Goal: Task Accomplishment & Management: Manage account settings

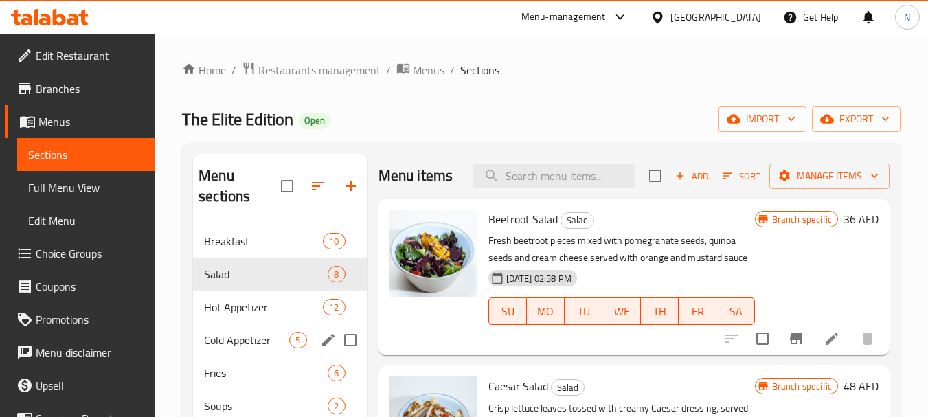
click at [296, 341] on span "5" at bounding box center [298, 340] width 16 height 13
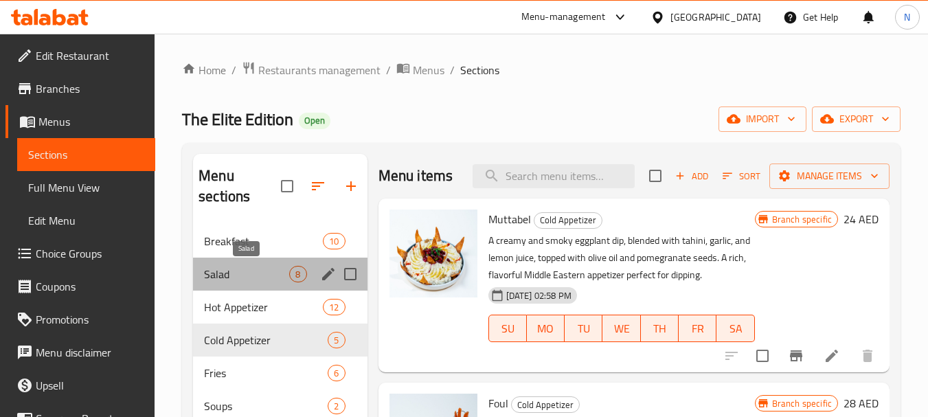
click at [241, 275] on span "Salad" at bounding box center [246, 274] width 85 height 16
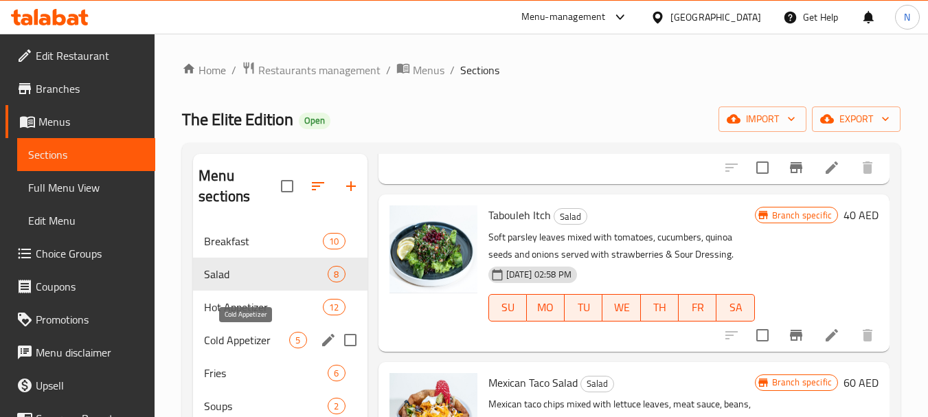
click at [237, 343] on span "Cold Appetizer" at bounding box center [246, 340] width 85 height 16
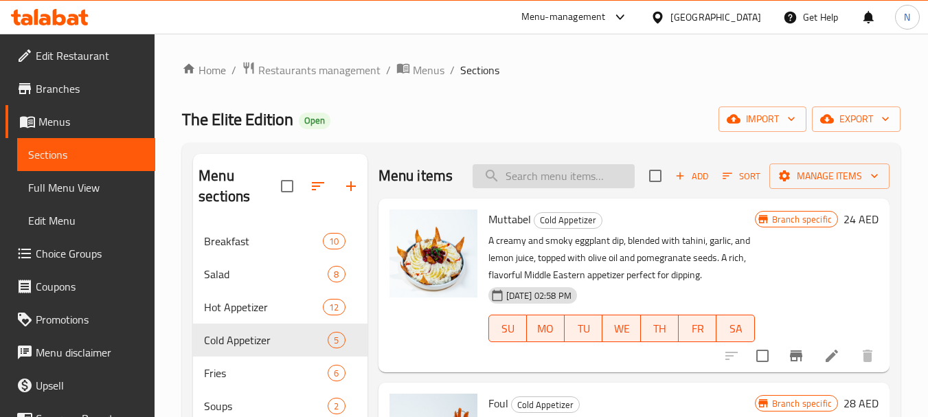
click at [570, 185] on input "search" at bounding box center [553, 176] width 162 height 24
paste input "Smoky Mutabal Eggplant"
type input "Smoky Mutabal Eggplant"
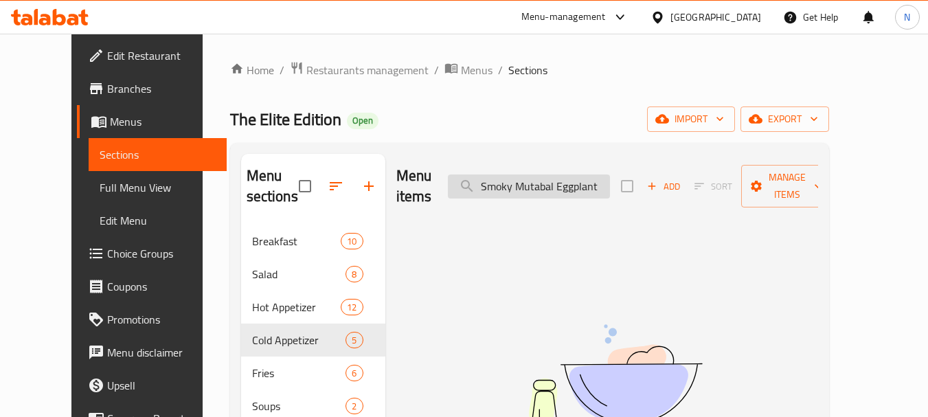
click at [564, 181] on input "Smoky Mutabal Eggplant" at bounding box center [529, 186] width 162 height 24
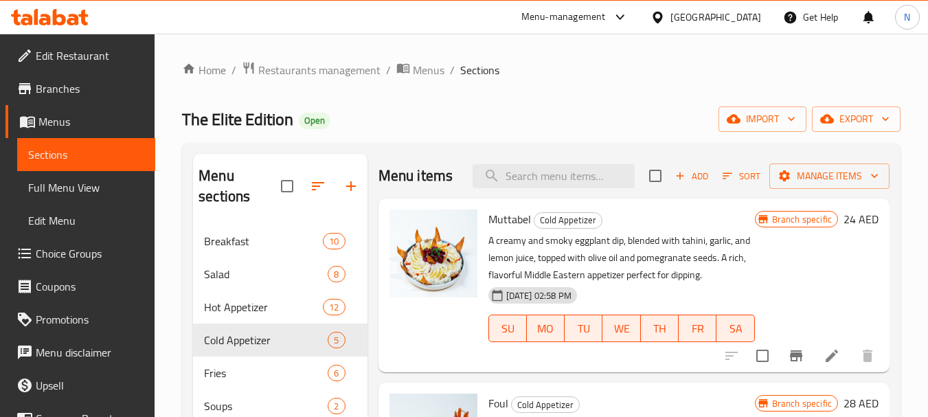
click at [823, 364] on icon at bounding box center [831, 355] width 16 height 16
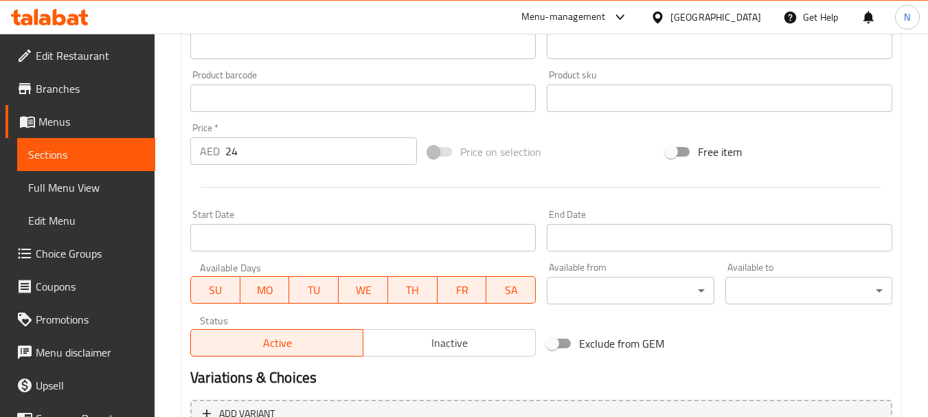
scroll to position [573, 0]
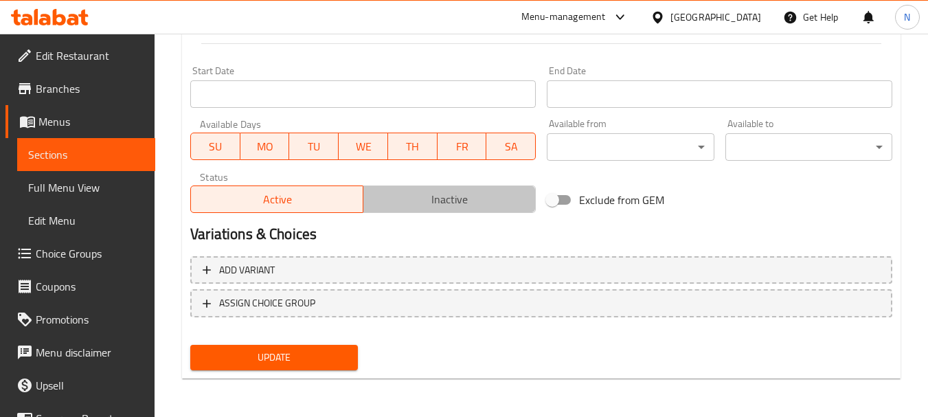
click at [427, 204] on span "Inactive" at bounding box center [449, 200] width 161 height 20
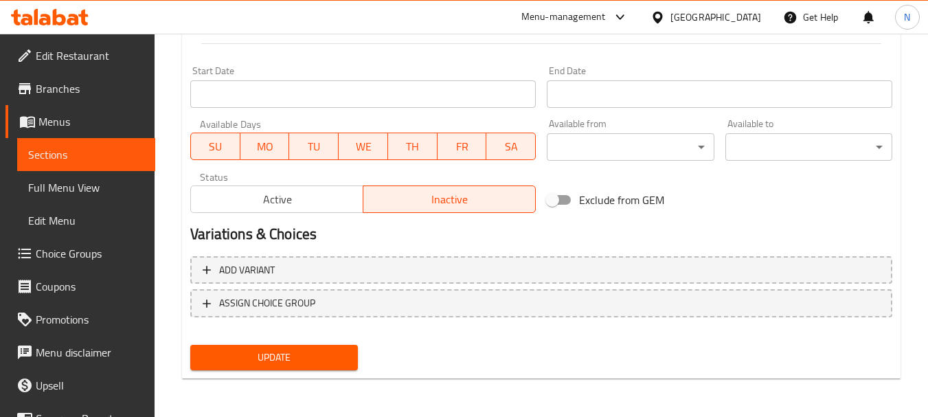
click at [314, 356] on span "Update" at bounding box center [273, 357] width 145 height 17
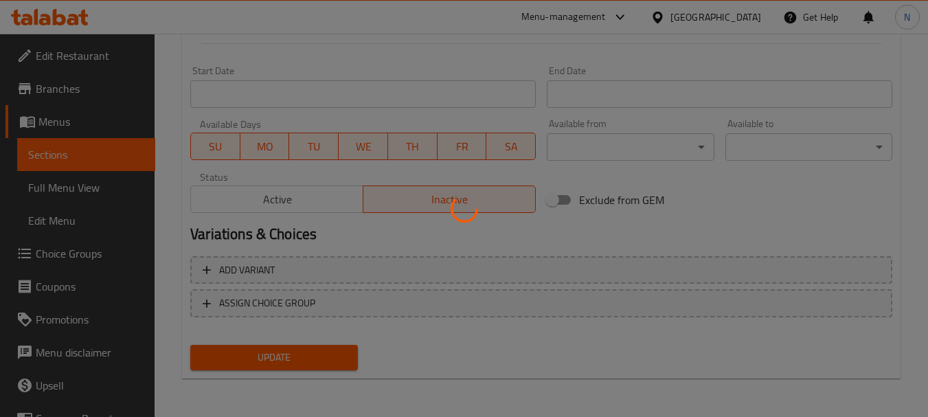
scroll to position [0, 0]
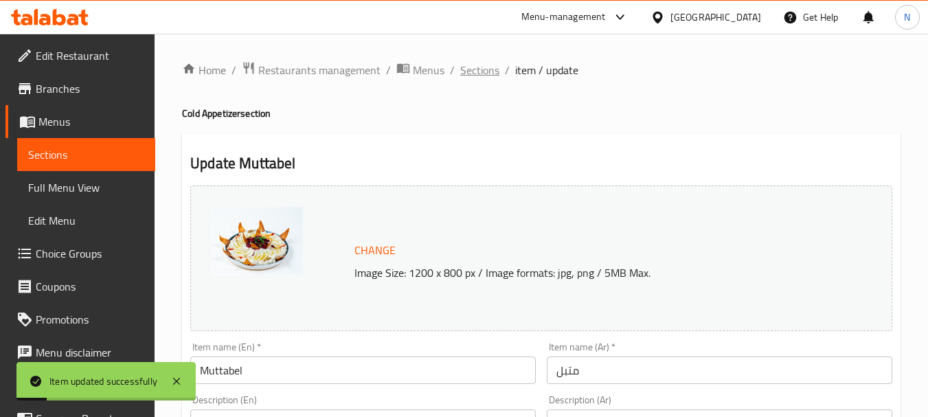
click at [477, 72] on span "Sections" at bounding box center [479, 70] width 39 height 16
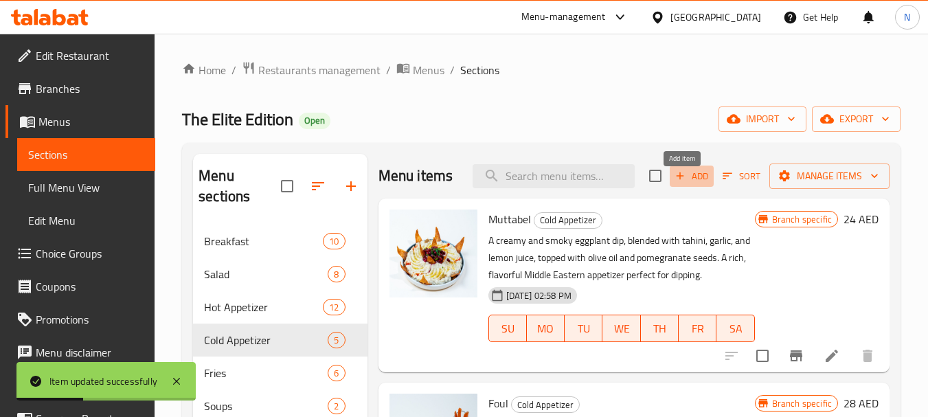
click at [682, 181] on span "Add" at bounding box center [691, 176] width 37 height 16
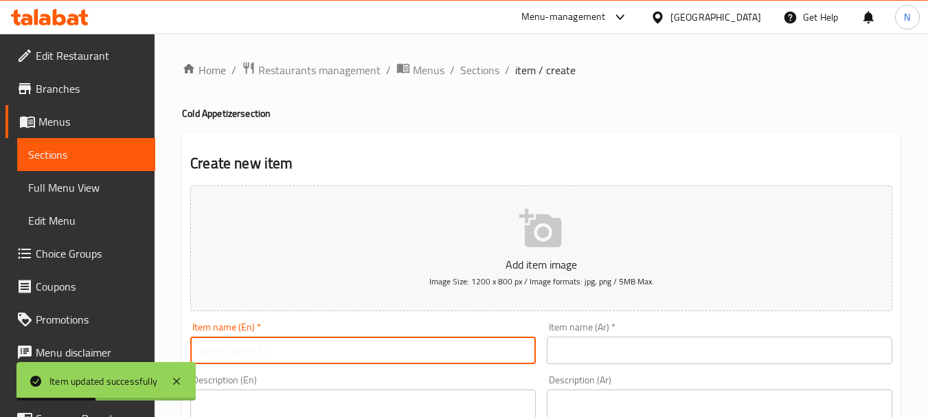
click at [438, 351] on input "text" at bounding box center [362, 349] width 345 height 27
paste input "Smoky Mutabal Eggplant"
type input "Smoky Mutabal Eggplant"
click at [631, 355] on input "text" at bounding box center [719, 349] width 345 height 27
paste input "متبل الباذنجان"
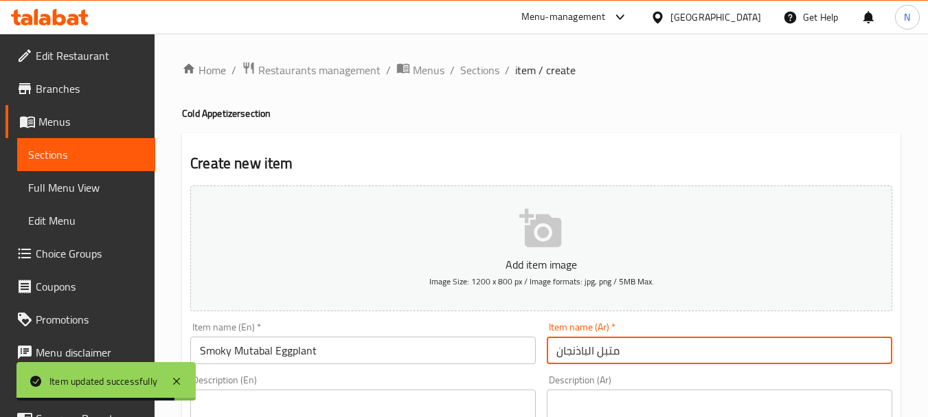
click at [295, 353] on input "Smoky Mutabal Eggplant" at bounding box center [362, 349] width 345 height 27
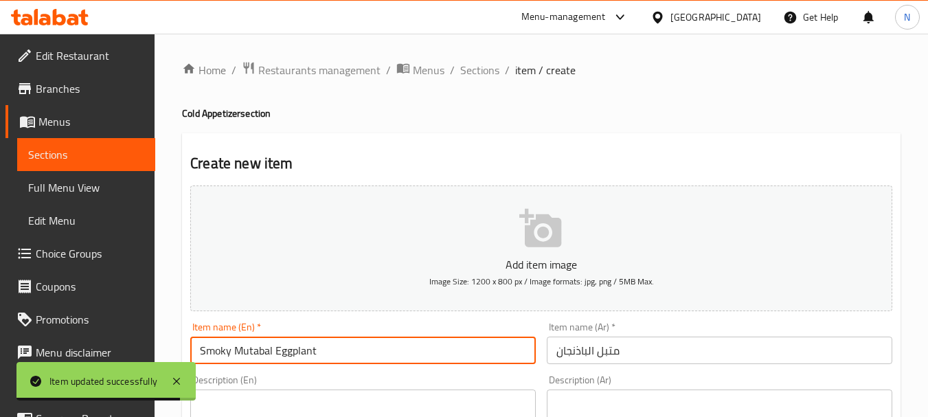
click at [295, 353] on input "Smoky Mutabal Eggplant" at bounding box center [362, 349] width 345 height 27
click at [293, 354] on input "Smoky Mutabal Eggplant" at bounding box center [362, 349] width 345 height 27
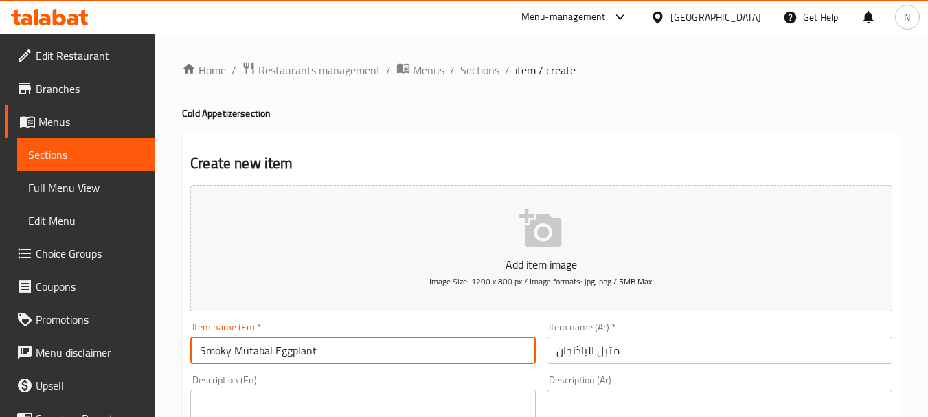
click at [665, 362] on input "متبل الباذنجان" at bounding box center [719, 349] width 345 height 27
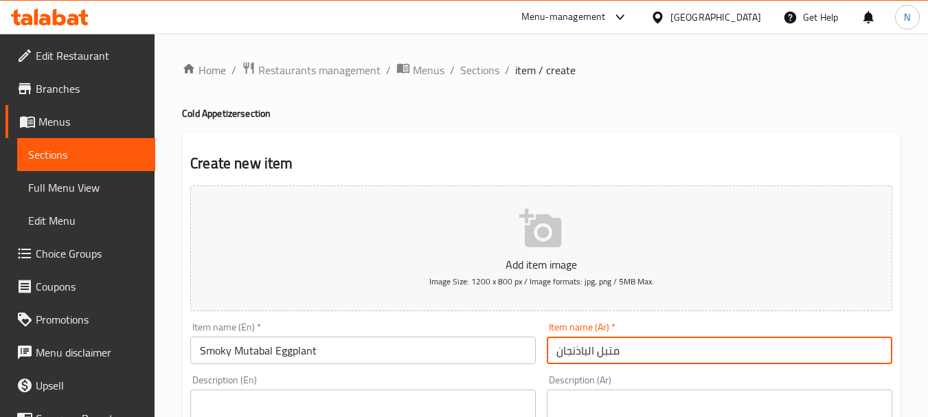
paste input "مدخن"
type input "متبل الباذنجان مدخن"
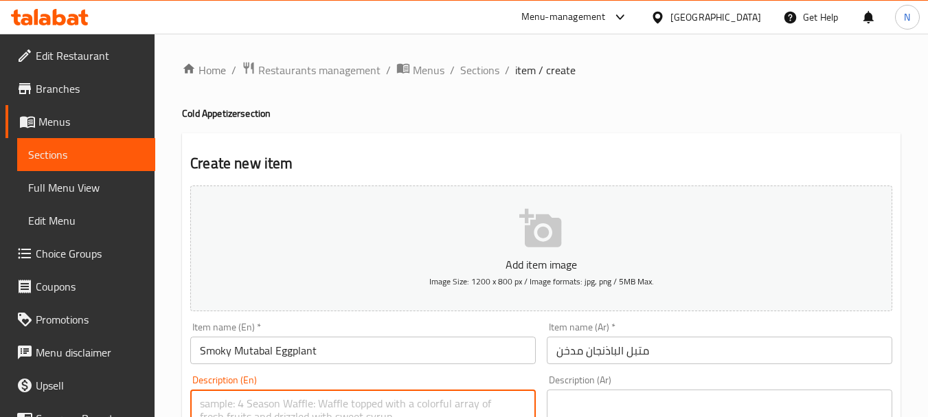
paste textarea "Fresh smoked eggplant mixed with tahini sauce served with olive oil and pomegra…"
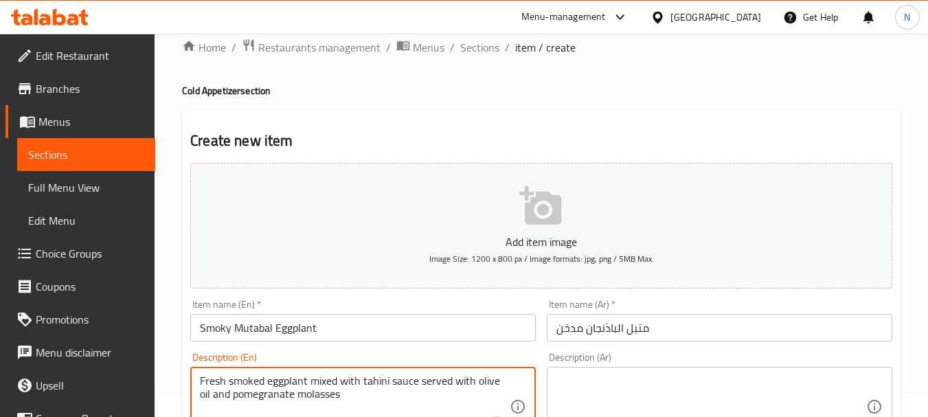
type textarea "Fresh smoked eggplant mixed with tahini sauce served with olive oil and pomegra…"
click at [588, 404] on textarea at bounding box center [711, 406] width 310 height 65
paste textarea "باذنجان طازج مدخن ممزوج بصلصة الطحينة يقدم مع زيت الزيتون ودبس الرمان"
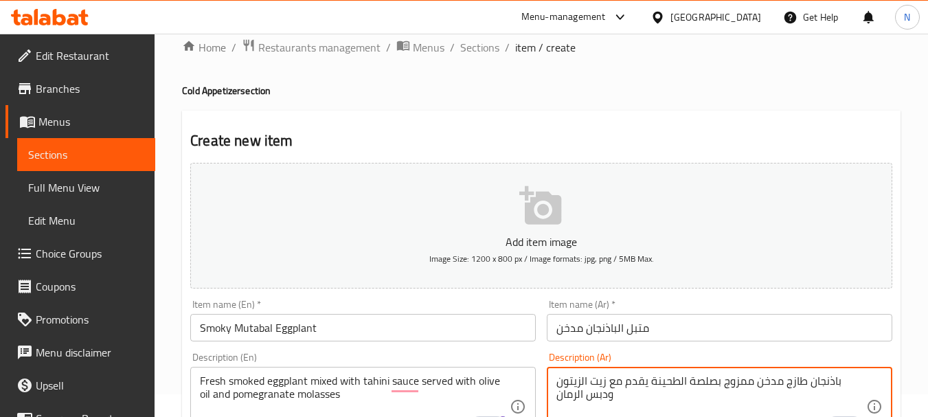
type textarea "باذنجان طازج مدخن ممزوج بصلصة الطحينة يقدم مع زيت الزيتون ودبس الرمان"
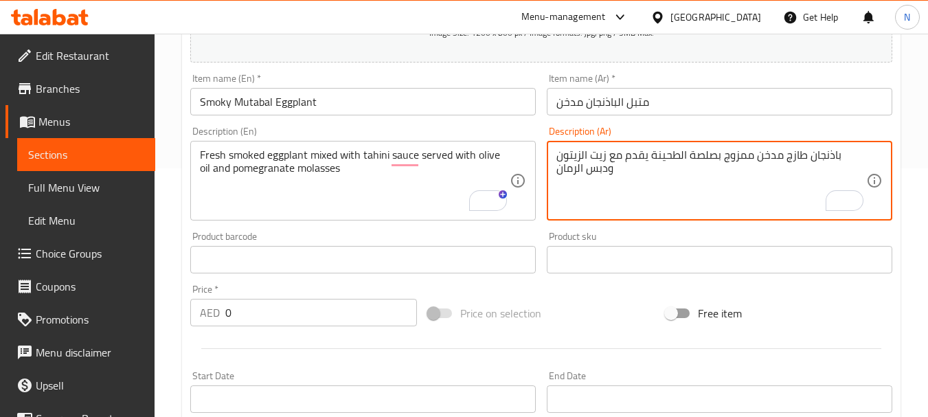
scroll to position [272, 0]
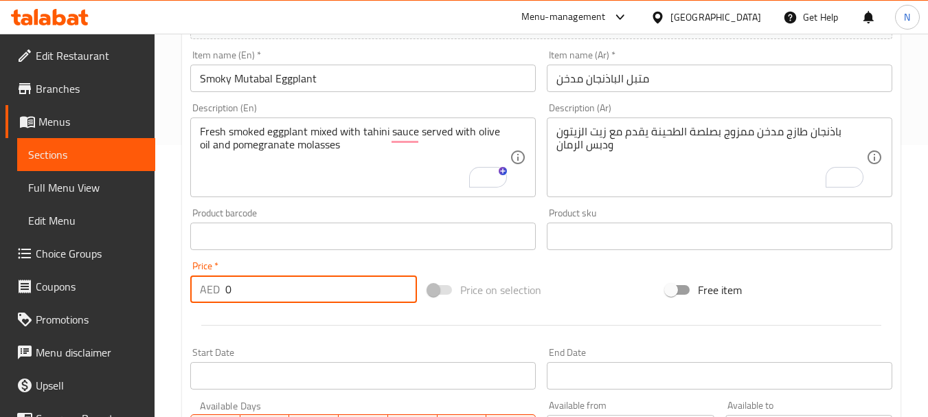
drag, startPoint x: 354, startPoint y: 290, endPoint x: 209, endPoint y: 293, distance: 144.9
click at [209, 293] on div "AED 0 Price *" at bounding box center [303, 288] width 227 height 27
paste input "number"
type input "33.33"
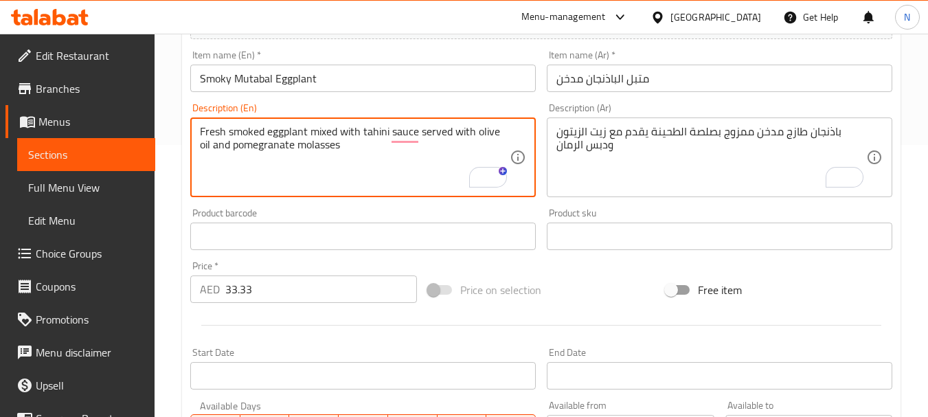
click at [245, 148] on textarea "Fresh smoked eggplant mixed with tahini sauce served with olive oil and pomegra…" at bounding box center [355, 157] width 310 height 65
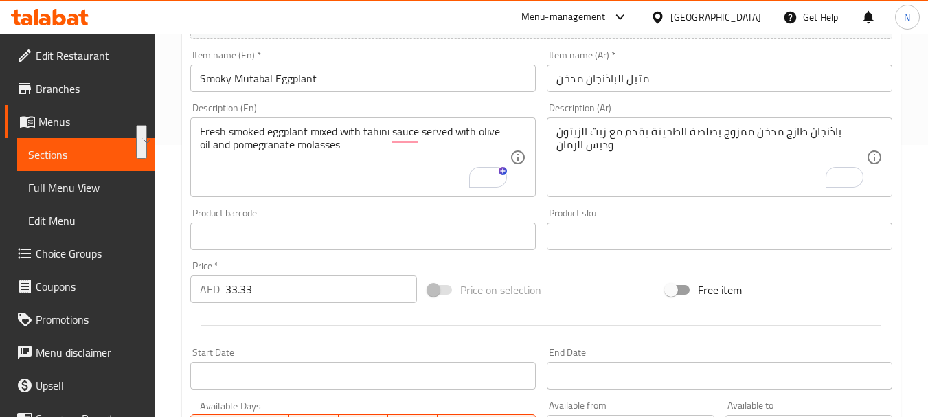
click at [595, 308] on div at bounding box center [541, 325] width 713 height 34
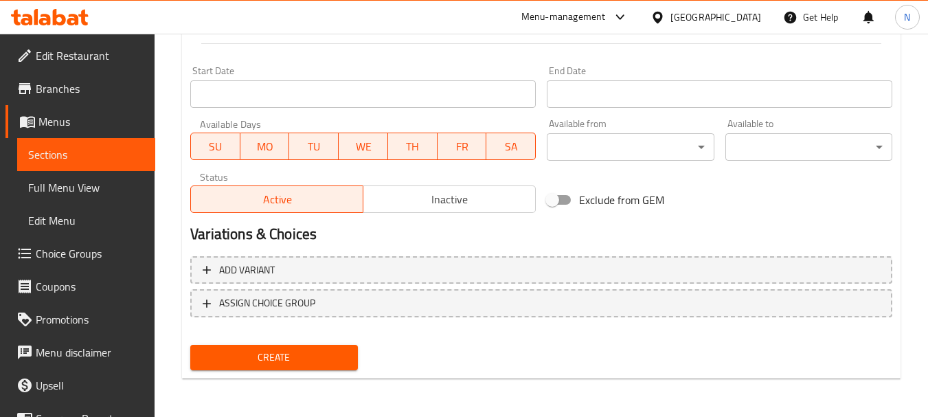
click at [291, 354] on span "Create" at bounding box center [273, 357] width 145 height 17
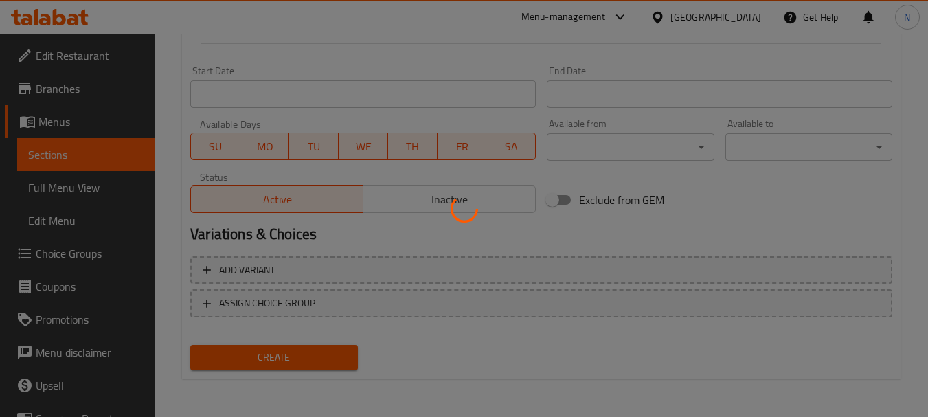
type input "0"
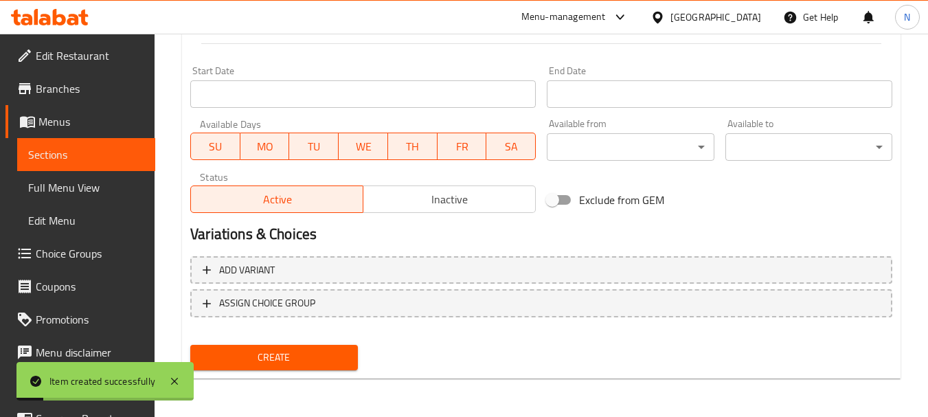
scroll to position [0, 0]
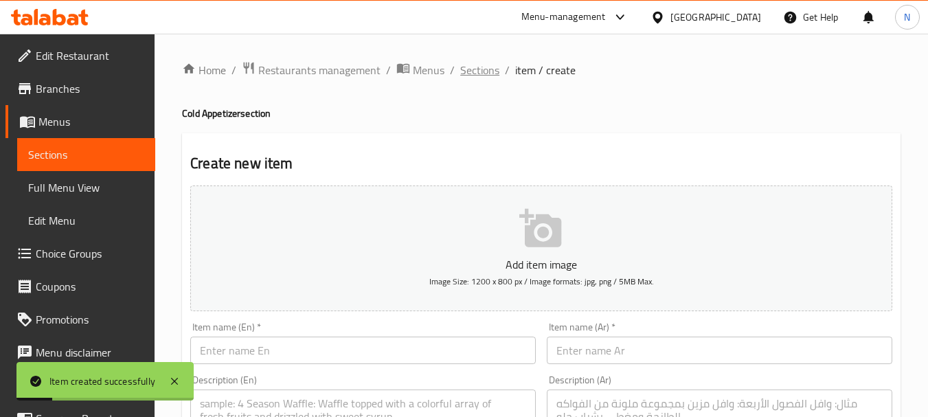
click at [493, 66] on span "Sections" at bounding box center [479, 70] width 39 height 16
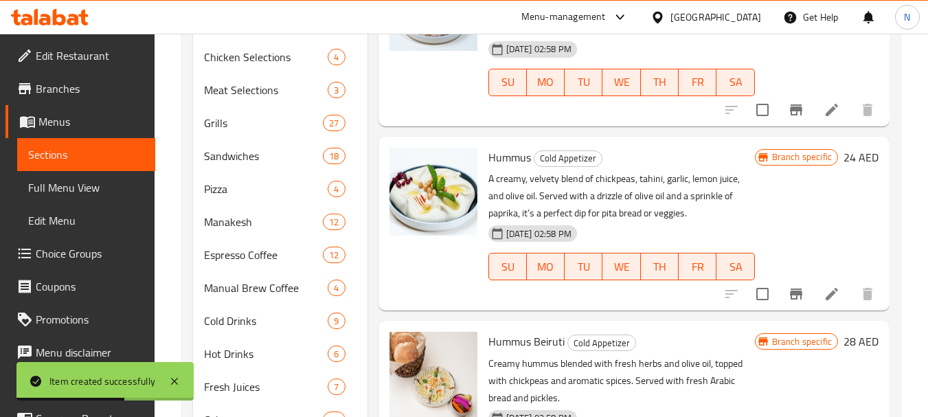
scroll to position [450, 0]
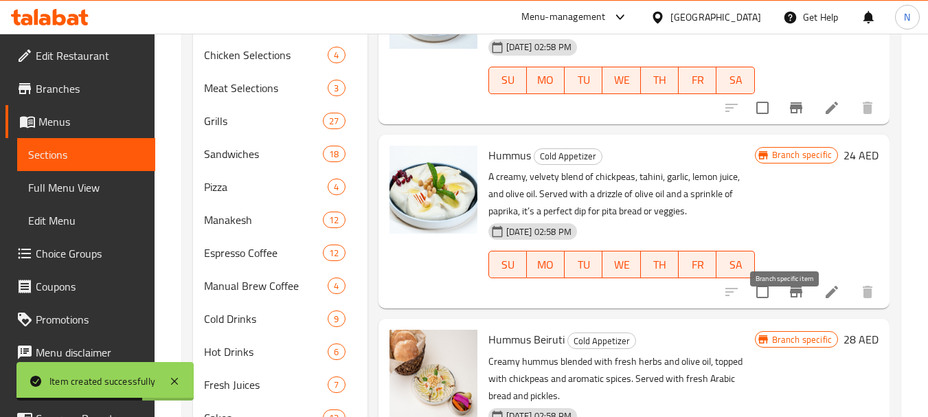
click at [790, 297] on icon "Branch-specific-item" at bounding box center [796, 291] width 12 height 11
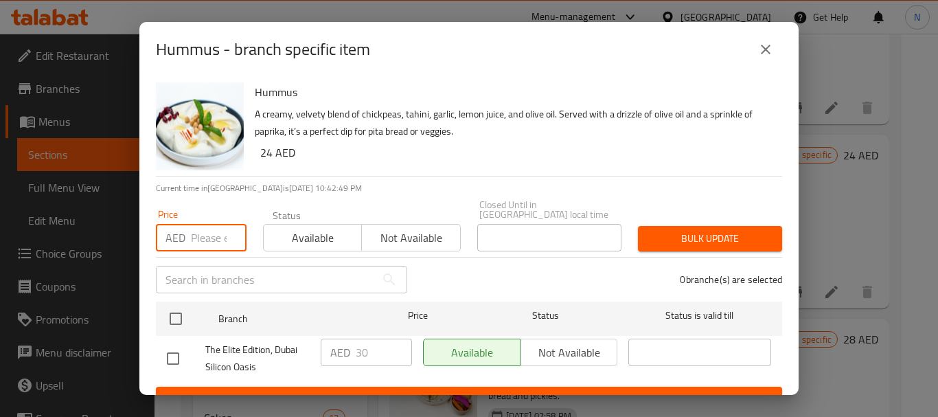
click at [216, 237] on input "number" at bounding box center [219, 237] width 56 height 27
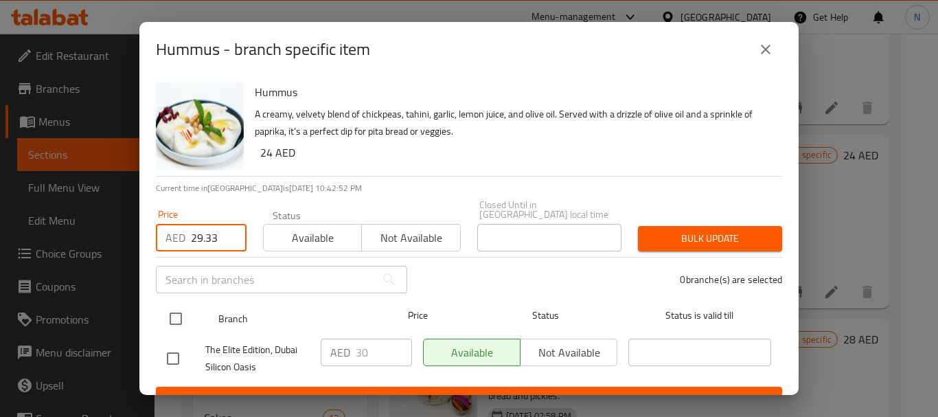
type input "29.33"
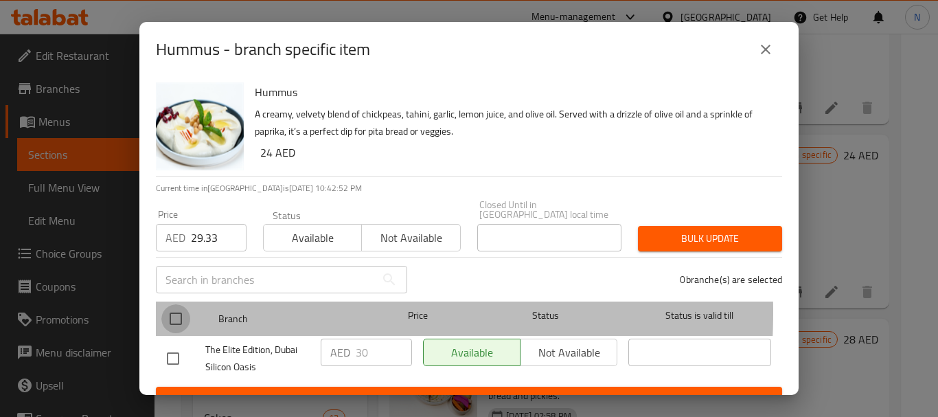
drag, startPoint x: 168, startPoint y: 312, endPoint x: 176, endPoint y: 317, distance: 9.5
click at [168, 313] on input "checkbox" at bounding box center [175, 318] width 29 height 29
checkbox input "true"
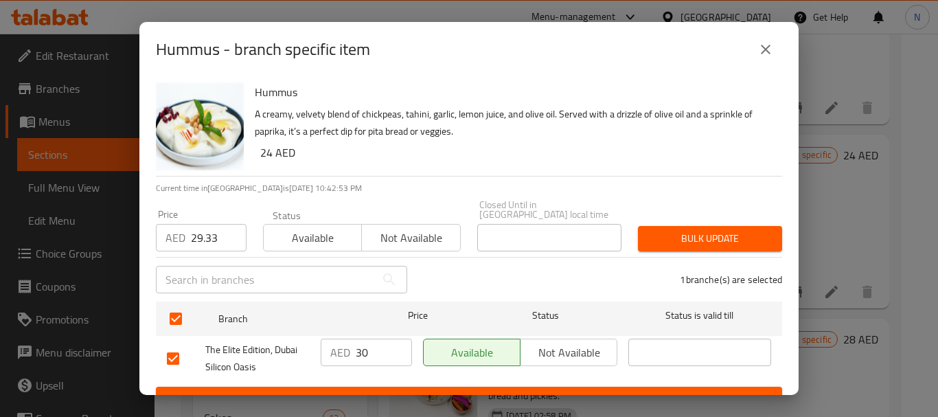
click at [656, 244] on span "Bulk update" at bounding box center [710, 238] width 122 height 17
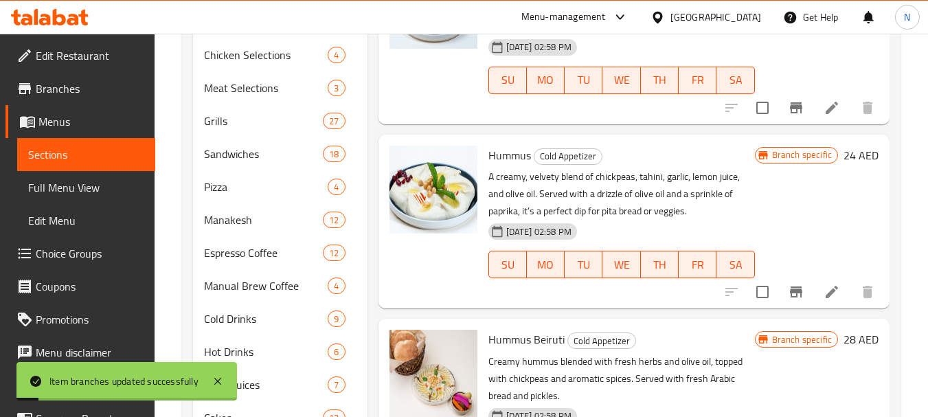
click at [843, 165] on h6 "24 AED" at bounding box center [860, 155] width 35 height 19
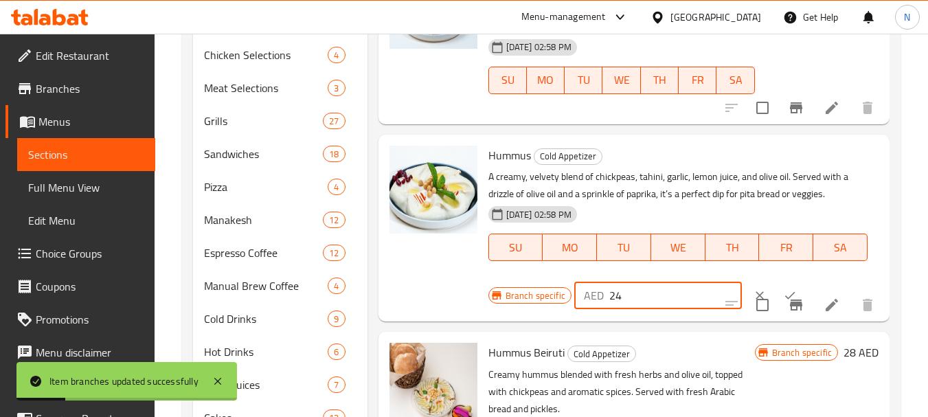
click at [613, 309] on input "24" at bounding box center [675, 295] width 133 height 27
type input "29.33"
click at [774, 305] on button "ok" at bounding box center [789, 295] width 30 height 30
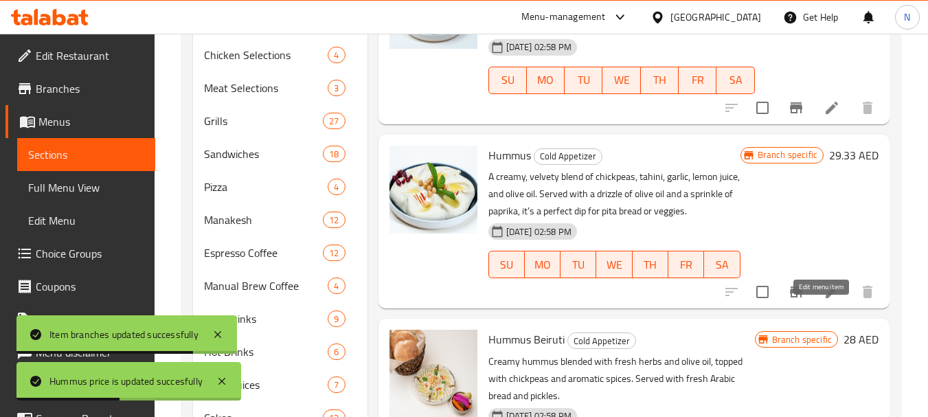
click at [823, 300] on icon at bounding box center [831, 292] width 16 height 16
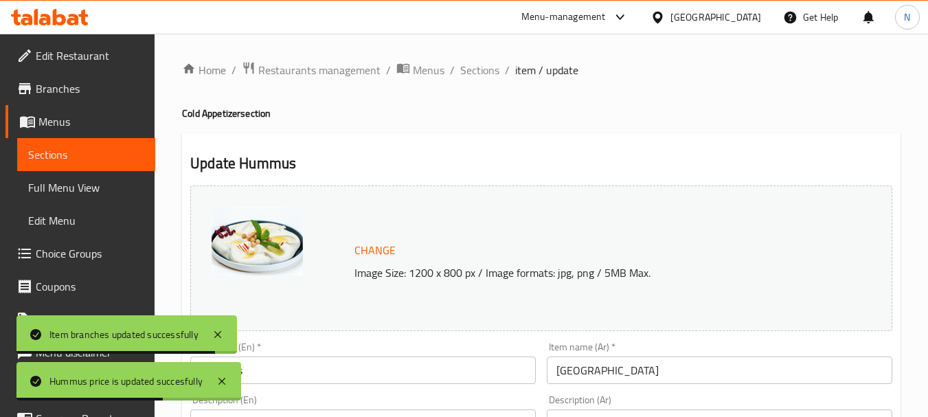
scroll to position [365, 0]
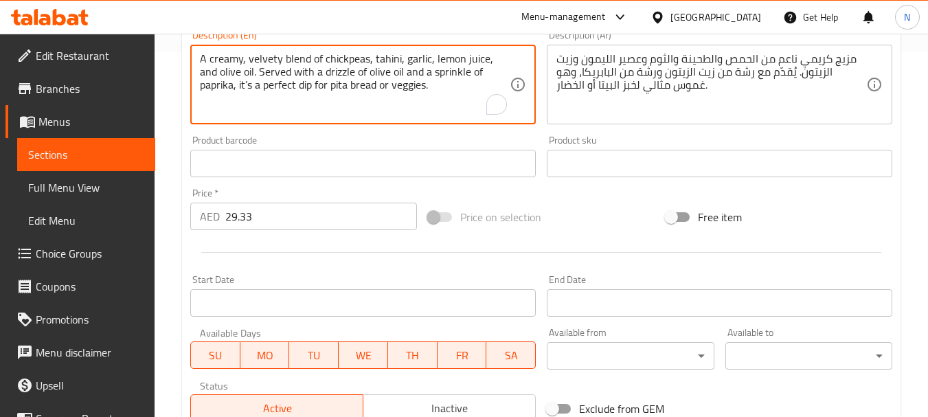
click at [363, 88] on textarea "A creamy, velvety blend of chickpeas, tahini, garlic, lemon juice, and olive oi…" at bounding box center [355, 84] width 310 height 65
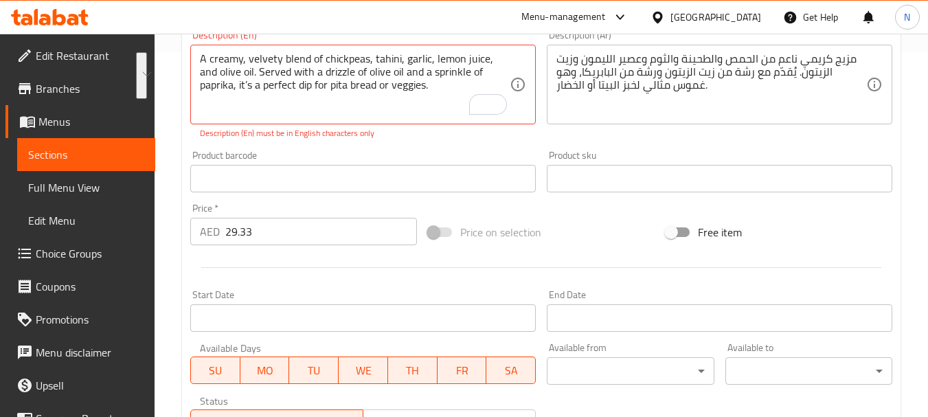
click at [235, 83] on textarea "A creamy, velvety blend of chickpeas, tahini, garlic, lemon juice, and olive oi…" at bounding box center [355, 84] width 310 height 65
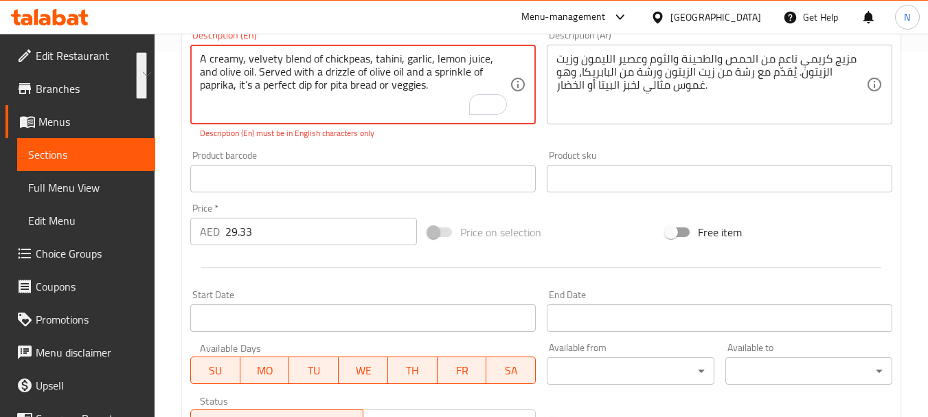
click at [235, 83] on textarea "A creamy, velvety blend of chickpeas, tahini, garlic, lemon juice, and olive oi…" at bounding box center [355, 84] width 310 height 65
paste textarea "Ground chickpeas with tahini served with olive oil, dried figs and olive oil"
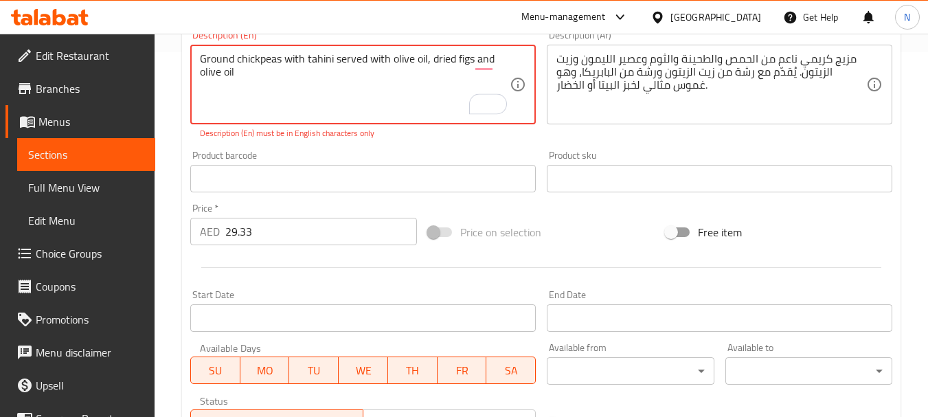
type textarea "Ground chickpeas with tahini served with olive oil, dried figs and olive oil"
click at [761, 124] on div "مزيج كريمي ناعم من الحمص والطحينة والثوم وعصير الليمون وزيت الزيتون. يُقدّم مع …" at bounding box center [719, 85] width 345 height 80
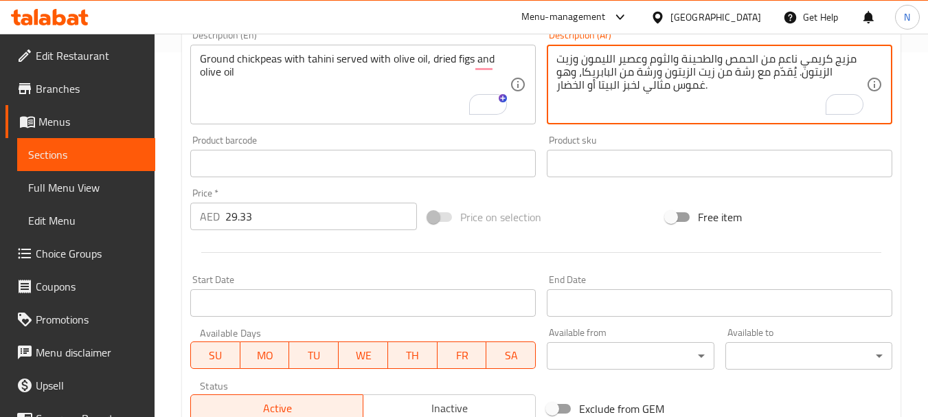
click at [665, 91] on textarea "مزيج كريمي ناعم من الحمص والطحينة والثوم وعصير الليمون وزيت الزيتون. يُقدّم مع …" at bounding box center [711, 84] width 310 height 65
paste textarea "حمص مطحون مع الطحينة يقدم مع زيت الزيتون والتين المجفف وزيت الزيتون"
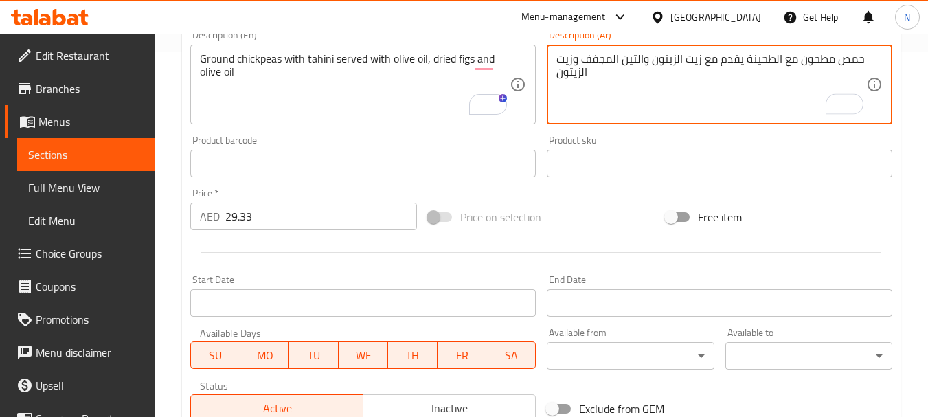
type textarea "حمص مطحون مع الطحينة يقدم مع زيت الزيتون والتين المجفف وزيت الزيتون"
click at [416, 67] on textarea "Ground chickpeas with tahini served with olive oil, dried figs and olive oil" at bounding box center [355, 84] width 310 height 65
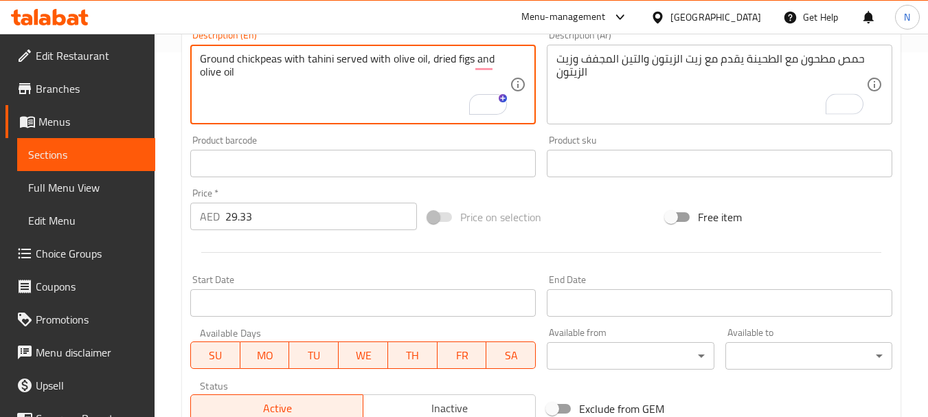
click at [416, 67] on textarea "Ground chickpeas with tahini served with olive oil, dried figs and olive oil" at bounding box center [355, 84] width 310 height 65
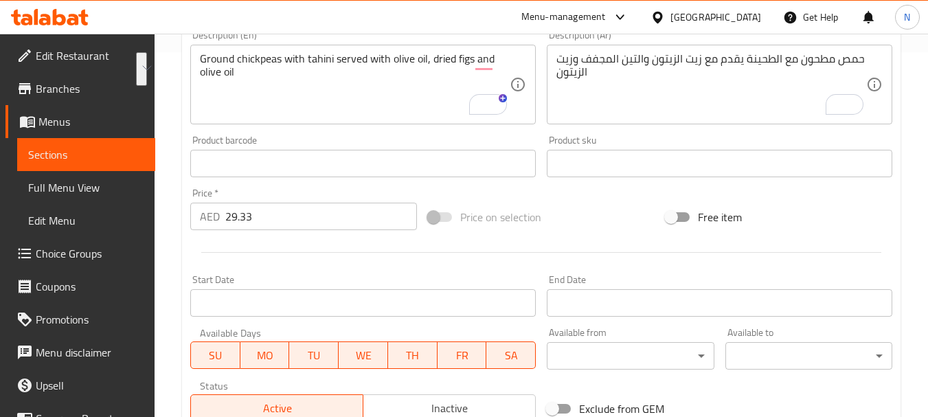
click at [568, 212] on div "Price on selection" at bounding box center [541, 216] width 238 height 37
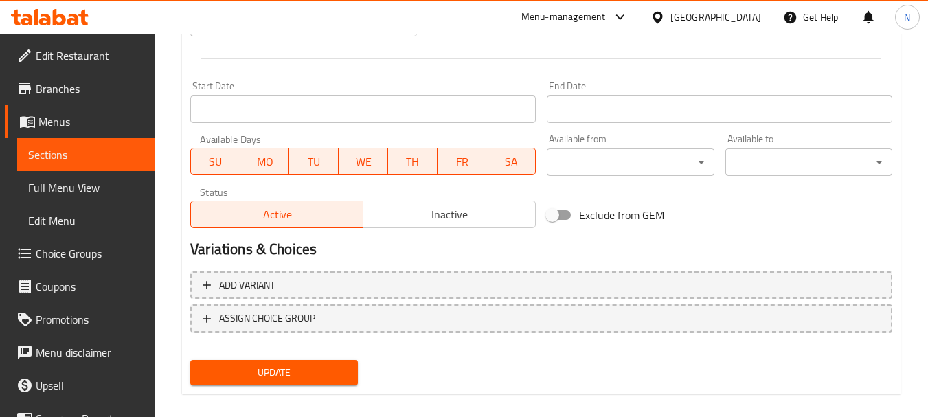
scroll to position [573, 0]
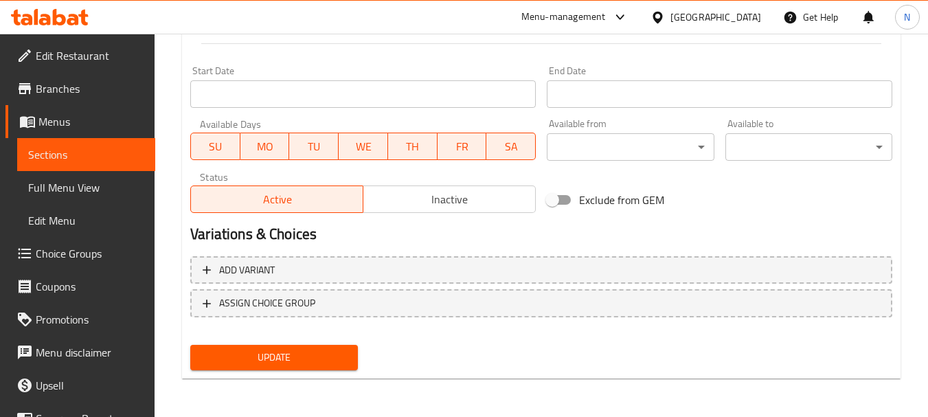
click at [295, 363] on span "Update" at bounding box center [273, 357] width 145 height 17
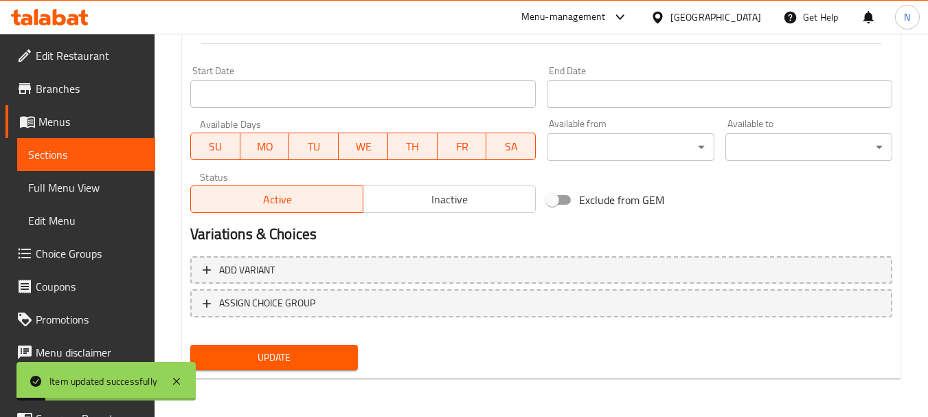
scroll to position [0, 0]
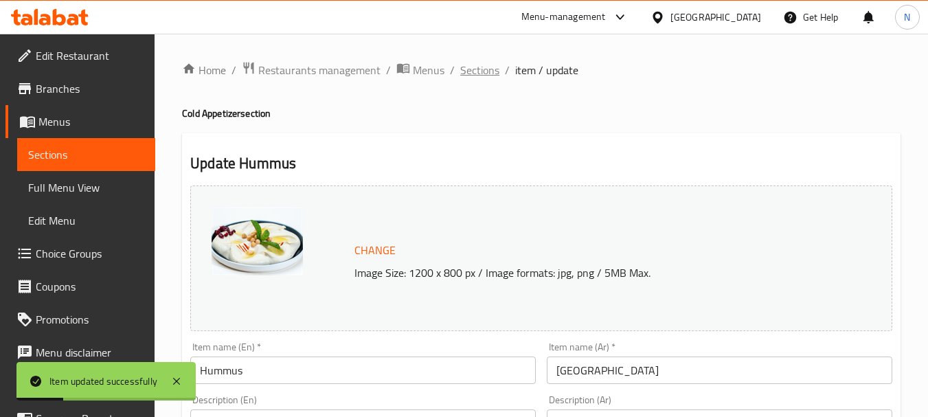
click at [481, 65] on span "Sections" at bounding box center [479, 70] width 39 height 16
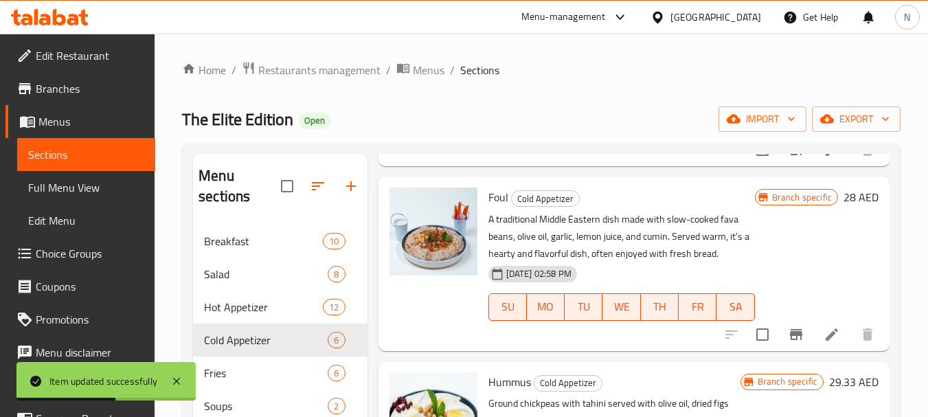
scroll to position [253, 0]
click at [823, 326] on icon at bounding box center [831, 334] width 16 height 16
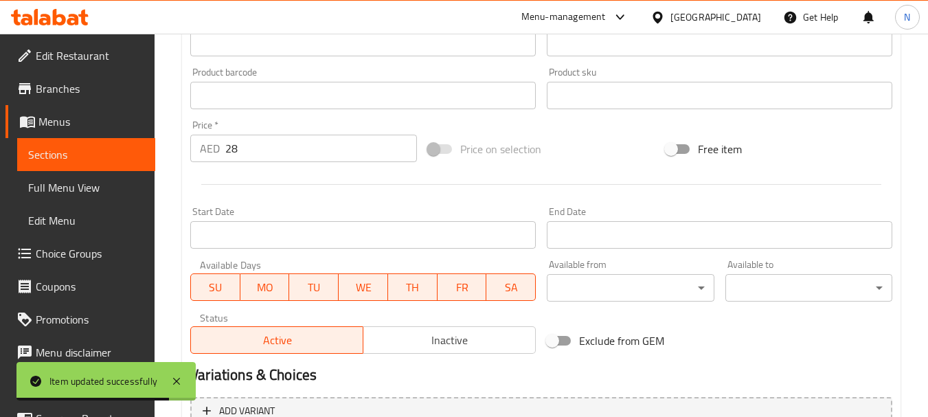
scroll to position [573, 0]
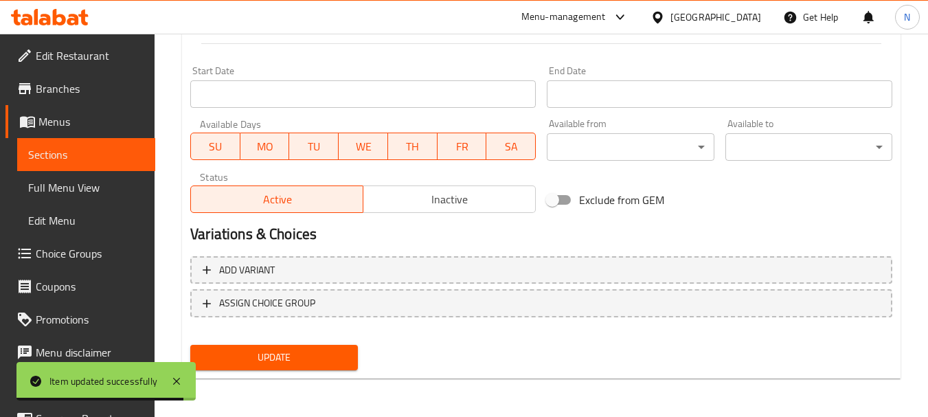
click at [453, 196] on span "Inactive" at bounding box center [449, 200] width 161 height 20
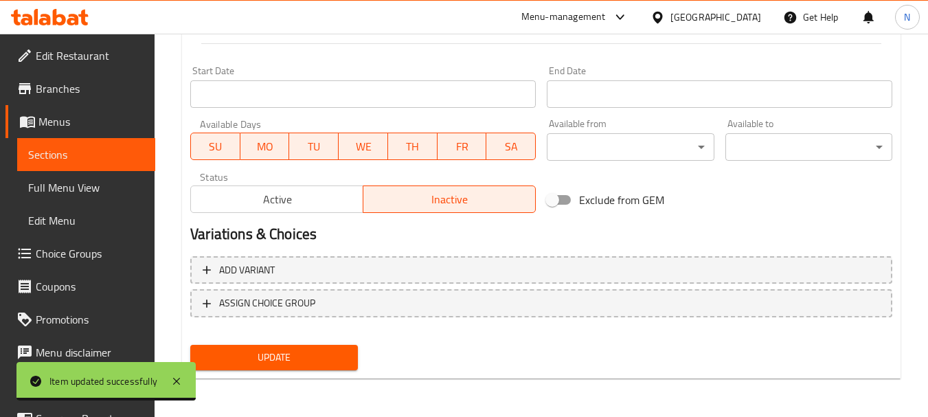
click at [323, 354] on span "Update" at bounding box center [273, 357] width 145 height 17
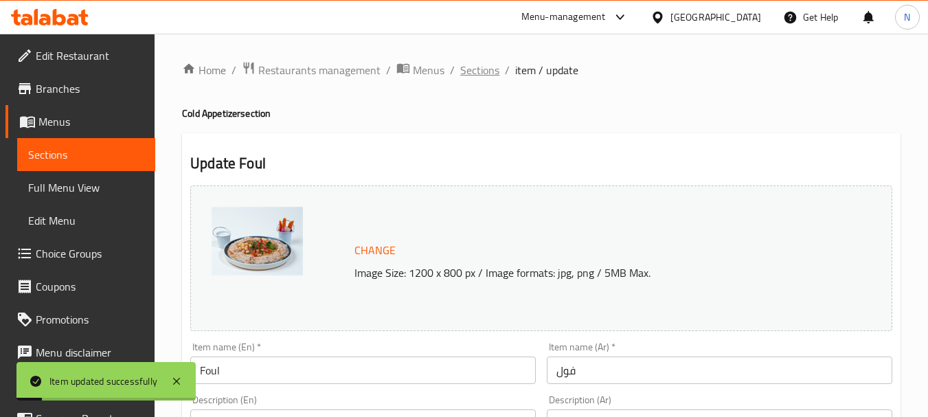
click at [476, 71] on span "Sections" at bounding box center [479, 70] width 39 height 16
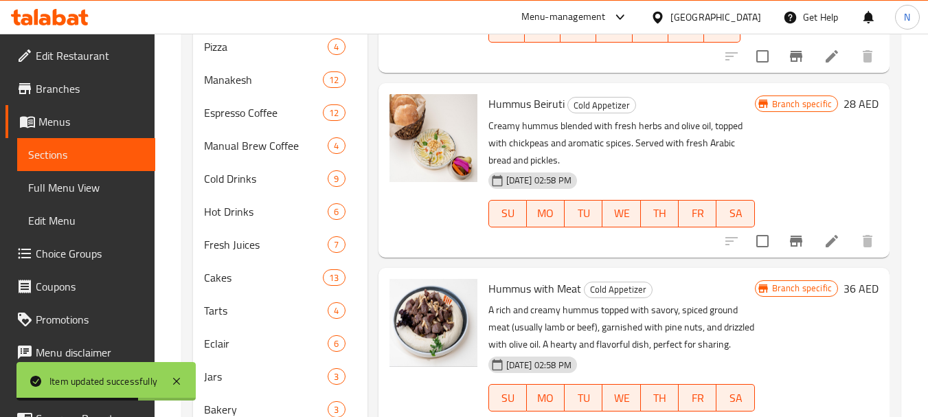
scroll to position [100, 0]
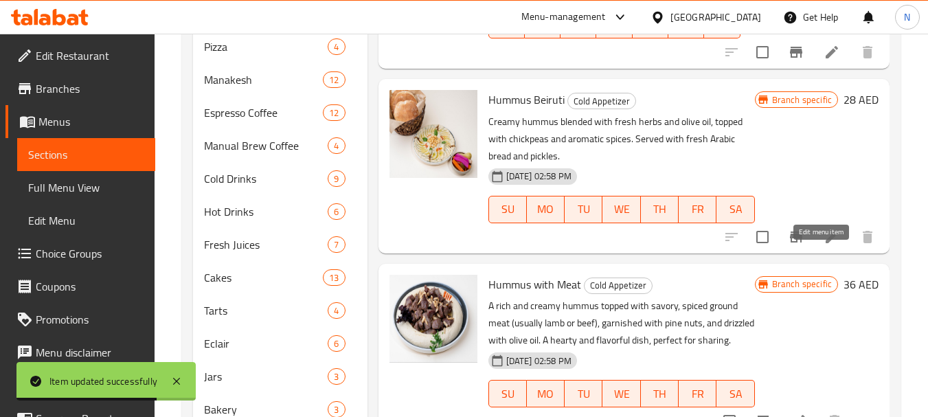
click at [823, 245] on icon at bounding box center [831, 237] width 16 height 16
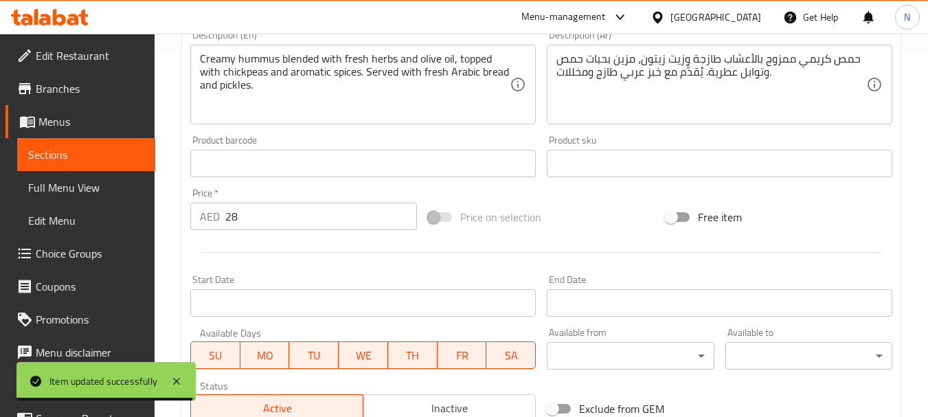
scroll to position [573, 0]
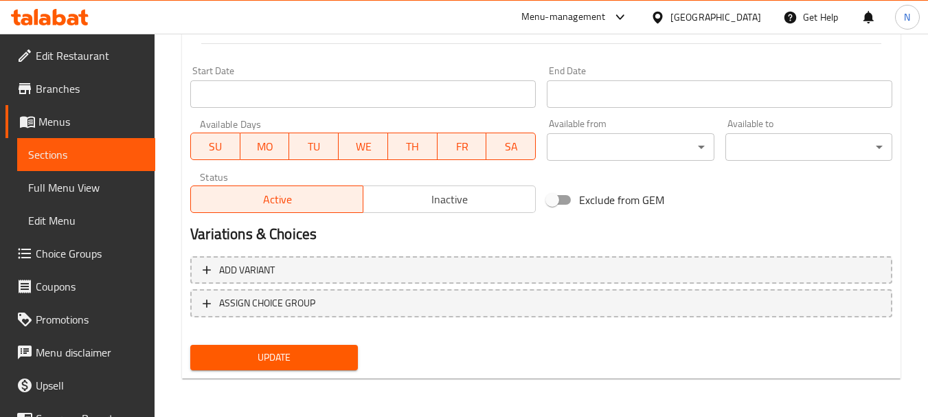
click at [455, 209] on button "Inactive" at bounding box center [449, 198] width 173 height 27
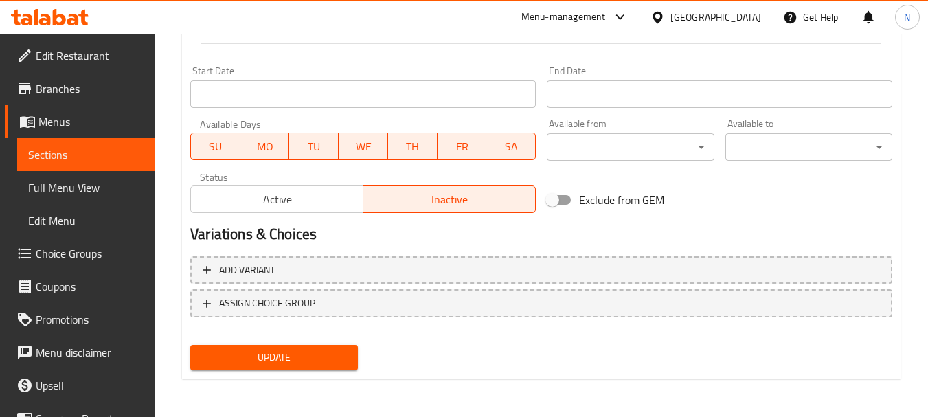
click at [330, 357] on span "Update" at bounding box center [273, 357] width 145 height 17
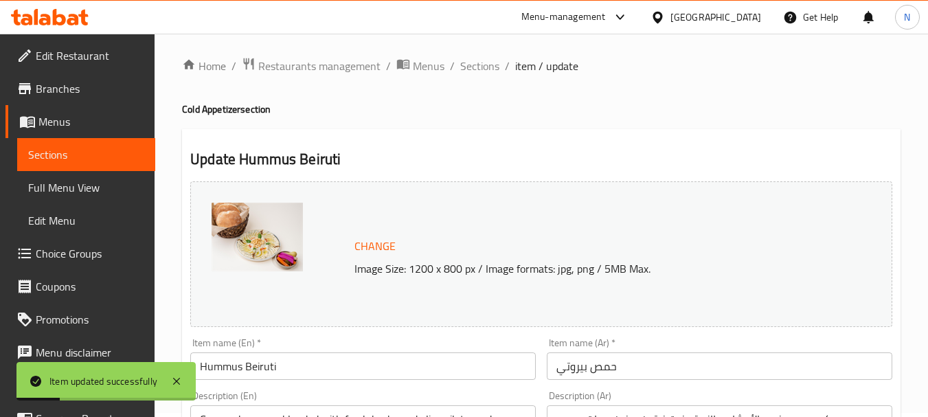
scroll to position [0, 0]
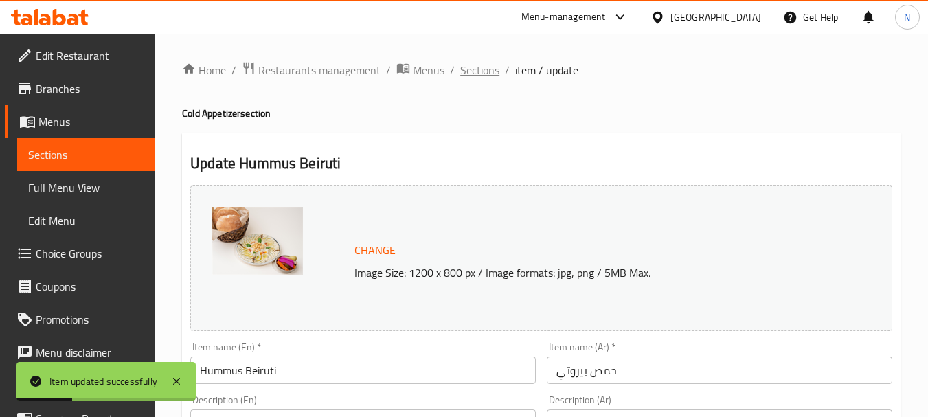
click at [487, 76] on span "Sections" at bounding box center [479, 70] width 39 height 16
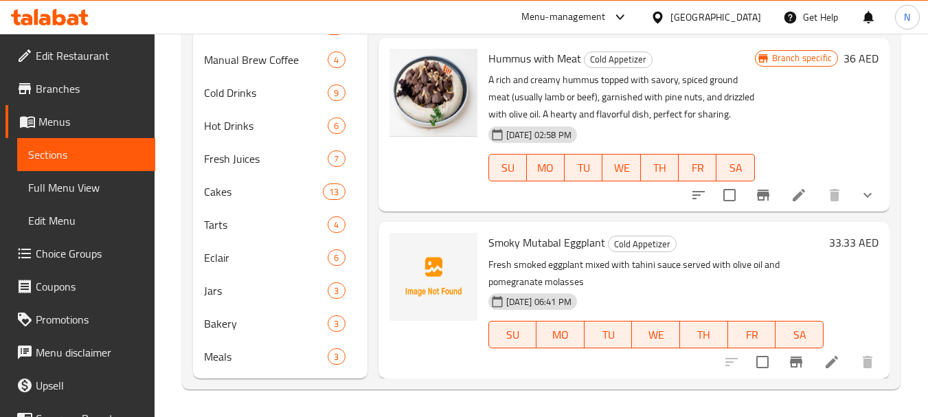
scroll to position [277, 0]
click at [755, 198] on icon "Branch-specific-item" at bounding box center [763, 195] width 16 height 16
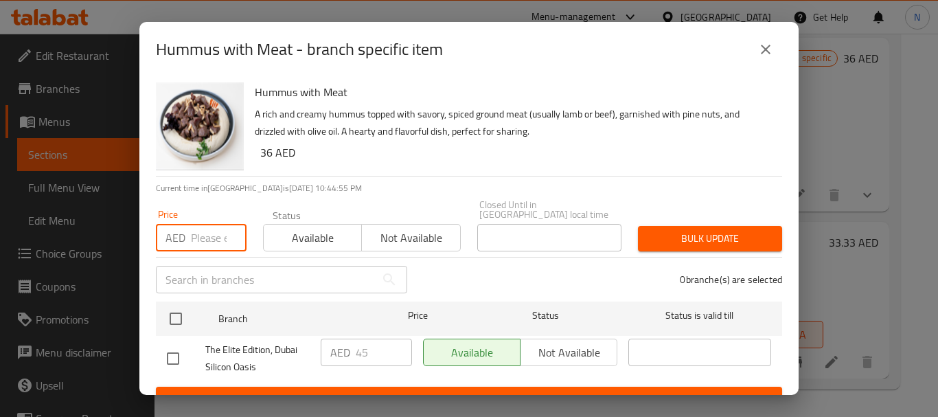
click at [216, 244] on input "number" at bounding box center [219, 237] width 56 height 27
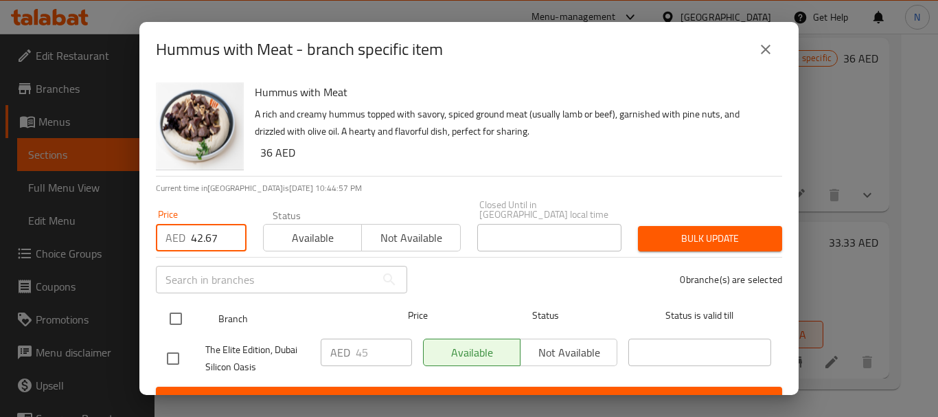
type input "42.67"
click at [176, 315] on input "checkbox" at bounding box center [175, 318] width 29 height 29
checkbox input "true"
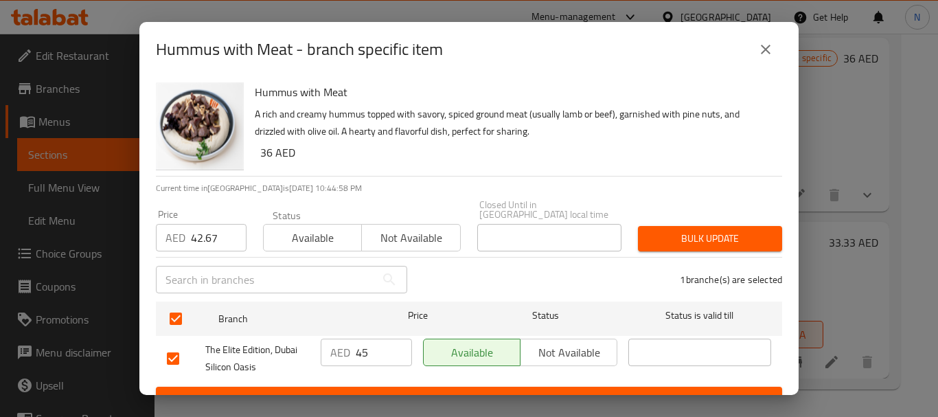
click at [695, 218] on div "Bulk update" at bounding box center [710, 239] width 161 height 42
click at [685, 243] on span "Bulk update" at bounding box center [710, 238] width 122 height 17
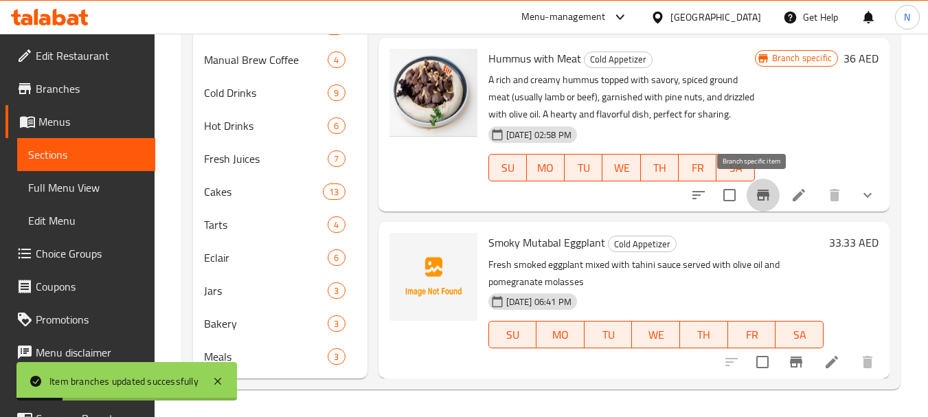
click at [755, 198] on icon "Branch-specific-item" at bounding box center [763, 195] width 16 height 16
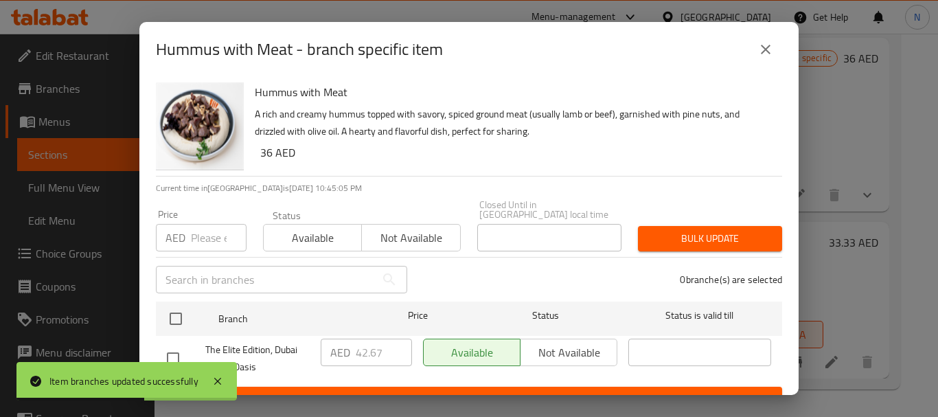
click at [765, 55] on icon "close" at bounding box center [765, 49] width 16 height 16
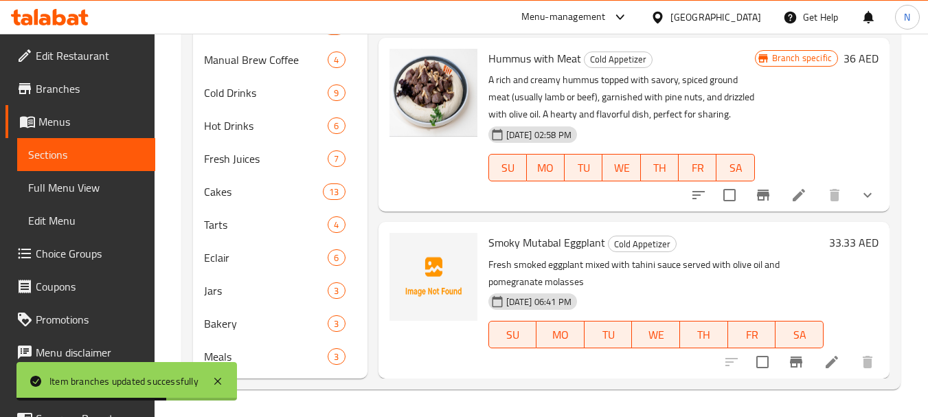
click at [843, 49] on h6 "36 AED" at bounding box center [860, 58] width 35 height 19
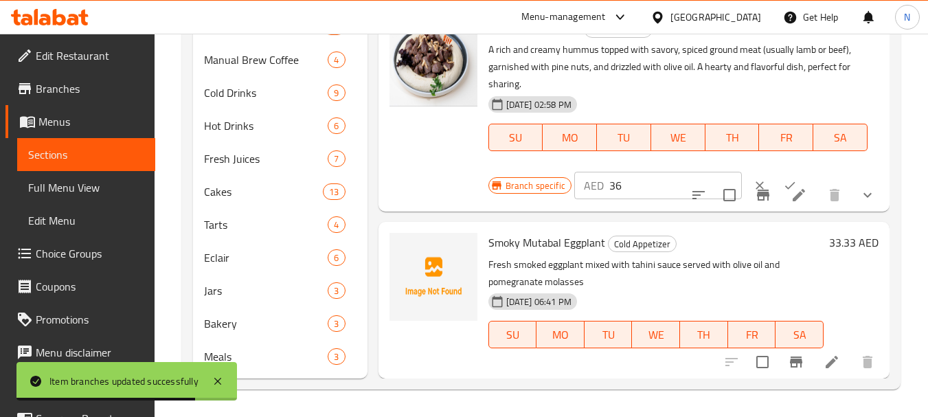
click at [615, 199] on input "36" at bounding box center [675, 185] width 133 height 27
paste input "42.67"
type input "42.67"
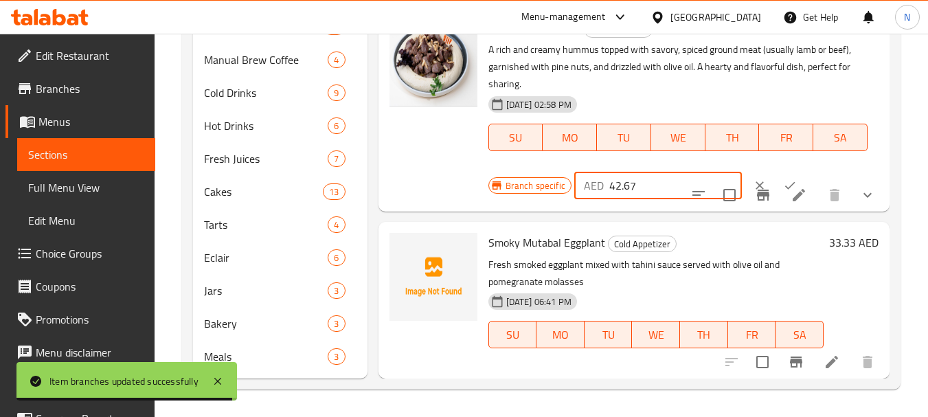
click at [783, 192] on icon "ok" at bounding box center [790, 186] width 14 height 14
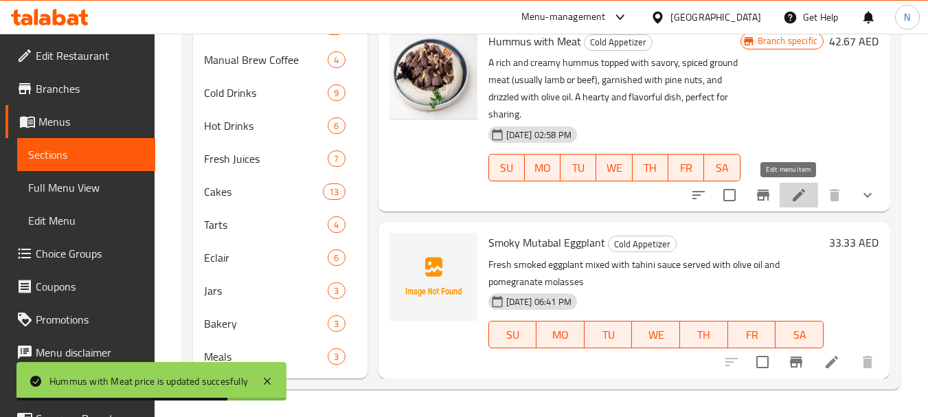
click at [792, 197] on icon at bounding box center [798, 195] width 12 height 12
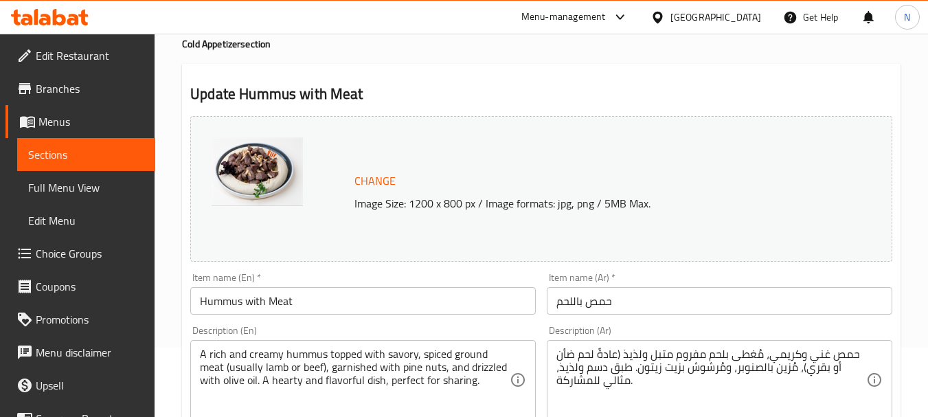
scroll to position [119, 0]
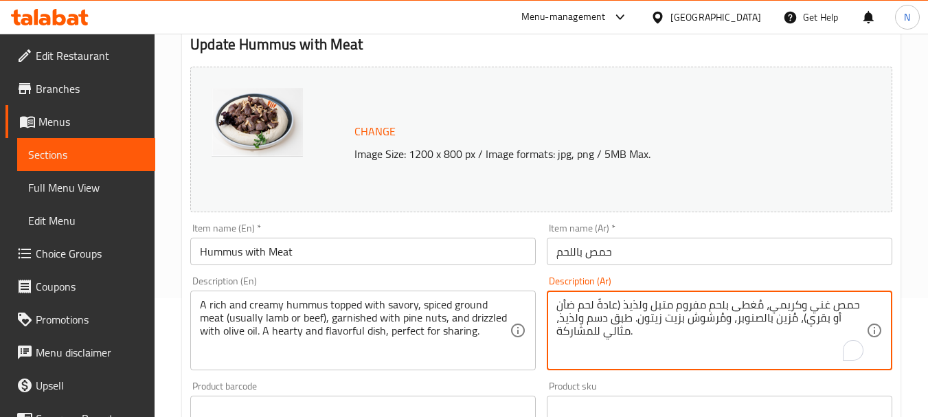
click at [665, 305] on textarea "حمص غني وكريمي، مُغطى بلحم مفروم متبل ولذيذ (عادةً لحم ضأن أو بقري)، مُزين بالص…" at bounding box center [711, 330] width 310 height 65
paste textarea "مطحون مع الطحينية يقدم مع لحم فيليه طري والمكسرات وحبات الرمان"
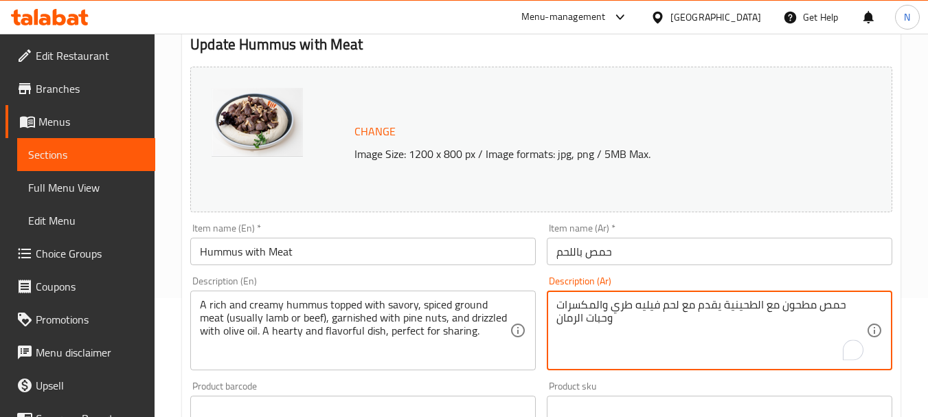
type textarea "حمص مطحون مع الطحينية يقدم مع لحم فيليه طري والمكسرات وحبات الرمان"
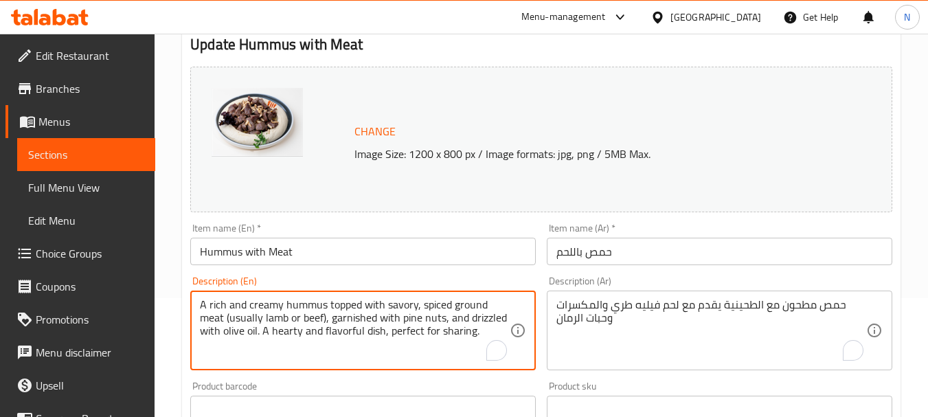
click at [408, 330] on textarea "A rich and creamy hummus topped with savory, spiced ground meat (usually lamb o…" at bounding box center [355, 330] width 310 height 65
paste textarea "Ground chickpeas with tahini served with tender fillet meat, nuts and pomegrana…"
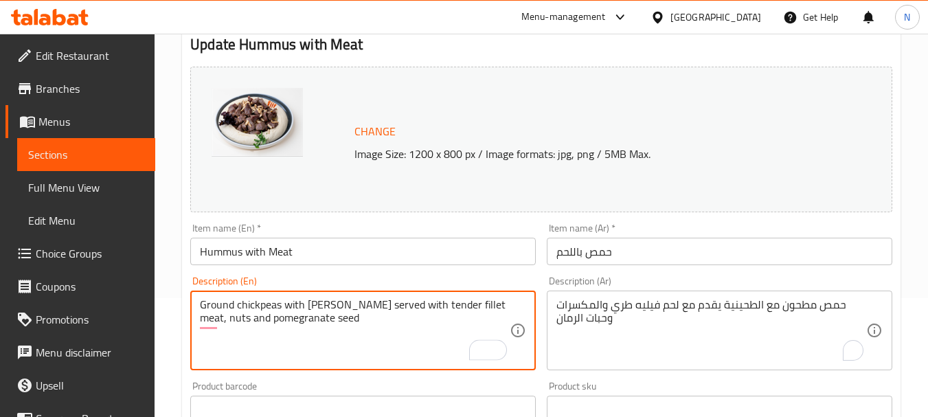
type textarea "Ground chickpeas with tahini served with tender fillet meat, nuts and pomegrana…"
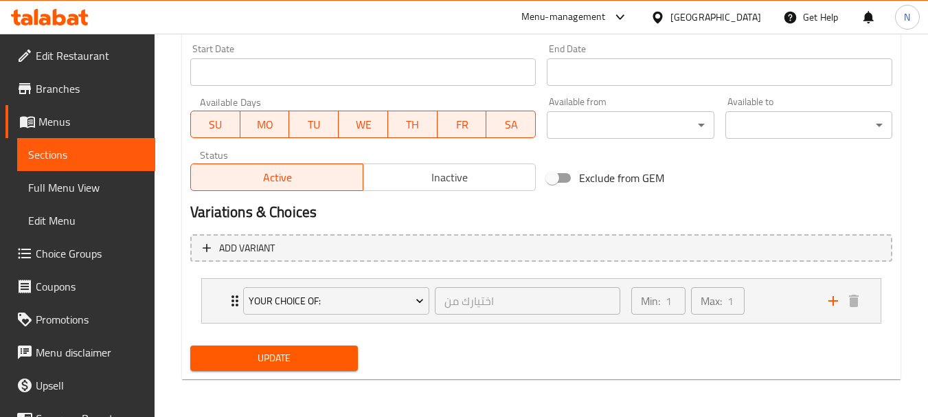
scroll to position [596, 0]
click at [315, 349] on span "Update" at bounding box center [273, 357] width 145 height 17
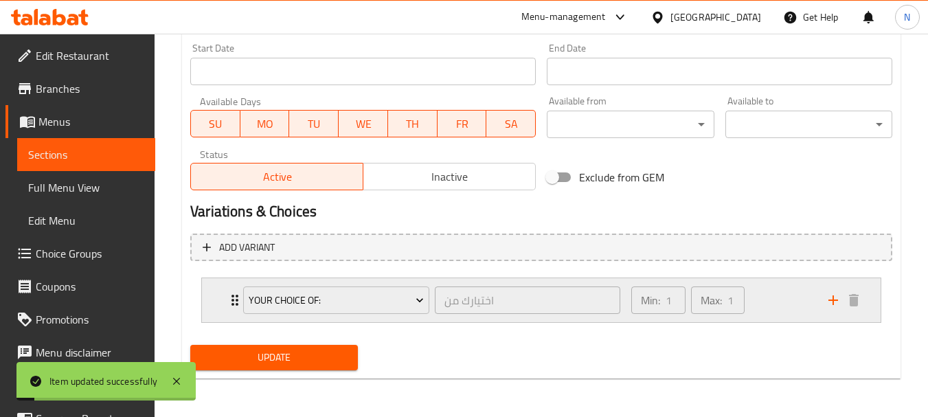
click at [770, 313] on div "Min: 1 ​ Max: 1 ​" at bounding box center [721, 300] width 197 height 44
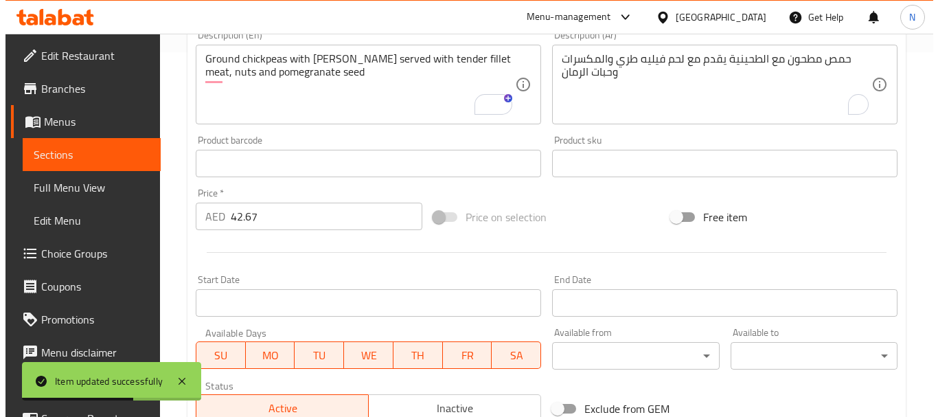
scroll to position [718, 0]
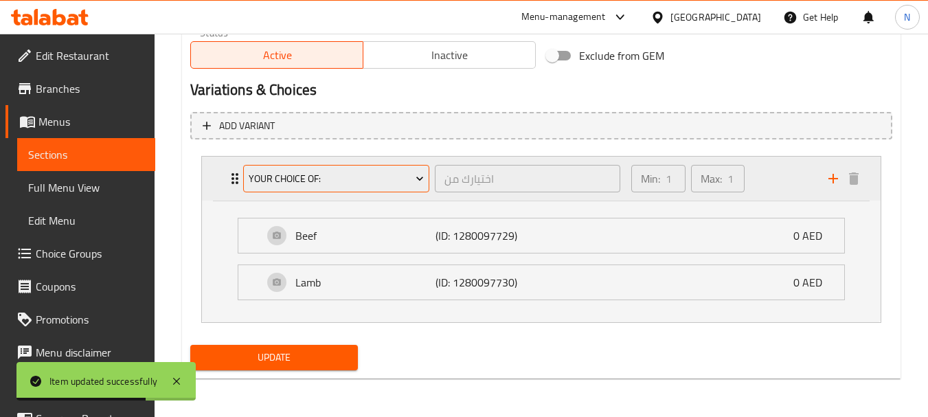
click at [413, 175] on icon "Expand" at bounding box center [420, 179] width 14 height 14
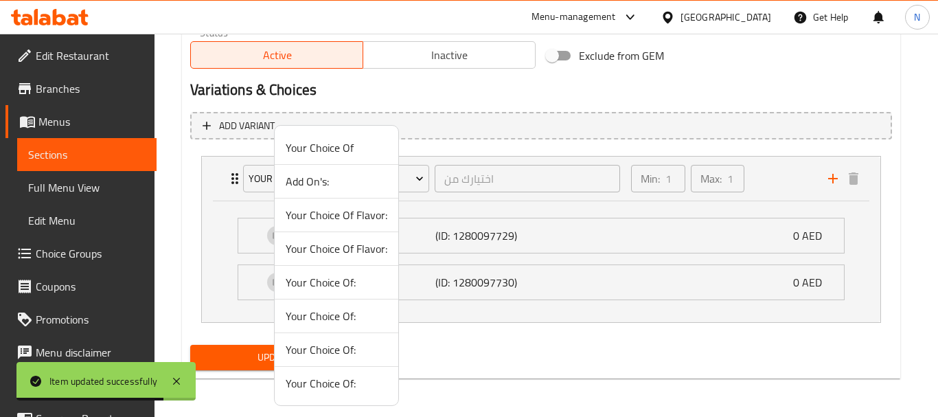
click at [358, 219] on span "Your Choice Of Flavor:" at bounding box center [337, 215] width 102 height 16
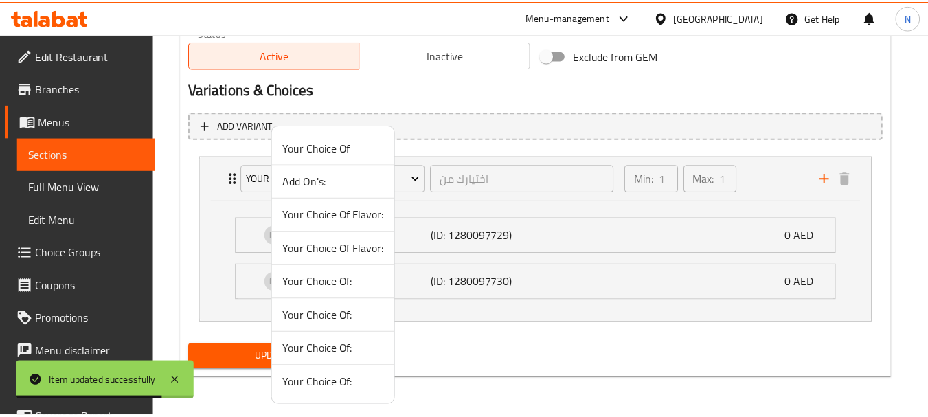
scroll to position [596, 0]
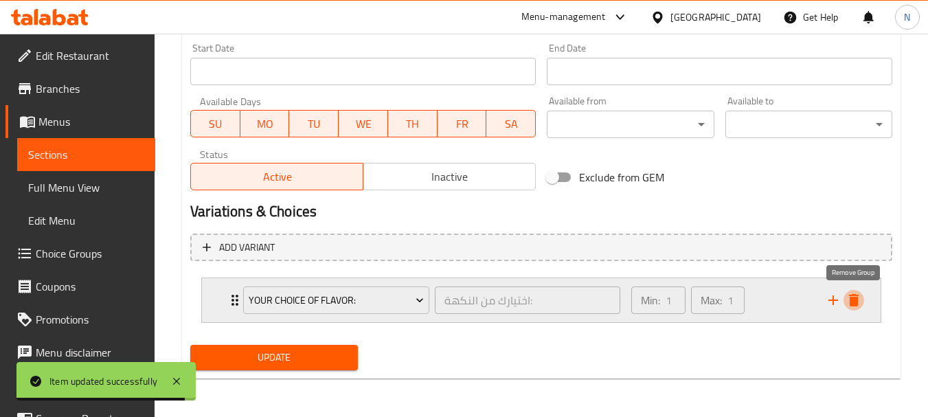
click at [853, 306] on icon "delete" at bounding box center [854, 300] width 10 height 12
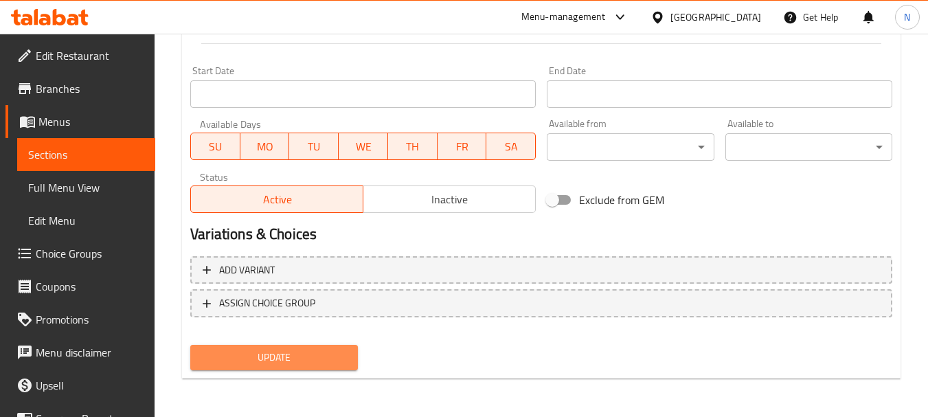
click at [329, 356] on span "Update" at bounding box center [273, 357] width 145 height 17
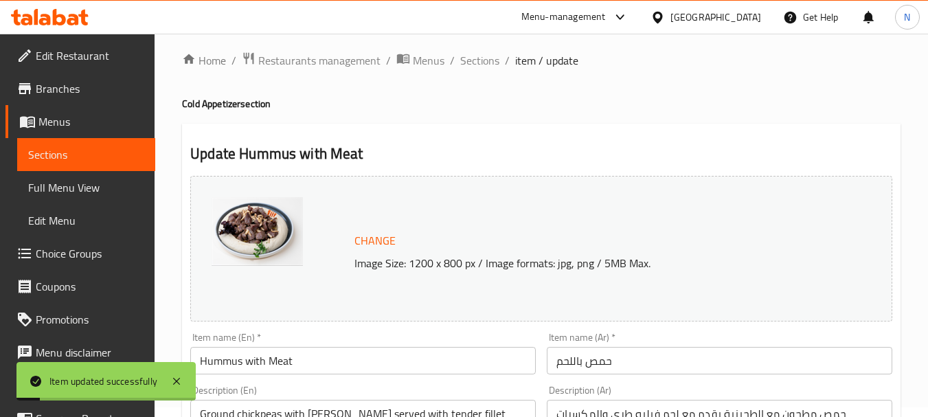
scroll to position [0, 0]
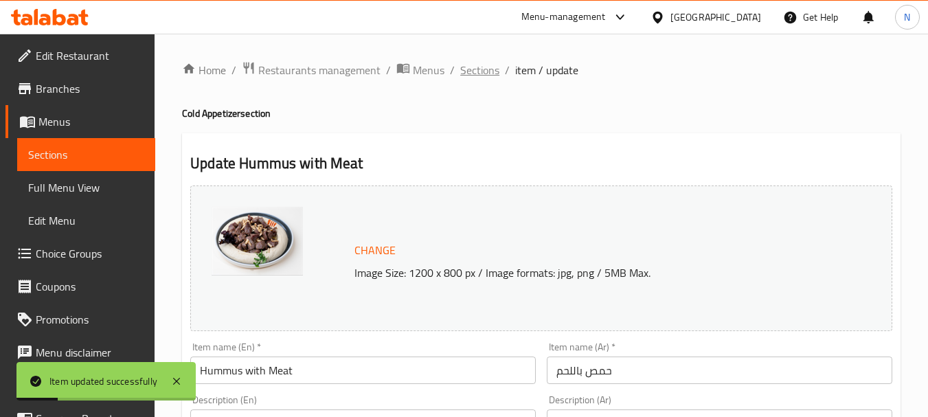
click at [488, 73] on span "Sections" at bounding box center [479, 70] width 39 height 16
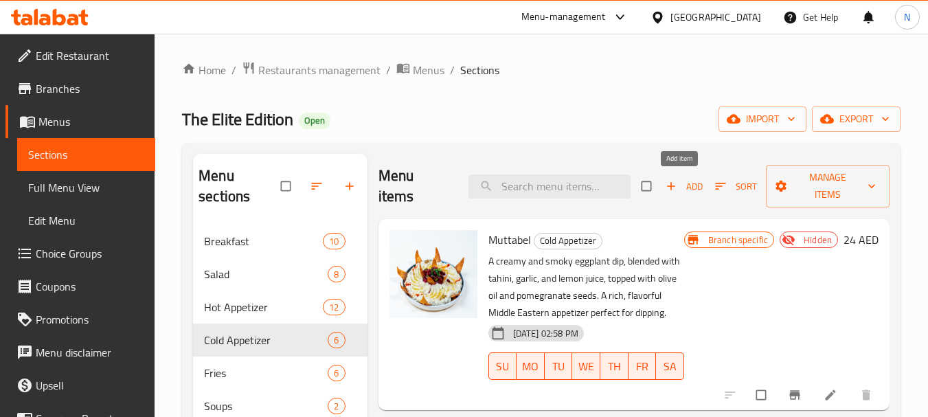
click at [687, 191] on span "Add" at bounding box center [683, 187] width 37 height 16
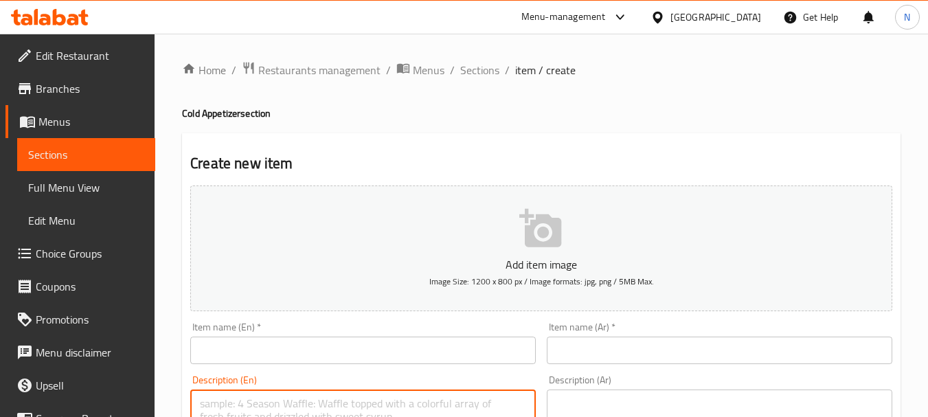
paste textarea "أصابع موزاريلا مقرمشة محشوة بالجبن الذائب، مقلية حتى تصبح ذهبية اللون للحصول عل…"
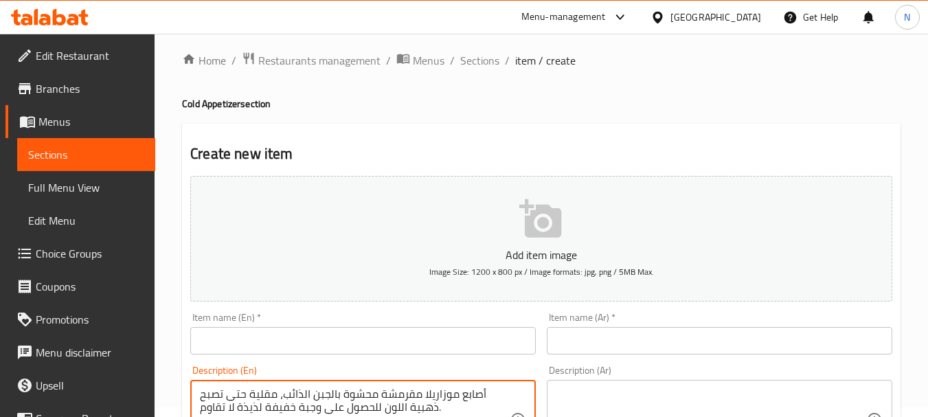
type textarea "أصابع موزاريلا مقرمشة محشوة بالجبن الذائب، مقلية حتى تصبح ذهبية اللون للحصول عل…"
click at [612, 395] on textarea at bounding box center [711, 419] width 310 height 65
paste textarea "أصابع موزاريلا مقرمشة محشوة بالجبن الذائب، مقلية حتى تصبح ذهبية اللون للحصول عل…"
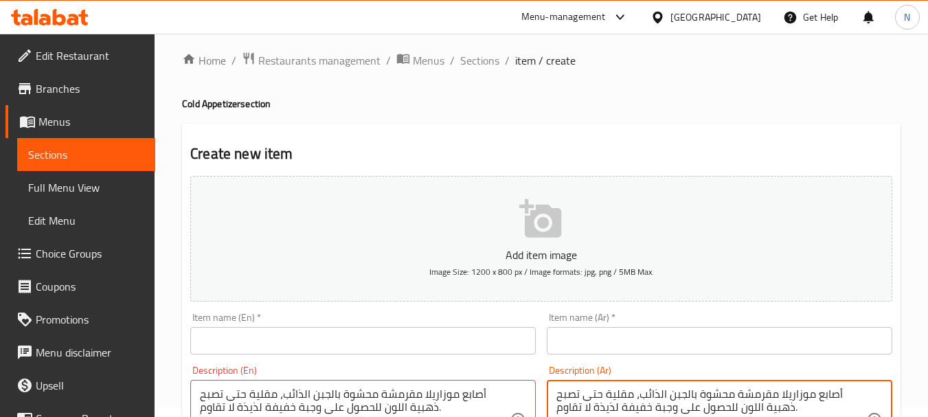
type textarea "أصابع موزاريلا مقرمشة محشوة بالجبن الذائب، مقلية حتى تصبح ذهبية اللون للحصول عل…"
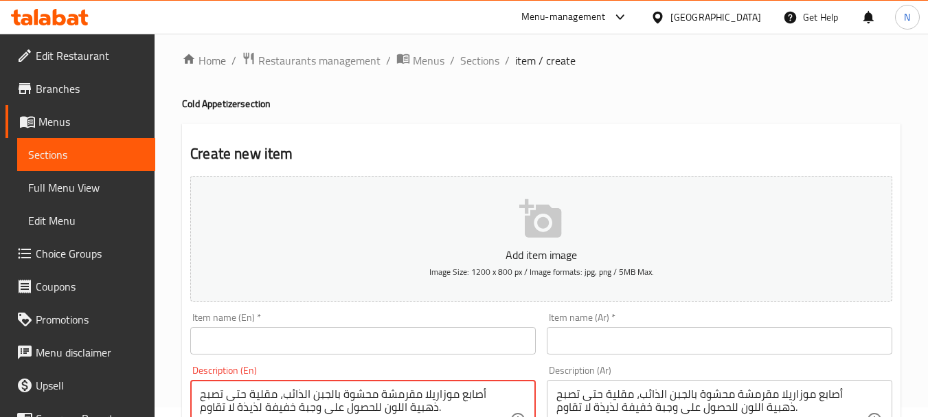
click at [388, 400] on textarea "أصابع موزاريلا مقرمشة محشوة بالجبن الذائب، مقلية حتى تصبح ذهبية اللون للحصول عل…" at bounding box center [355, 419] width 310 height 65
paste textarea "Crispy mozzarella sticks, filled with gooey melted cheese, fried to golden perf…"
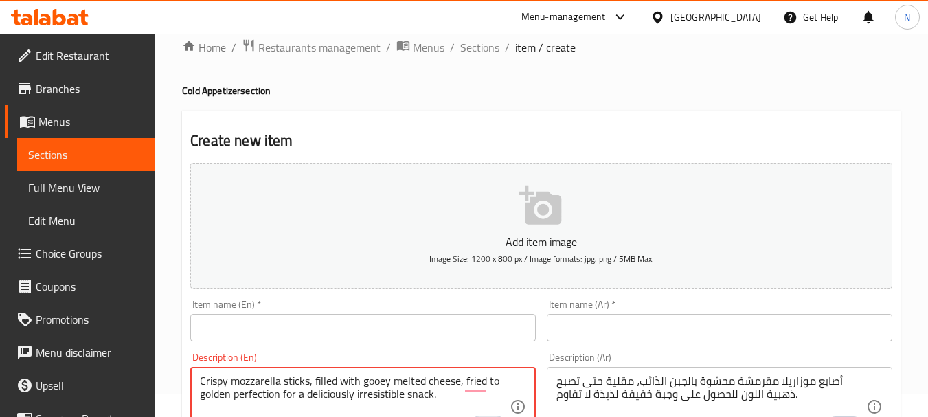
type textarea "Crispy mozzarella sticks, filled with gooey melted cheese, fried to golden perf…"
click at [374, 333] on input "text" at bounding box center [362, 327] width 345 height 27
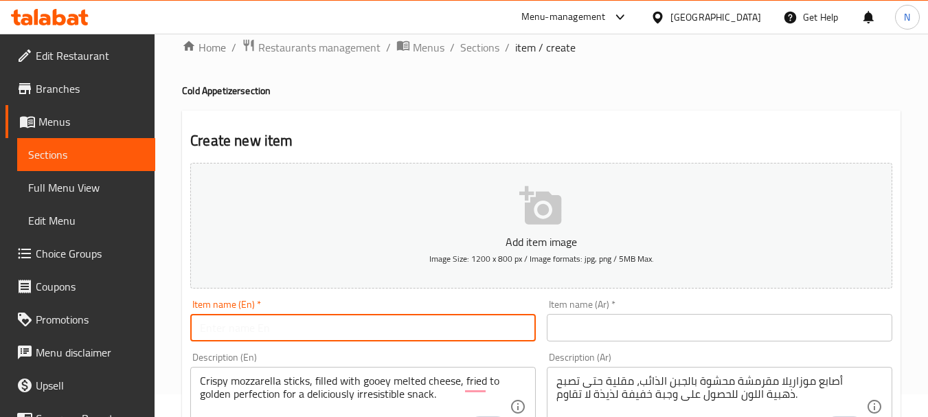
paste input "Mozzarella Sticks"
type input "Mozzarella Sticks"
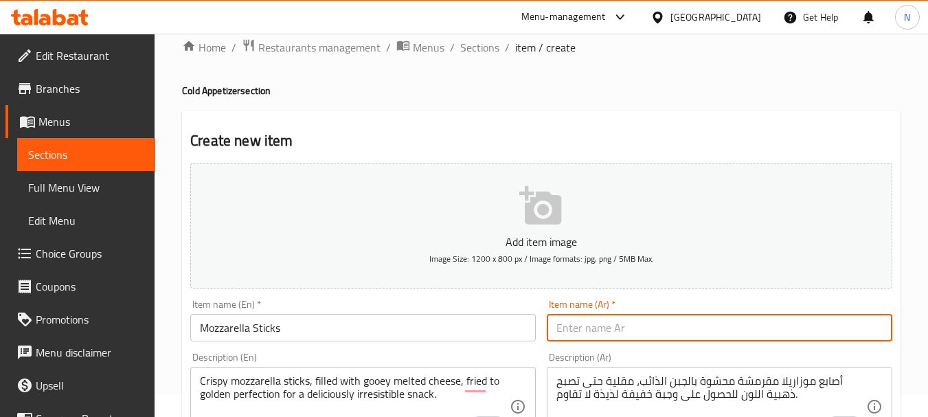
click at [623, 315] on input "text" at bounding box center [719, 327] width 345 height 27
paste input "أصابع الموزريلا"
type input "أصابع الموزريلا"
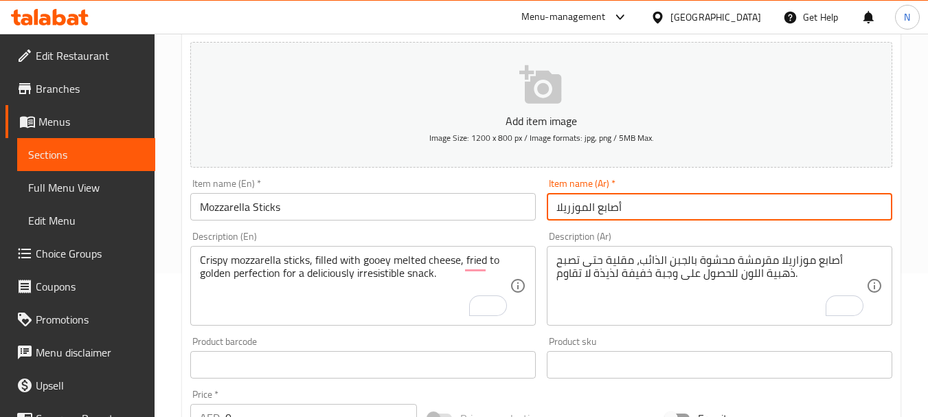
scroll to position [155, 0]
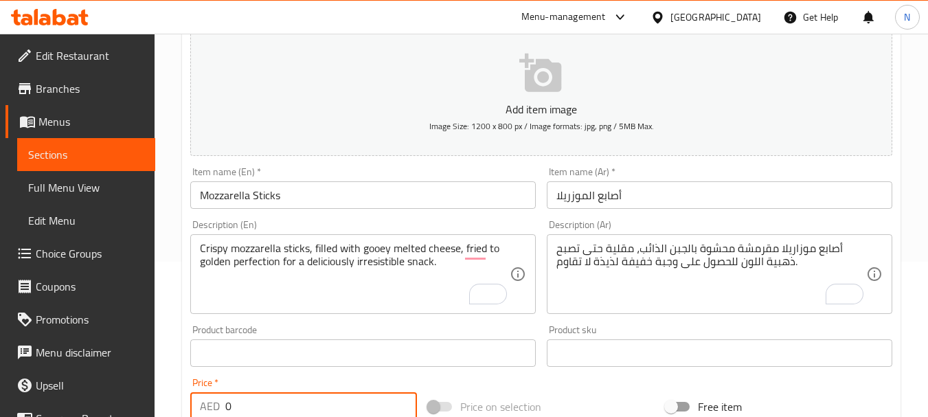
drag, startPoint x: 262, startPoint y: 406, endPoint x: 210, endPoint y: 400, distance: 52.5
click at [210, 400] on div "AED 0 Price *" at bounding box center [303, 405] width 227 height 27
paste input "number"
type input "29.33"
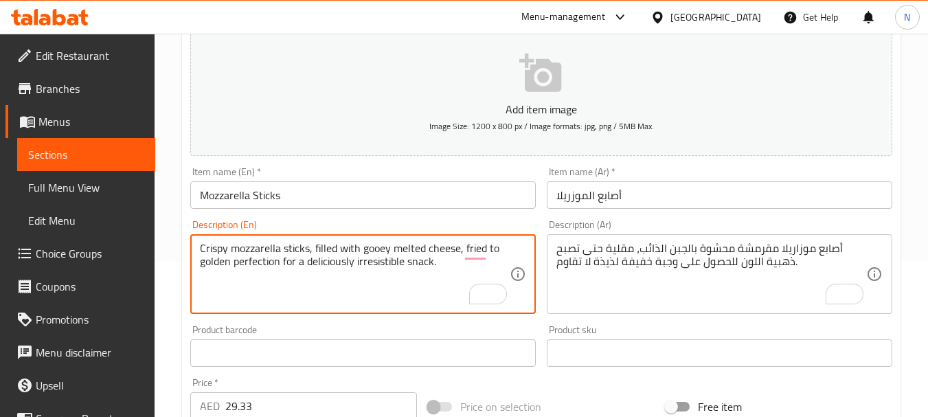
click at [255, 259] on textarea "Crispy mozzarella sticks, filled with gooey melted cheese, fried to golden perf…" at bounding box center [355, 274] width 310 height 65
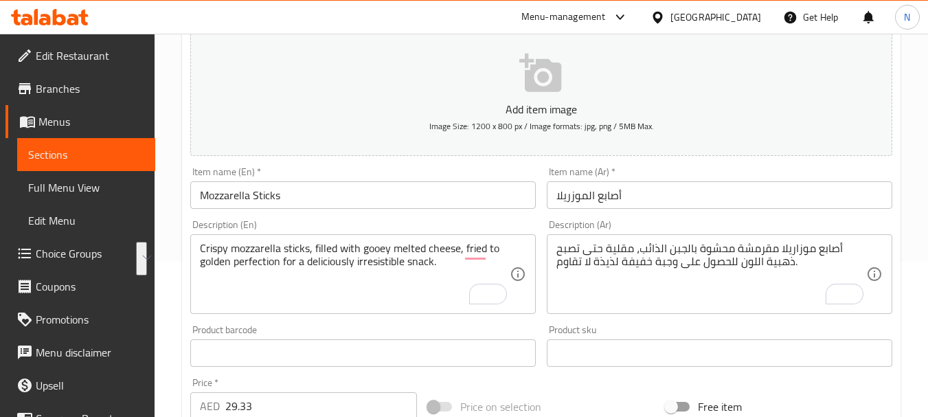
click at [597, 380] on div "Add item image Image Size: 1200 x 800 px / Image formats: jpg, png / 5MB Max. I…" at bounding box center [541, 321] width 713 height 592
click at [590, 364] on input "text" at bounding box center [719, 352] width 345 height 27
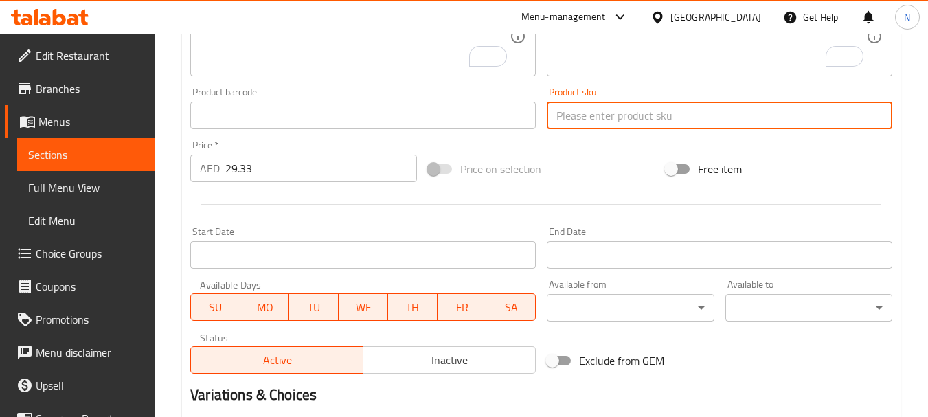
scroll to position [553, 0]
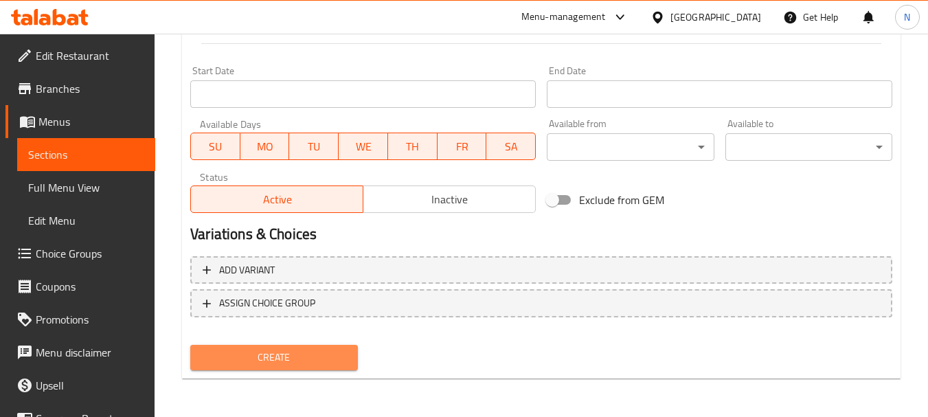
click at [286, 352] on span "Create" at bounding box center [273, 357] width 145 height 17
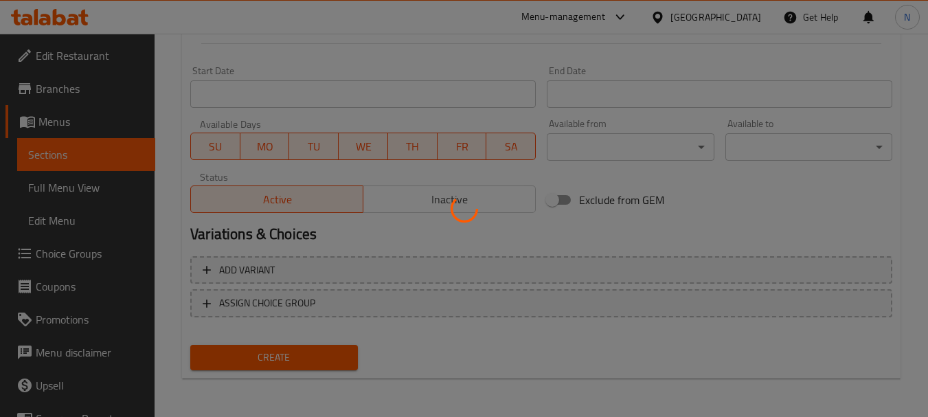
type input "0"
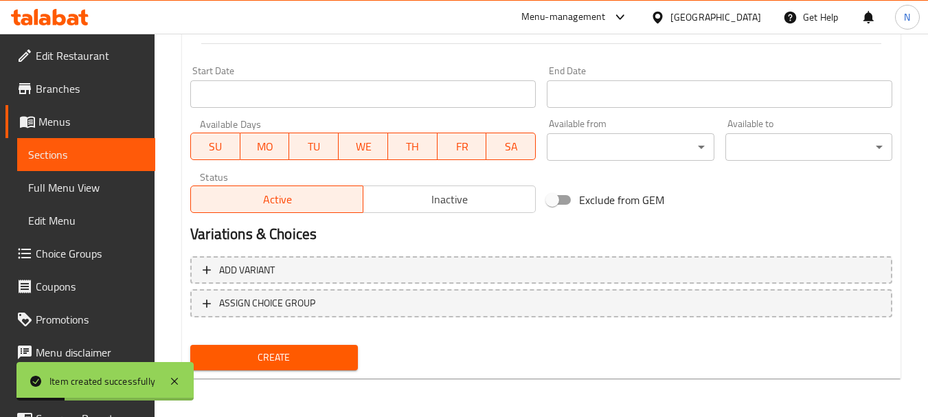
scroll to position [0, 0]
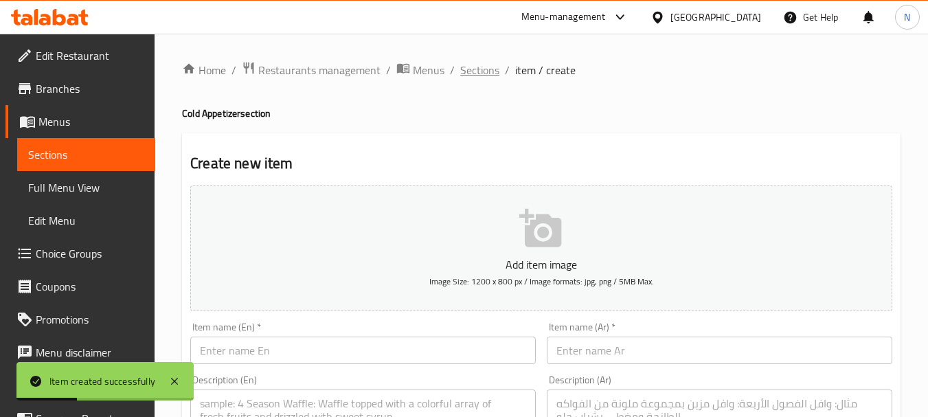
click at [486, 65] on span "Sections" at bounding box center [479, 70] width 39 height 16
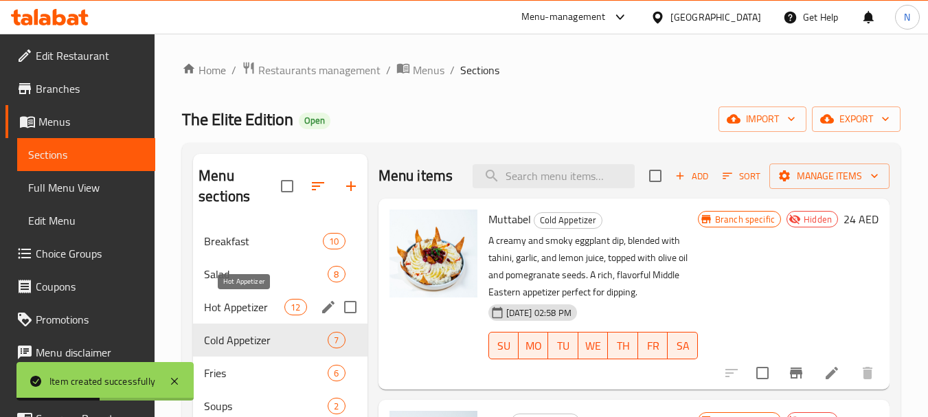
click at [263, 304] on span "Hot Appetizer" at bounding box center [244, 307] width 80 height 16
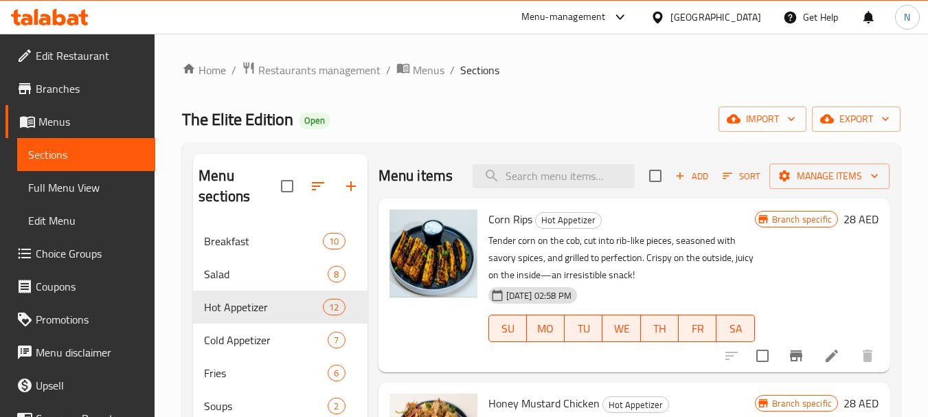
click at [523, 198] on div "Menu items Add Sort Manage items" at bounding box center [633, 176] width 511 height 45
click at [519, 184] on input "search" at bounding box center [553, 176] width 162 height 24
paste input "Japanese Corn"
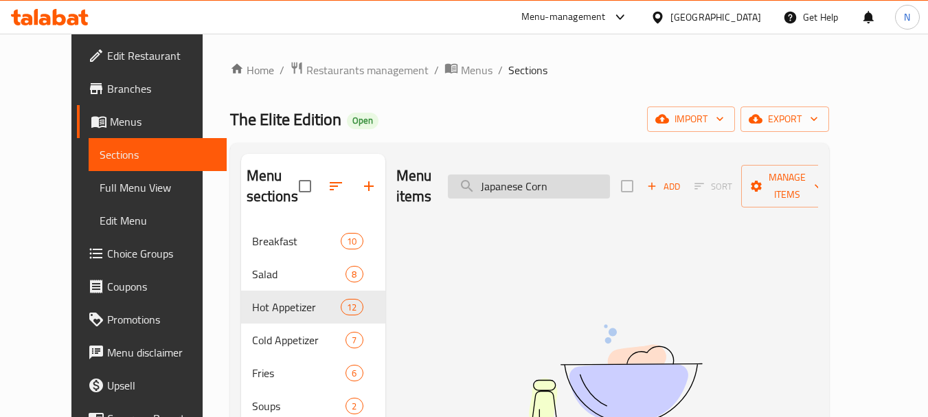
click at [568, 179] on input "Japanese Corn" at bounding box center [529, 186] width 162 height 24
type input "Japanese"
click at [540, 181] on input "Japanese" at bounding box center [529, 186] width 162 height 24
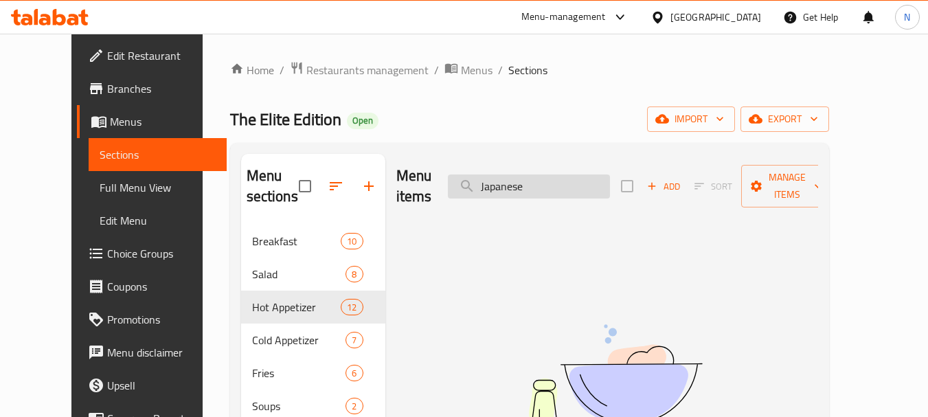
click at [540, 181] on input "Japanese" at bounding box center [529, 186] width 162 height 24
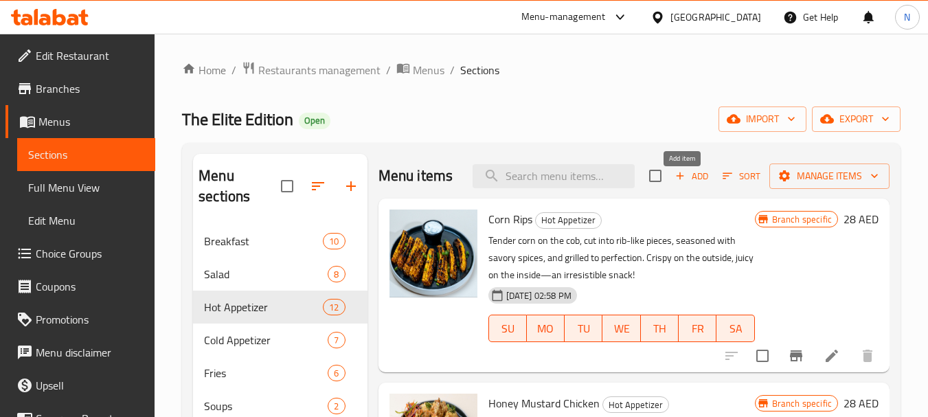
click at [674, 182] on icon "button" at bounding box center [680, 176] width 12 height 12
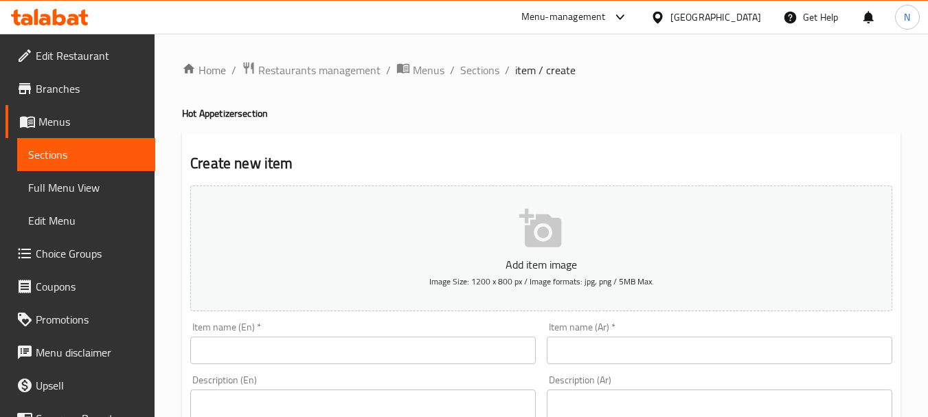
click at [473, 346] on input "text" at bounding box center [362, 349] width 345 height 27
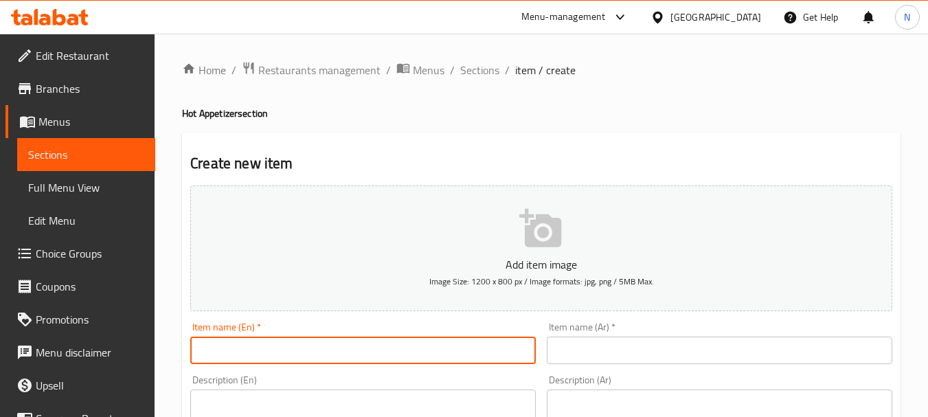
paste input "Japanese Corn"
type input "Japanese Corn"
click at [573, 361] on input "text" at bounding box center [719, 349] width 345 height 27
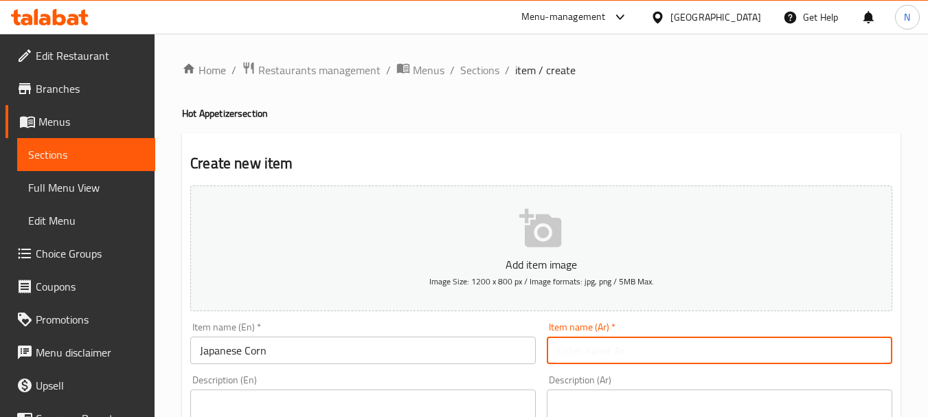
paste input "ذرة يابانية"
type input "ذرة يابانية"
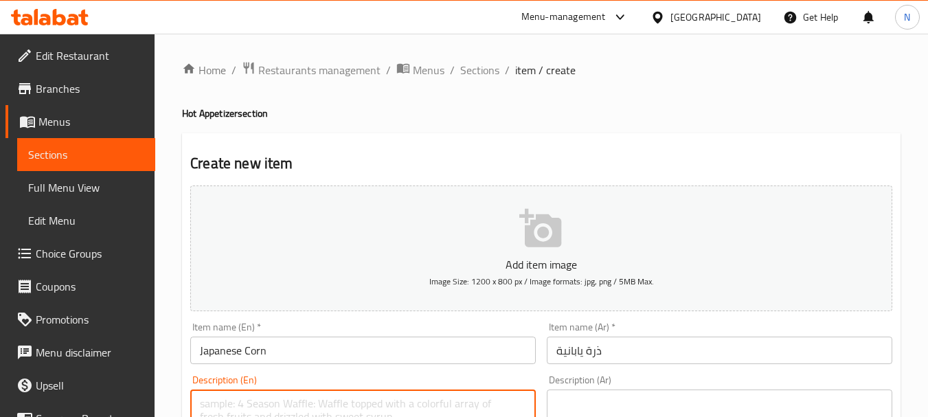
paste textarea "Fresh corn strips deep cooked Japanese style"
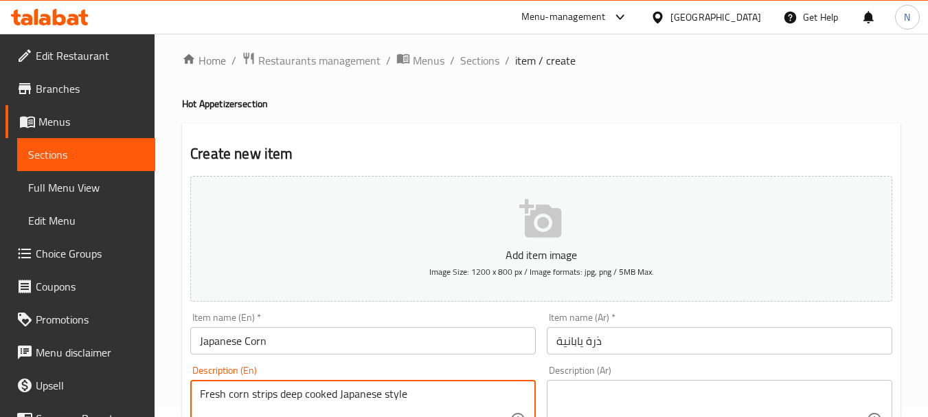
type textarea "Fresh corn strips deep cooked Japanese style"
click at [623, 396] on textarea at bounding box center [711, 419] width 310 height 65
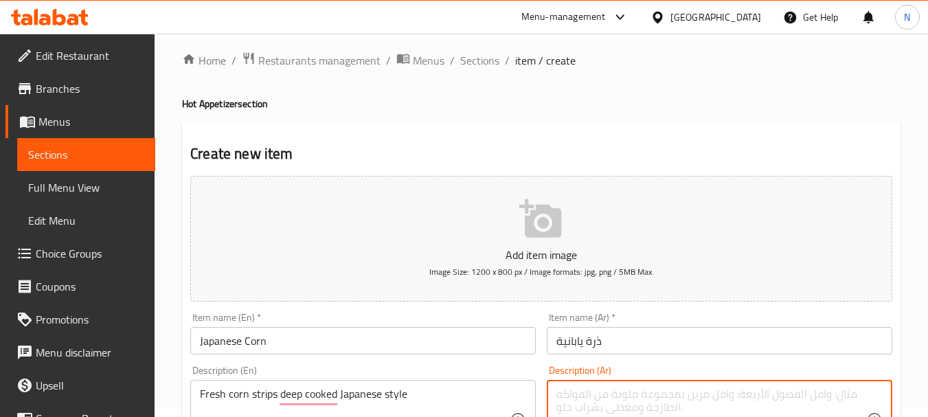
paste textarea "شرائح الذرة الطازجة المطهوة بعمق على الطريقة اليابانية"
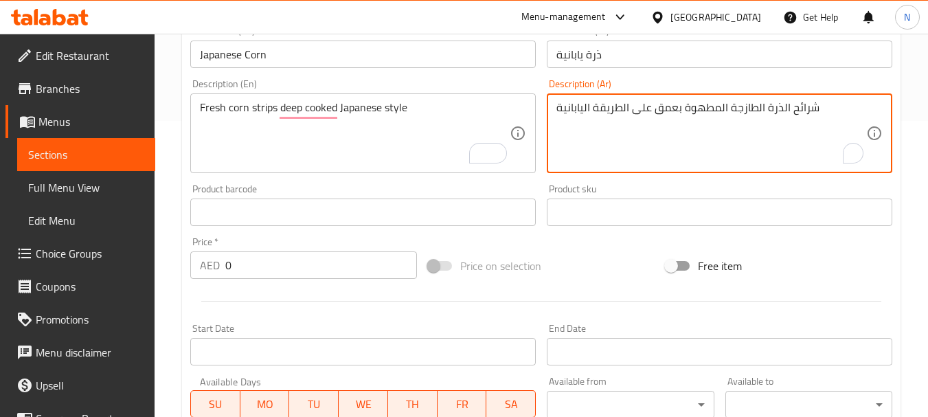
scroll to position [374, 0]
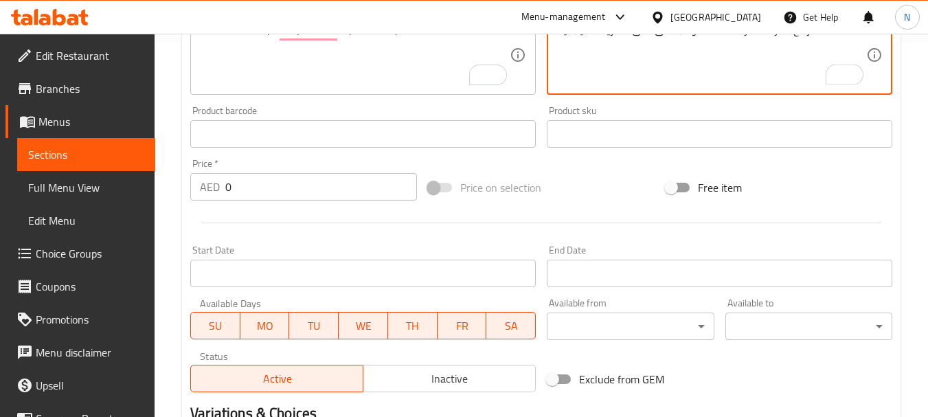
type textarea "شرائح الذرة الطازجة المطهوة بعمق على الطريقة اليابانية"
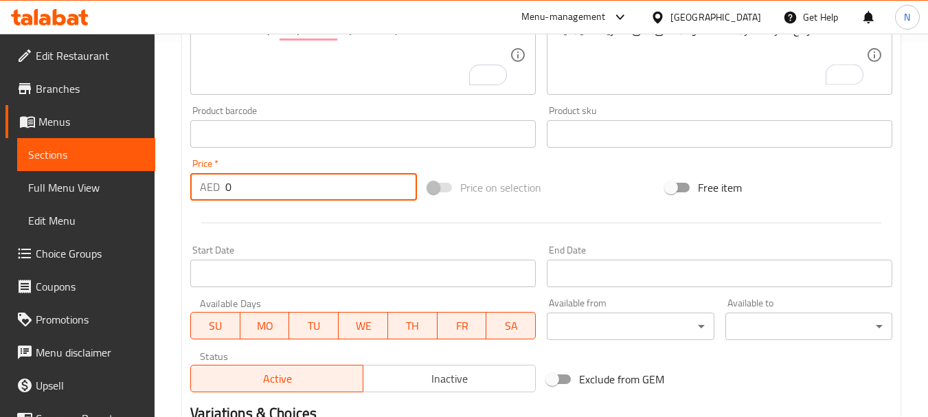
drag, startPoint x: 270, startPoint y: 179, endPoint x: 194, endPoint y: 189, distance: 76.2
click at [194, 189] on div "AED 0 Price *" at bounding box center [303, 186] width 227 height 27
type input "22.67"
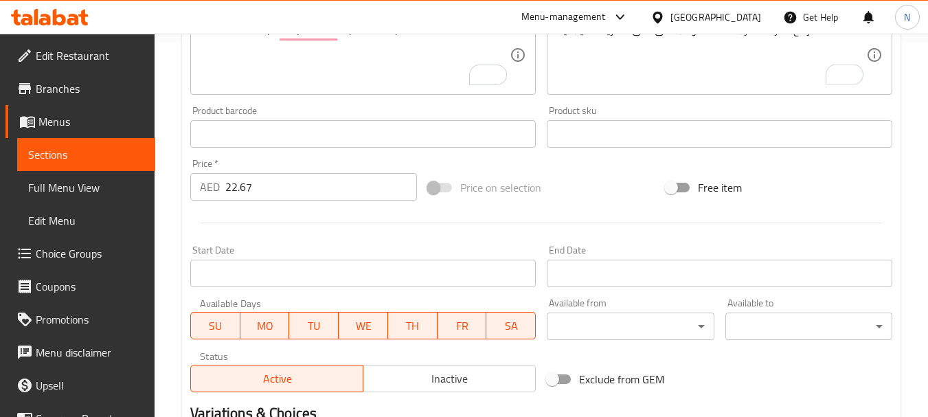
click at [590, 218] on div at bounding box center [541, 223] width 713 height 34
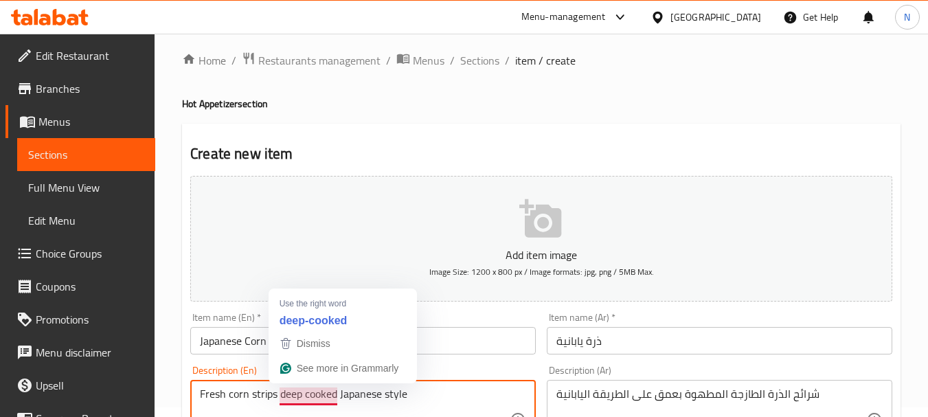
click at [303, 391] on textarea "Fresh corn strips deep cooked Japanese style" at bounding box center [355, 419] width 310 height 65
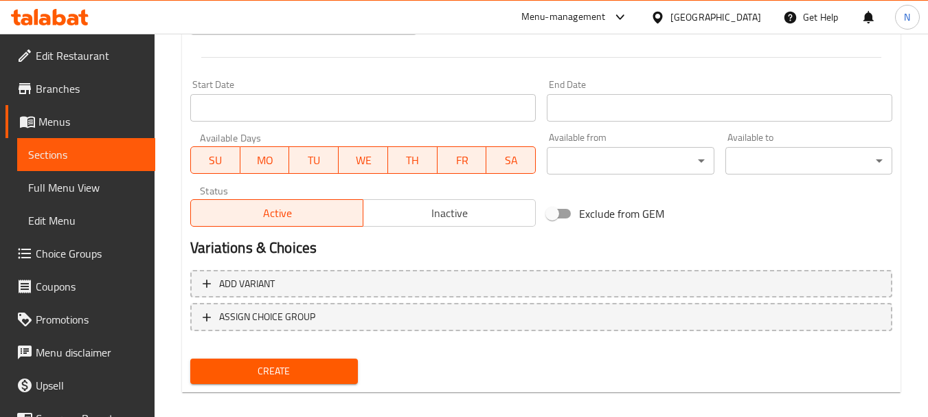
scroll to position [553, 0]
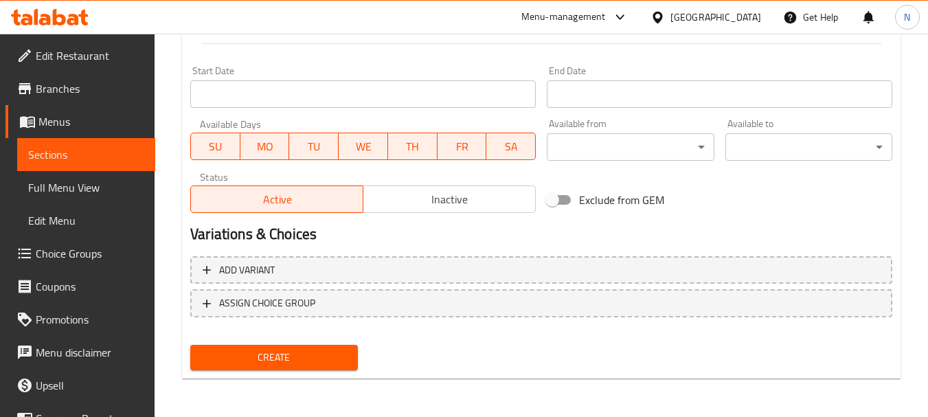
click at [279, 358] on span "Create" at bounding box center [273, 357] width 145 height 17
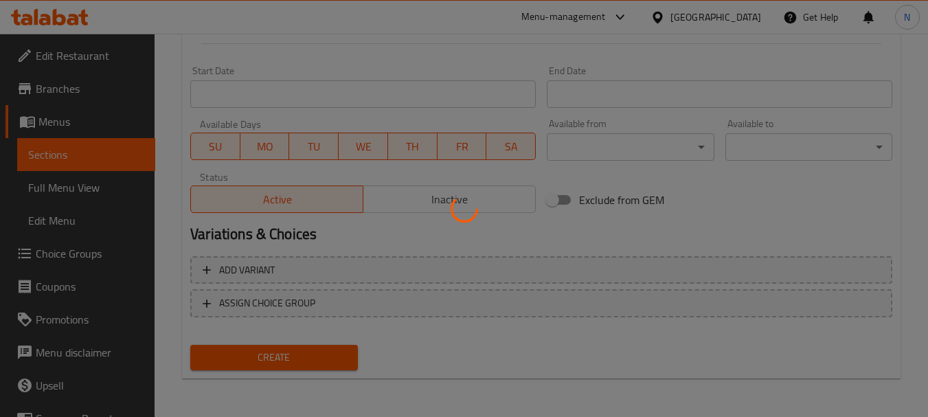
type input "0"
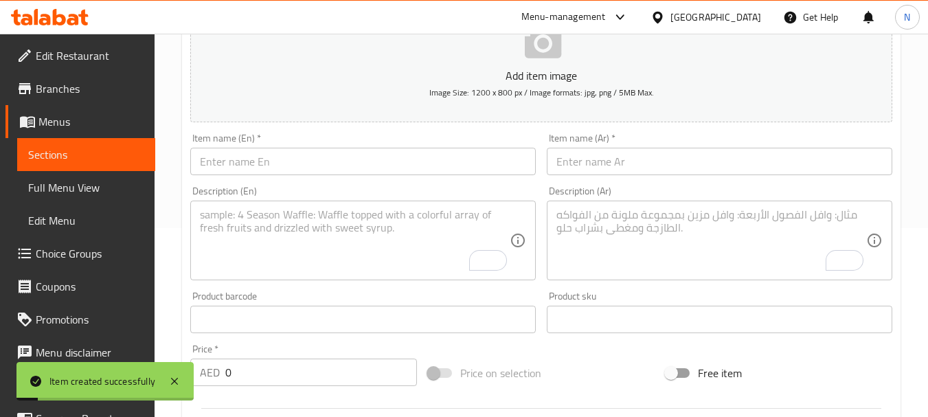
scroll to position [0, 0]
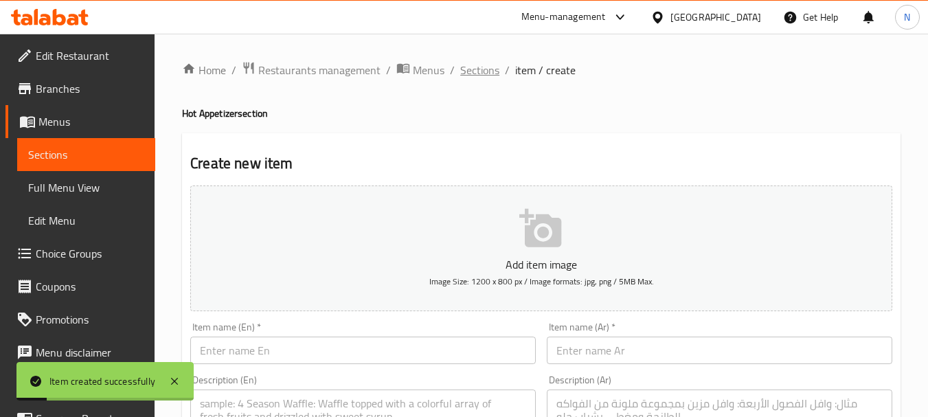
click at [485, 70] on span "Sections" at bounding box center [479, 70] width 39 height 16
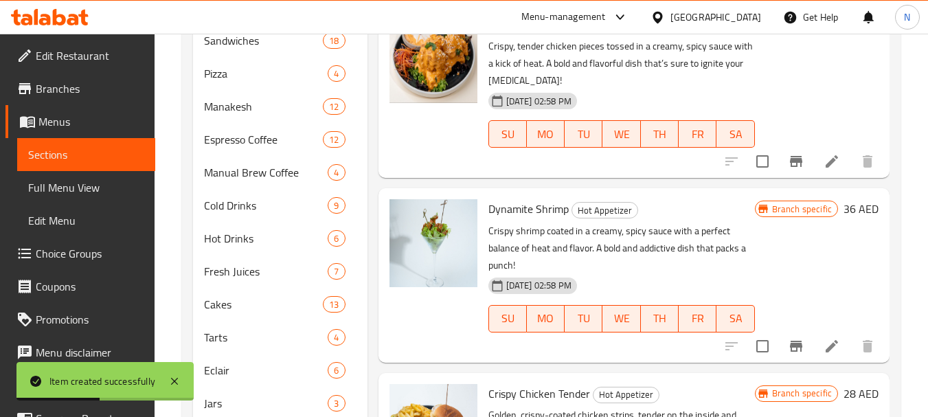
scroll to position [632, 0]
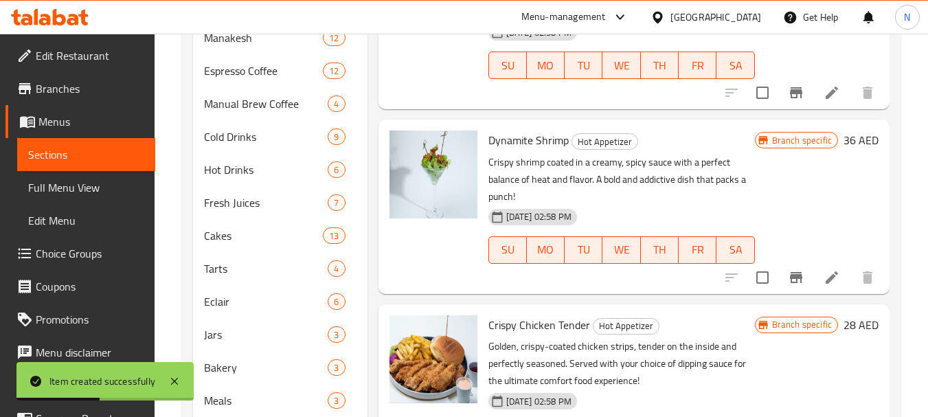
click at [860, 381] on div "Branch specific 28 AED" at bounding box center [817, 391] width 124 height 152
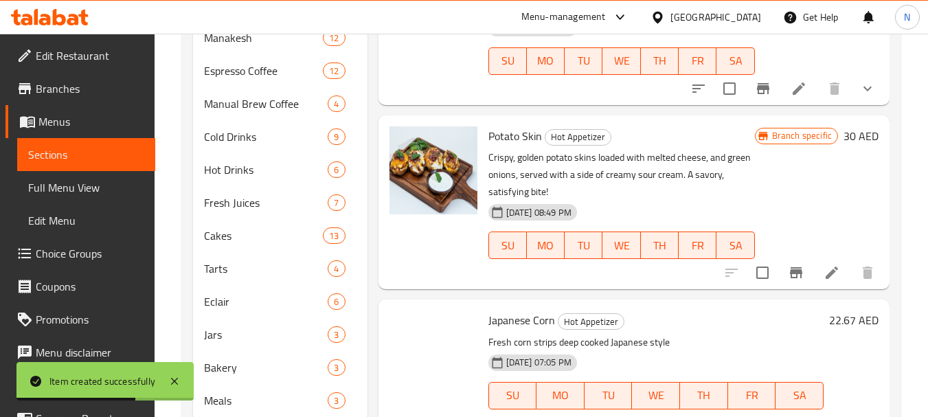
scroll to position [1534, 0]
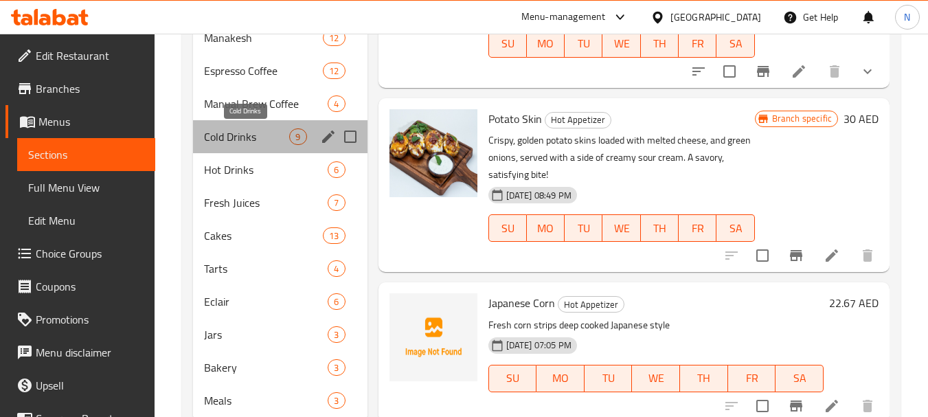
click at [258, 131] on span "Cold Drinks" at bounding box center [246, 136] width 85 height 16
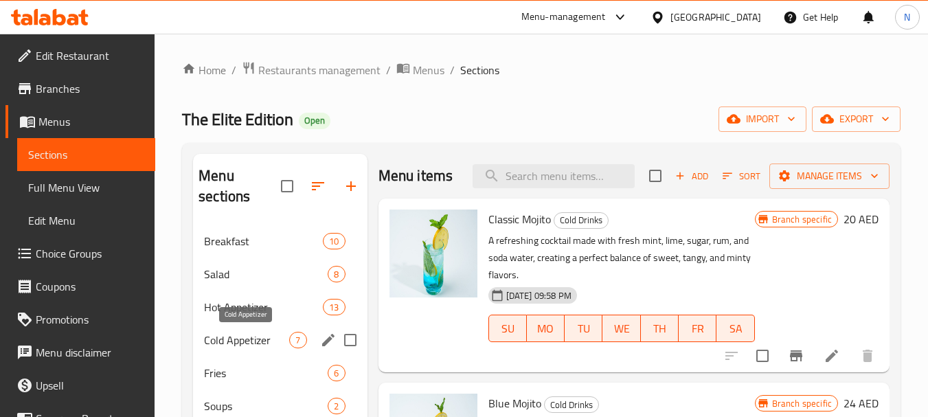
click at [233, 332] on span "Cold Appetizer" at bounding box center [246, 340] width 85 height 16
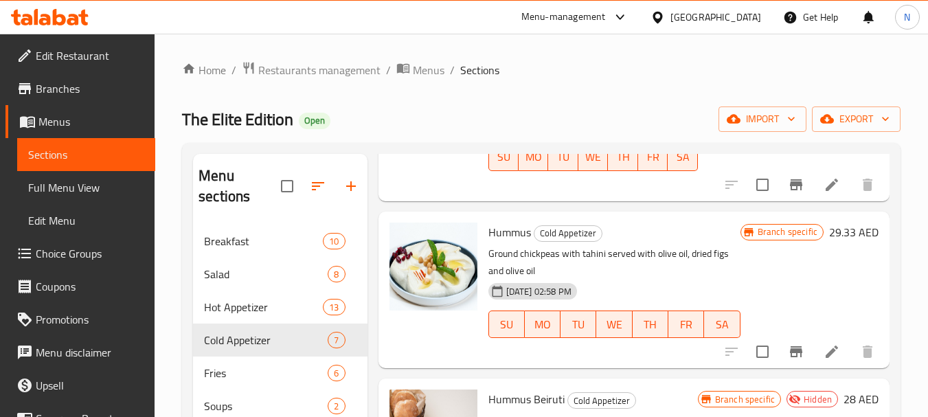
scroll to position [676, 0]
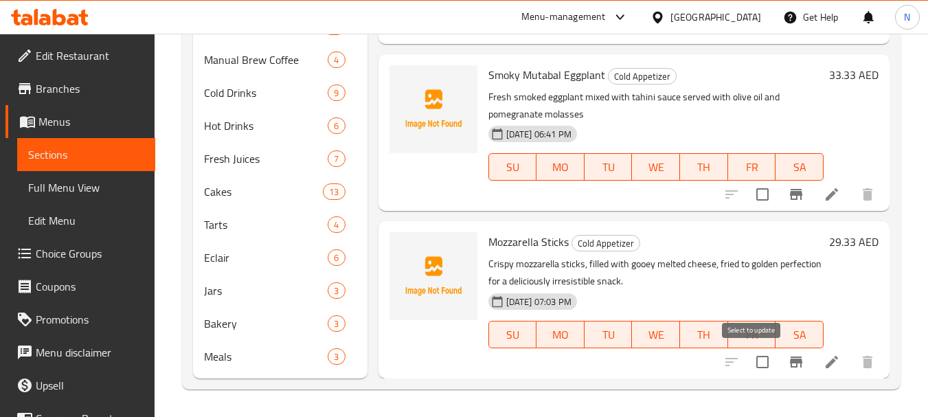
click at [751, 356] on input "checkbox" at bounding box center [762, 361] width 29 height 29
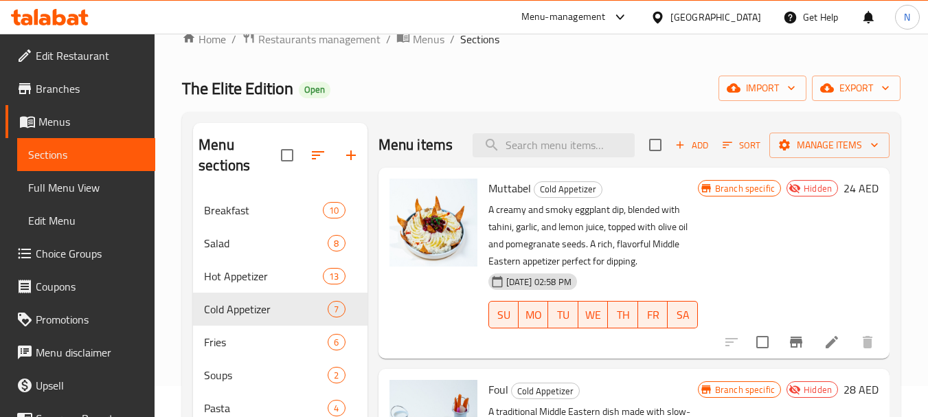
scroll to position [0, 0]
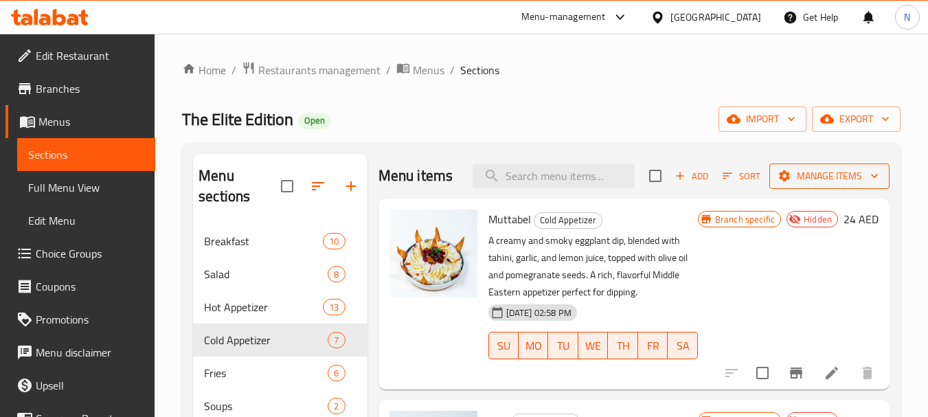
click at [796, 185] on span "Manage items" at bounding box center [829, 176] width 98 height 17
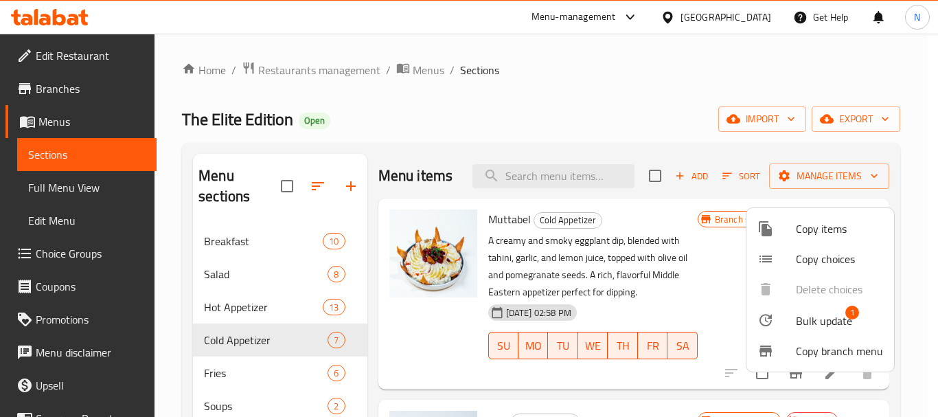
click at [807, 318] on span "Bulk update" at bounding box center [824, 320] width 56 height 16
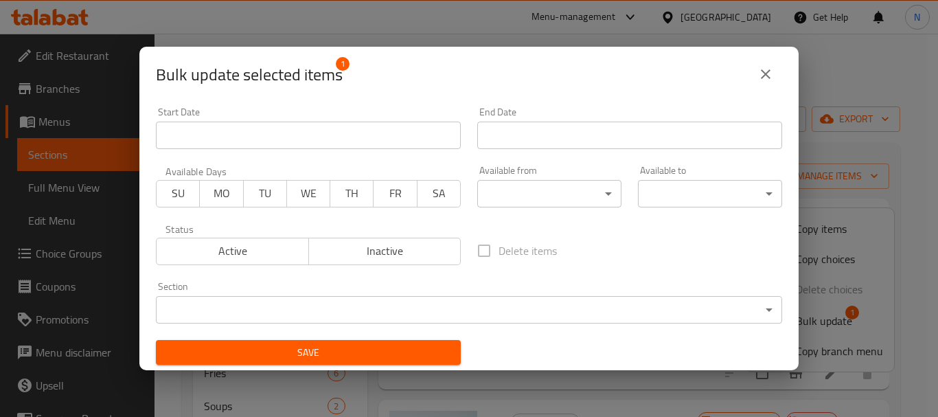
click at [330, 315] on body "​ Menu-management United Arab Emirates Get Help N Edit Restaurant Branches Menu…" at bounding box center [469, 225] width 938 height 383
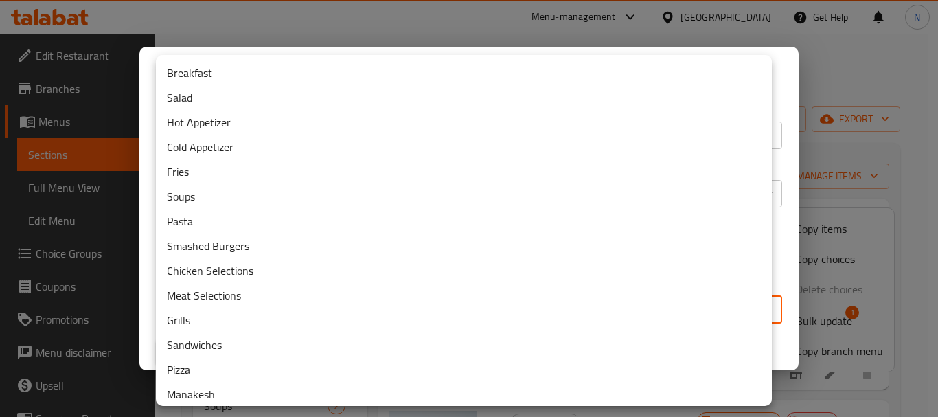
click at [252, 152] on li "Cold Appetizer" at bounding box center [464, 147] width 616 height 25
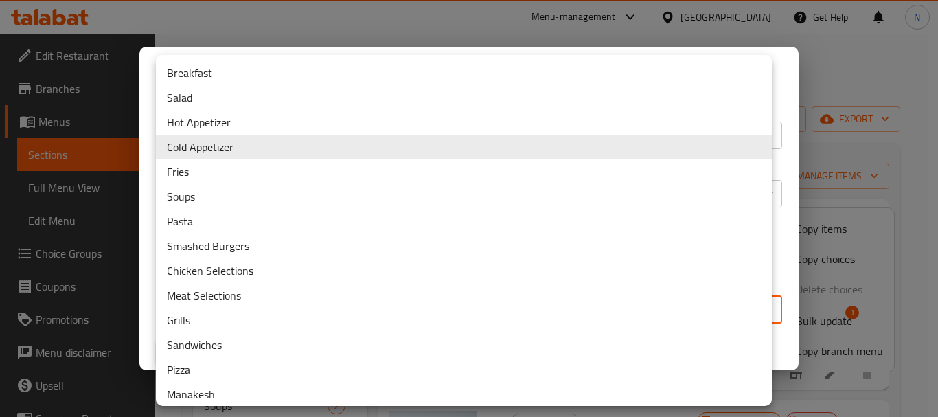
click at [236, 306] on body "​ Menu-management United Arab Emirates Get Help N Edit Restaurant Branches Menu…" at bounding box center [469, 225] width 938 height 383
click at [255, 124] on li "Hot Appetizer" at bounding box center [464, 122] width 616 height 25
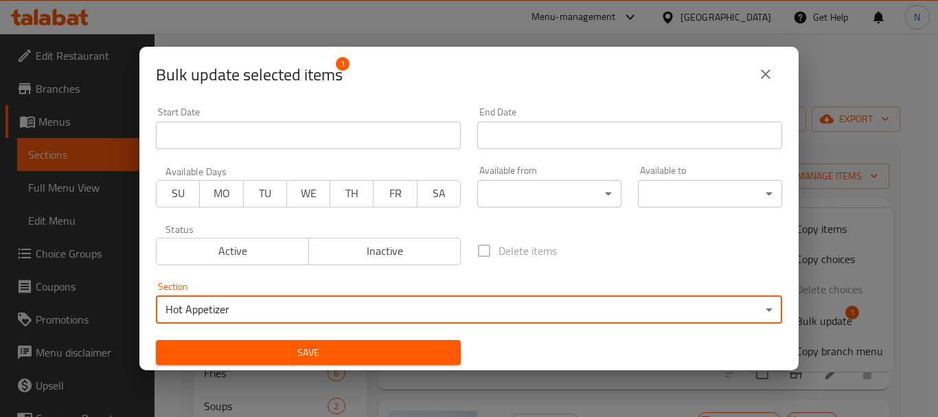
click at [239, 355] on span "Save" at bounding box center [308, 352] width 283 height 17
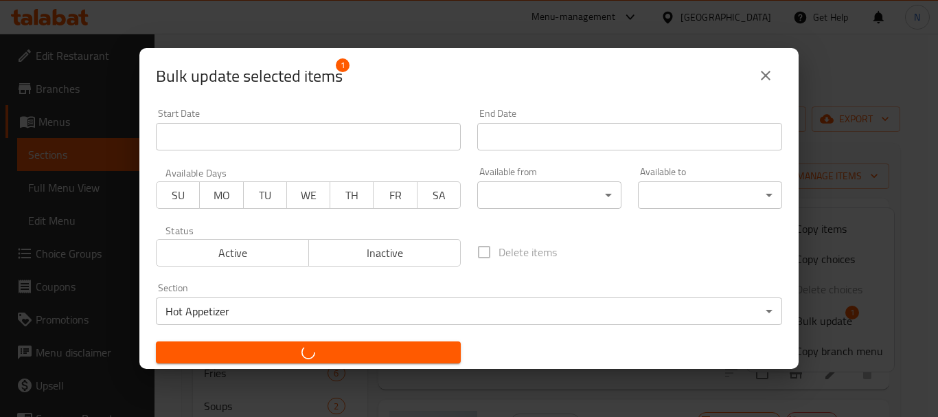
checkbox input "false"
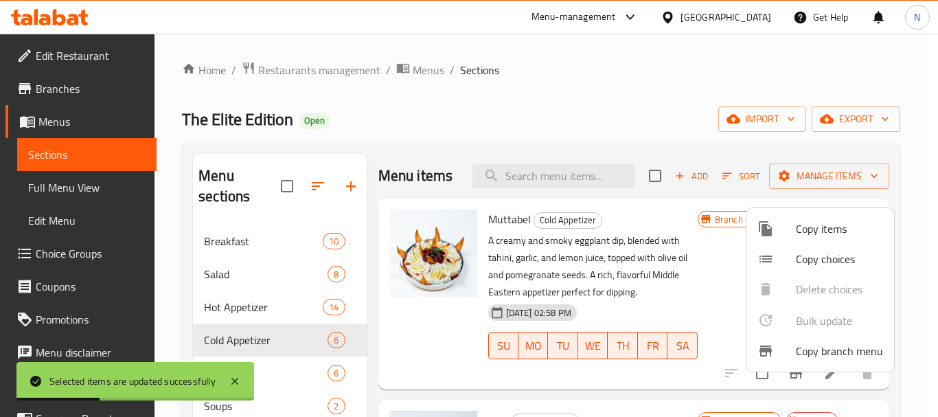
click at [233, 317] on div at bounding box center [469, 208] width 938 height 417
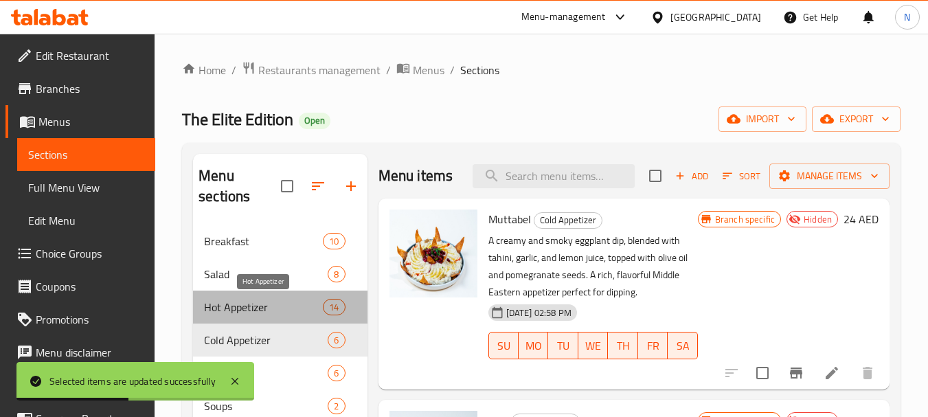
click at [231, 313] on span "Hot Appetizer" at bounding box center [263, 307] width 119 height 16
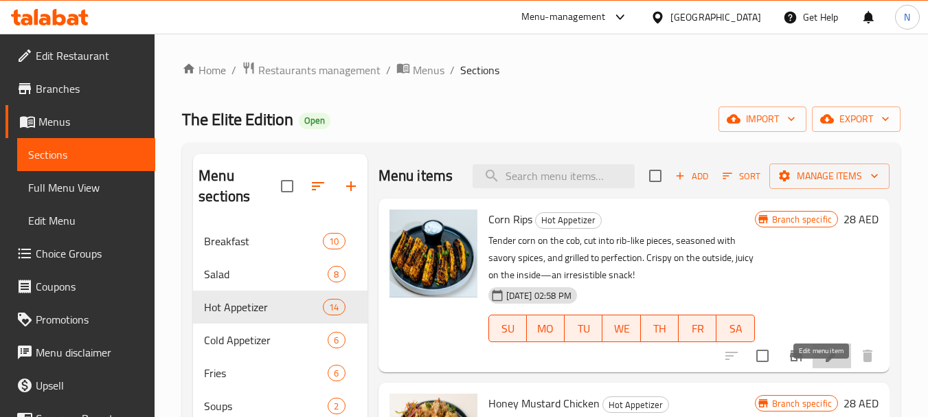
click at [824, 364] on icon at bounding box center [831, 355] width 16 height 16
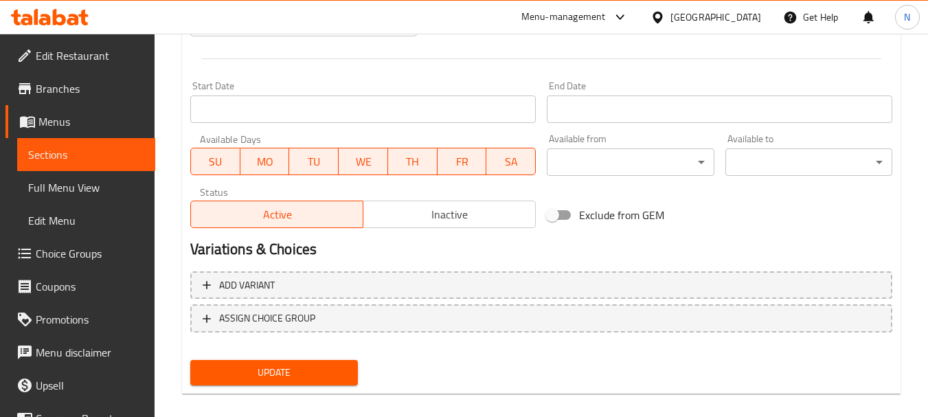
scroll to position [573, 0]
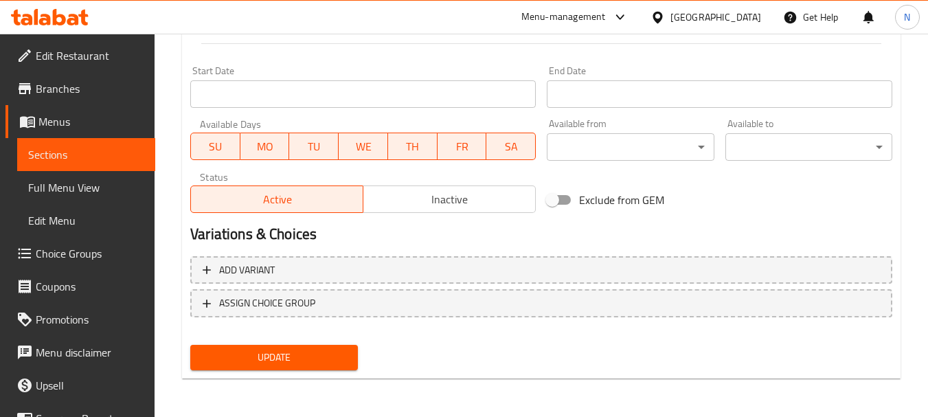
click at [457, 181] on div "Active Inactive" at bounding box center [362, 192] width 345 height 41
click at [454, 198] on span "Inactive" at bounding box center [449, 200] width 161 height 20
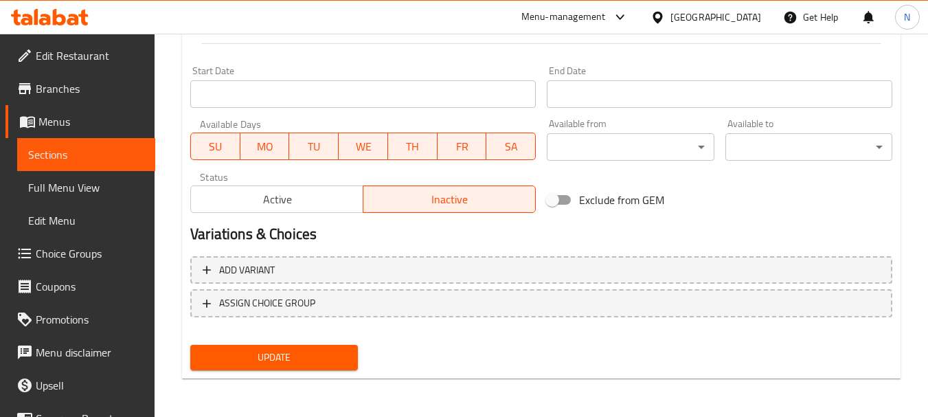
click at [329, 349] on span "Update" at bounding box center [273, 357] width 145 height 17
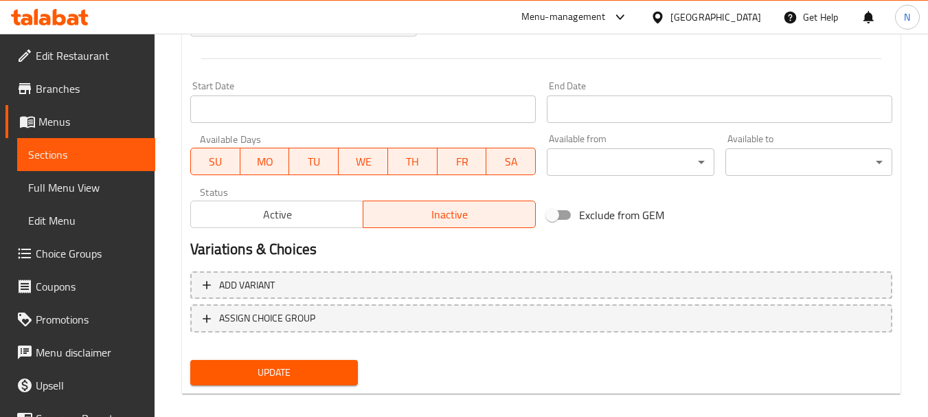
scroll to position [216, 0]
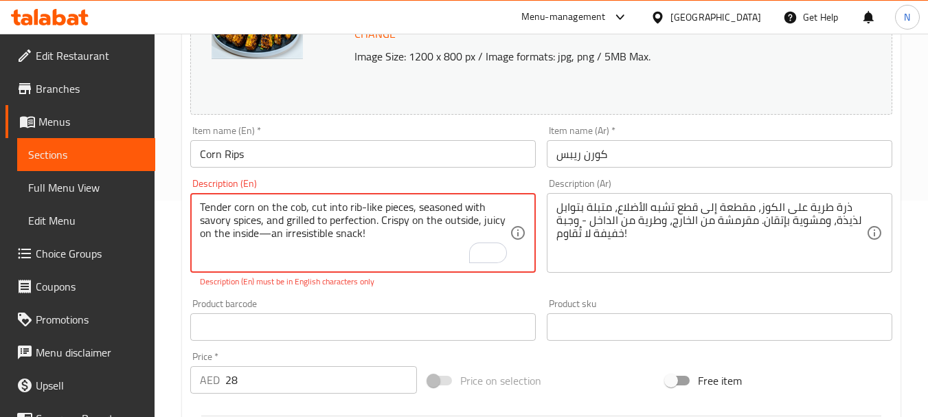
click at [374, 235] on textarea "Tender corn on the cob, cut into rib-like pieces, seasoned with savory spices, …" at bounding box center [355, 232] width 310 height 65
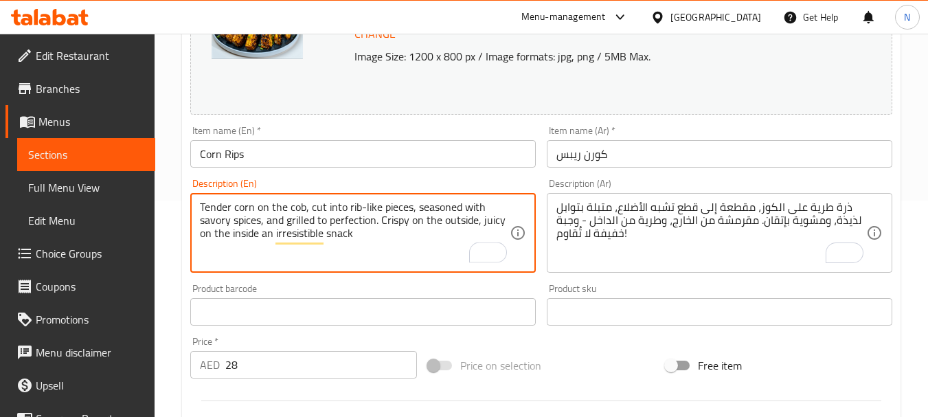
type textarea "Tender corn on the cob, cut into rib-like pieces, seasoned with savory spices, …"
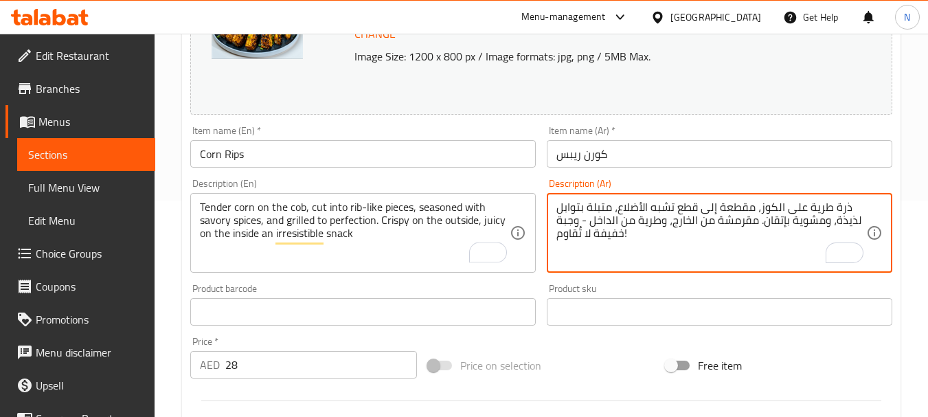
scroll to position [573, 0]
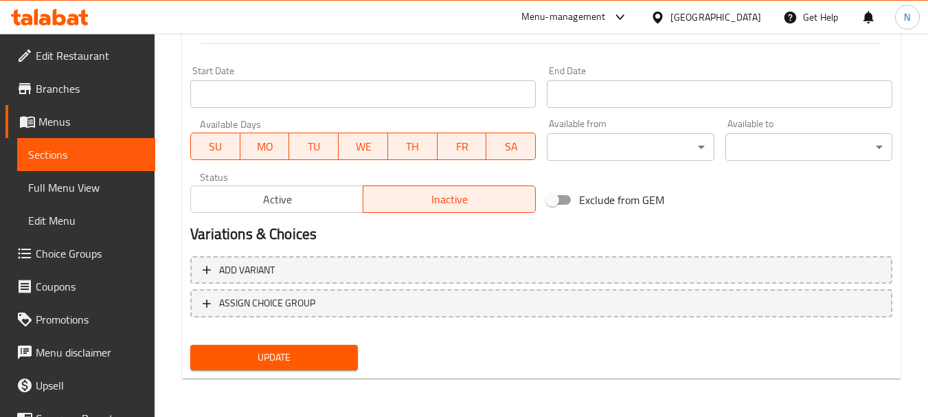
click at [324, 363] on span "Update" at bounding box center [273, 357] width 145 height 17
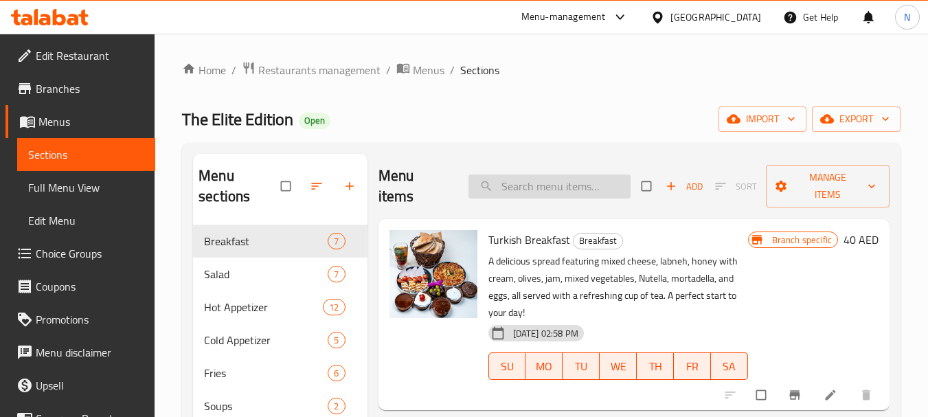
click at [577, 191] on input "search" at bounding box center [549, 186] width 162 height 24
paste input "Mozzarella Sticks"
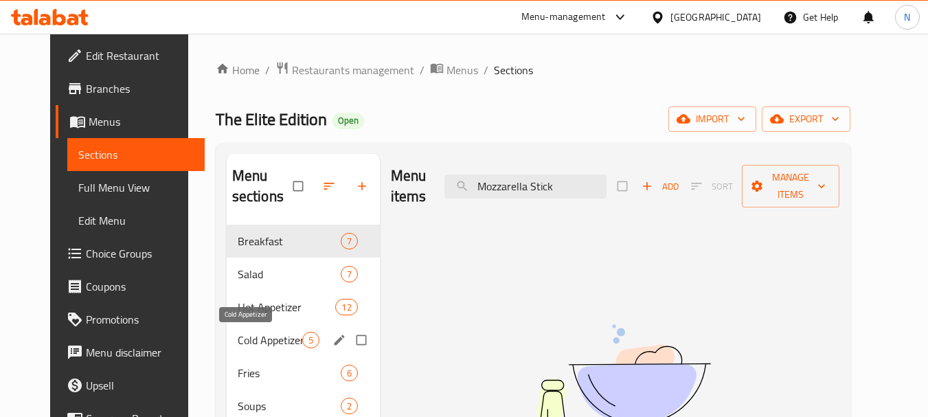
type input "Mozzarella Stick"
click at [249, 337] on span "Cold Appetizer" at bounding box center [270, 340] width 65 height 16
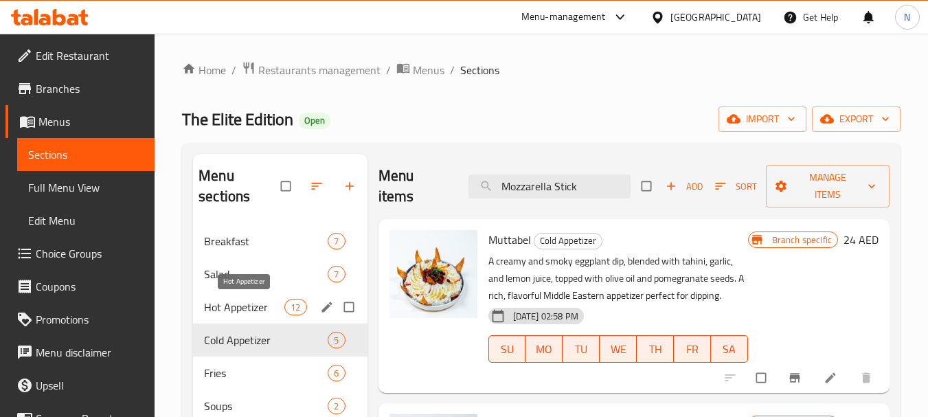
click at [261, 311] on span "Hot Appetizer" at bounding box center [244, 307] width 80 height 16
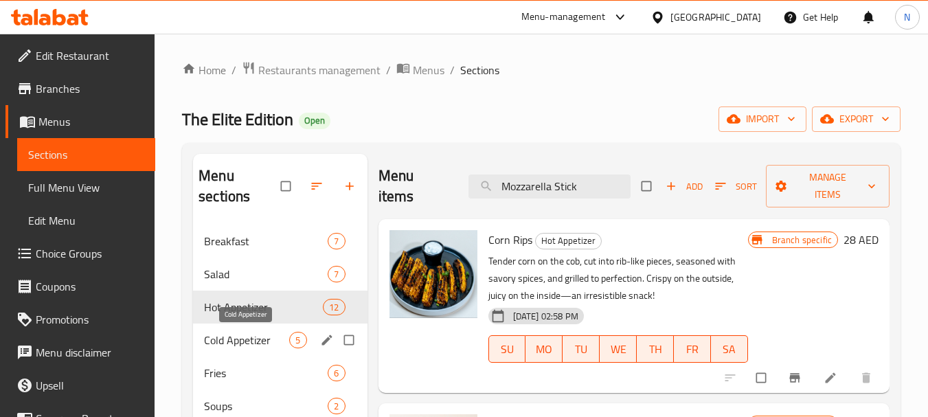
click at [256, 339] on span "Cold Appetizer" at bounding box center [246, 340] width 85 height 16
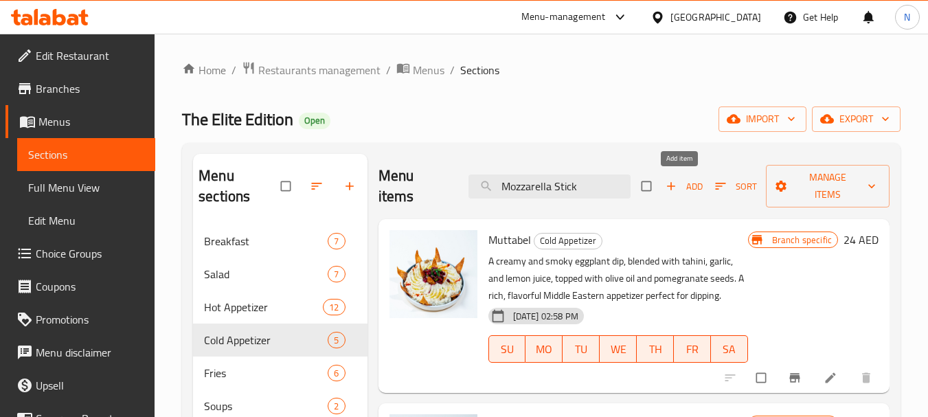
click at [683, 187] on span "Add" at bounding box center [683, 187] width 37 height 16
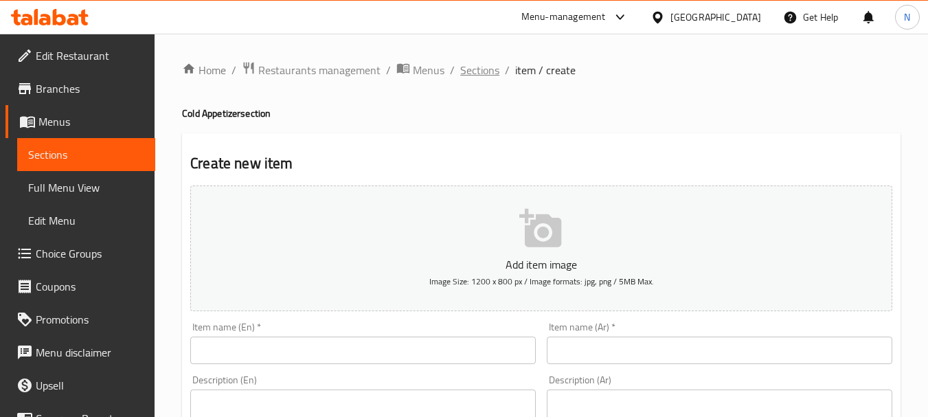
click at [464, 65] on span "Sections" at bounding box center [479, 70] width 39 height 16
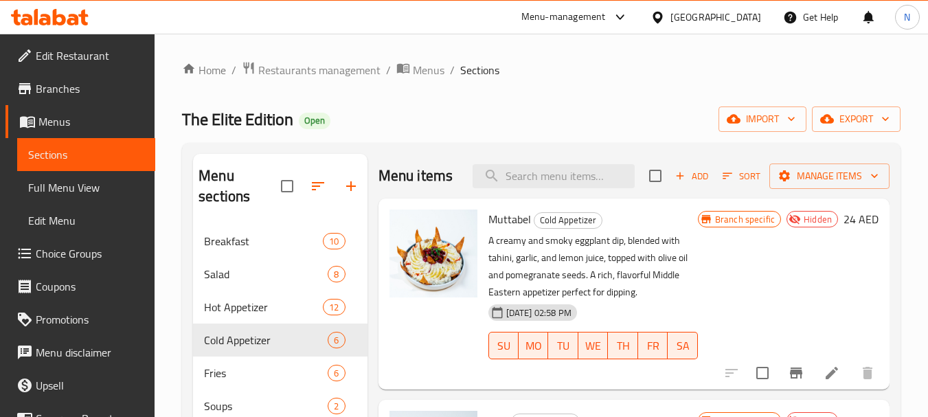
click at [678, 184] on span "Add" at bounding box center [691, 176] width 37 height 16
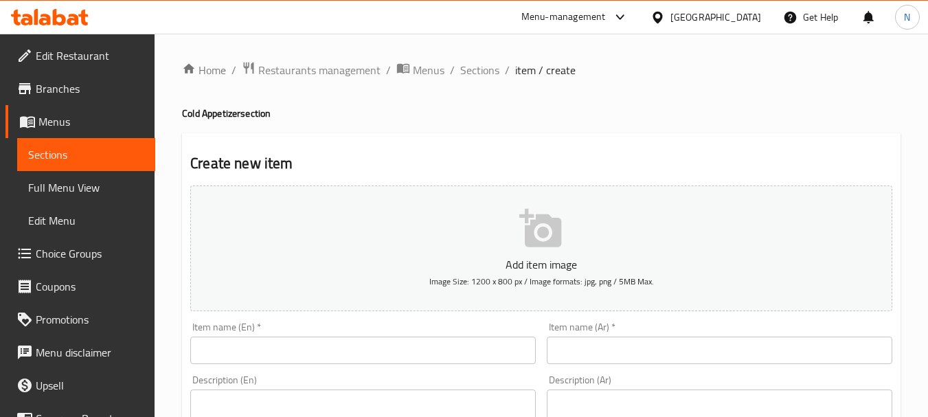
click at [337, 338] on input "text" at bounding box center [362, 349] width 345 height 27
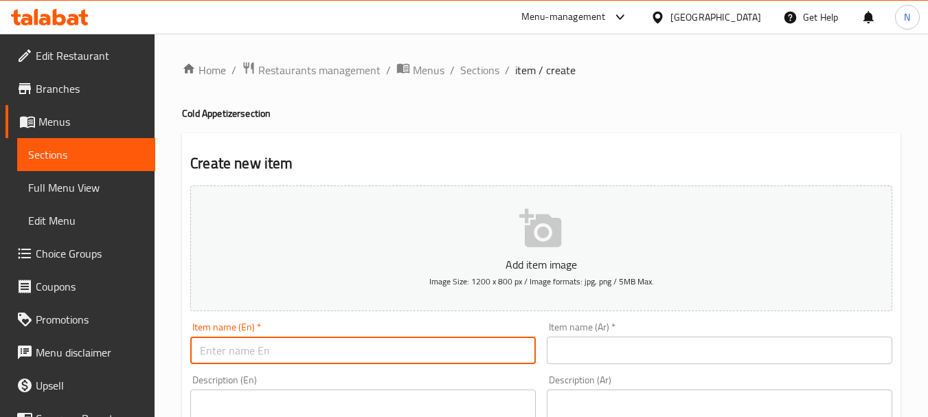
paste input "Mozzarella Sticks"
type input "Mozzarella Sticks"
click at [610, 352] on input "text" at bounding box center [719, 349] width 345 height 27
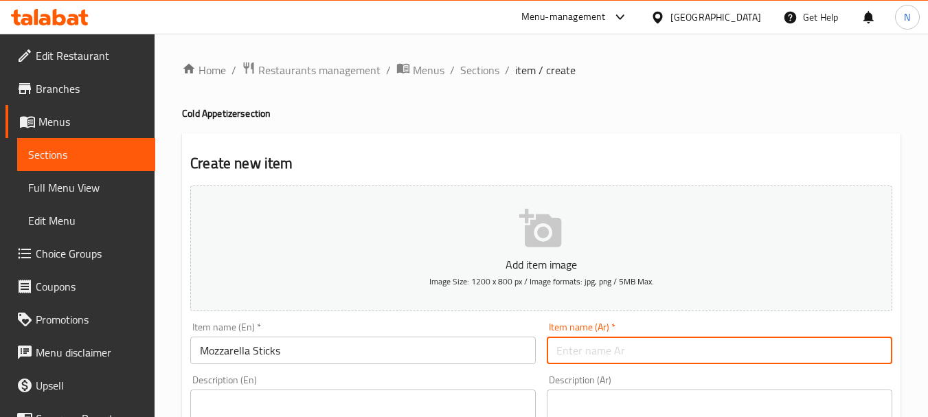
paste input "أصابع الموزريلا"
type input "أصابع الموزريلا"
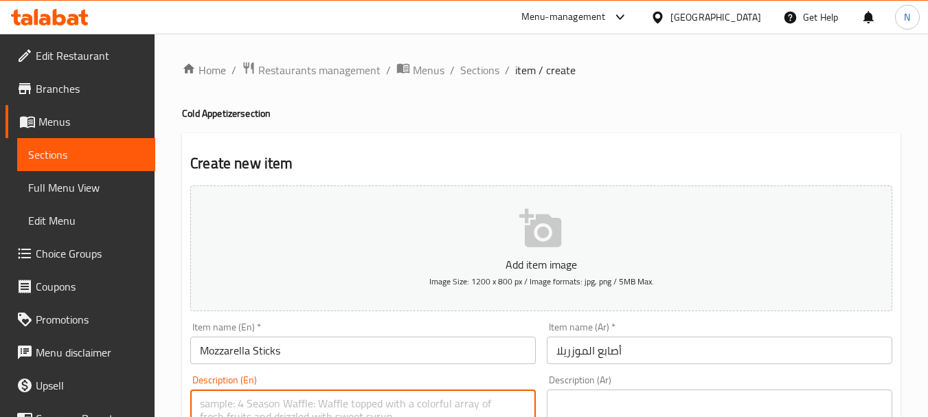
paste textarea "Crispy mozzarella sticks, filled with gooey melted cheese, fried to golden perf…"
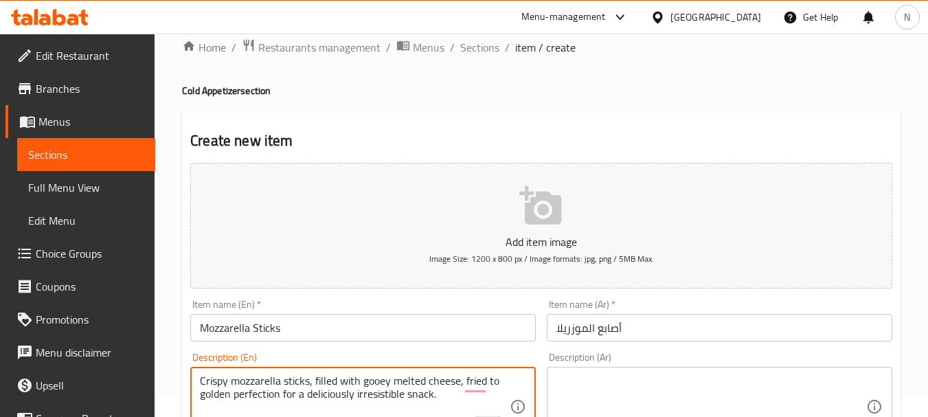
type textarea "Crispy mozzarella sticks, filled with gooey melted cheese, fried to golden perf…"
click at [601, 377] on textarea at bounding box center [711, 406] width 310 height 65
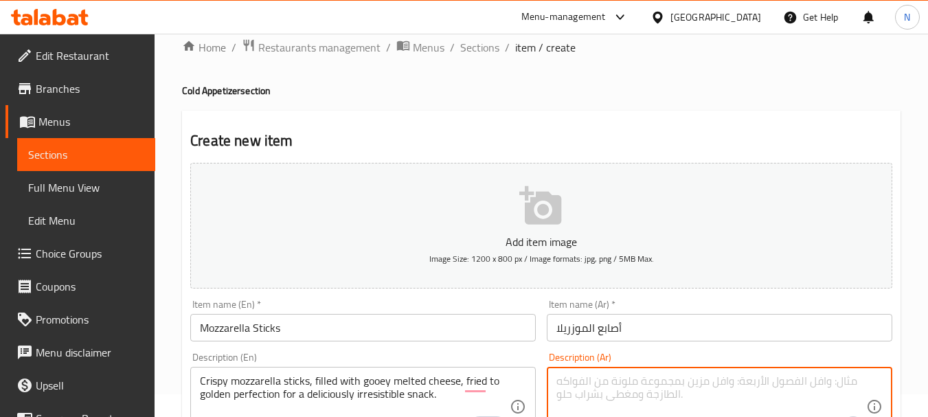
paste textarea "أعواد الموزاريلا المقرمشة، محشوة بالجبنة الذائبة الشهية، تُقلى حتى تصبح ذهبية و…"
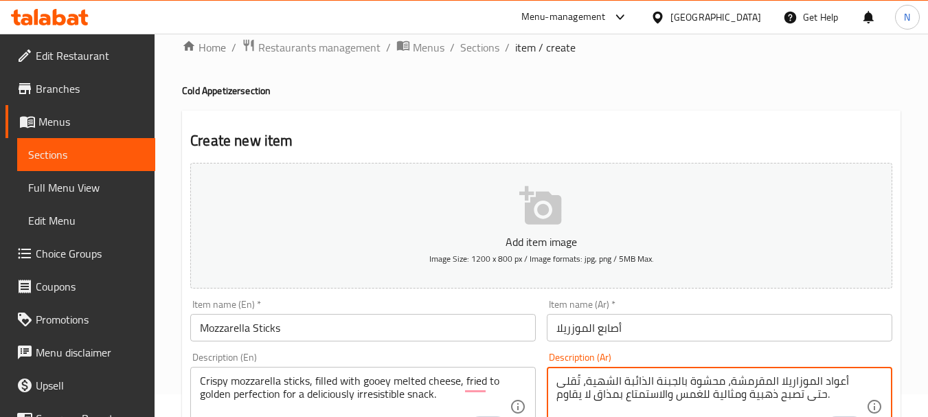
type textarea "أعواد الموزاريلا المقرمشة، محشوة بالجبنة الذائبة الشهية، تُقلى حتى تصبح ذهبية و…"
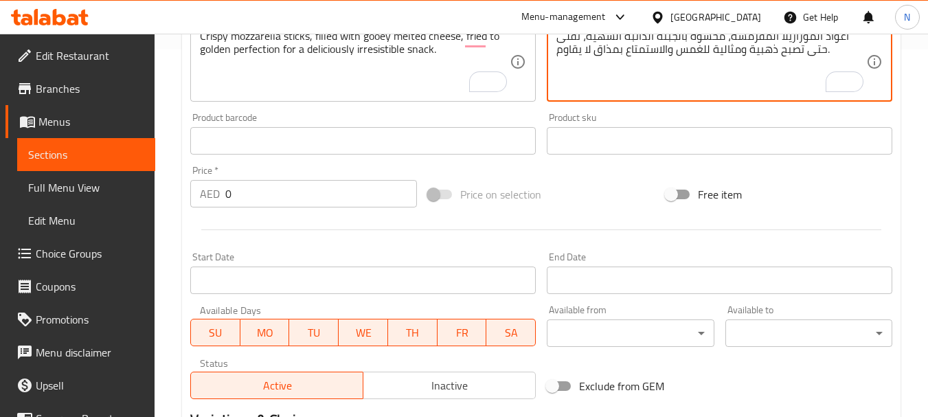
scroll to position [369, 0]
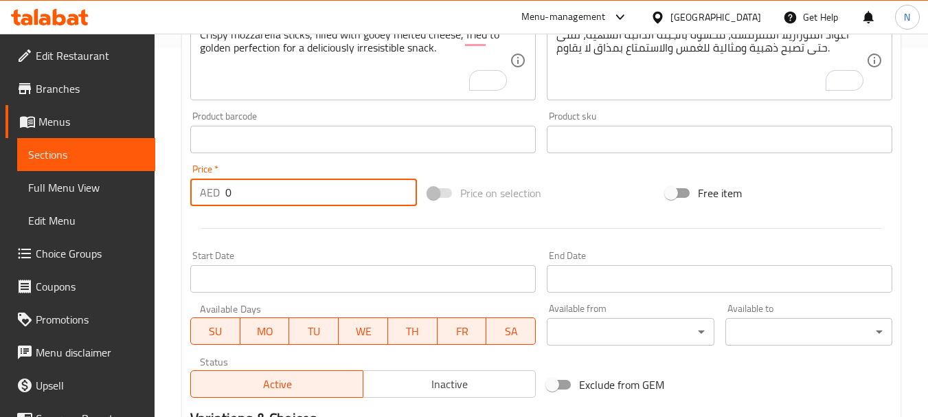
drag, startPoint x: 241, startPoint y: 196, endPoint x: 216, endPoint y: 194, distance: 24.8
click at [218, 194] on div "AED 0 Price *" at bounding box center [303, 192] width 227 height 27
paste input "number"
type input "29.33"
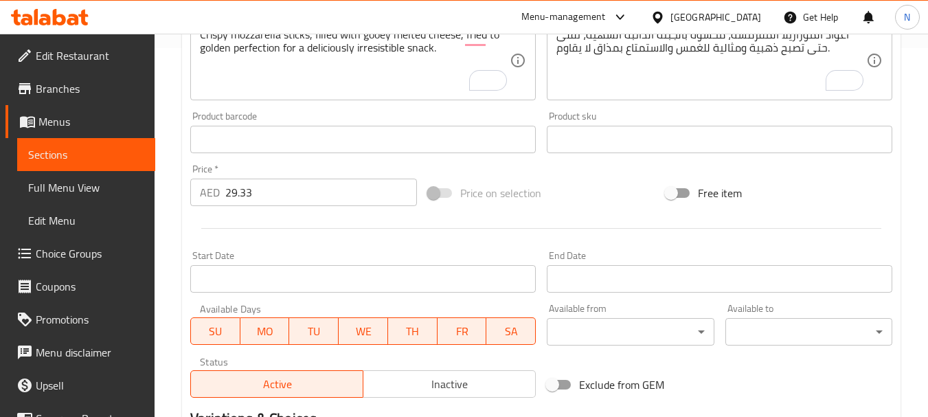
click at [588, 177] on div "Price on selection" at bounding box center [541, 192] width 238 height 37
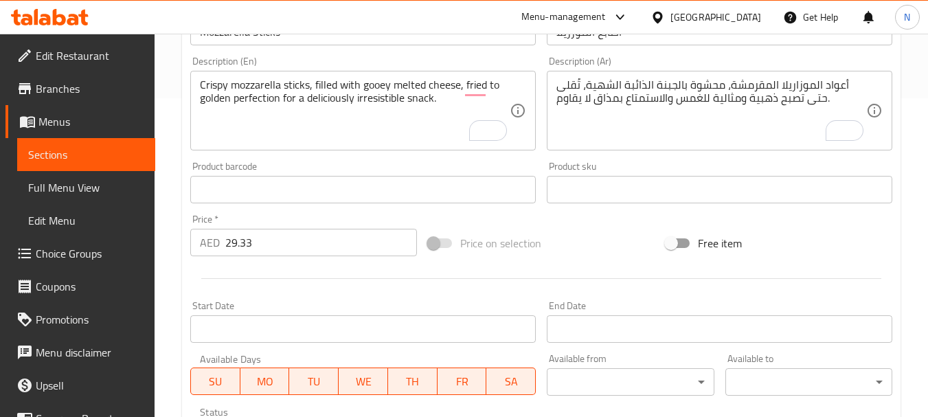
scroll to position [314, 0]
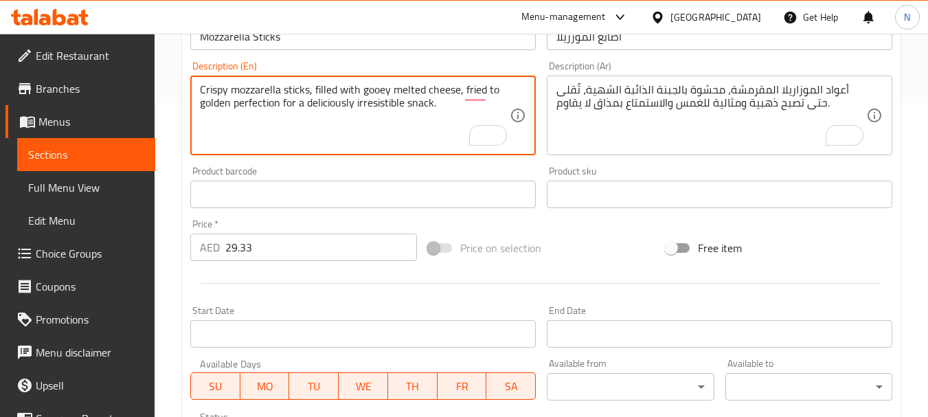
click at [367, 102] on textarea "Crispy mozzarella sticks, filled with gooey melted cheese, fried to golden perf…" at bounding box center [355, 115] width 310 height 65
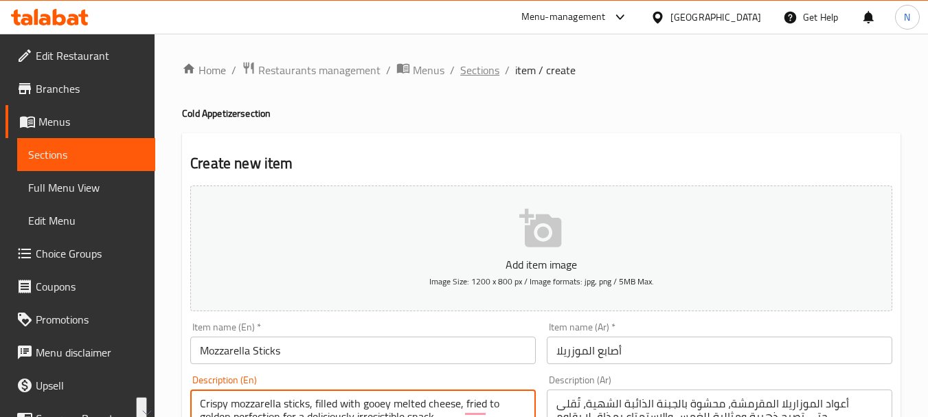
click at [483, 73] on span "Sections" at bounding box center [479, 70] width 39 height 16
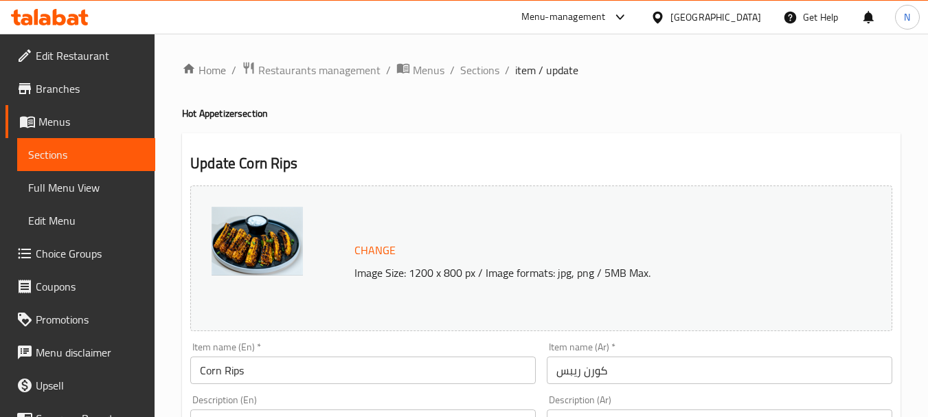
scroll to position [573, 0]
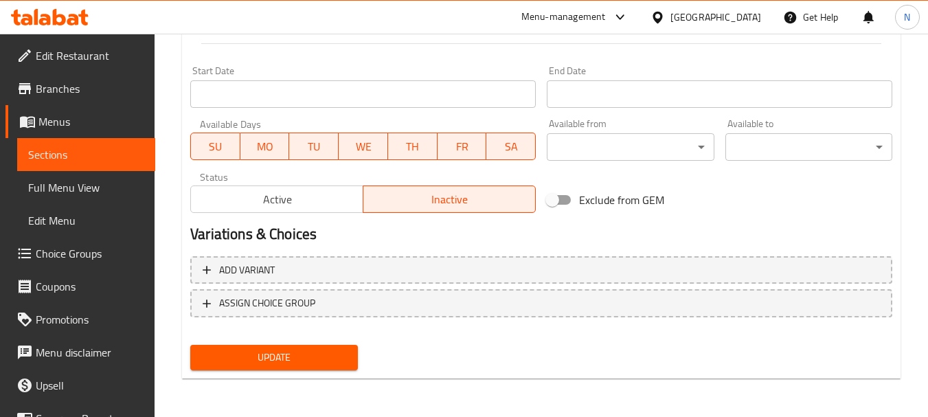
click at [314, 357] on span "Update" at bounding box center [273, 357] width 145 height 17
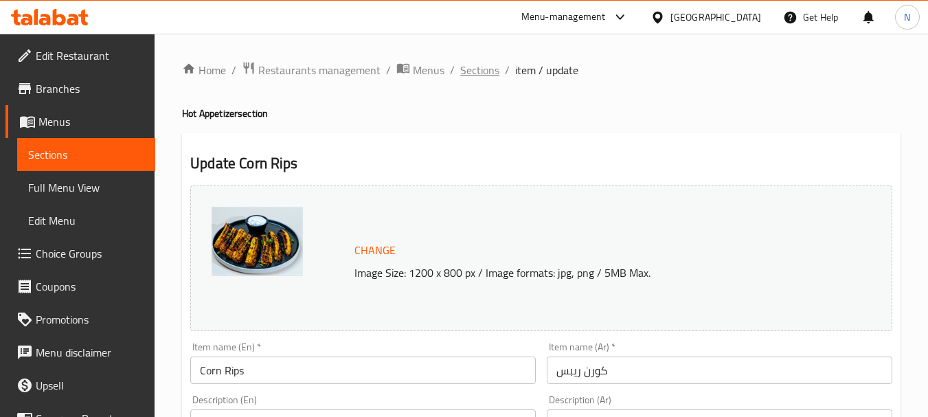
click at [474, 69] on span "Sections" at bounding box center [479, 70] width 39 height 16
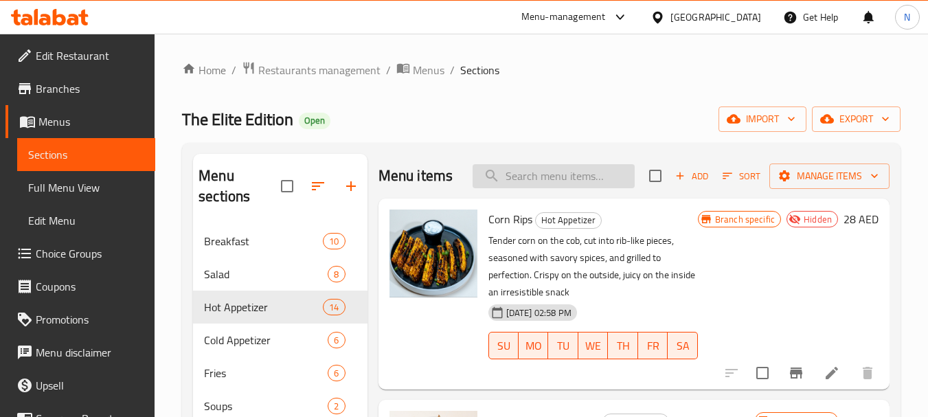
click at [563, 187] on input "search" at bounding box center [553, 176] width 162 height 24
paste input "Dynamite Chicken"
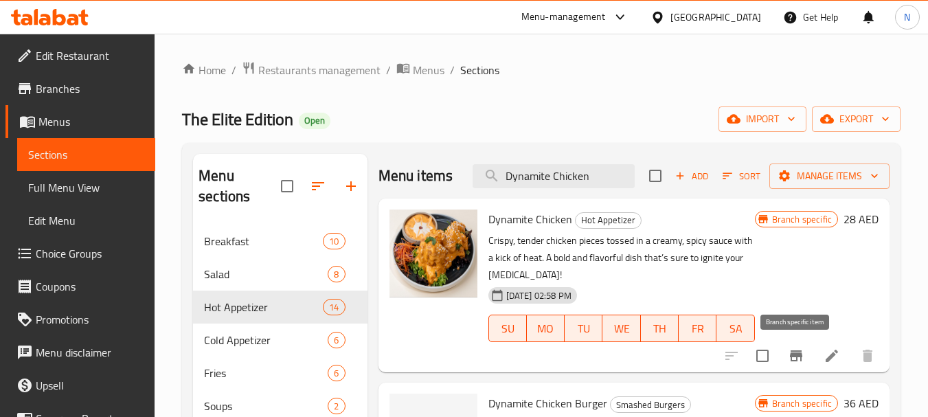
type input "Dynamite Chicken"
click at [798, 348] on icon "Branch-specific-item" at bounding box center [796, 355] width 16 height 16
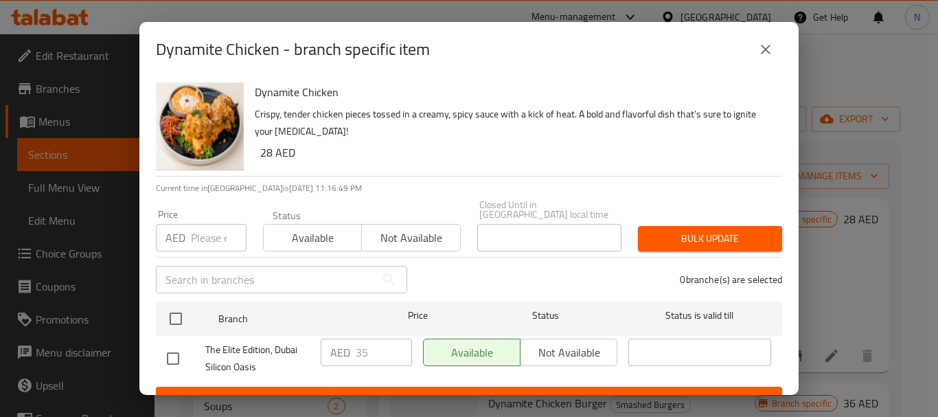
click at [214, 233] on input "number" at bounding box center [219, 237] width 56 height 27
paste input "37.33"
click at [201, 242] on input "37.33" at bounding box center [219, 237] width 56 height 27
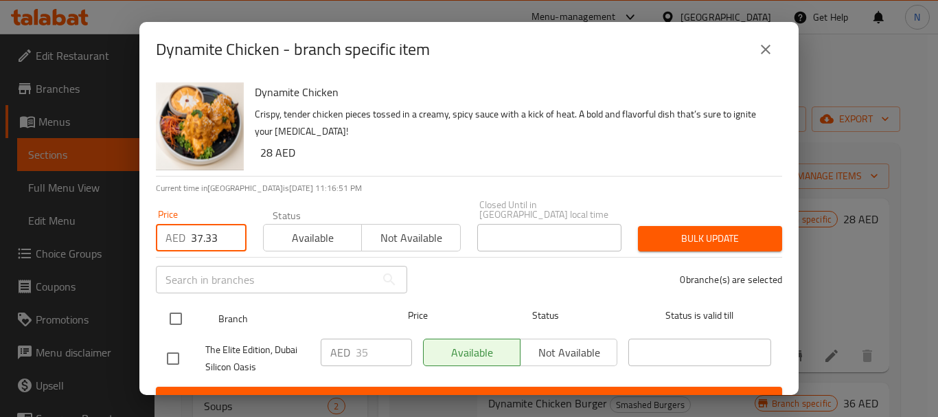
type input "37.33"
click at [175, 312] on input "checkbox" at bounding box center [175, 318] width 29 height 29
checkbox input "true"
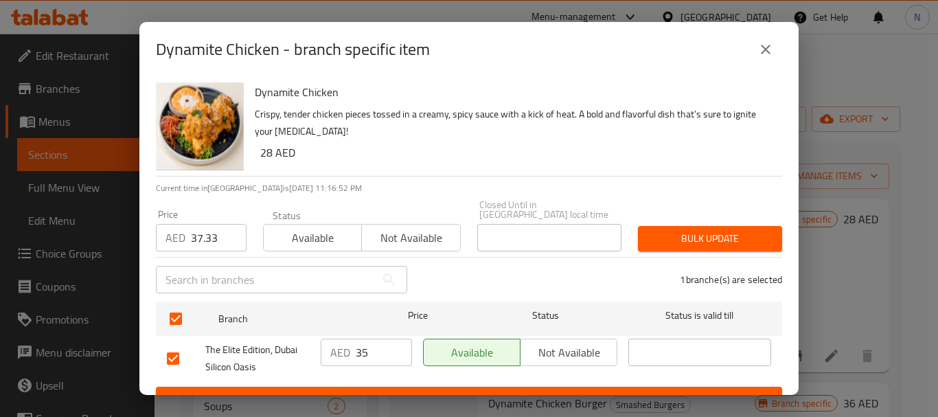
click at [650, 230] on span "Bulk update" at bounding box center [710, 238] width 122 height 17
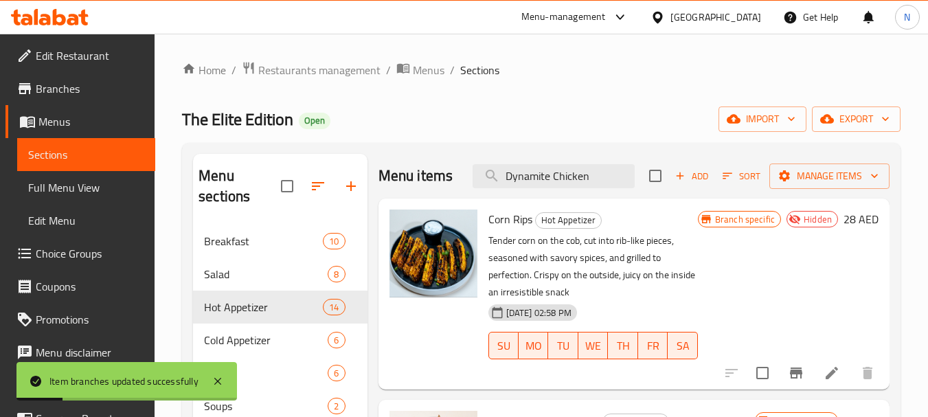
click at [608, 198] on div "Menu items Dynamite Chicken Add Sort Manage items" at bounding box center [633, 176] width 511 height 45
click at [602, 188] on input "Dynamite Chicken" at bounding box center [553, 176] width 162 height 24
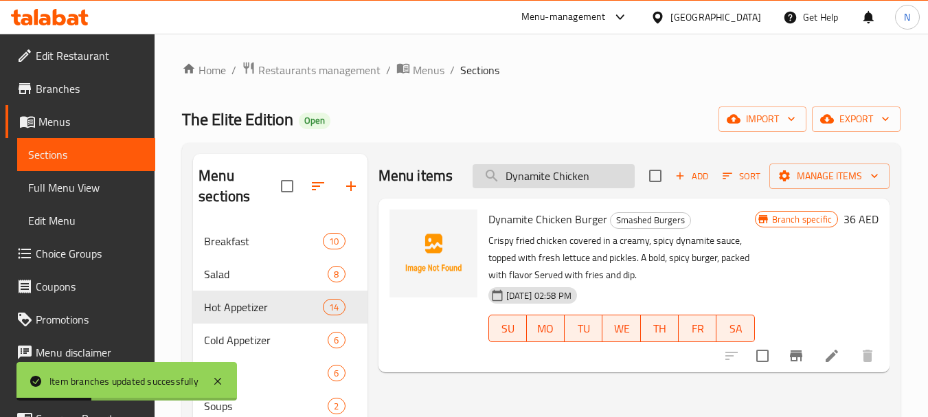
type input "Dynamite Chicken"
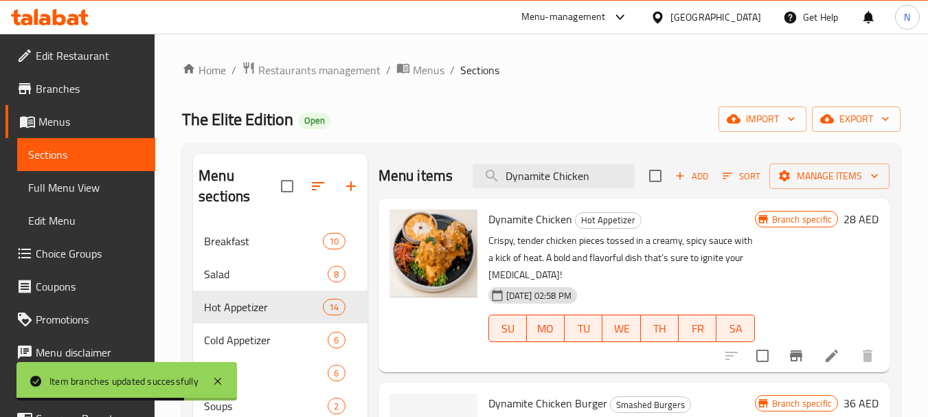
click at [849, 222] on h6 "28 AED" at bounding box center [860, 218] width 35 height 19
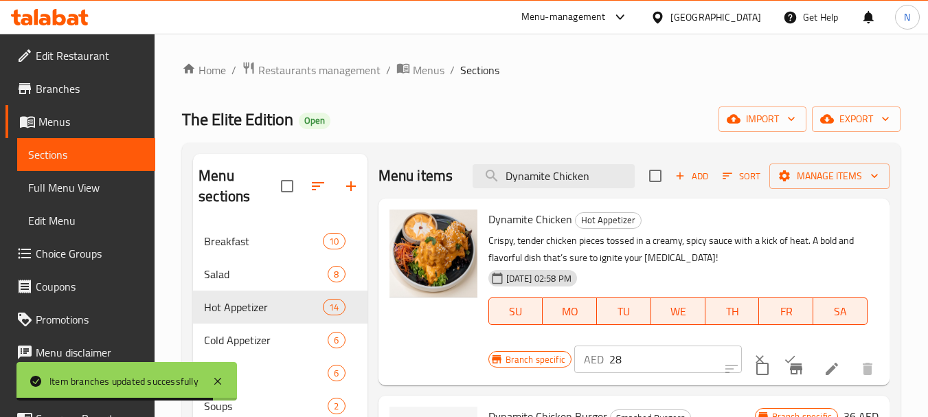
click at [615, 359] on input "28" at bounding box center [675, 358] width 133 height 27
paste input "37.33"
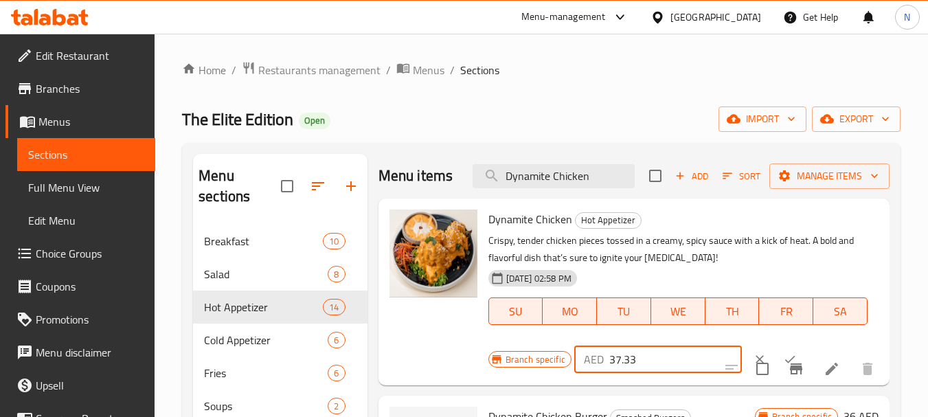
type input "37.33"
click at [783, 353] on icon "ok" at bounding box center [790, 359] width 14 height 14
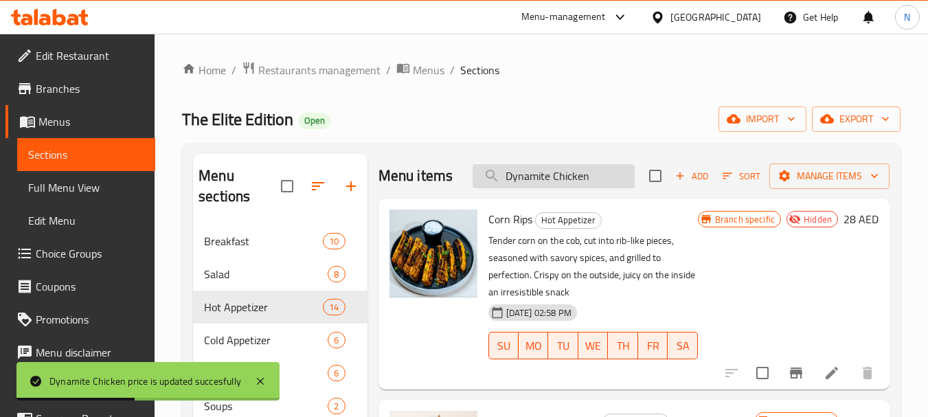
click at [611, 185] on input "Dynamite Chicken" at bounding box center [553, 176] width 162 height 24
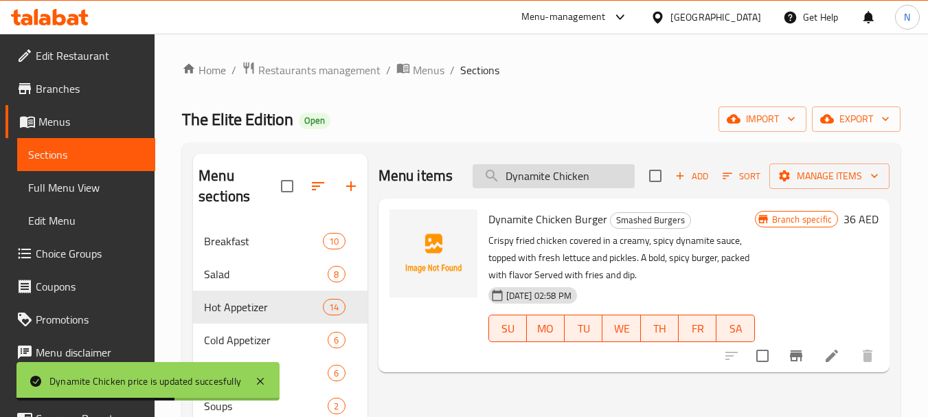
type input "Dynamite Chicken"
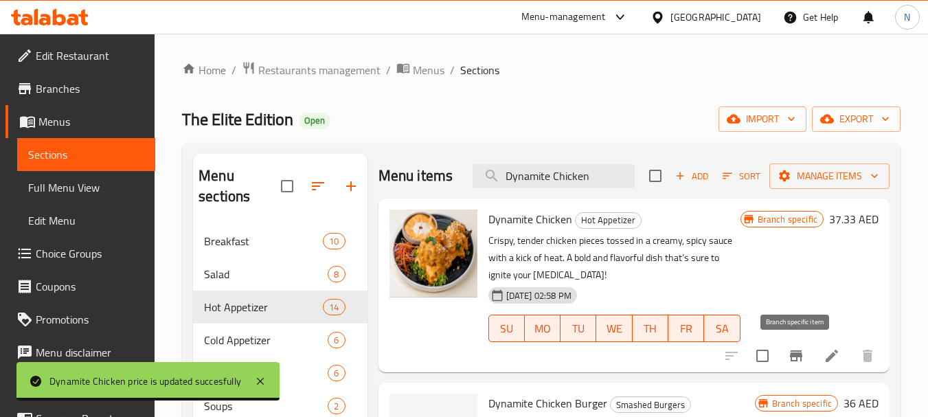
click at [798, 360] on icon "Branch-specific-item" at bounding box center [796, 355] width 16 height 16
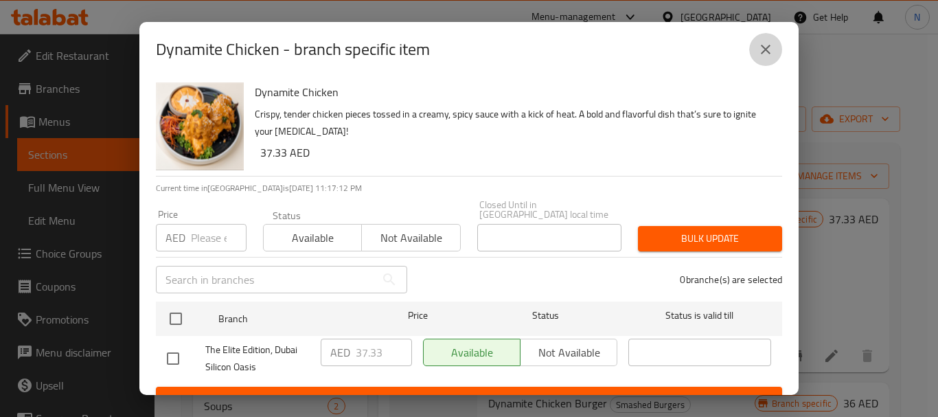
click at [774, 37] on button "close" at bounding box center [765, 49] width 33 height 33
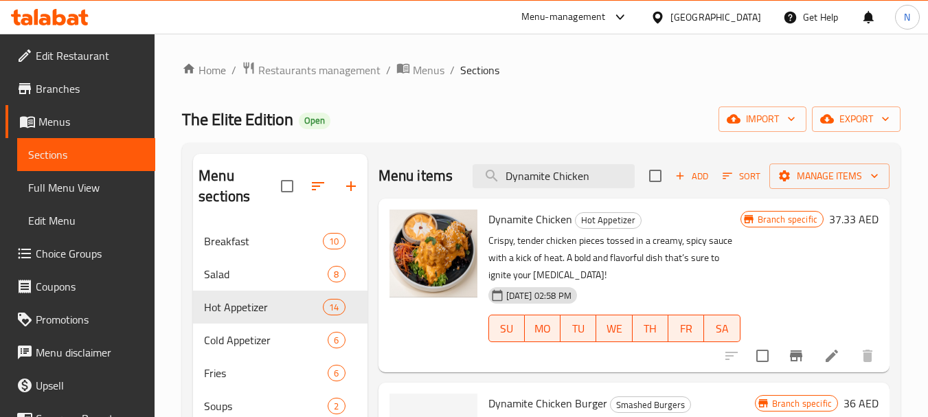
click at [823, 342] on div at bounding box center [799, 355] width 169 height 33
click at [827, 357] on icon at bounding box center [831, 355] width 16 height 16
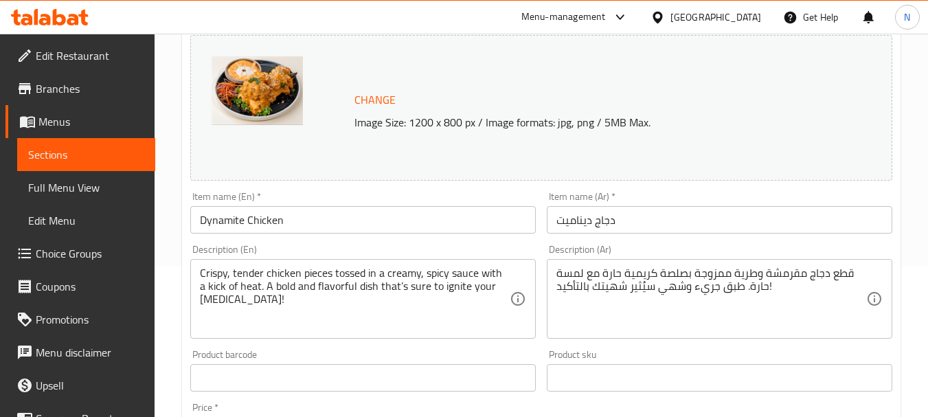
scroll to position [154, 0]
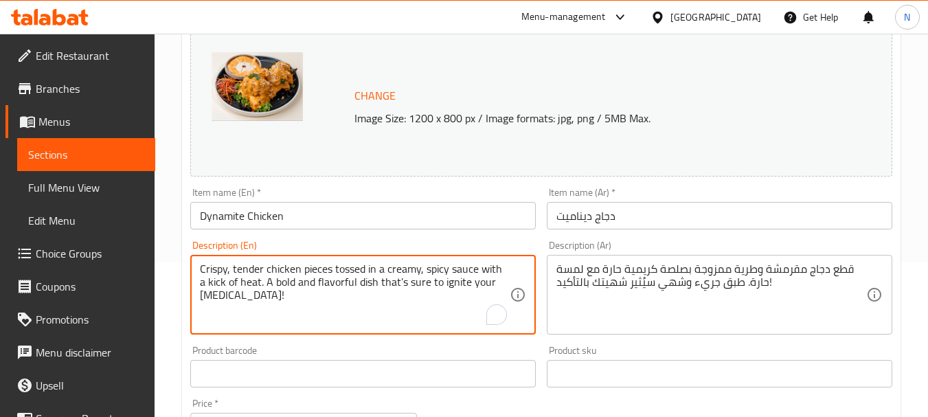
click at [472, 284] on textarea "Crispy, tender chicken pieces tossed in a creamy, spicy sauce with a kick of he…" at bounding box center [355, 294] width 310 height 65
paste textarea "Fresh chicken pieces covered in a crispy coating served with dynamite sauce"
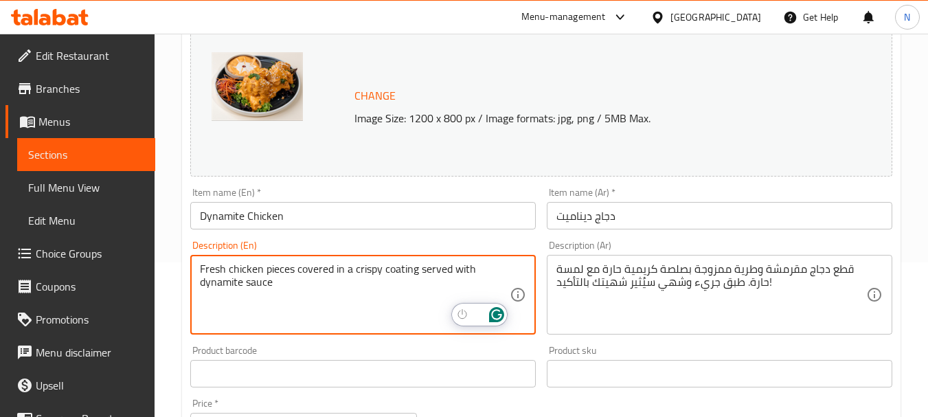
type textarea "Fresh chicken pieces covered in a crispy coating served with dynamite sauce"
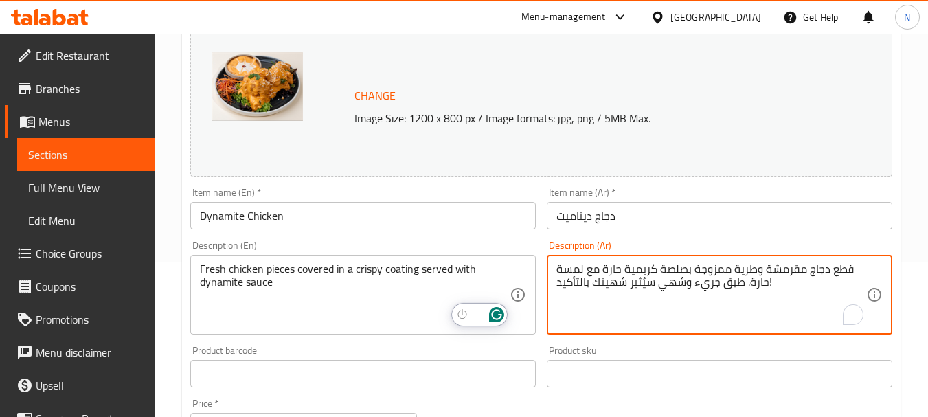
click at [632, 282] on textarea "قطع دجاج مقرمشة وطرية ممزوجة بصلصة كريمية حارة مع لمسة حارة. طبق جريء وشهي سيُث…" at bounding box center [711, 294] width 310 height 65
paste textarea "من الدجاج الطازج مغطاة بطبقة مقرمشة يقدم مع صلصة الديناميت"
type textarea "قطع من الدجاج الطازج مغطاة بطبقة مقرمشة يقدم مع صلصة الديناميت"
click at [598, 406] on div "Change Image Size: 1200 x 800 px / Image formats: jpg, png / 5MB Max. Item name…" at bounding box center [541, 331] width 713 height 612
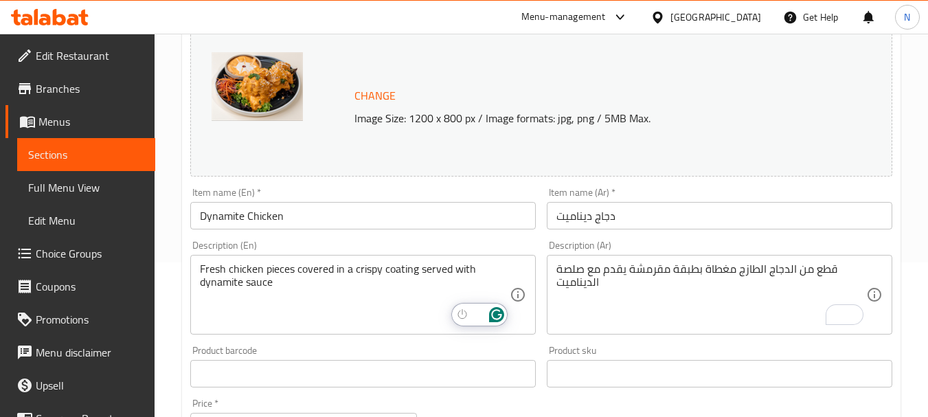
scroll to position [519, 0]
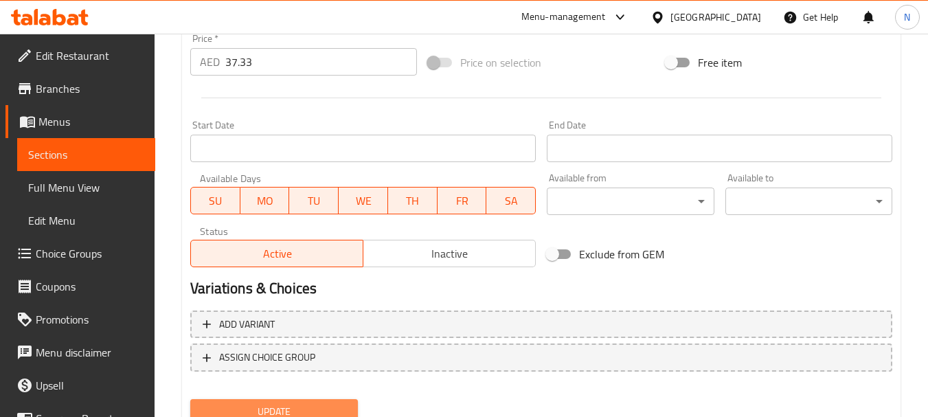
drag, startPoint x: 315, startPoint y: 402, endPoint x: 325, endPoint y: 404, distance: 10.5
click at [317, 402] on button "Update" at bounding box center [273, 411] width 167 height 25
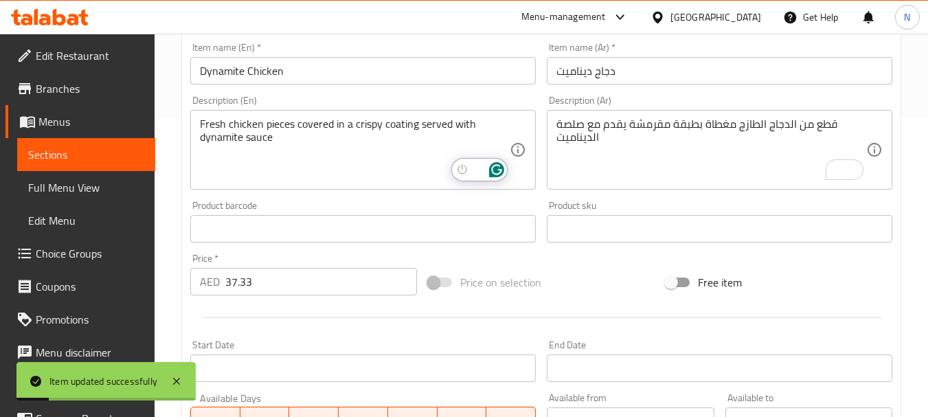
scroll to position [0, 0]
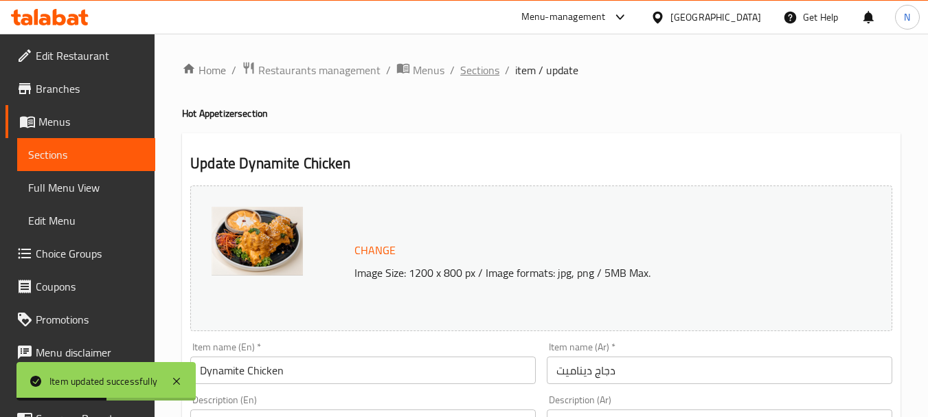
click at [464, 73] on span "Sections" at bounding box center [479, 70] width 39 height 16
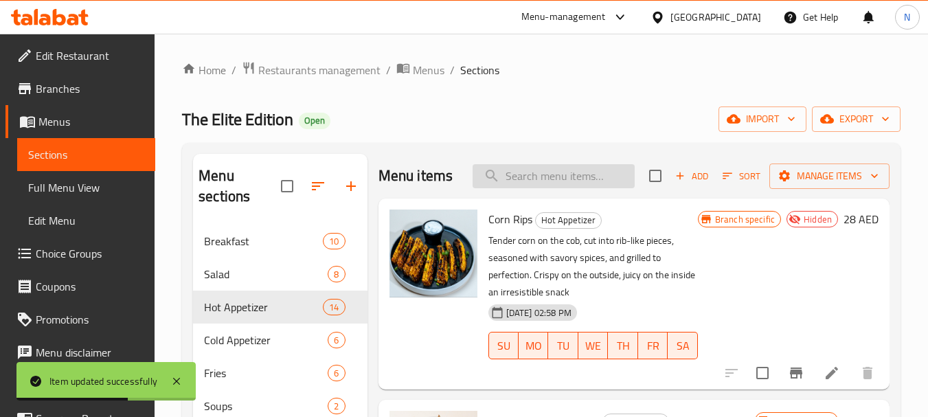
click at [537, 188] on input "search" at bounding box center [553, 176] width 162 height 24
paste input "Dynamite Shrimp's"
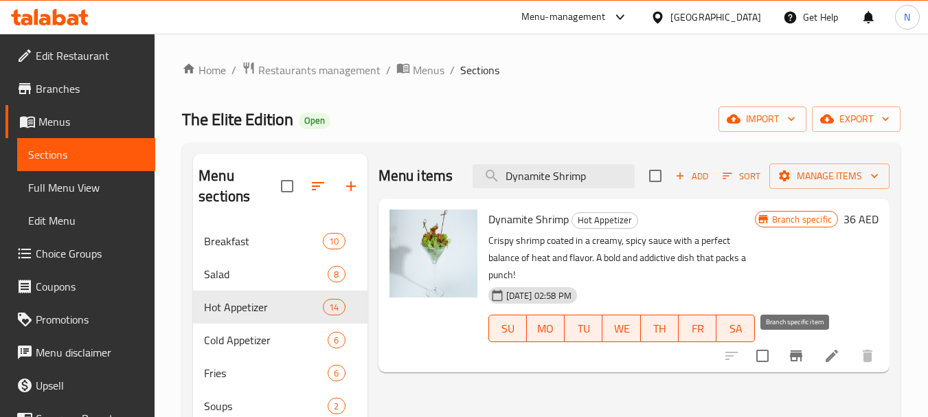
type input "Dynamite Shrimp"
click at [793, 356] on icon "Branch-specific-item" at bounding box center [796, 355] width 12 height 11
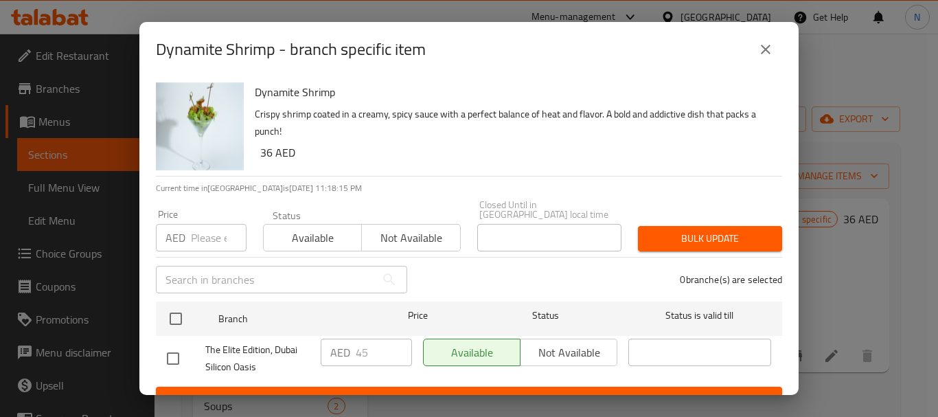
click at [205, 235] on input "number" at bounding box center [219, 237] width 56 height 27
paste input "46.67"
click at [207, 233] on input "46.67" at bounding box center [219, 237] width 56 height 27
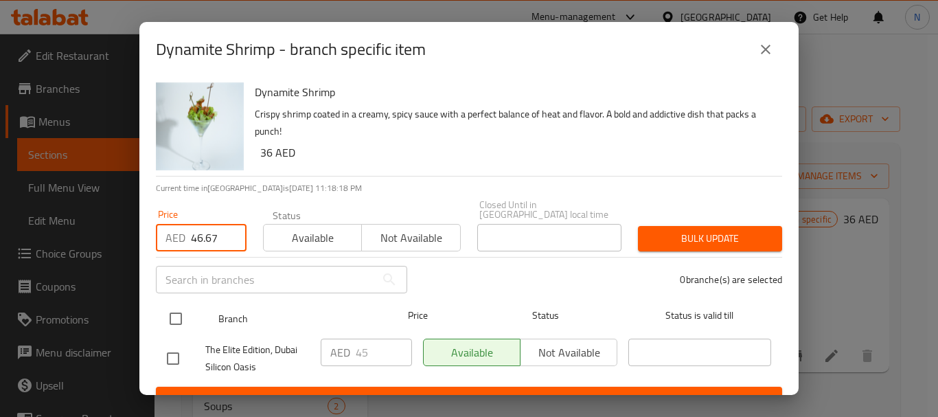
type input "46.67"
click at [179, 321] on input "checkbox" at bounding box center [175, 318] width 29 height 29
checkbox input "true"
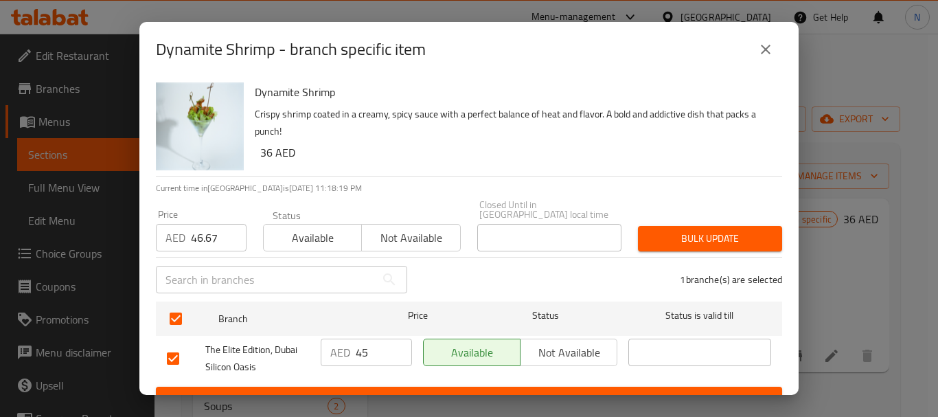
click at [649, 244] on span "Bulk update" at bounding box center [710, 238] width 122 height 17
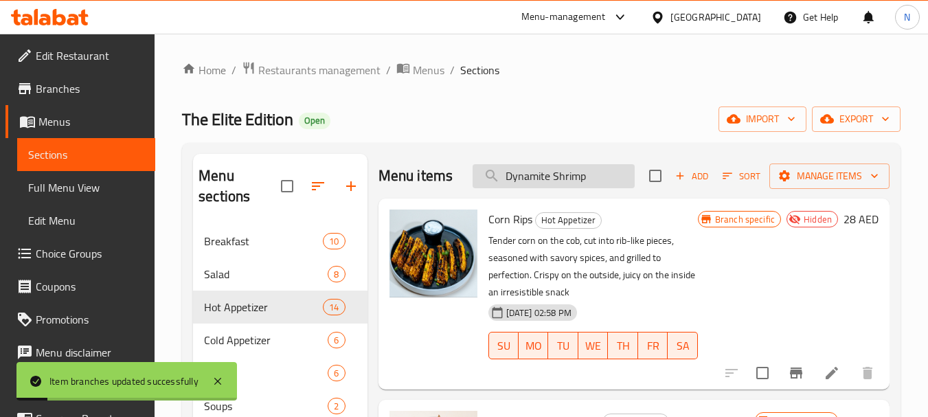
click at [595, 185] on input "Dynamite Shrimp" at bounding box center [553, 176] width 162 height 24
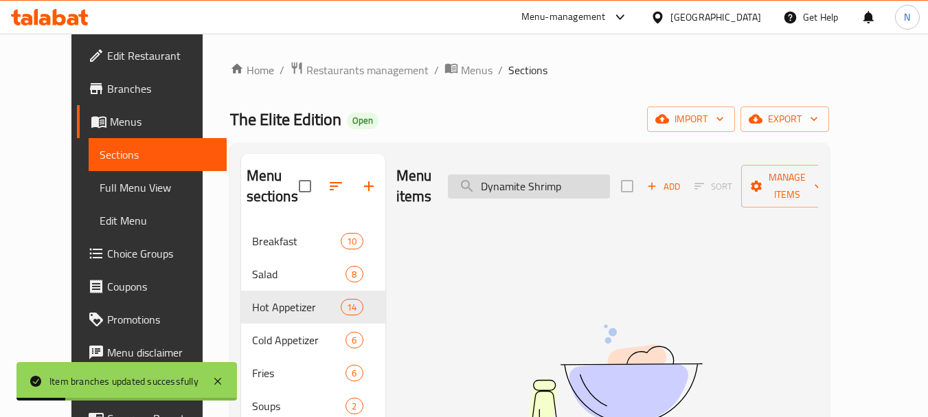
type input "Dynamite Shrimp"
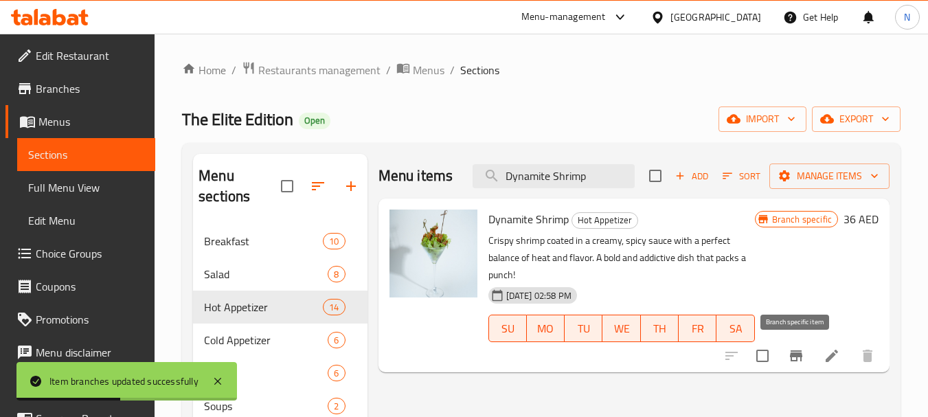
click at [790, 353] on icon "Branch-specific-item" at bounding box center [796, 355] width 12 height 11
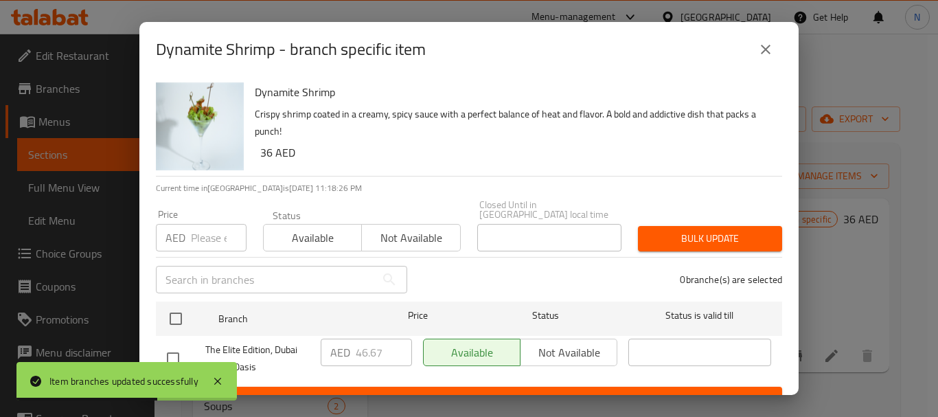
click at [775, 54] on button "close" at bounding box center [765, 49] width 33 height 33
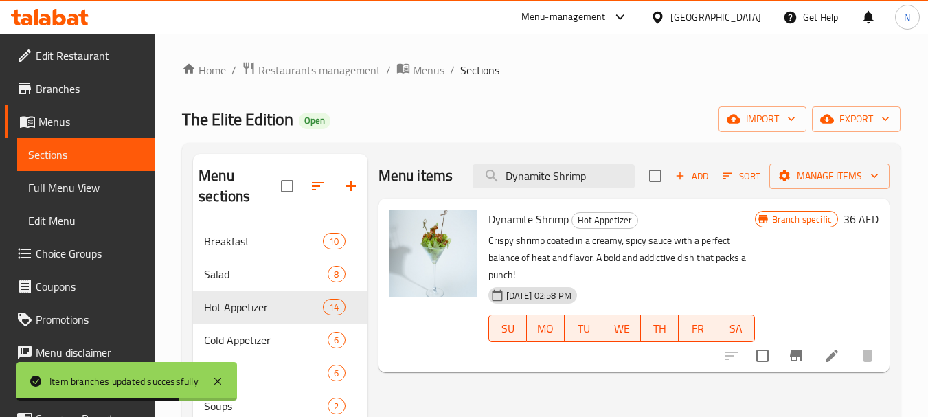
click at [856, 219] on h6 "36 AED" at bounding box center [860, 218] width 35 height 19
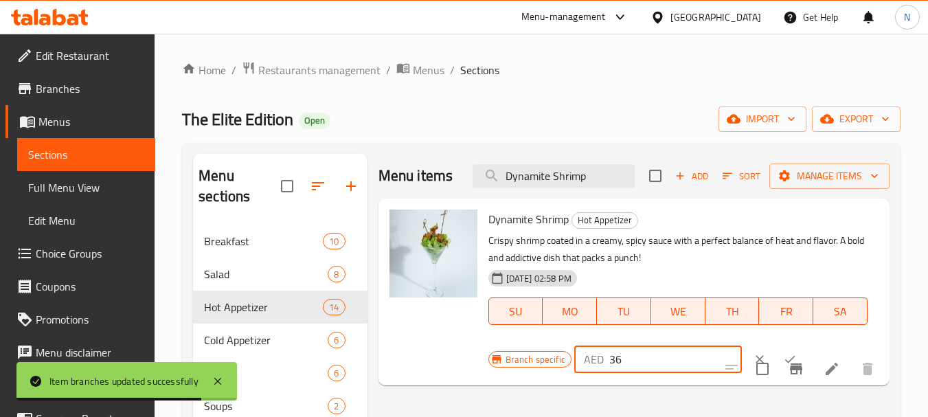
drag, startPoint x: 641, startPoint y: 356, endPoint x: 599, endPoint y: 359, distance: 41.3
click at [599, 359] on div "AED 36 ​" at bounding box center [658, 358] width 168 height 27
paste input "46.67"
type input "46.67"
click at [783, 352] on icon "ok" at bounding box center [790, 359] width 14 height 14
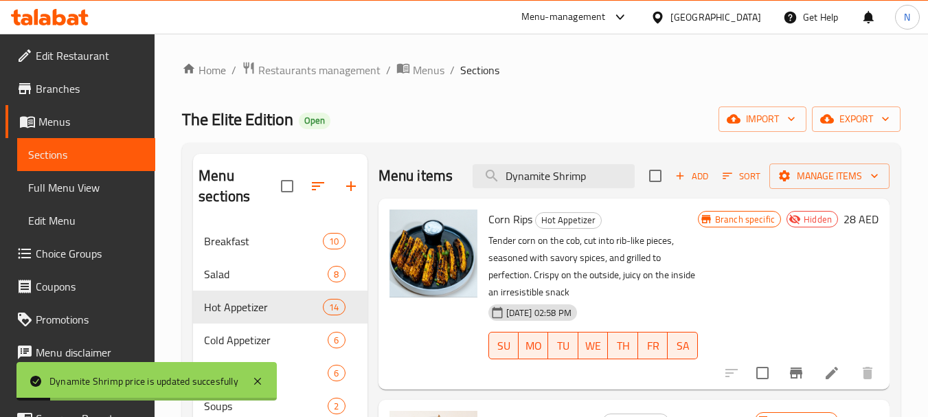
click at [826, 358] on div "Branch specific Hidden 28 AED" at bounding box center [788, 293] width 181 height 169
click at [590, 187] on input "Dynamite Shrimp" at bounding box center [553, 176] width 162 height 24
type input "Dynamite Shrimp"
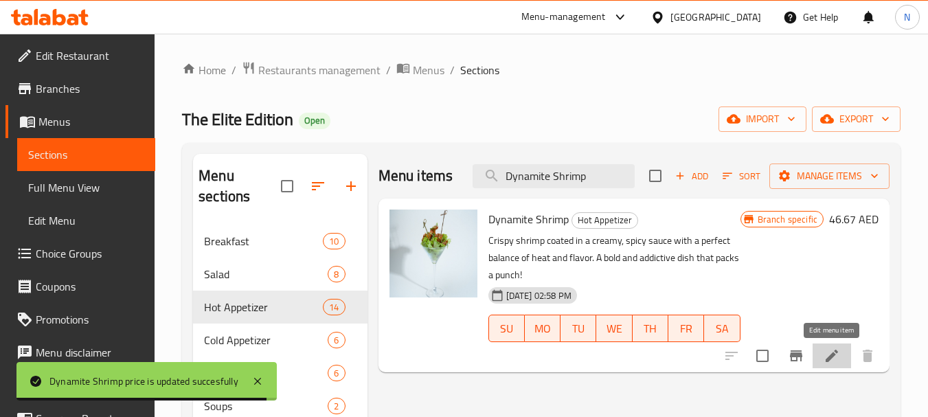
click at [825, 358] on icon at bounding box center [831, 355] width 16 height 16
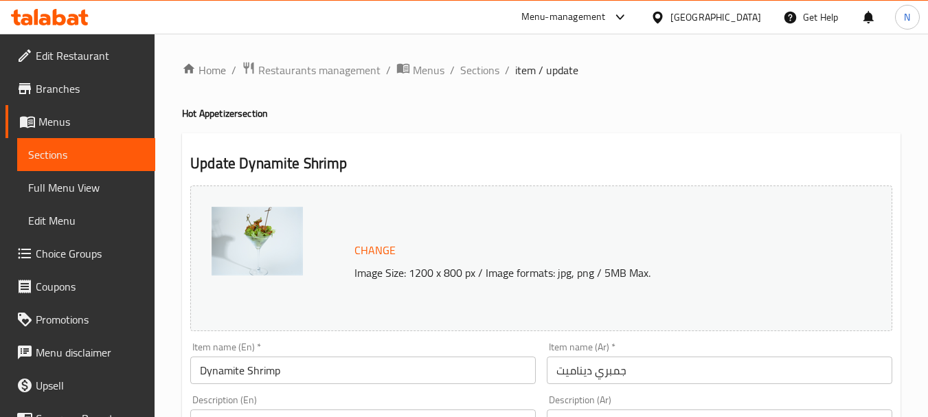
scroll to position [365, 0]
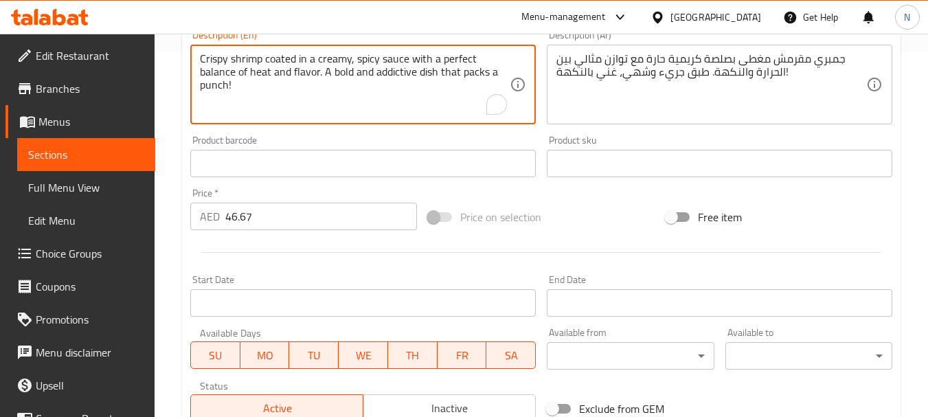
click at [393, 85] on textarea "Crispy shrimp coated in a creamy, spicy sauce with a perfect balance of heat an…" at bounding box center [355, 84] width 310 height 65
paste textarea "Whole shrimp coated in a crispy batter served with dynamite sauce."
type textarea "Whole shrimp coated in a crispy batter served with dynamite sauce."
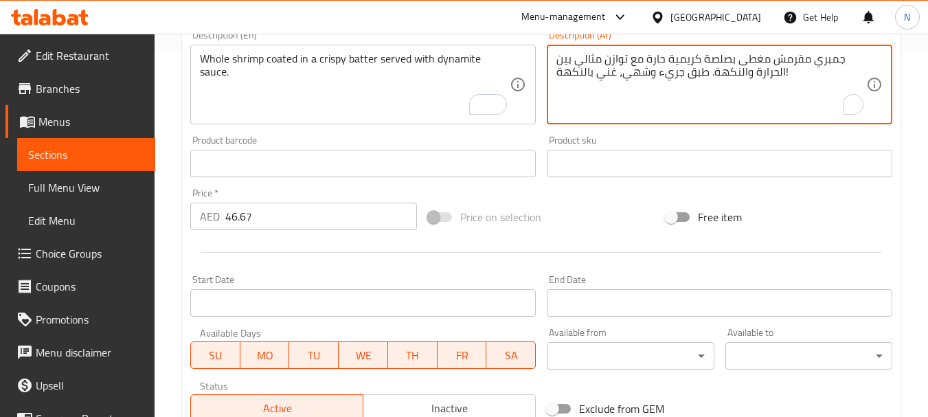
click at [678, 56] on textarea "جمبري مقرمش مغطى بصلصة كريمية حارة مع توازن مثالي بين الحرارة والنكهة. طبق جريء…" at bounding box center [711, 84] width 310 height 65
paste textarea "بات من الربيان الكامل المغطاه بطبقة مقرمشة يقدم مع صلصة الديناميت"
type textarea "حبات من الربيان الكامل المغطاه بطبقة مقرمشة يقدم مع صلصة الديناميت"
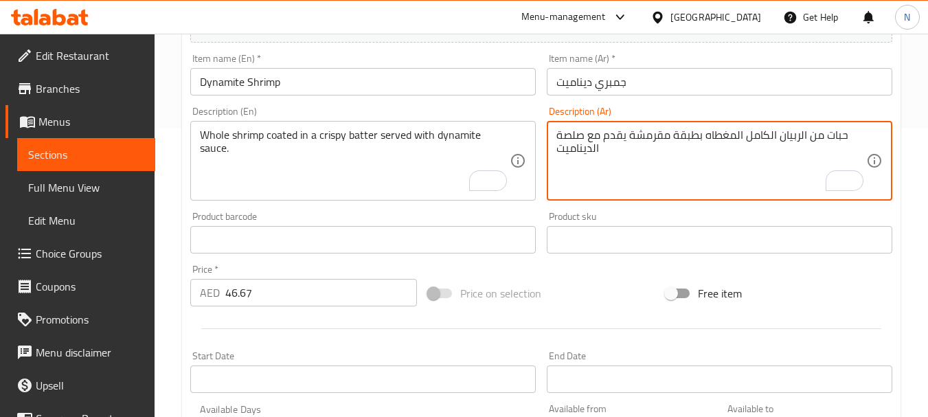
scroll to position [271, 0]
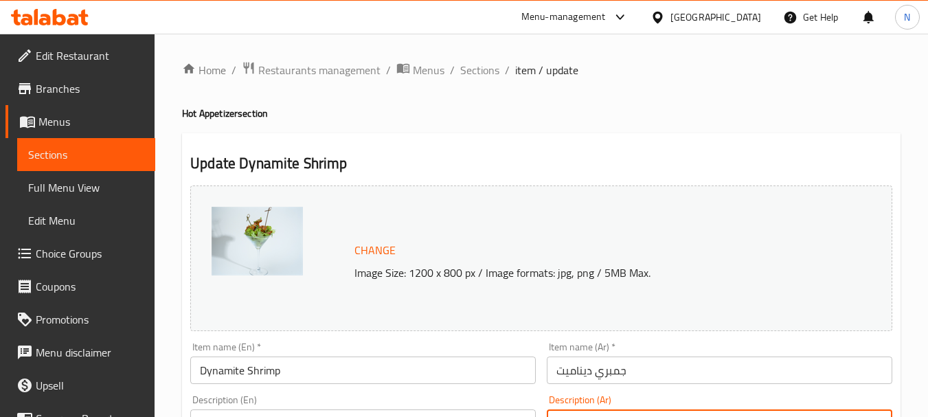
scroll to position [271, 0]
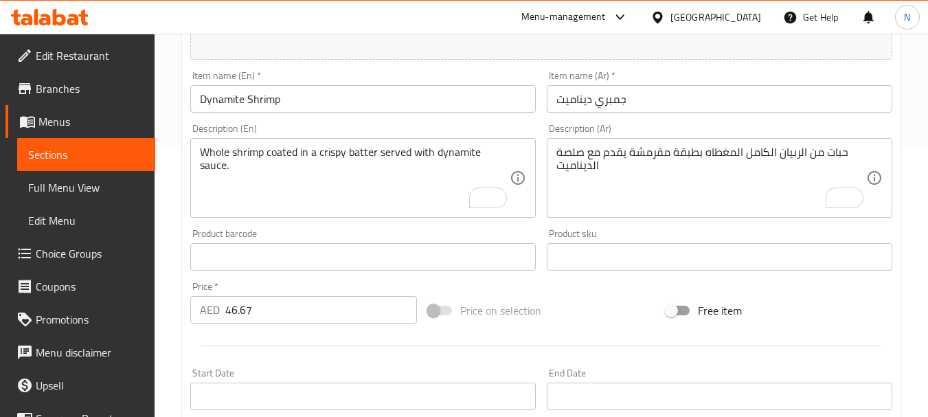
click at [597, 306] on div "Price on selection" at bounding box center [541, 310] width 238 height 37
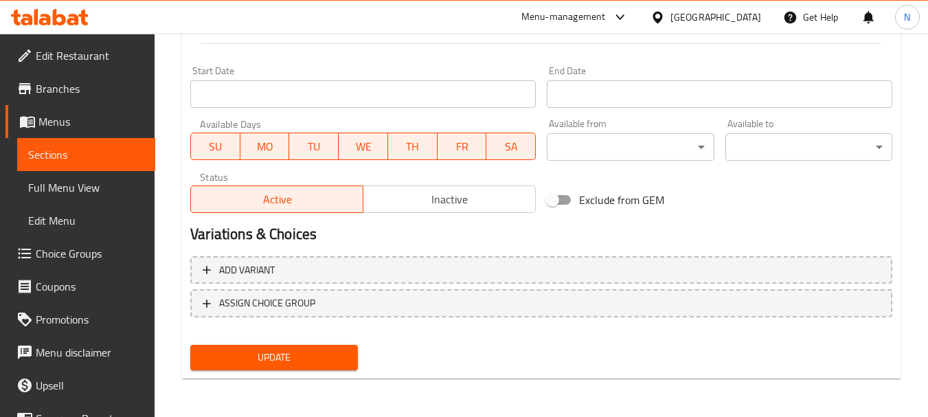
click at [300, 358] on span "Update" at bounding box center [273, 357] width 145 height 17
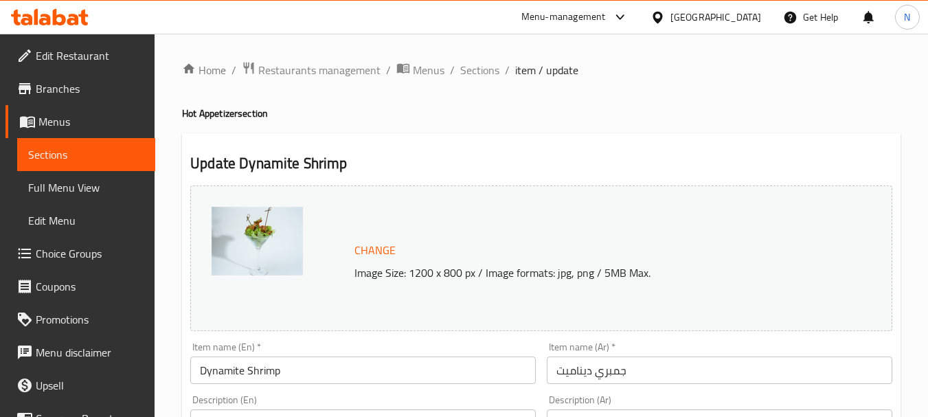
scroll to position [365, 0]
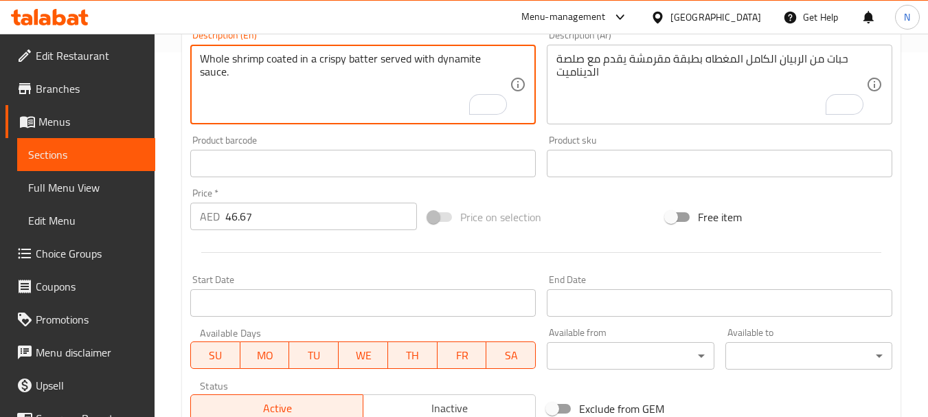
click at [296, 67] on textarea "Whole shrimp coated in a crispy batter served with dynamite sauce." at bounding box center [355, 84] width 310 height 65
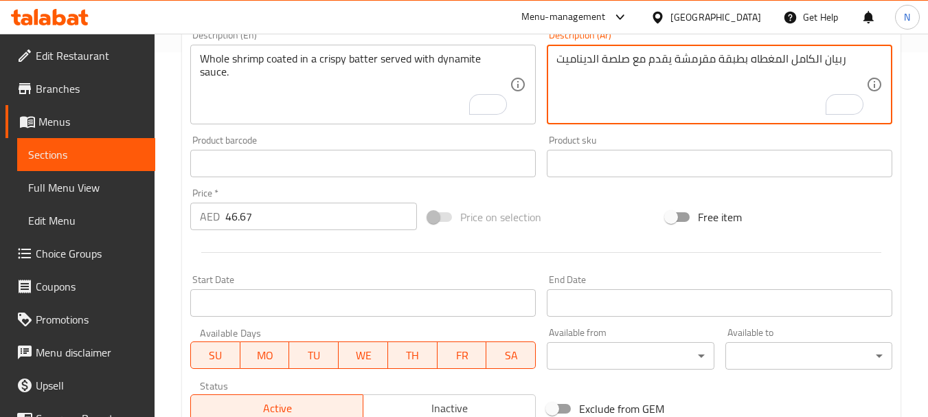
scroll to position [573, 0]
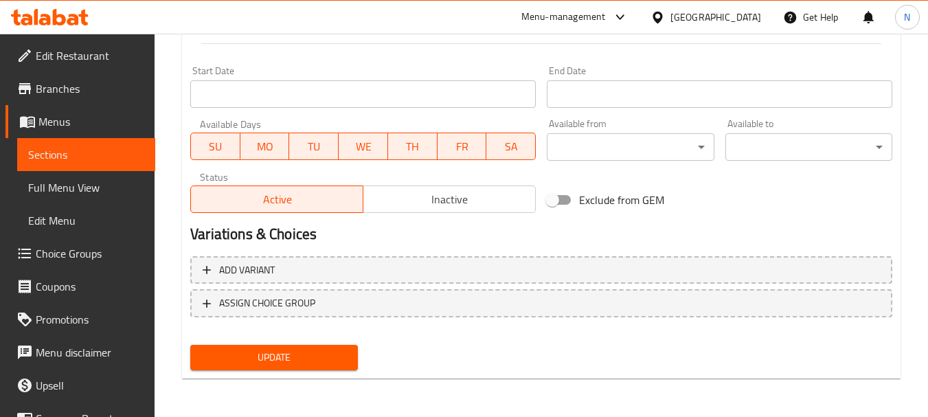
type textarea "ربيان الكامل المغطاه بطبقة مقرمشة يقدم مع صلصة الديناميت"
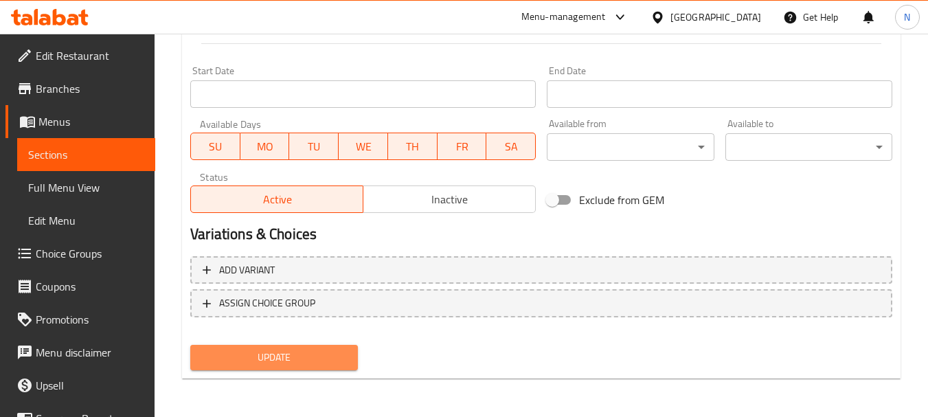
click at [270, 360] on span "Update" at bounding box center [273, 357] width 145 height 17
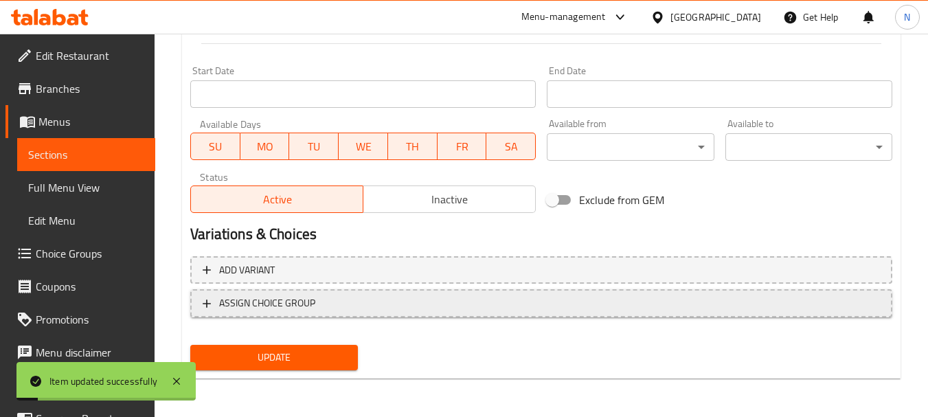
scroll to position [0, 0]
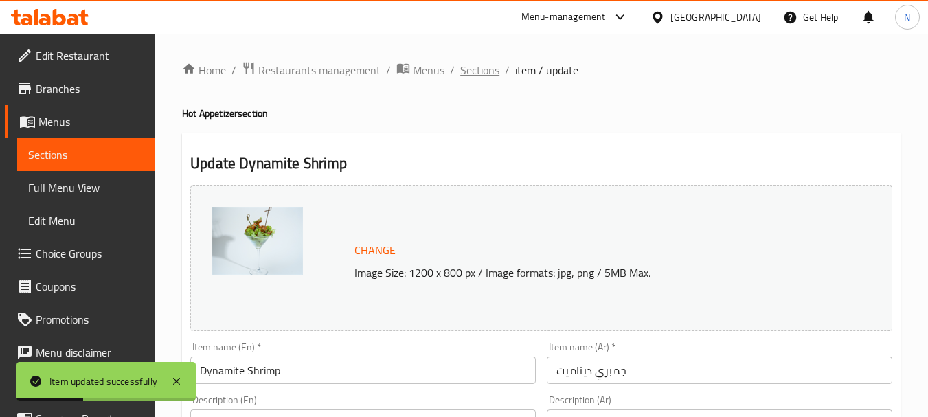
click at [479, 69] on span "Sections" at bounding box center [479, 70] width 39 height 16
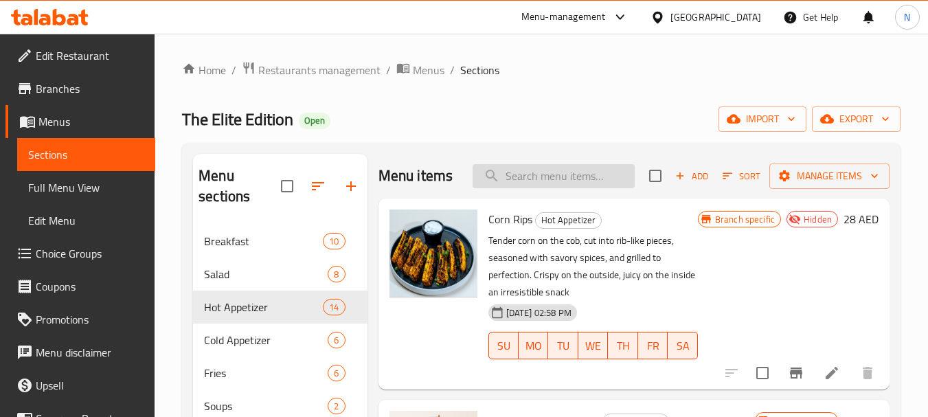
click at [536, 184] on input "search" at bounding box center [553, 176] width 162 height 24
paste input "Lamp Liver"
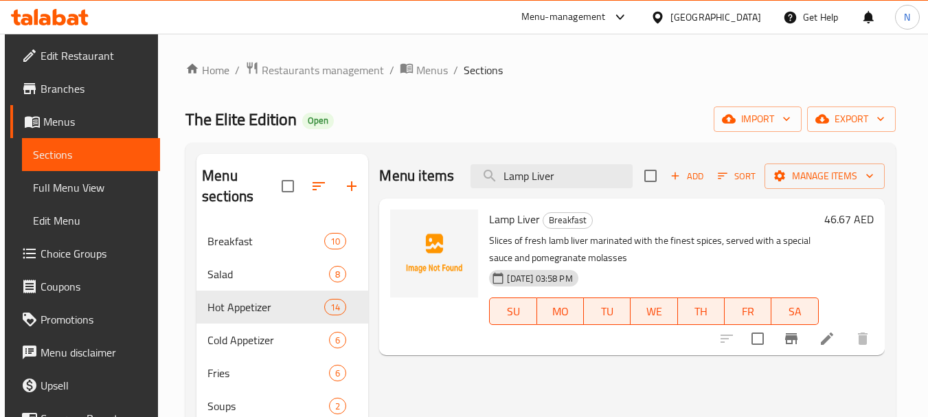
type input "Lamp Liver"
click at [760, 336] on input "checkbox" at bounding box center [757, 338] width 29 height 29
checkbox input "true"
click at [796, 171] on span "Manage items" at bounding box center [824, 176] width 98 height 17
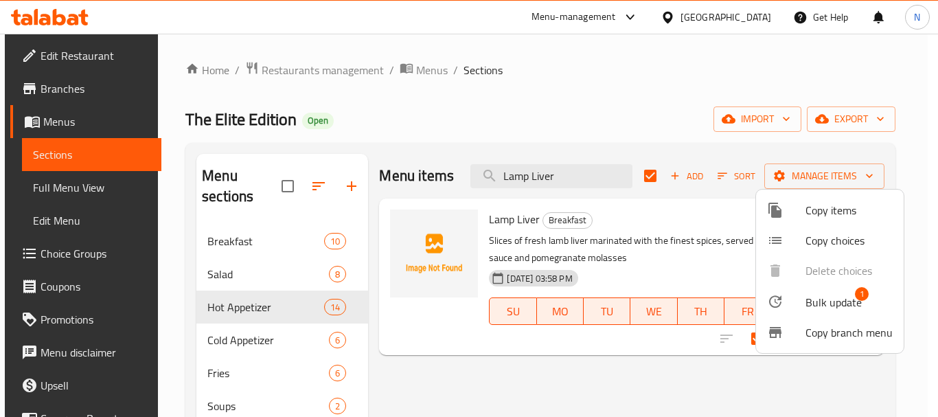
click at [828, 301] on span "Bulk update" at bounding box center [833, 302] width 56 height 16
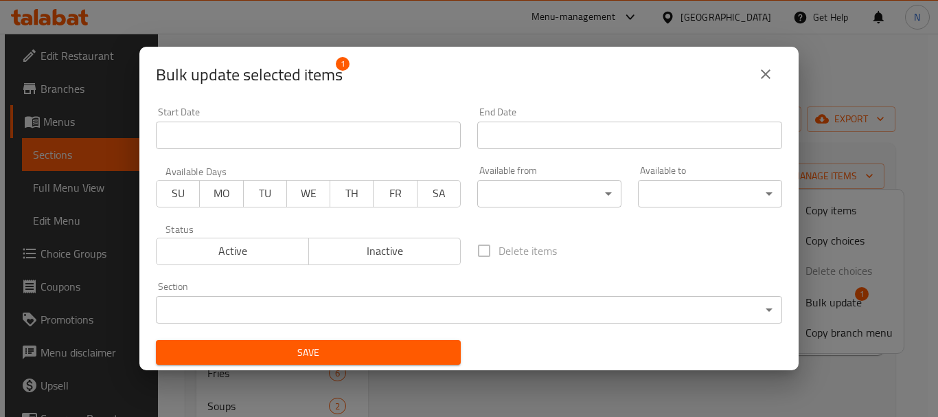
click at [324, 310] on body "​ Menu-management United Arab Emirates Get Help N Edit Restaurant Branches Menu…" at bounding box center [469, 225] width 938 height 383
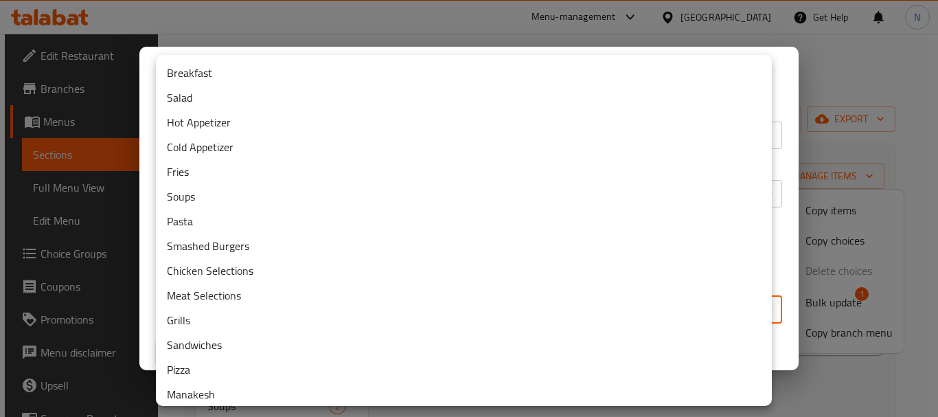
click at [258, 127] on li "Hot Appetizer" at bounding box center [464, 122] width 616 height 25
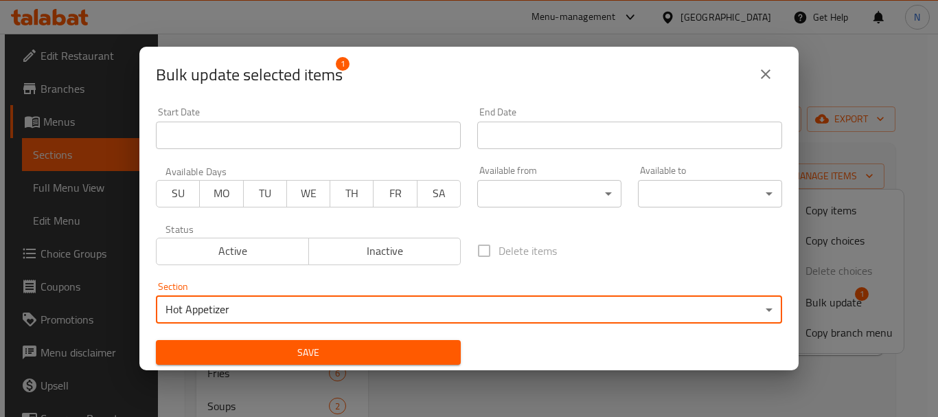
click at [341, 358] on span "Save" at bounding box center [308, 352] width 283 height 17
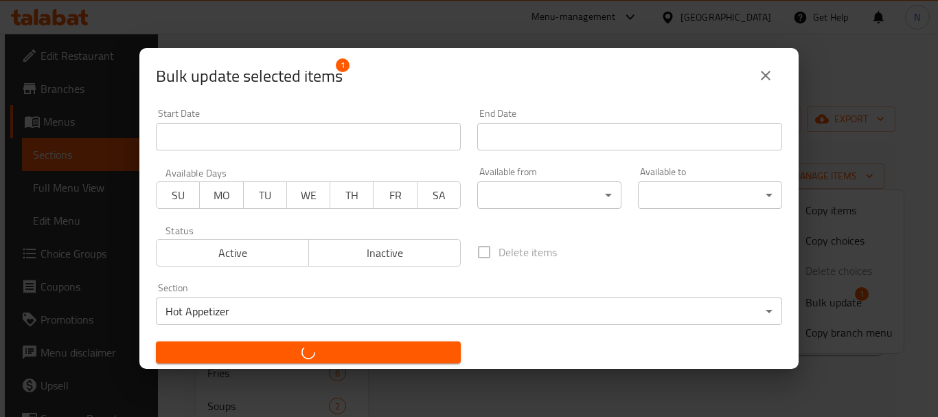
checkbox input "false"
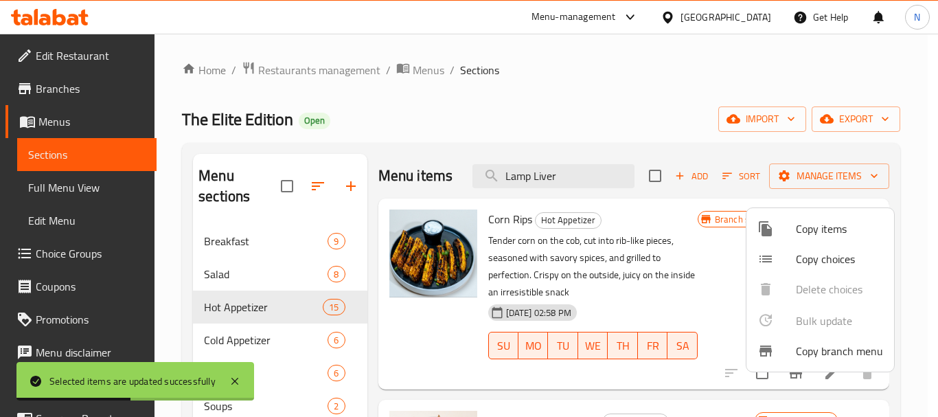
click at [560, 181] on div at bounding box center [469, 208] width 938 height 417
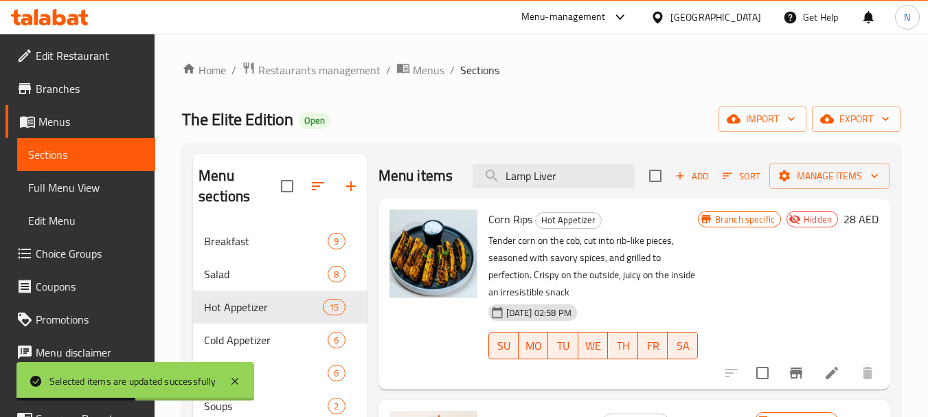
click at [560, 181] on input "Lamp Liver" at bounding box center [553, 176] width 162 height 24
paste input "Nacho's"
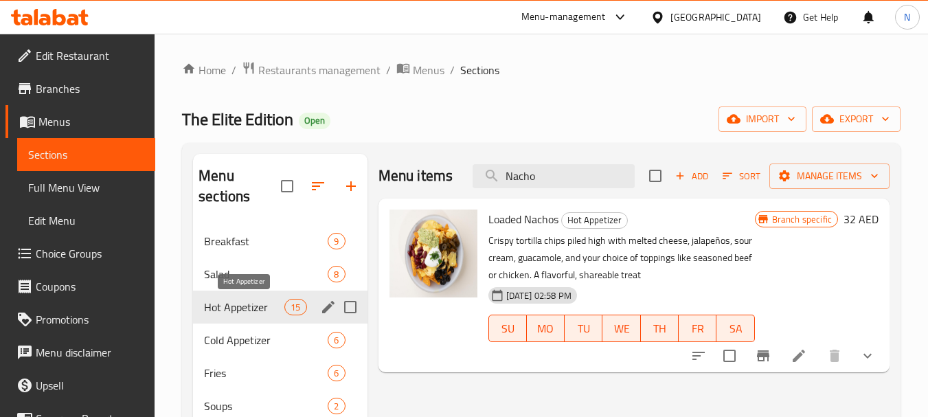
type input "Nacho"
click at [260, 306] on span "Hot Appetizer" at bounding box center [244, 307] width 80 height 16
click at [516, 186] on input "Nacho" at bounding box center [553, 176] width 162 height 24
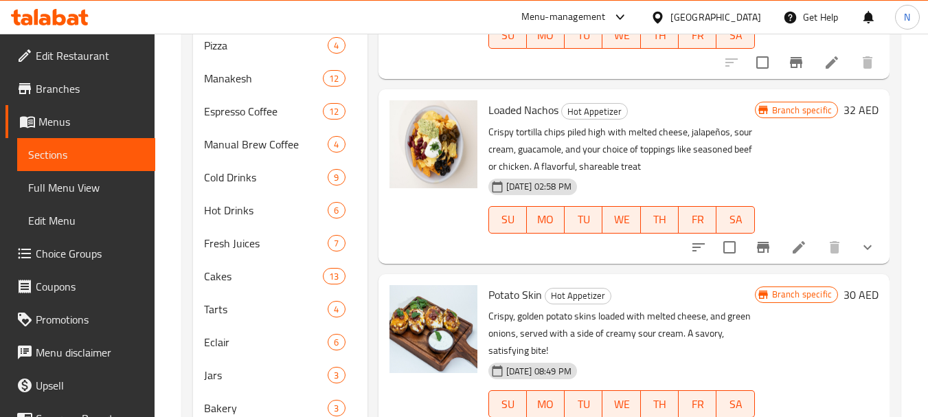
scroll to position [1348, 0]
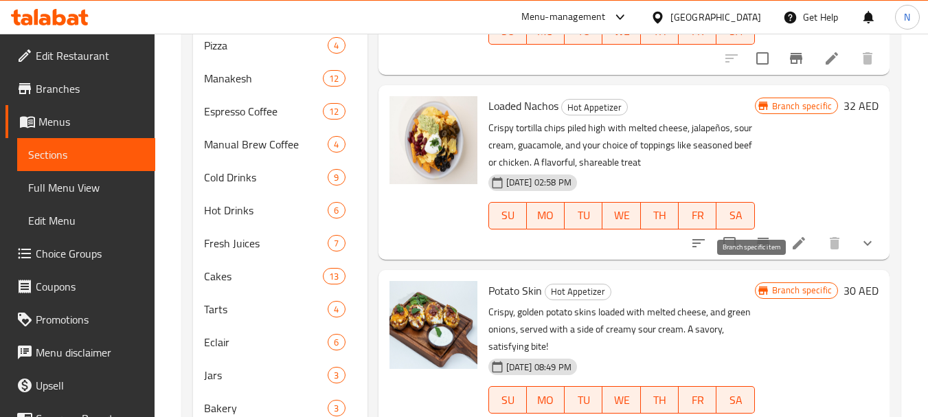
click at [757, 249] on icon "Branch-specific-item" at bounding box center [763, 243] width 12 height 11
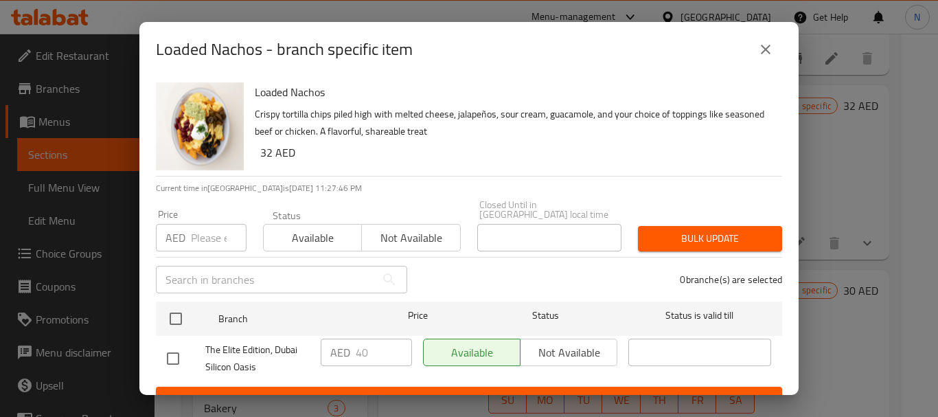
click at [205, 233] on input "number" at bounding box center [219, 237] width 56 height 27
paste input "46.67"
click at [203, 246] on input "46.67" at bounding box center [219, 237] width 56 height 27
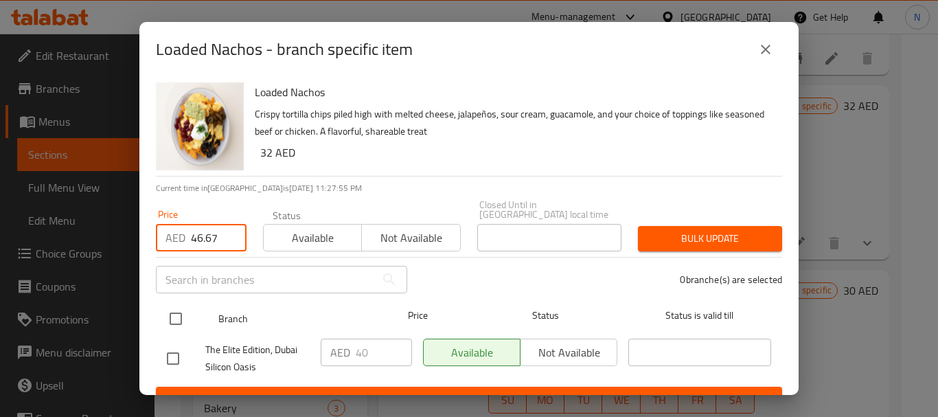
type input "46.67"
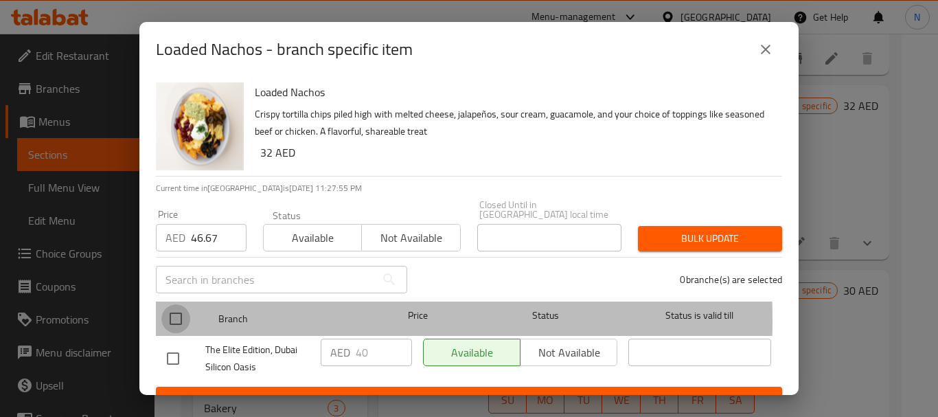
click at [170, 320] on input "checkbox" at bounding box center [175, 318] width 29 height 29
checkbox input "true"
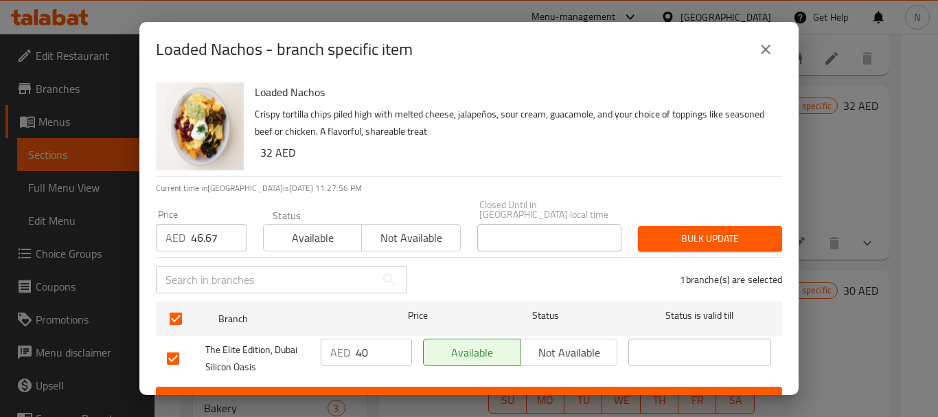
click at [663, 240] on span "Bulk update" at bounding box center [710, 238] width 122 height 17
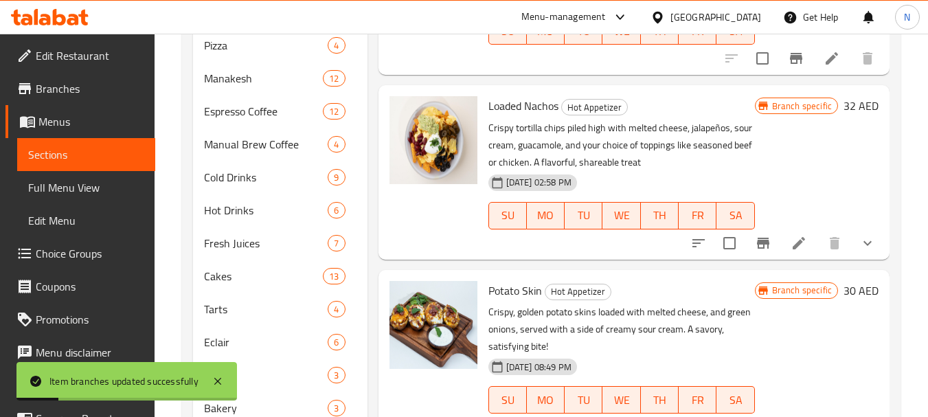
click at [843, 115] on h6 "32 AED" at bounding box center [860, 105] width 35 height 19
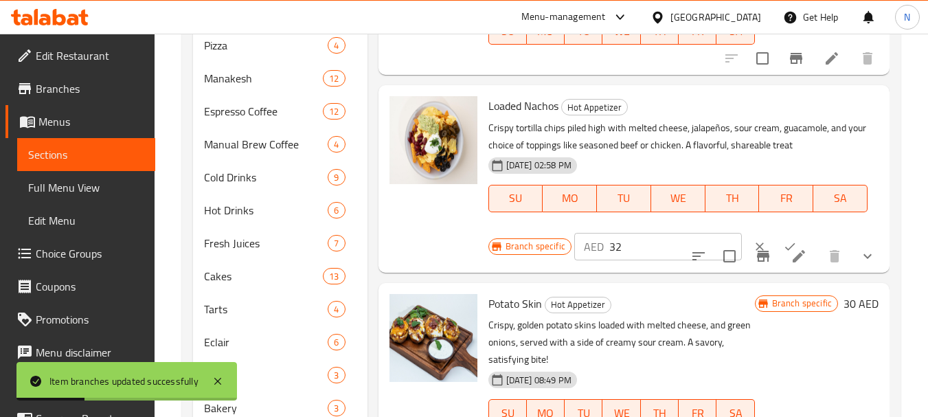
click at [613, 260] on input "32" at bounding box center [675, 246] width 133 height 27
paste input "46.67"
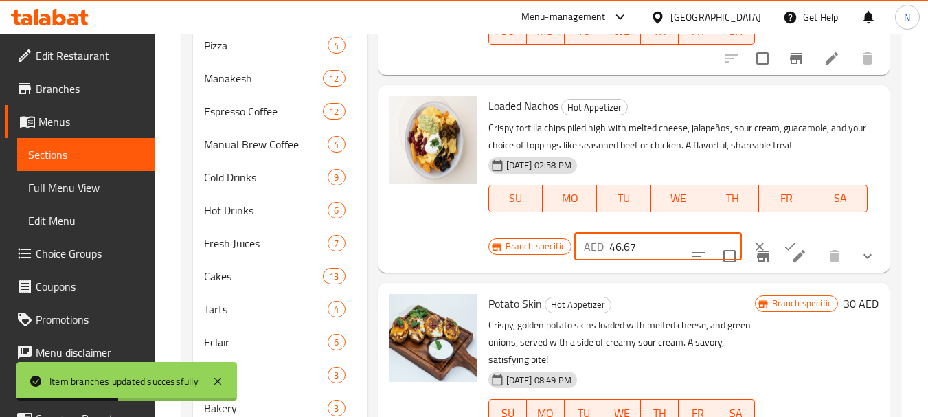
type input "46.67"
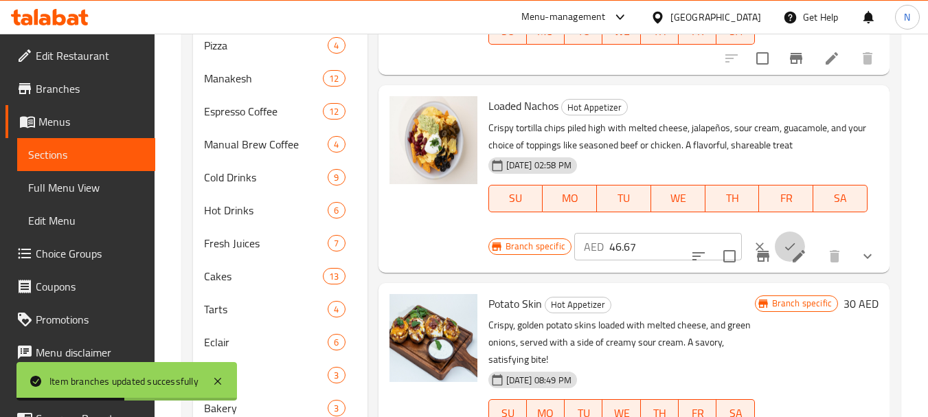
click at [783, 253] on icon "ok" at bounding box center [790, 247] width 14 height 14
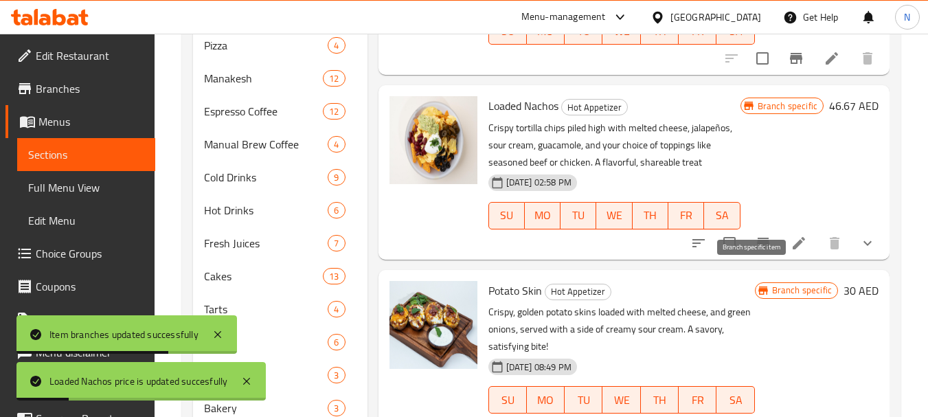
click at [761, 260] on button "Branch-specific-item" at bounding box center [762, 243] width 33 height 33
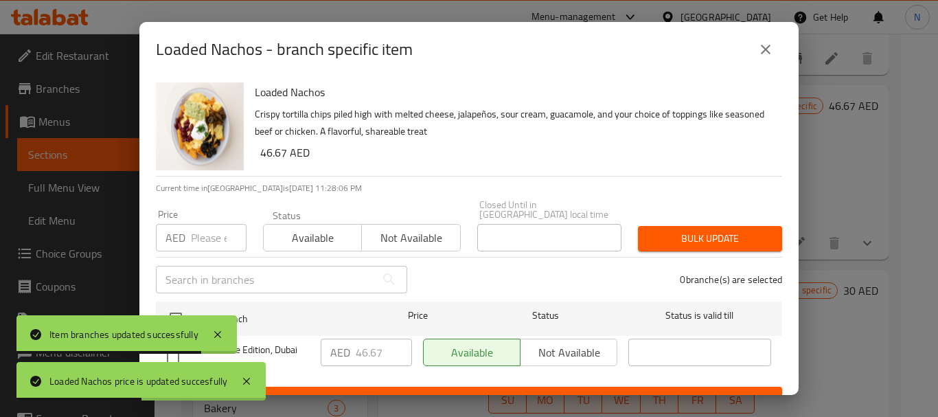
click at [766, 51] on icon "close" at bounding box center [765, 49] width 16 height 16
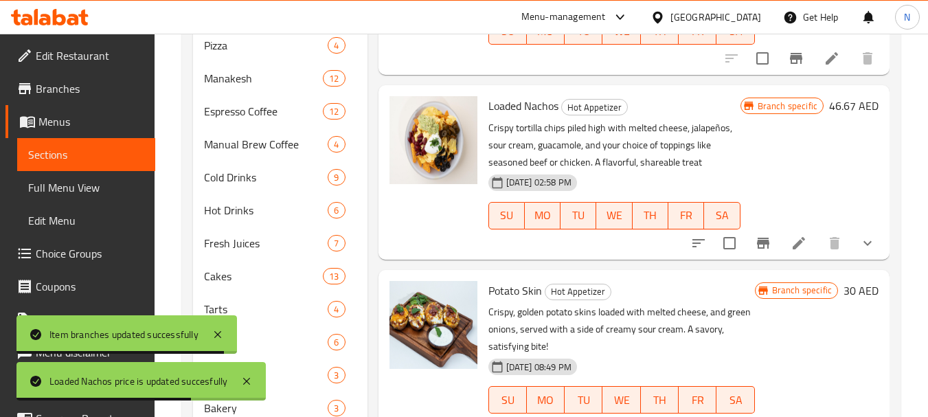
click at [792, 251] on icon at bounding box center [798, 243] width 16 height 16
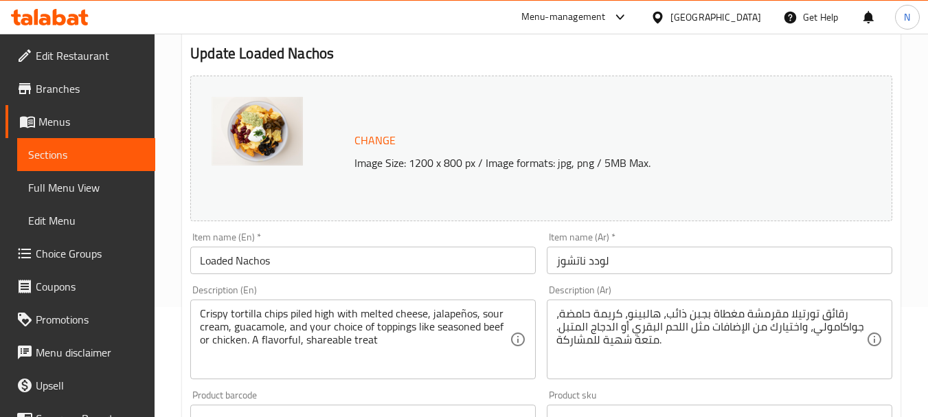
scroll to position [142, 0]
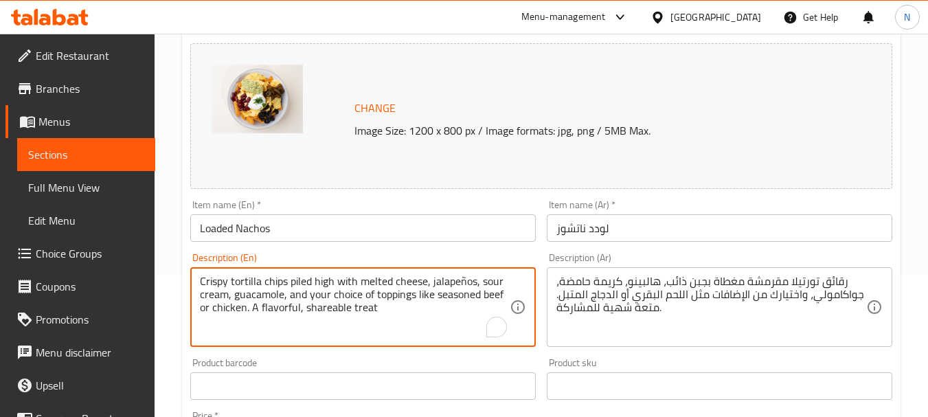
click at [336, 279] on textarea "Crispy tortilla chips piled high with melted cheese, jalapeños, sour cream, gua…" at bounding box center [355, 307] width 310 height 65
paste textarea "Mexican nachos chips topped with delicious sauces, cheddar cheese, and sour cre…"
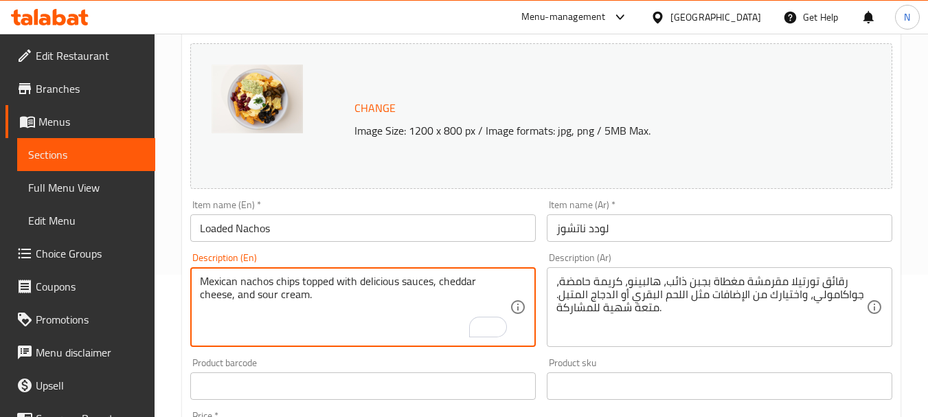
type textarea "Mexican nachos chips topped with delicious sauces, cheddar cheese, and sour cre…"
click at [222, 229] on input "Loaded Nachos" at bounding box center [362, 227] width 345 height 27
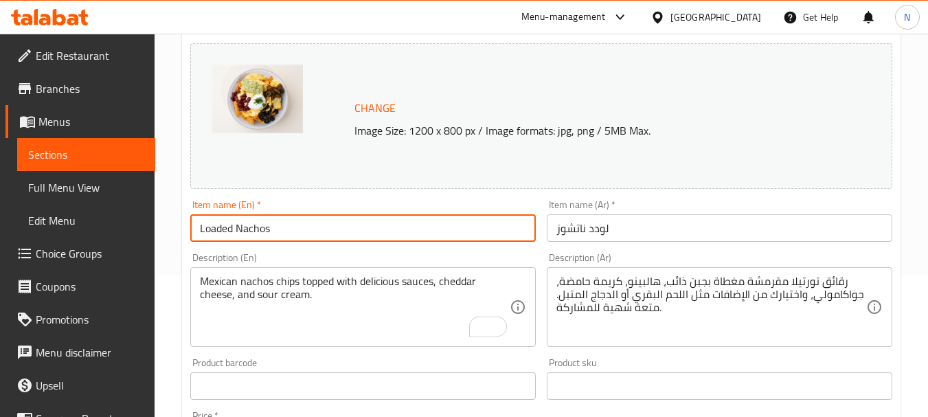
click at [222, 229] on input "Loaded Nachos" at bounding box center [362, 227] width 345 height 27
type input "Nachos"
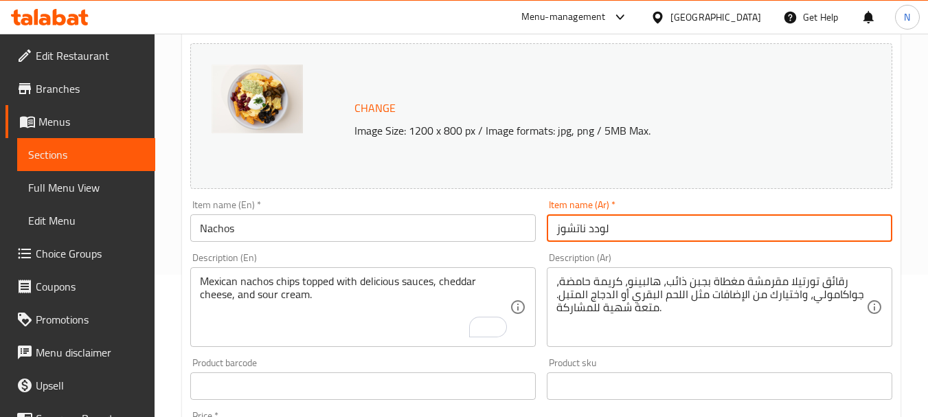
click at [593, 228] on input "لودد ناتشوز" at bounding box center [719, 227] width 345 height 27
type input "ناتشوز"
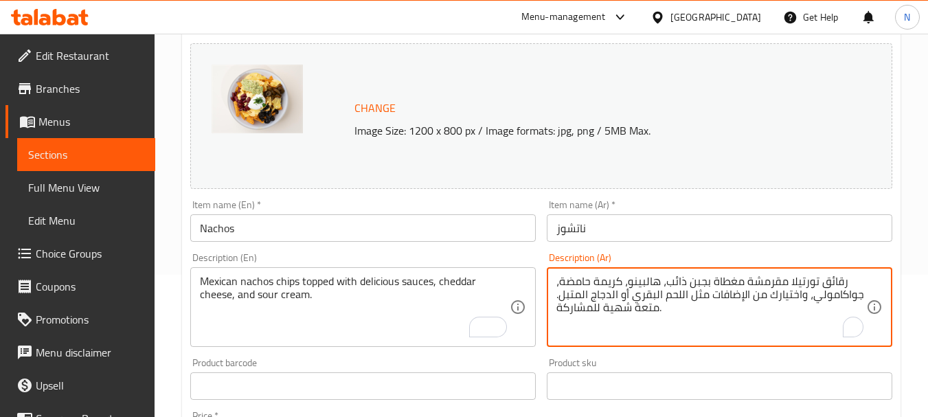
click at [628, 300] on textarea "رقائق تورتيلا مقرمشة مغطاة بجبن ذائب، هالبينو، كريمة حامضة، جواكامولي، واختيارك…" at bounding box center [711, 307] width 310 height 65
paste textarea "من مقرمشات الناتشوز المكسيكية مغطاة بالصلصات اللذيذة وجبن الشيدر والكريمة الحام…"
type textarea "رقائق من مقرمشات الناتشوز المكسيكية مغطاة بالصلصات اللذيذة وجبن الشيدر والكريمة…"
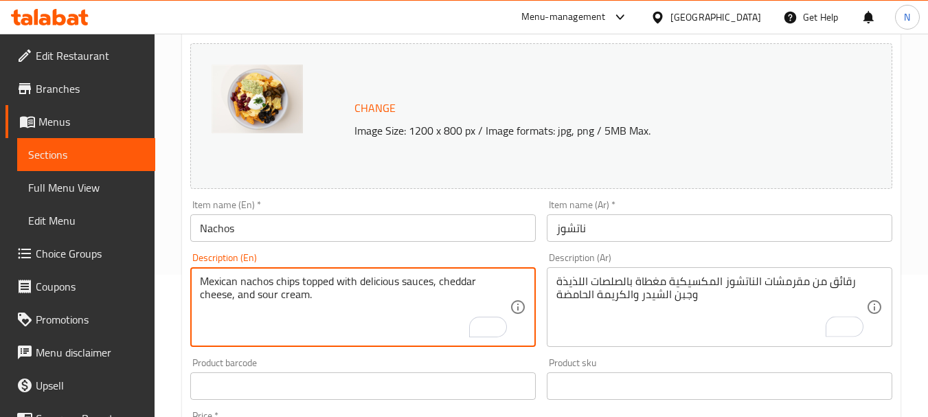
click at [413, 288] on textarea "Mexican nachos chips topped with delicious sauces, cheddar cheese, and sour cre…" at bounding box center [355, 307] width 310 height 65
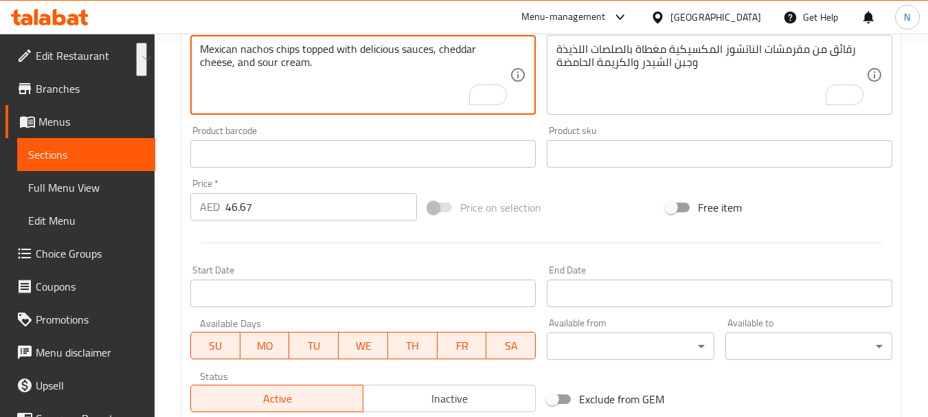
scroll to position [596, 0]
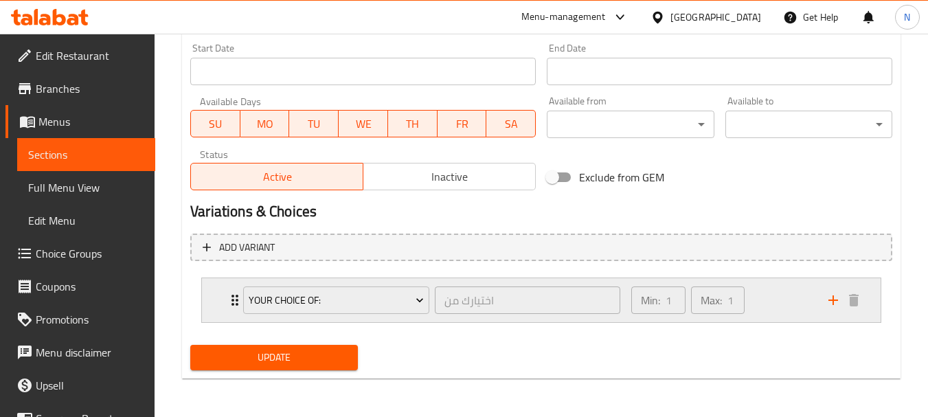
click at [787, 316] on div "Min: 1 ​ Max: 1 ​" at bounding box center [721, 300] width 197 height 44
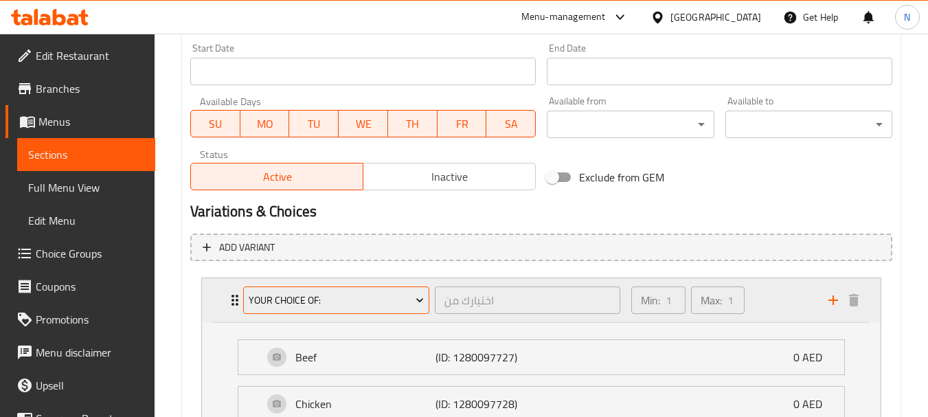
click at [342, 298] on span "Your Choice Of:" at bounding box center [337, 300] width 176 height 17
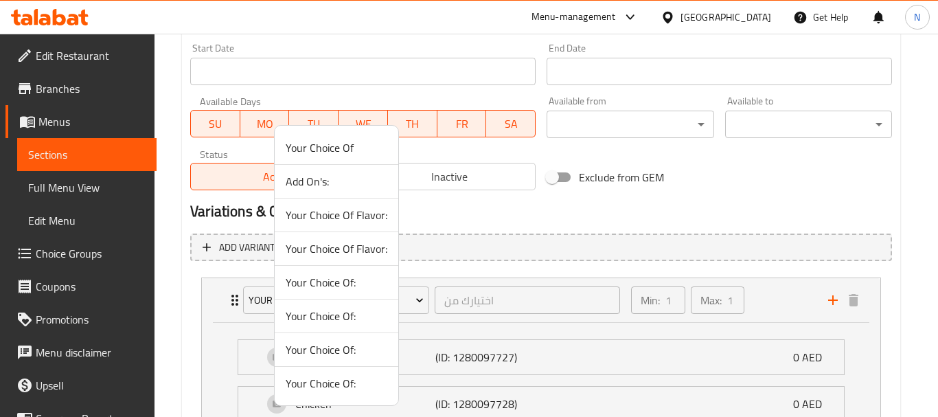
click at [345, 214] on span "Your Choice Of Flavor:" at bounding box center [337, 215] width 102 height 16
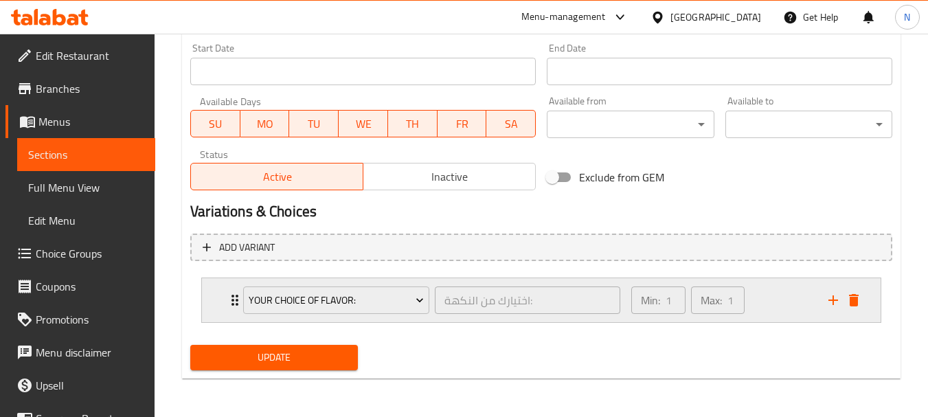
click at [857, 292] on icon "delete" at bounding box center [853, 300] width 16 height 16
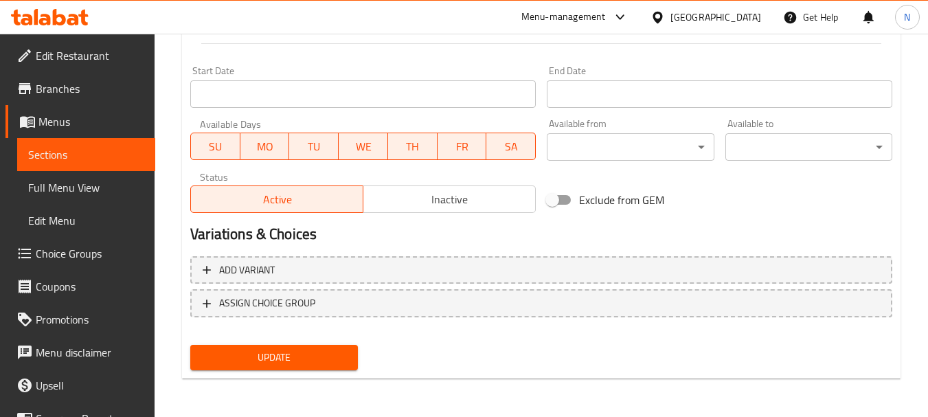
scroll to position [573, 0]
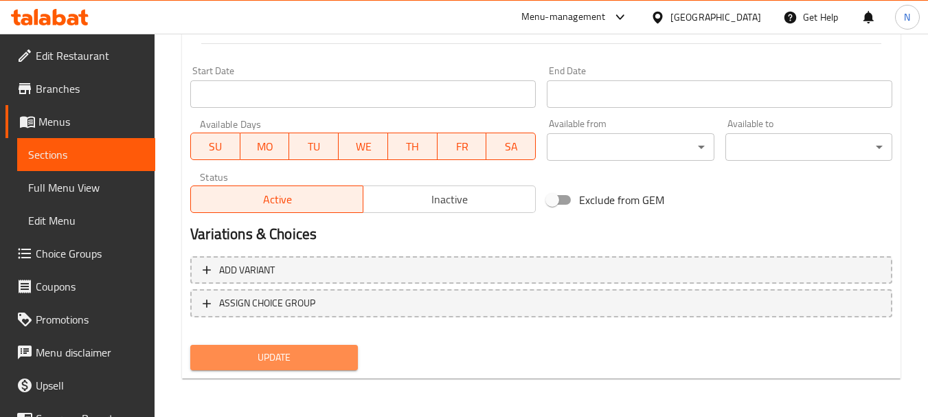
click at [288, 358] on span "Update" at bounding box center [273, 357] width 145 height 17
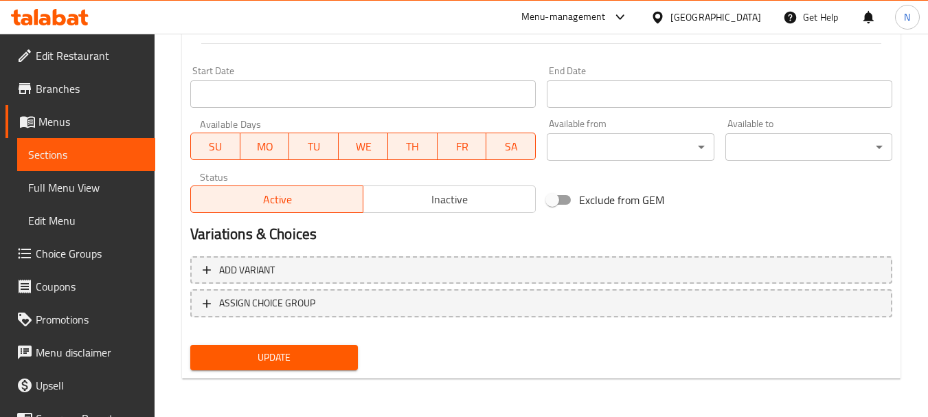
click at [334, 360] on span "Update" at bounding box center [273, 357] width 145 height 17
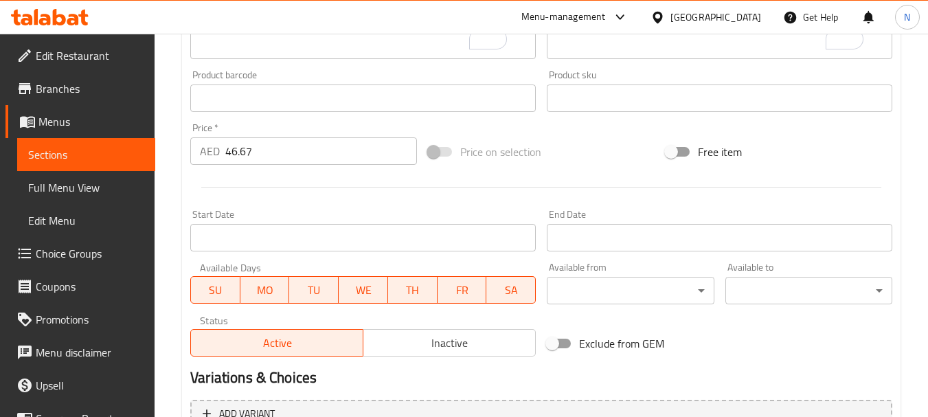
scroll to position [0, 0]
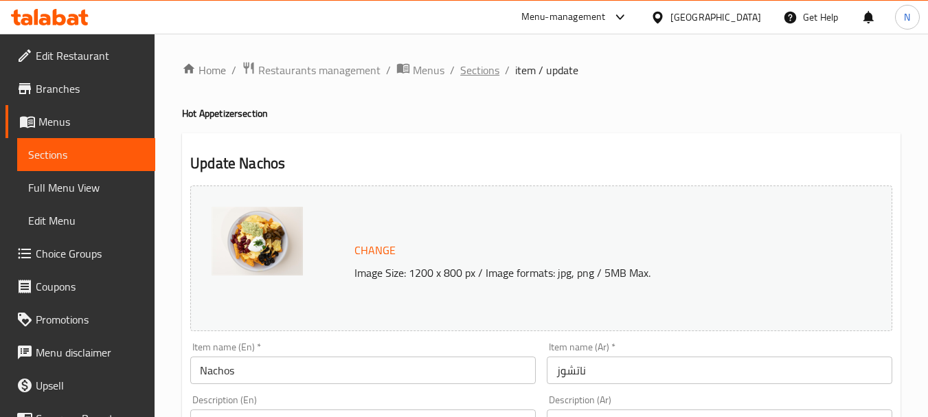
click at [478, 69] on span "Sections" at bounding box center [479, 70] width 39 height 16
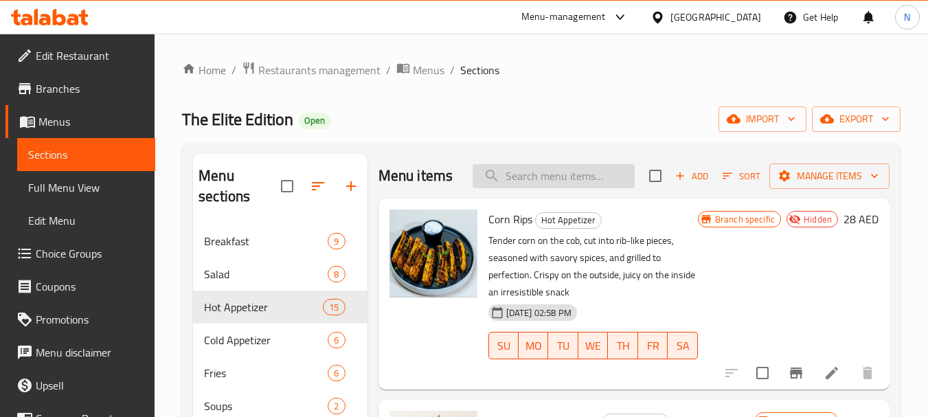
click at [560, 185] on input "search" at bounding box center [553, 176] width 162 height 24
paste input "Su burak"
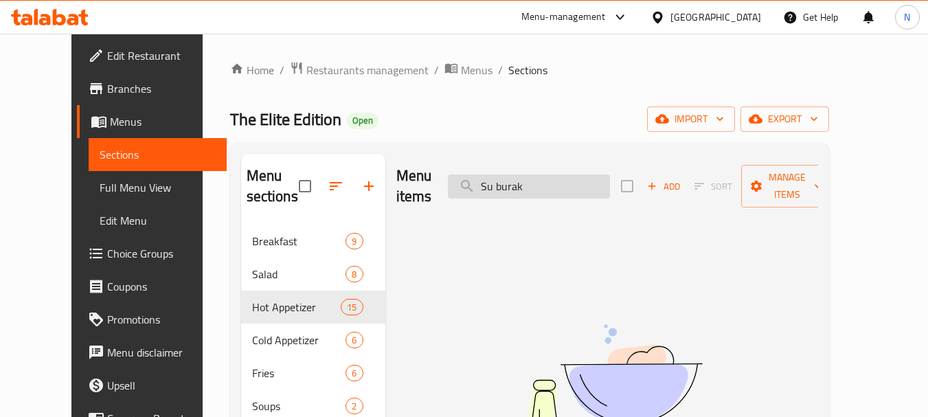
drag, startPoint x: 520, startPoint y: 183, endPoint x: 501, endPoint y: 182, distance: 20.0
click at [501, 182] on input "Su burak" at bounding box center [529, 186] width 162 height 24
type input "burak"
click at [532, 176] on input "burak" at bounding box center [529, 186] width 162 height 24
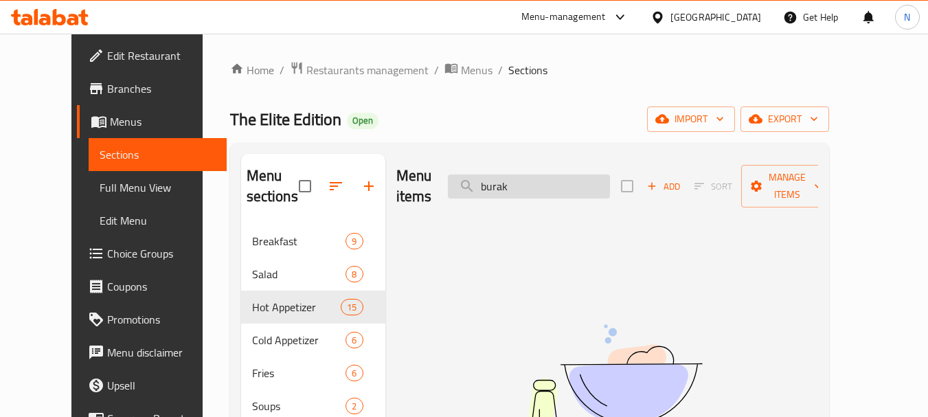
click at [532, 176] on input "burak" at bounding box center [529, 186] width 162 height 24
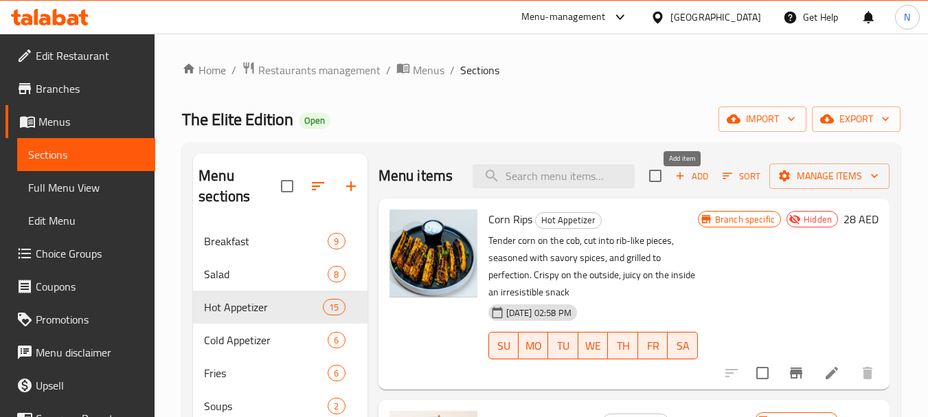
click at [674, 182] on icon "button" at bounding box center [680, 176] width 12 height 12
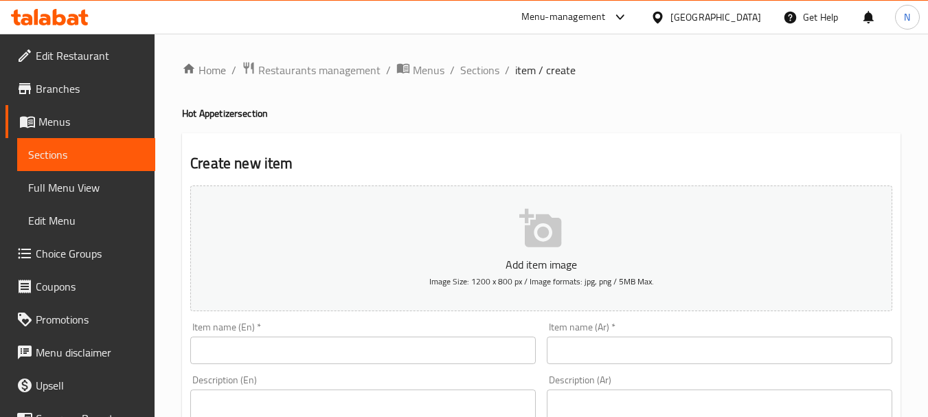
click at [337, 361] on input "text" at bounding box center [362, 349] width 345 height 27
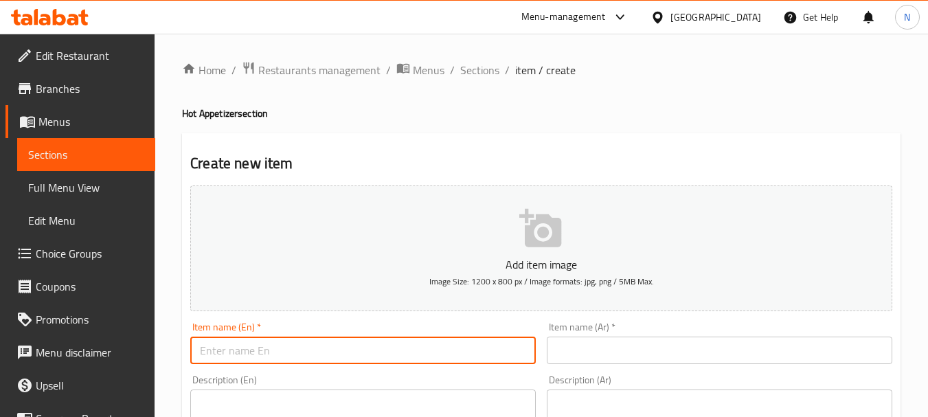
paste input "Su burak"
type input "Su burak"
click at [632, 353] on input "text" at bounding box center [719, 349] width 345 height 27
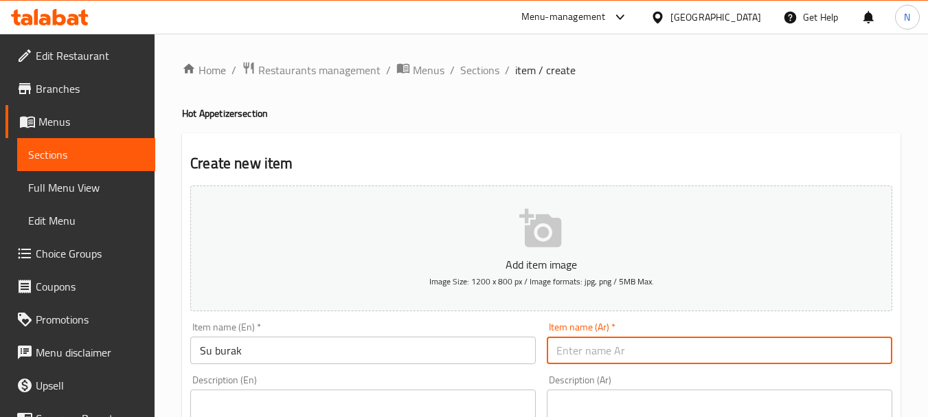
paste input "سو براك"
type input "سو براك"
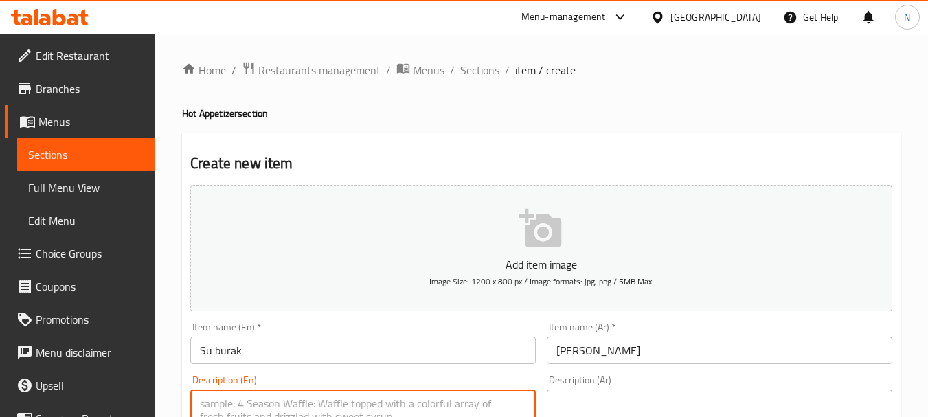
paste textarea "Layers of puff pastry filled with a mixture of cheeses served with béchamel sau…"
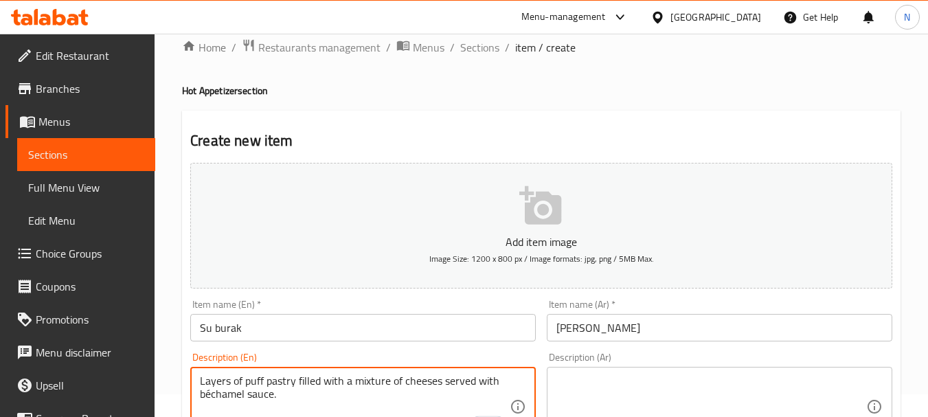
type textarea "Layers of puff pastry filled with a mixture of cheeses served with béchamel sau…"
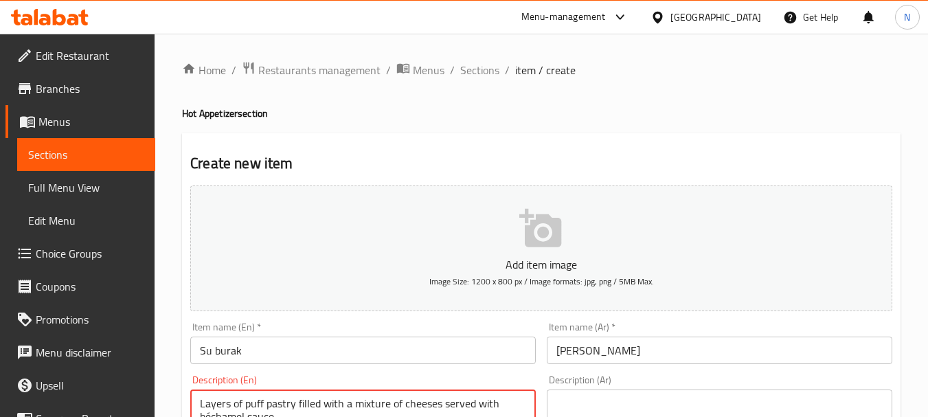
scroll to position [23, 0]
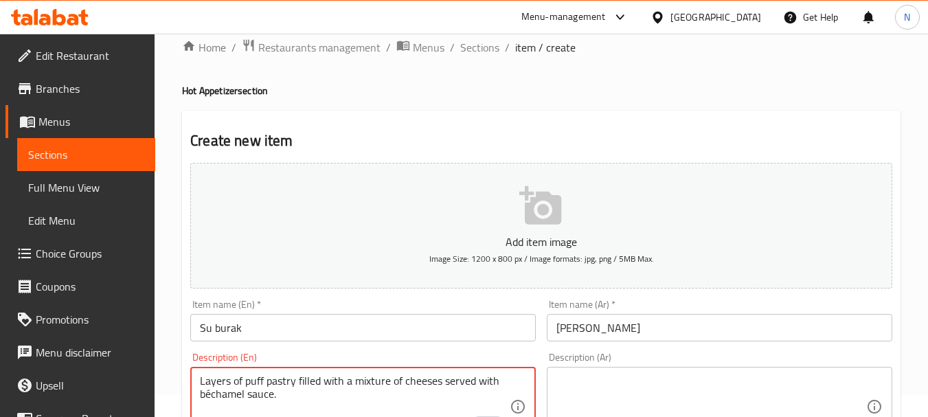
click at [595, 382] on textarea at bounding box center [711, 406] width 310 height 65
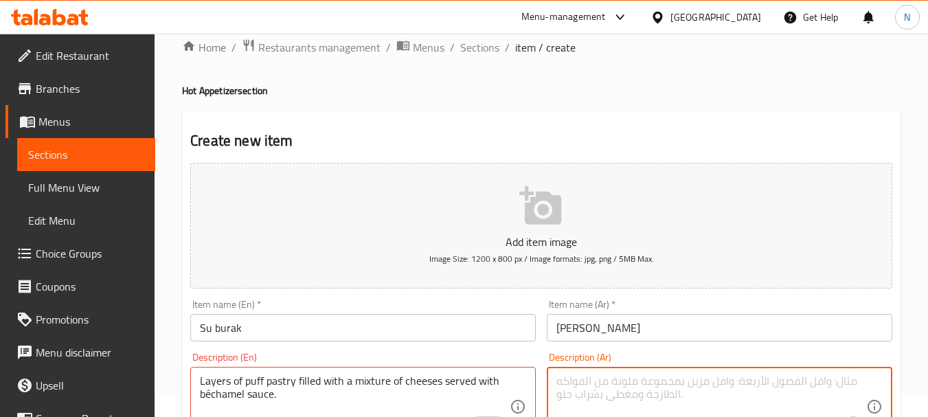
paste textarea "طبقات من الباف بيستري محشوة بخليط من الأجبان تقدم مع صلصة البشاميل"
type textarea "طبقات من الباف بيستري محشوة بخليط من الأجبان تقدم مع صلصة البشاميل"
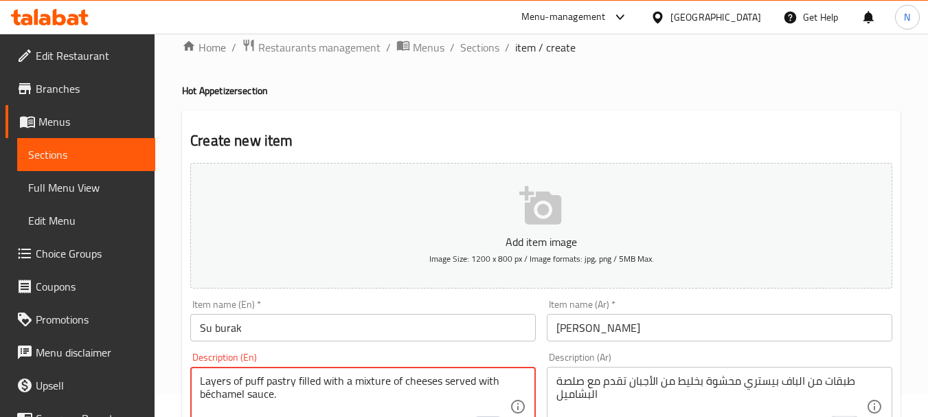
click at [461, 384] on textarea "Layers of puff pastry filled with a mixture of cheeses served with béchamel sau…" at bounding box center [355, 406] width 310 height 65
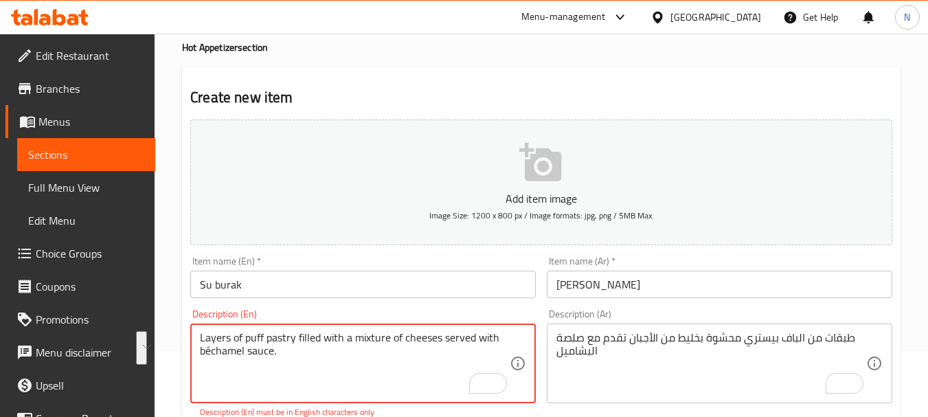
click at [380, 380] on textarea "Layers of puff pastry filled with a mixture of cheeses served with béchamel sau…" at bounding box center [355, 363] width 310 height 65
click at [209, 352] on textarea "Layers of puff pastry filled with a mixture of cheeses served with béchamel sau…" at bounding box center [355, 363] width 310 height 65
type textarea "Layers of puff pastry filled with a mixture of cheeses served with bechamel sau…"
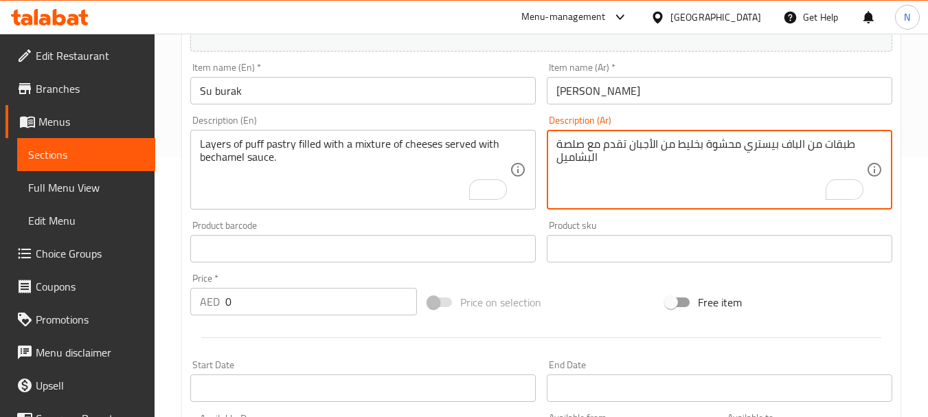
scroll to position [261, 0]
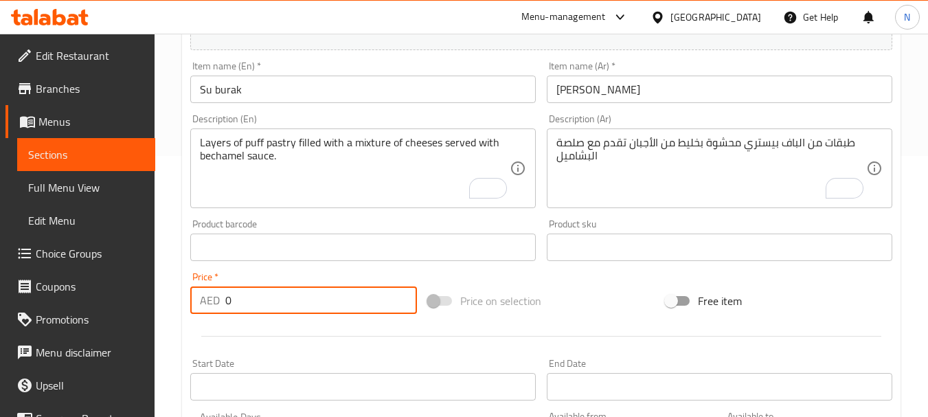
drag, startPoint x: 263, startPoint y: 308, endPoint x: 190, endPoint y: 306, distance: 72.8
click at [190, 306] on div "AED 0 Price *" at bounding box center [303, 299] width 227 height 27
paste input "number"
click at [244, 302] on input "33.33" at bounding box center [321, 299] width 192 height 27
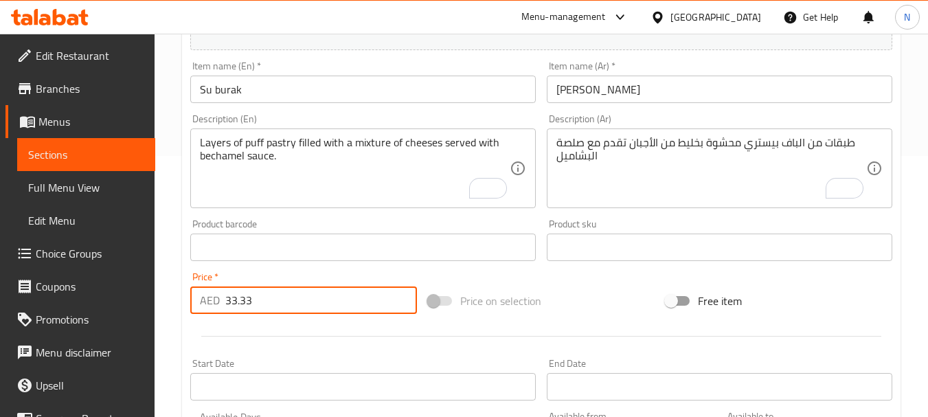
type input "33.33"
drag, startPoint x: 629, startPoint y: 291, endPoint x: 622, endPoint y: 293, distance: 7.2
click at [628, 291] on div "Price on selection" at bounding box center [541, 300] width 238 height 37
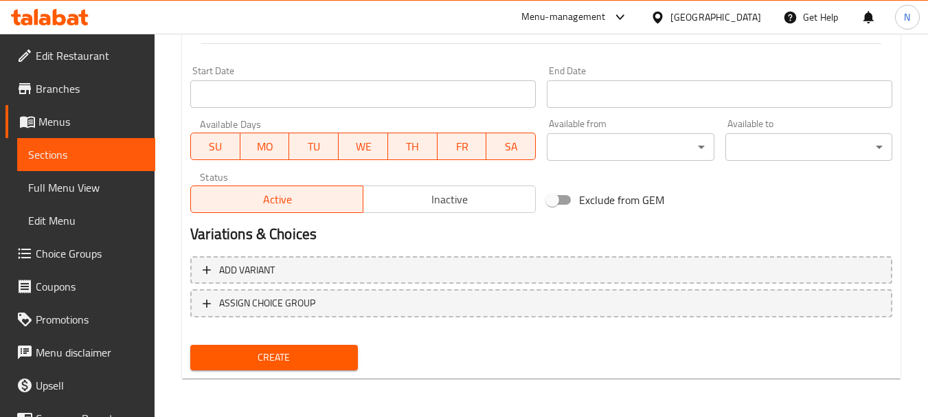
click at [312, 361] on span "Create" at bounding box center [273, 357] width 145 height 17
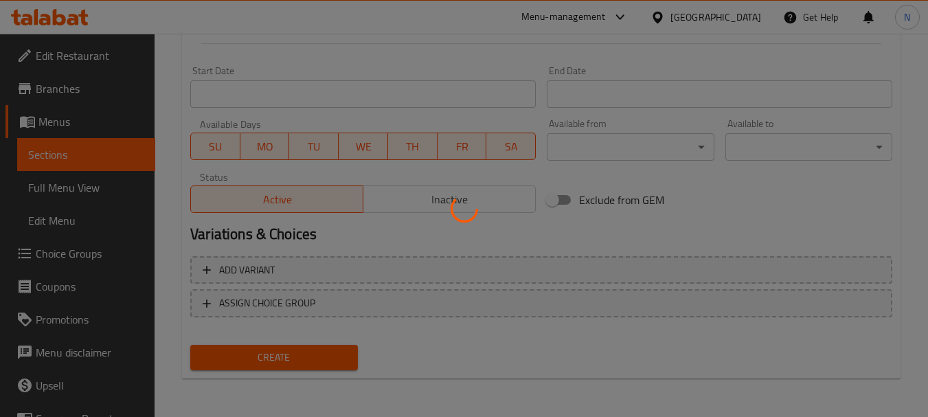
type input "0"
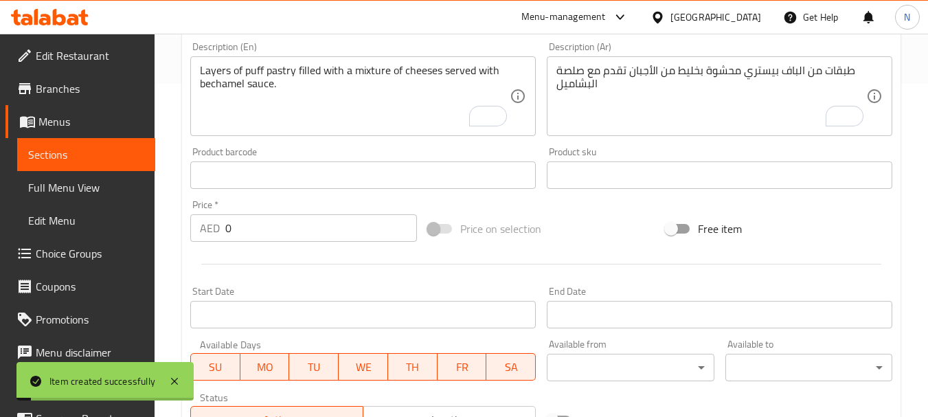
scroll to position [0, 0]
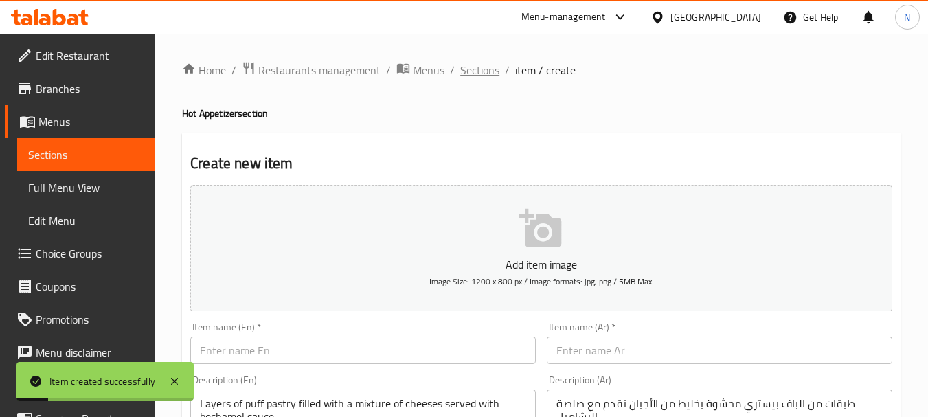
click at [474, 71] on span "Sections" at bounding box center [479, 70] width 39 height 16
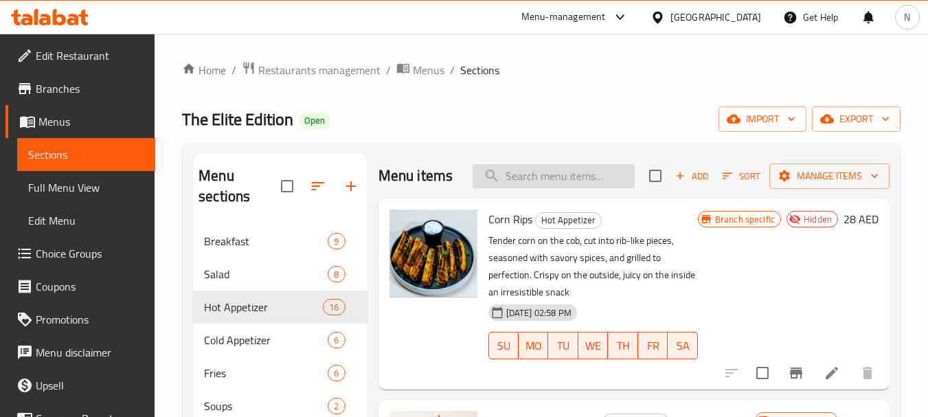
click at [580, 188] on input "search" at bounding box center [553, 176] width 162 height 24
paste input "Volcano Potato"
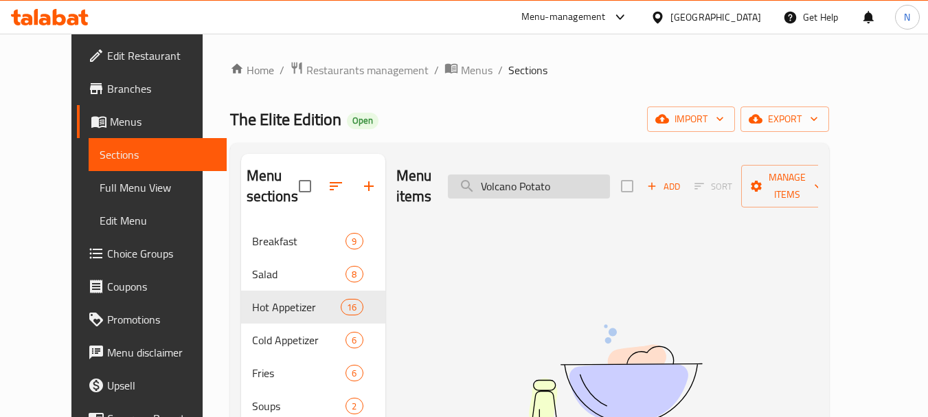
click at [542, 183] on input "Volcano Potato" at bounding box center [529, 186] width 162 height 24
drag, startPoint x: 547, startPoint y: 180, endPoint x: 488, endPoint y: 187, distance: 58.8
click at [488, 187] on input "Volcano Potato" at bounding box center [529, 186] width 162 height 24
type input "Potato"
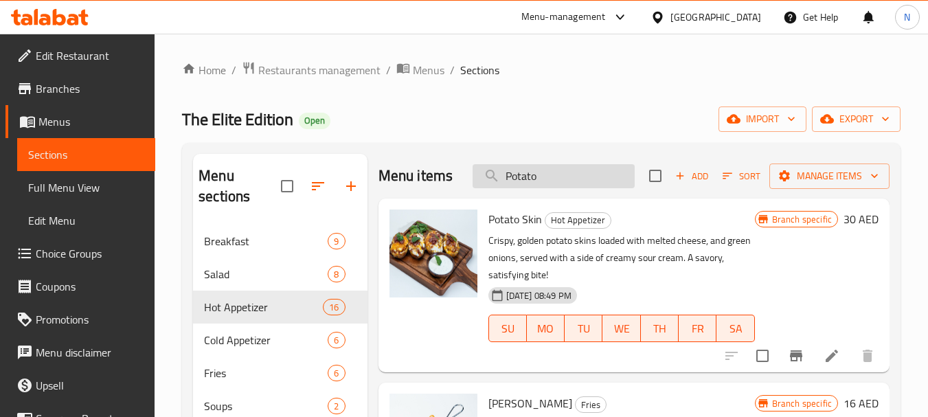
click at [571, 186] on input "Potato" at bounding box center [553, 176] width 162 height 24
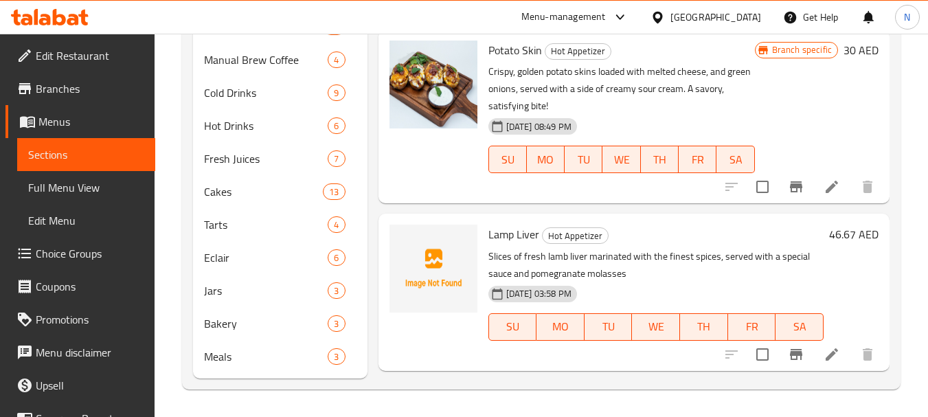
scroll to position [1480, 0]
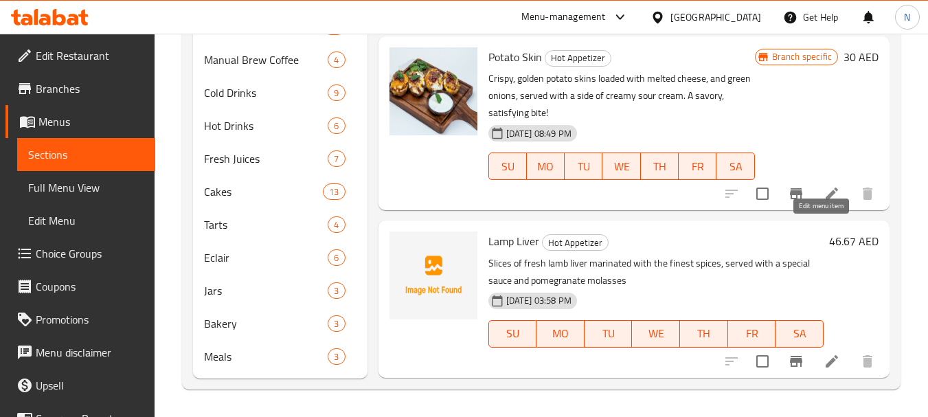
click at [823, 202] on icon at bounding box center [831, 193] width 16 height 16
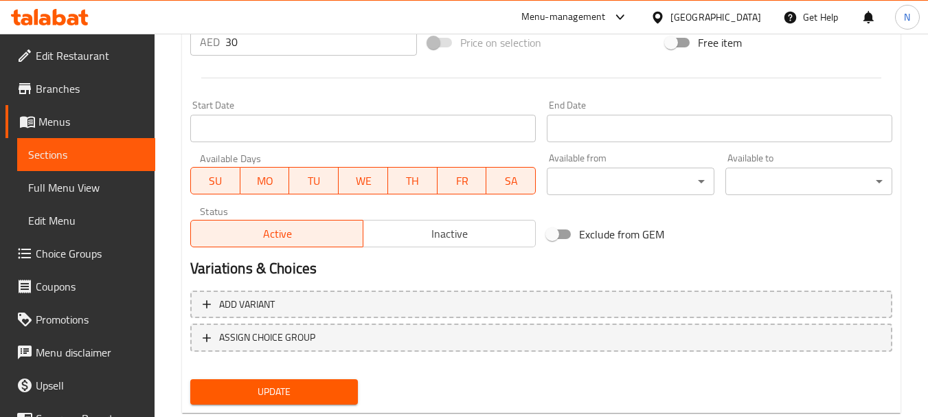
scroll to position [573, 0]
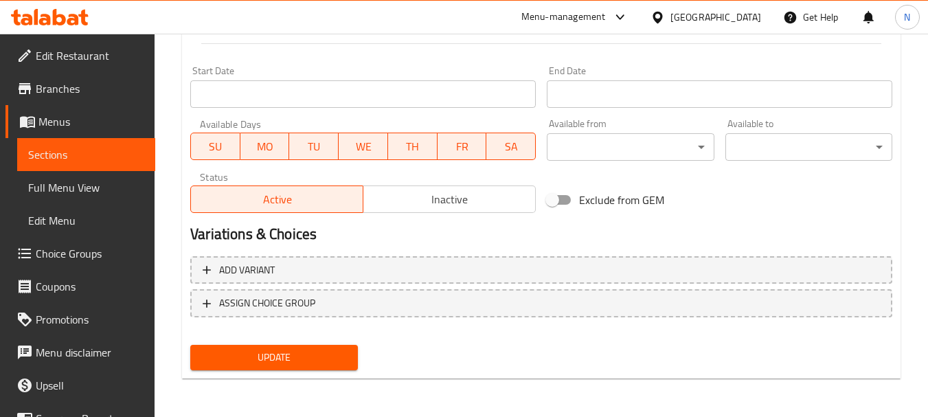
click at [413, 200] on span "Inactive" at bounding box center [449, 200] width 161 height 20
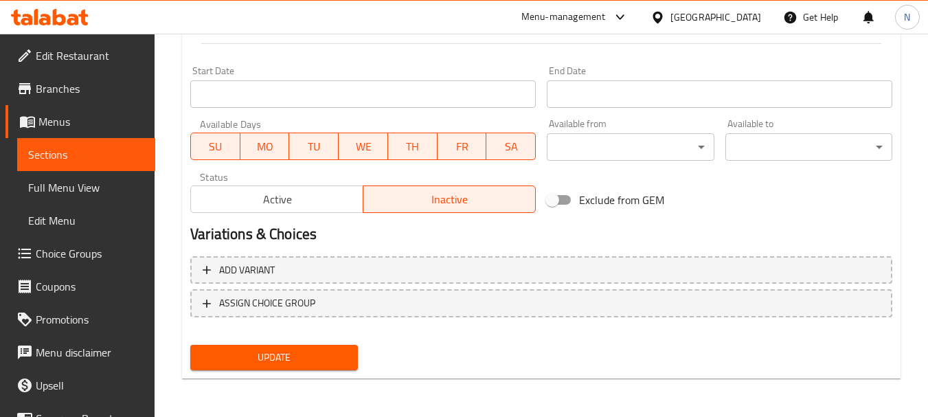
click at [310, 362] on span "Update" at bounding box center [273, 357] width 145 height 17
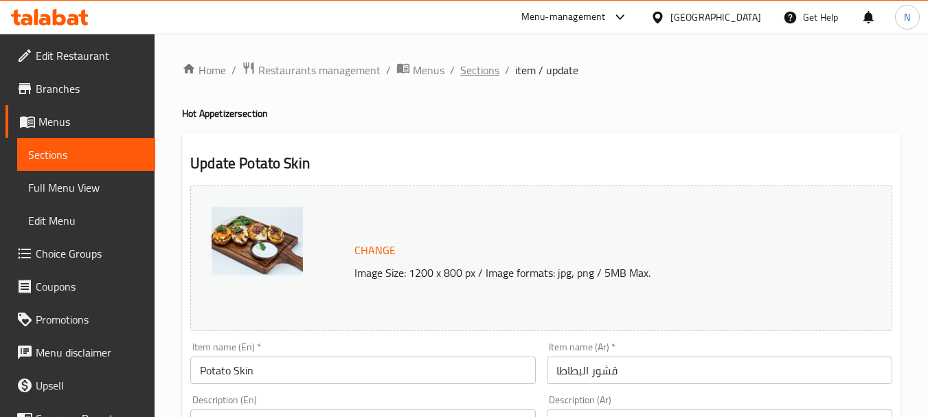
click at [475, 78] on span "Sections" at bounding box center [479, 70] width 39 height 16
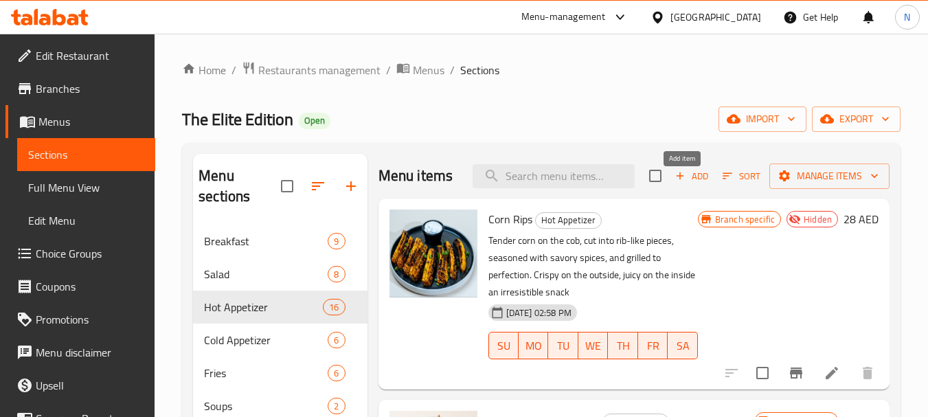
click at [676, 180] on icon "button" at bounding box center [680, 176] width 8 height 8
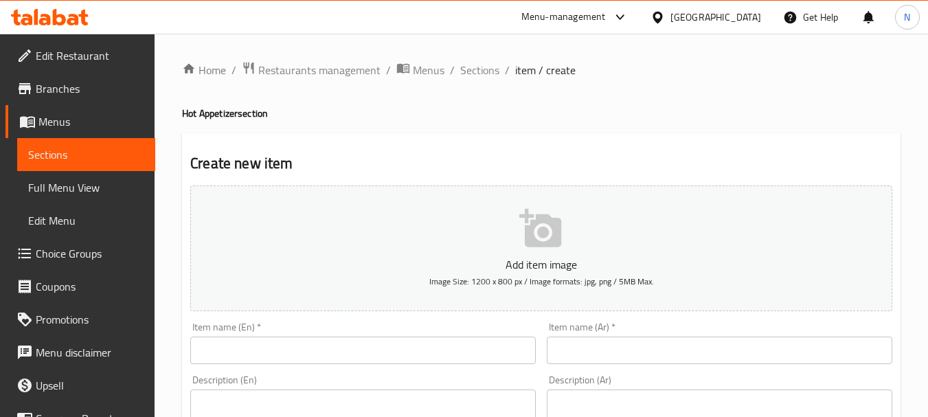
click at [443, 357] on input "text" at bounding box center [362, 349] width 345 height 27
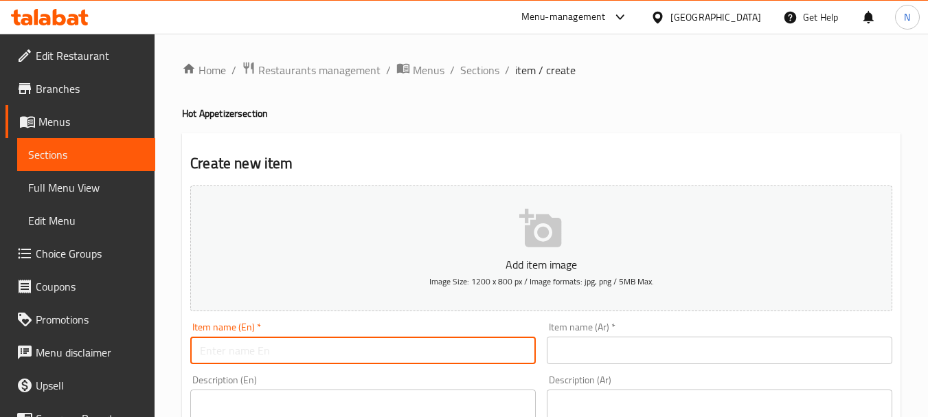
paste input "Volcano Potato"
type input "Volcano Potato"
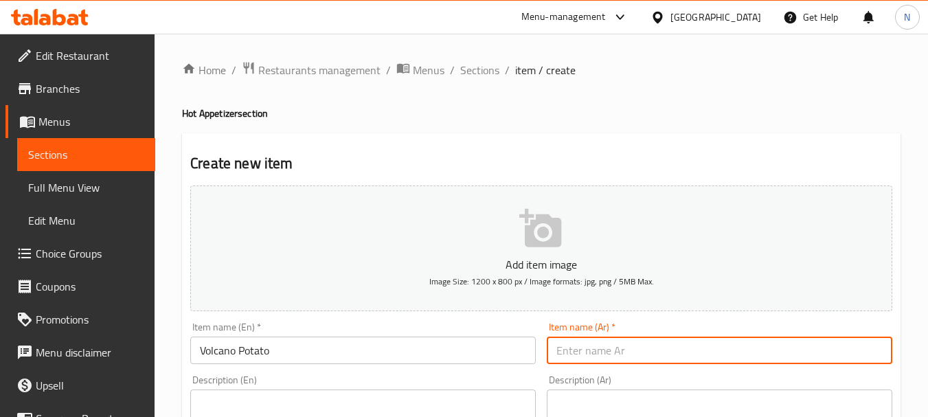
click at [615, 350] on input "text" at bounding box center [719, 349] width 345 height 27
paste input "بطاطا بركانية"
type input "بطاطا بركانية"
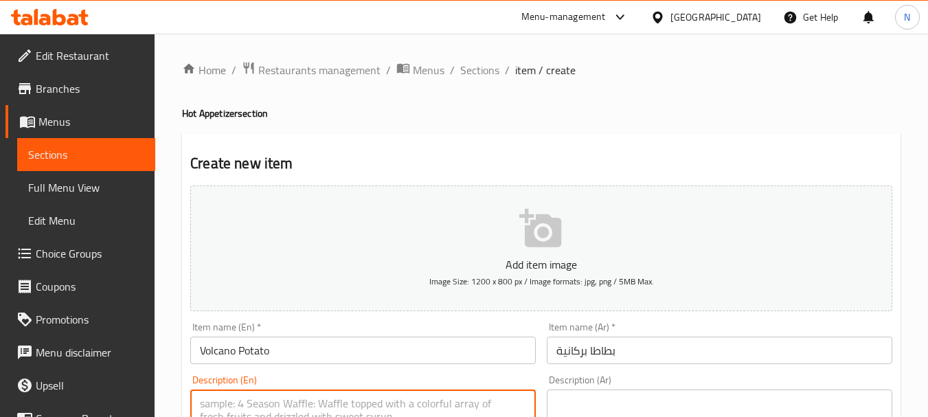
paste textarea "Mixed of Crispy fries, served with Cocktail sauce and cajun spices for a flavor…"
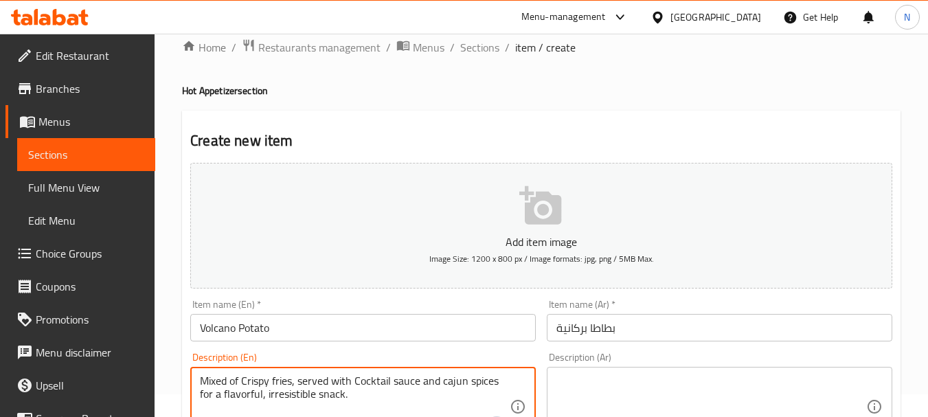
type textarea "Mixed of Crispy fries, served with Cocktail sauce and cajun spices for a flavor…"
click at [579, 391] on textarea at bounding box center [711, 406] width 310 height 65
paste textarea "مزيج من البطاطا تقدم مع صوص الكوكتيل وبهارات الكيجن، لمزيج شهي ولا يقاوم"
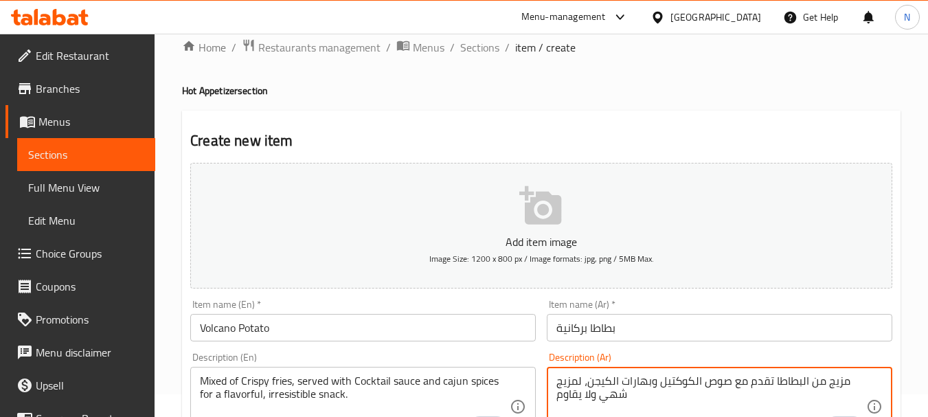
type textarea "مزيج من البطاطا تقدم مع صوص الكوكتيل وبهارات الكيجن، لمزيج شهي ولا يقاوم"
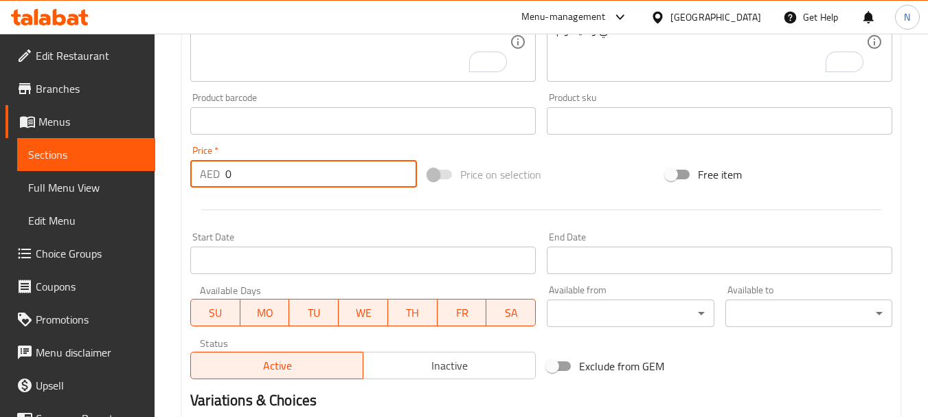
drag, startPoint x: 276, startPoint y: 176, endPoint x: 203, endPoint y: 183, distance: 73.8
click at [203, 183] on div "AED 0 Price *" at bounding box center [303, 173] width 227 height 27
paste input "number"
click at [240, 180] on input "26.67" at bounding box center [321, 173] width 192 height 27
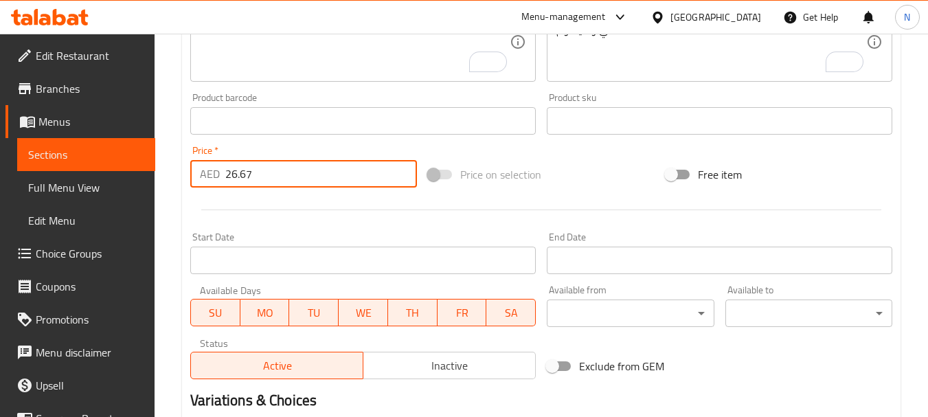
click at [240, 180] on input "26.67" at bounding box center [321, 173] width 192 height 27
type input "26.67"
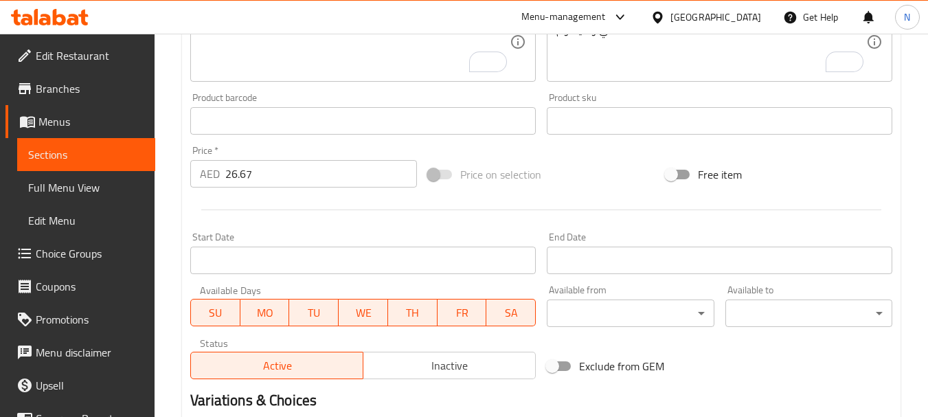
click at [583, 179] on div "Price on selection" at bounding box center [541, 174] width 238 height 37
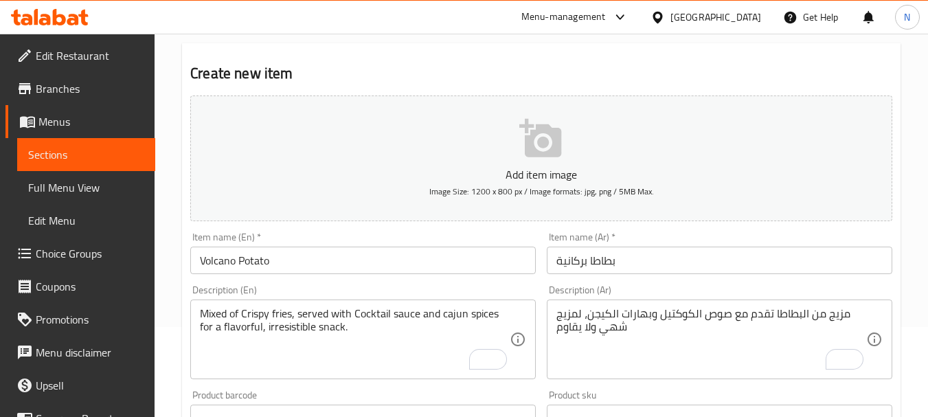
scroll to position [97, 0]
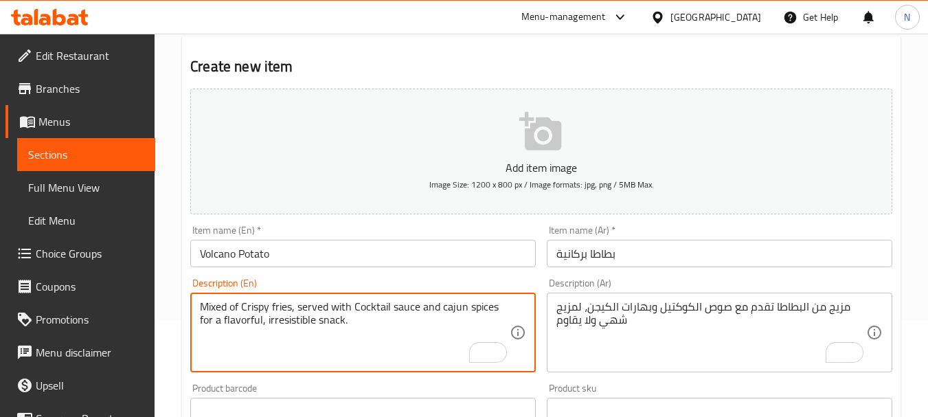
click at [286, 314] on textarea "Mixed of Crispy fries, served with Cocktail sauce and cajun spices for a flavor…" at bounding box center [355, 332] width 310 height 65
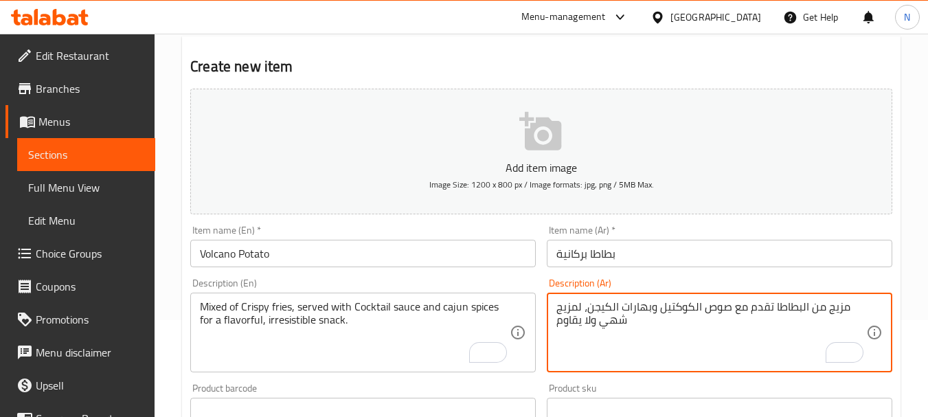
paste textarea "لمقلية"
click at [639, 357] on textarea "مزيج من البطاطا المقلية تقدم مع صوص الكوكتيل وبهارات الكيجن، لمزيج شهي ولا يقاوم" at bounding box center [711, 332] width 310 height 65
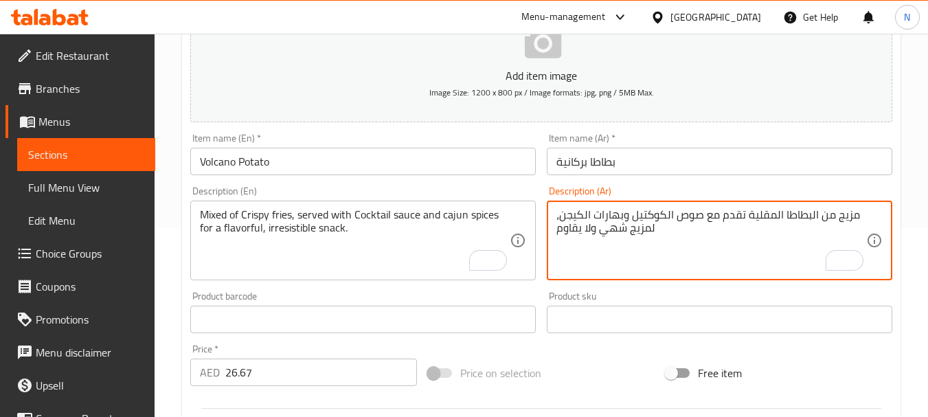
scroll to position [553, 0]
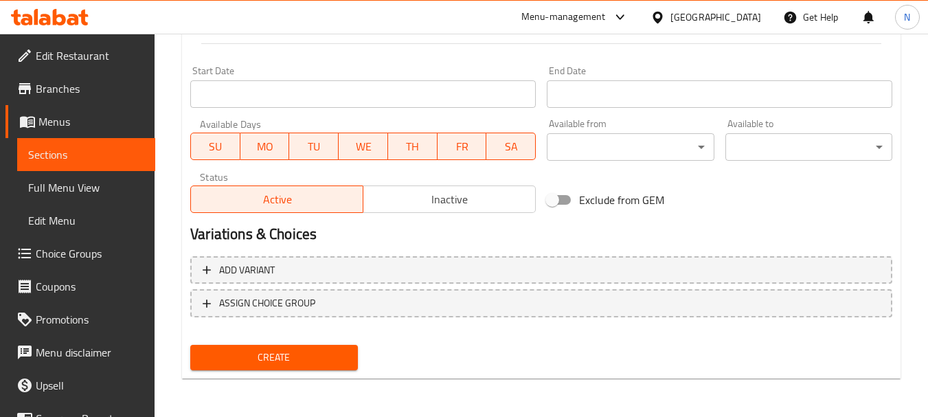
type textarea "مزيج من البطاطا المقلية تقدم مع صوص الكوكتيل وبهارات الكيجن، لمزيج شهي ولا يقاوم"
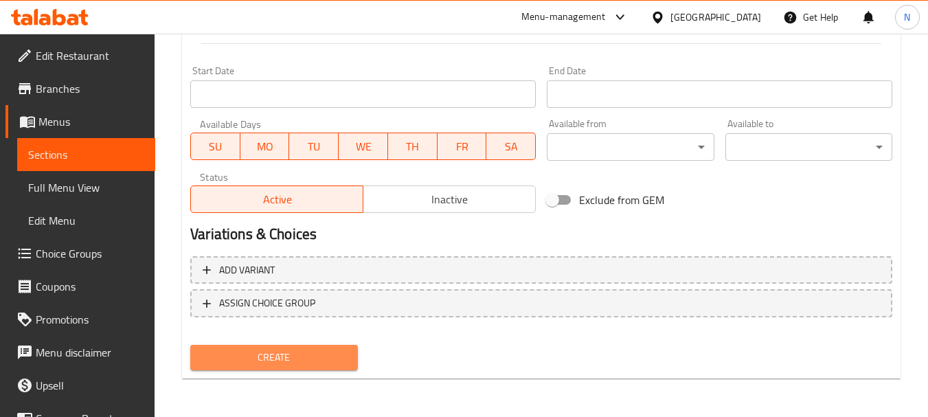
click at [301, 356] on span "Create" at bounding box center [273, 357] width 145 height 17
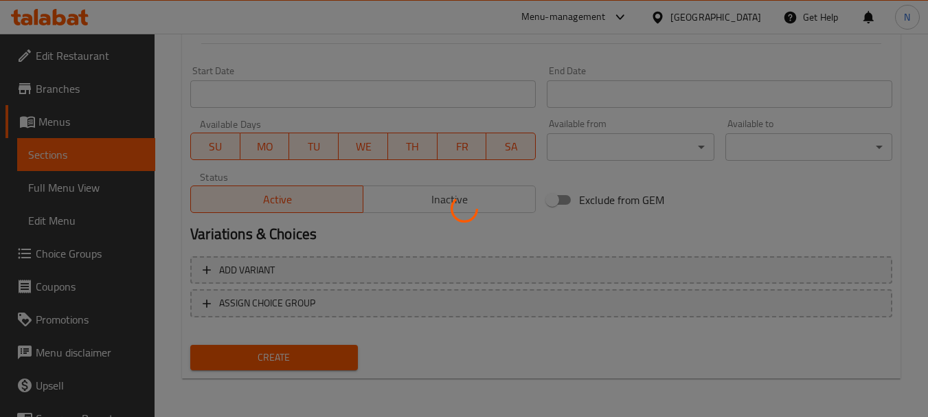
scroll to position [189, 0]
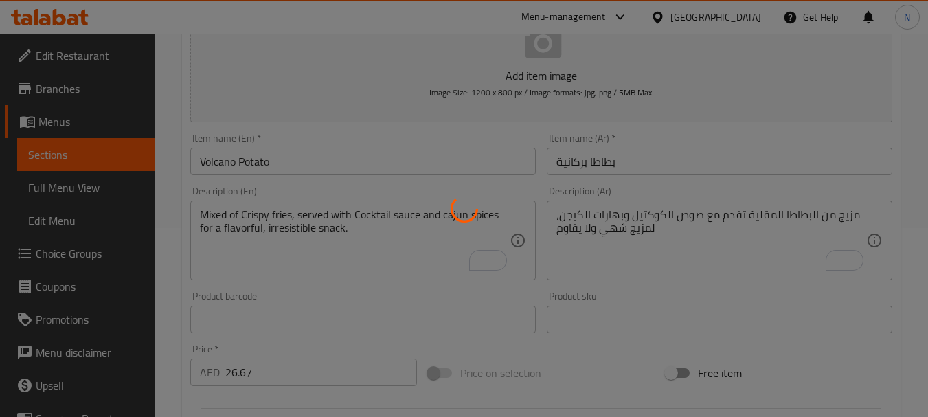
type input "0"
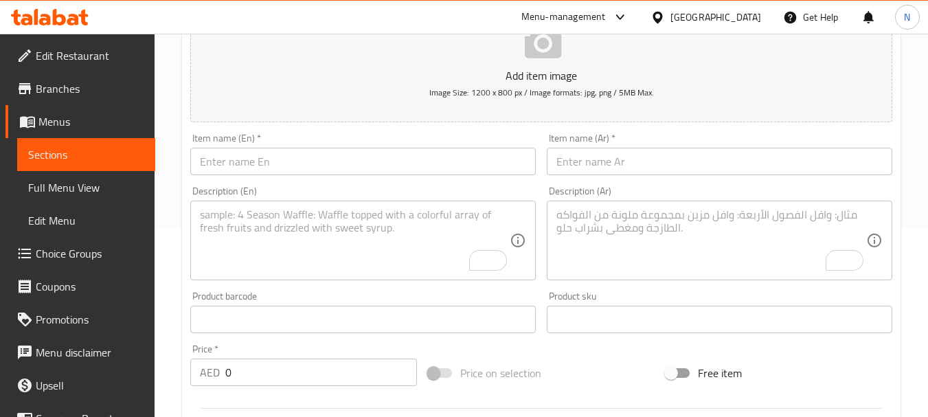
scroll to position [0, 0]
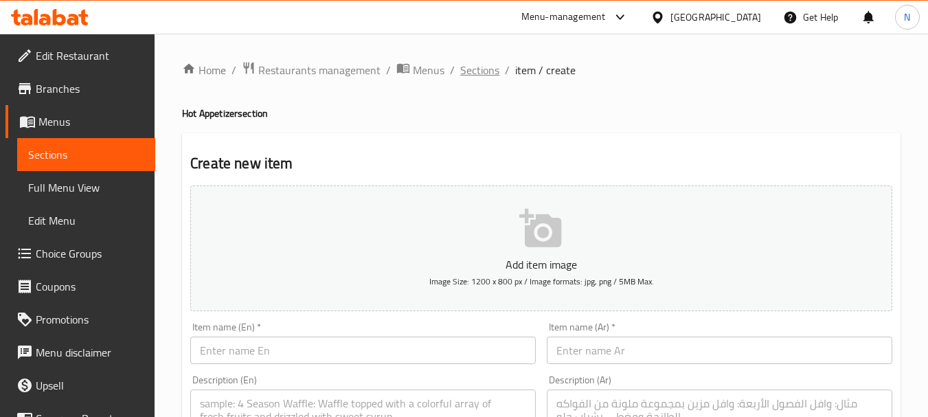
click at [482, 71] on span "Sections" at bounding box center [479, 70] width 39 height 16
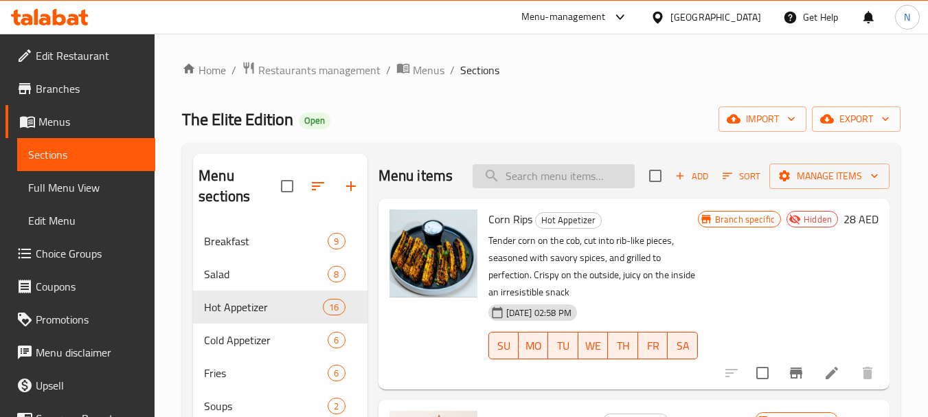
click at [545, 188] on input "search" at bounding box center [553, 176] width 162 height 24
paste input "French Fries"
type input "French Fries"
click at [562, 183] on input "French Fries" at bounding box center [553, 176] width 162 height 24
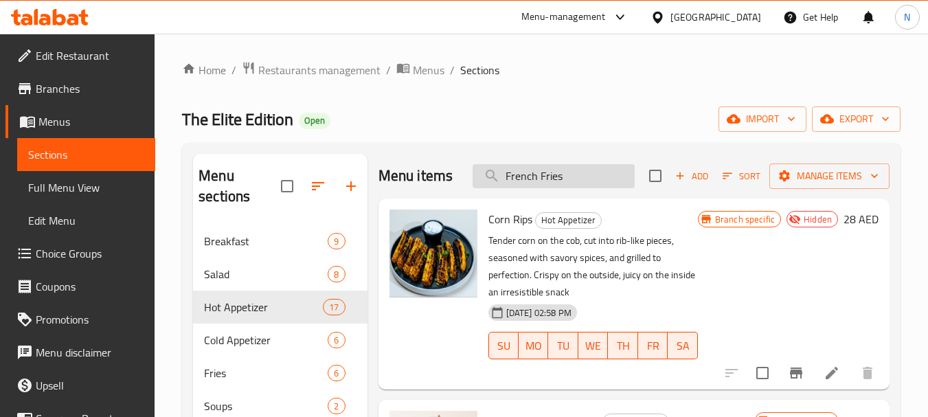
click at [562, 183] on input "French Fries" at bounding box center [553, 176] width 162 height 24
paste input "French Fries"
type input "French Fries"
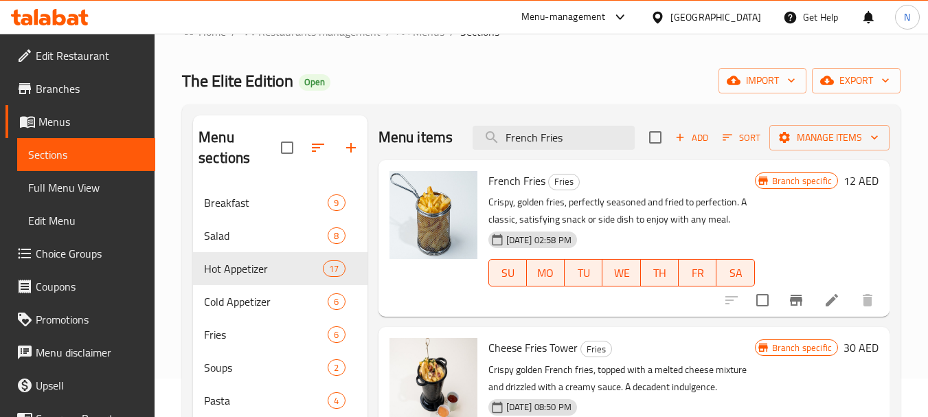
scroll to position [25, 0]
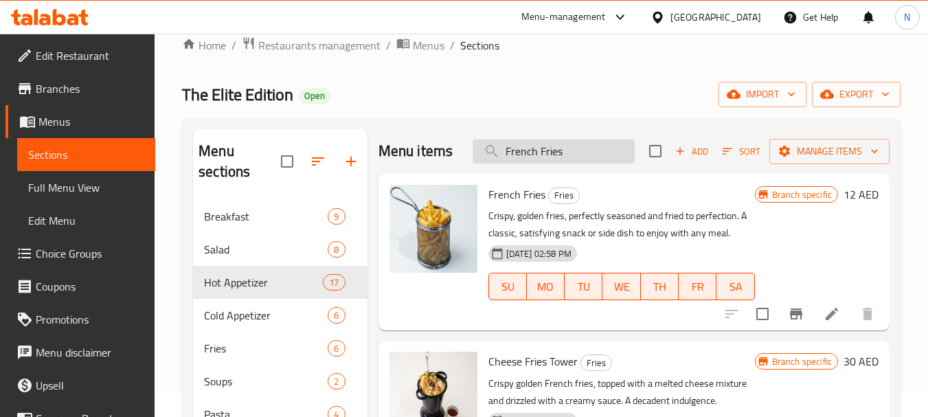
click at [552, 150] on input "French Fries" at bounding box center [553, 151] width 162 height 24
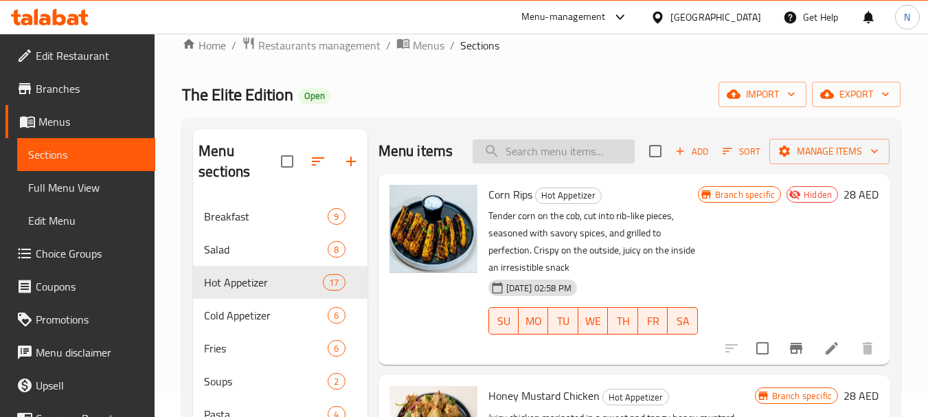
click at [536, 160] on input "search" at bounding box center [553, 151] width 162 height 24
paste input "French Fries"
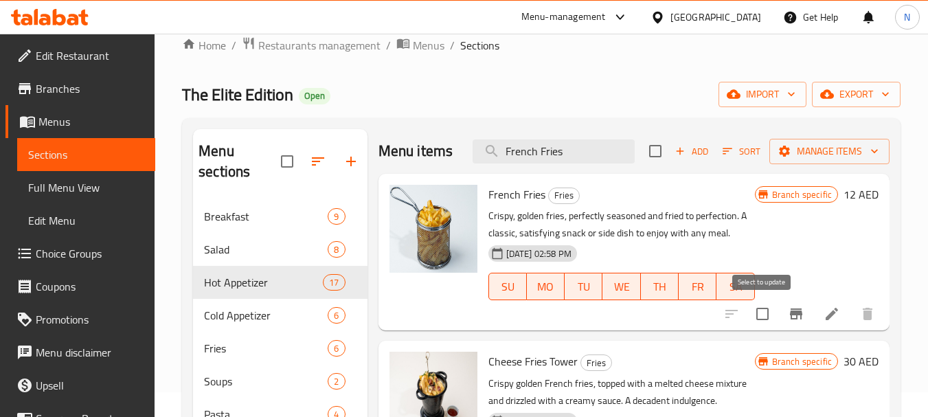
type input "French Fries"
click at [764, 310] on input "checkbox" at bounding box center [762, 313] width 29 height 29
click at [794, 313] on icon "Branch-specific-item" at bounding box center [796, 313] width 12 height 11
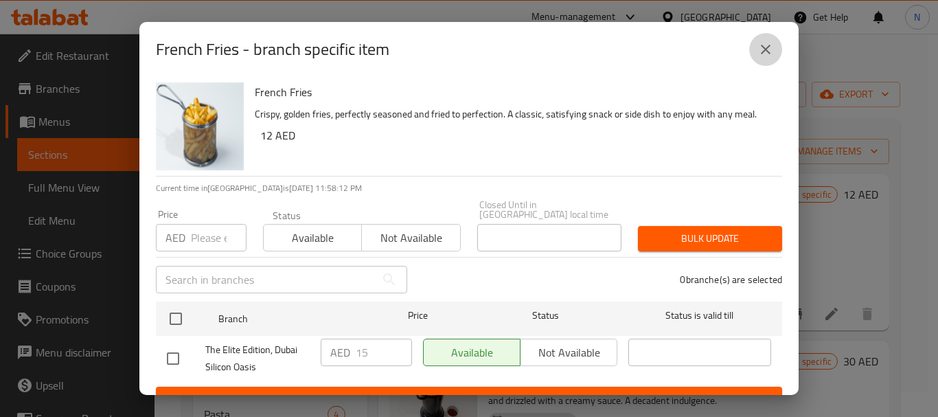
click at [768, 45] on icon "close" at bounding box center [765, 49] width 16 height 16
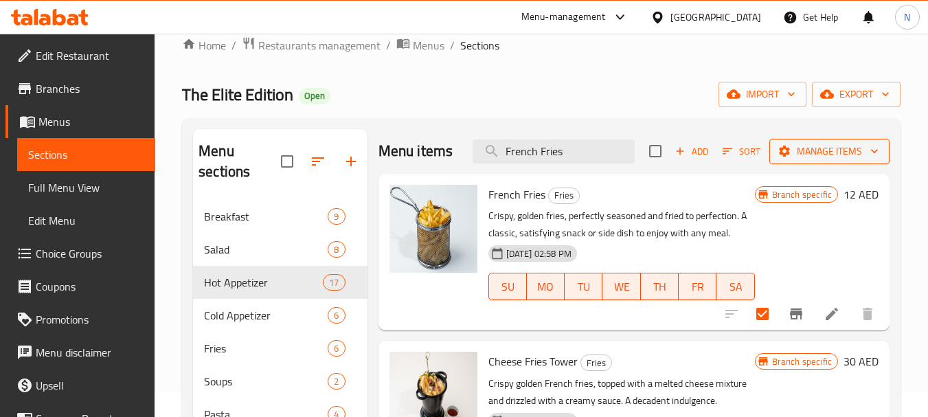
click at [822, 145] on span "Manage items" at bounding box center [829, 151] width 98 height 17
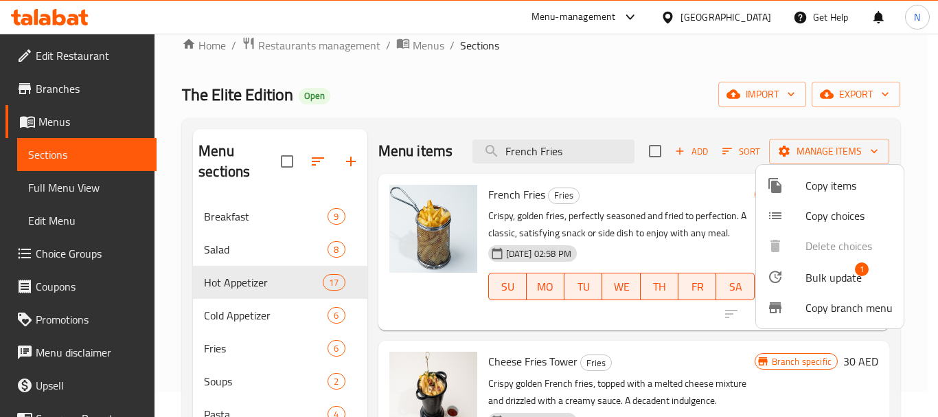
click at [819, 273] on span "Bulk update" at bounding box center [833, 277] width 56 height 16
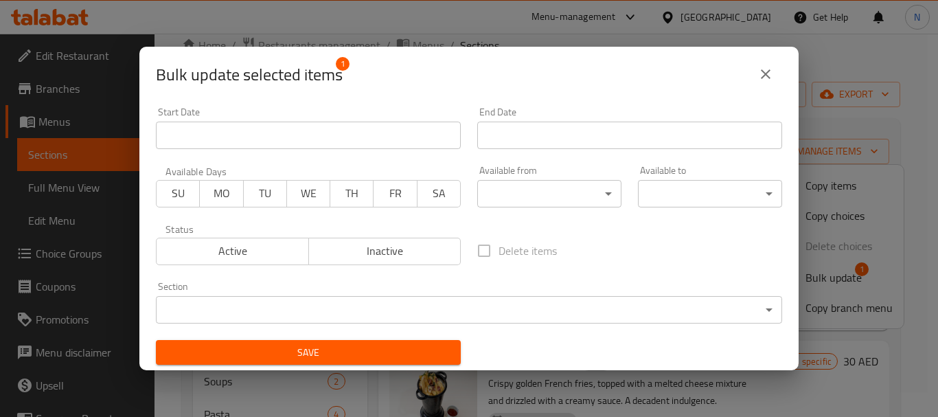
click at [464, 301] on body "​ Menu-management United Arab Emirates Get Help N Edit Restaurant Branches Menu…" at bounding box center [469, 200] width 938 height 383
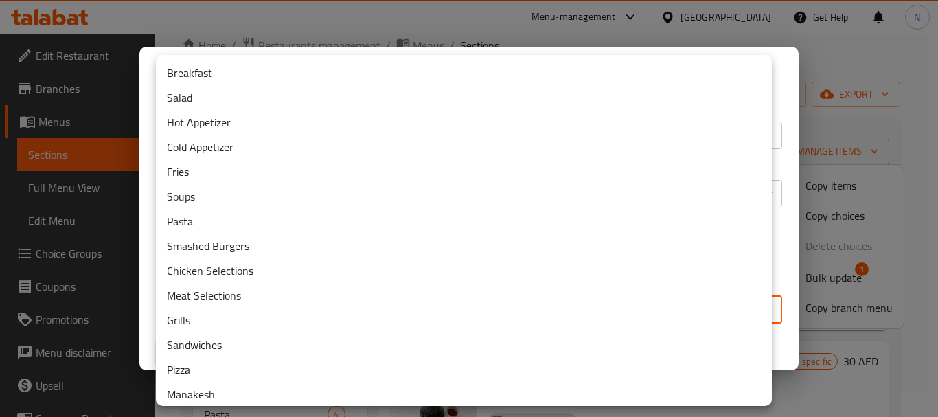
click at [229, 127] on li "Hot Appetizer" at bounding box center [464, 122] width 616 height 25
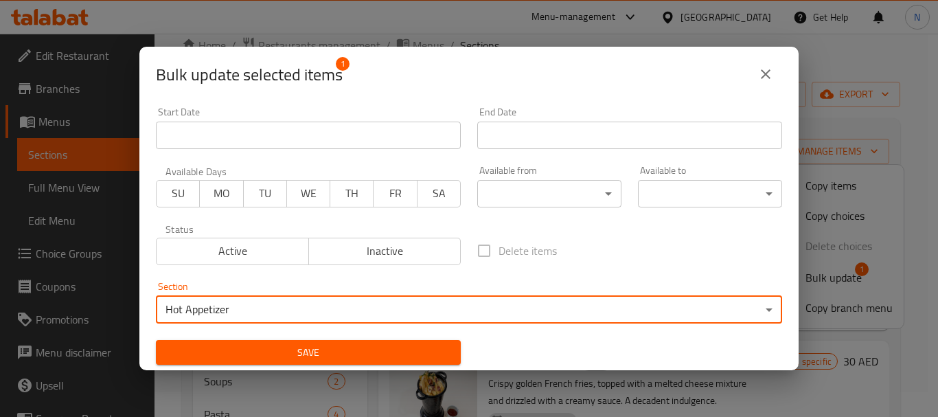
click at [367, 349] on span "Save" at bounding box center [308, 352] width 283 height 17
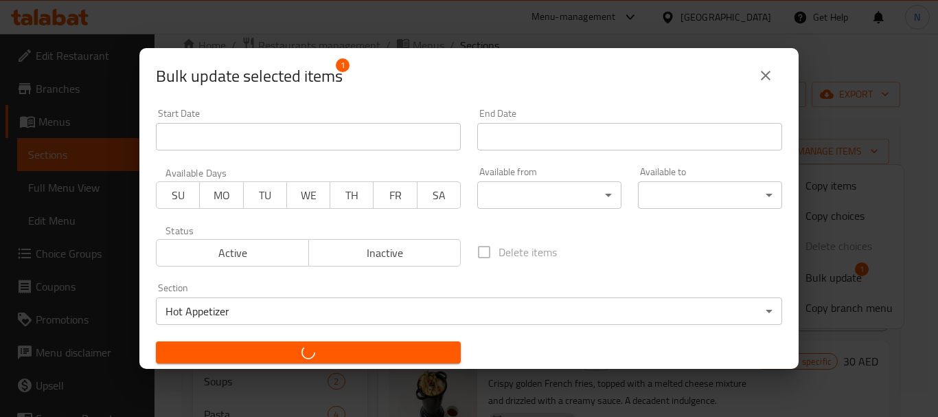
checkbox input "false"
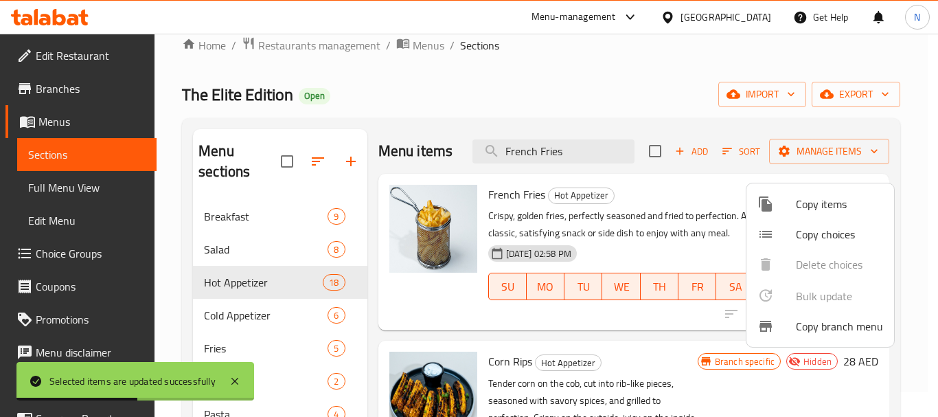
click at [244, 321] on div at bounding box center [469, 208] width 938 height 417
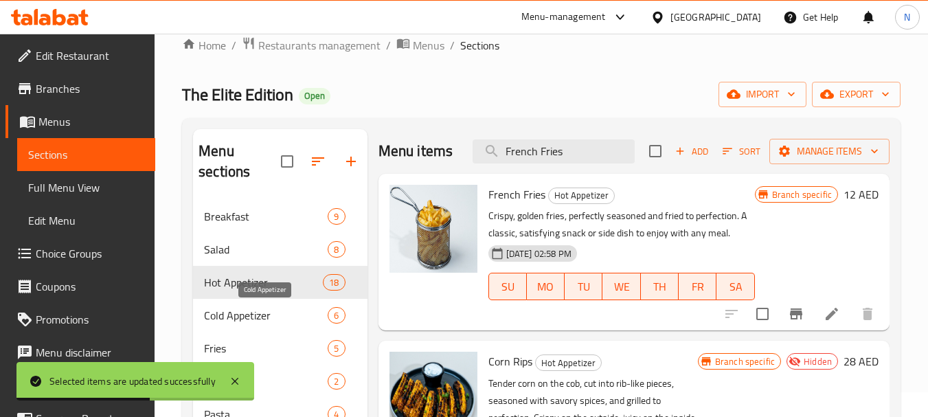
click at [241, 319] on span "Cold Appetizer" at bounding box center [266, 315] width 124 height 16
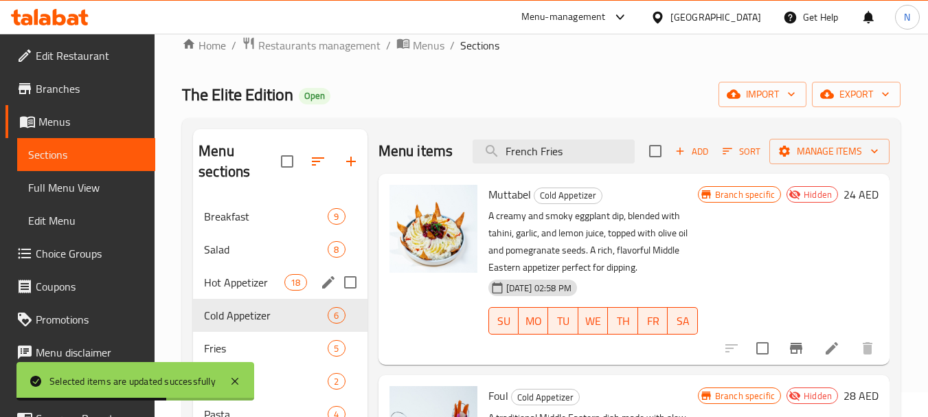
click at [257, 290] on div "Hot Appetizer 18" at bounding box center [280, 282] width 174 height 33
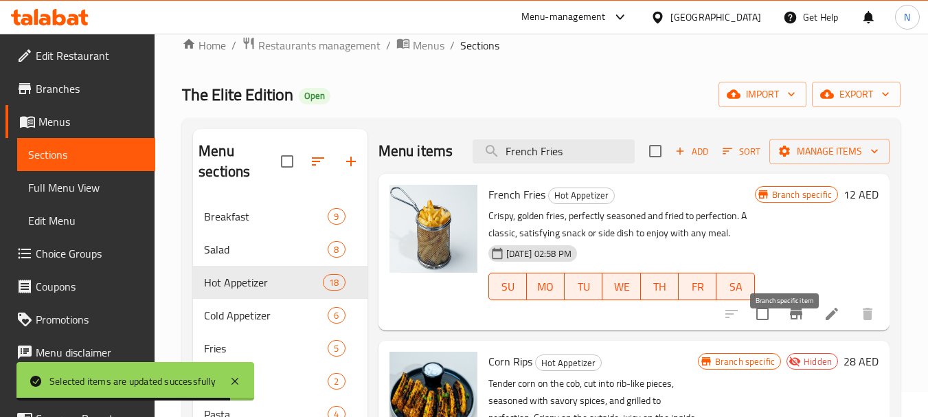
click at [788, 322] on icon "Branch-specific-item" at bounding box center [796, 314] width 16 height 16
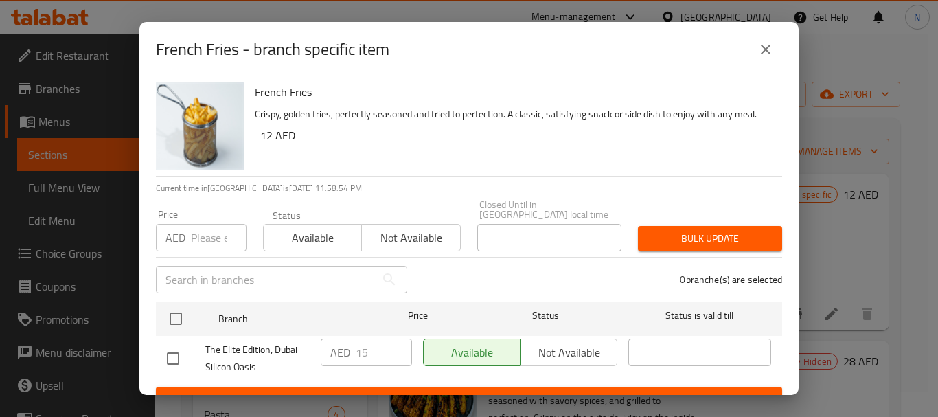
click at [207, 238] on input "number" at bounding box center [219, 237] width 56 height 27
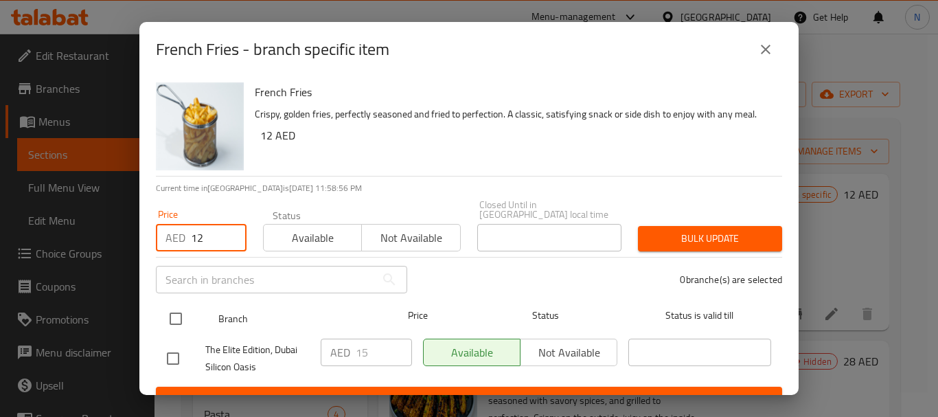
type input "12"
click at [174, 329] on input "checkbox" at bounding box center [175, 318] width 29 height 29
checkbox input "true"
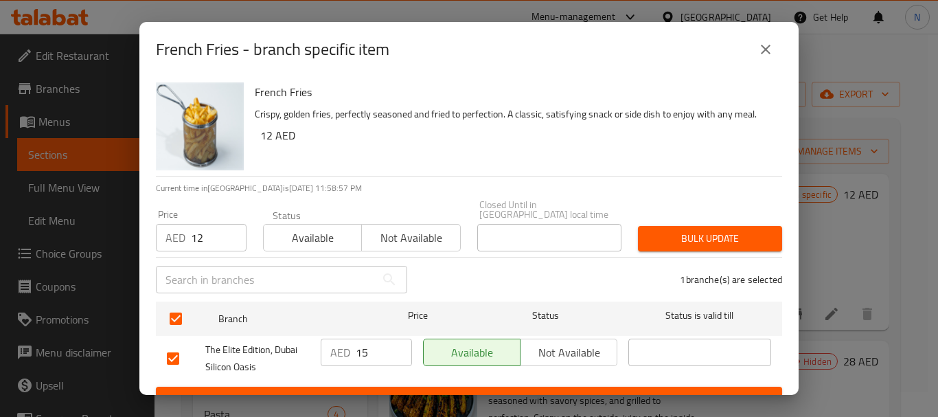
click at [698, 239] on span "Bulk update" at bounding box center [710, 238] width 122 height 17
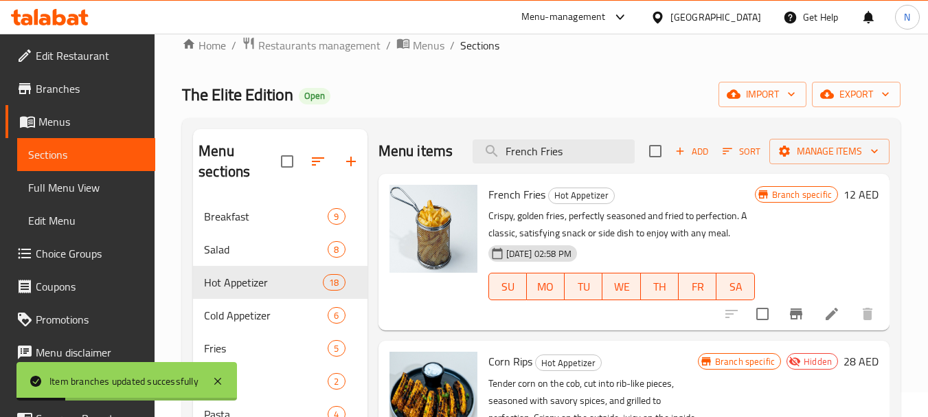
click at [812, 326] on li at bounding box center [831, 313] width 38 height 25
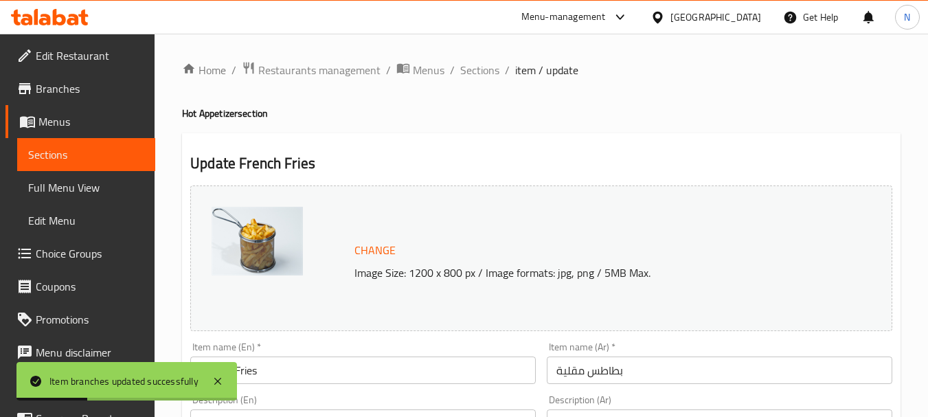
scroll to position [365, 0]
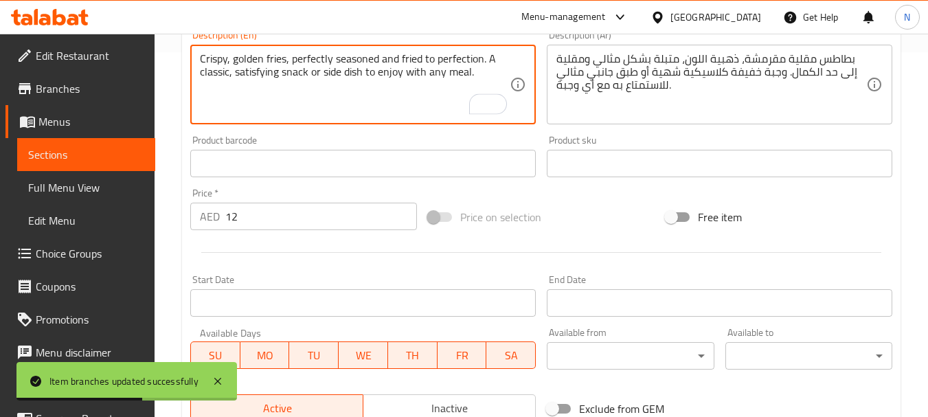
paste textarea "Crispy, golden fries, perfectly seasoned and fried to perfection. A classic, sa…"
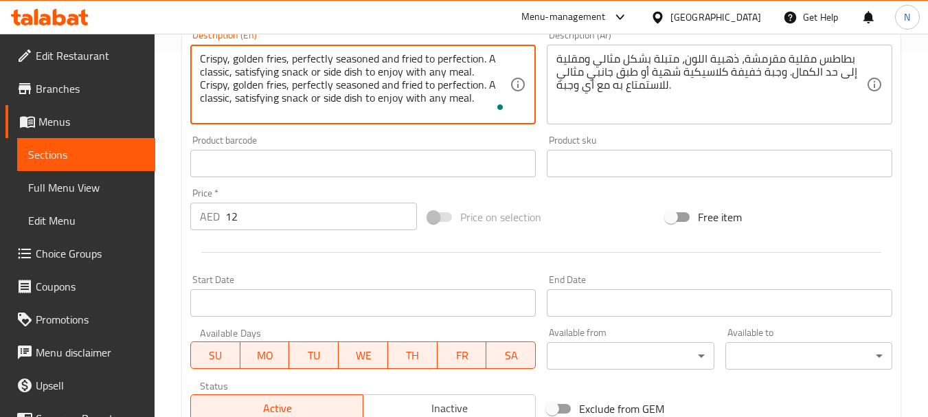
click at [352, 98] on textarea "Crispy, golden fries, perfectly seasoned and fried to perfection. A classic, sa…" at bounding box center [355, 84] width 310 height 65
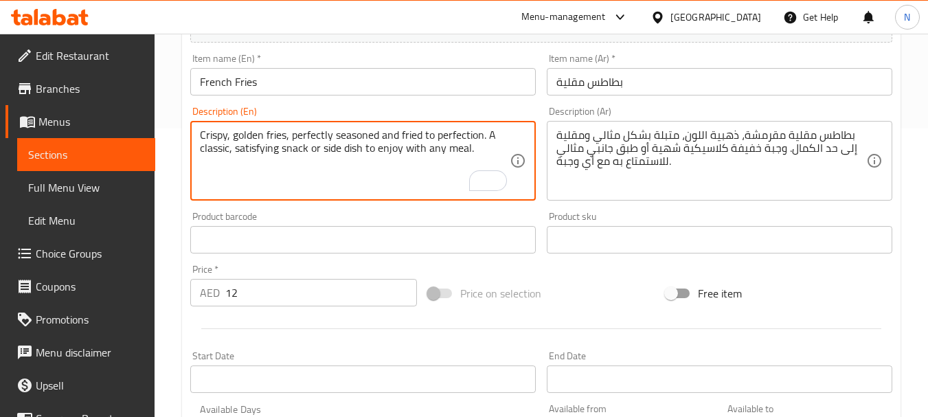
scroll to position [573, 0]
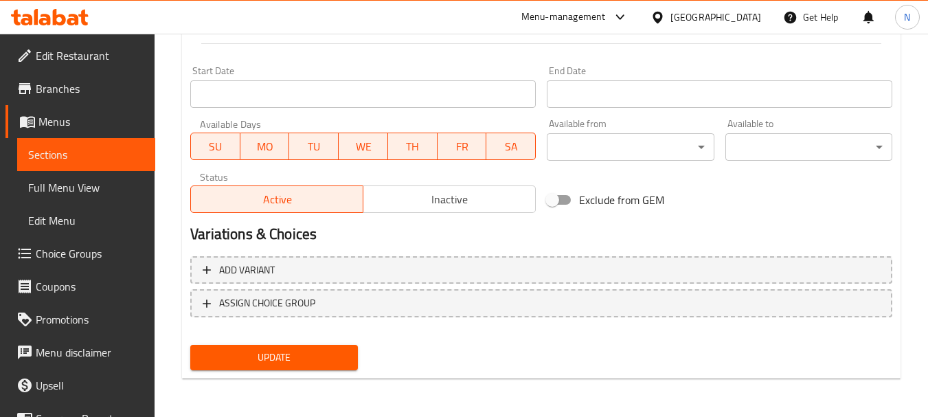
type textarea "Crispy, golden fries, perfectly seasoned and fried to perfection. A classic, sa…"
click at [267, 358] on span "Update" at bounding box center [273, 357] width 145 height 17
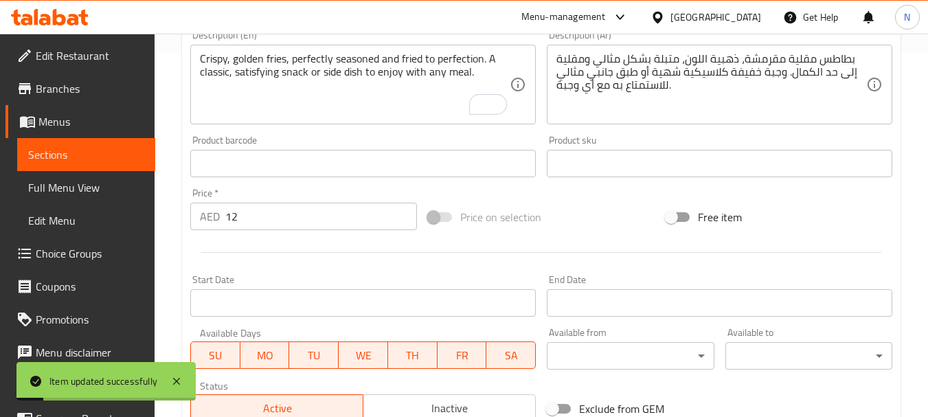
scroll to position [0, 0]
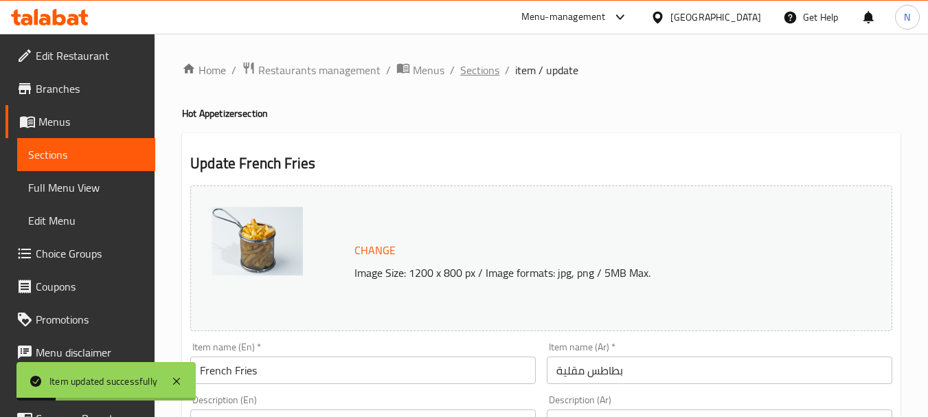
click at [475, 73] on span "Sections" at bounding box center [479, 70] width 39 height 16
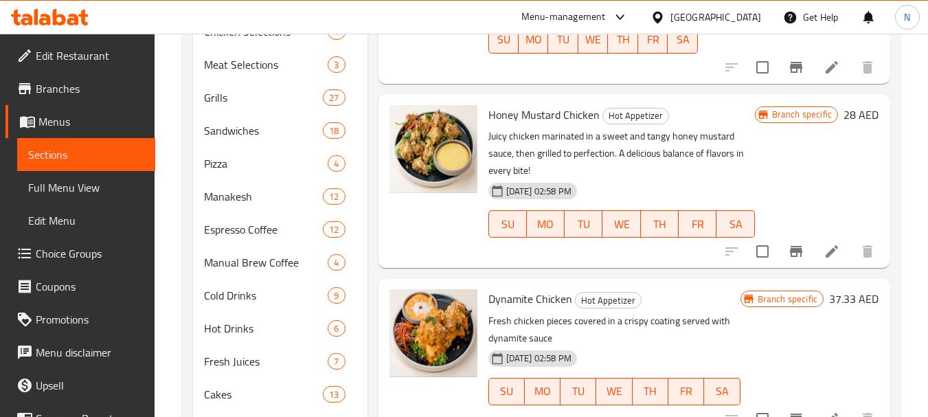
scroll to position [496, 0]
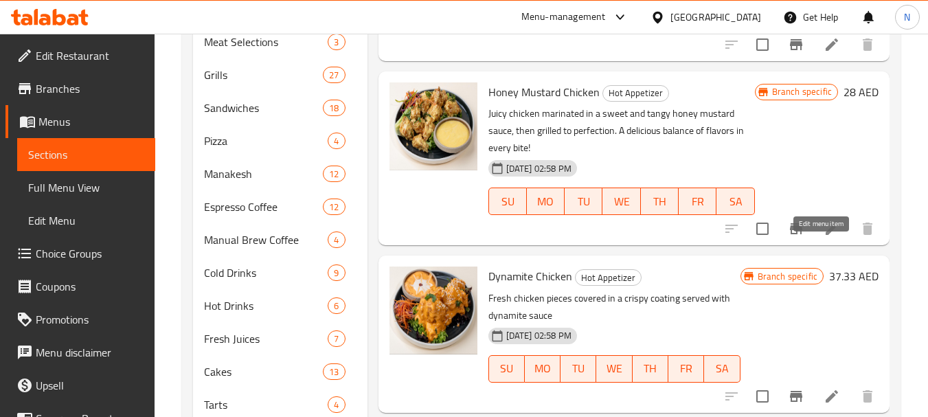
click at [823, 237] on icon at bounding box center [831, 228] width 16 height 16
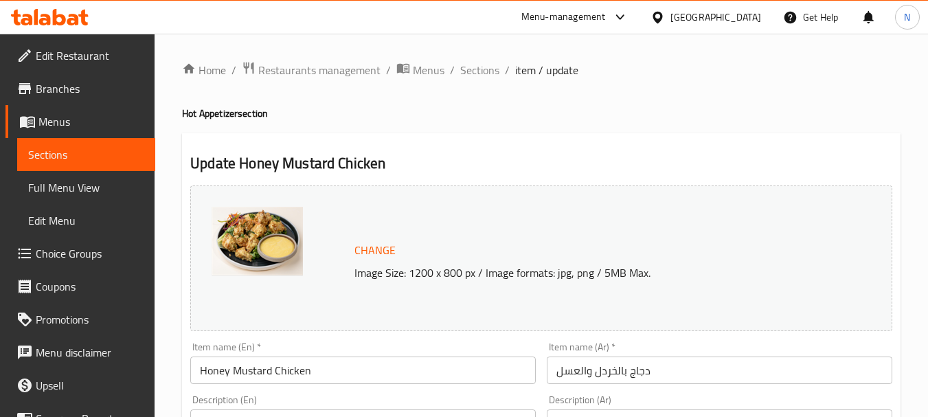
scroll to position [573, 0]
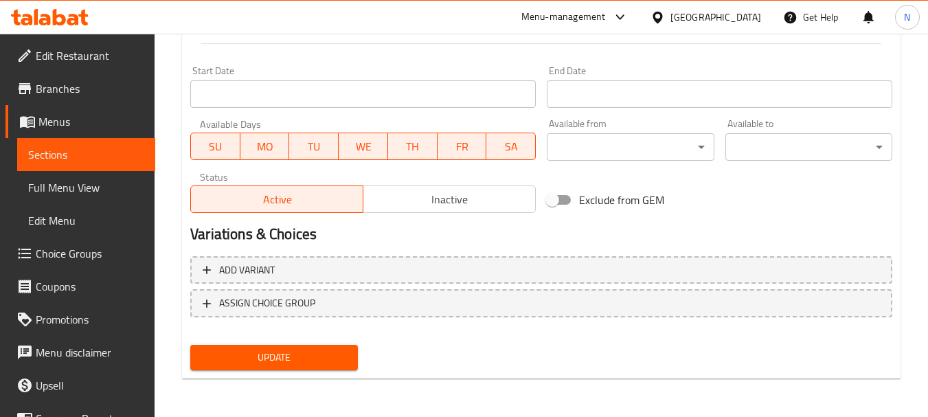
click at [443, 194] on span "Inactive" at bounding box center [449, 200] width 161 height 20
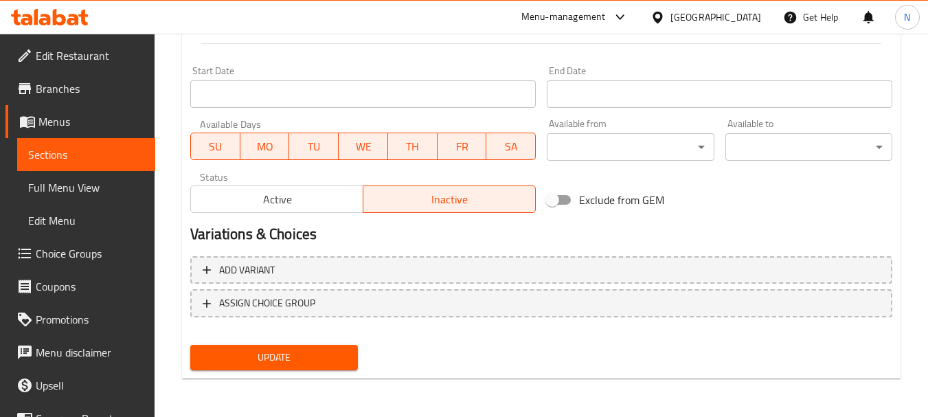
click at [314, 355] on span "Update" at bounding box center [273, 357] width 145 height 17
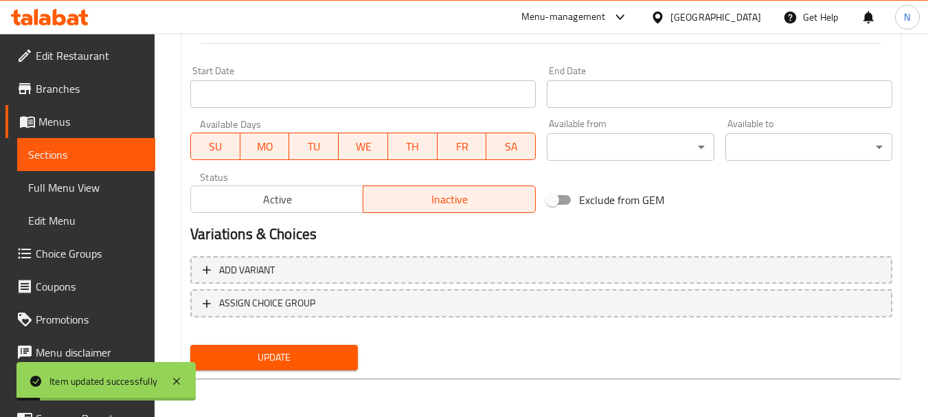
scroll to position [0, 0]
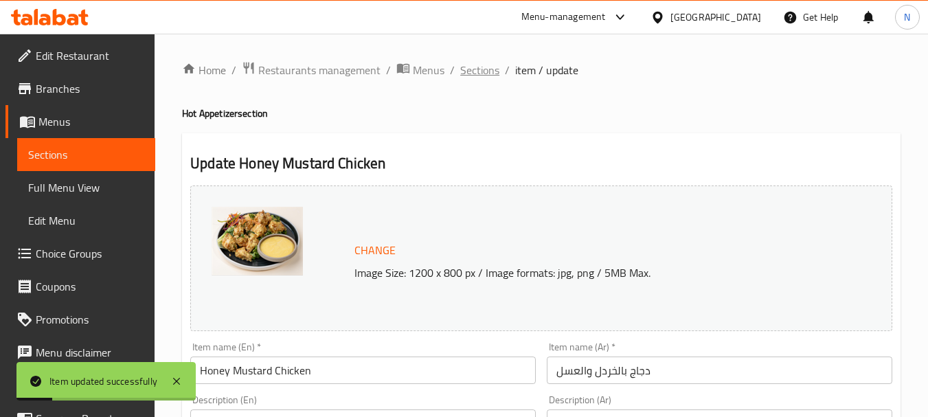
click at [497, 74] on span "Sections" at bounding box center [479, 70] width 39 height 16
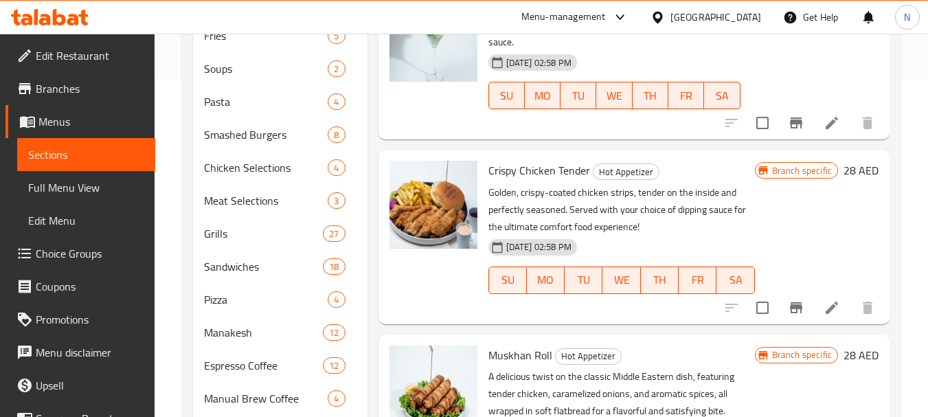
scroll to position [347, 0]
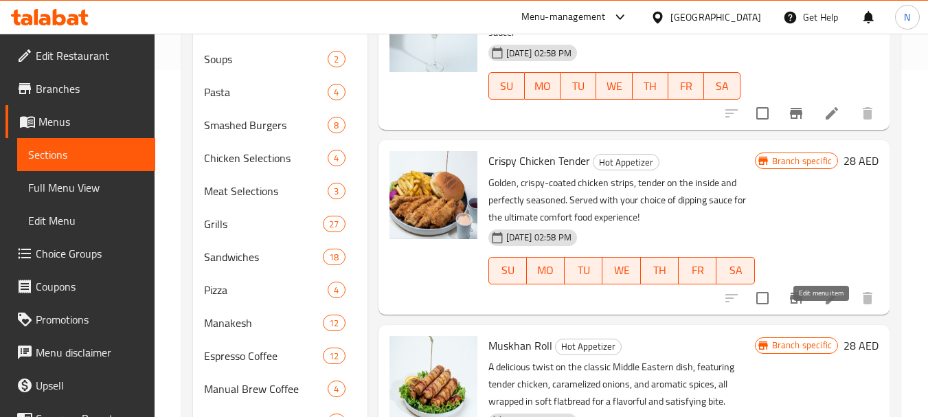
click at [823, 306] on icon at bounding box center [831, 298] width 16 height 16
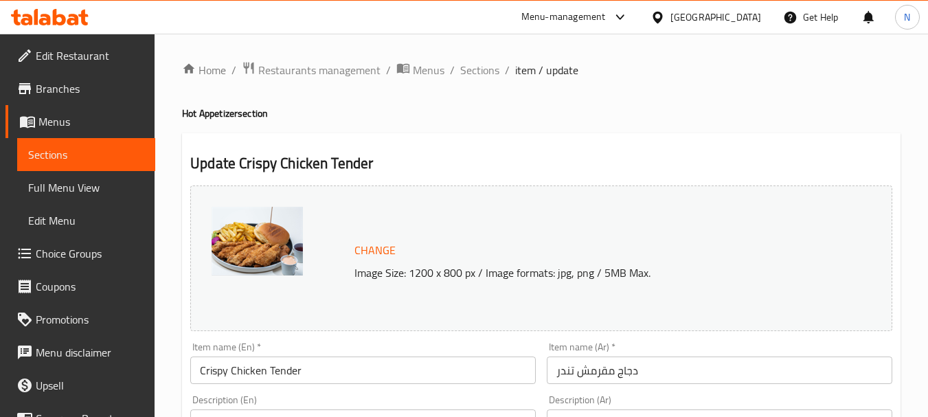
scroll to position [573, 0]
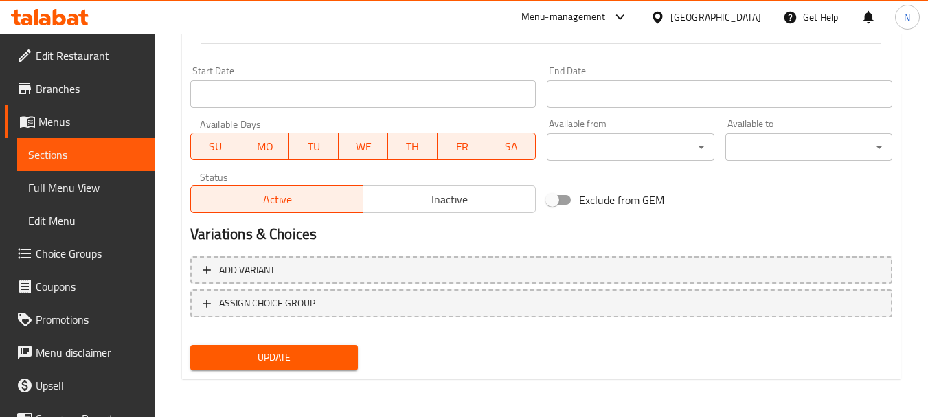
click at [455, 188] on button "Inactive" at bounding box center [449, 198] width 173 height 27
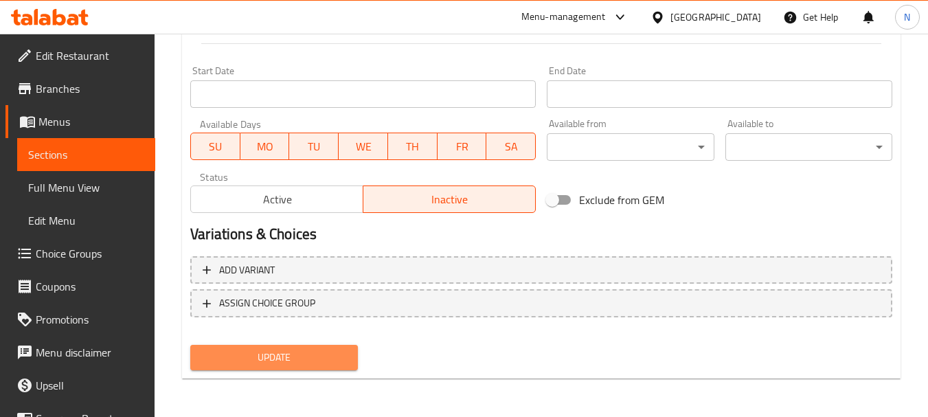
click at [330, 351] on span "Update" at bounding box center [273, 357] width 145 height 17
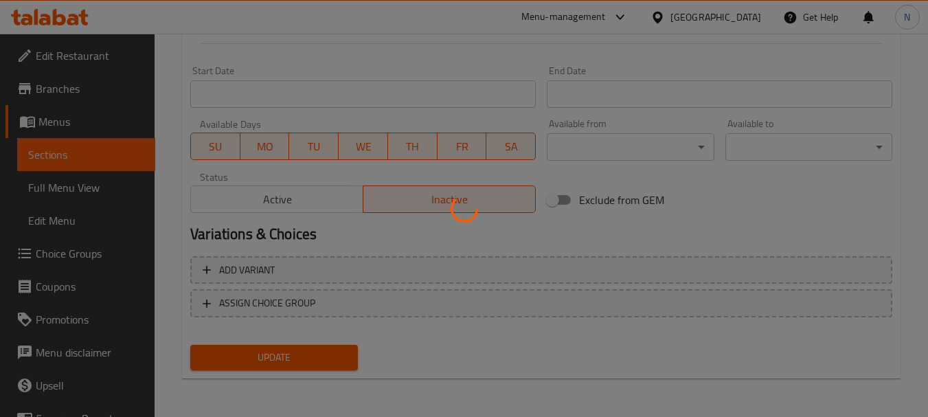
scroll to position [0, 0]
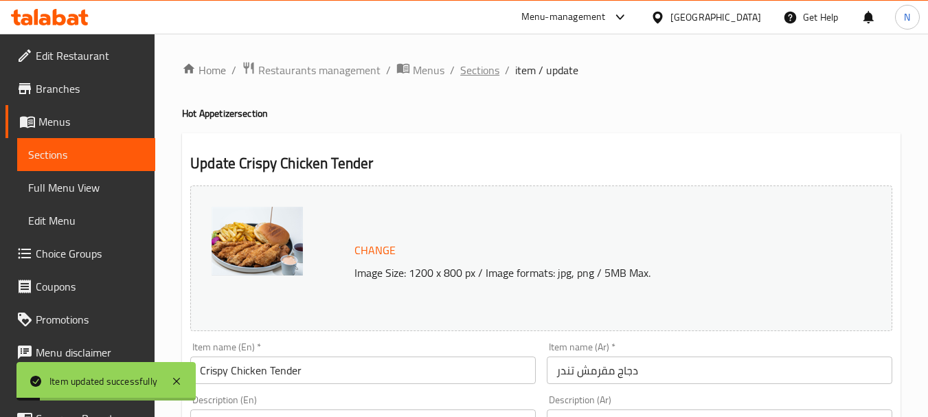
click at [483, 70] on span "Sections" at bounding box center [479, 70] width 39 height 16
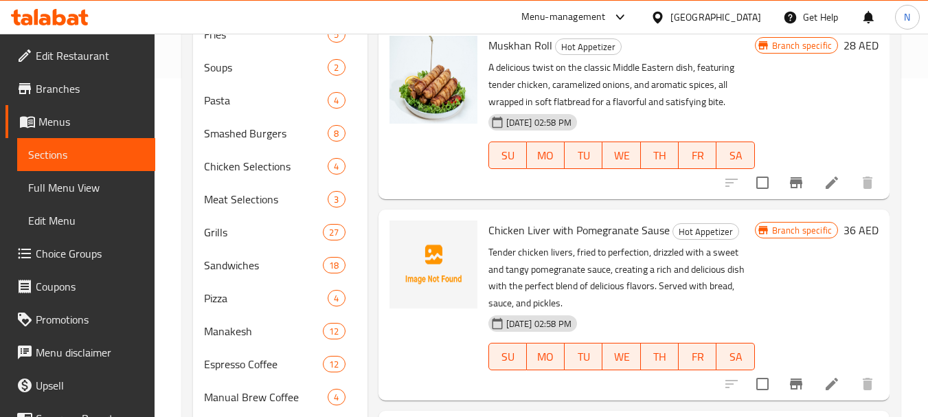
scroll to position [929, 0]
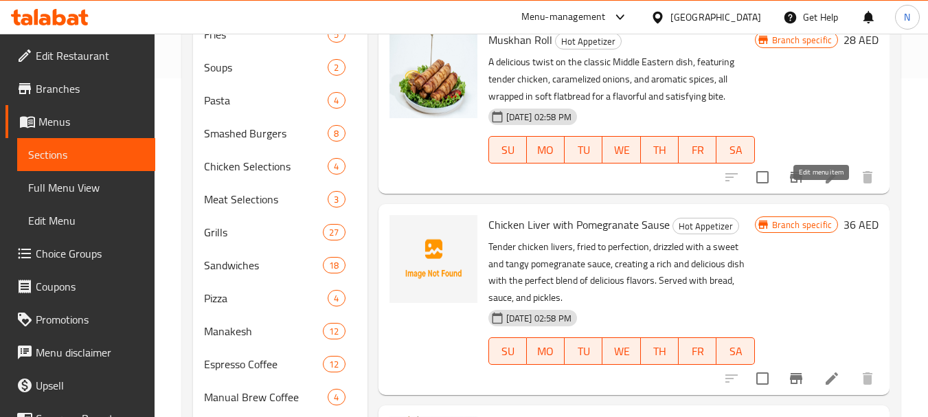
click at [825, 183] on icon at bounding box center [831, 177] width 12 height 12
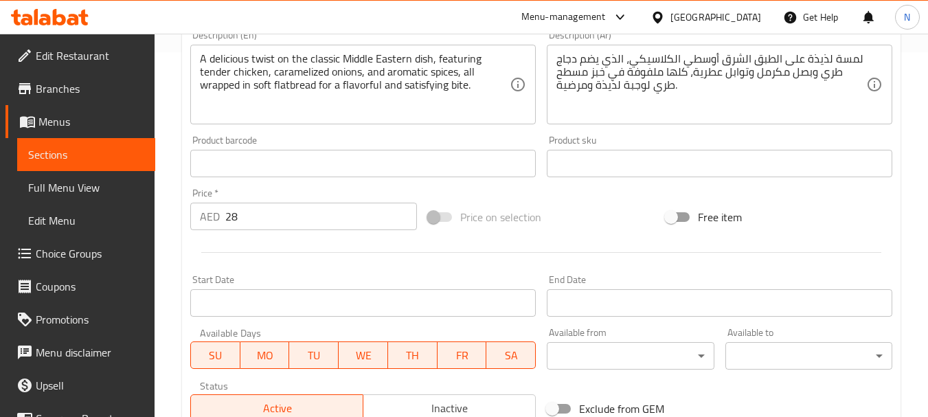
scroll to position [573, 0]
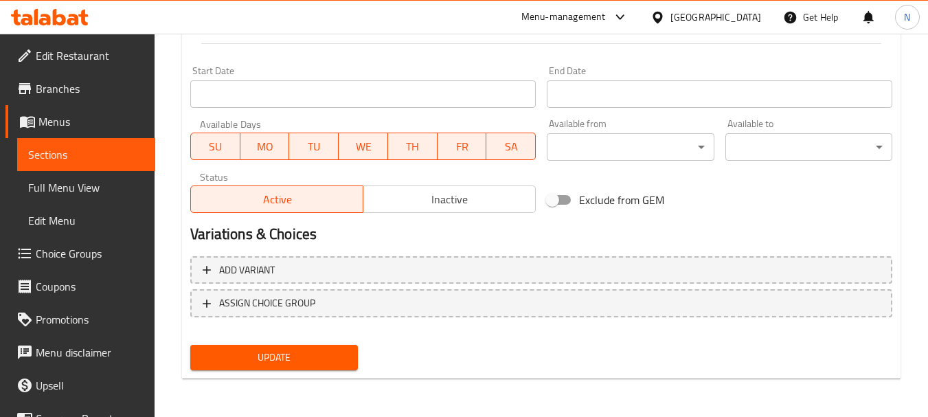
click at [442, 203] on span "Inactive" at bounding box center [449, 200] width 161 height 20
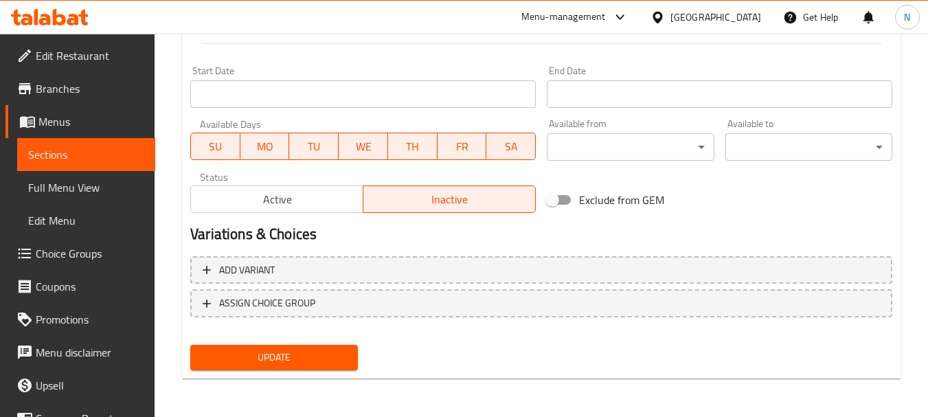
click at [324, 349] on span "Update" at bounding box center [273, 357] width 145 height 17
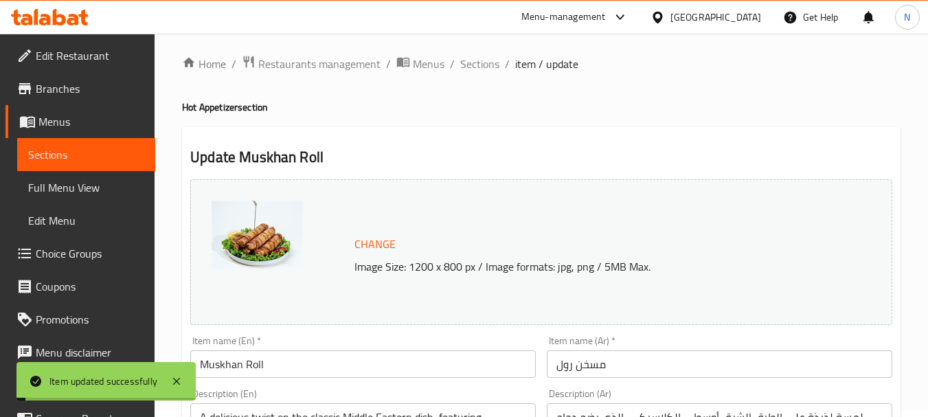
scroll to position [0, 0]
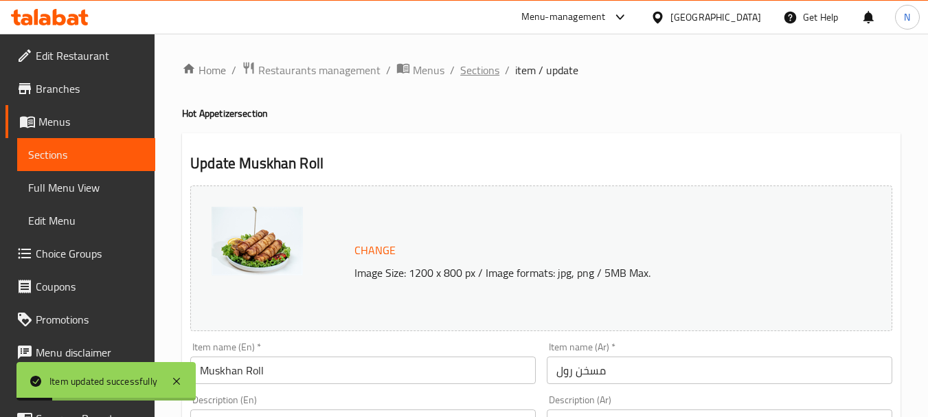
click at [469, 71] on span "Sections" at bounding box center [479, 70] width 39 height 16
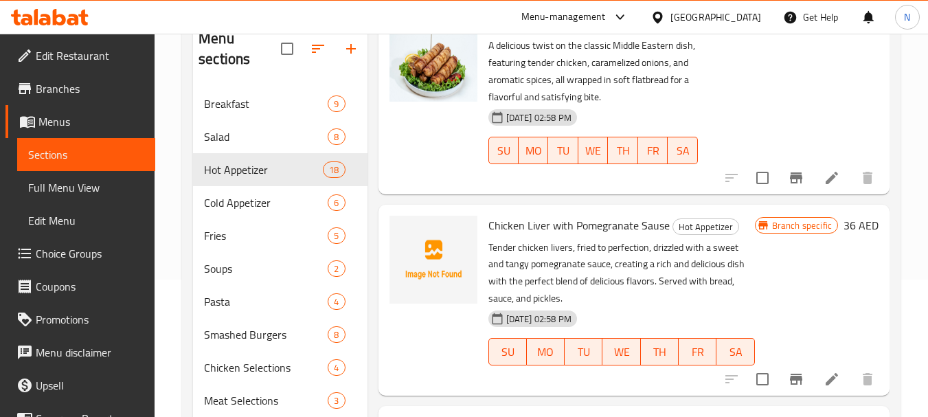
scroll to position [165, 0]
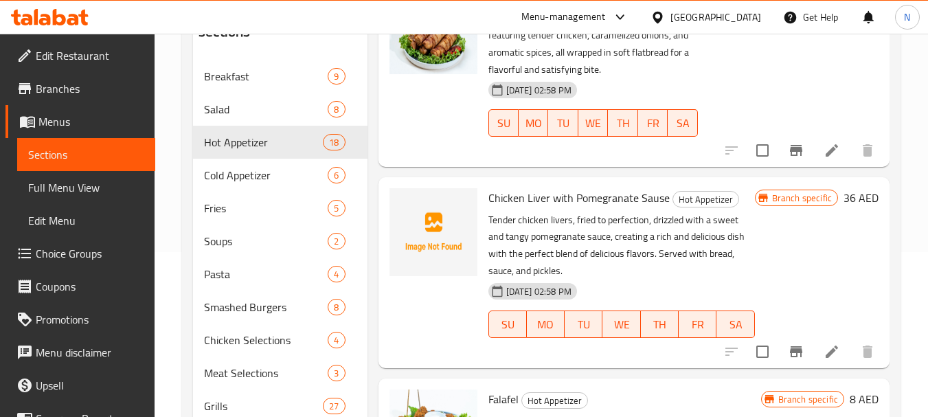
click at [825, 358] on icon at bounding box center [831, 351] width 12 height 12
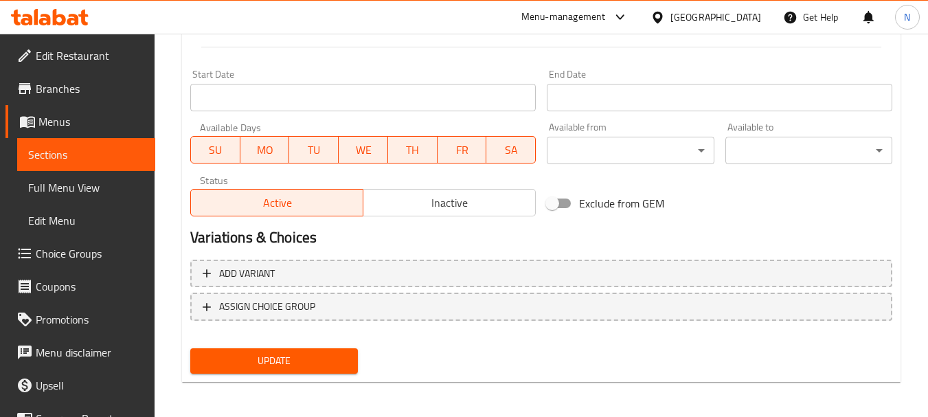
scroll to position [553, 0]
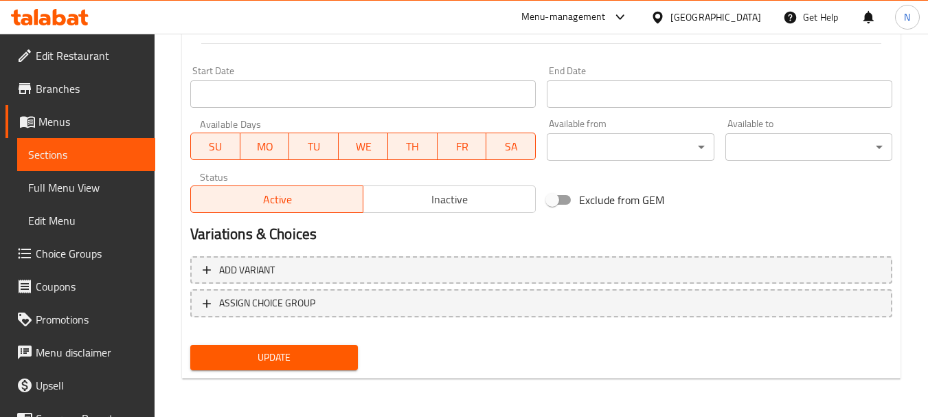
click at [393, 194] on span "Inactive" at bounding box center [449, 200] width 161 height 20
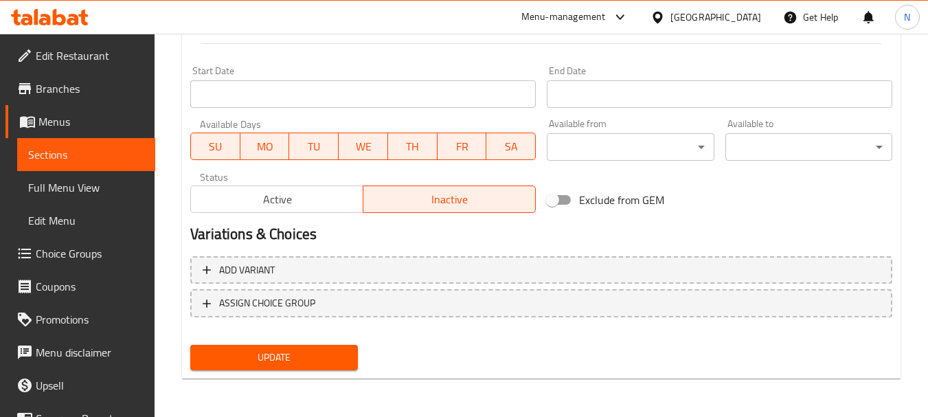
click at [295, 360] on span "Update" at bounding box center [273, 357] width 145 height 17
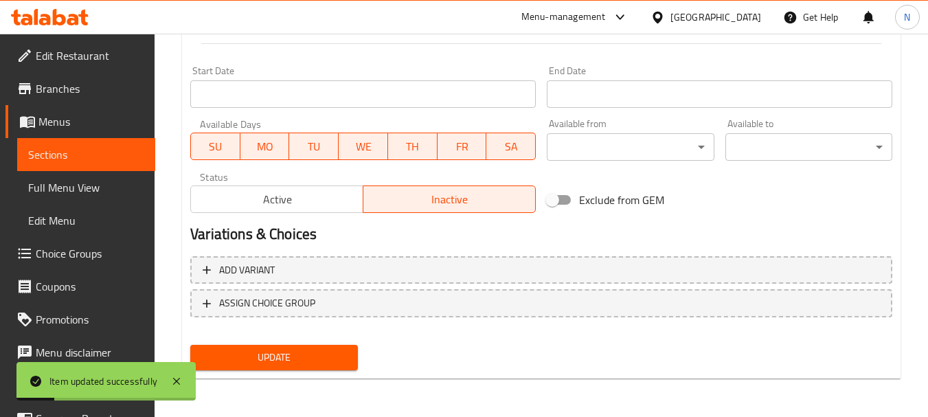
scroll to position [0, 0]
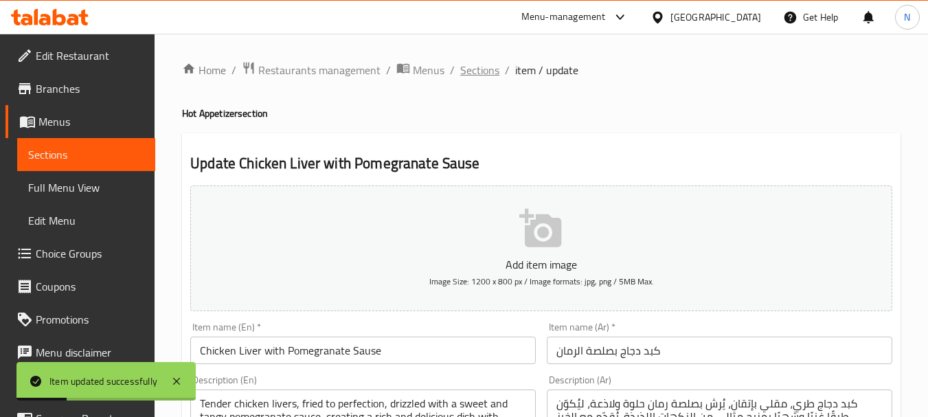
click at [483, 62] on span "Sections" at bounding box center [479, 70] width 39 height 16
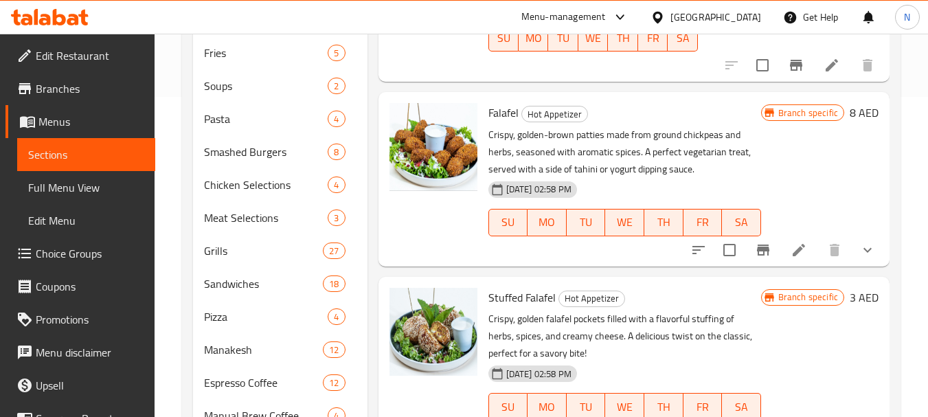
scroll to position [1320, 0]
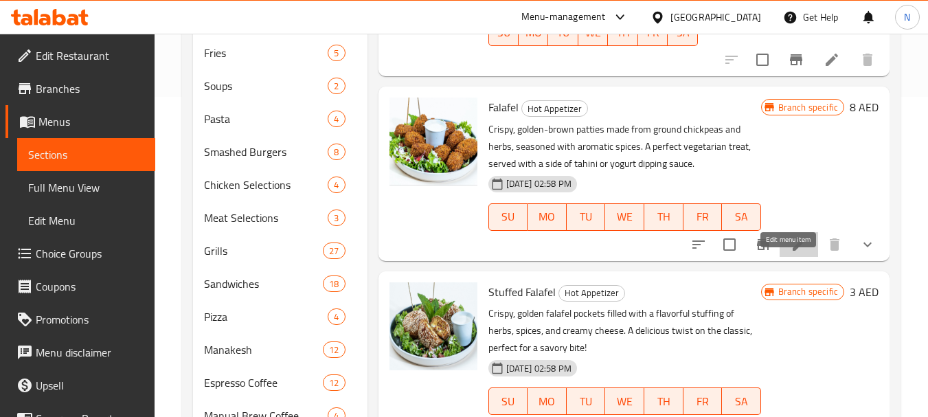
click at [790, 253] on icon at bounding box center [798, 244] width 16 height 16
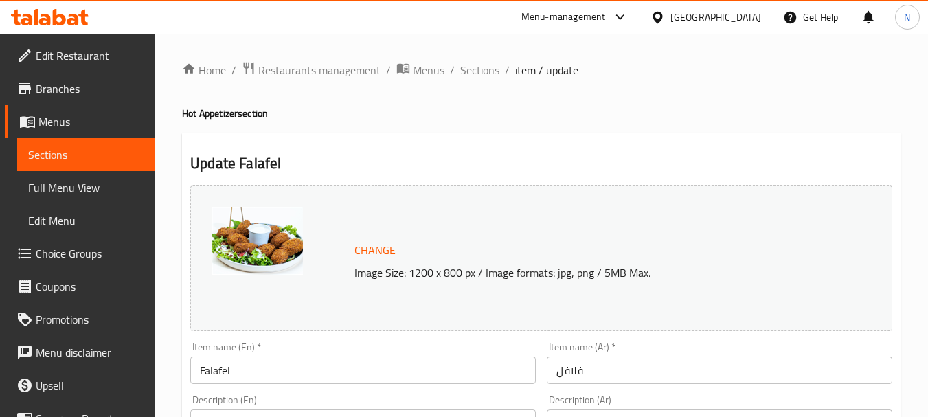
scroll to position [596, 0]
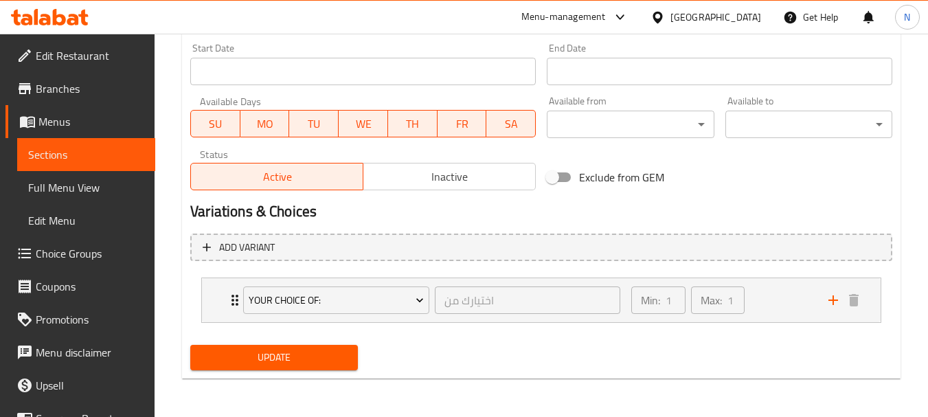
click at [463, 174] on span "Inactive" at bounding box center [449, 177] width 161 height 20
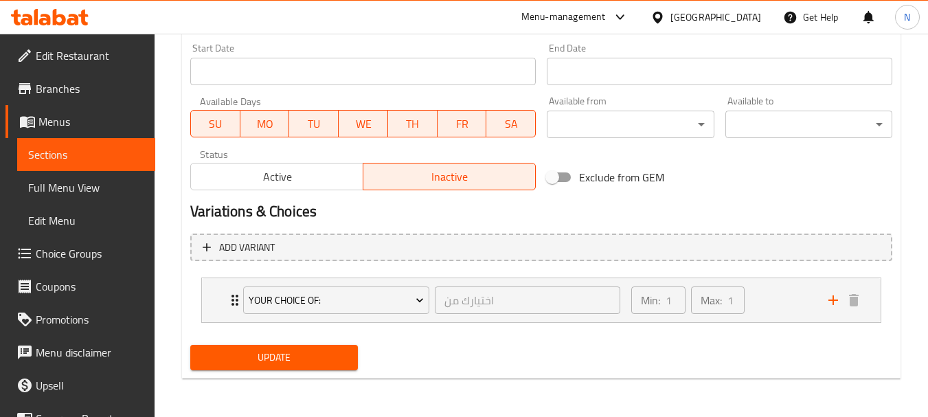
click at [319, 350] on span "Update" at bounding box center [273, 357] width 145 height 17
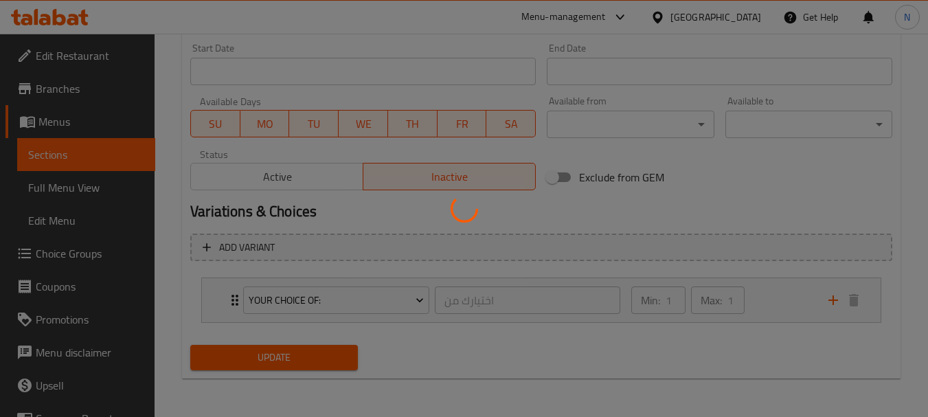
scroll to position [0, 0]
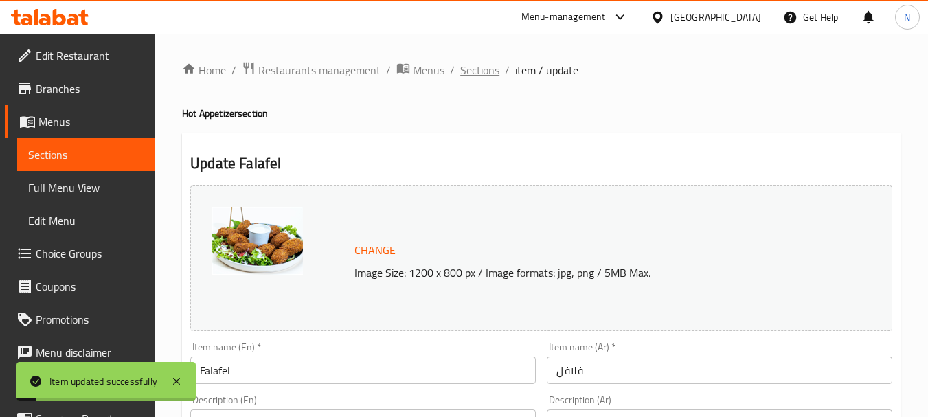
click at [476, 77] on span "Sections" at bounding box center [479, 70] width 39 height 16
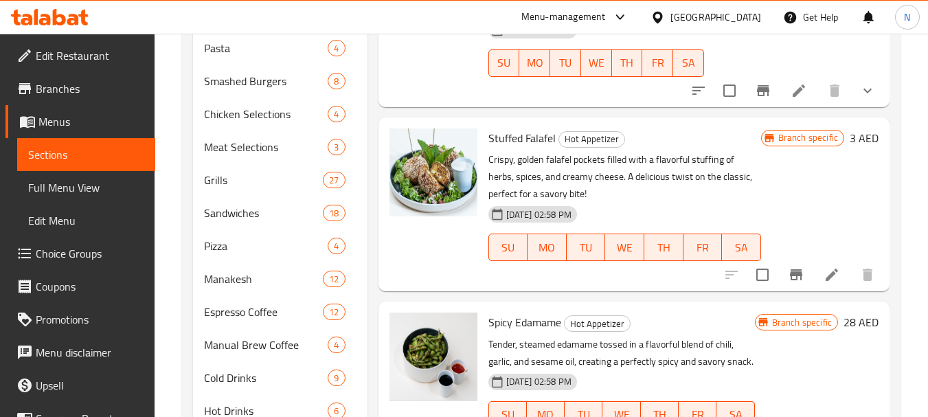
scroll to position [1425, 0]
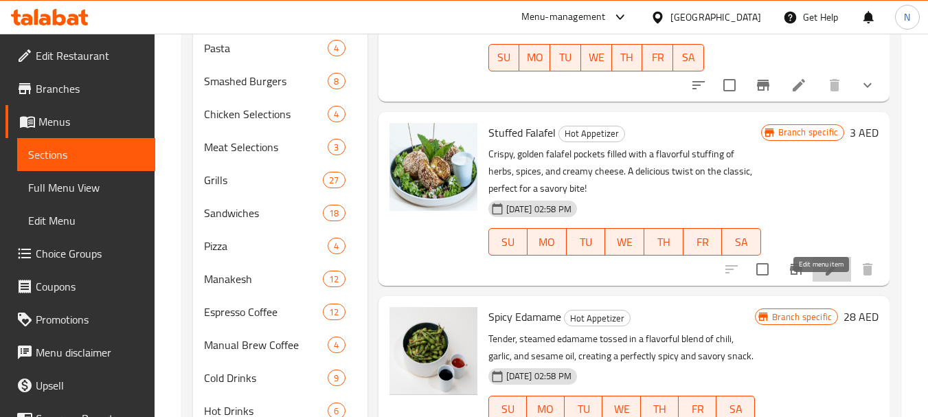
click at [823, 277] on icon at bounding box center [831, 269] width 16 height 16
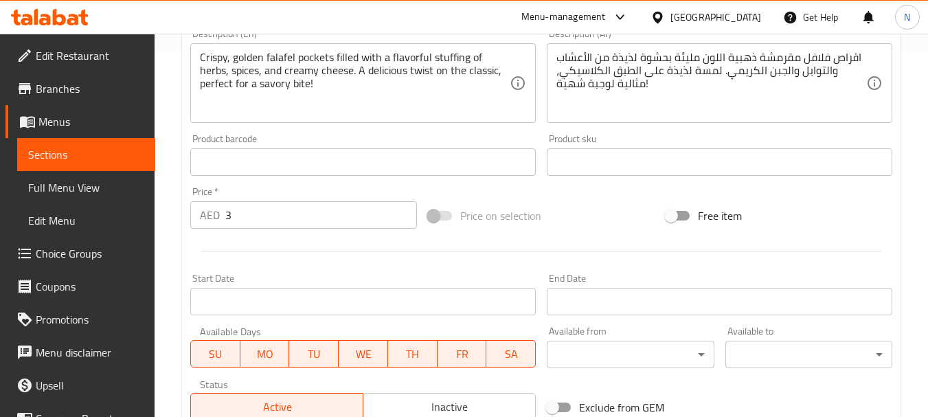
scroll to position [573, 0]
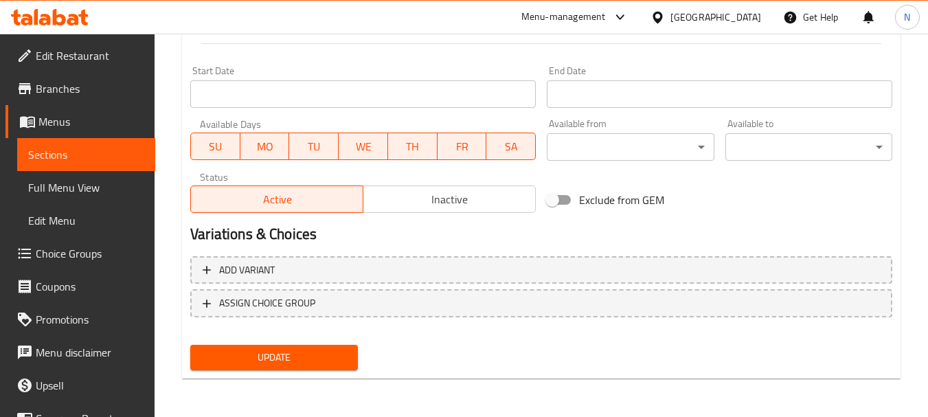
click at [461, 205] on span "Inactive" at bounding box center [449, 200] width 161 height 20
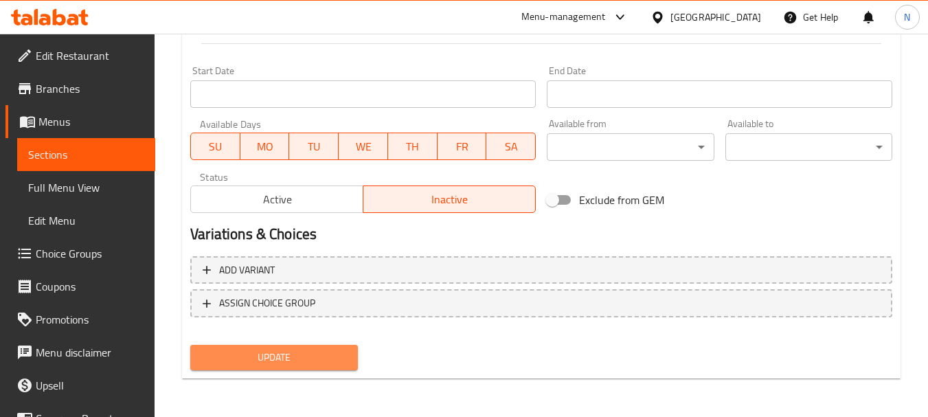
click at [319, 354] on span "Update" at bounding box center [273, 357] width 145 height 17
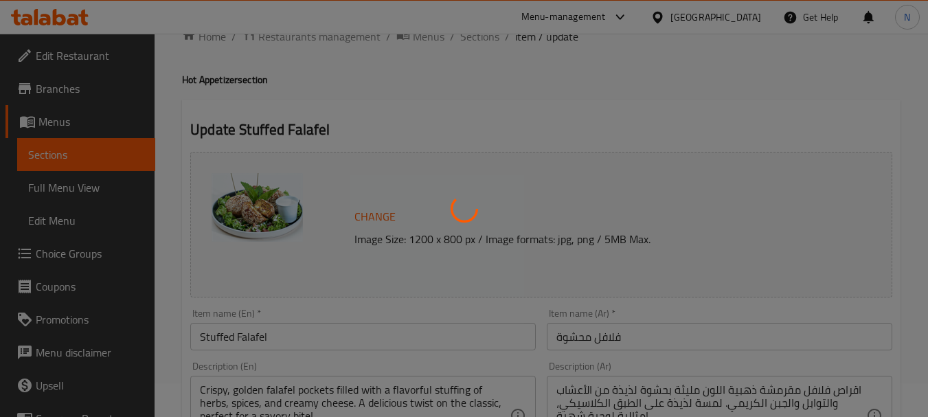
scroll to position [0, 0]
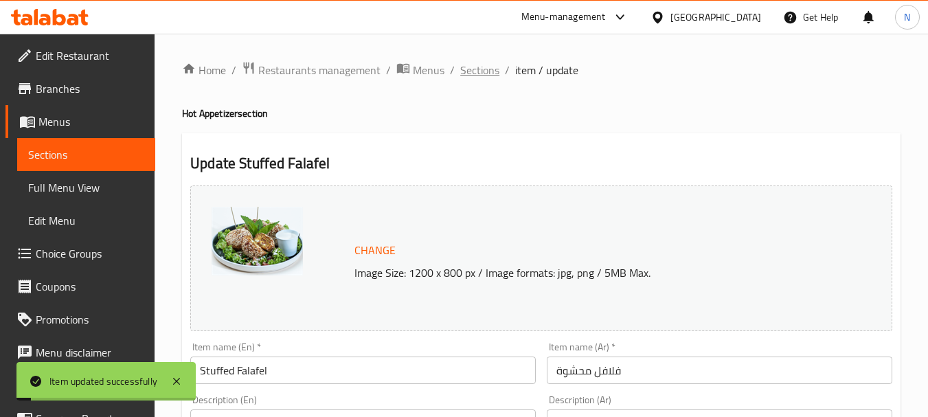
click at [481, 76] on span "Sections" at bounding box center [479, 70] width 39 height 16
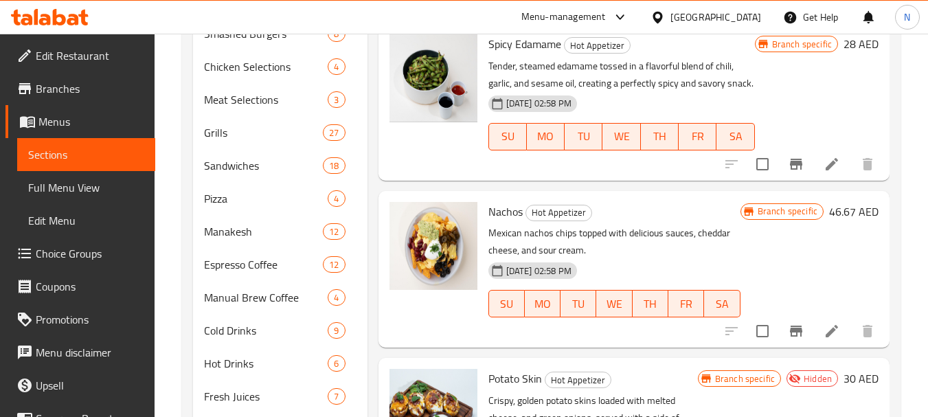
scroll to position [1691, 0]
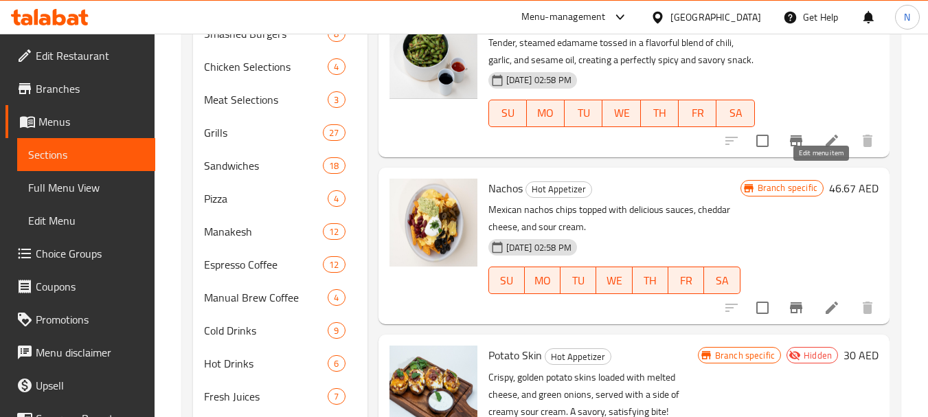
click at [823, 149] on icon at bounding box center [831, 141] width 16 height 16
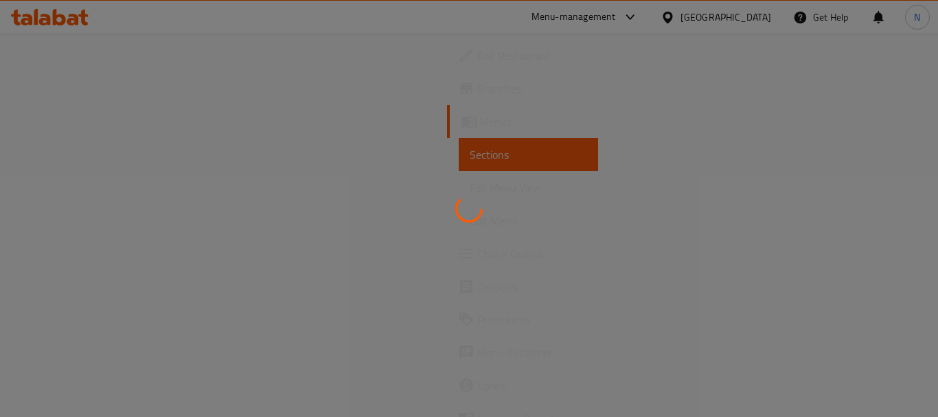
click at [891, 242] on div at bounding box center [469, 208] width 938 height 417
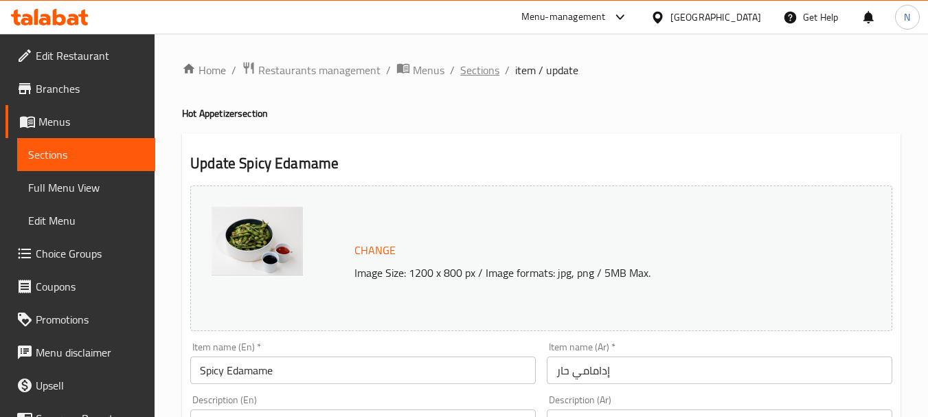
click at [473, 67] on span "Sections" at bounding box center [479, 70] width 39 height 16
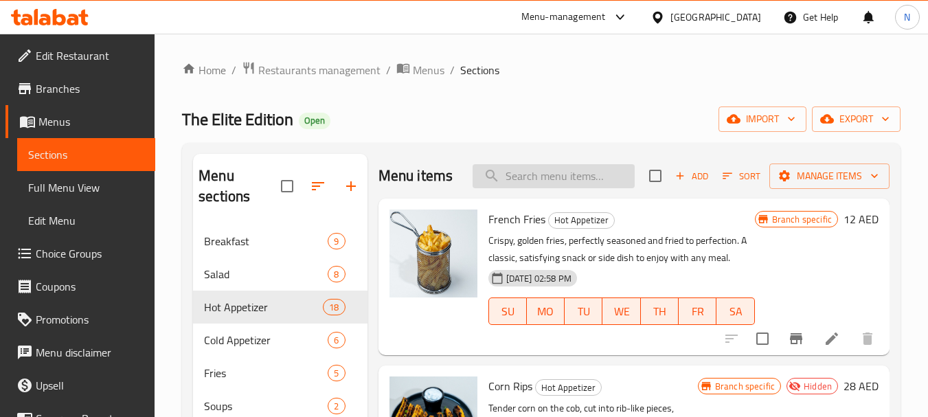
click at [542, 179] on input "search" at bounding box center [553, 176] width 162 height 24
paste input "Safeha Meat"
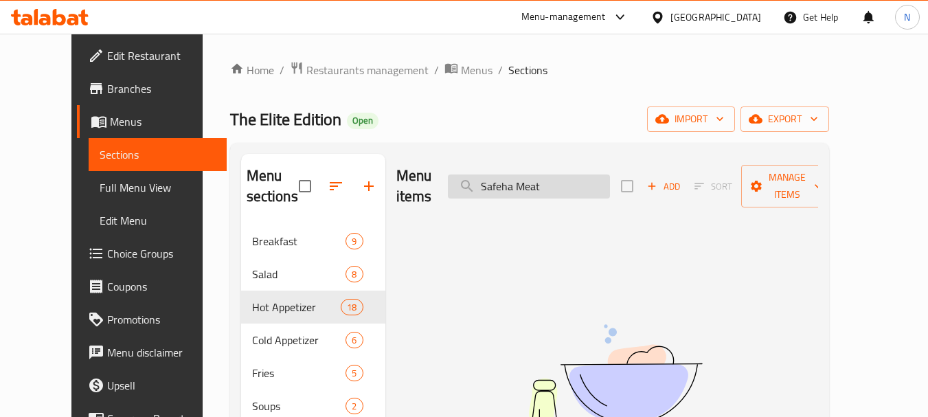
click at [551, 176] on input "Safeha Meat" at bounding box center [529, 186] width 162 height 24
type input "Safeha"
click at [553, 176] on input "Safeha" at bounding box center [529, 186] width 162 height 24
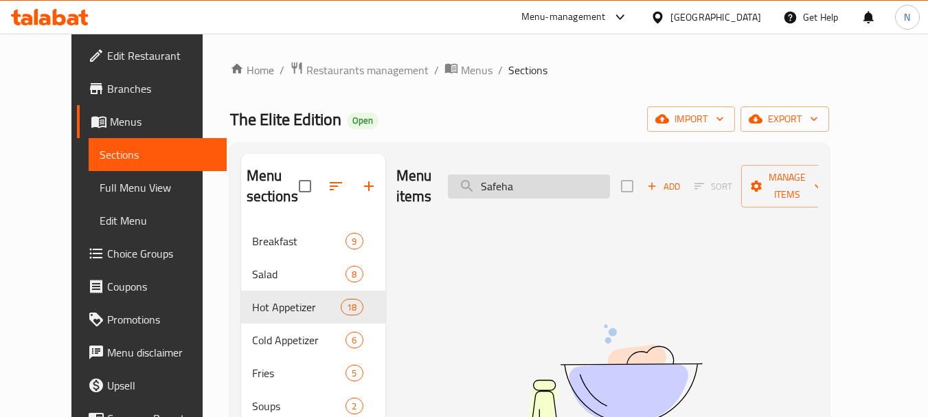
click at [553, 176] on input "Safeha" at bounding box center [529, 186] width 162 height 24
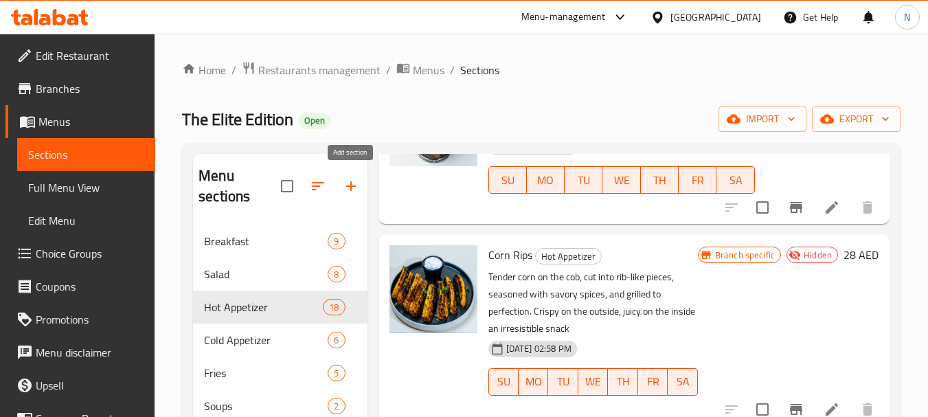
click at [351, 185] on icon "button" at bounding box center [351, 186] width 10 height 10
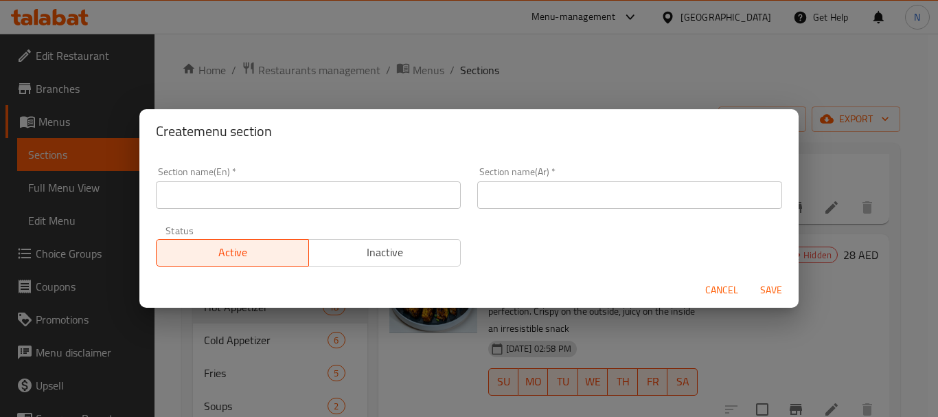
click at [396, 187] on input "text" at bounding box center [308, 194] width 305 height 27
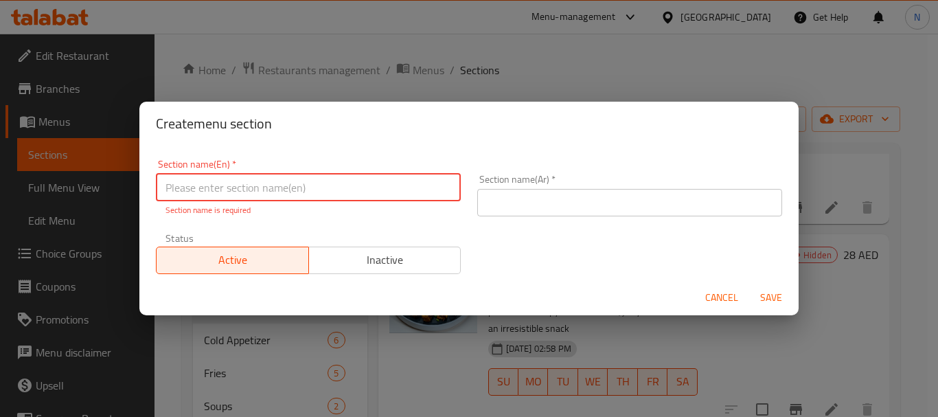
click at [317, 191] on input "text" at bounding box center [308, 187] width 305 height 27
paste input "Main Course"
type input "Main Course"
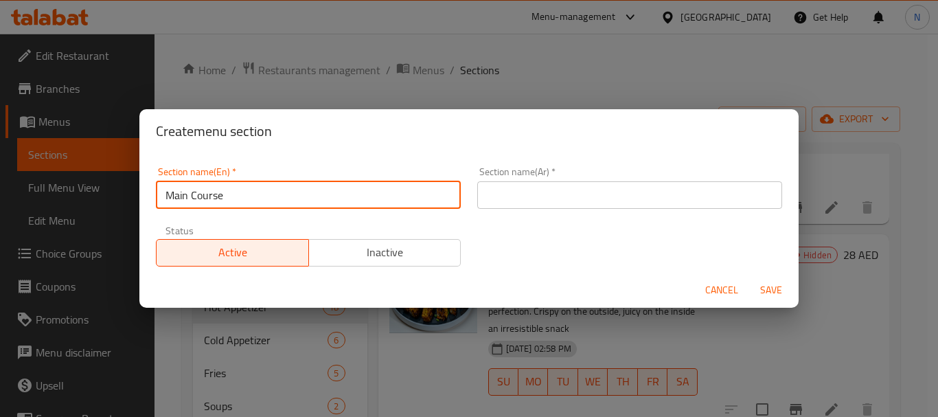
click at [538, 191] on input "text" at bounding box center [629, 194] width 305 height 27
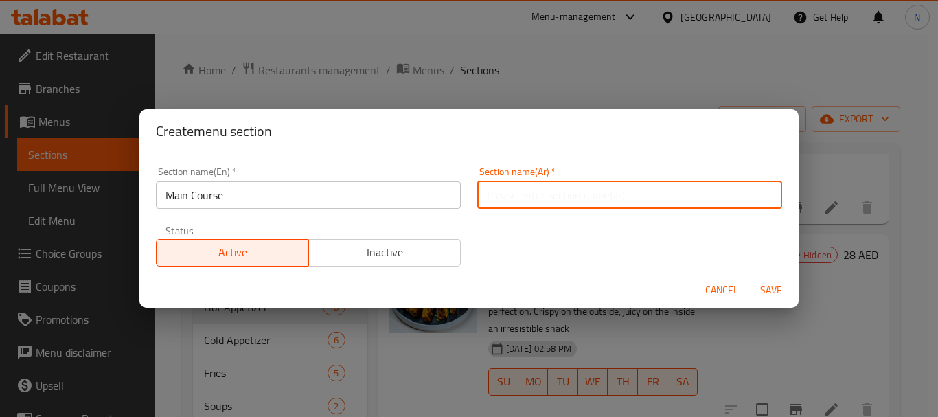
paste input "الأطباق الرئيسية"
type input "الأطباق الرئيسية"
click at [762, 286] on span "Save" at bounding box center [771, 290] width 33 height 17
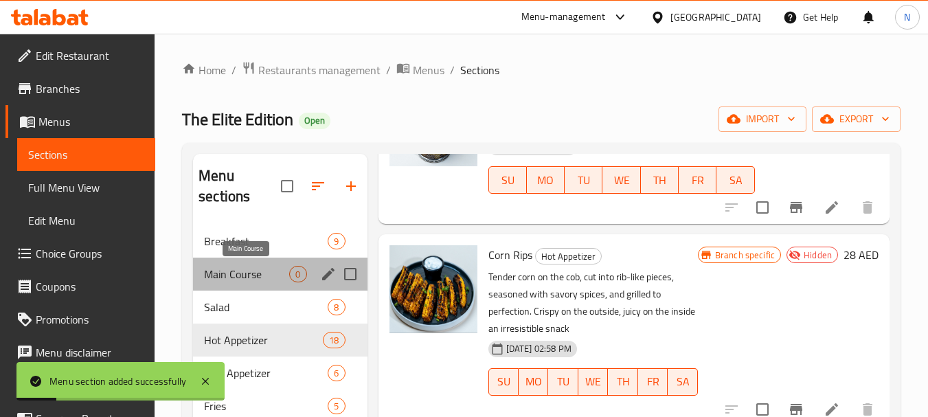
click at [266, 269] on span "Main Course" at bounding box center [246, 274] width 85 height 16
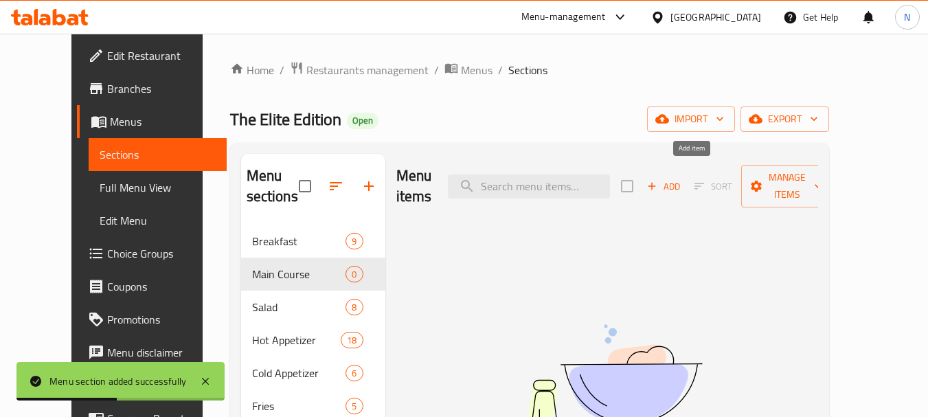
click at [658, 180] on icon "button" at bounding box center [651, 186] width 12 height 12
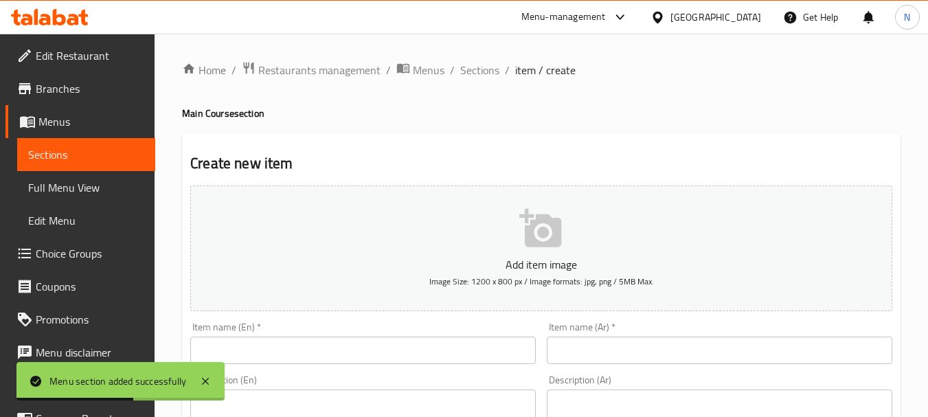
click at [368, 360] on input "text" at bounding box center [362, 349] width 345 height 27
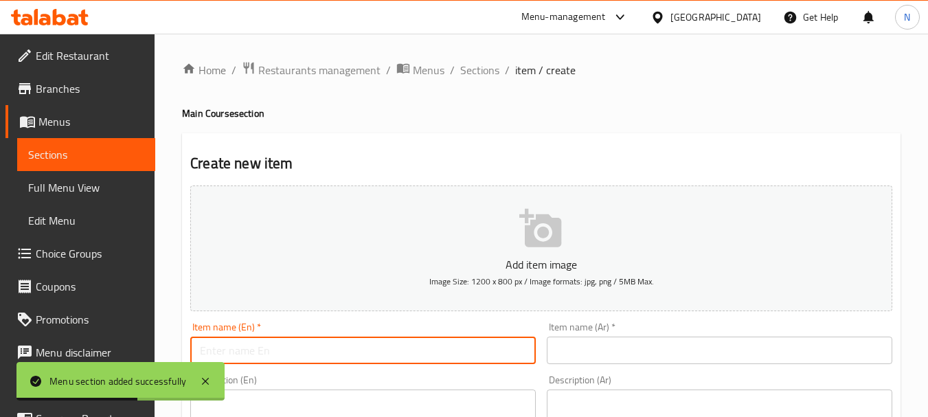
paste input "Safeha Meat"
type input "Safeha Meat"
click at [626, 349] on input "text" at bounding box center [719, 349] width 345 height 27
paste input "صفيحة لحمة"
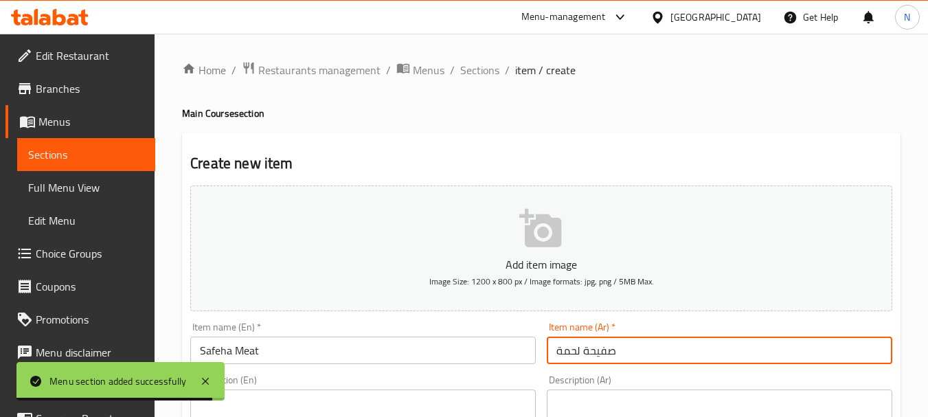
type input "صفيحة لحمة"
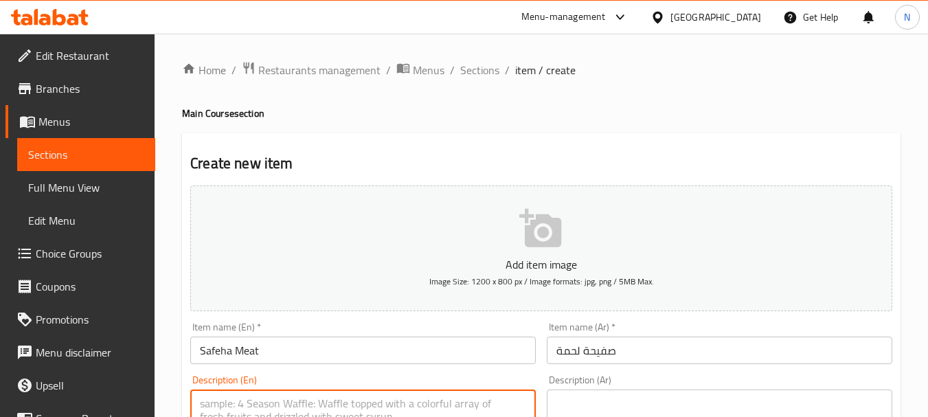
paste textarea ""Flaky pastry sheets topped with a layer of fresh meat served with pomegranate …"
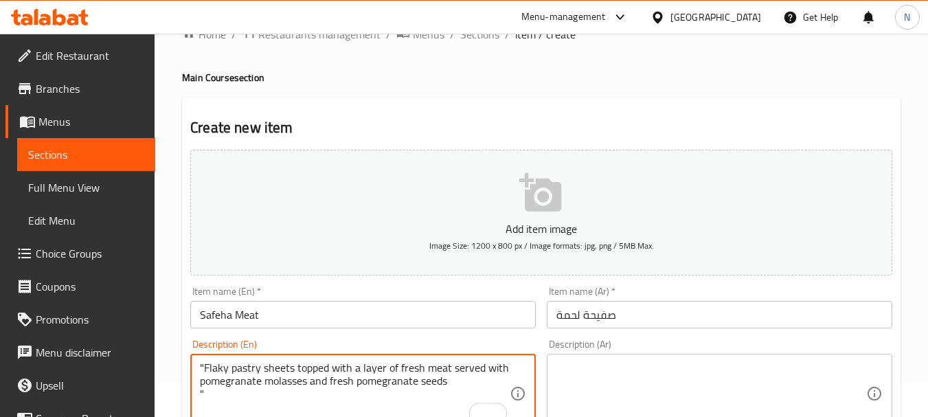
type textarea ""Flaky pastry sheets topped with a layer of fresh meat served with pomegranate …"
click at [647, 370] on textarea at bounding box center [711, 393] width 310 height 65
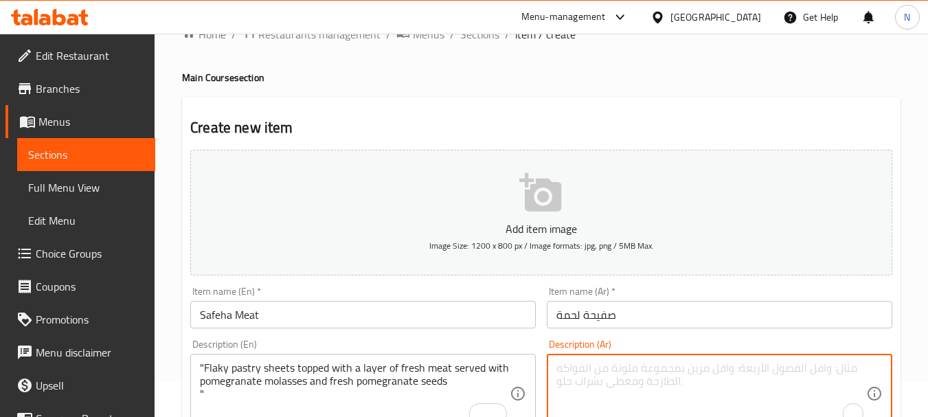
paste textarea "رقائق من العجين الهش مغطاة بطبقة من اللحم الطازج تقدم مع دبس الرمان وحبات الرما…"
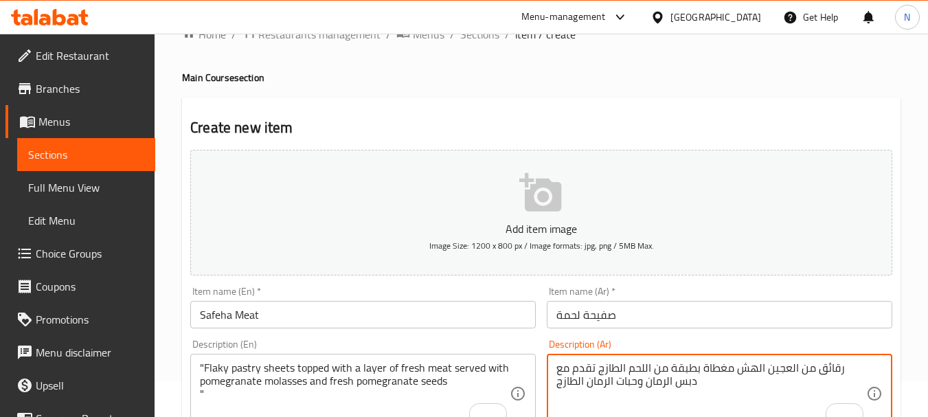
type textarea "رقائق من العجين الهش مغطاة بطبقة من اللحم الطازج تقدم مع دبس الرمان وحبات الرما…"
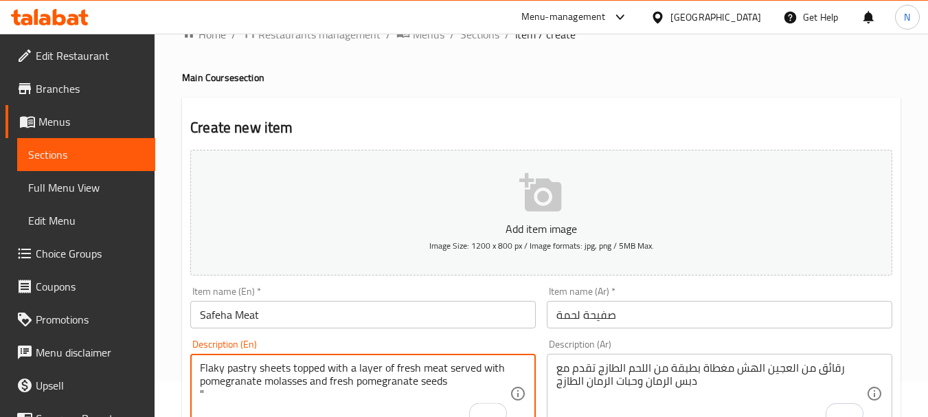
click at [208, 394] on textarea "Flaky pastry sheets topped with a layer of fresh meat served with pomegranate m…" at bounding box center [355, 393] width 310 height 65
click at [249, 366] on textarea "Flaky pastry sheets topped with a layer of fresh meat served with pomegranate m…" at bounding box center [355, 393] width 310 height 65
type textarea "Flaky pastry sheets topped with a layer of fresh meat served with pomegranate m…"
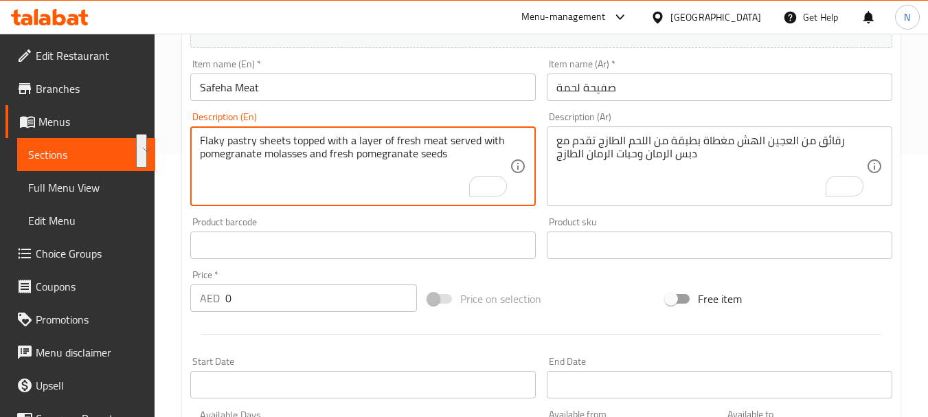
scroll to position [282, 0]
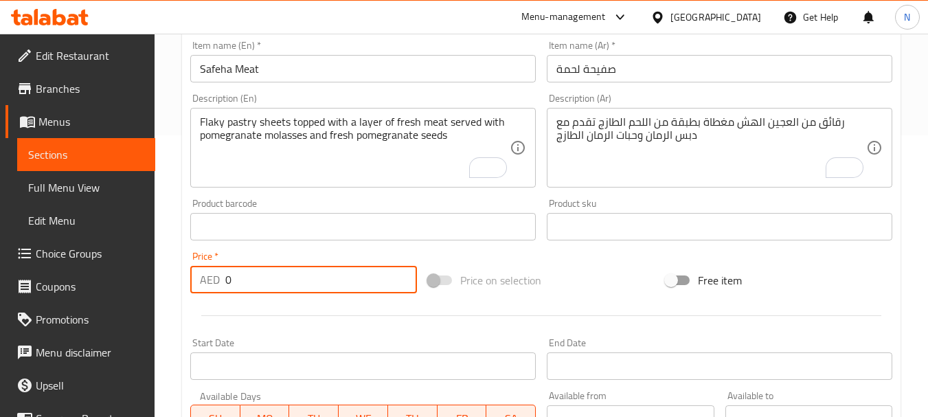
drag, startPoint x: 312, startPoint y: 286, endPoint x: 200, endPoint y: 289, distance: 112.0
click at [200, 289] on div "AED 0 Price *" at bounding box center [303, 279] width 227 height 27
type input "80"
click at [577, 292] on div "Price on selection" at bounding box center [541, 280] width 238 height 37
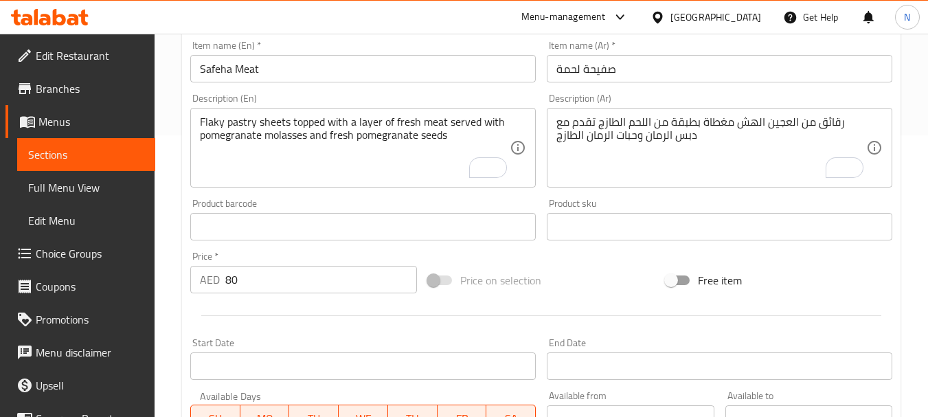
scroll to position [553, 0]
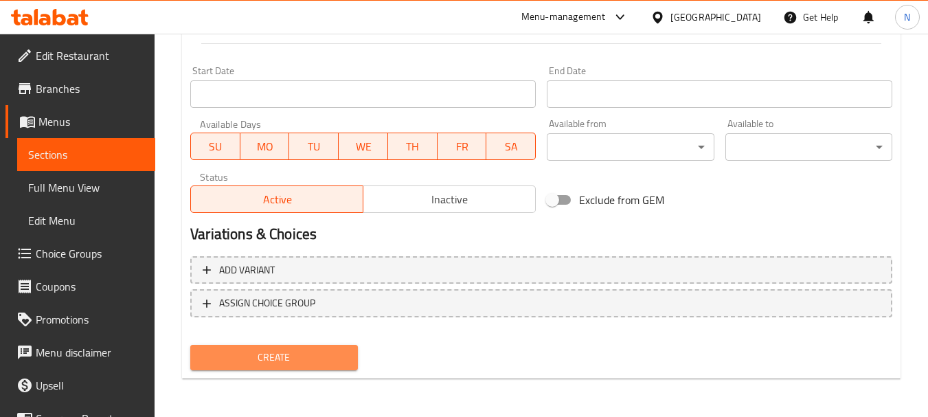
click at [269, 358] on span "Create" at bounding box center [273, 357] width 145 height 17
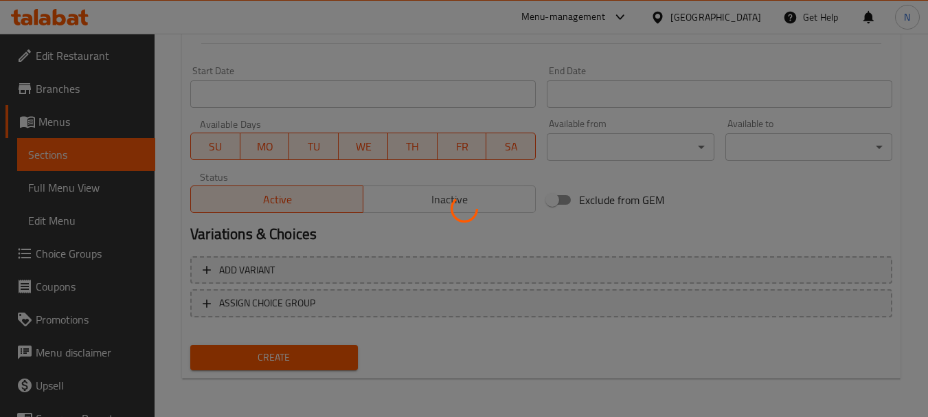
type input "0"
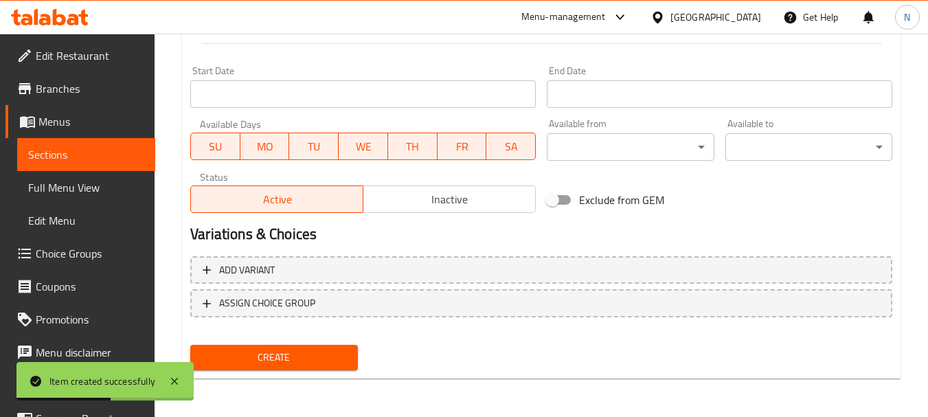
scroll to position [0, 0]
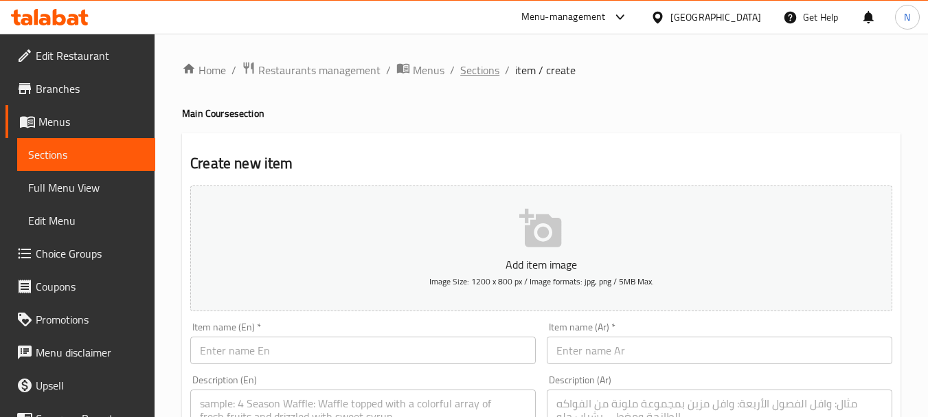
click at [463, 67] on span "Sections" at bounding box center [479, 70] width 39 height 16
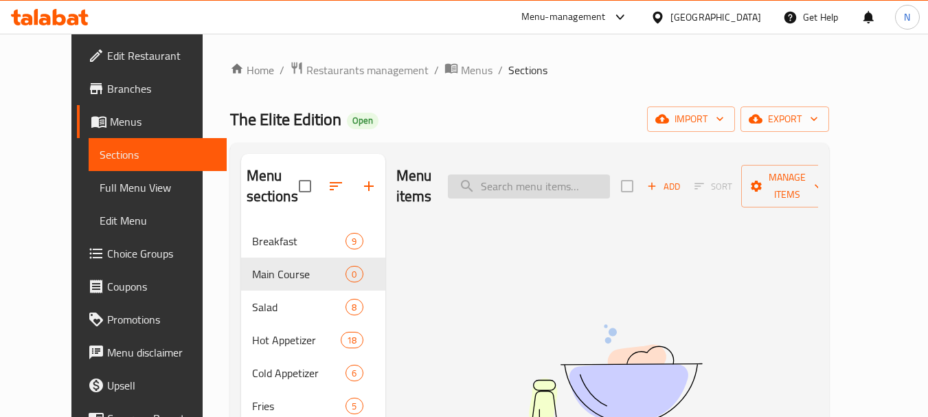
click at [555, 174] on input "search" at bounding box center [529, 186] width 162 height 24
paste input "Mushroom Steak"
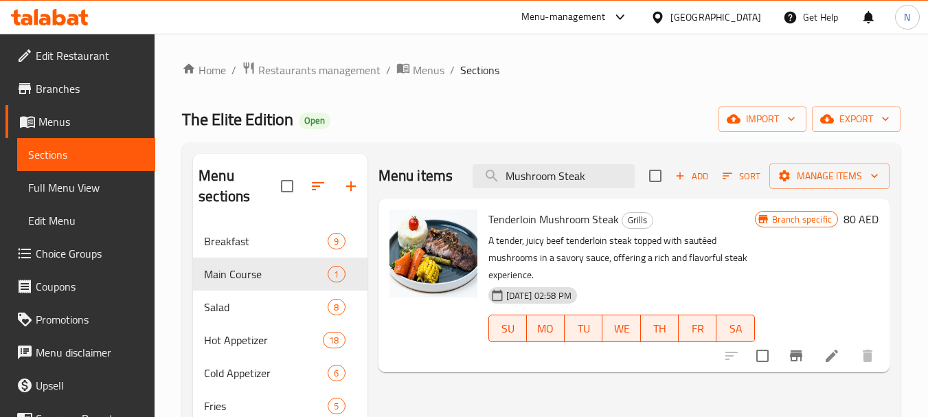
type input "Mushroom Steak"
click at [799, 356] on icon "Branch-specific-item" at bounding box center [796, 355] width 12 height 11
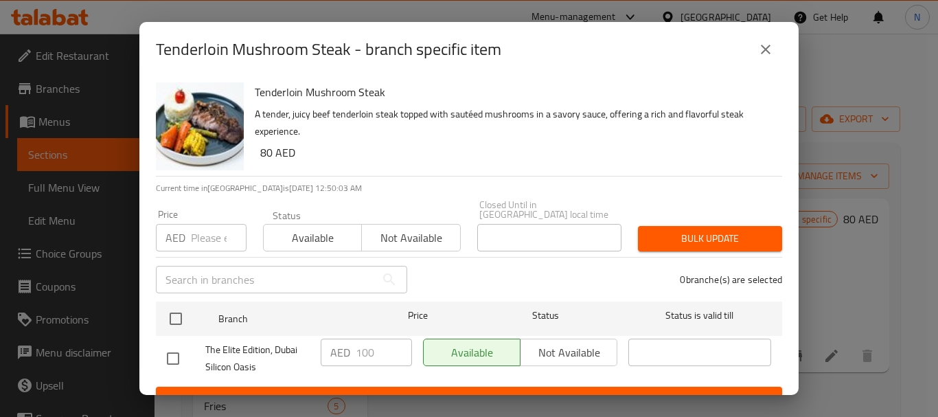
click at [772, 44] on icon "close" at bounding box center [765, 49] width 16 height 16
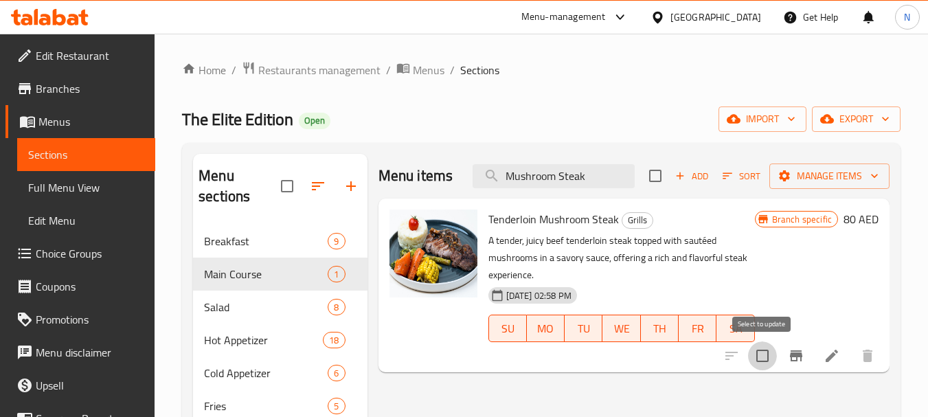
click at [762, 364] on input "checkbox" at bounding box center [762, 355] width 29 height 29
checkbox input "true"
click at [842, 184] on span "Manage items" at bounding box center [829, 176] width 98 height 17
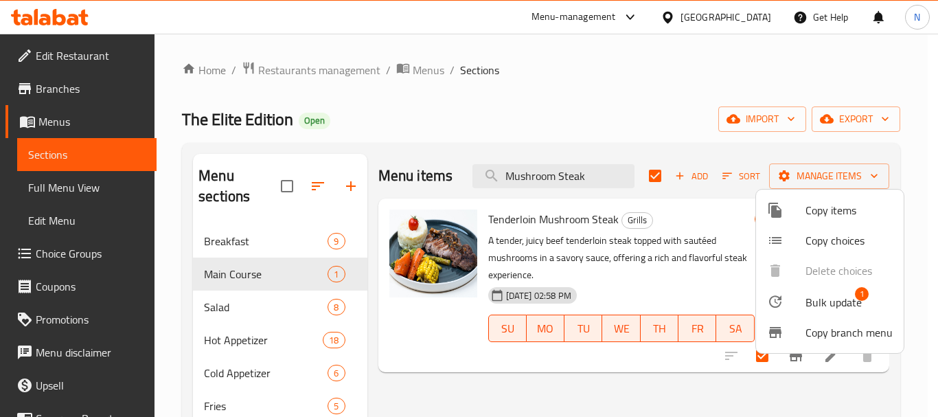
click at [821, 294] on span "Bulk update" at bounding box center [833, 302] width 56 height 16
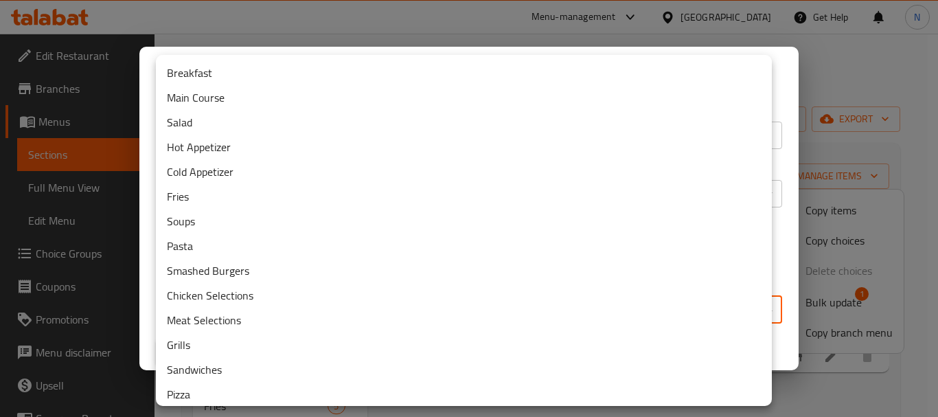
click at [240, 308] on body "​ Menu-management United Arab Emirates Get Help N Edit Restaurant Branches Menu…" at bounding box center [469, 225] width 938 height 383
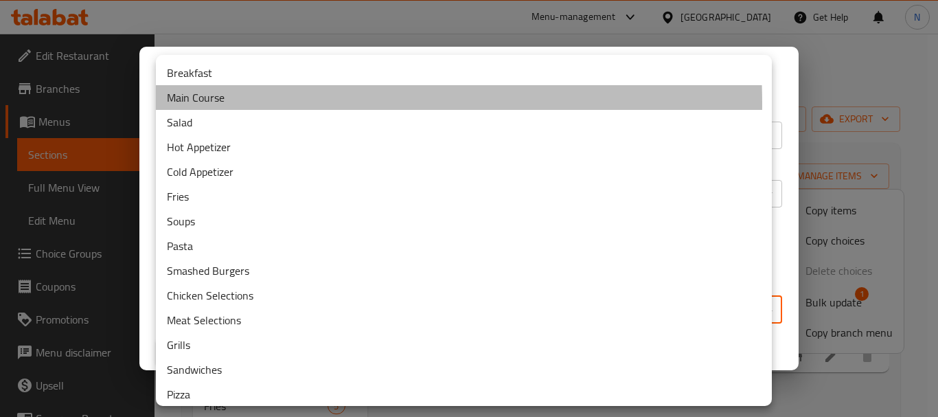
click at [209, 104] on li "Main Course" at bounding box center [464, 97] width 616 height 25
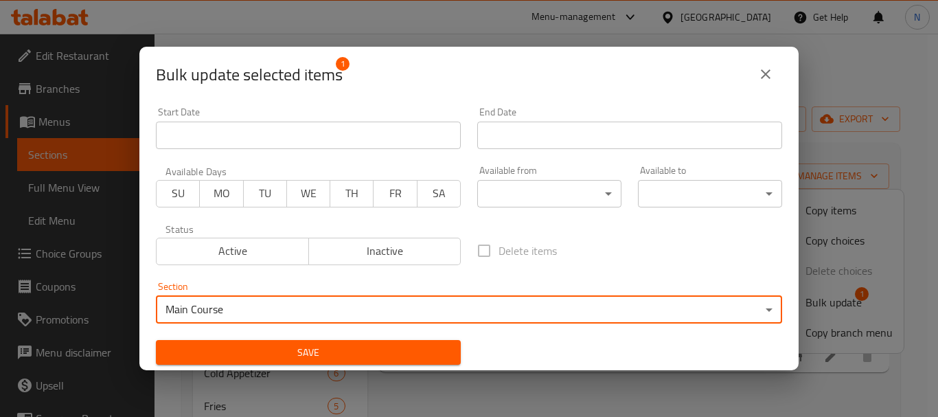
click at [394, 351] on span "Save" at bounding box center [308, 352] width 283 height 17
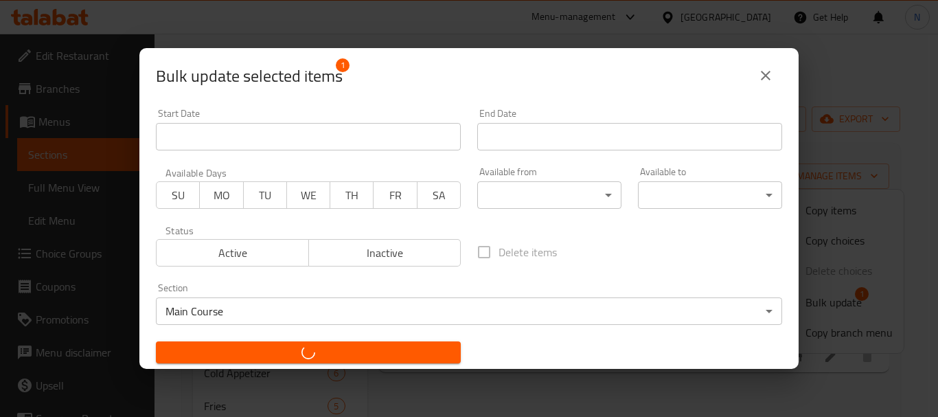
checkbox input "false"
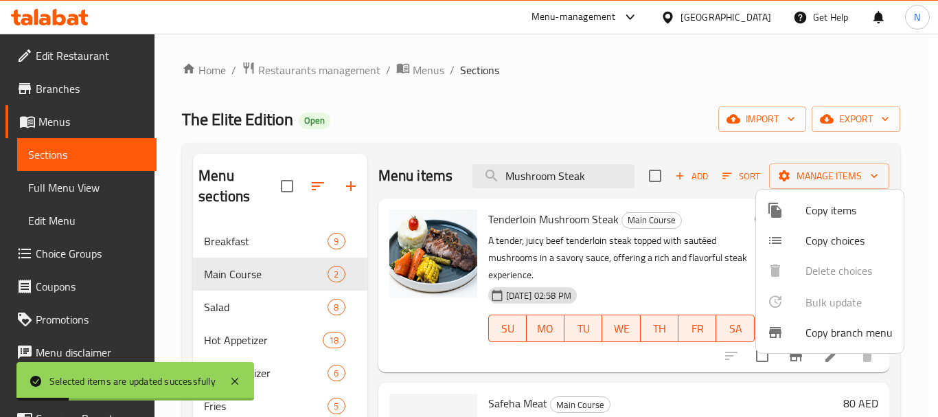
click at [274, 273] on div at bounding box center [469, 208] width 938 height 417
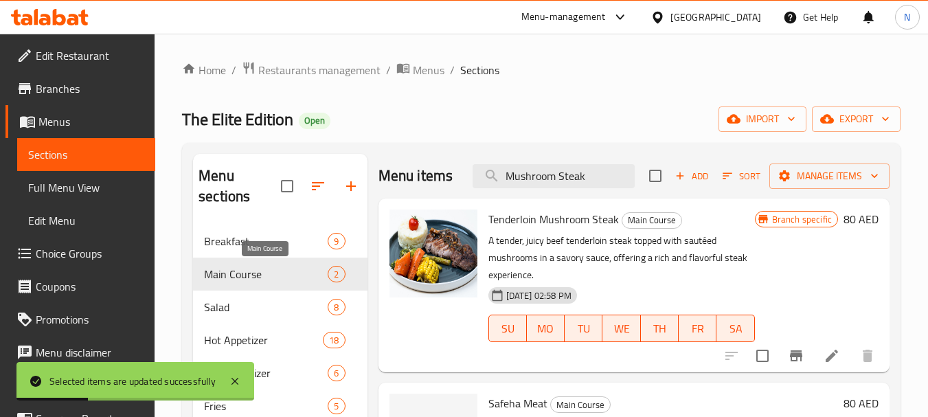
click at [274, 273] on span "Main Course" at bounding box center [266, 274] width 124 height 16
click at [827, 352] on icon at bounding box center [831, 355] width 16 height 16
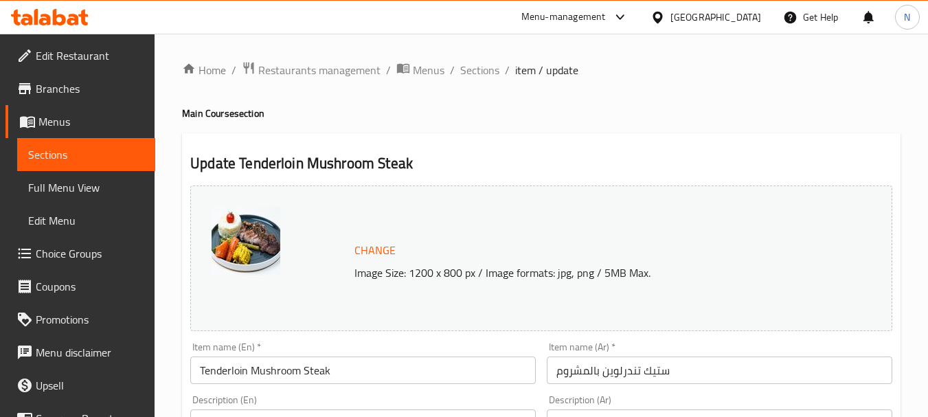
click at [234, 374] on input "Tenderloin Mushroom Steak" at bounding box center [362, 369] width 345 height 27
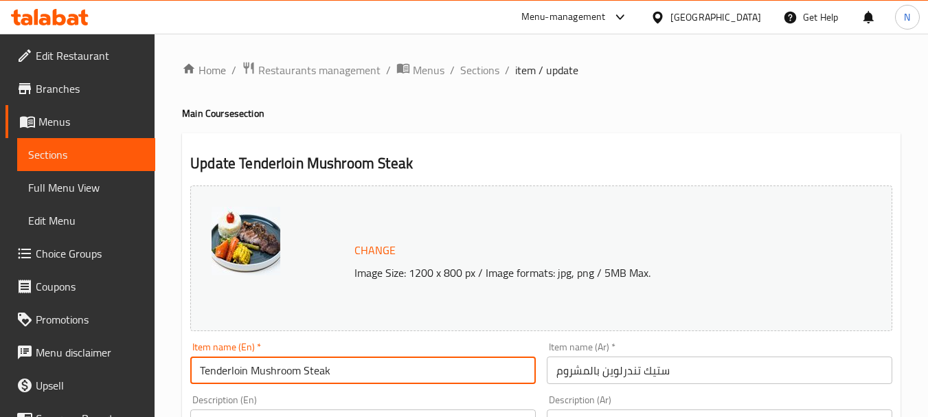
click at [234, 374] on input "Tenderloin Mushroom Steak" at bounding box center [362, 369] width 345 height 27
type input "Mushroom Steak"
click at [479, 69] on span "Sections" at bounding box center [479, 70] width 39 height 16
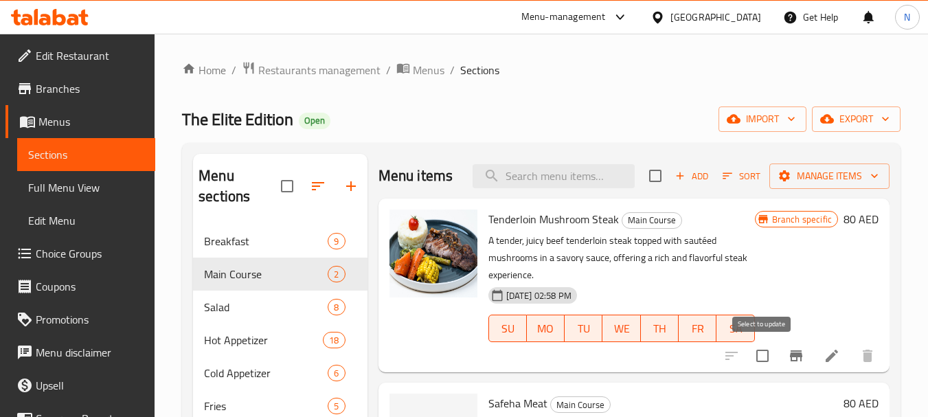
click at [758, 363] on input "checkbox" at bounding box center [762, 355] width 29 height 29
click at [825, 190] on div "Add Sort Manage items" at bounding box center [769, 175] width 240 height 29
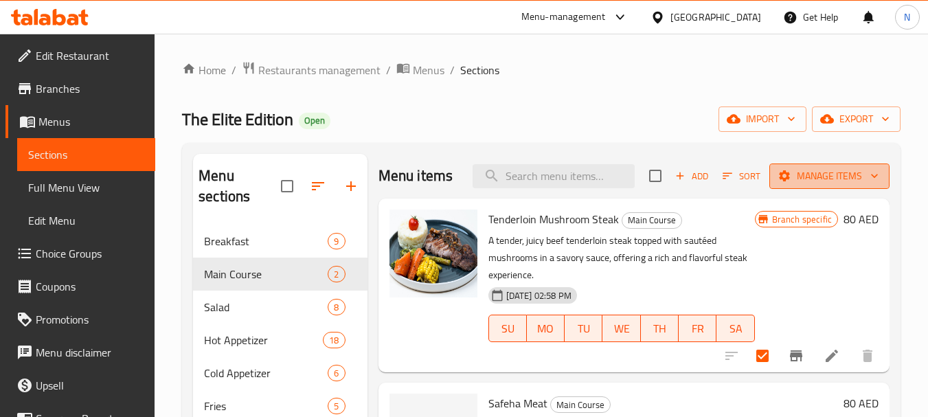
click at [825, 186] on button "Manage items" at bounding box center [829, 175] width 120 height 25
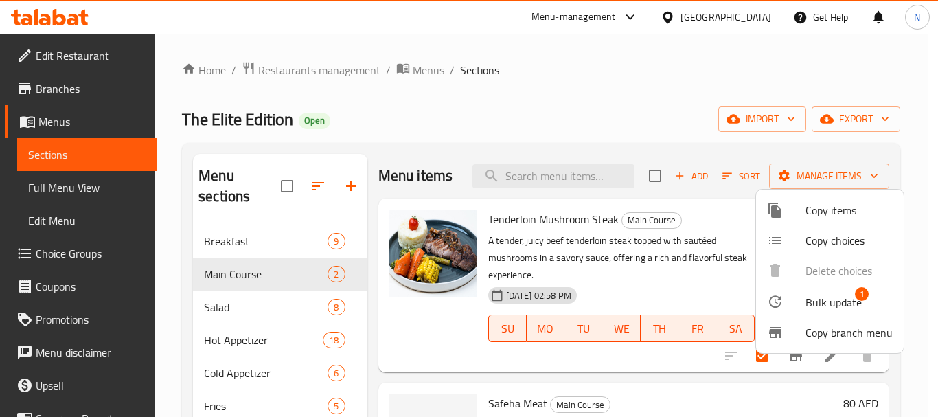
click at [830, 310] on span "Bulk update" at bounding box center [833, 302] width 56 height 16
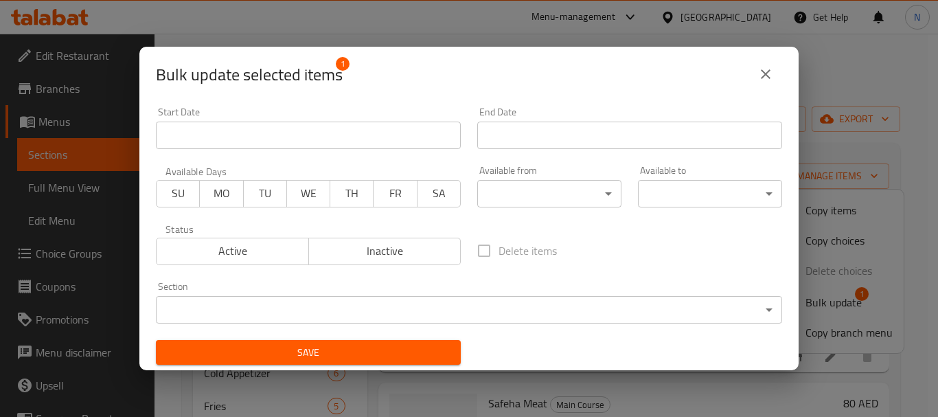
click at [313, 306] on body "​ Menu-management United Arab Emirates Get Help N Edit Restaurant Branches Menu…" at bounding box center [469, 225] width 938 height 383
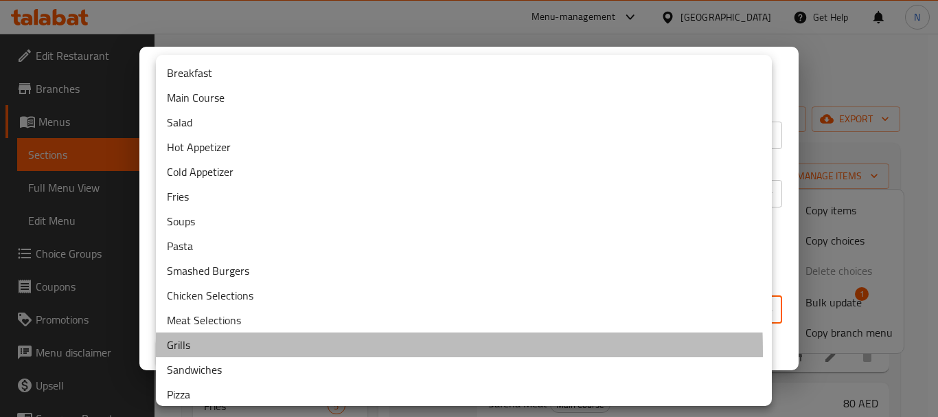
click at [190, 352] on li "Grills" at bounding box center [464, 344] width 616 height 25
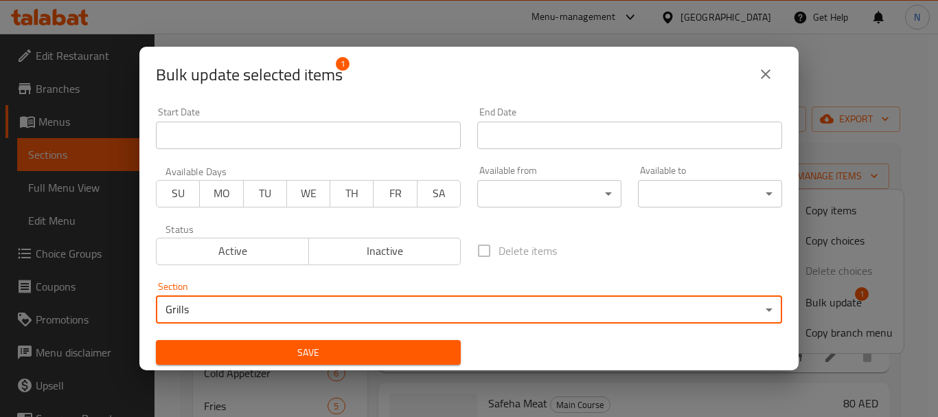
click at [380, 360] on span "Save" at bounding box center [308, 352] width 283 height 17
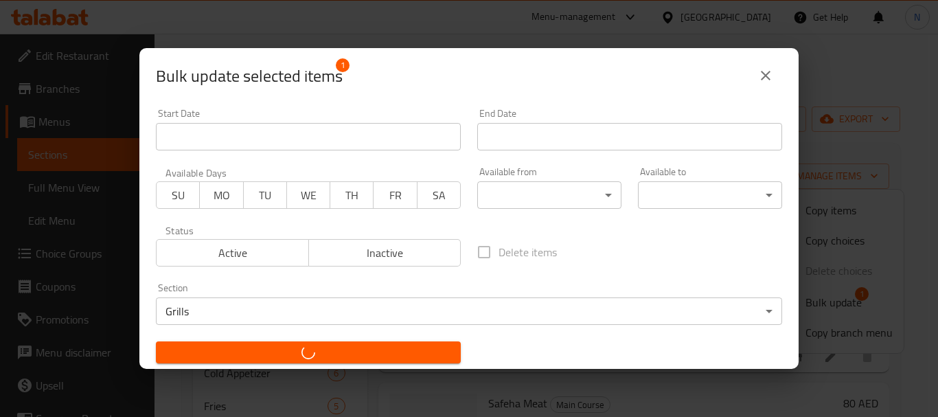
checkbox input "false"
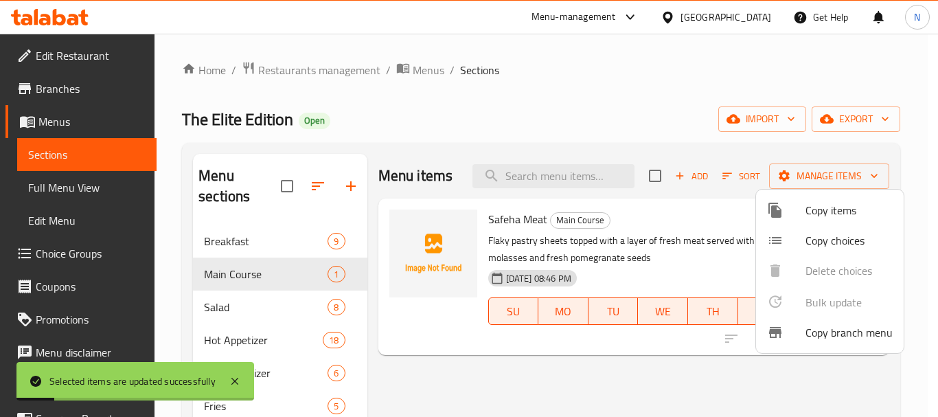
click at [692, 174] on div at bounding box center [469, 208] width 938 height 417
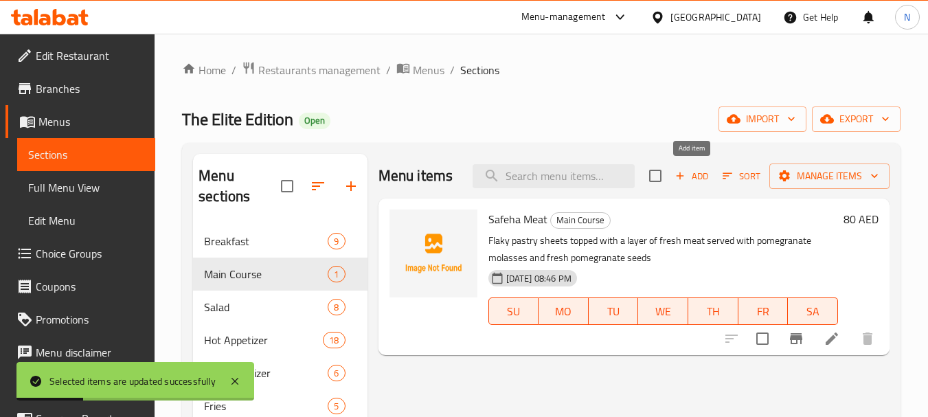
click at [685, 175] on icon "button" at bounding box center [680, 176] width 12 height 12
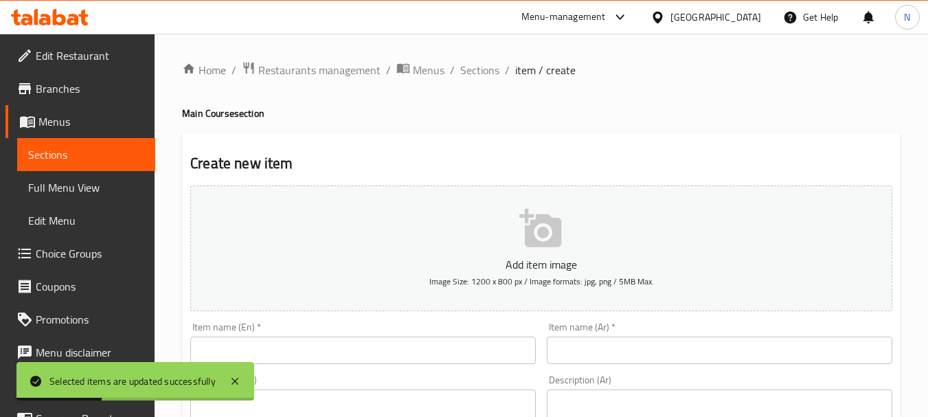
click at [324, 349] on input "text" at bounding box center [362, 349] width 345 height 27
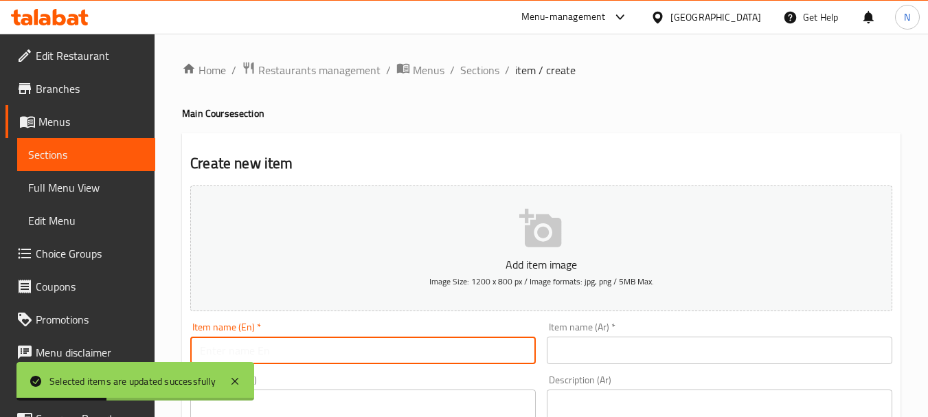
paste input ""A slice of flame-grilled beef fillet served with mushroom sauce,sautéed vegeta…"
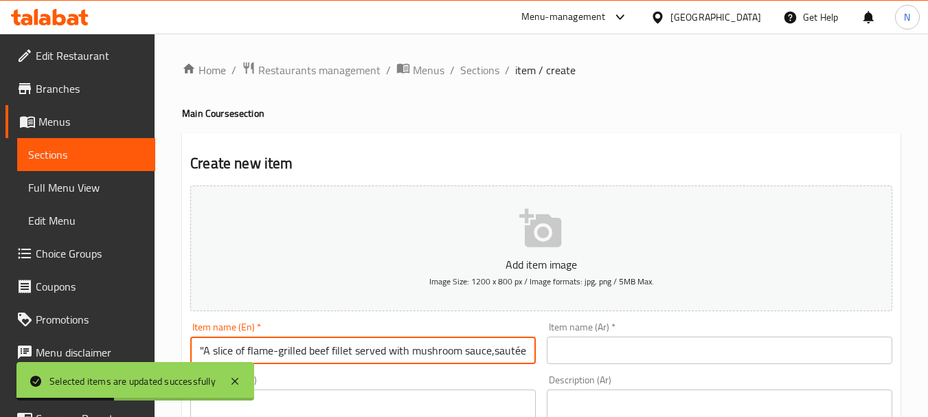
scroll to position [0, 316]
type input ""A slice of flame-grilled beef fillet served with mushroom sauce,sautéed vegeta…"
click at [335, 402] on div "Description (En) Description (En)" at bounding box center [362, 422] width 345 height 94
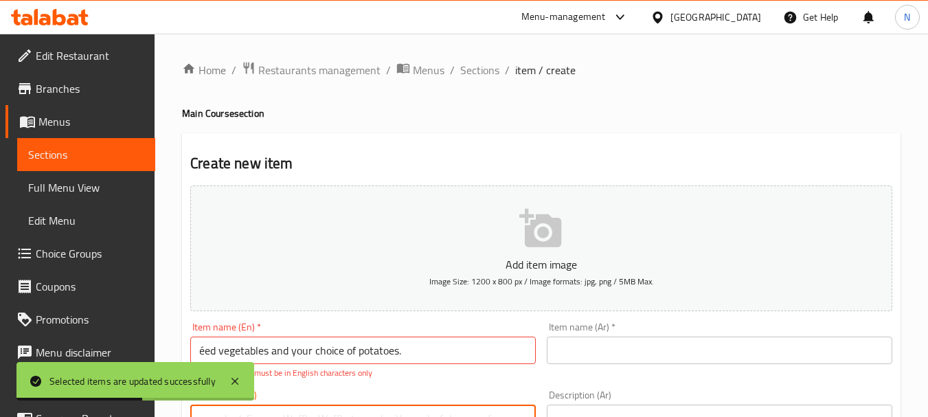
scroll to position [0, 0]
paste textarea ""A slice of flame-grilled beef fillet served with mushroom sauce,sautéed vegeta…"
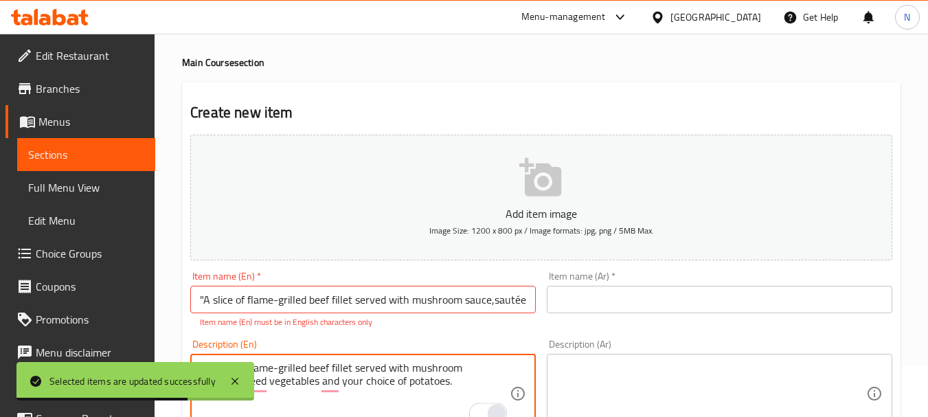
type textarea ""A slice of flame-grilled beef fillet served with mushroom sauce,sautéed vegeta…"
click at [657, 388] on textarea at bounding box center [711, 393] width 310 height 65
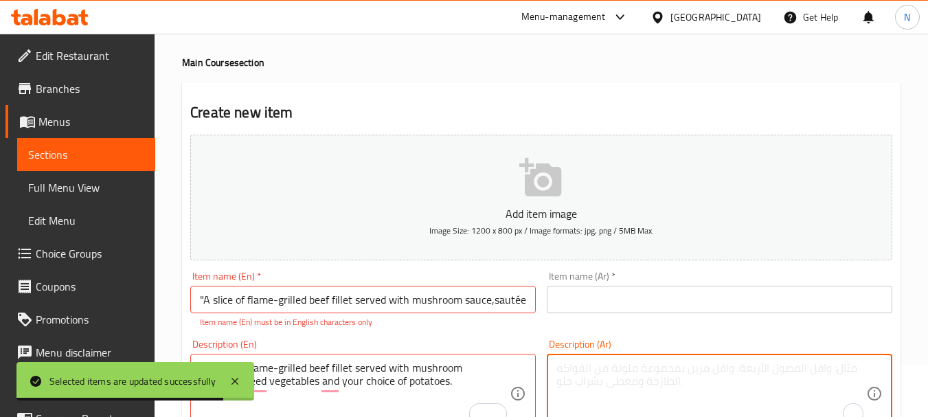
paste textarea "شريحة من الفيليه البقري المشوية على اللهب تقدم مع صلصة الفطر وخضار سوتيه وإختيا…"
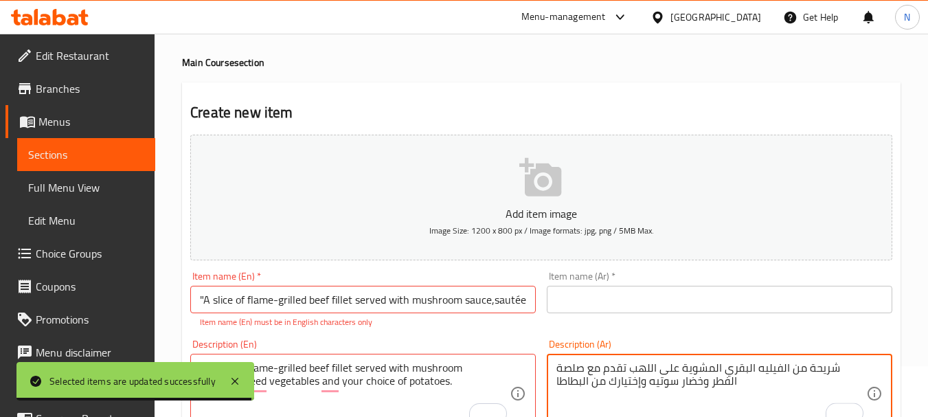
type textarea "شريحة من الفيليه البقري المشوية على اللهب تقدم مع صلصة الفطر وخضار سوتيه وإختيا…"
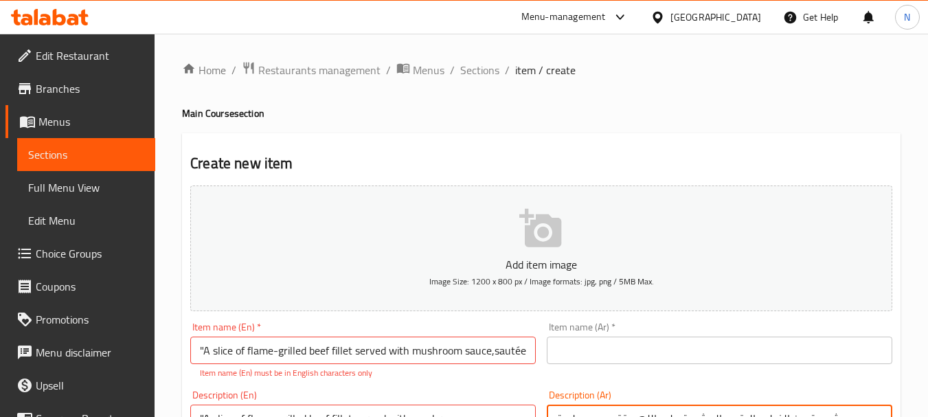
scroll to position [51, 0]
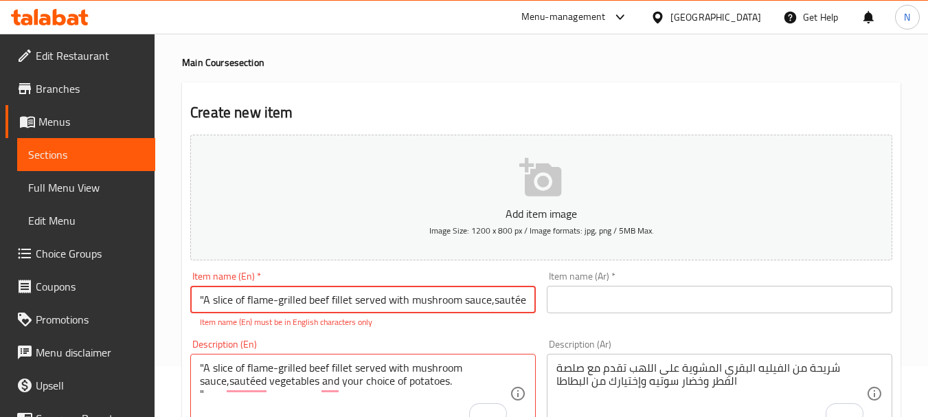
click at [457, 299] on input ""A slice of flame-grilled beef fillet served with mushroom sauce,sautéed vegeta…" at bounding box center [362, 299] width 345 height 27
paste input "Mushroom Steak"
type input "Mushroom Steak"
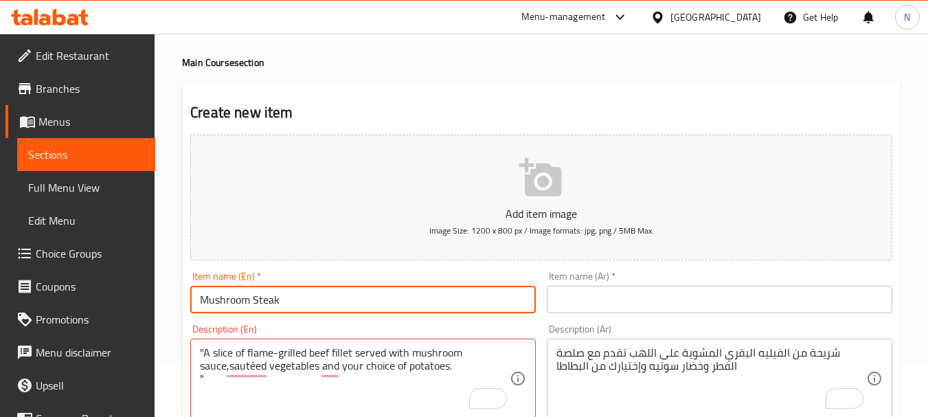
click at [672, 308] on input "text" at bounding box center [719, 299] width 345 height 27
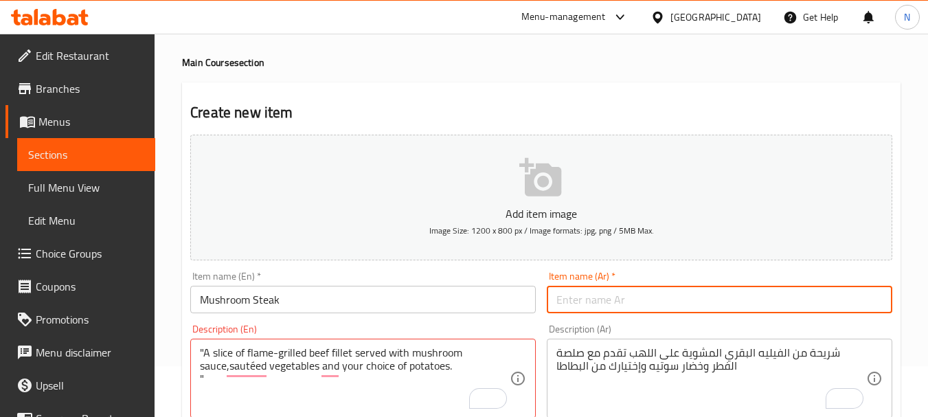
paste input "شريحة لحم الفطر"
type input "شريحة لحم الفطر"
click at [593, 298] on input "شريحة لحم الفطر" at bounding box center [719, 299] width 345 height 27
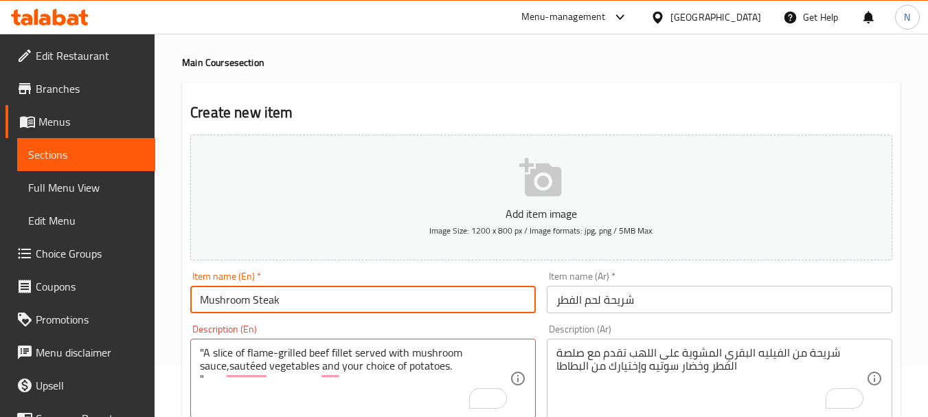
click at [255, 297] on input "Mushroom Steak" at bounding box center [362, 299] width 345 height 27
type input "Mushroom Meat Steak"
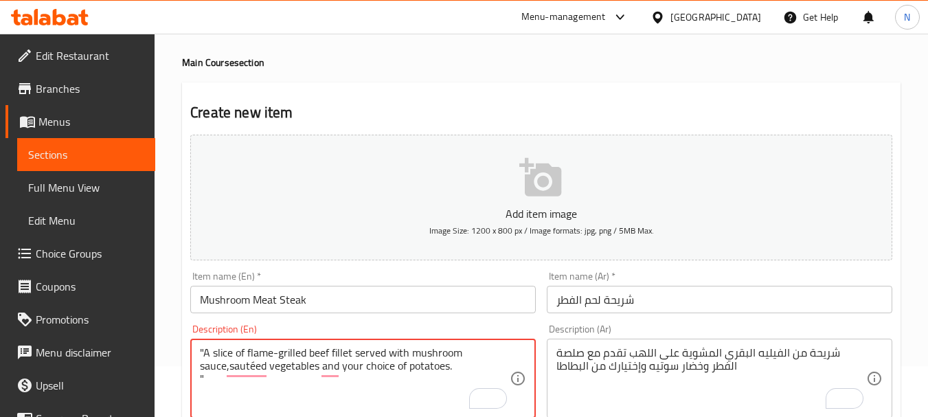
click at [212, 376] on textarea ""A slice of flame-grilled beef fillet served with mushroom sauce,sautéed vegeta…" at bounding box center [355, 378] width 310 height 65
click at [203, 349] on textarea ""A slice of flame-grilled beef fillet served with mushroom sauce,sautéed vegeta…" at bounding box center [355, 378] width 310 height 65
click at [352, 365] on textarea "A slice of flame-grilled beef fillet served with mushroom sauce,sautéed vegetab…" at bounding box center [355, 378] width 310 height 65
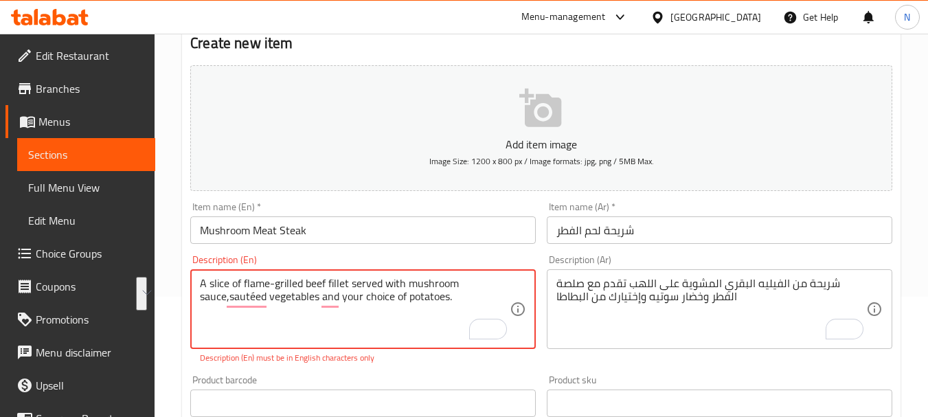
scroll to position [157, 0]
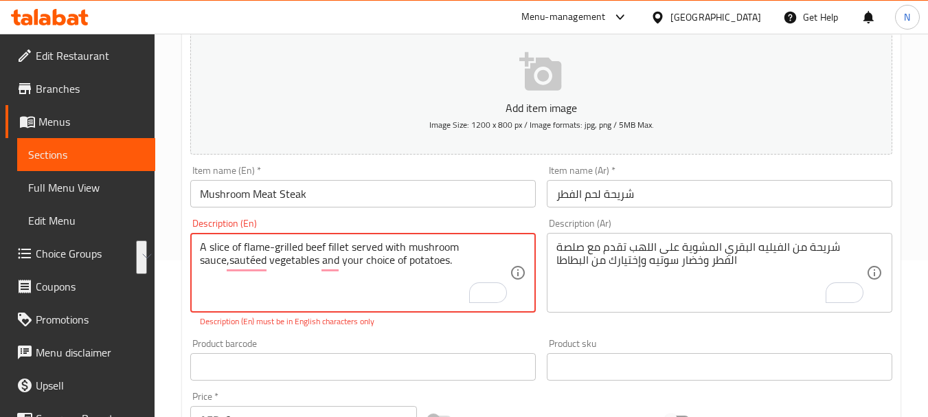
click at [257, 261] on textarea "A slice of flame-grilled beef fillet served with mushroom sauce,sautéed vegetab…" at bounding box center [355, 272] width 310 height 65
click at [225, 260] on textarea "A slice of flame-grilled beef fillet served with mushroom sauce, sautéed vegeta…" at bounding box center [355, 272] width 310 height 65
type textarea "A slice of flame-grilled beef fillet served with mushroom sauce, sauteed vegeta…"
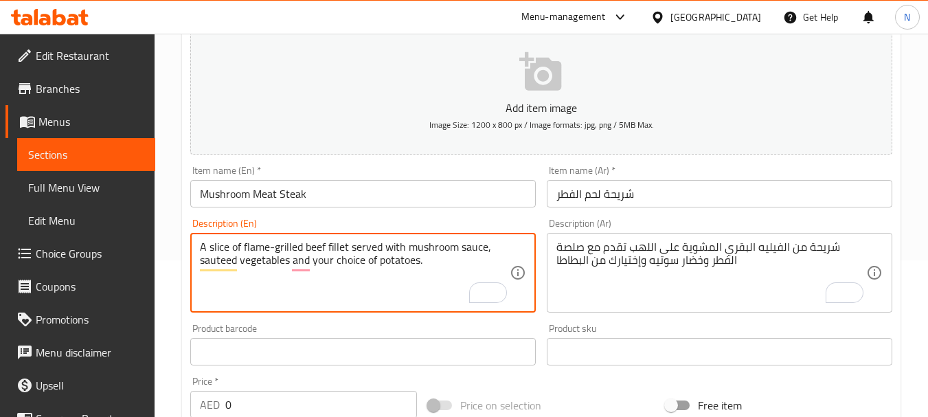
click at [389, 270] on textarea "A slice of flame-grilled beef fillet served with mushroom sauce, sauteed vegeta…" at bounding box center [355, 272] width 310 height 65
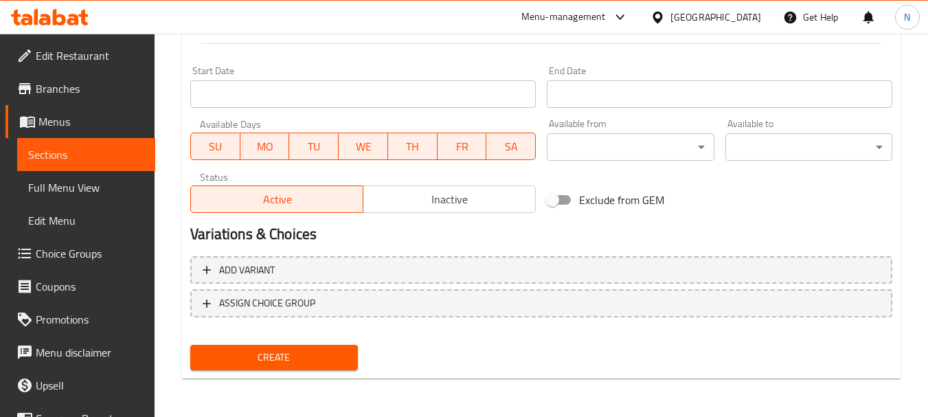
scroll to position [189, 0]
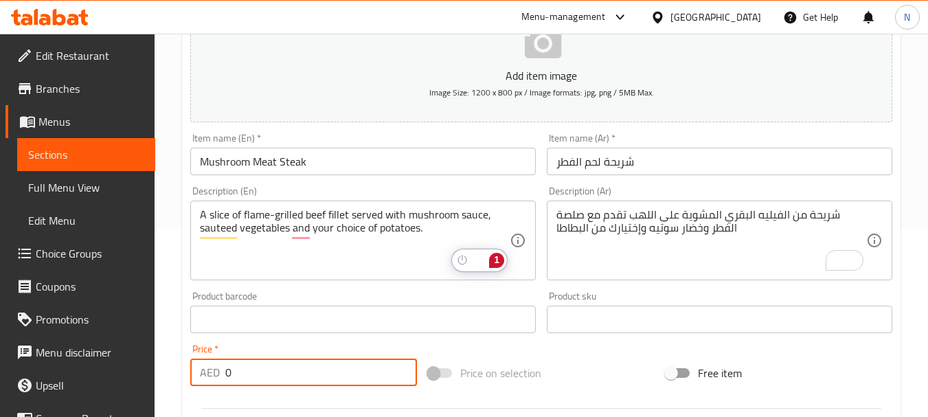
drag, startPoint x: 249, startPoint y: 369, endPoint x: 211, endPoint y: 370, distance: 37.8
click at [211, 370] on div "AED 0 Price *" at bounding box center [303, 371] width 227 height 27
paste input "number"
type input "93.33"
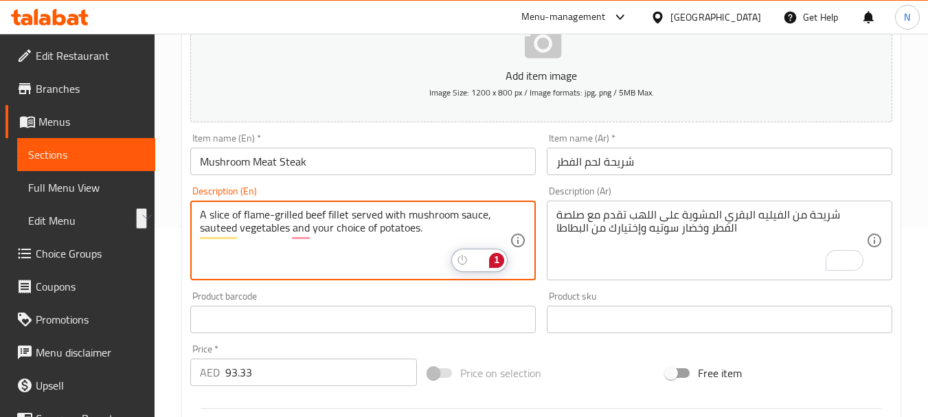
drag, startPoint x: 417, startPoint y: 229, endPoint x: 332, endPoint y: 233, distance: 85.2
click at [582, 359] on div "Price on selection" at bounding box center [541, 372] width 238 height 37
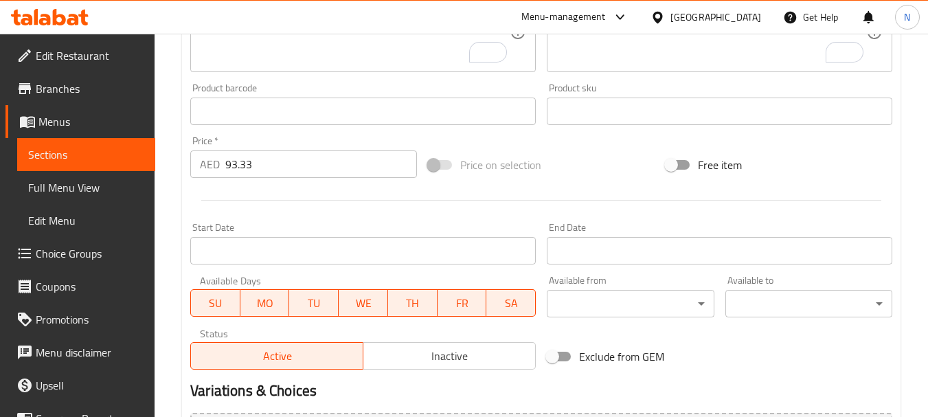
scroll to position [553, 0]
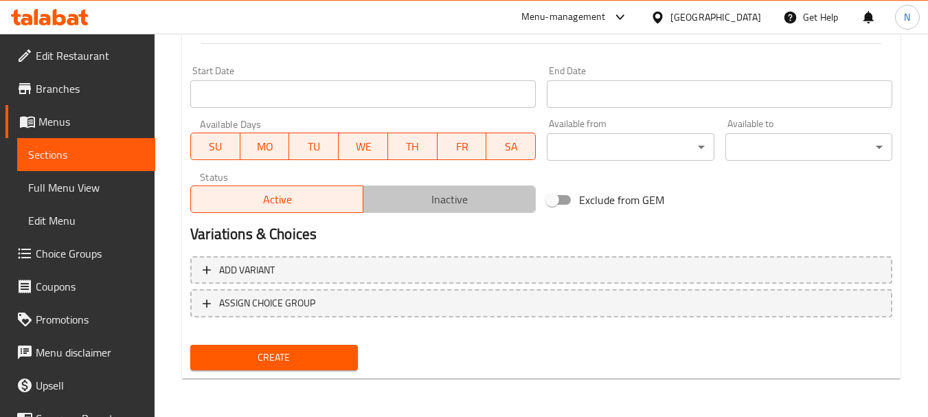
click at [468, 197] on span "Inactive" at bounding box center [449, 200] width 161 height 20
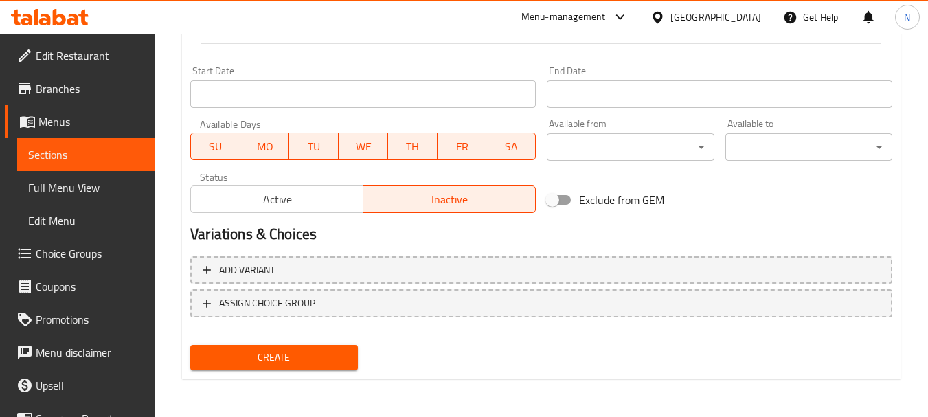
click at [328, 351] on span "Create" at bounding box center [273, 357] width 145 height 17
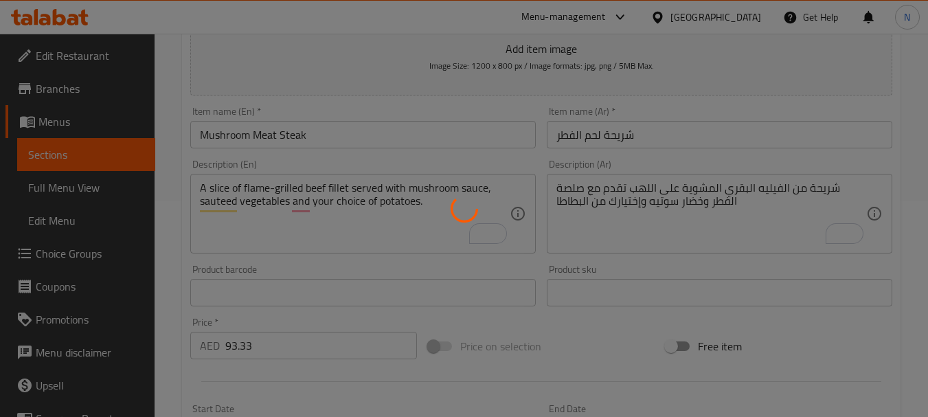
scroll to position [0, 0]
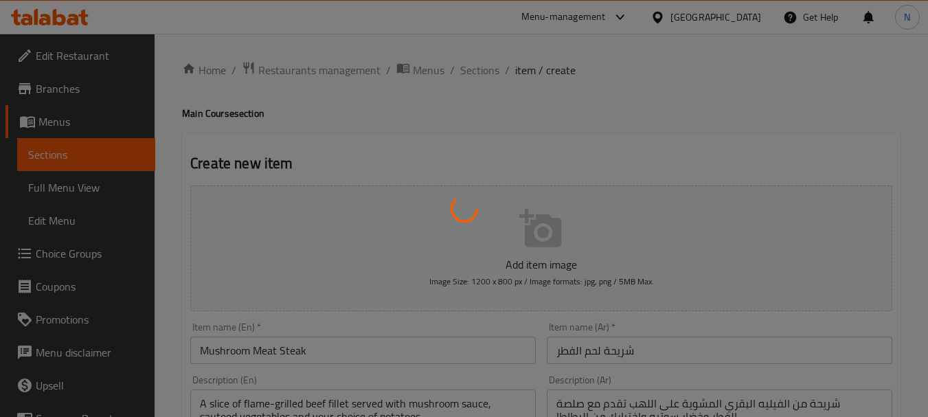
type input "0"
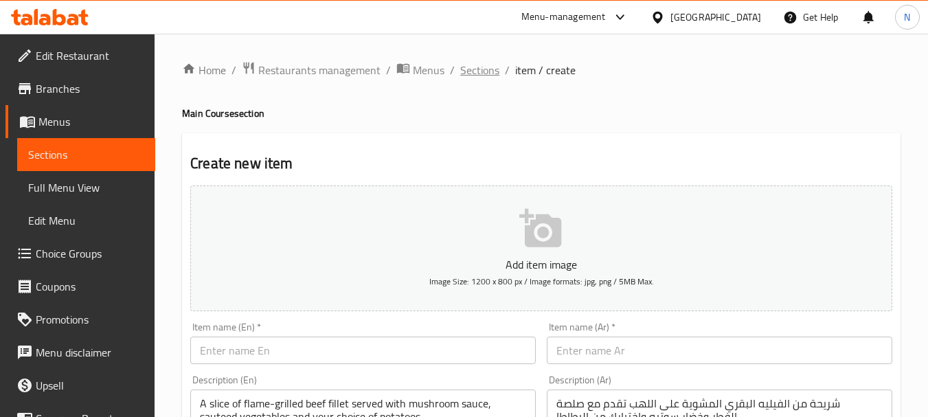
click at [481, 77] on span "Sections" at bounding box center [479, 70] width 39 height 16
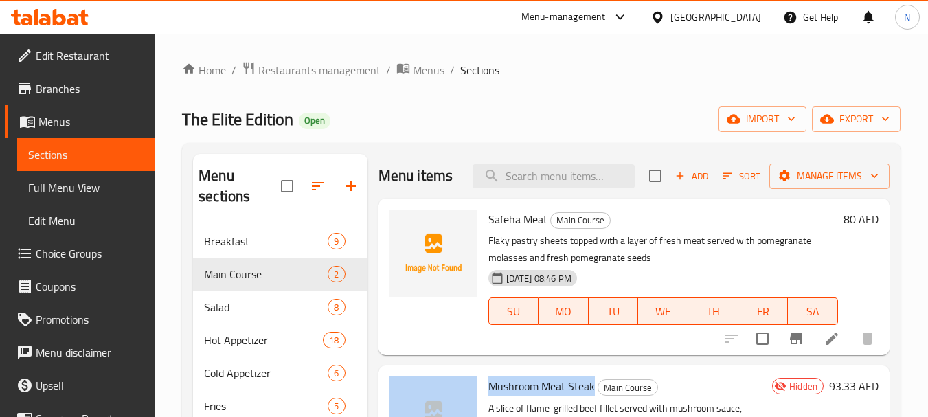
drag, startPoint x: 592, startPoint y: 387, endPoint x: 479, endPoint y: 389, distance: 113.3
copy div "Mushroom Meat Steak"
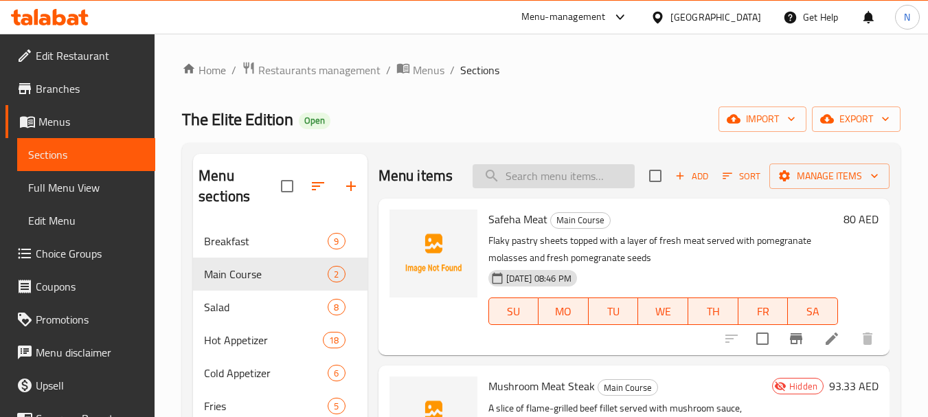
click at [540, 170] on input "search" at bounding box center [553, 176] width 162 height 24
paste input "Beef Medallion Steak"
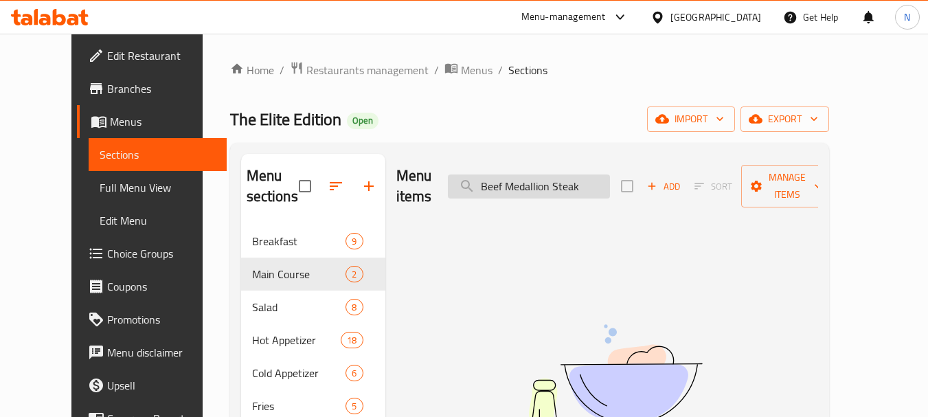
drag, startPoint x: 573, startPoint y: 175, endPoint x: 625, endPoint y: 177, distance: 52.9
click at [610, 177] on input "Beef Medallion Steak" at bounding box center [529, 186] width 162 height 24
drag, startPoint x: 531, startPoint y: 176, endPoint x: 480, endPoint y: 181, distance: 51.0
click at [480, 181] on input "Beef Medallion" at bounding box center [529, 186] width 162 height 24
click at [531, 176] on input "Medallion" at bounding box center [529, 186] width 162 height 24
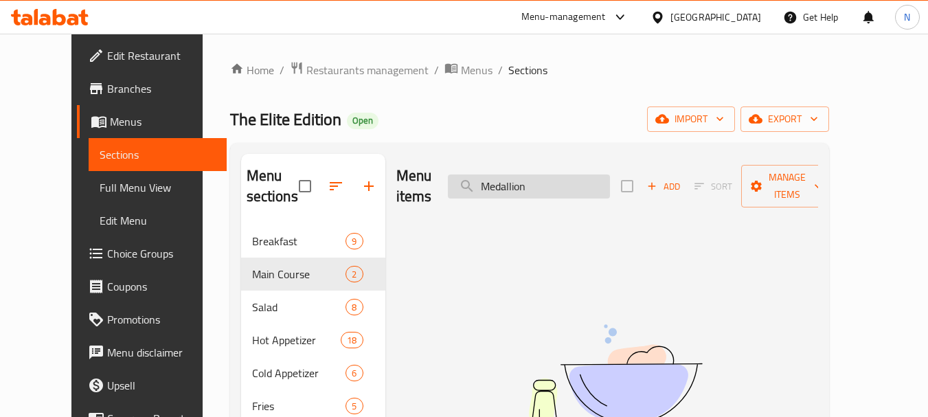
click at [531, 176] on input "Medallion" at bounding box center [529, 186] width 162 height 24
type input "\"
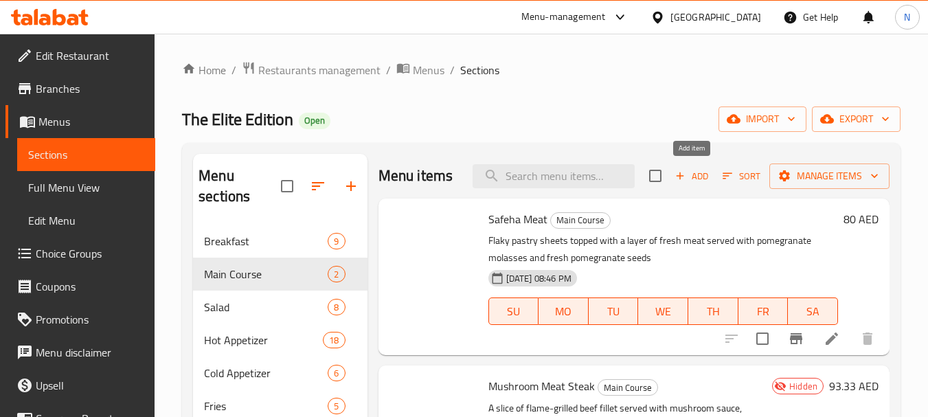
click at [682, 173] on icon "button" at bounding box center [680, 176] width 12 height 12
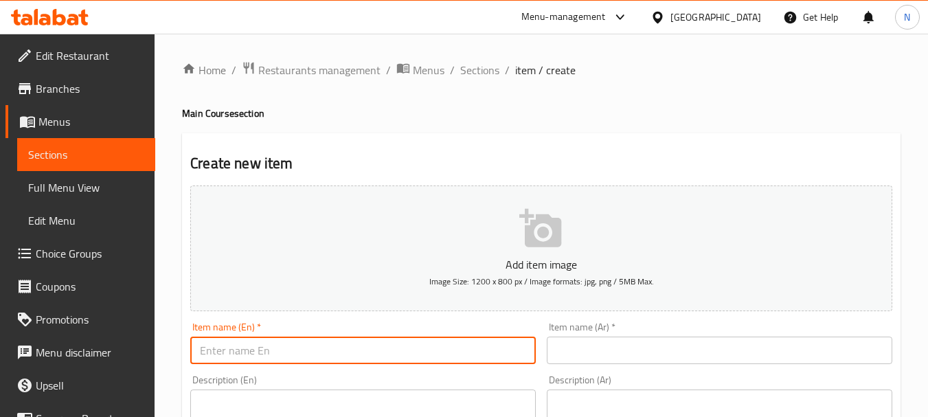
click at [394, 345] on input "text" at bounding box center [362, 349] width 345 height 27
paste input "Beef Medallion Steak"
type input "Beef Medallion Steak"
click at [591, 349] on input "text" at bounding box center [719, 349] width 345 height 27
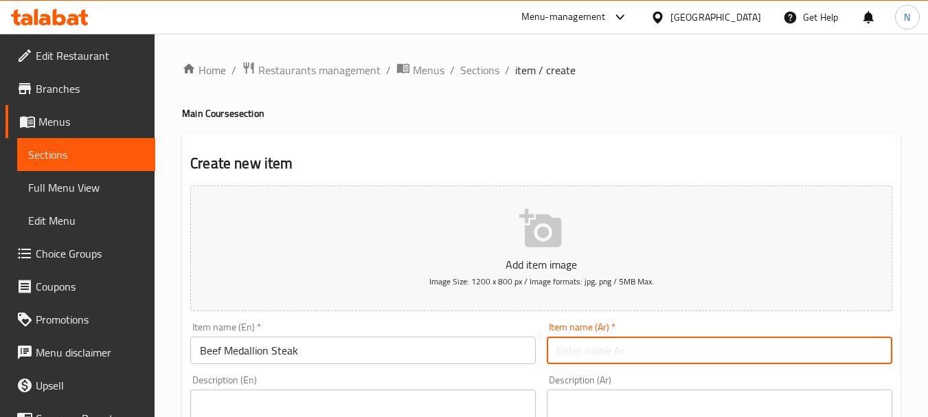
paste input "شريحة لحم ميداليون"
type input "شريحة لحم ميداليون"
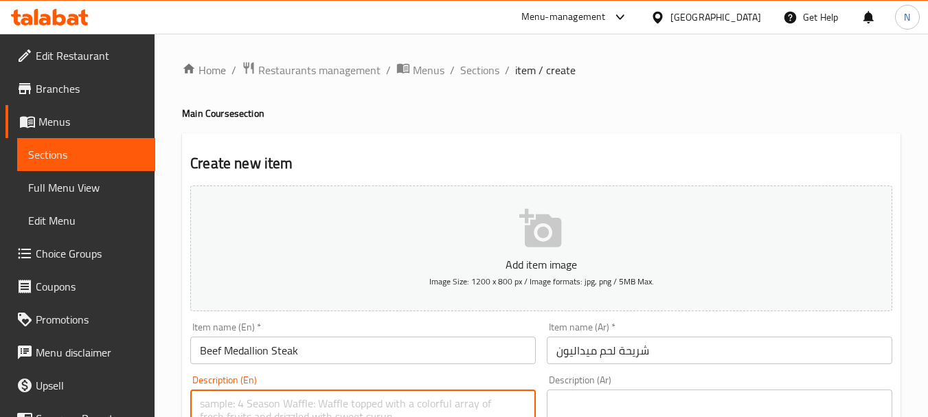
paste textarea ""Grilled beef fillet slices served with bell pepper sauce,sautéed vegetables an…"
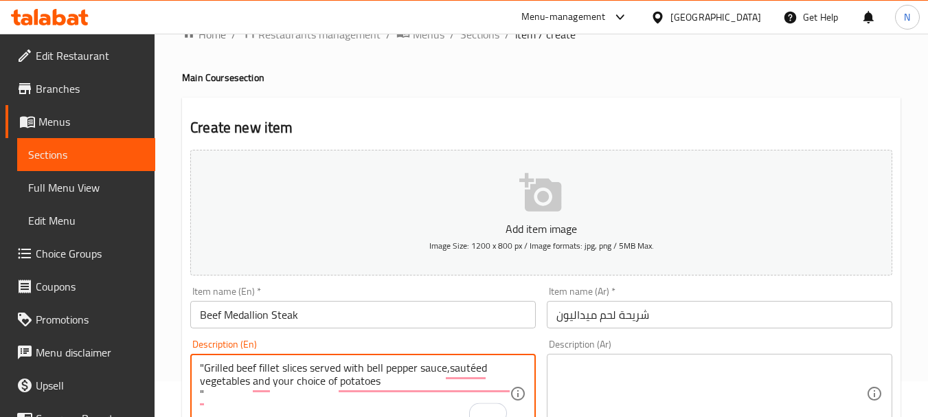
click at [201, 369] on textarea ""Grilled beef fillet slices served with bell pepper sauce,sautéed vegetables an…" at bounding box center [355, 393] width 310 height 65
click at [205, 369] on textarea ""Grilled beef fillet slices served with bell pepper sauce,sautéed vegetables an…" at bounding box center [355, 393] width 310 height 65
click at [216, 389] on textarea "Grilled beef fillet slices served with bell pepper sauce,sautéed vegetables and…" at bounding box center [355, 393] width 310 height 65
click at [214, 393] on textarea "Grilled beef fillet slices served with bell pepper sauce,sautéed vegetables and…" at bounding box center [355, 393] width 310 height 65
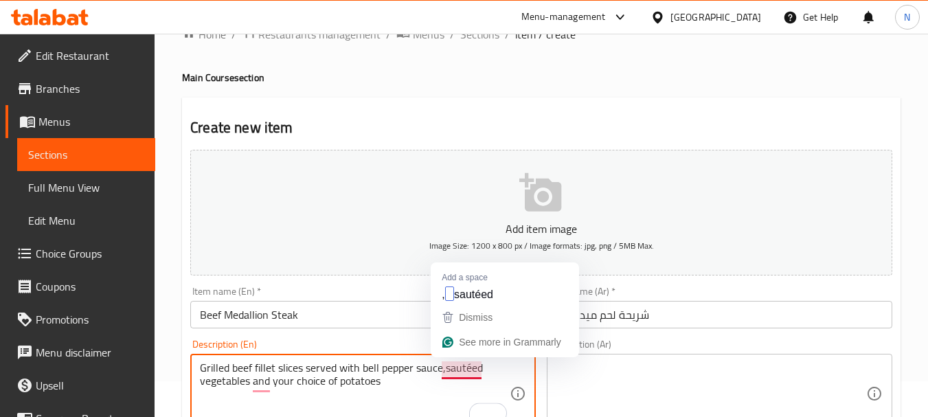
click at [444, 372] on textarea "Grilled beef fillet slices served with bell pepper sauce,sautéed vegetables and…" at bounding box center [355, 393] width 310 height 65
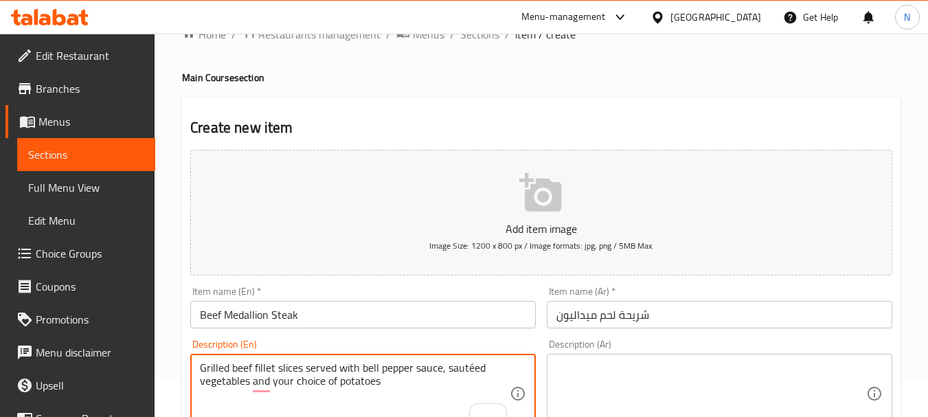
click at [472, 365] on textarea "Grilled beef fillet slices served with bell pepper sauce, sautéed vegetables an…" at bounding box center [355, 393] width 310 height 65
type textarea "Grilled beef fillet slices served with bell pepper sauce, sauteed vegetables an…"
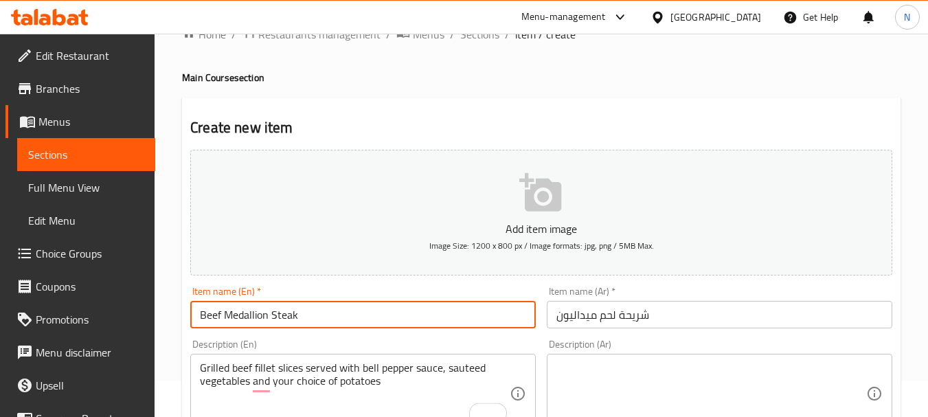
drag, startPoint x: 299, startPoint y: 316, endPoint x: 199, endPoint y: 323, distance: 100.5
click at [199, 323] on input "Beef Medallion Steak" at bounding box center [362, 314] width 345 height 27
click at [617, 389] on textarea at bounding box center [711, 393] width 310 height 65
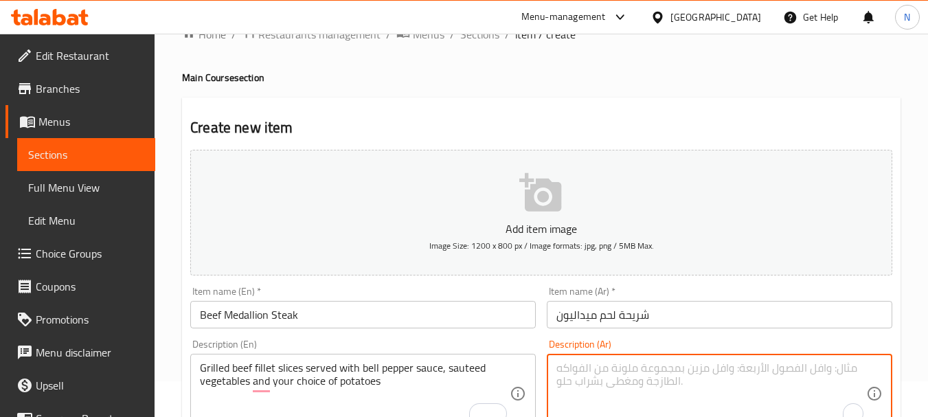
paste textarea "شرائح من الفيليه البقري مشوي يقدم مع صلصة فلفل الألوان وخضار سوتيه وإختيارك من …"
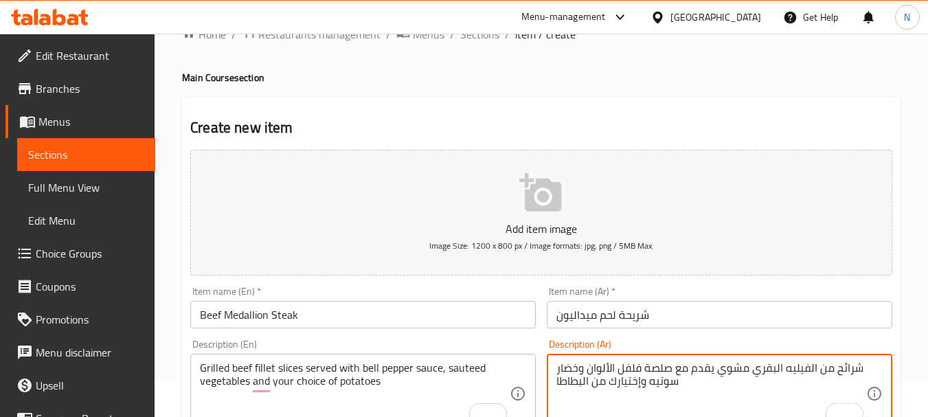
type textarea "شرائح من الفيليه البقري مشوي يقدم مع صلصة فلفل الألوان وخضار سوتيه وإختيارك من …"
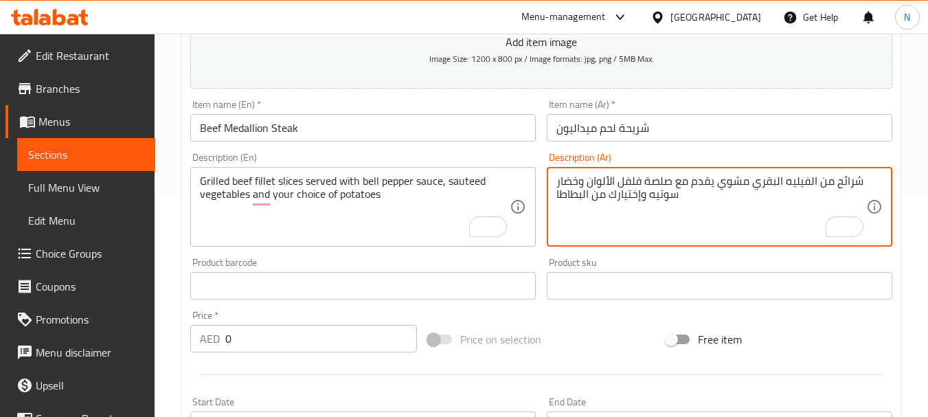
scroll to position [229, 0]
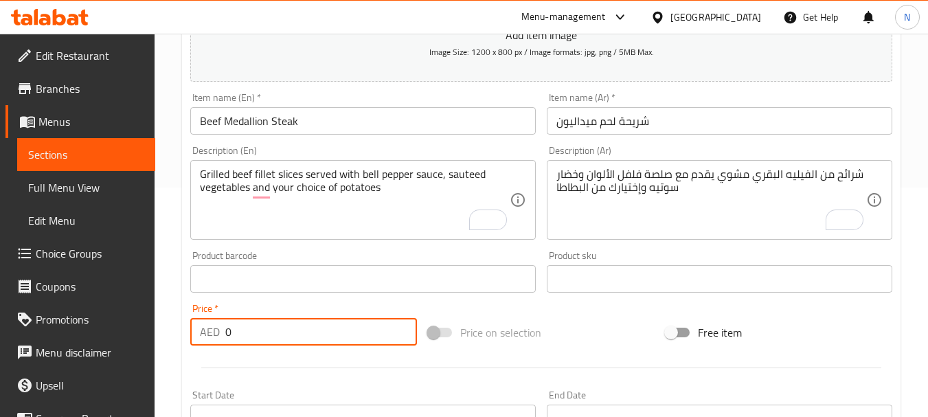
drag, startPoint x: 301, startPoint y: 323, endPoint x: 174, endPoint y: 341, distance: 128.2
click at [174, 341] on div "Home / Restaurants management / Menus / Sections / item / create Main Course se…" at bounding box center [540, 272] width 773 height 937
paste input "number"
type input "86.66"
click at [592, 346] on div "Price on selection" at bounding box center [541, 332] width 238 height 37
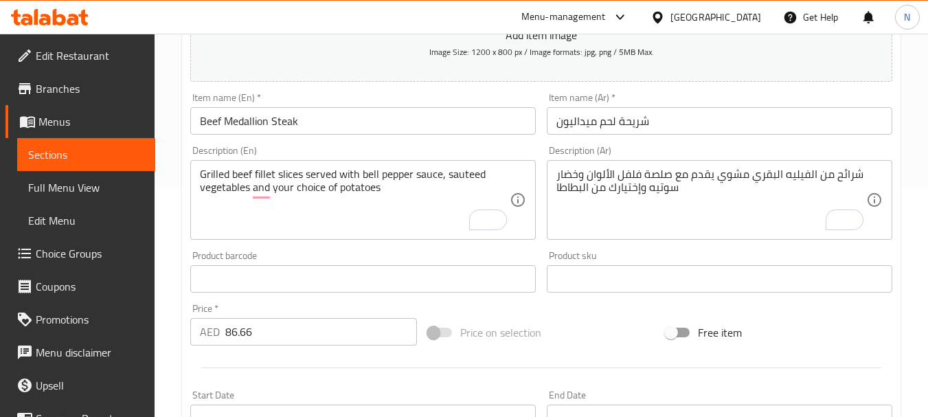
scroll to position [553, 0]
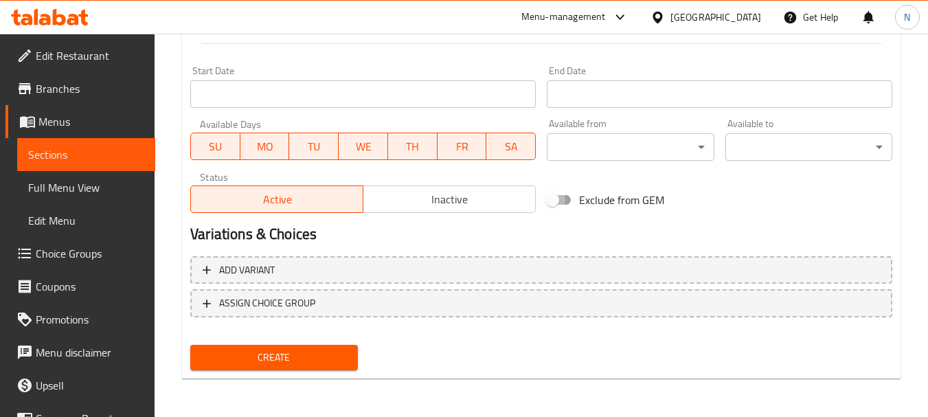
click at [545, 213] on input "Exclude from GEM" at bounding box center [552, 200] width 78 height 26
click at [553, 203] on input "Exclude from GEM" at bounding box center [566, 200] width 78 height 26
checkbox input "false"
click at [463, 200] on span "Inactive" at bounding box center [449, 200] width 161 height 20
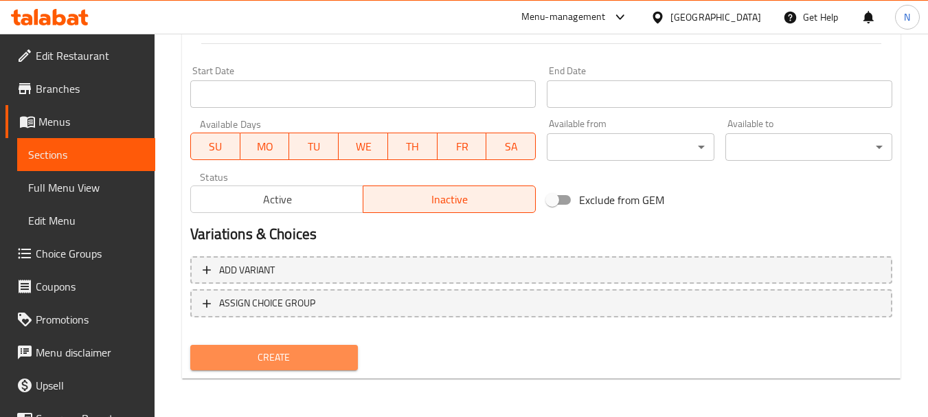
click at [295, 366] on span "Create" at bounding box center [273, 357] width 145 height 17
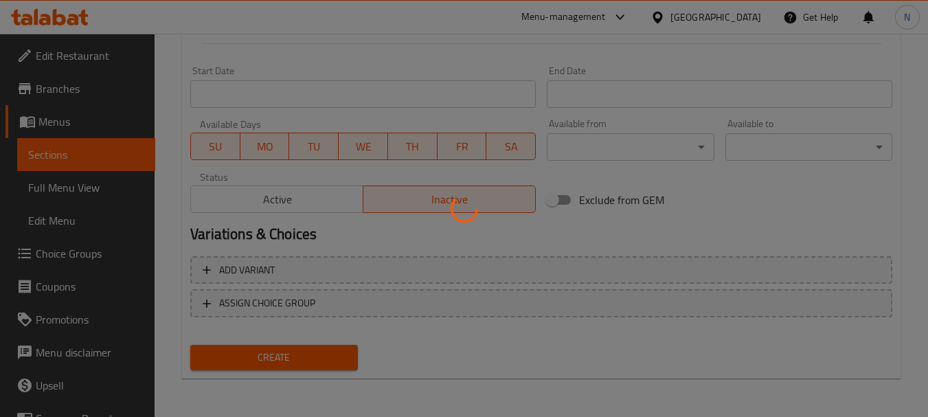
type input "0"
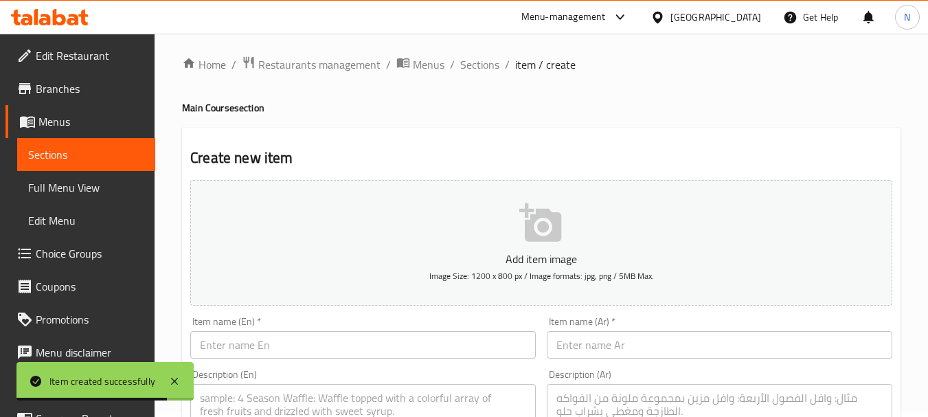
scroll to position [0, 0]
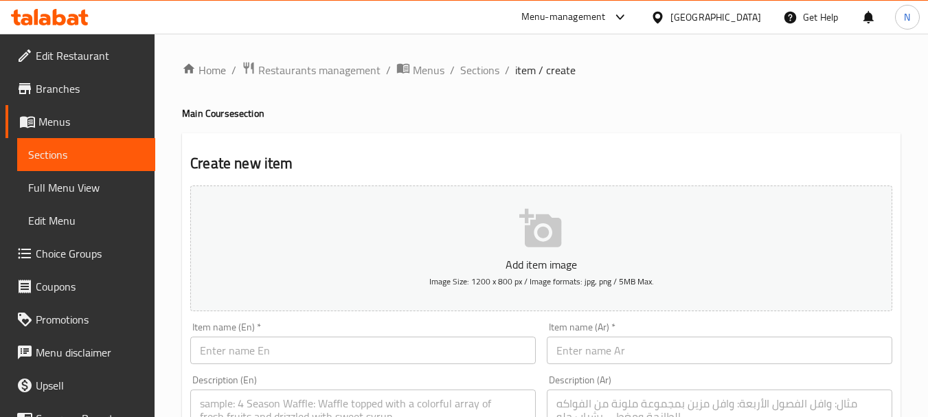
click at [474, 74] on span "Sections" at bounding box center [479, 70] width 39 height 16
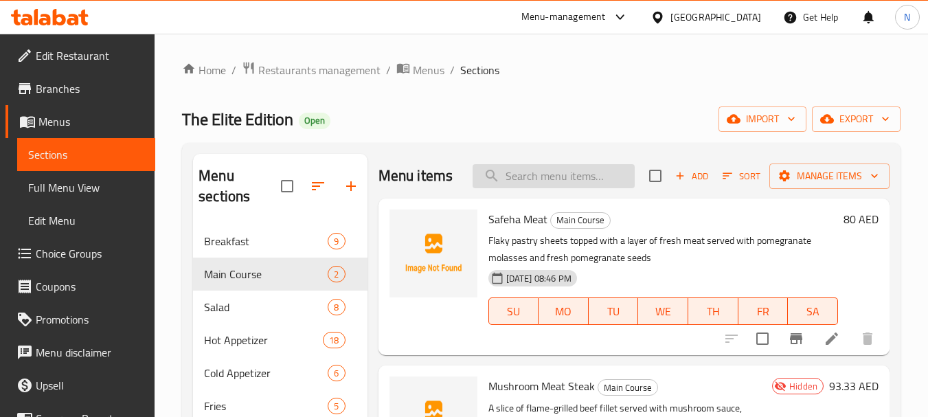
click at [554, 187] on input "search" at bounding box center [553, 176] width 162 height 24
click at [559, 171] on input "search" at bounding box center [553, 176] width 162 height 24
paste input "Chicken Al Afunghi"
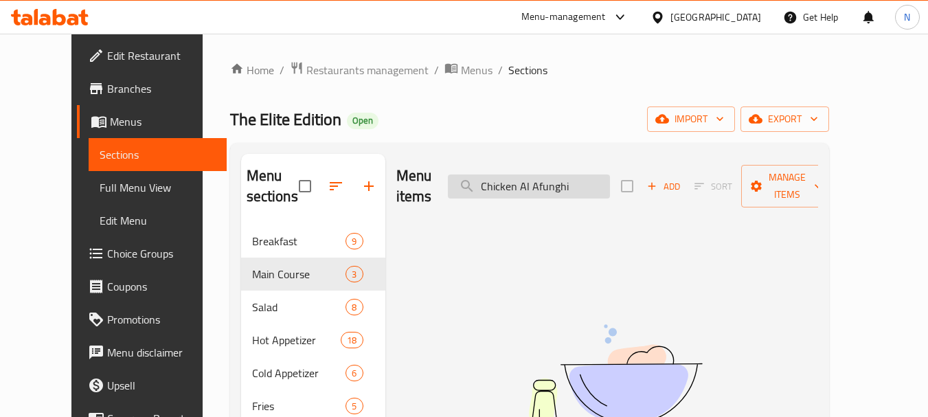
drag, startPoint x: 555, startPoint y: 176, endPoint x: 489, endPoint y: 175, distance: 66.6
click at [489, 175] on input "Chicken Al Afunghi" at bounding box center [529, 186] width 162 height 24
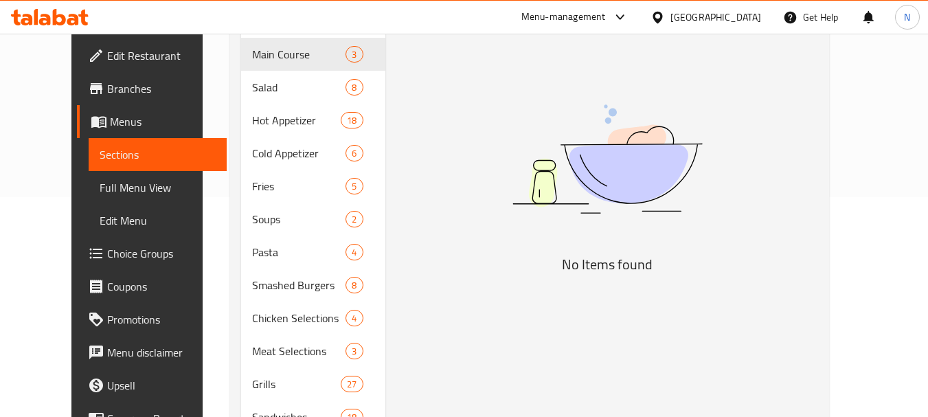
scroll to position [247, 0]
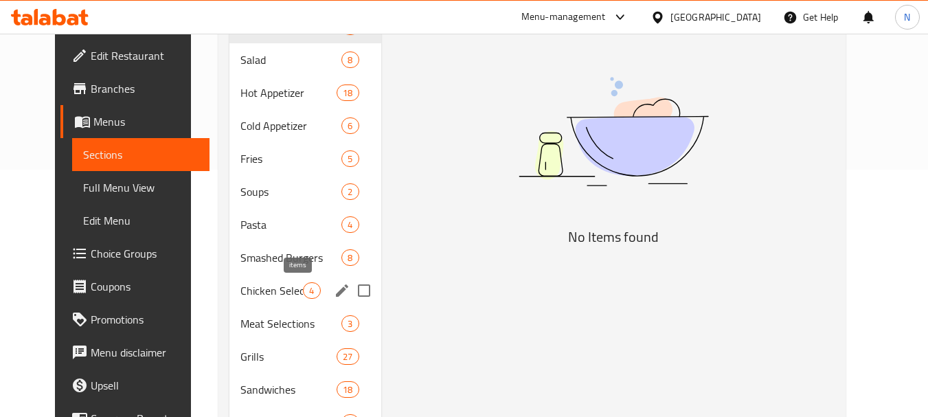
type input "Afunghi"
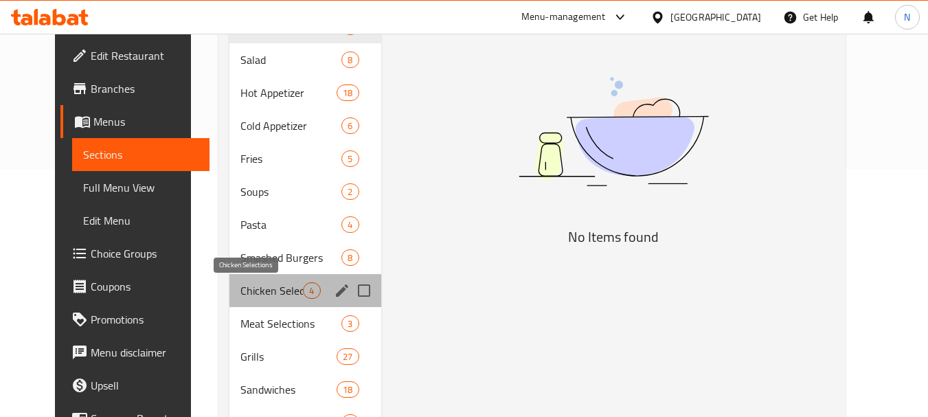
click at [287, 296] on span "Chicken Selections" at bounding box center [271, 290] width 62 height 16
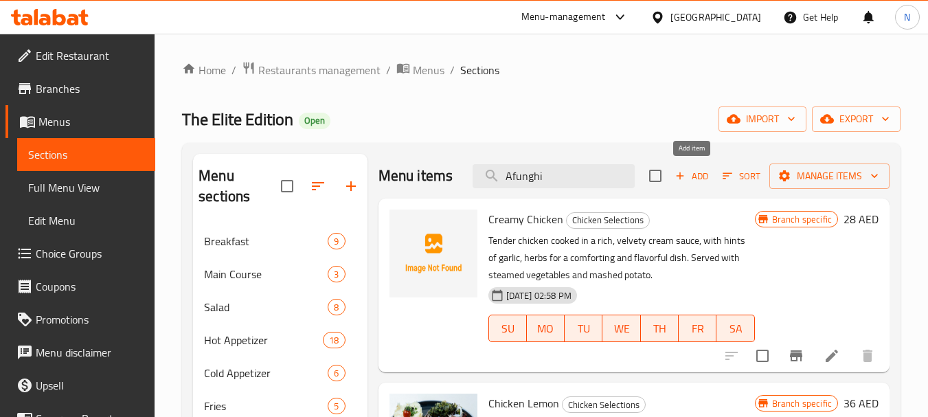
click at [682, 176] on icon "button" at bounding box center [680, 176] width 8 height 8
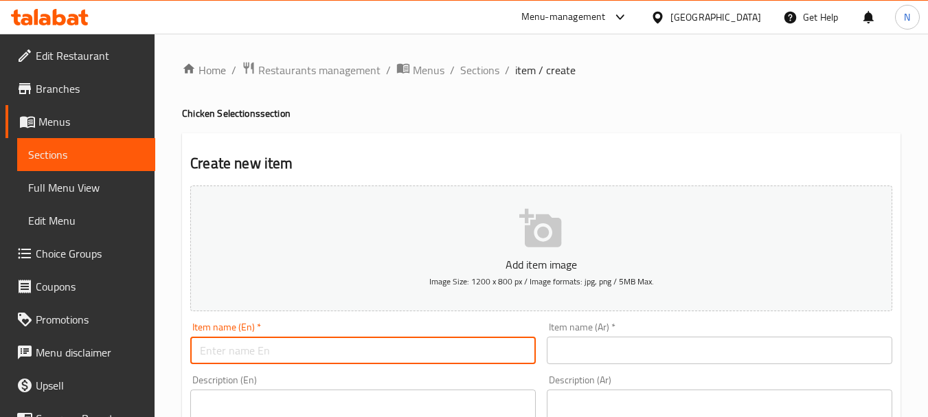
click at [429, 358] on input "text" at bounding box center [362, 349] width 345 height 27
paste input "Chicken Al Afunghi"
type input "Chicken Al Afunghi"
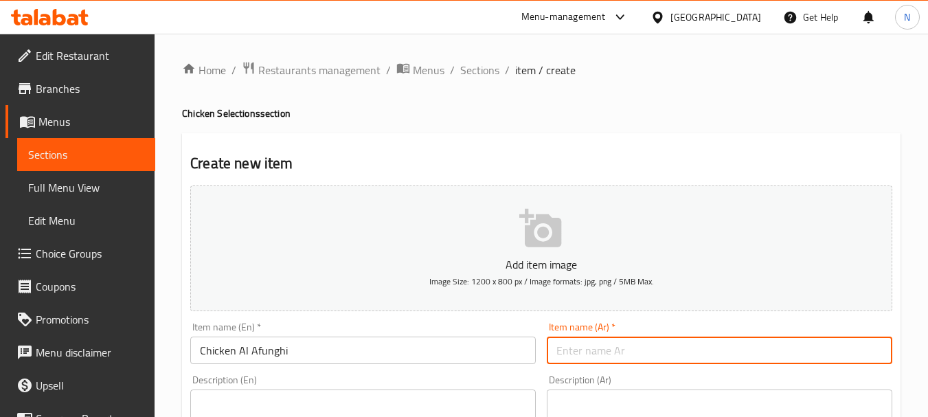
click at [581, 338] on input "text" at bounding box center [719, 349] width 345 height 27
paste input "دجاج بالفطر"
type input "دجاج بالفطر"
click at [262, 347] on input "Chicken Al Afunghi" at bounding box center [362, 349] width 345 height 27
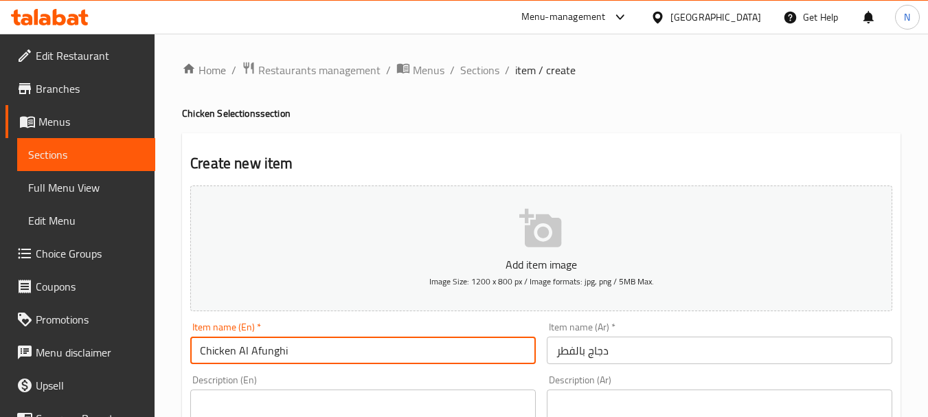
click at [262, 347] on input "Chicken Al Afunghi" at bounding box center [362, 349] width 345 height 27
click at [256, 358] on input "Chicken Al Afunghi" at bounding box center [362, 349] width 345 height 27
click at [266, 354] on input "Chicken Al Afunghi" at bounding box center [362, 349] width 345 height 27
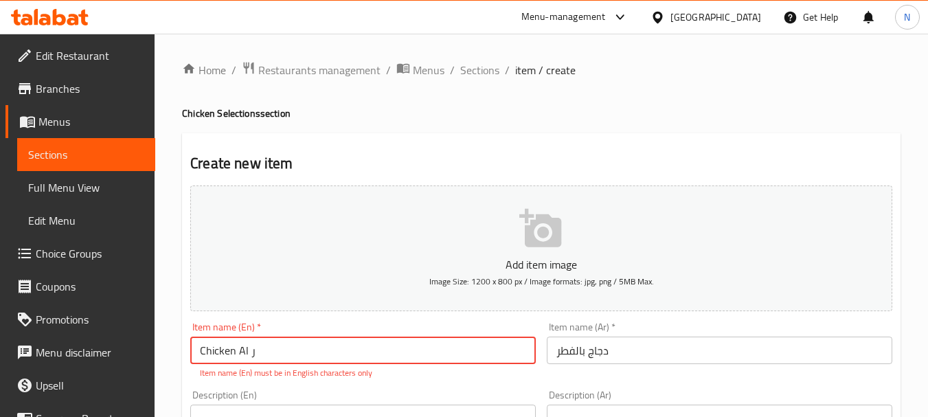
drag, startPoint x: 268, startPoint y: 353, endPoint x: 236, endPoint y: 347, distance: 32.2
click at [236, 347] on input "Chicken Al ر" at bounding box center [362, 349] width 345 height 27
click at [367, 334] on div "Item name (En)   * Chicken Al ر Item name (En) * Item name (En) must be in Engl…" at bounding box center [362, 350] width 345 height 57
click at [365, 341] on input "Chicken Al ر" at bounding box center [362, 349] width 345 height 27
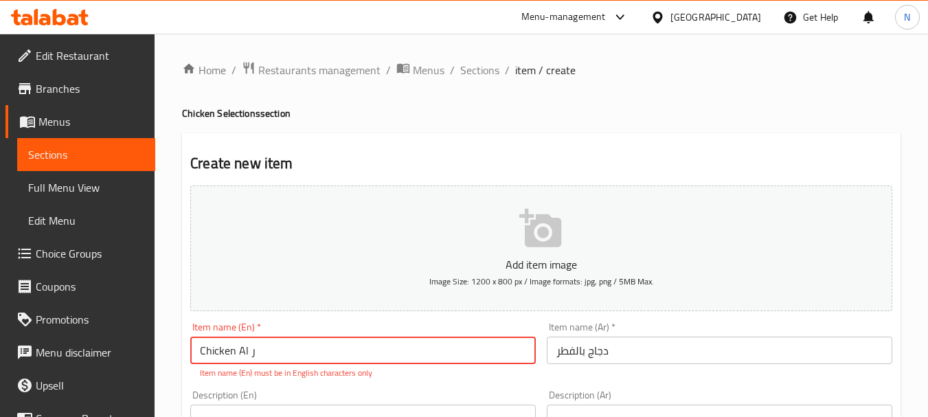
paste input "Chicken Al Afunghi"
click at [365, 341] on input "Chicken Al Chicken Al Afunghi" at bounding box center [362, 349] width 345 height 27
paste input "text"
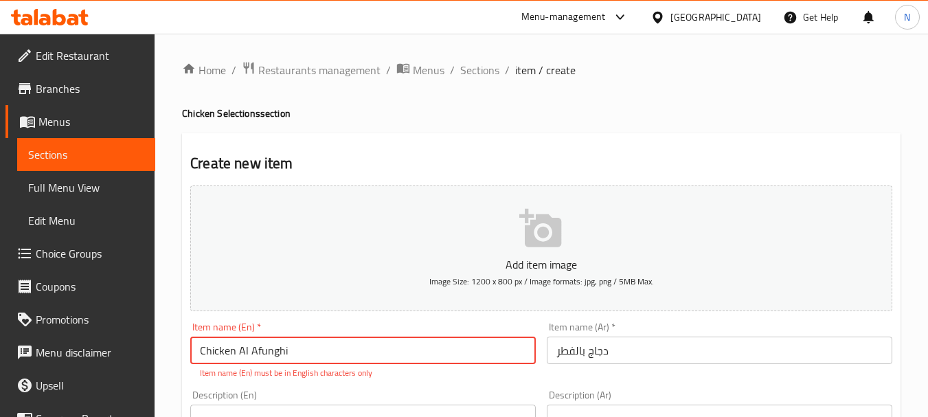
drag, startPoint x: 293, startPoint y: 356, endPoint x: 249, endPoint y: 353, distance: 44.1
click at [249, 353] on input "Chicken Al Afunghi" at bounding box center [362, 349] width 345 height 27
type input "Chicken Al Afunghi"
click at [582, 349] on input "دجاج بالفطر" at bounding box center [719, 349] width 345 height 27
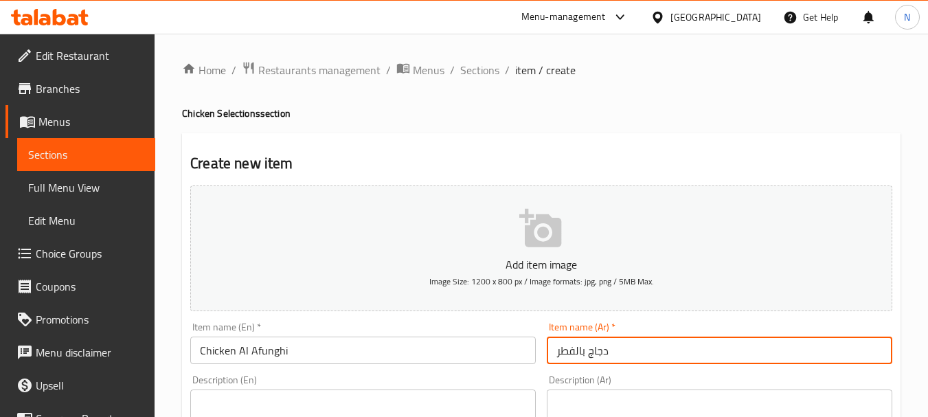
click at [582, 349] on input "دجاج بالفطر" at bounding box center [719, 349] width 345 height 27
click at [474, 66] on span "Sections" at bounding box center [479, 70] width 39 height 16
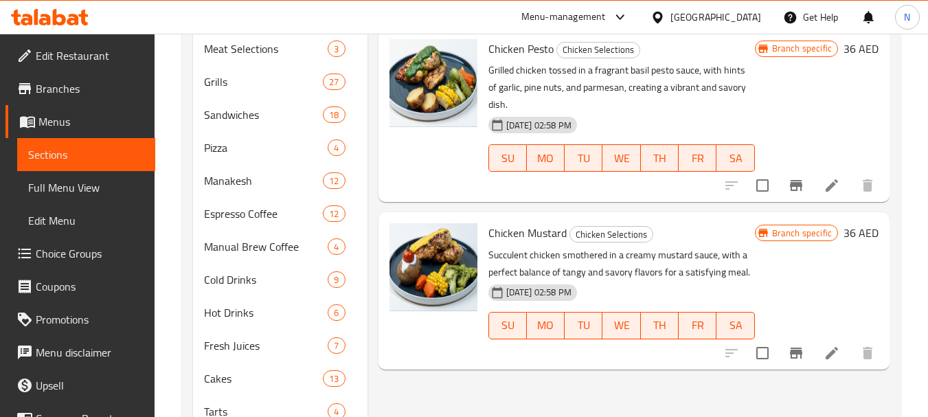
scroll to position [553, 0]
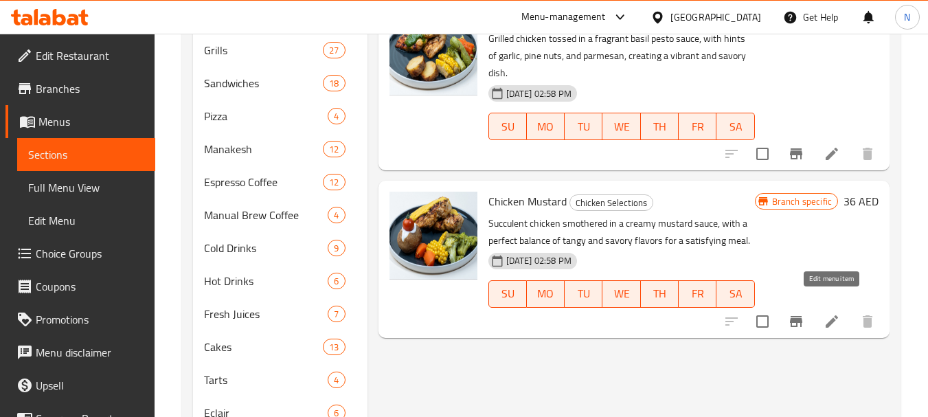
click at [826, 315] on icon at bounding box center [831, 321] width 12 height 12
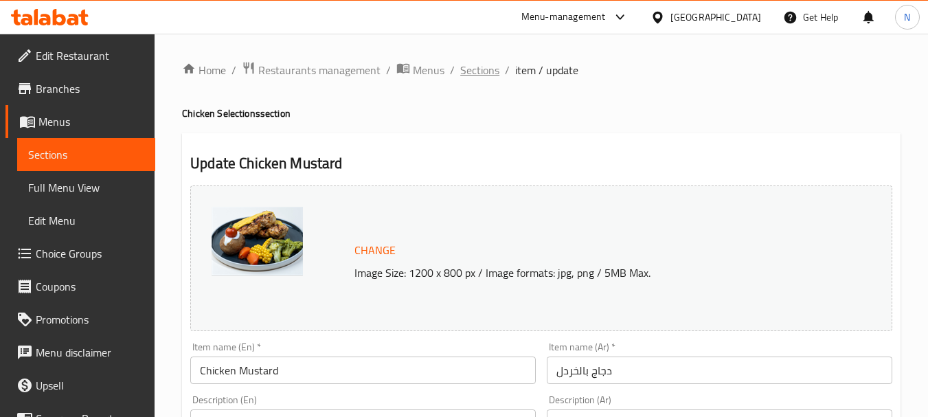
click at [465, 71] on span "Sections" at bounding box center [479, 70] width 39 height 16
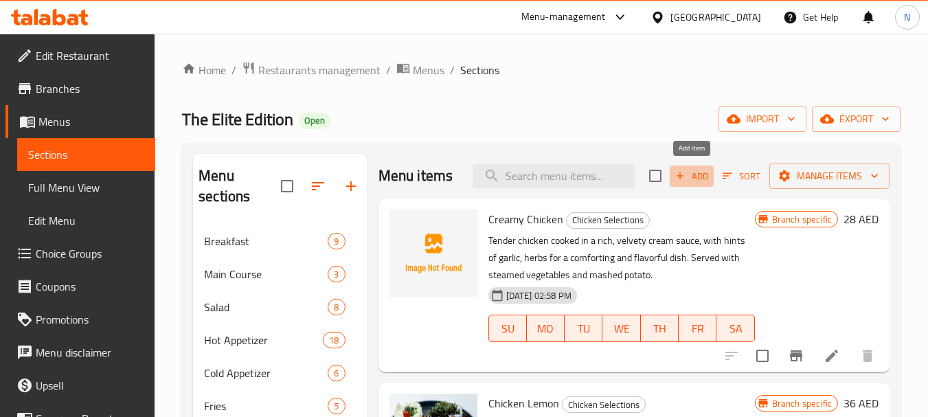
click at [691, 175] on span "Add" at bounding box center [691, 176] width 37 height 16
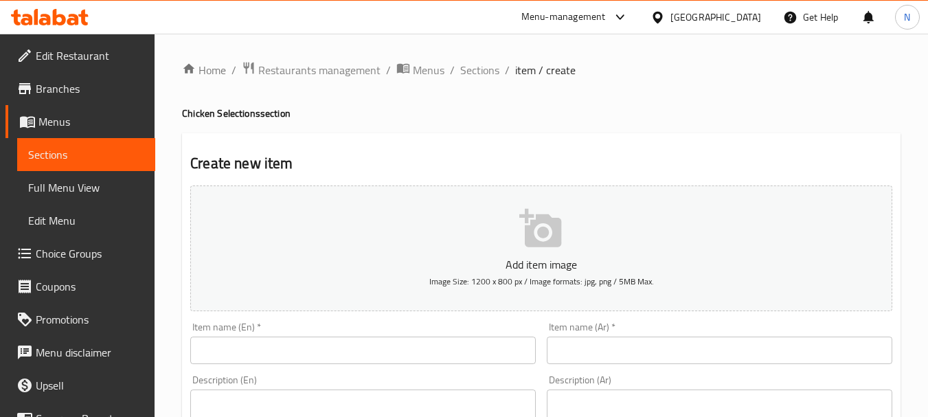
click at [676, 356] on input "text" at bounding box center [719, 349] width 345 height 27
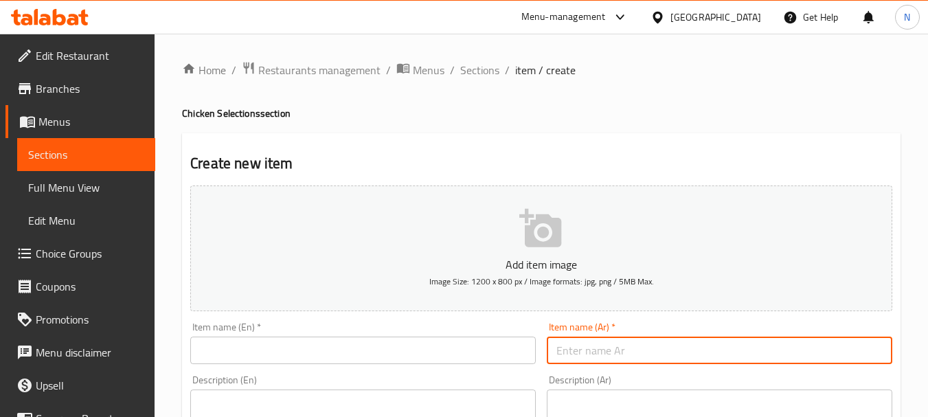
paste input "دجاج بالفطر"
type input "دجاج بالفطر"
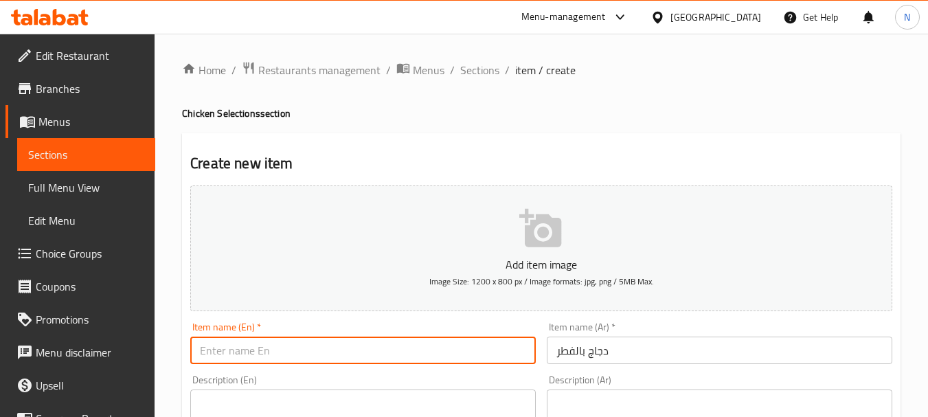
click at [255, 353] on input "text" at bounding box center [362, 349] width 345 height 27
paste input "Chicken with mushrooms"
click at [245, 353] on input "Chicken with mushrooms" at bounding box center [362, 349] width 345 height 27
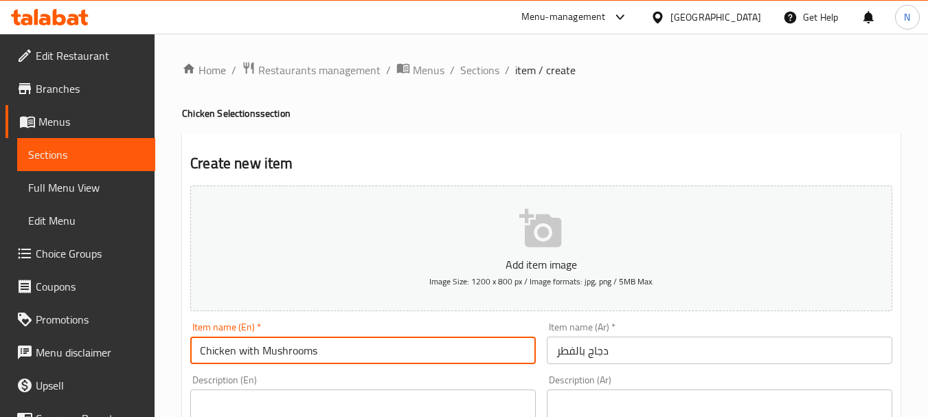
click at [243, 354] on input "Chicken with Mushrooms" at bounding box center [362, 349] width 345 height 27
type input "Chicken With Mushrooms"
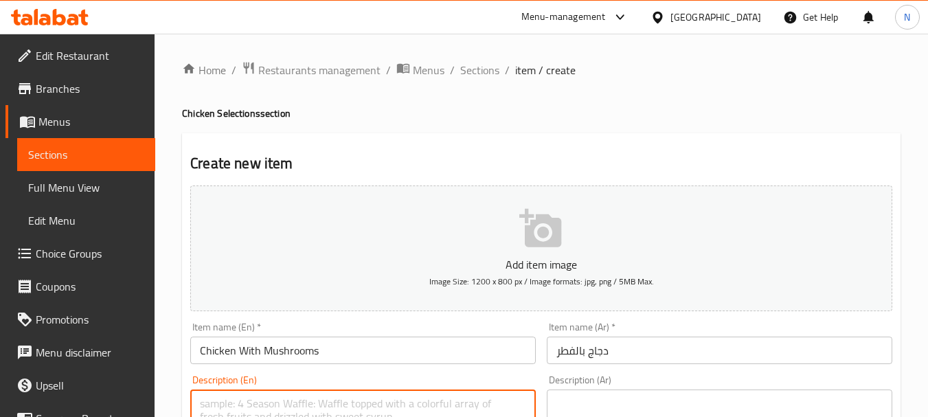
paste textarea ""Tender grilled chicken breast served with mushroom and cream sauce and sautéed…"
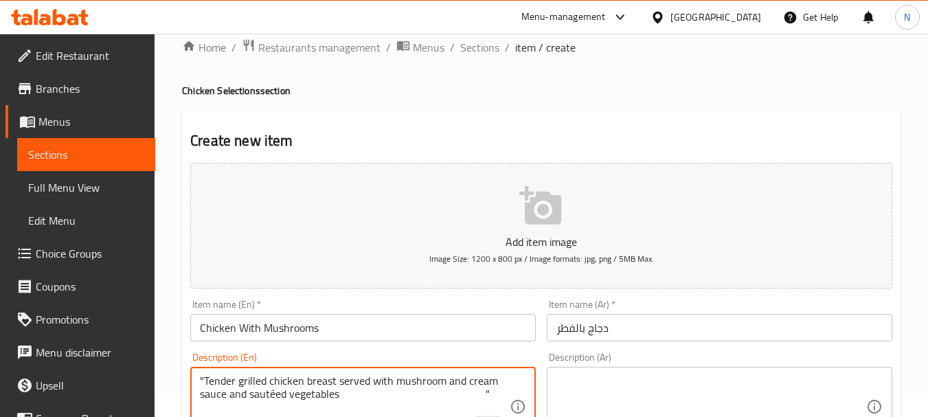
click at [205, 380] on textarea ""Tender grilled chicken breast served with mushroom and cream sauce and sautéed…" at bounding box center [355, 406] width 310 height 65
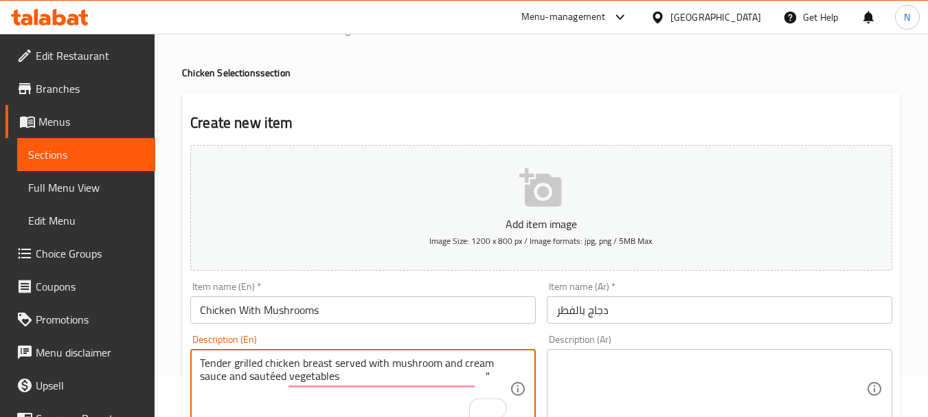
scroll to position [50, 0]
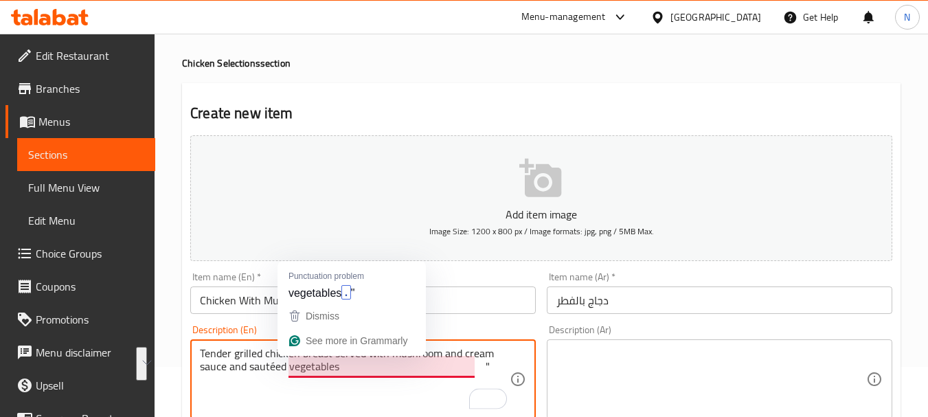
drag, startPoint x: 483, startPoint y: 360, endPoint x: 402, endPoint y: 365, distance: 81.8
click at [402, 365] on textarea "Tender grilled chicken breast served with mushroom and cream sauce and sautéed …" at bounding box center [355, 379] width 310 height 65
click at [427, 374] on textarea "Tender grilled chicken breast served with mushroom and cream sauce and sautéed …" at bounding box center [355, 379] width 310 height 65
drag, startPoint x: 477, startPoint y: 363, endPoint x: 339, endPoint y: 375, distance: 137.8
click at [339, 375] on textarea "Tender grilled chicken breast served with mushroom and cream sauce and sautéed …" at bounding box center [355, 379] width 310 height 65
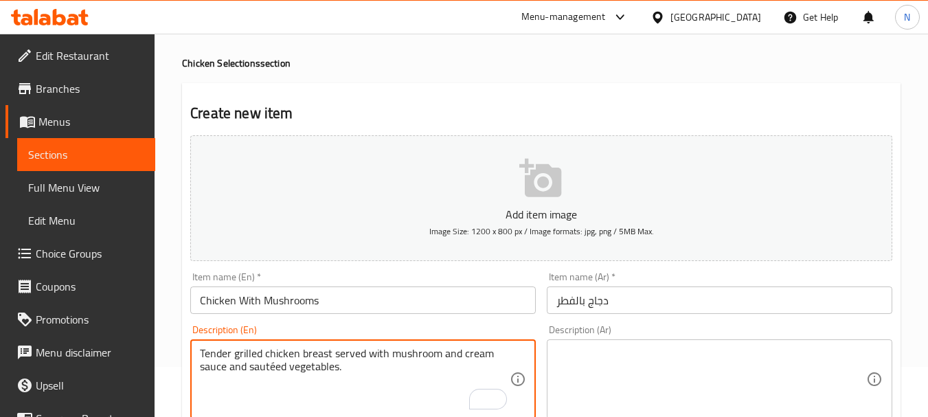
type textarea "Tender grilled chicken breast served with mushroom and cream sauce and sautéed …"
click at [604, 390] on textarea at bounding box center [711, 379] width 310 height 65
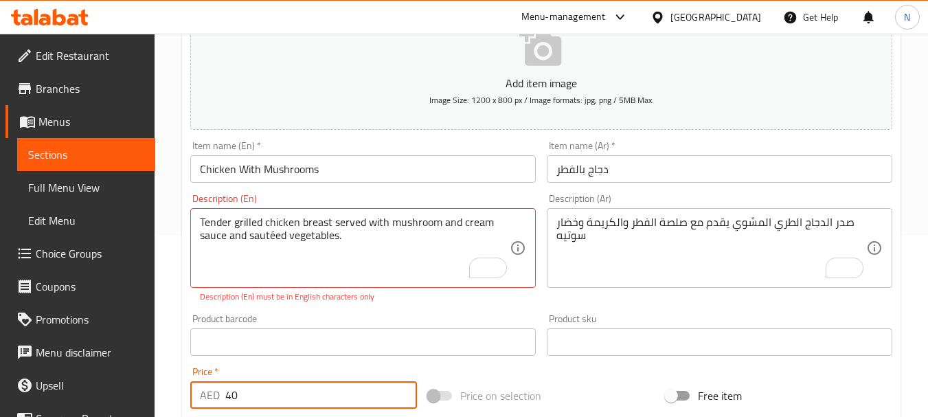
type input "40"
click at [541, 388] on div "Price on selection" at bounding box center [541, 395] width 238 height 37
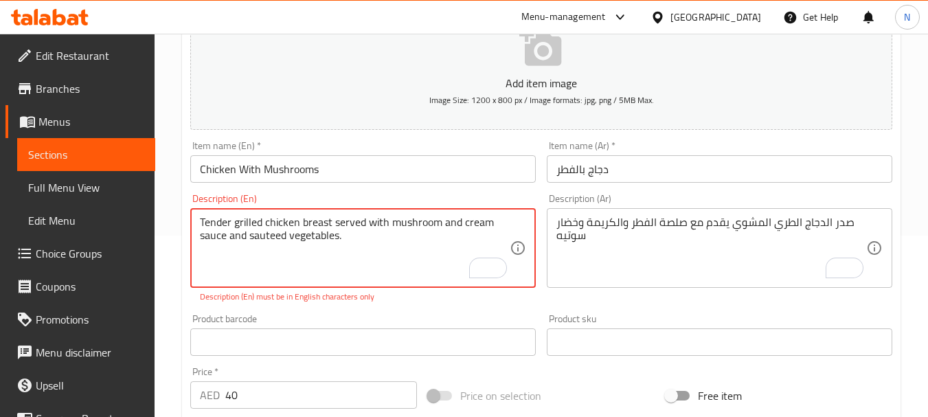
type textarea "Tender grilled chicken breast served with mushroom and cream sauce and sauteed …"
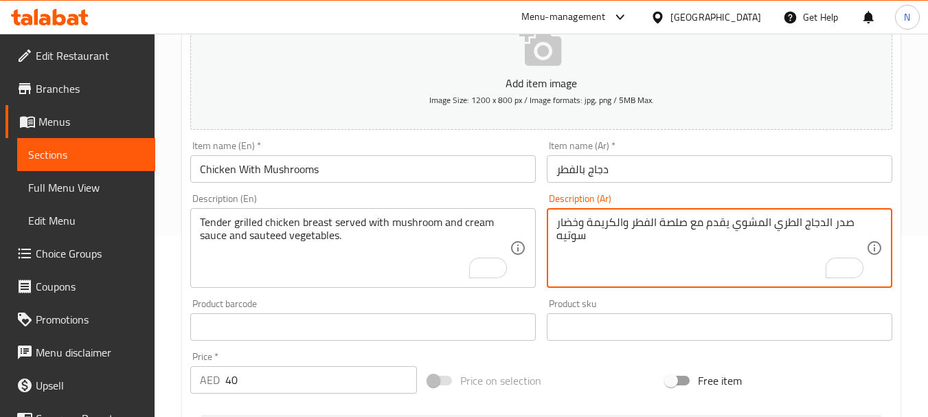
click at [573, 363] on div "Price on selection" at bounding box center [541, 380] width 238 height 37
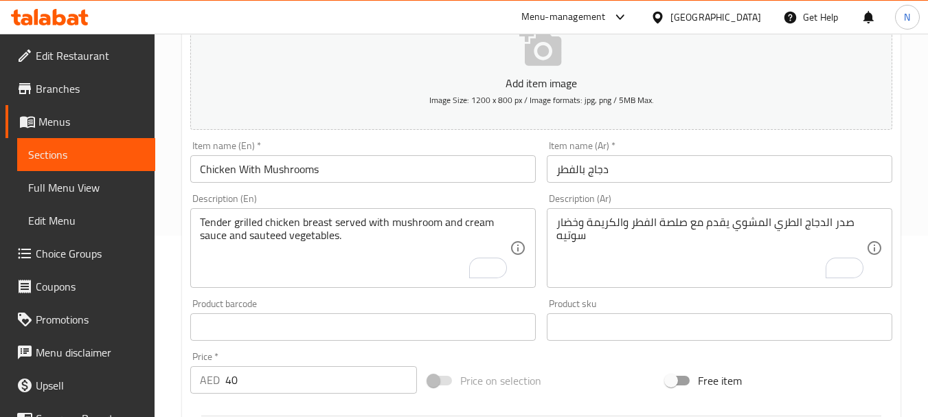
scroll to position [546, 0]
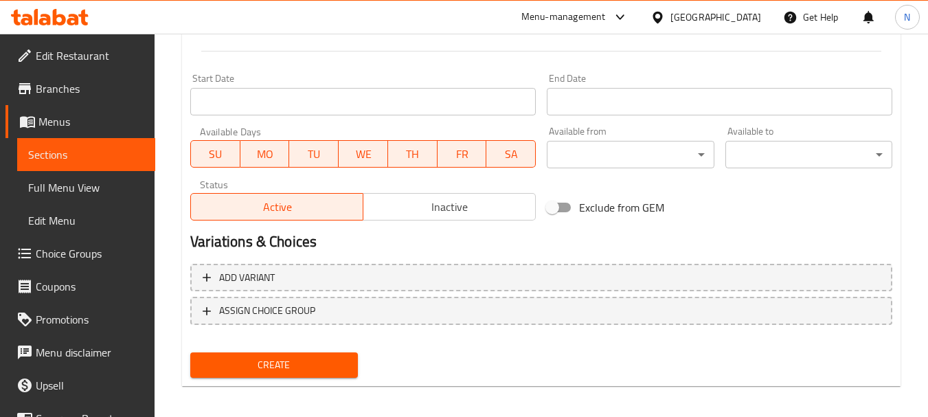
click at [288, 372] on span "Create" at bounding box center [273, 364] width 145 height 17
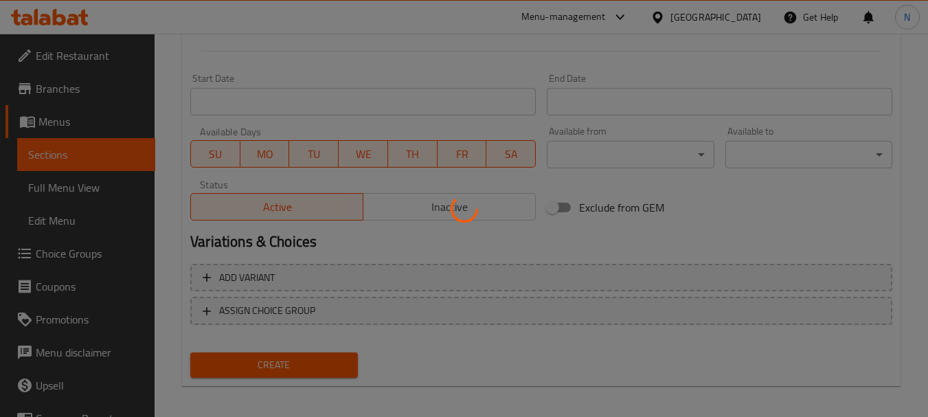
type input "0"
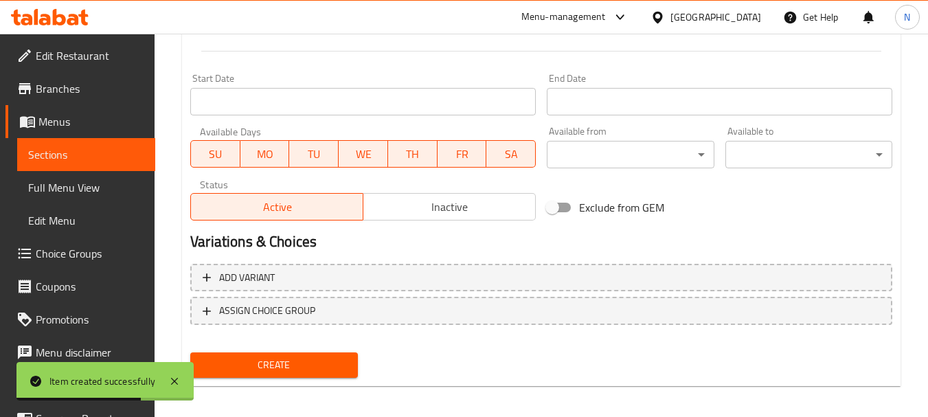
scroll to position [0, 0]
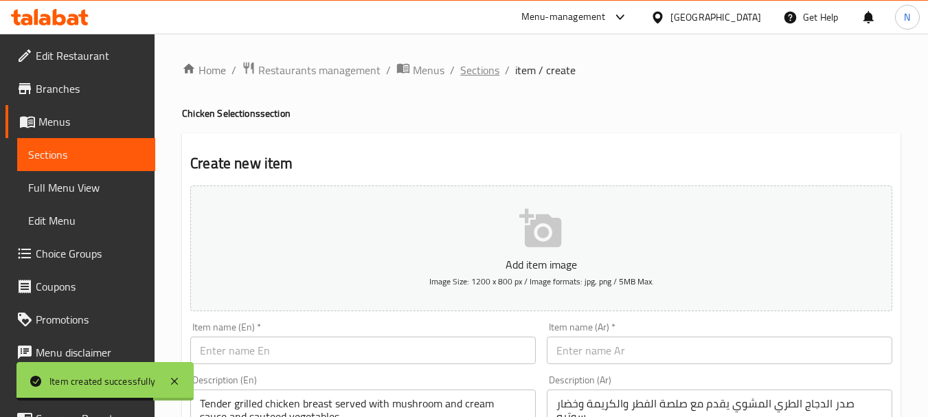
click at [477, 73] on span "Sections" at bounding box center [479, 70] width 39 height 16
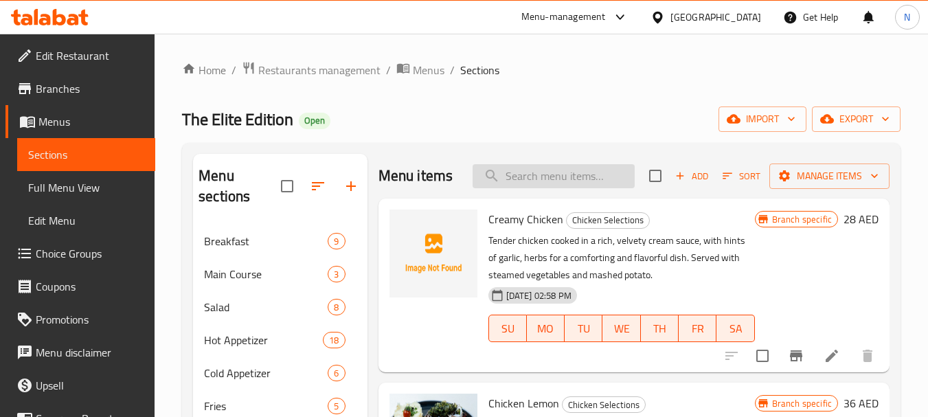
click at [607, 186] on input "search" at bounding box center [553, 176] width 162 height 24
paste input "Chicken Parmesan"
type input "Chicken Parmesan"
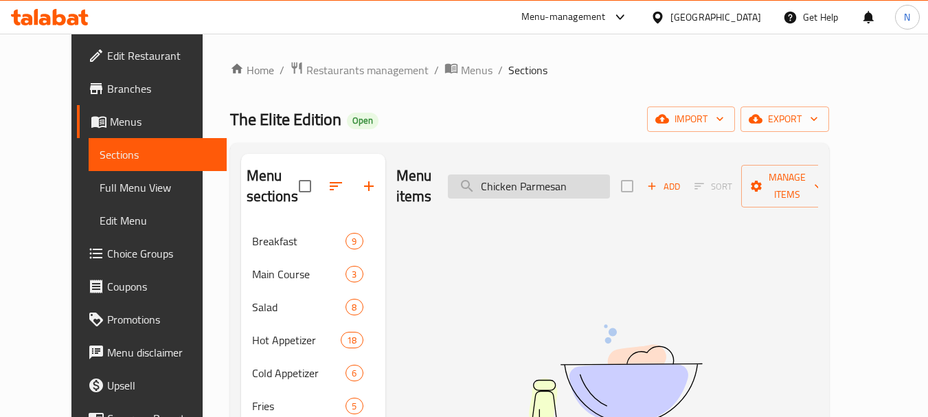
click at [585, 181] on input "Chicken Parmesan" at bounding box center [529, 186] width 162 height 24
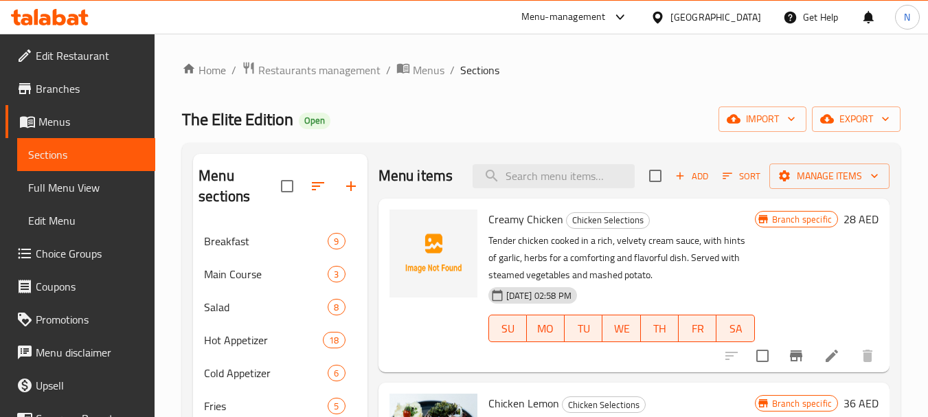
click at [676, 180] on icon "button" at bounding box center [680, 176] width 8 height 8
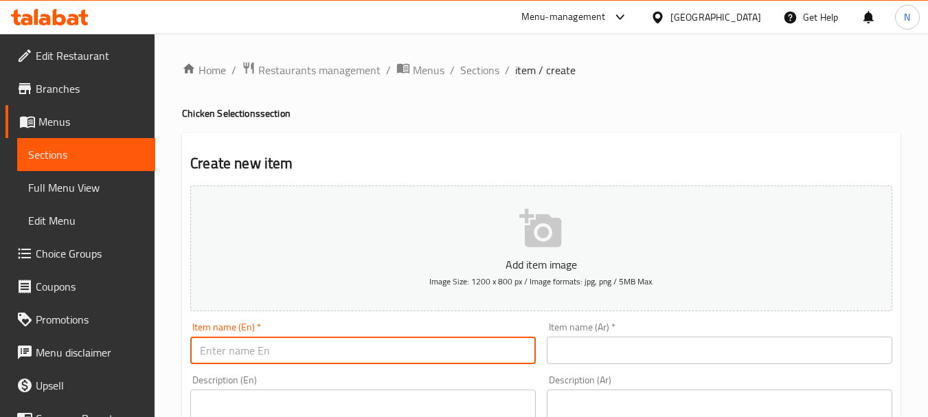
click at [346, 339] on input "text" at bounding box center [362, 349] width 345 height 27
paste input "Chicken Parmesan"
type input "Chicken Parmesan"
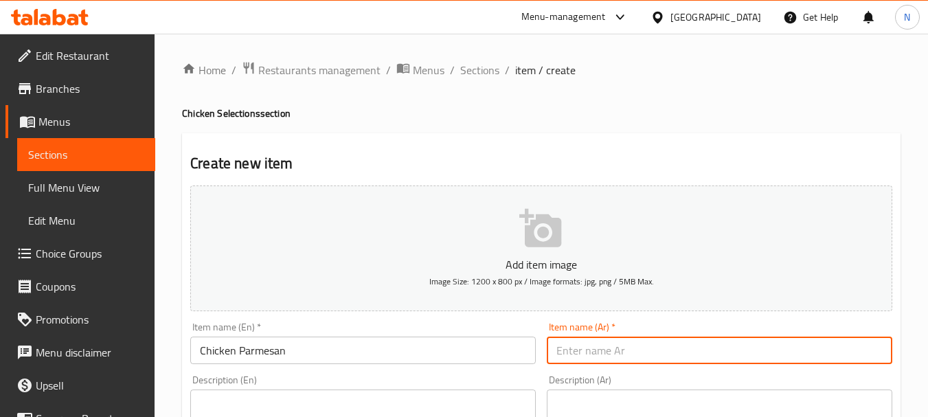
click at [578, 336] on input "text" at bounding box center [719, 349] width 345 height 27
paste input "دجاج بارميزان"
type input "دجاج بارميزان"
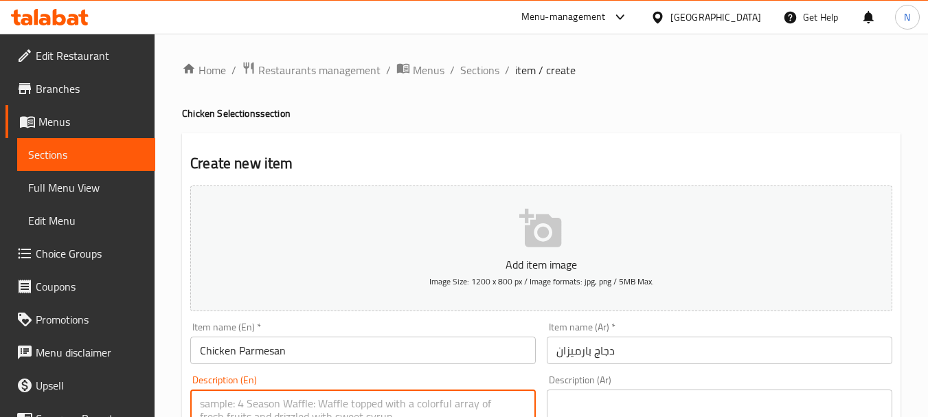
paste textarea ""Breaded chicken breast topped with mashed potatoes served with spaghetti and P…"
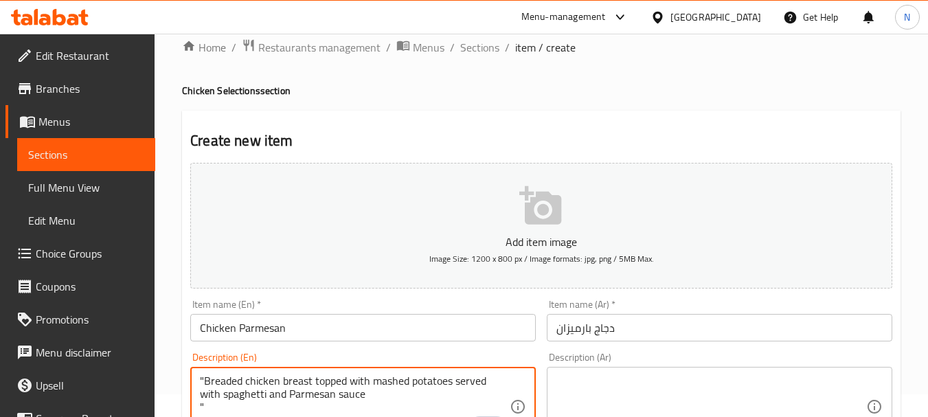
type textarea ""Breaded chicken breast topped with mashed potatoes served with spaghetti and P…"
click at [614, 387] on textarea at bounding box center [711, 406] width 310 height 65
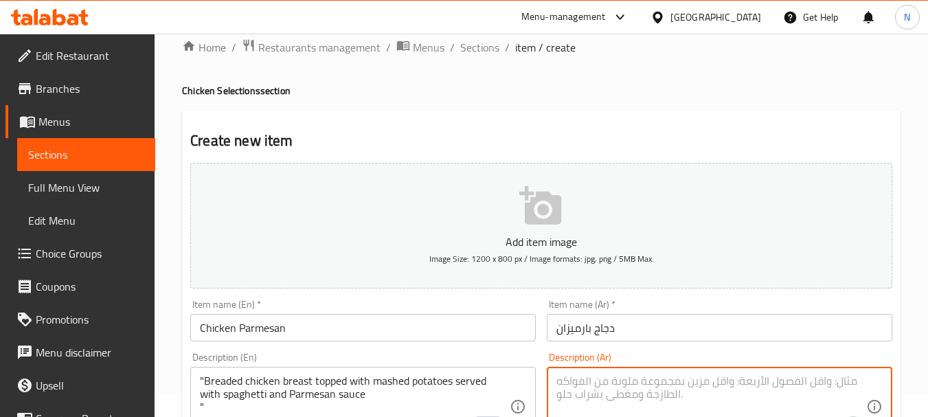
paste textarea "صدر دجاج مقلي مغطاه بطبقة بطاطا مهروسة تقدم سباغتي وصلصة البيرمزان"
type textarea "صدر دجاج مقلي مغطاه بطبقة بطاطا مهروسة تقدم سباغتي وصلصة البيرمزان"
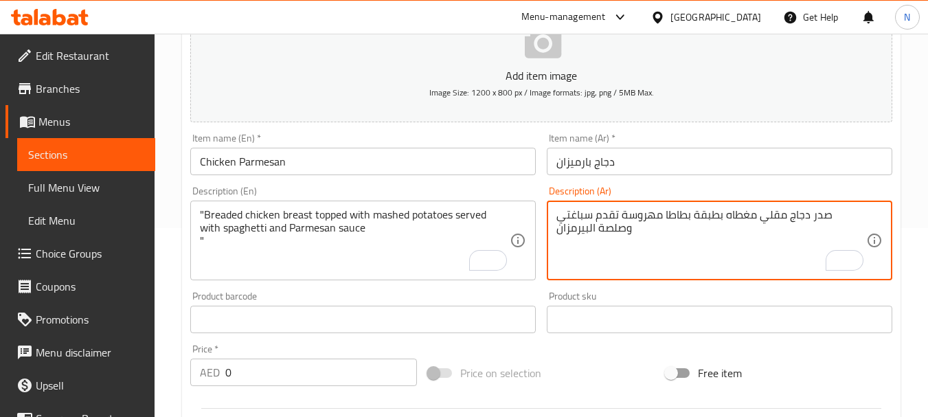
scroll to position [198, 0]
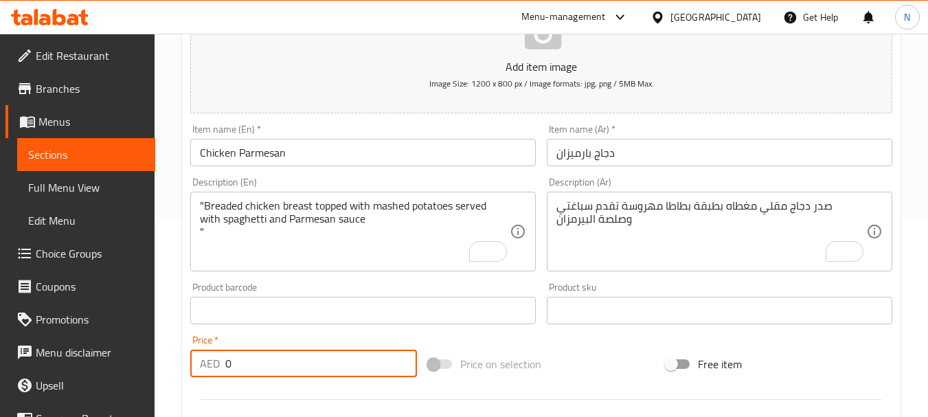
drag, startPoint x: 314, startPoint y: 363, endPoint x: 208, endPoint y: 380, distance: 107.2
click at [208, 380] on div "Price   * AED 0 Price *" at bounding box center [304, 356] width 238 height 53
paste input "number"
type input "40.00"
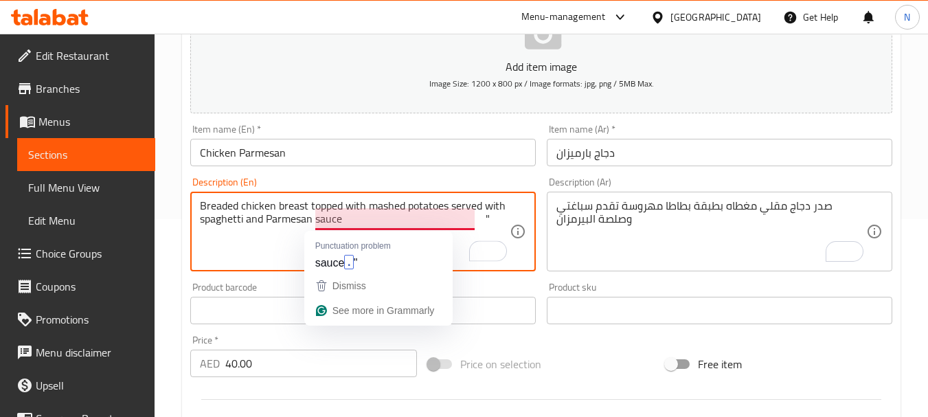
drag, startPoint x: 484, startPoint y: 217, endPoint x: 345, endPoint y: 217, distance: 139.4
click at [345, 217] on textarea "Breaded chicken breast topped with mashed potatoes served with spaghetti and Pa…" at bounding box center [355, 231] width 310 height 65
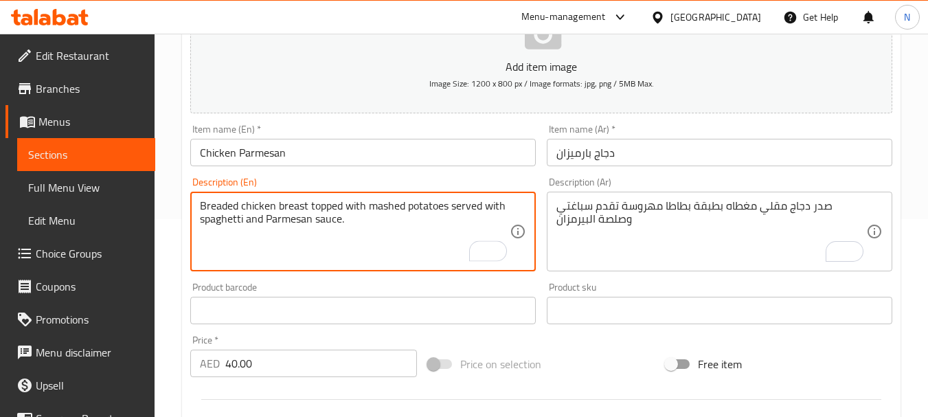
click at [290, 220] on textarea "Breaded chicken breast topped with mashed potatoes served with spaghetti and Pa…" at bounding box center [355, 231] width 310 height 65
type textarea "Breaded chicken breast topped with mashed potatoes served with spaghetti and Pa…"
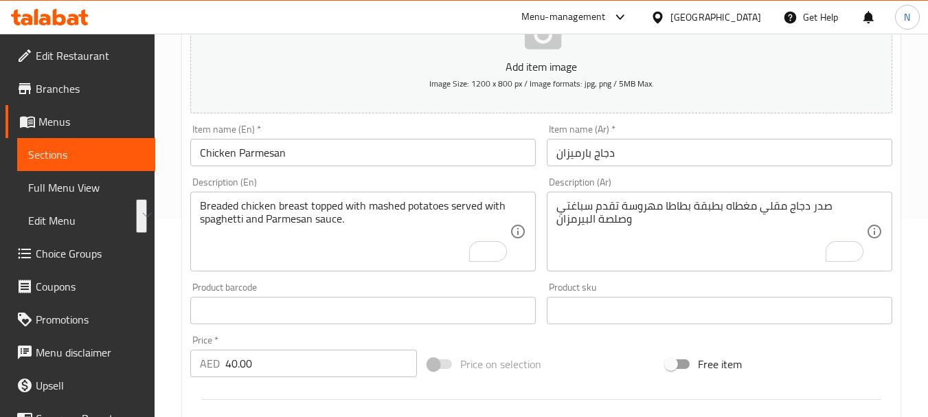
click at [582, 354] on div "Price on selection" at bounding box center [541, 363] width 238 height 37
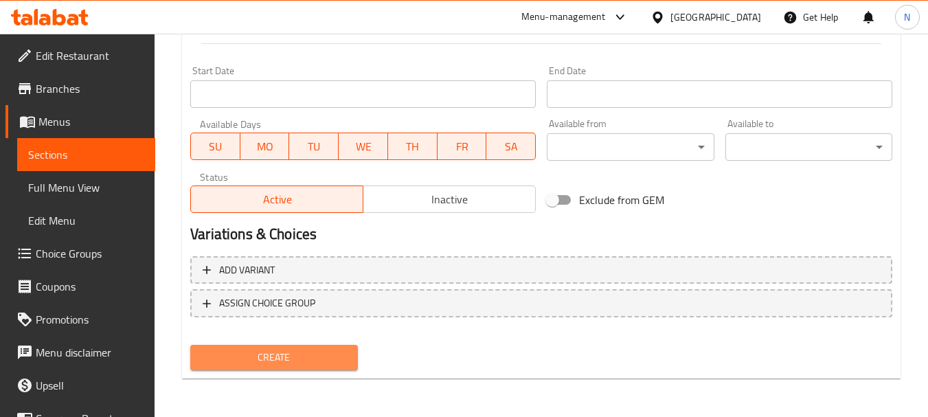
click at [306, 360] on span "Create" at bounding box center [273, 357] width 145 height 17
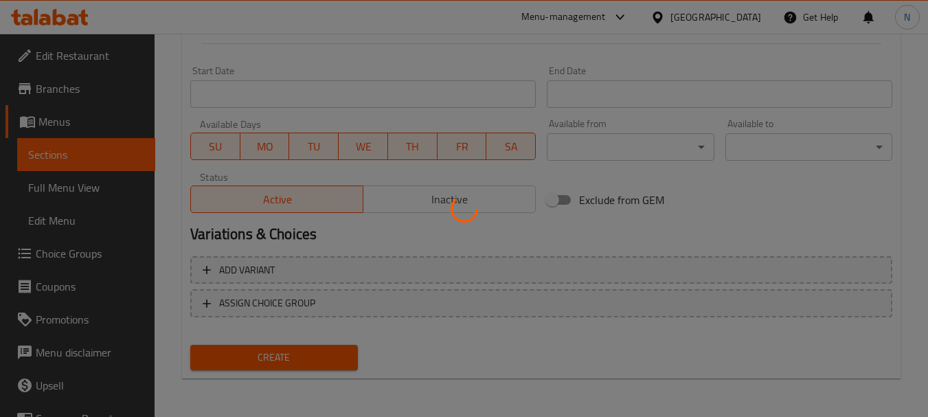
type input "0"
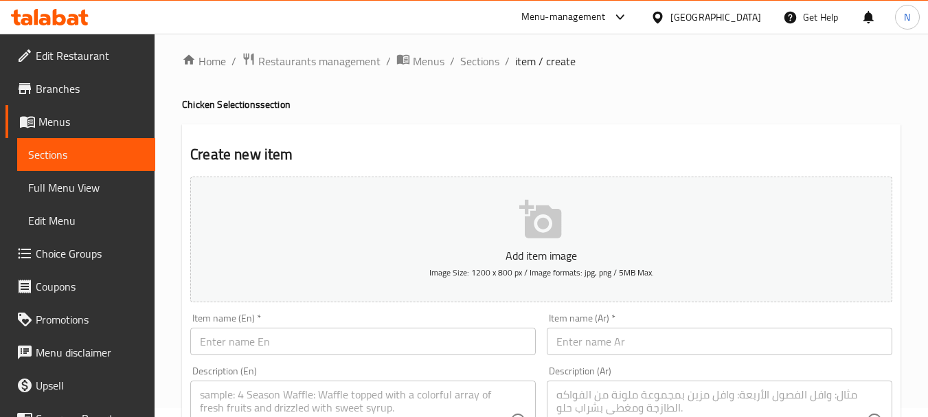
scroll to position [0, 0]
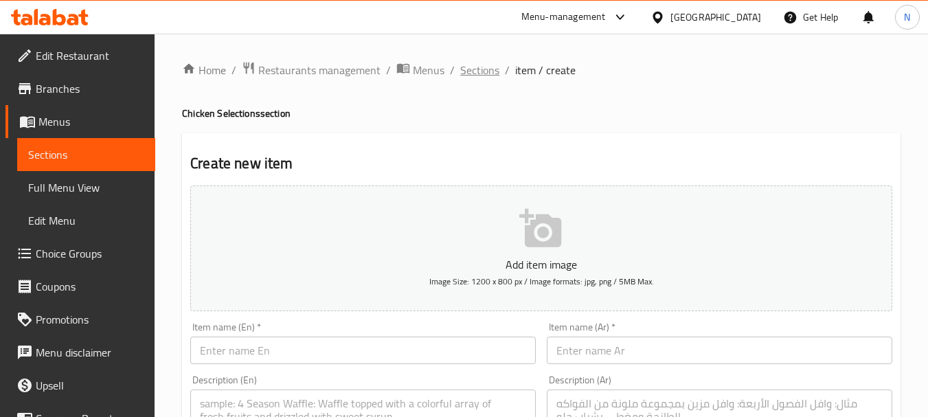
click at [474, 69] on span "Sections" at bounding box center [479, 70] width 39 height 16
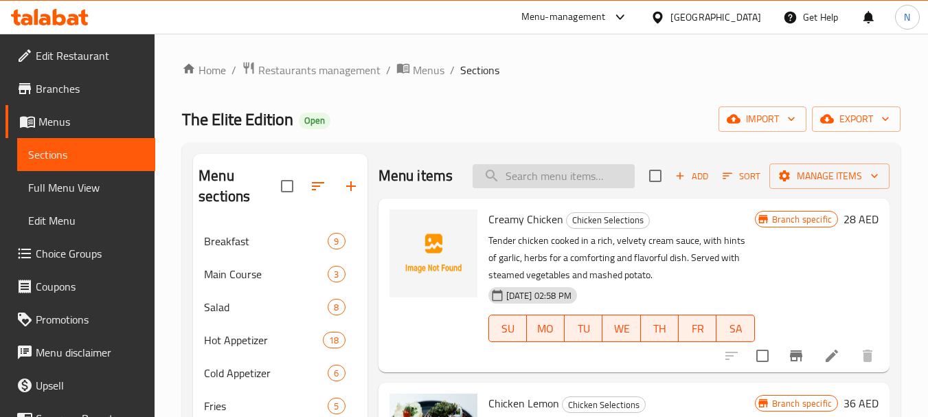
click at [541, 188] on input "search" at bounding box center [553, 176] width 162 height 24
paste input "Chicken Masala"
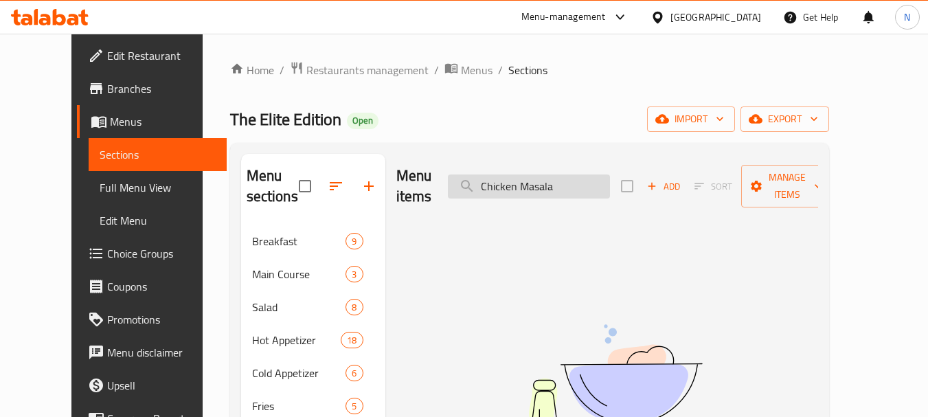
drag, startPoint x: 544, startPoint y: 179, endPoint x: 481, endPoint y: 179, distance: 63.2
click at [481, 179] on input "Chicken Masala" at bounding box center [529, 186] width 162 height 24
type input "Masala"
click at [526, 181] on input "Masala" at bounding box center [529, 186] width 162 height 24
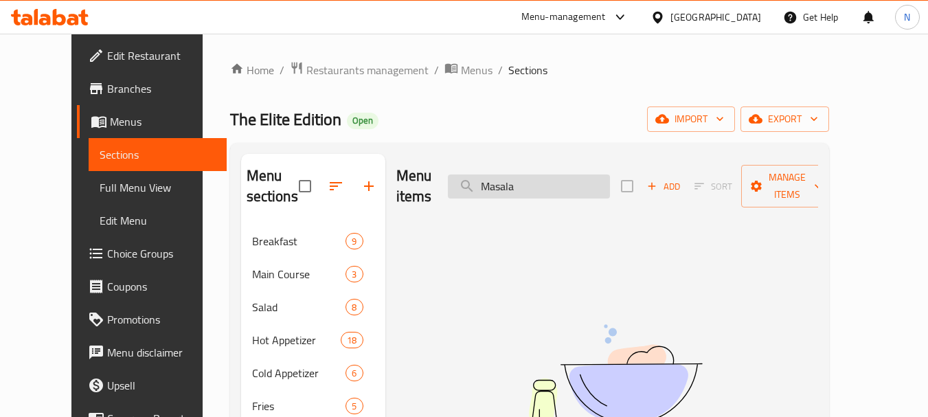
click at [526, 181] on input "Masala" at bounding box center [529, 186] width 162 height 24
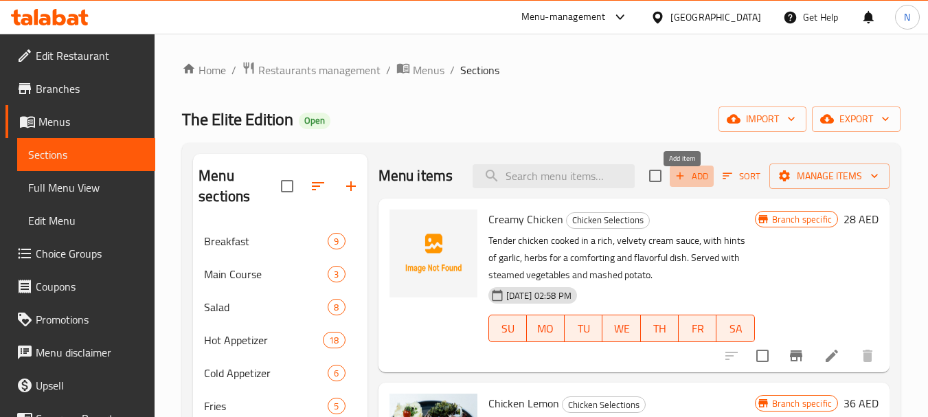
click at [691, 184] on span "Add" at bounding box center [691, 176] width 37 height 16
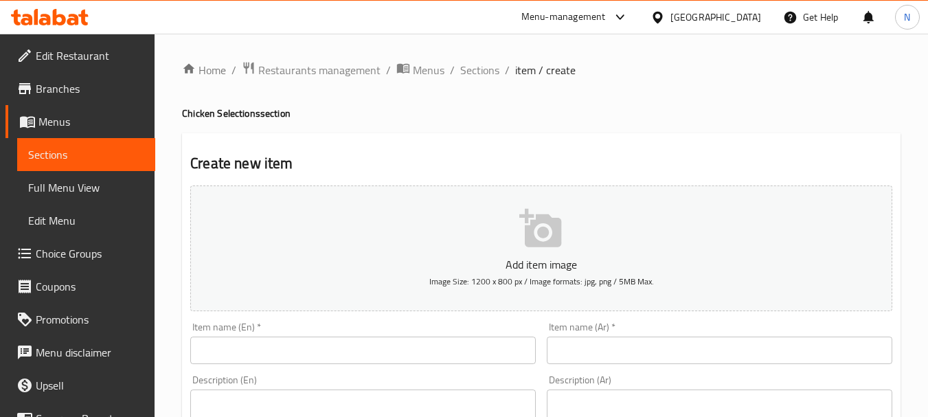
click at [324, 347] on input "text" at bounding box center [362, 349] width 345 height 27
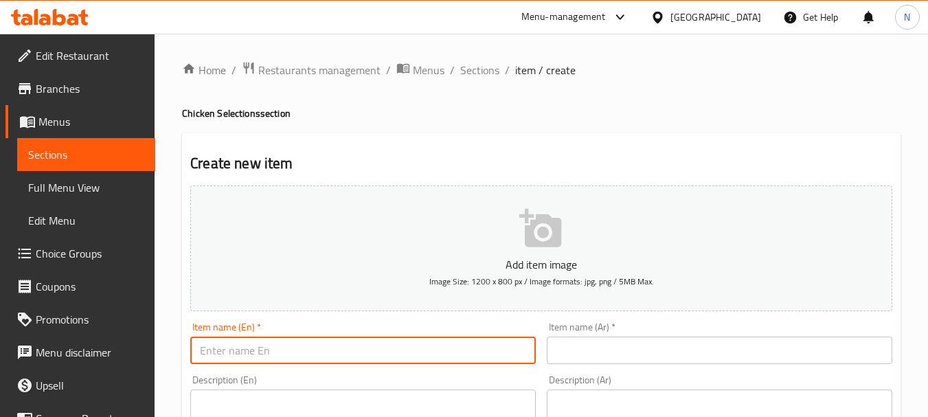
paste input "Chicken Masala"
type input "Chicken Masala"
click at [583, 357] on input "text" at bounding box center [719, 349] width 345 height 27
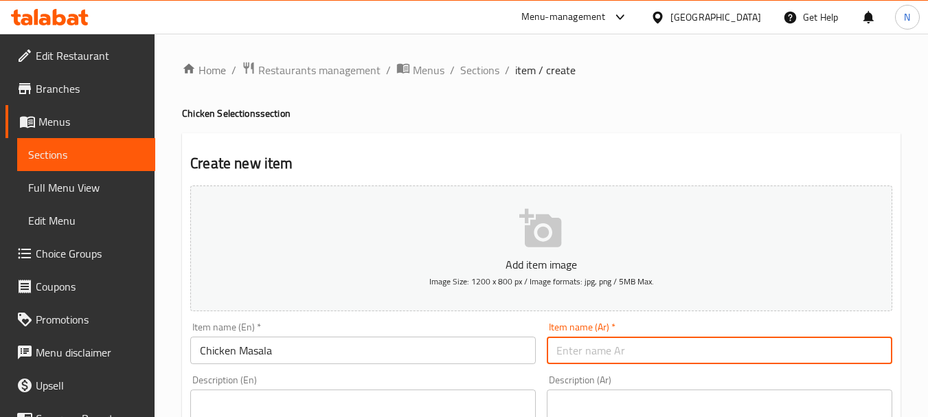
paste input "دجاج ماسالا"
click at [704, 360] on input "دجاج ماسالا" at bounding box center [719, 349] width 345 height 27
type input "دجاج ماسالا"
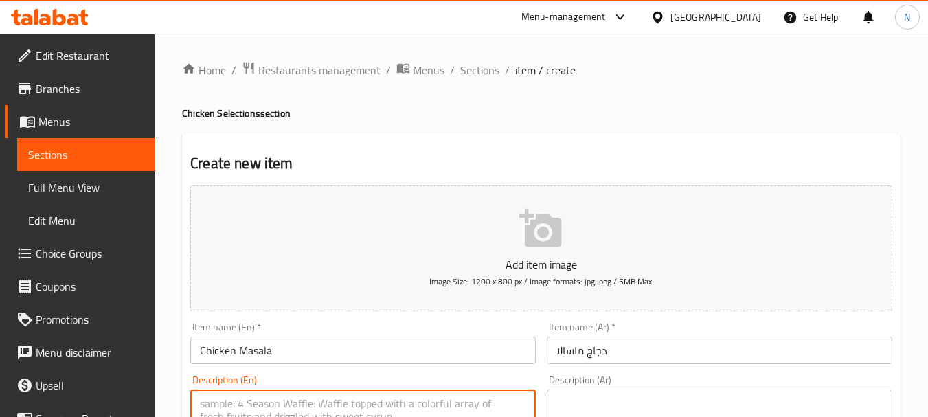
paste textarea "Spiced chicken in rich masala, paired with fragrant biryani rice"
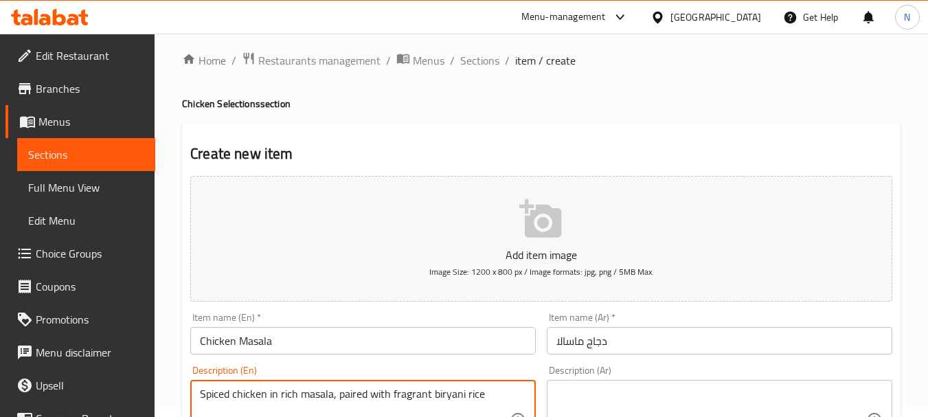
type textarea "Spiced chicken in rich masala, paired with fragrant biryani rice"
click at [591, 392] on textarea at bounding box center [711, 419] width 310 height 65
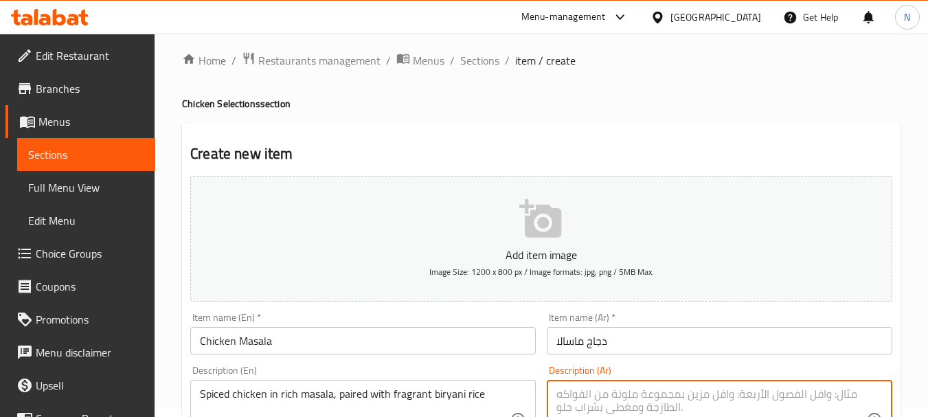
paste textarea "دجاج متبّل بصلصة ماسالا غنية، مع أرز برياني"
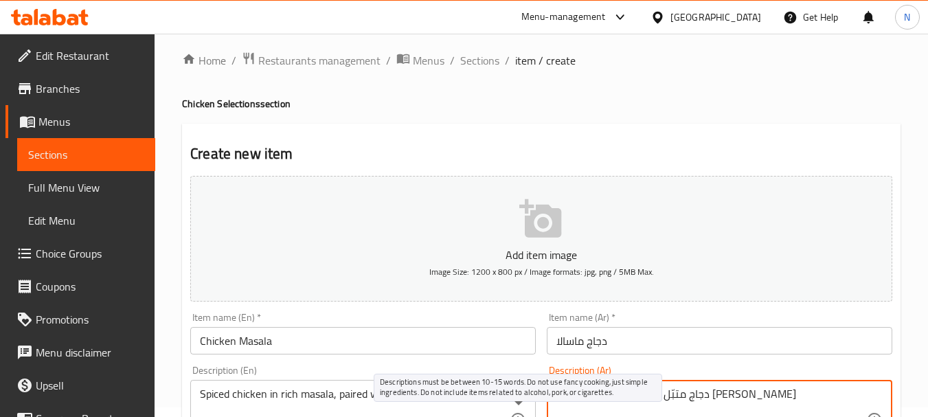
type textarea "دجاج متبّل بصلصة ماسالا غنية، مع أرز برياني"
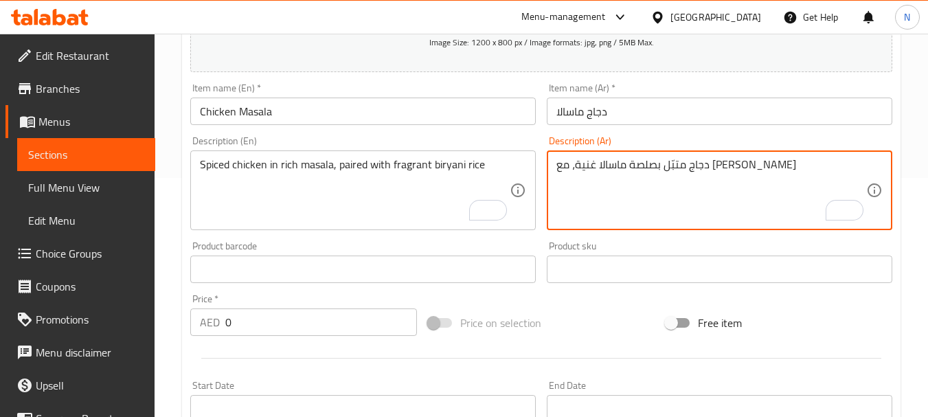
scroll to position [246, 0]
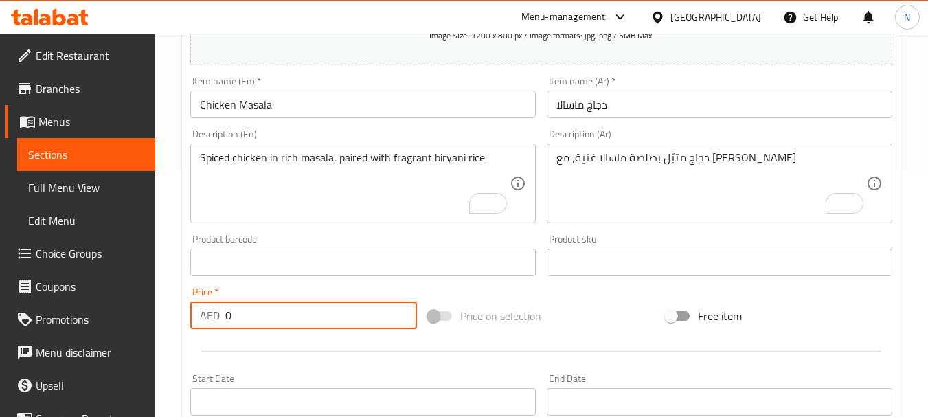
drag, startPoint x: 325, startPoint y: 318, endPoint x: 216, endPoint y: 322, distance: 109.2
click at [216, 322] on div "AED 0 Price *" at bounding box center [303, 314] width 227 height 27
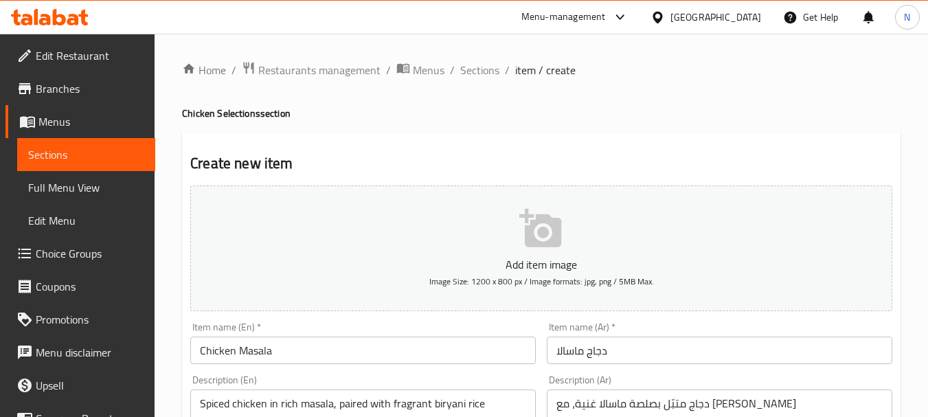
scroll to position [246, 0]
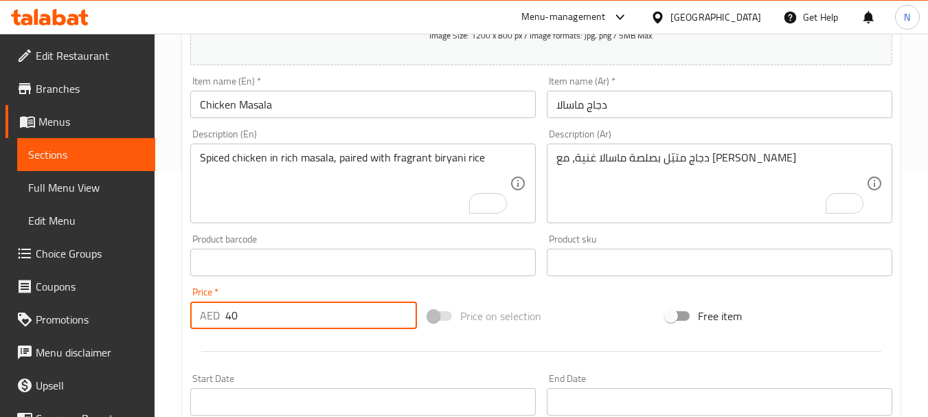
type input "40"
click at [522, 324] on span "Price on selection" at bounding box center [500, 316] width 81 height 16
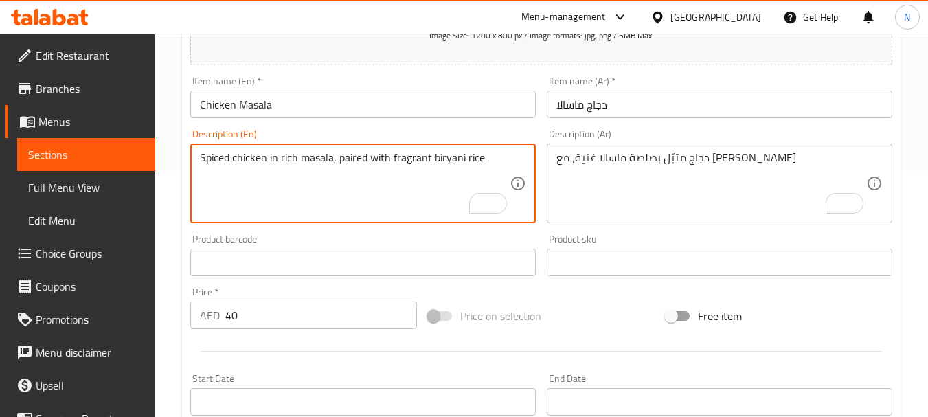
click at [292, 156] on textarea "Spiced chicken in rich masala, paired with fragrant biryani rice" at bounding box center [355, 183] width 310 height 65
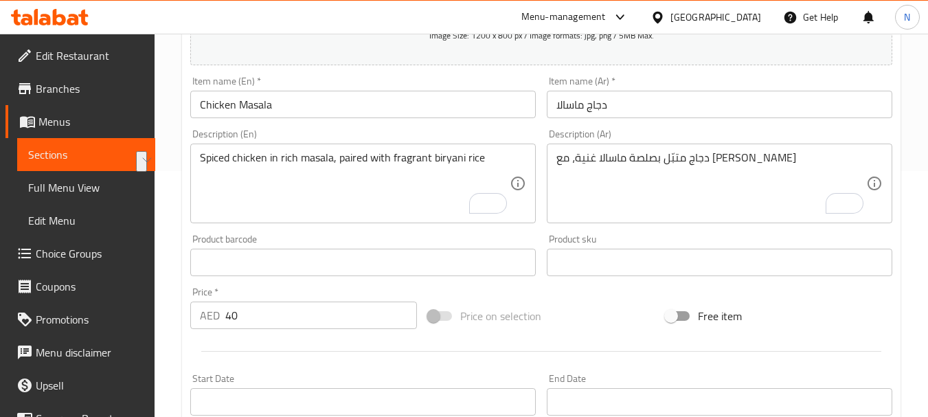
click at [437, 161] on textarea "Spiced chicken in rich masala, paired with fragrant biryani rice" at bounding box center [355, 183] width 310 height 65
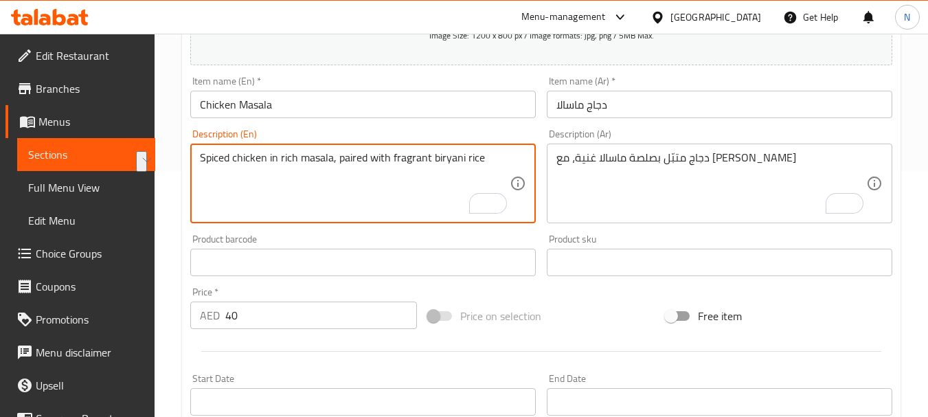
click at [437, 161] on textarea "Spiced chicken in rich masala, paired with fragrant biryani rice" at bounding box center [355, 183] width 310 height 65
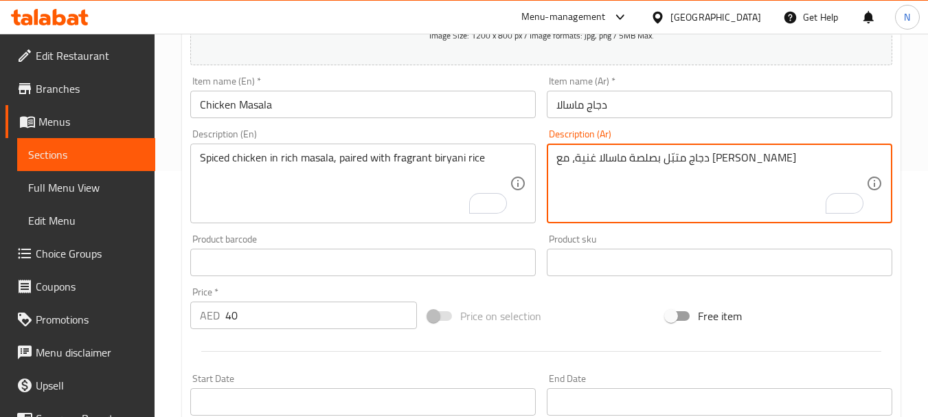
click at [638, 162] on textarea "دجاج متبّل بصلصة ماسالا غنية، مع [PERSON_NAME]" at bounding box center [711, 183] width 310 height 65
paste textarea "بالبهارات الغنية، يقترن بأرز [PERSON_NAME]"
type textarea "دجاج متبل بالبهارات الغنية، يقترن بأرز برياني عطري"
click at [626, 310] on div "Price on selection" at bounding box center [541, 315] width 238 height 37
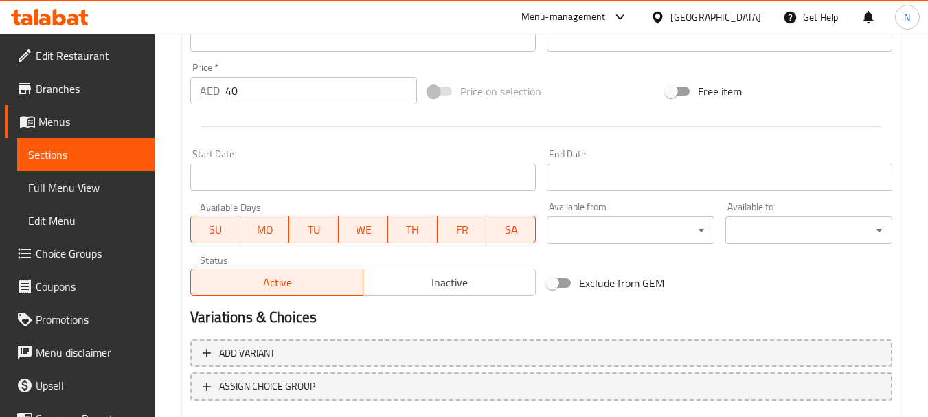
scroll to position [553, 0]
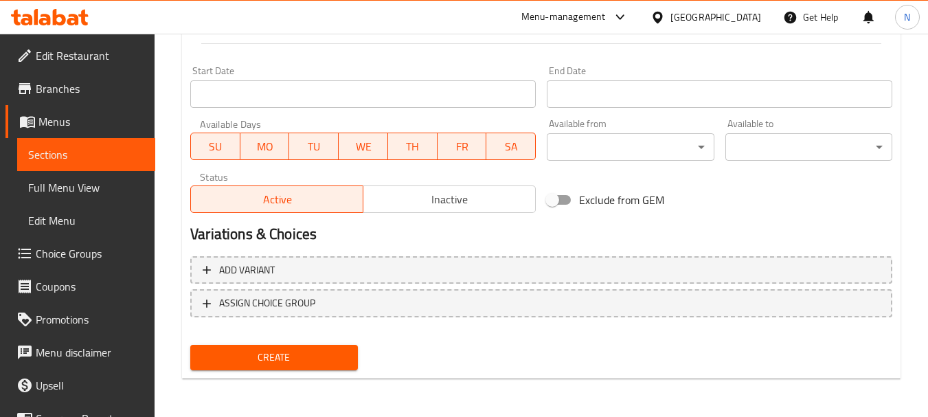
click at [302, 354] on span "Create" at bounding box center [273, 357] width 145 height 17
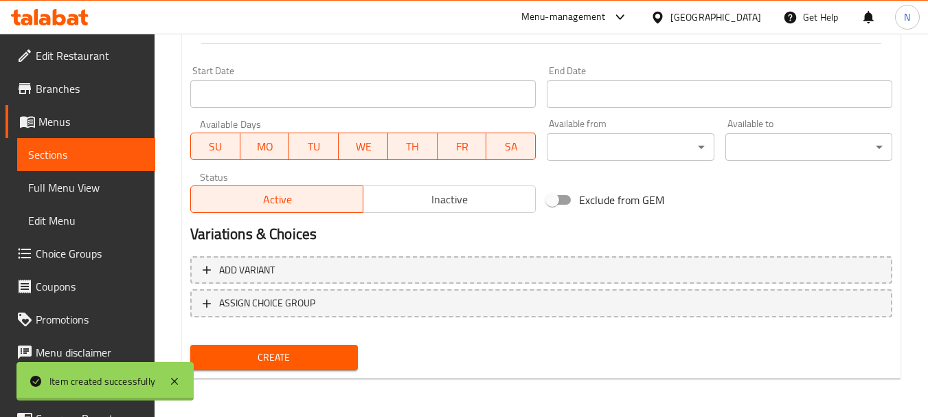
type input "0"
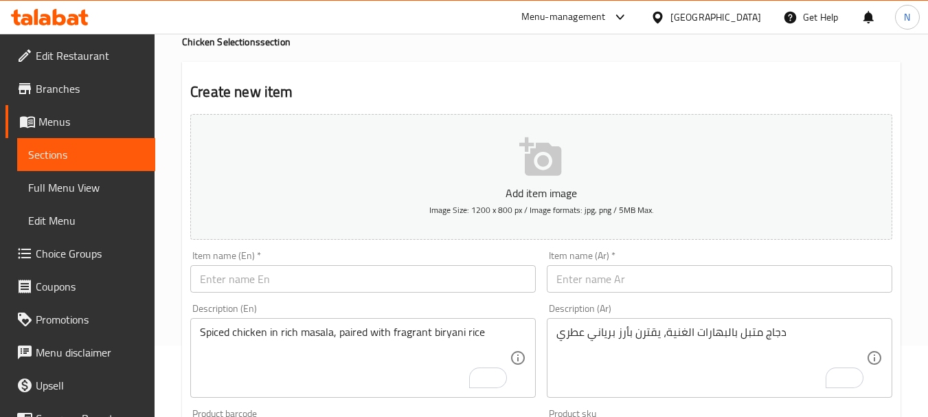
scroll to position [0, 0]
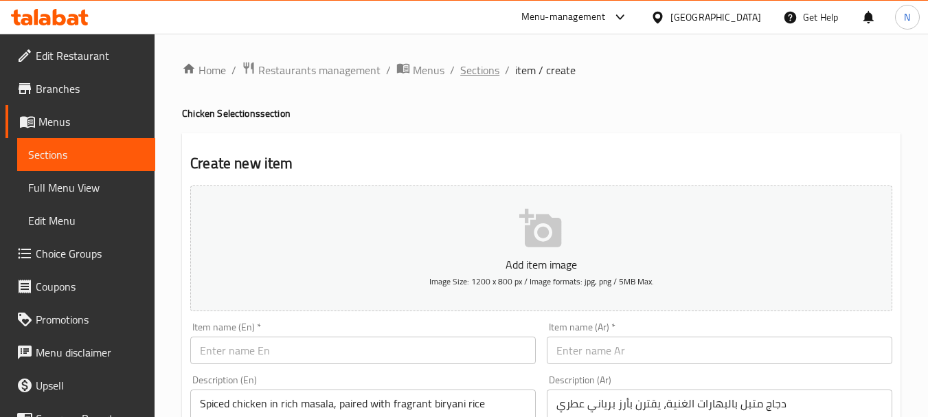
click at [493, 73] on span "Sections" at bounding box center [479, 70] width 39 height 16
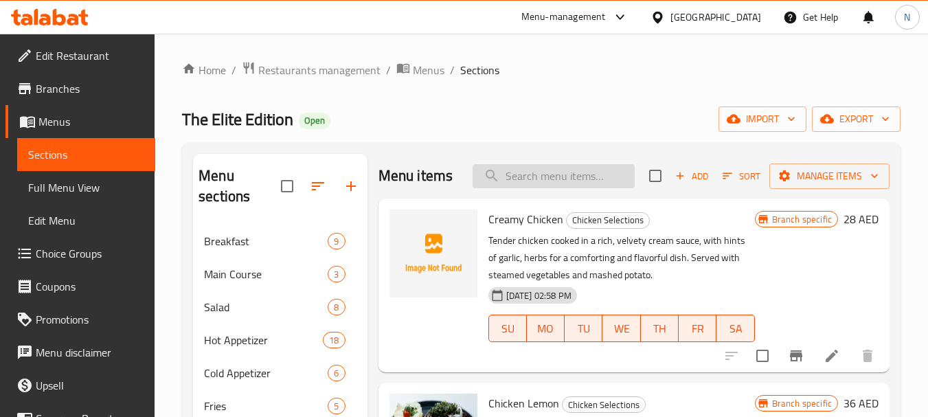
click at [545, 179] on input "search" at bounding box center [553, 176] width 162 height 24
paste input "Fettucini Alfredo"
type input "Fettucini Alfredo"
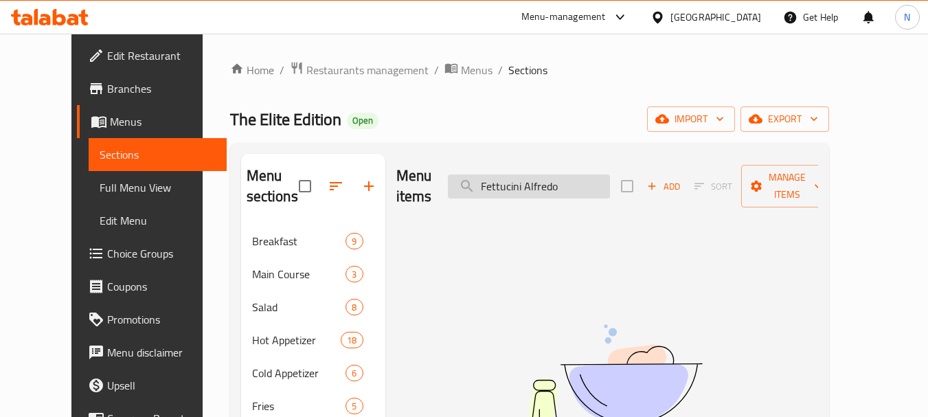
click at [549, 180] on input "Fettucini Alfredo" at bounding box center [529, 186] width 162 height 24
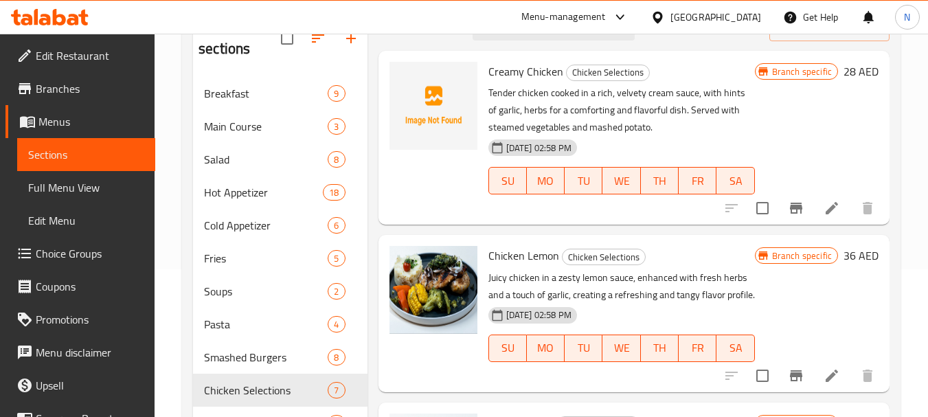
scroll to position [181, 0]
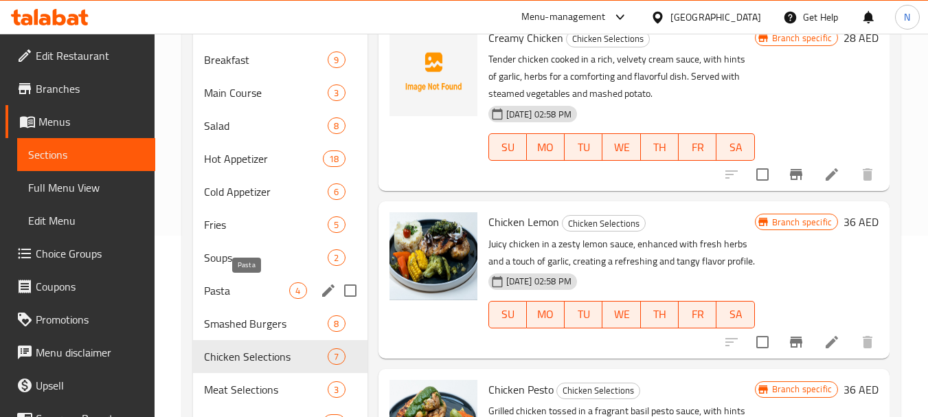
click at [249, 287] on span "Pasta" at bounding box center [246, 290] width 85 height 16
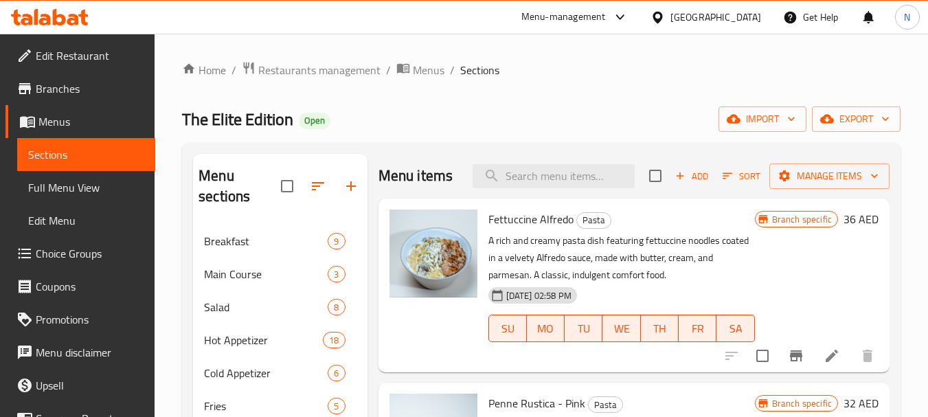
click at [836, 347] on li at bounding box center [831, 355] width 38 height 25
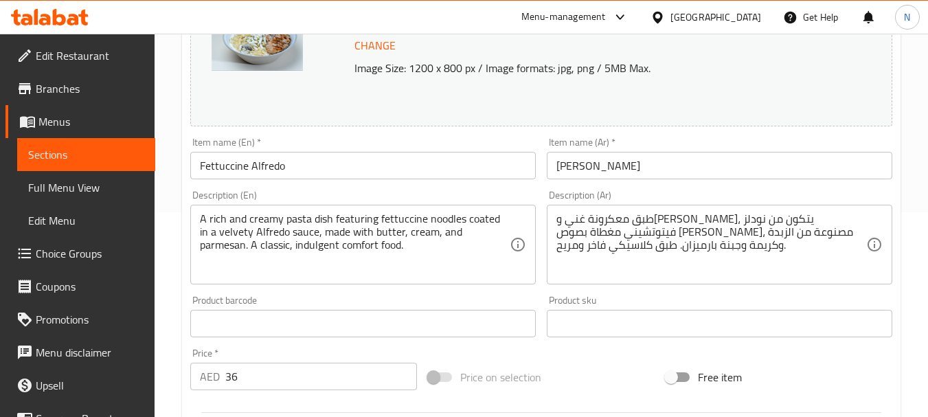
scroll to position [244, 0]
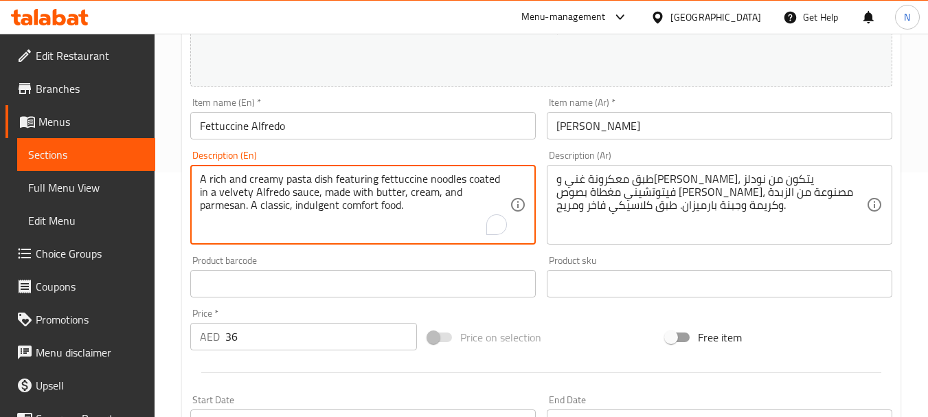
click at [353, 187] on textarea "A rich and creamy pasta dish featuring fettuccine noodles coated in a velvety A…" at bounding box center [355, 204] width 310 height 65
paste textarea ""Fettuccine pasta cooked in a mushroom and cream sauce served with grilled chic…"
click at [225, 208] on textarea ""Fettuccine pasta cooked in a mushroom and cream sauce served with grilled chic…" at bounding box center [355, 204] width 310 height 65
click at [206, 176] on textarea ""Fettuccine pasta cooked in a mushroom and cream sauce served with grilled chic…" at bounding box center [355, 204] width 310 height 65
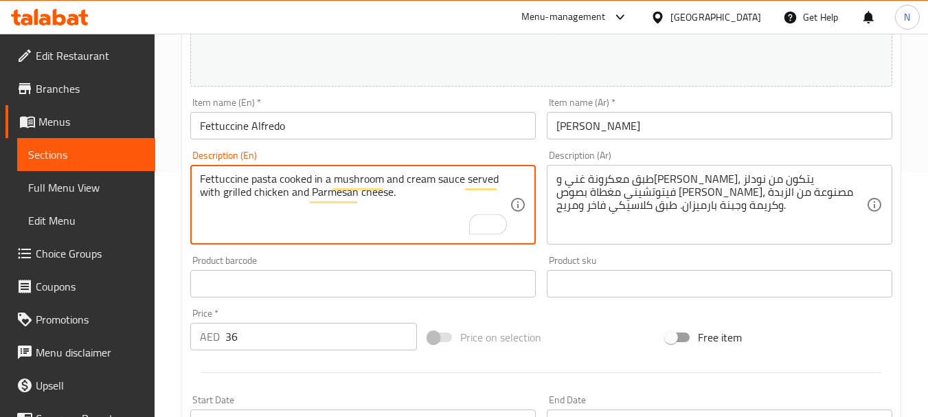
type textarea "Fettuccine pasta cooked in a mushroom and cream sauce served with grilled chick…"
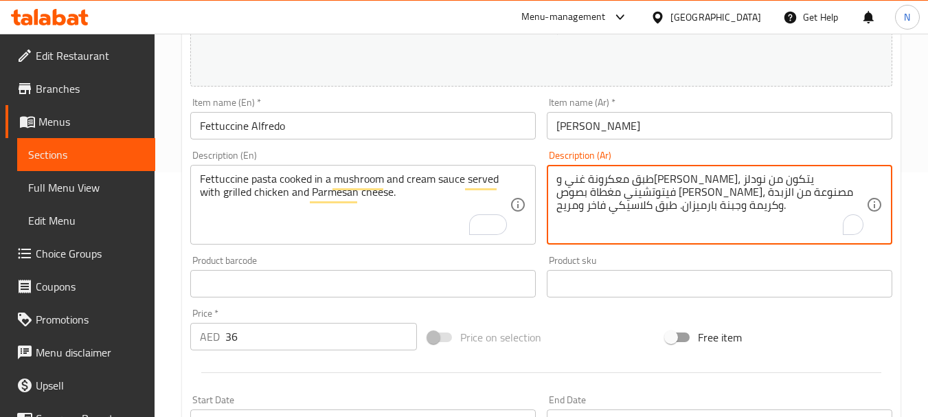
click textarea "طبق معكرونة غني و[PERSON_NAME]، يتكون من نودلز فيتوتشيني مغطاة بصوص [PERSON_NAM…"
paste textarea "معكرونة فتوتشيني مطهوة بصلصة الفطر والكريمة تقدم مع الدجاج المشوي وجبن البيرمزان"
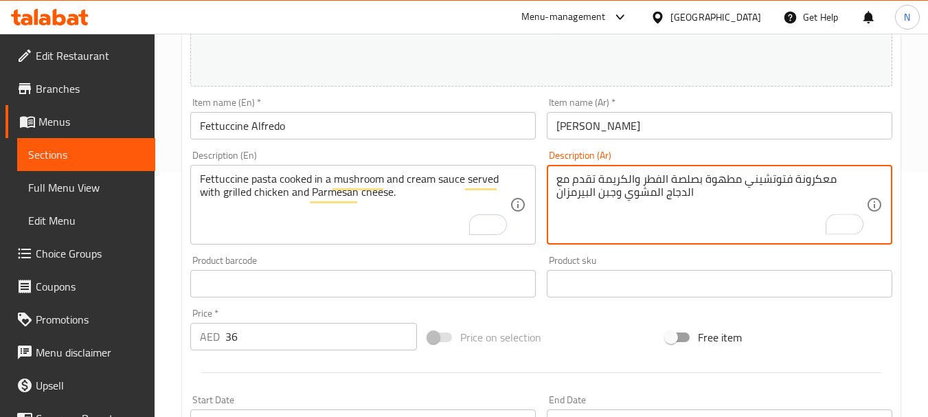
type textarea "معكرونة فتوتشيني مطهوة بصلصة الفطر والكريمة تقدم مع الدجاج المشوي وجبن البيرمزان"
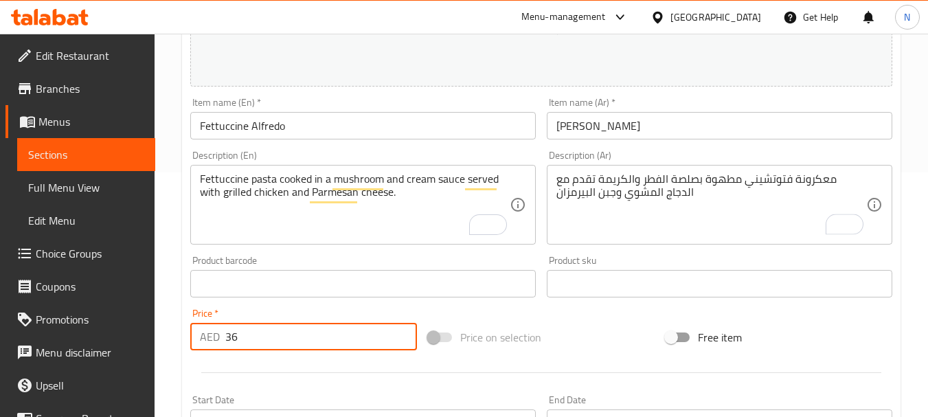
drag, startPoint x: 255, startPoint y: 341, endPoint x: 224, endPoint y: 336, distance: 31.9
click div "AED 36 Price *"
type input "48"
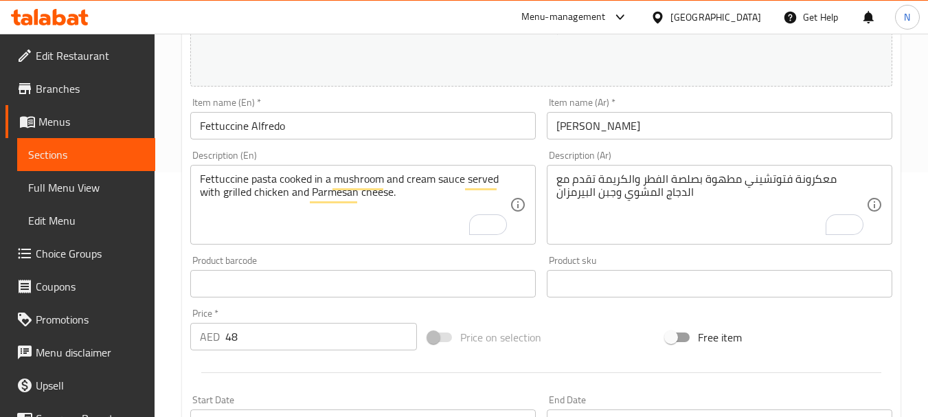
click div "Price on selection"
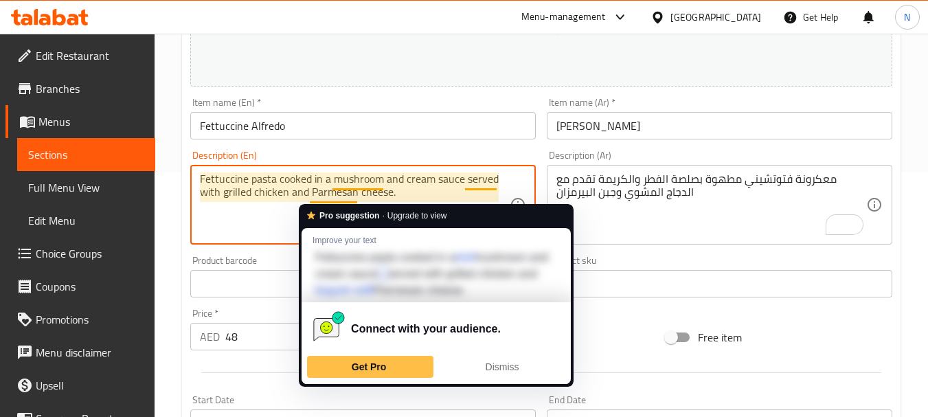
click textarea "Fettuccine pasta cooked in a mushroom and cream sauce served with grilled chick…"
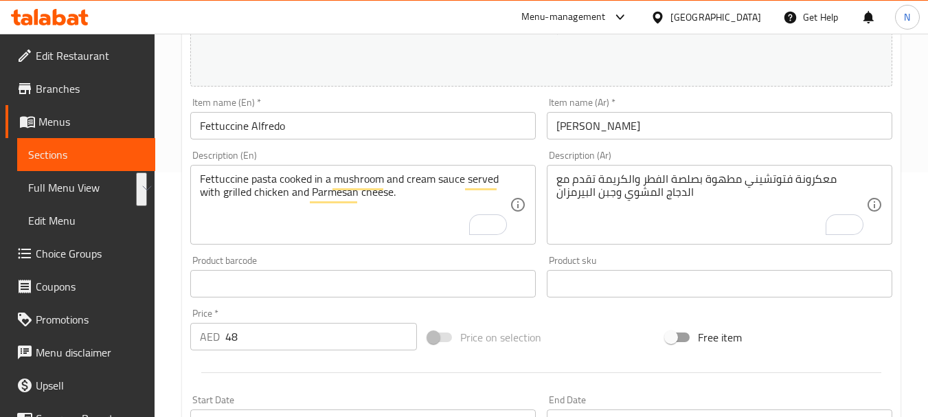
click div "Price on selection"
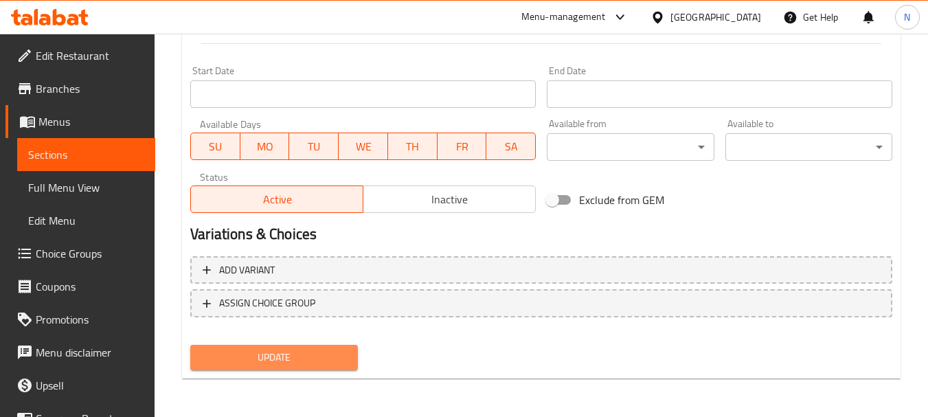
click span "Update"
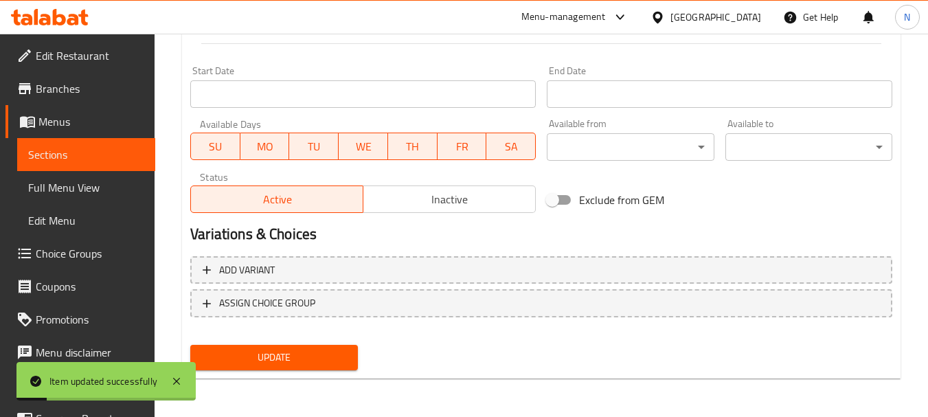
scroll to position [0, 0]
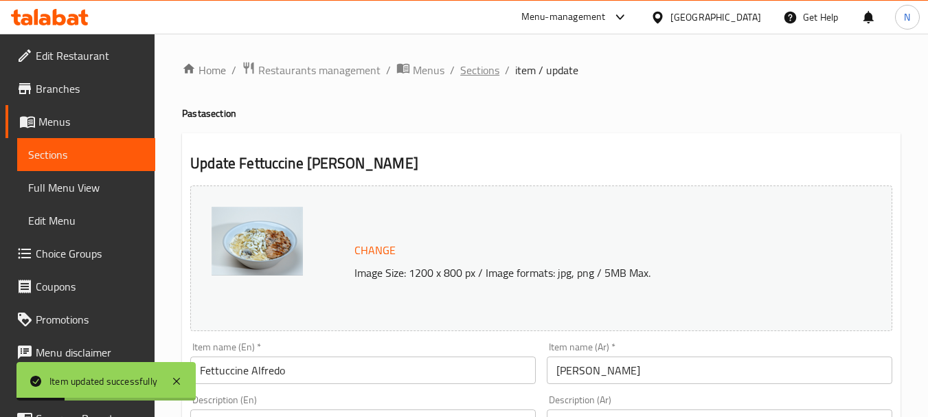
click span "Sections"
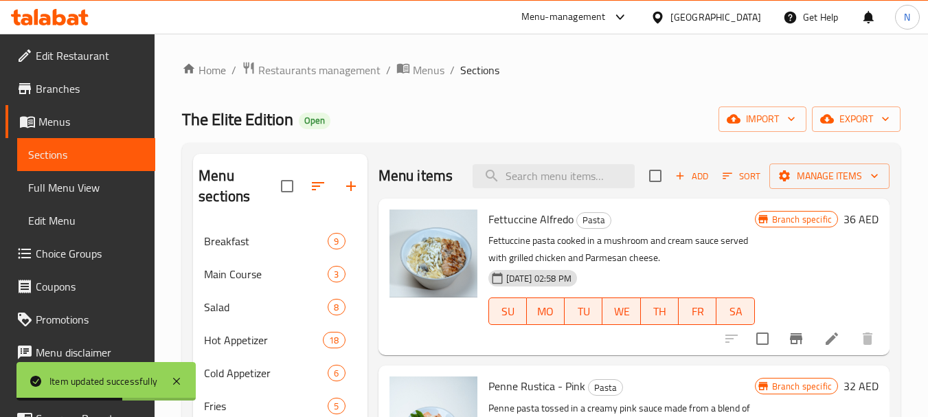
click h6 "36 AED"
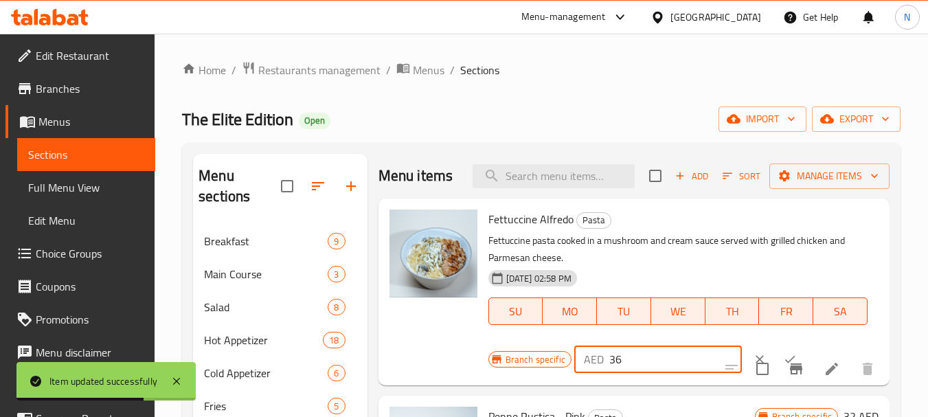
click input "36"
type input "48"
click button "ok"
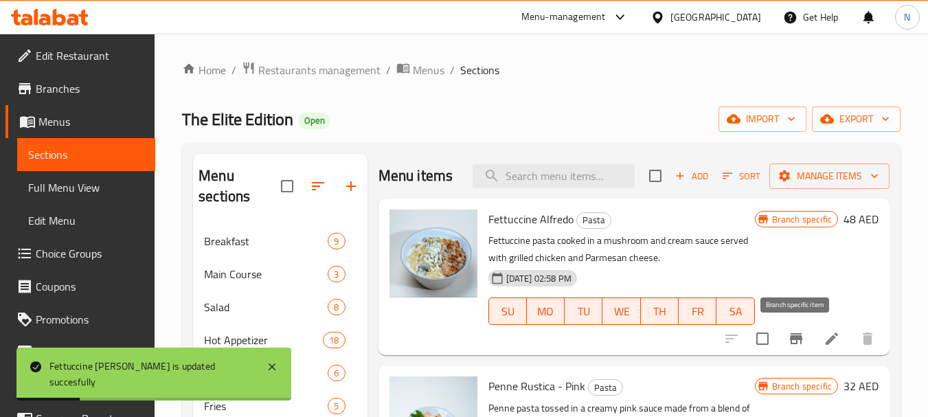
click icon "Branch-specific-item"
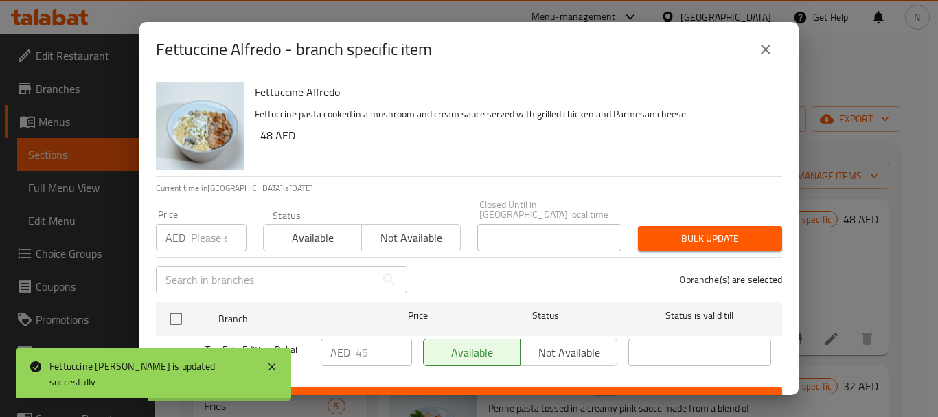
click input "number"
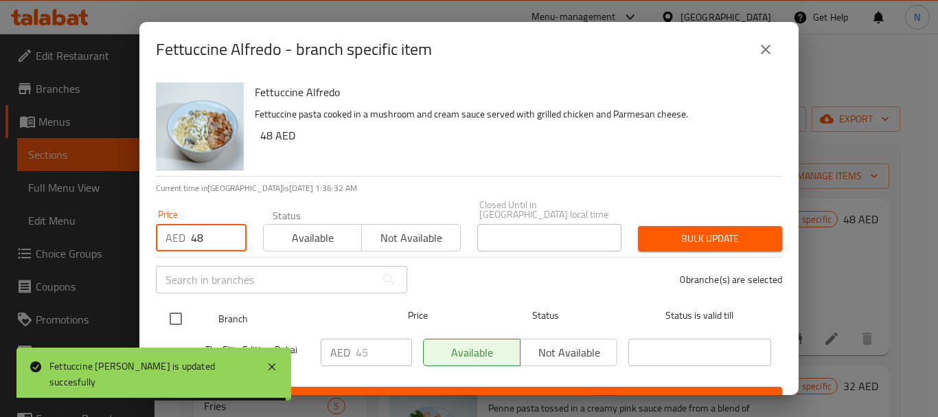
type input "48"
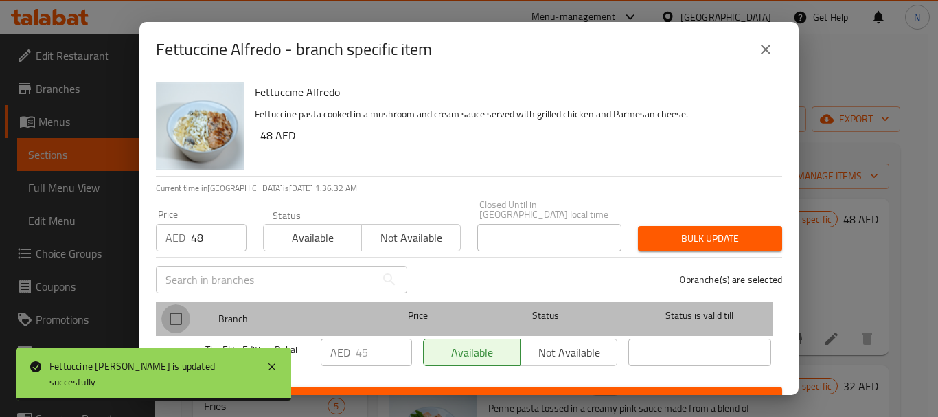
click input "checkbox"
checkbox input "true"
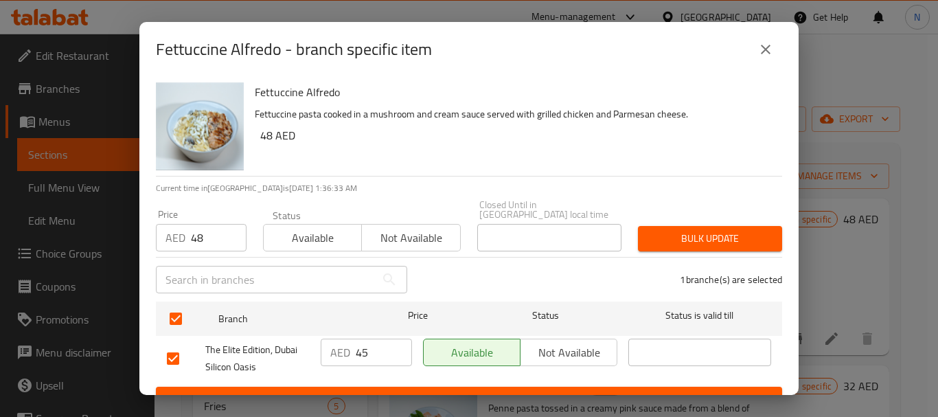
click span "Bulk update"
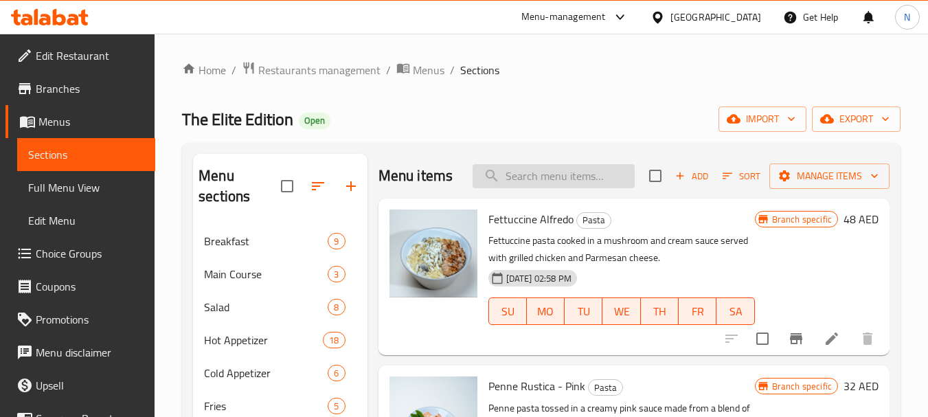
click input "search"
paste input "Sixty Pasta"
type input "Sixty Pasta"
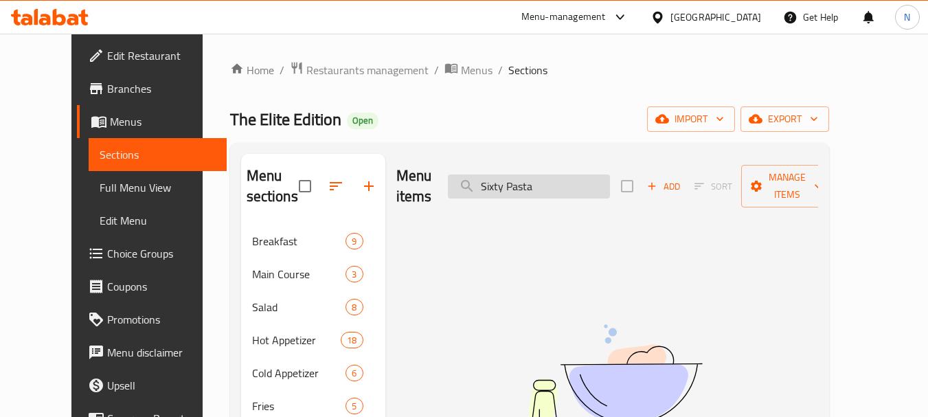
click input "Sixty Pasta"
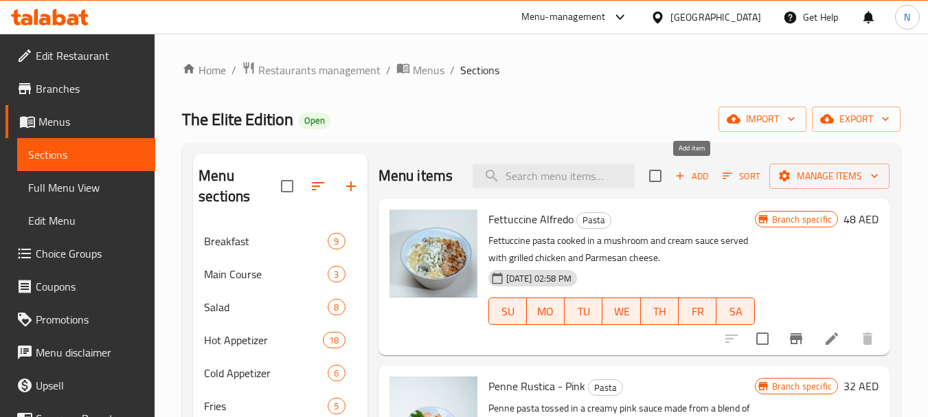
click icon "button"
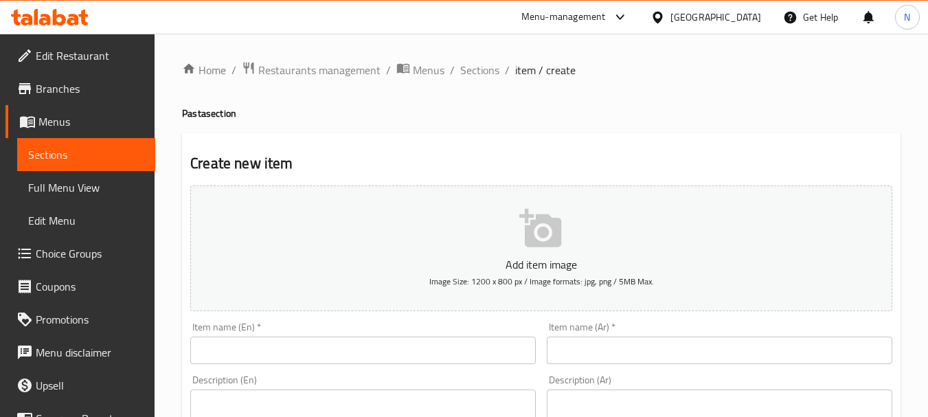
click input "text"
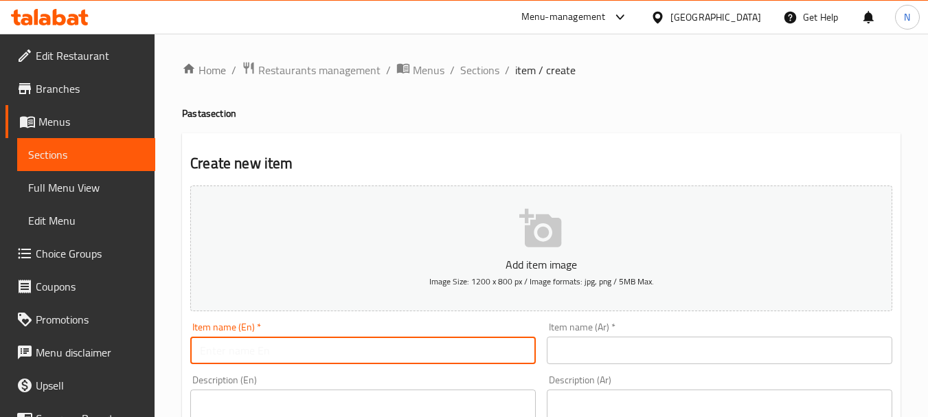
paste input "Sixty Pasta"
type input "Sixty Pasta"
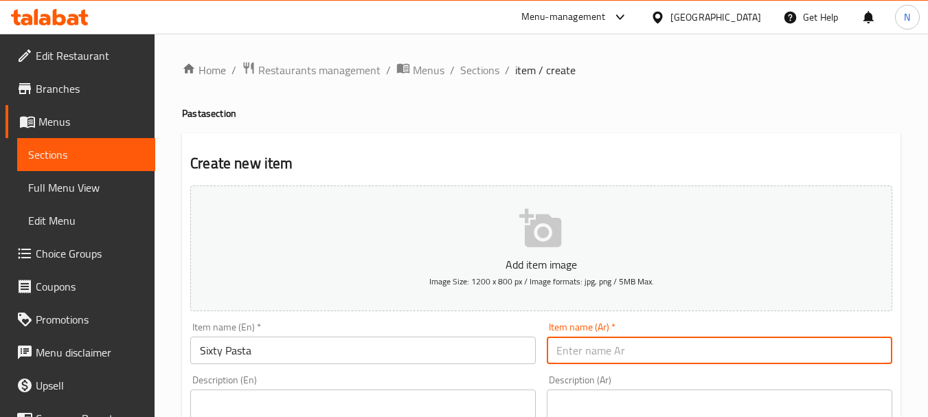
click input "text"
paste input "باستا الستين"
type input "باستا الستين"
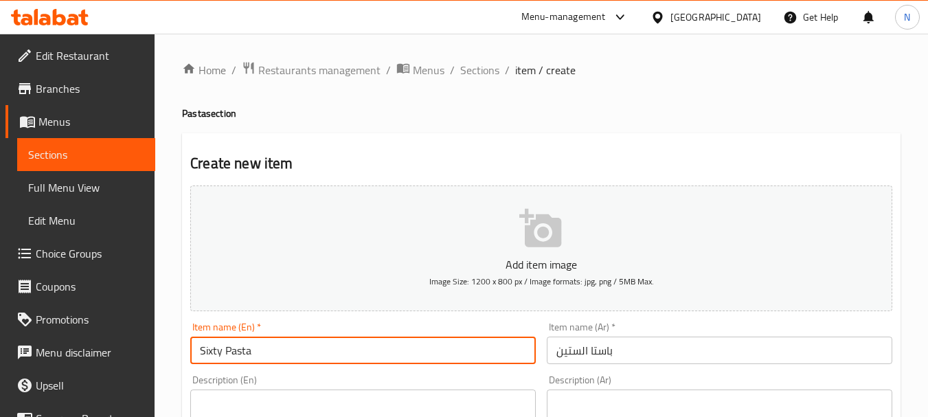
click input "Sixty Pasta"
click textarea
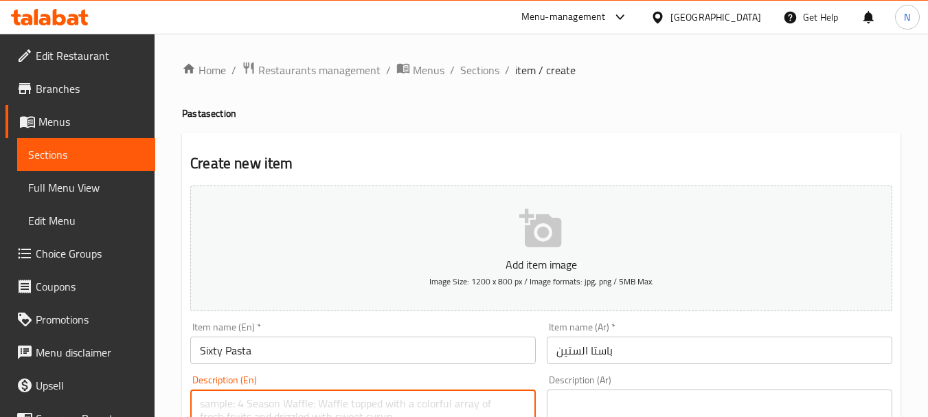
paste textarea "Fusilli pasta cooked in a creamy pink sauce served with cherry tomatoes,basil, …"
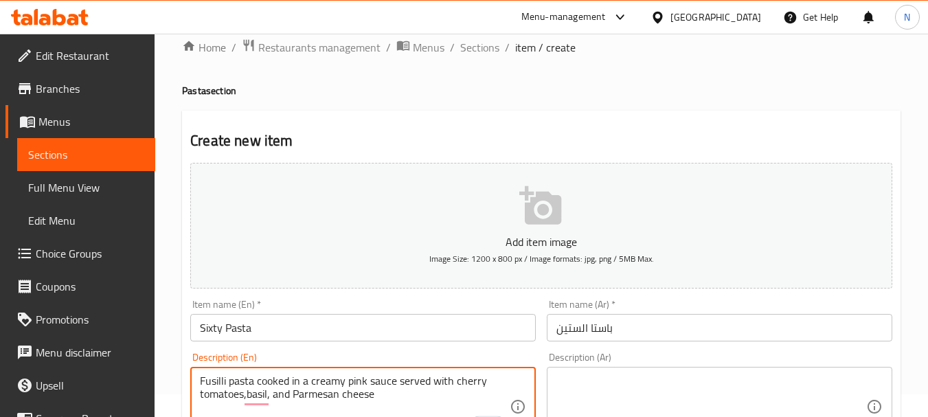
type textarea "Fusilli pasta cooked in a creamy pink sauce served with cherry tomatoes,basil, …"
click textarea
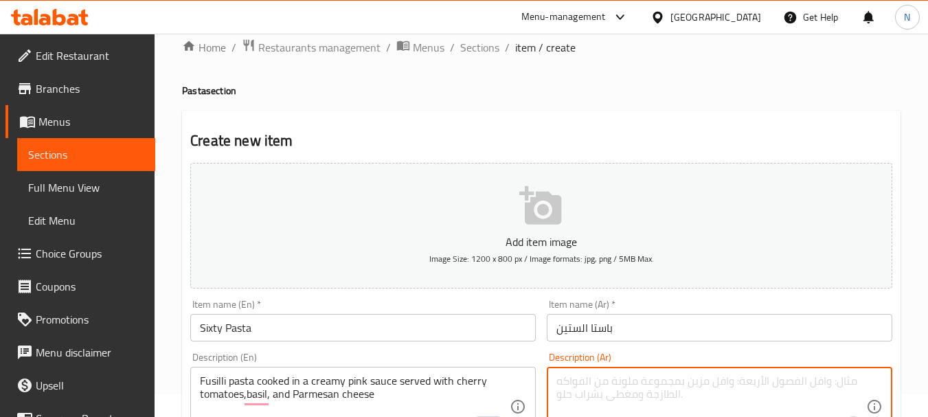
paste textarea "مكرونة الفيزلي مطهوة بصلصة وردية كريمية تقدم مع طماطم كرزية والريحان وجبن البير…"
type textarea "مكرونة الفيزلي مطهوة بصلصة وردية كريمية تقدم مع طماطم كرزية والريحان وجبن البير…"
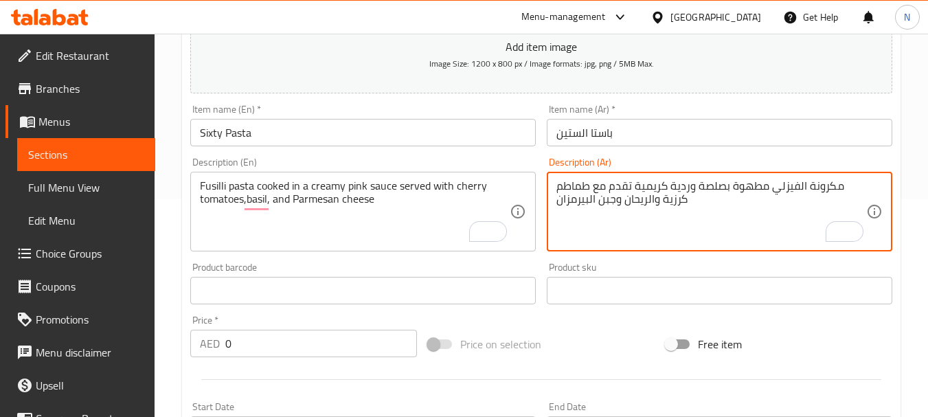
scroll to position [233, 0]
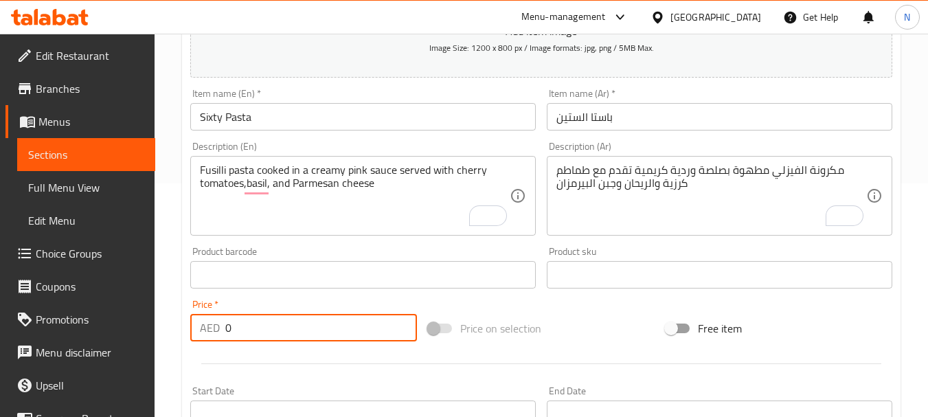
drag, startPoint x: 293, startPoint y: 325, endPoint x: 226, endPoint y: 338, distance: 68.5
click at [226, 338] on input "0" at bounding box center [321, 327] width 192 height 27
type input "46.67"
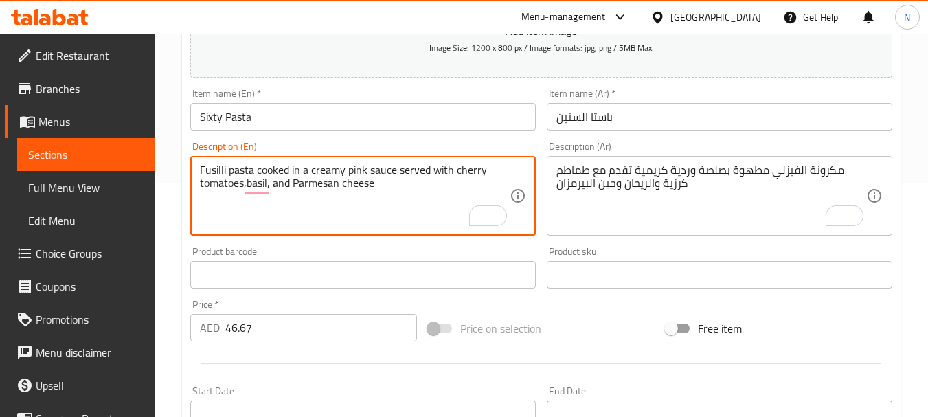
click at [316, 179] on textarea "Fusilli pasta cooked in a creamy pink sauce served with cherry tomatoes,basil, …" at bounding box center [355, 195] width 310 height 65
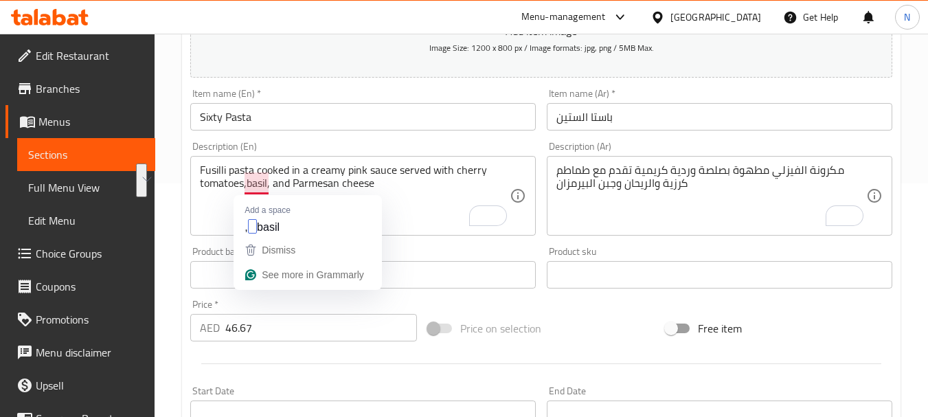
click at [245, 181] on textarea "Fusilli pasta cooked in a creamy pink sauce served with cherry tomatoes,basil, …" at bounding box center [355, 195] width 310 height 65
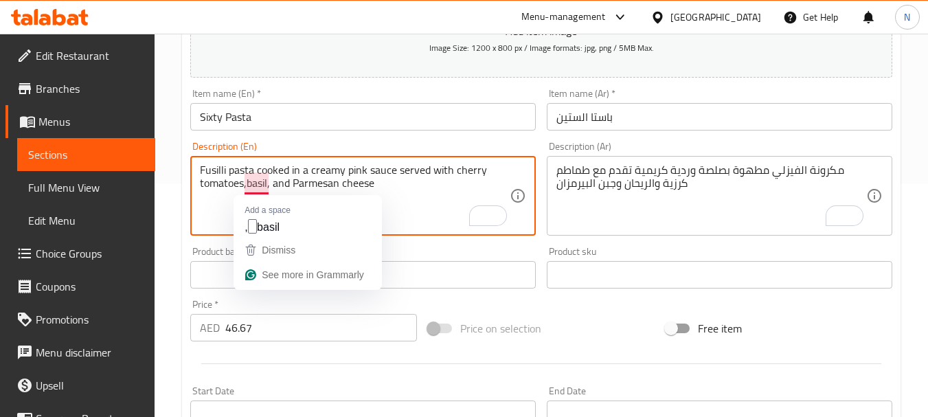
click at [247, 187] on textarea "Fusilli pasta cooked in a creamy pink sauce served with cherry tomatoes,basil, …" at bounding box center [355, 195] width 310 height 65
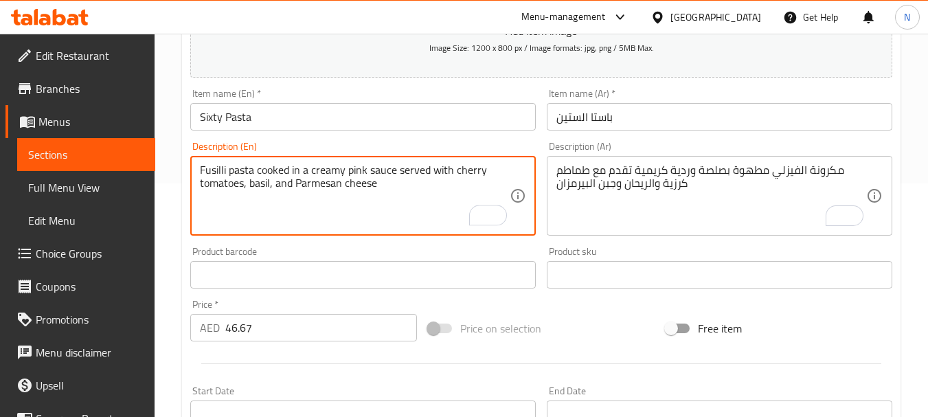
click at [378, 185] on textarea "Fusilli pasta cooked in a creamy pink sauce served with cherry tomatoes, basil,…" at bounding box center [355, 195] width 310 height 65
type textarea "Fusilli pasta cooked in a creamy pink sauce served with cherry tomatoes, basil,…"
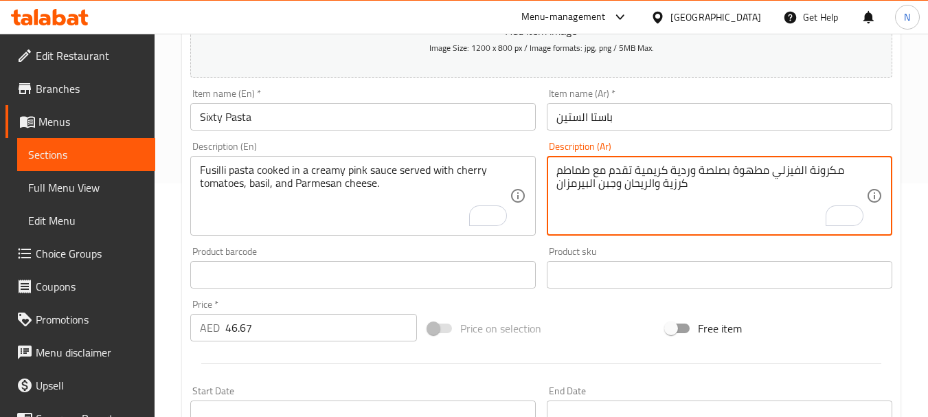
click at [672, 183] on textarea "مكرونة الفيزلي مطهوة بصلصة وردية كريمية تقدم مع طماطم كرزية والريحان وجبن البير…" at bounding box center [711, 195] width 310 height 65
click at [652, 192] on textarea "مكرونة الفيزلي مطهوة بصلصة وردية كريمية تقدم مع طماطم كرزية والريحان وجبن البير…" at bounding box center [711, 195] width 310 height 65
click at [673, 184] on textarea "مكرونة الفيزلي مطهوة بصلصة وردية كريمية تقدم مع طماطم كرزية والريحان وجبن البير…" at bounding box center [711, 195] width 310 height 65
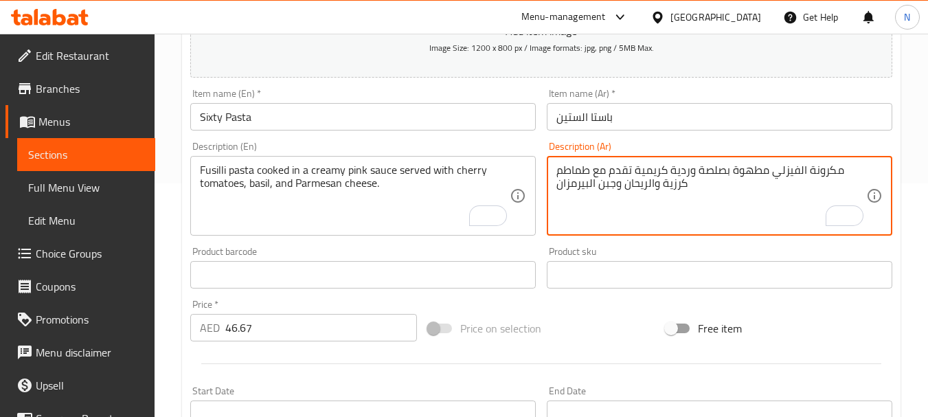
click at [673, 184] on textarea "مكرونة الفيزلي مطهوة بصلصة وردية كريمية تقدم مع طماطم كرزية والريحان وجبن البير…" at bounding box center [711, 195] width 310 height 65
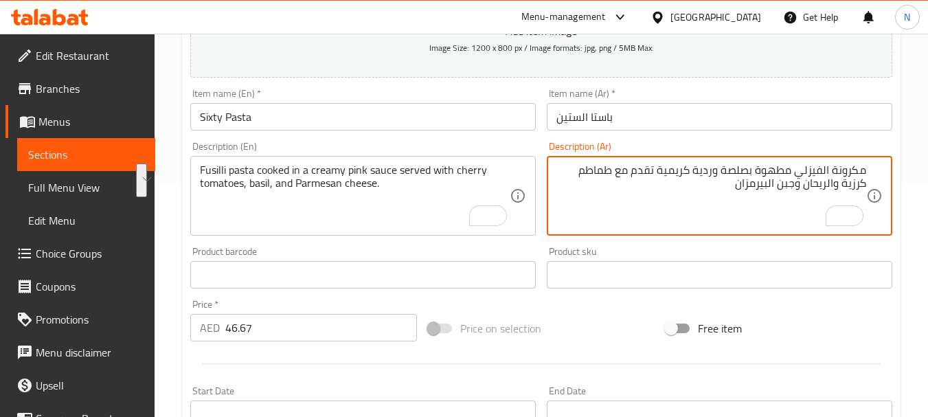
click at [709, 204] on textarea "مكرونة الفيزلي مطهوة بصلصة وردية كريمية تقدم مع طماطم كرزية والريحان وجبن البير…" at bounding box center [711, 195] width 310 height 65
click at [737, 187] on textarea "مكرونة الفيزلي مطهوة بصلصة وردية كريمية تقدم مع طماطم كرزية والريحان وجبن البير…" at bounding box center [711, 195] width 310 height 65
type textarea "مكرونة الفيزلي مطهوة بصلصة وردية كريمية تقدم مع طماطم كرزية والريحان وجبن البير…"
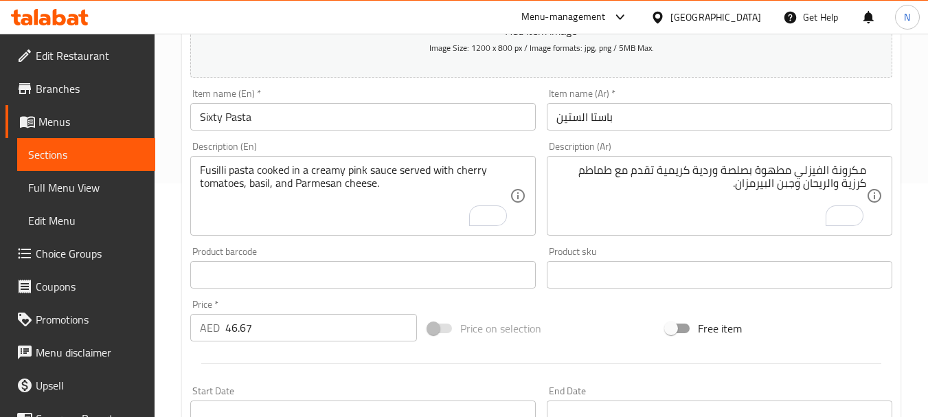
click at [620, 330] on div "Price on selection" at bounding box center [541, 328] width 238 height 37
click at [606, 321] on div "Price on selection" at bounding box center [541, 328] width 238 height 37
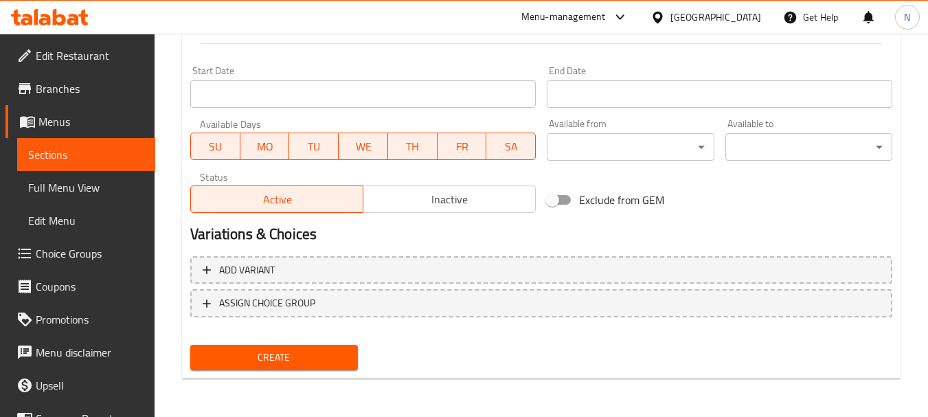
click at [314, 363] on span "Create" at bounding box center [273, 357] width 145 height 17
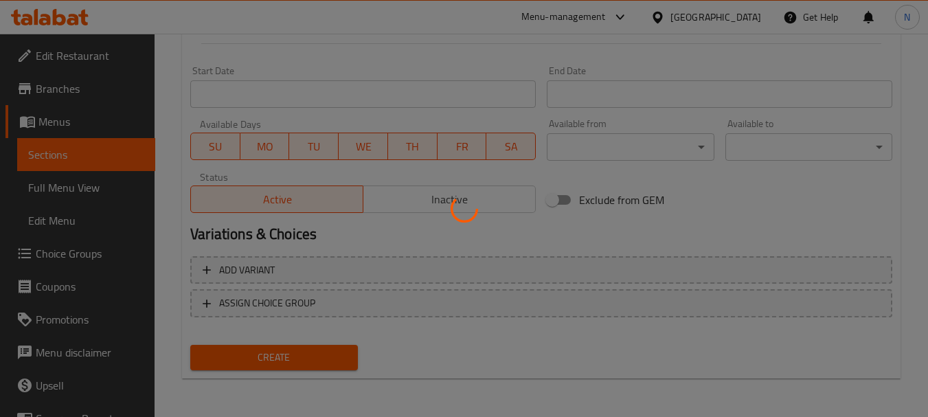
type input "0"
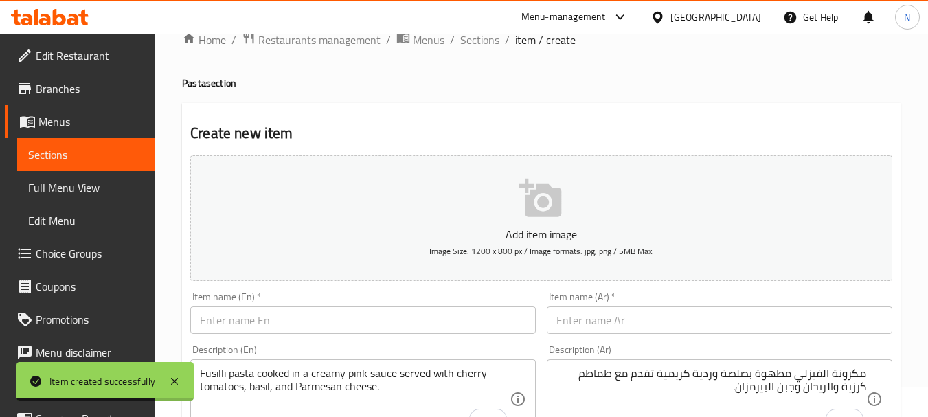
scroll to position [0, 0]
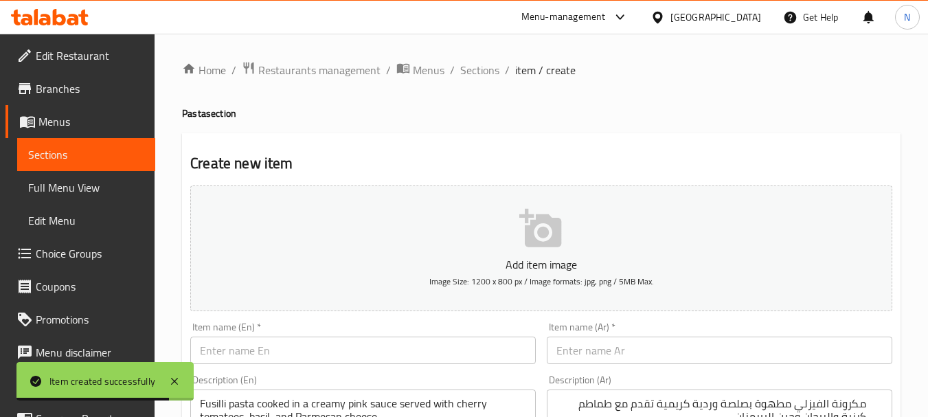
click at [336, 353] on input "text" at bounding box center [362, 349] width 345 height 27
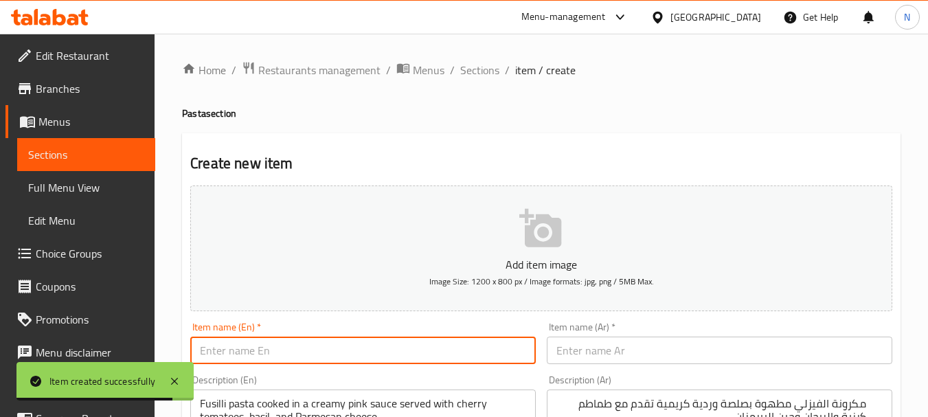
paste input "Penne Arrabbiata"
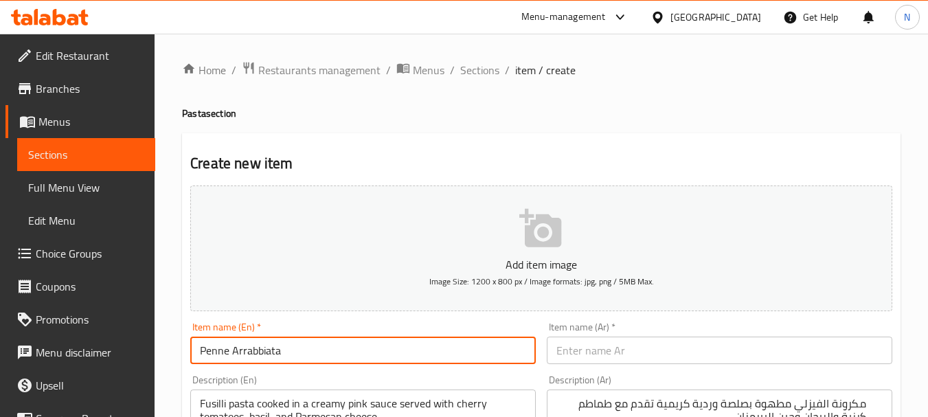
type input "Penne Arrabbiata"
click at [586, 352] on input "text" at bounding box center [719, 349] width 345 height 27
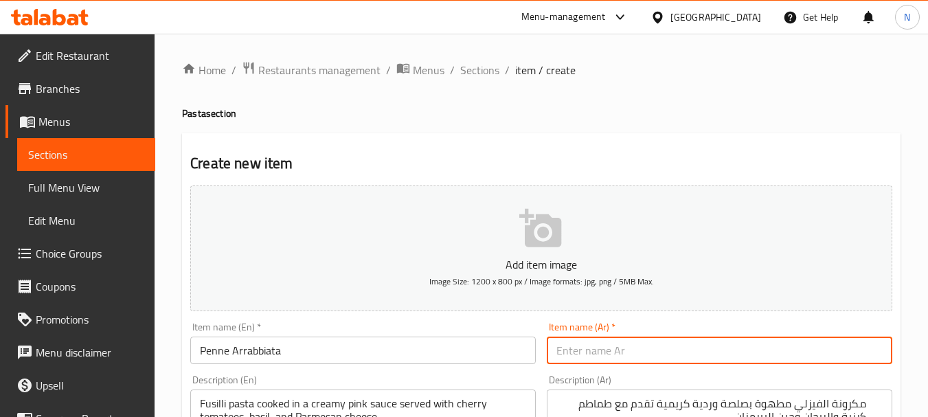
paste input "بيني أرابياتا"
type input "بيني أرابياتا"
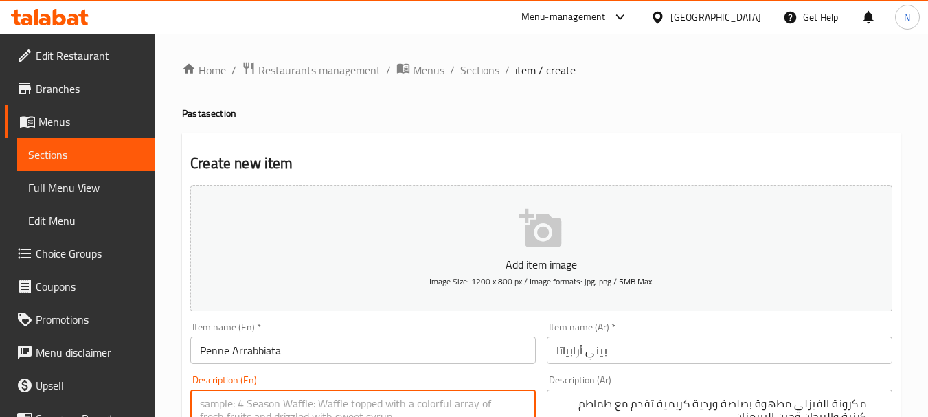
paste textarea ""Penne pasta cooked in a spicy tomato sauce served with black olives and Parmes…"
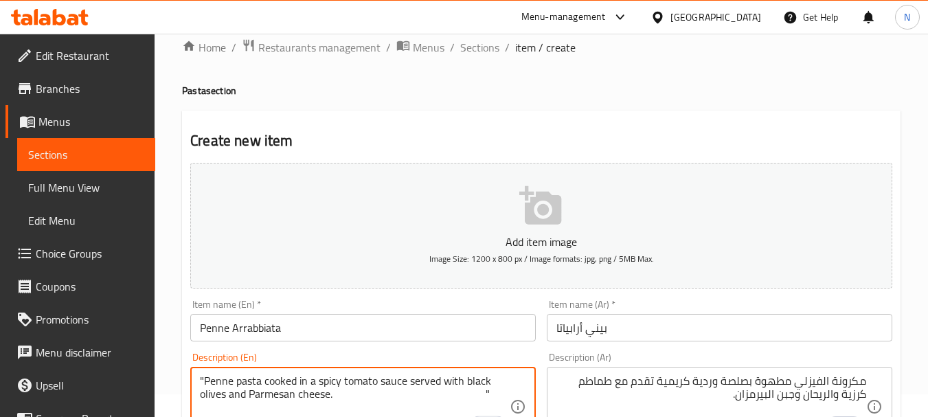
type textarea ""Penne pasta cooked in a spicy tomato sauce served with black olives and Parmes…"
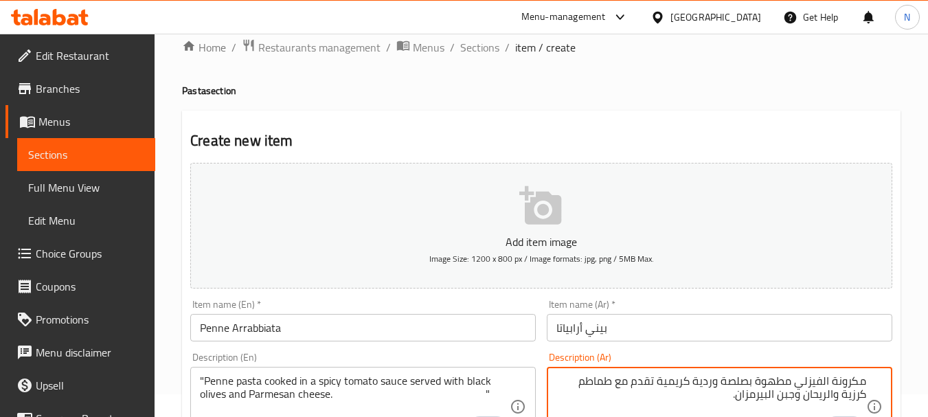
click at [581, 389] on textarea "مكرونة الفيزلي مطهوة بصلصة وردية كريمية تقدم مع طماطم كرزية والريحان وجبن البير…" at bounding box center [711, 406] width 310 height 65
paste textarea "حبات الأرز الإيطالي المطهوة بعمق بصلصة الكريمة والفطر يقدم مع الدجاج المشوي وجب…"
type textarea "حبات الأرز الإيطالي المطهوة بعمق بصلصة الكريمة والفطر يقدم مع الدجاج المشوي وجب…"
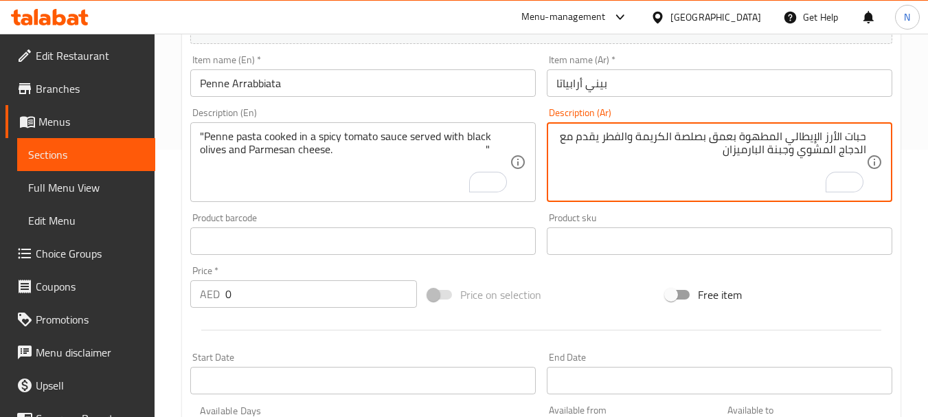
scroll to position [275, 0]
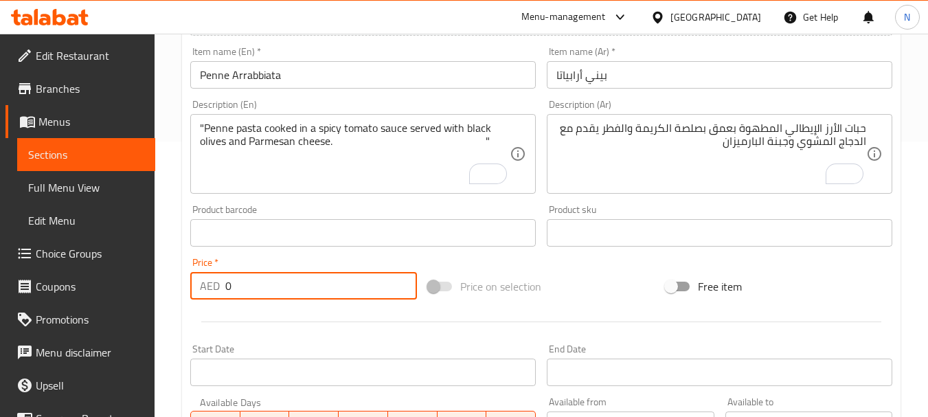
click at [225, 292] on input "0" at bounding box center [321, 285] width 192 height 27
paste input "number"
type input "46.67"
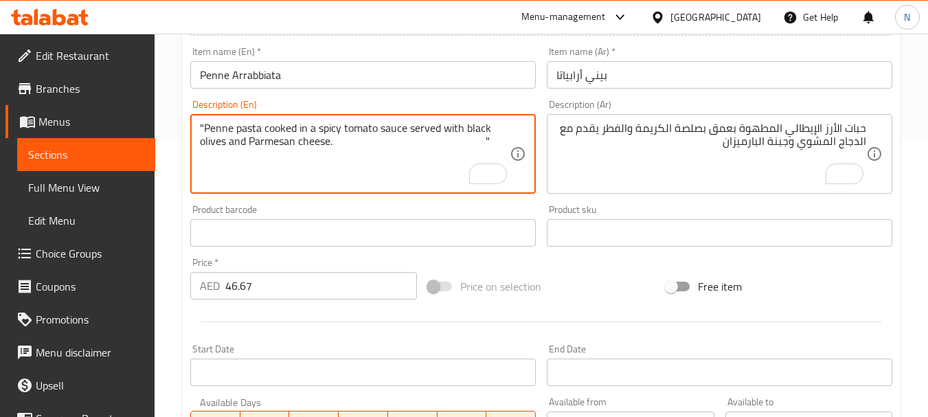
drag, startPoint x: 456, startPoint y: 140, endPoint x: 340, endPoint y: 142, distance: 116.1
click at [206, 128] on textarea ""Penne pasta cooked in a spicy tomato sauce served with black olives and Parmes…" at bounding box center [355, 154] width 310 height 65
click at [251, 132] on textarea "Penne pasta cooked in a spicy tomato sauce served with black olives and Parmesa…" at bounding box center [355, 154] width 310 height 65
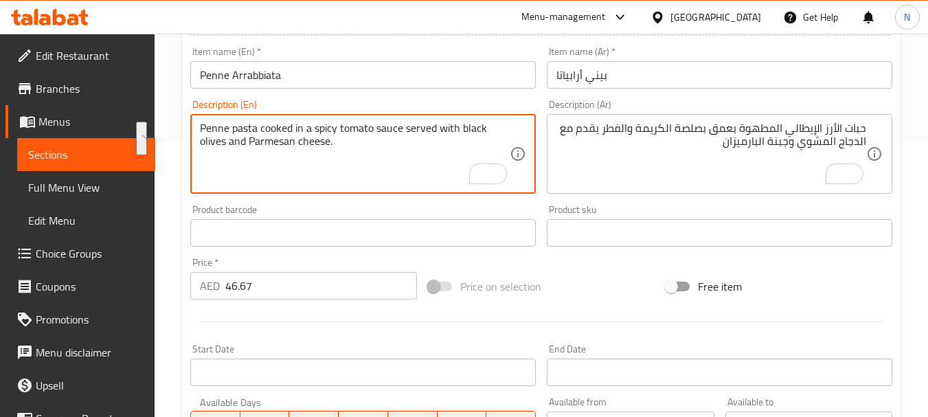
type textarea "Penne pasta cooked in a spicy tomato sauce served with black olives and Parmesa…"
click at [292, 144] on textarea "Penne pasta cooked in a spicy tomato sauce served with black olives and Parmesa…" at bounding box center [355, 154] width 310 height 65
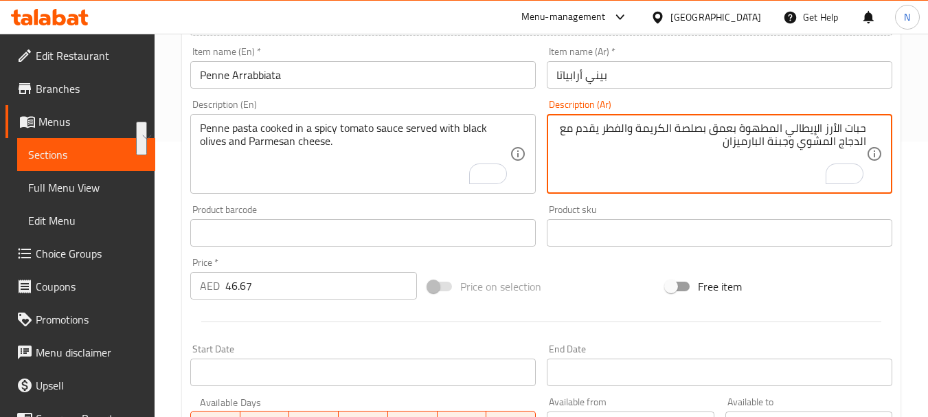
click at [663, 137] on textarea "حبات الأرز الإيطالي المطهوة بعمق بصلصة الكريمة والفطر يقدم مع الدجاج المشوي وجب…" at bounding box center [711, 154] width 310 height 65
paste textarea "معكرونة بيني مطبوخة في صلصة طماطم حارة تقدم مع الزيتون الأسود وجبن البارميزان."
type textarea "معكرونة بيني مطبوخة في صلصة طماطم حارة تقدم مع الزيتون الأسود وجبن البارميزان."
click at [618, 280] on div "Price on selection" at bounding box center [541, 286] width 238 height 37
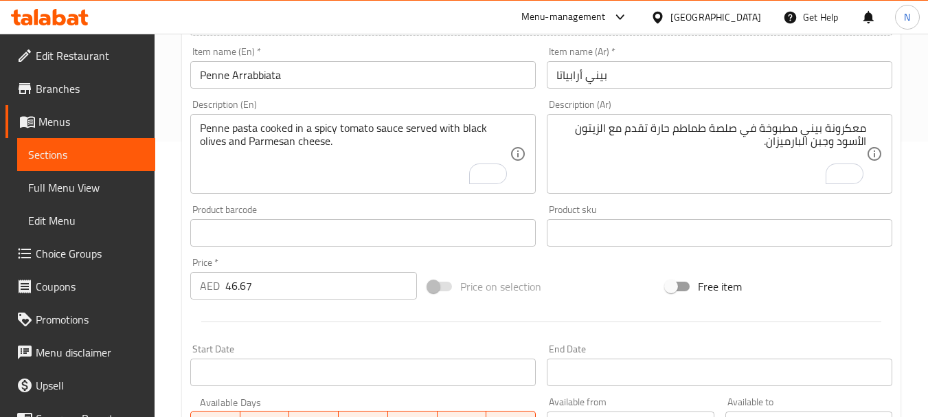
scroll to position [553, 0]
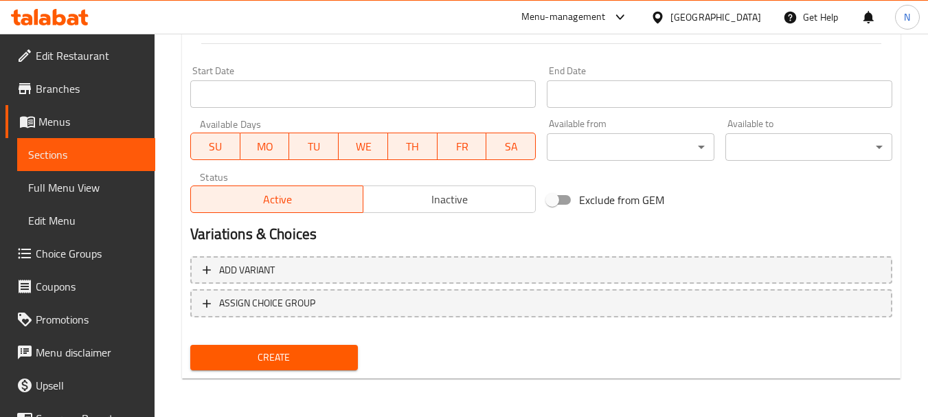
click at [276, 358] on span "Create" at bounding box center [273, 357] width 145 height 17
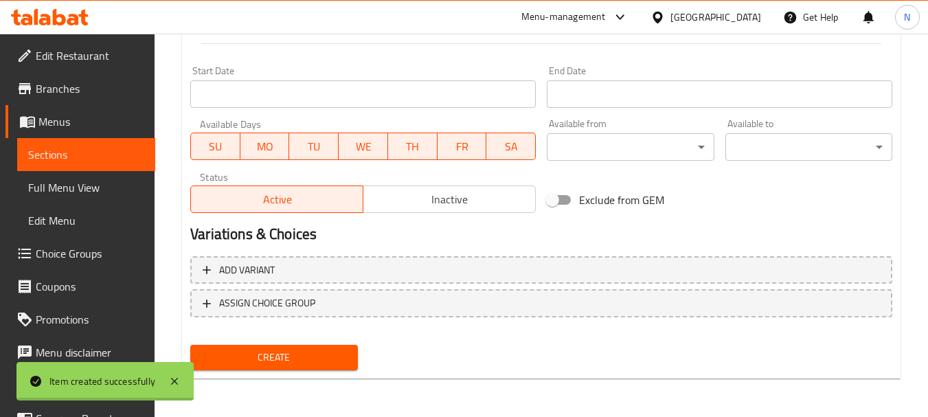
type input "0"
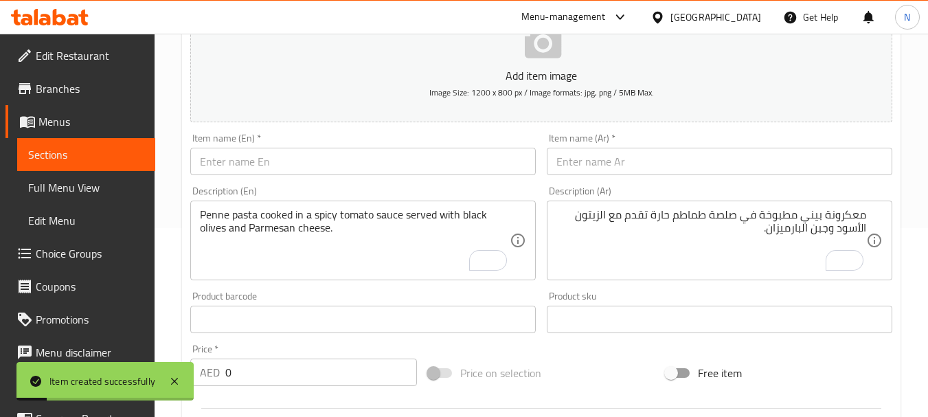
scroll to position [0, 0]
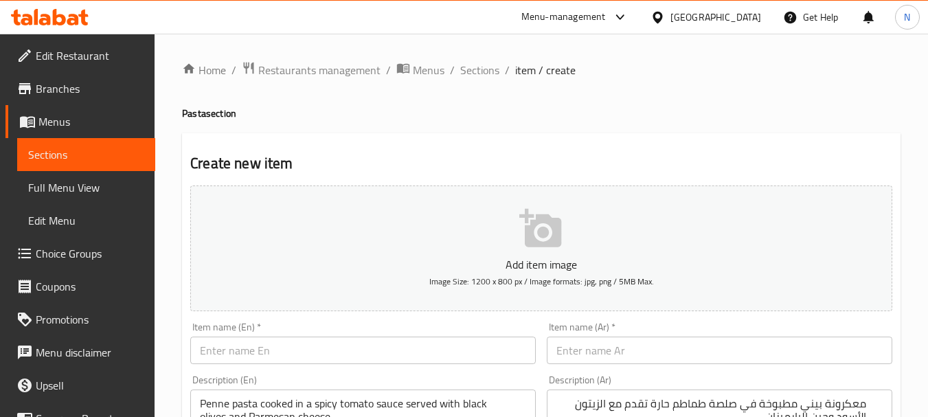
click at [345, 356] on input "text" at bounding box center [362, 349] width 345 height 27
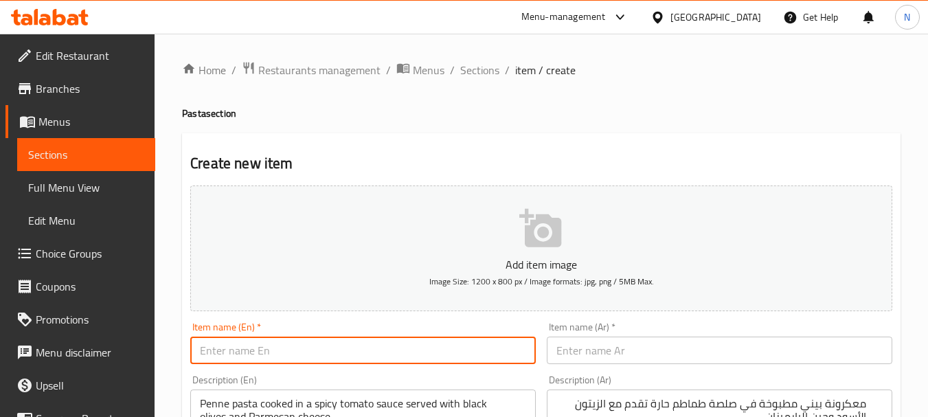
paste input "Risotto Al Funghi"
type input "Risotto Al Funghi"
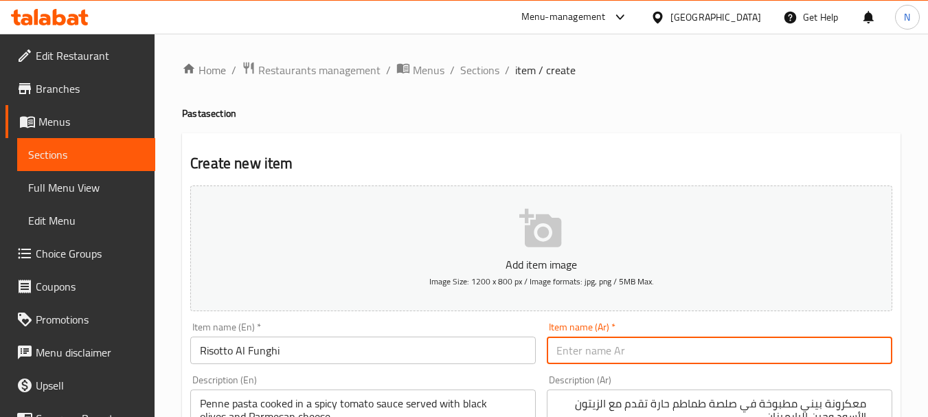
click at [579, 356] on input "text" at bounding box center [719, 349] width 345 height 27
paste input "ريزوتو بالفطر"
type input "ريزوتو بالفطر"
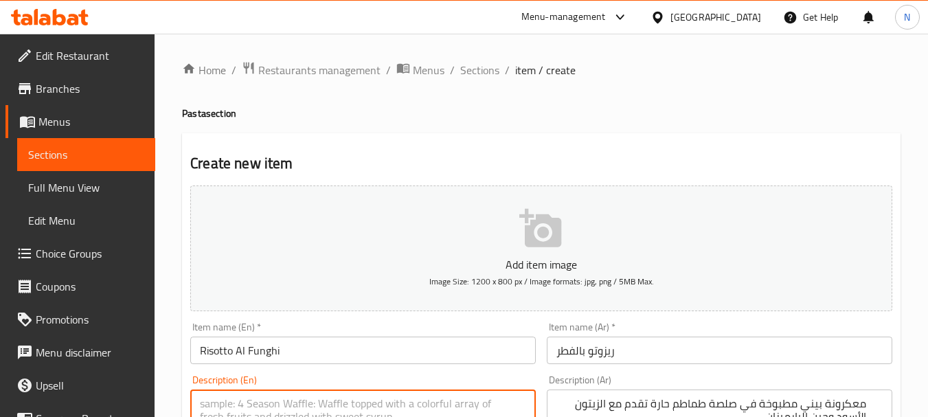
paste textarea ""Deep-cooked Italian rice grains in a creamy mushroom sauce served with grilled…"
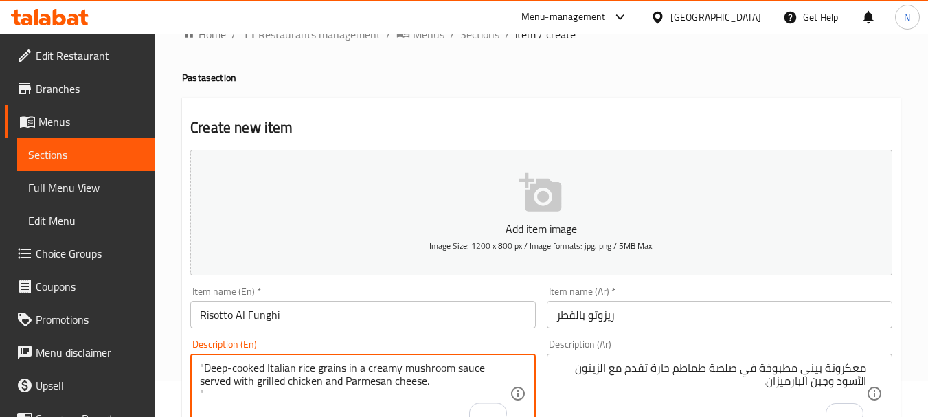
type textarea ""Deep-cooked Italian rice grains in a creamy mushroom sauce served with grilled…"
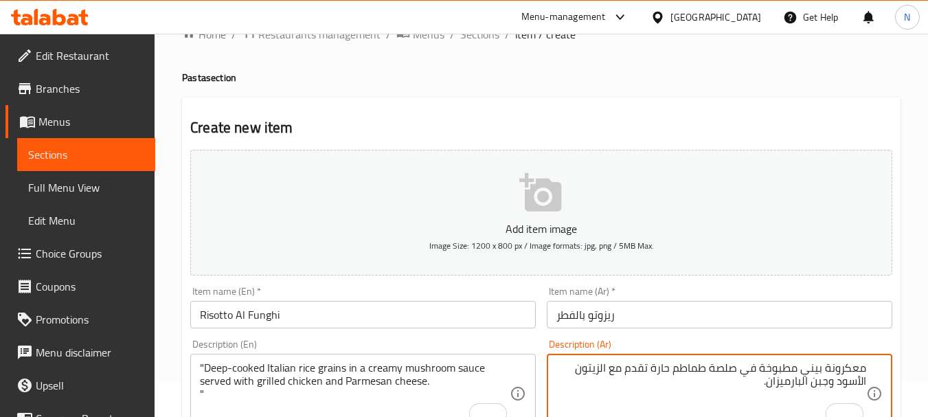
click at [586, 411] on textarea "معكرونة بيني مطبوخة في صلصة طماطم حارة تقدم مع الزيتون الأسود وجبن البارميزان." at bounding box center [711, 393] width 310 height 65
paste textarea "حبات الأرز الإيطالي المطهوة بعمق بصلصة الكريمة والفطر يقدم مع الدجاج المشوي وجب…"
type textarea "حبات الأرز الإيطالي المطهوة بعمق بصلصة الكريمة والفطر يقدم مع الدجاج المشوي وجب…"
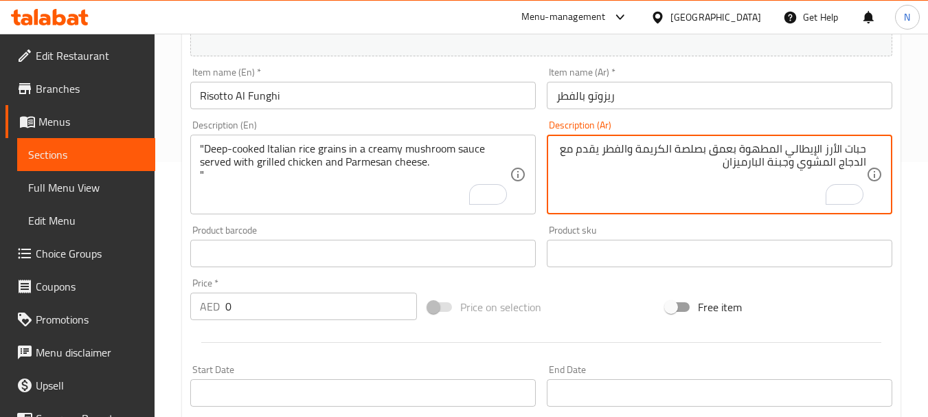
scroll to position [258, 0]
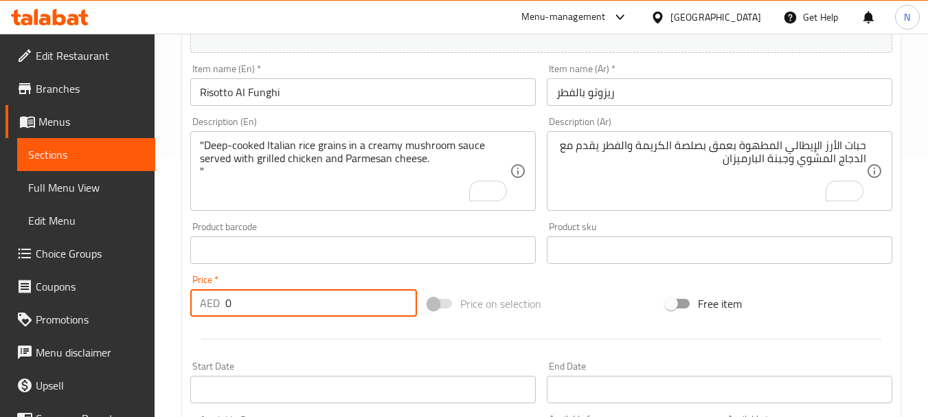
drag, startPoint x: 250, startPoint y: 310, endPoint x: 224, endPoint y: 308, distance: 26.2
click at [224, 308] on div "AED 0 Price *" at bounding box center [303, 302] width 227 height 27
paste input "number"
type input "46.67"
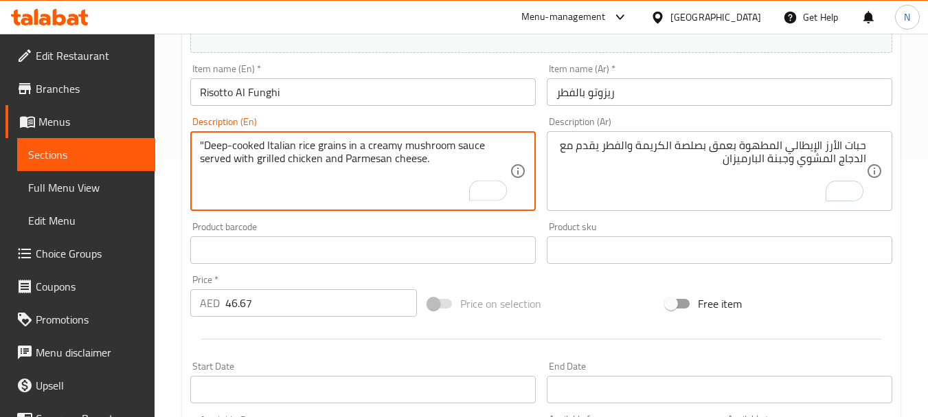
click at [204, 142] on textarea ""Deep-cooked Italian rice grains in a creamy mushroom sauce served with grilled…" at bounding box center [355, 171] width 310 height 65
click at [397, 152] on textarea "Deep-cooked Italian rice grains in a creamy mushroom sauce served with grilled …" at bounding box center [355, 171] width 310 height 65
type textarea "Deep-cooked Italian rice grains in a creamy mushroom sauce served with grilled …"
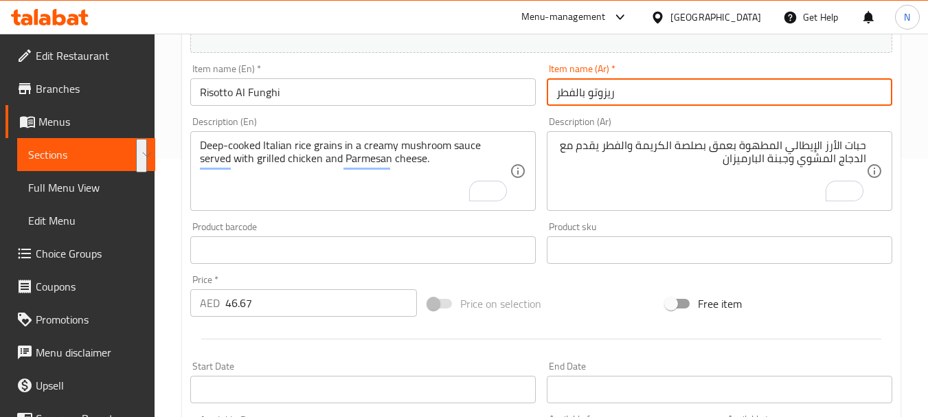
click at [597, 97] on input "ريزوتو بالفطر" at bounding box center [719, 91] width 345 height 27
click at [258, 93] on input "Risotto Al Funghi" at bounding box center [362, 91] width 345 height 27
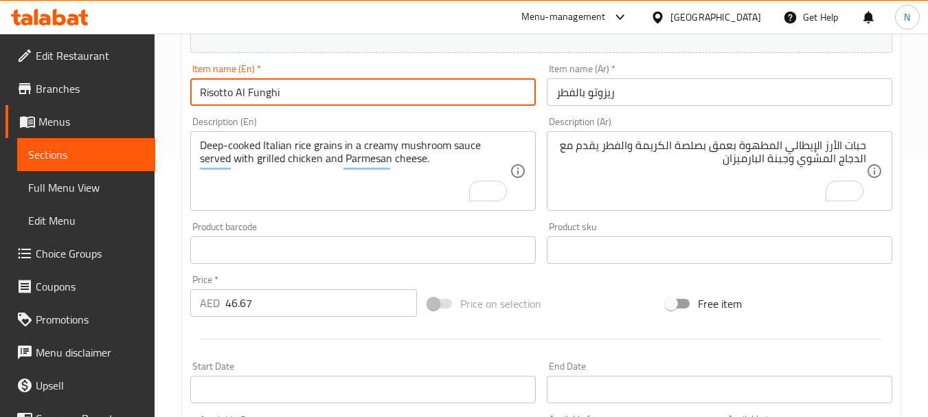
click at [258, 93] on input "Risotto Al Funghi" at bounding box center [362, 91] width 345 height 27
click at [268, 95] on input "Risotto Al Funghi" at bounding box center [362, 91] width 345 height 27
drag, startPoint x: 283, startPoint y: 95, endPoint x: 237, endPoint y: 92, distance: 46.1
click at [237, 92] on input "Risotto Al Funghi" at bounding box center [362, 91] width 345 height 27
paste input "Mushroom"
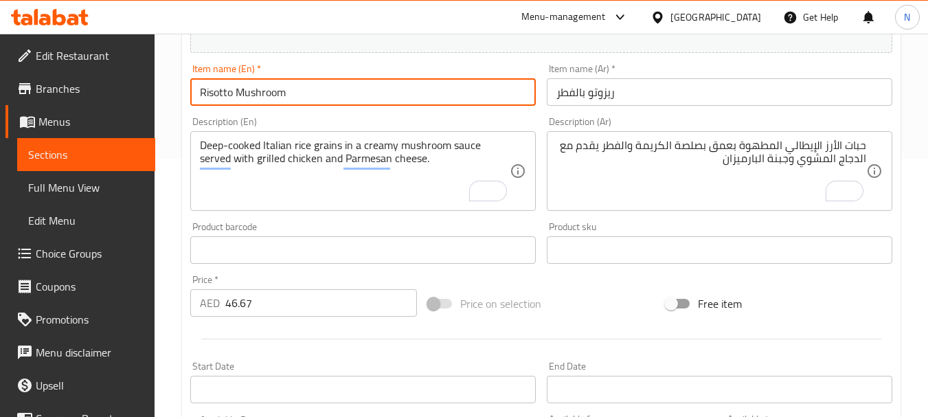
type input "Risotto Mushroom"
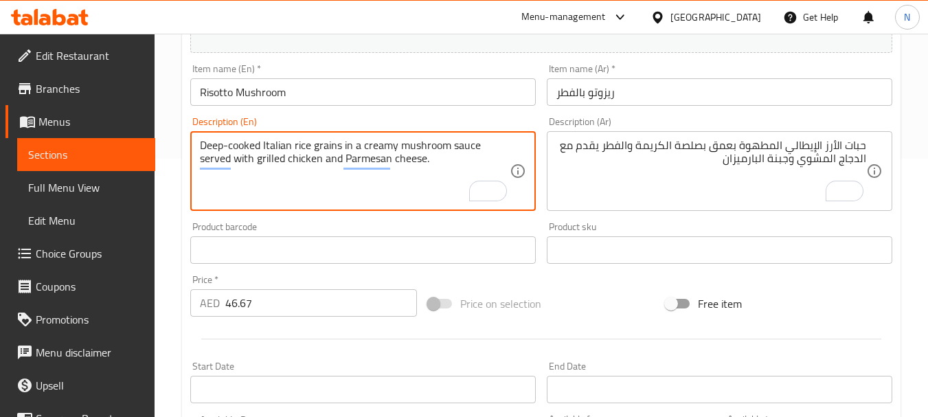
click at [242, 150] on textarea "Deep-cooked Italian rice grains in a creamy mushroom sauce served with grilled …" at bounding box center [355, 171] width 310 height 65
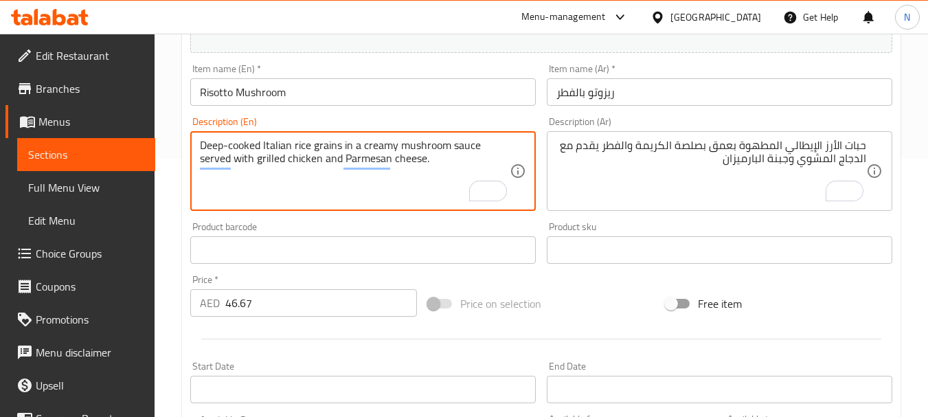
click at [242, 150] on textarea "Deep-cooked Italian rice grains in a creamy mushroom sauce served with grilled …" at bounding box center [355, 171] width 310 height 65
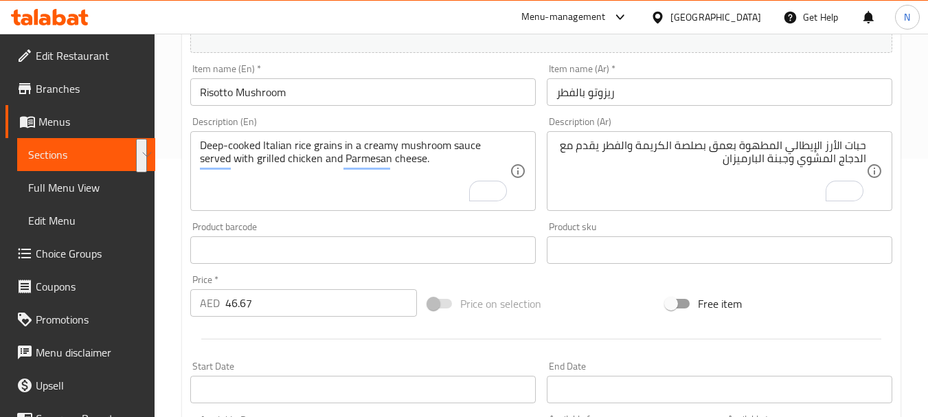
click at [579, 295] on div "Price on selection" at bounding box center [541, 303] width 238 height 37
click at [591, 286] on div "Price on selection" at bounding box center [541, 303] width 238 height 37
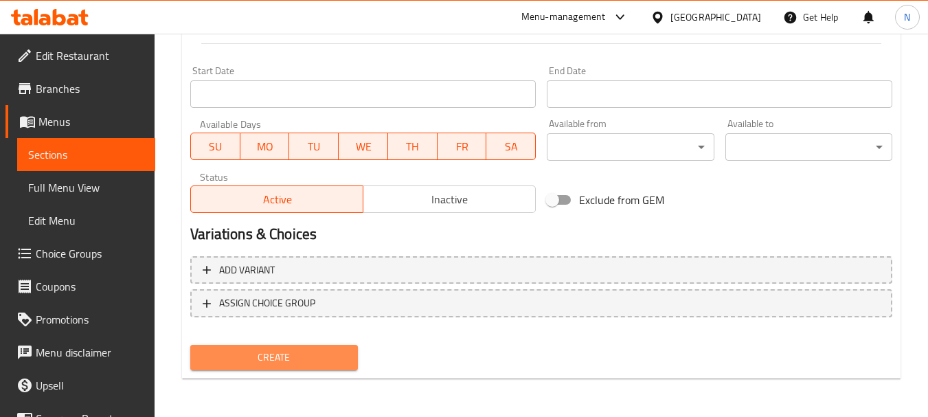
click at [321, 354] on span "Create" at bounding box center [273, 357] width 145 height 17
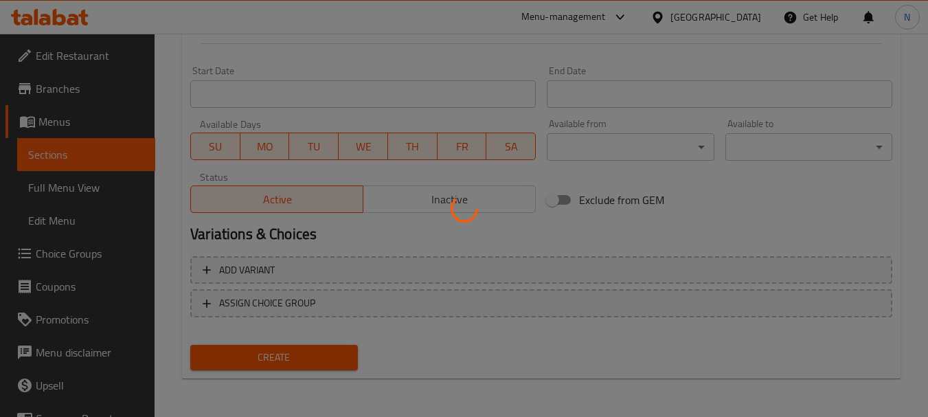
type input "0"
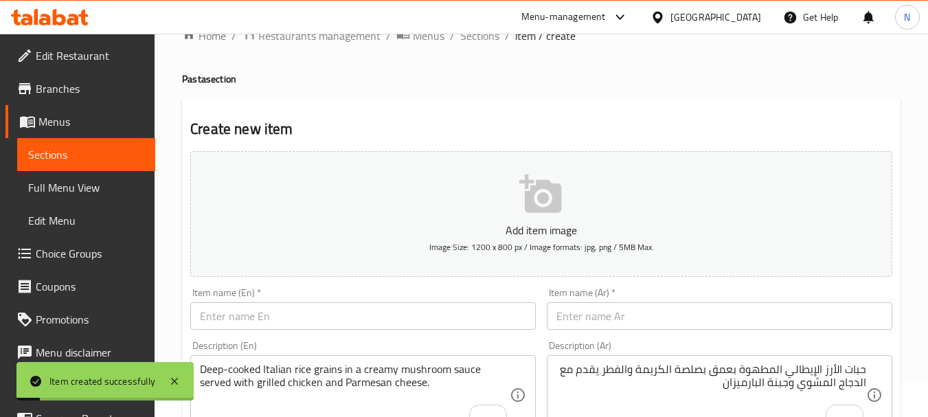
scroll to position [0, 0]
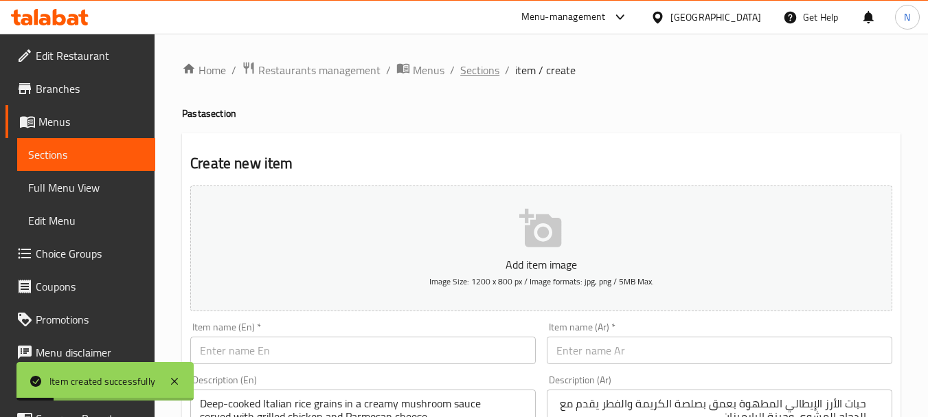
click at [482, 74] on span "Sections" at bounding box center [479, 70] width 39 height 16
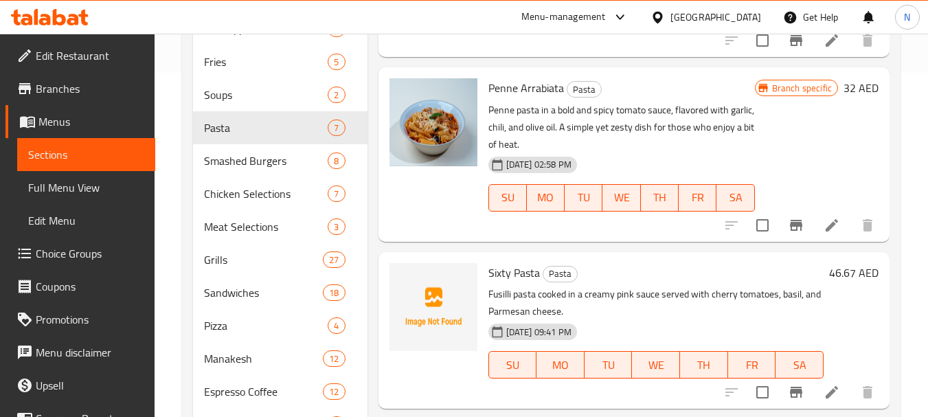
scroll to position [709, 0]
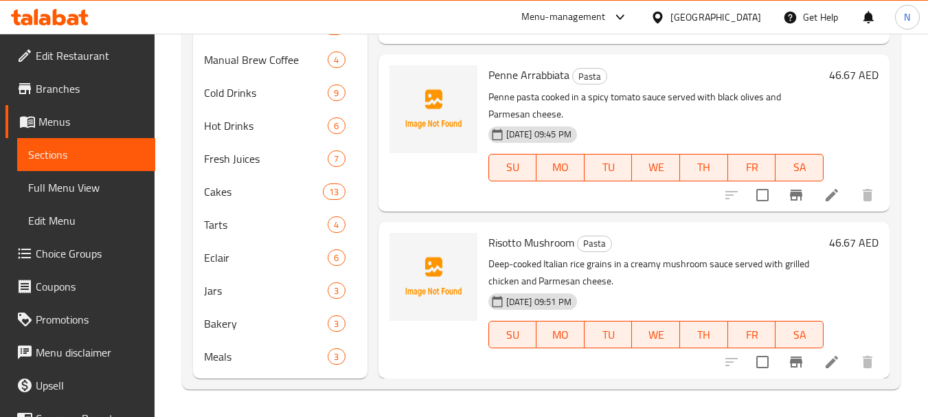
click at [823, 192] on icon at bounding box center [831, 195] width 16 height 16
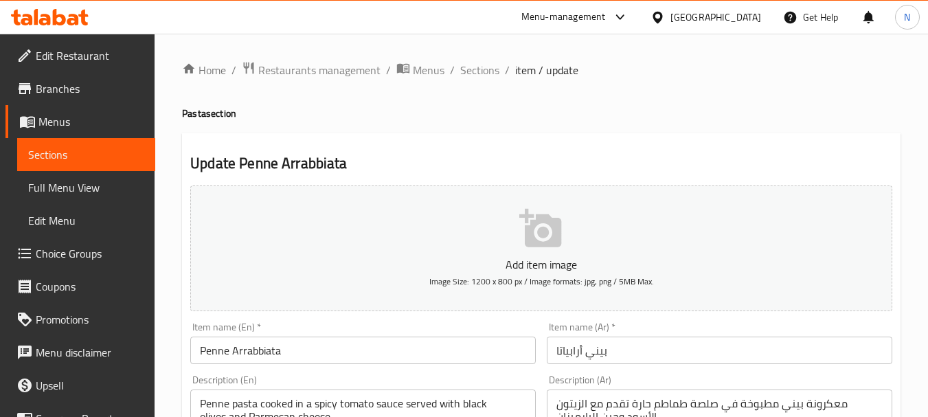
scroll to position [365, 0]
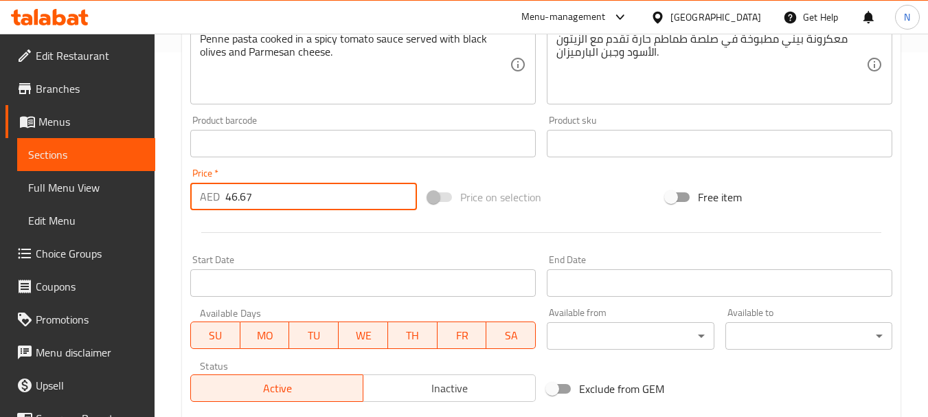
click at [239, 197] on input "46.67" at bounding box center [321, 196] width 192 height 27
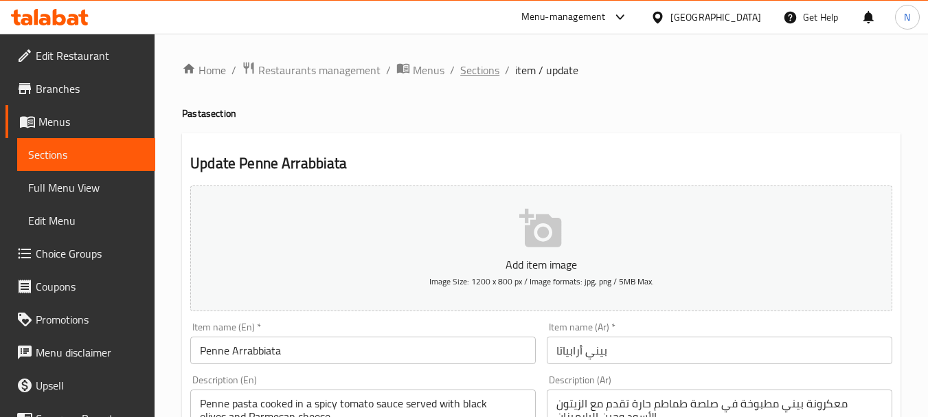
click at [462, 76] on span "Sections" at bounding box center [479, 70] width 39 height 16
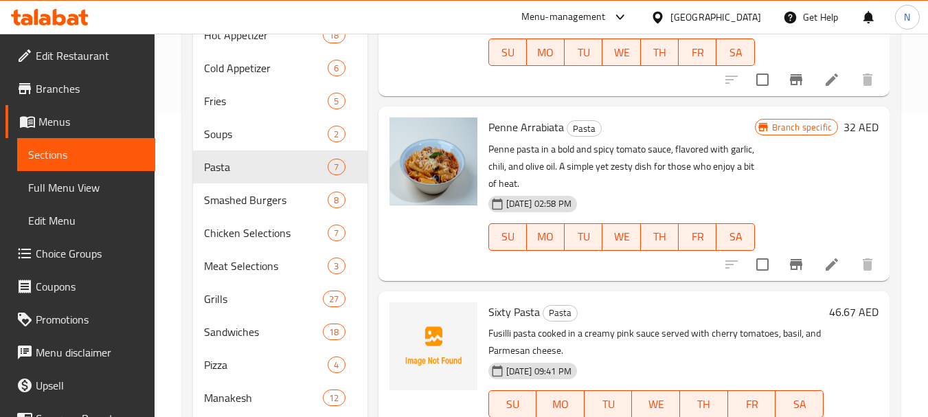
scroll to position [338, 0]
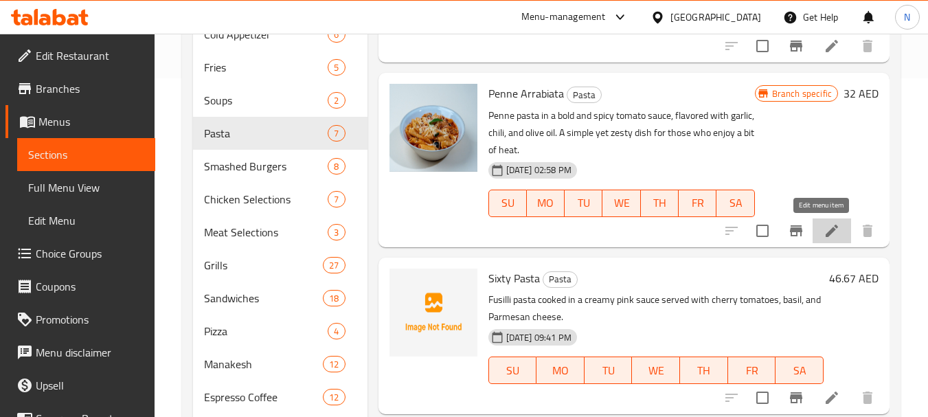
click at [823, 235] on icon at bounding box center [831, 230] width 16 height 16
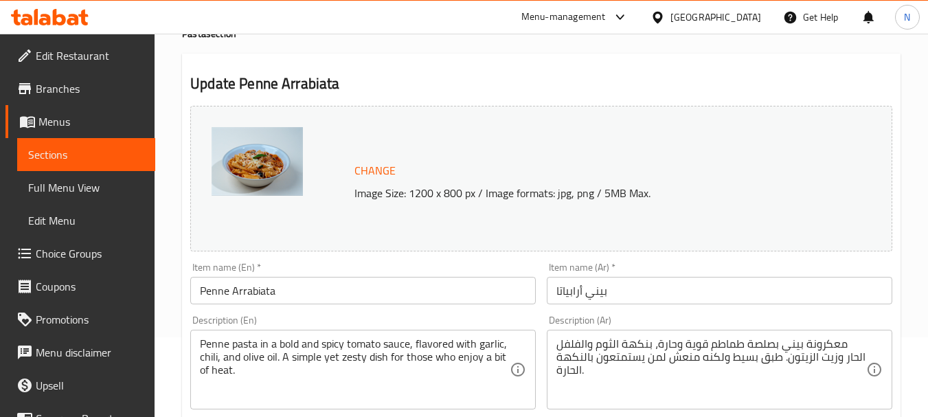
scroll to position [83, 0]
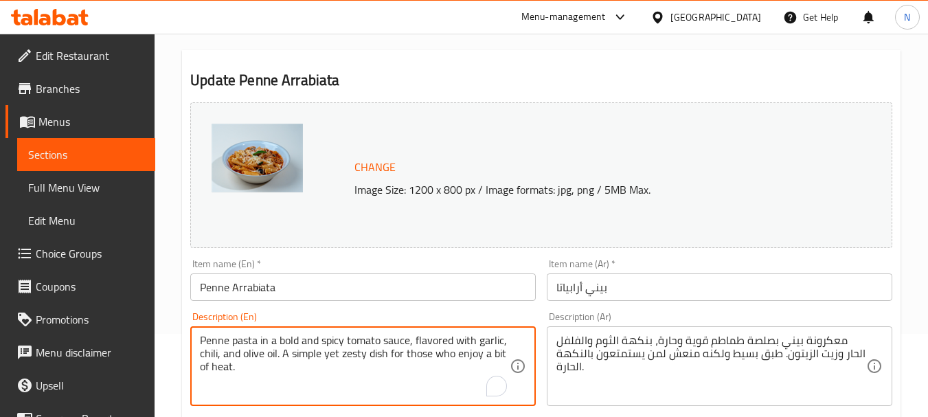
click at [334, 343] on textarea "Penne pasta in a bold and spicy tomato sauce, flavored with garlic, chili, and …" at bounding box center [355, 366] width 310 height 65
click at [407, 352] on textarea "Penne pasta in a bold and spicy tomato sauce, flavored with garlic, chili, and …" at bounding box center [355, 366] width 310 height 65
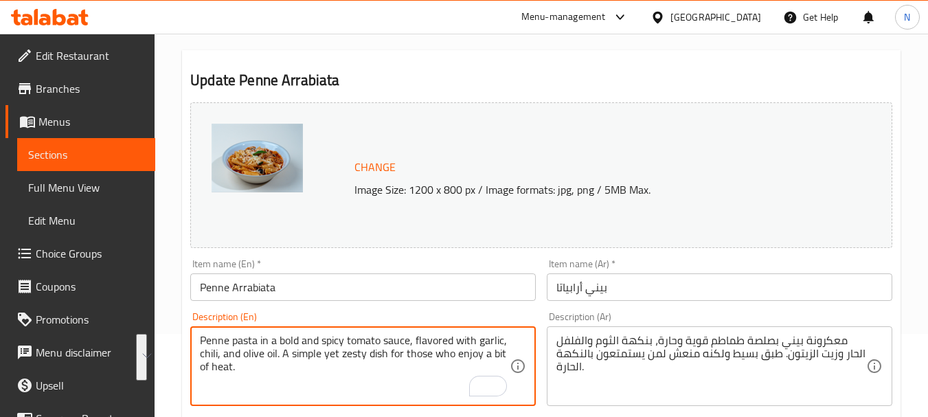
paste textarea "cooked in a spicy tomato sauce served with black olives and Parmesan cheese."
type textarea "Penne pasta cooked in a spicy tomato sauce served with black olives and Parmesa…"
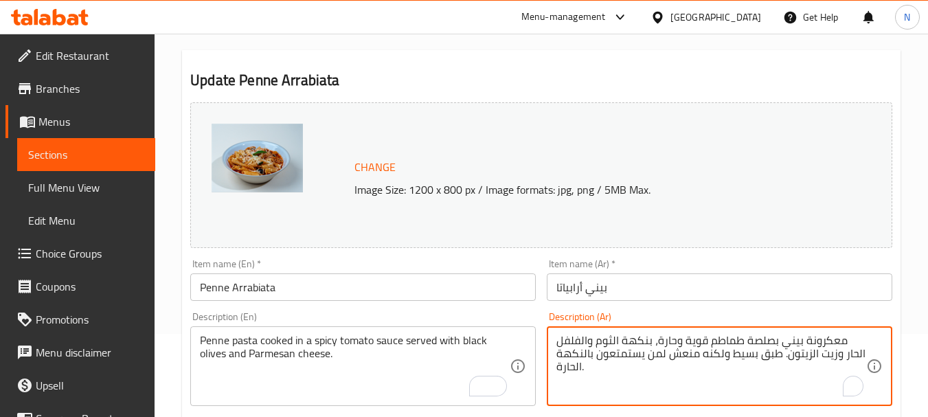
click at [688, 338] on textarea "معكرونة بيني بصلصة طماطم قوية وحارة، بنكهة الثوم والفلفل الحار وزيت الزيتون. طب…" at bounding box center [711, 366] width 310 height 65
paste textarea "مطبوخة في صلصة طماطم حارة تقدم مع الزيتون الأسود وجبن البارميزان"
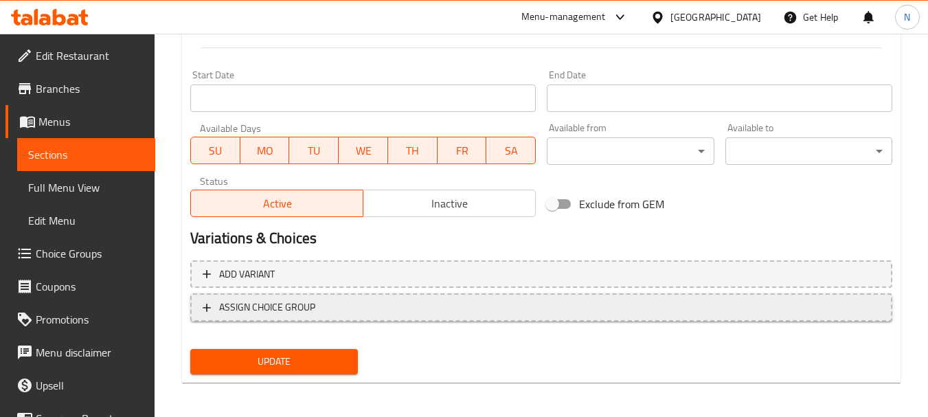
scroll to position [573, 0]
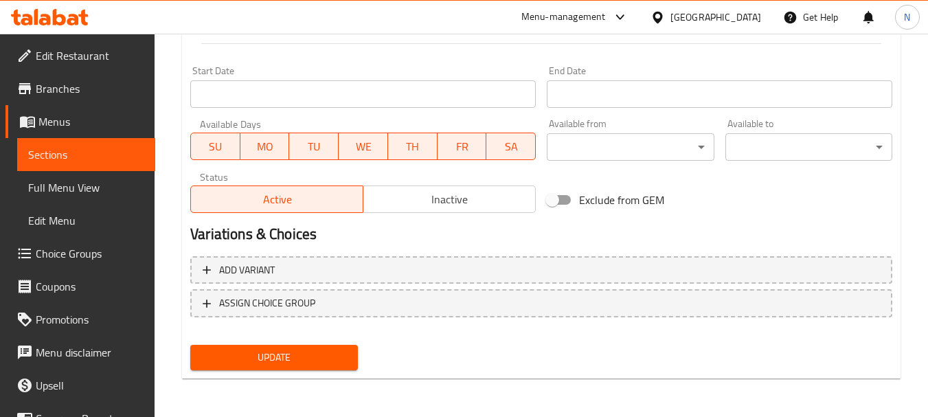
type textarea "معكرونة بيني مطبوخة في صلصة طماطم حارة تقدم مع الزيتون الأسود وجبن البارميزان."
click at [290, 358] on span "Update" at bounding box center [273, 357] width 145 height 17
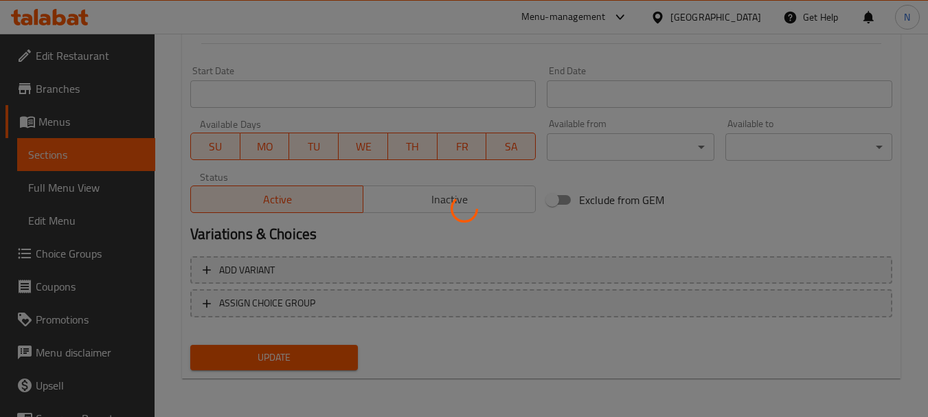
scroll to position [209, 0]
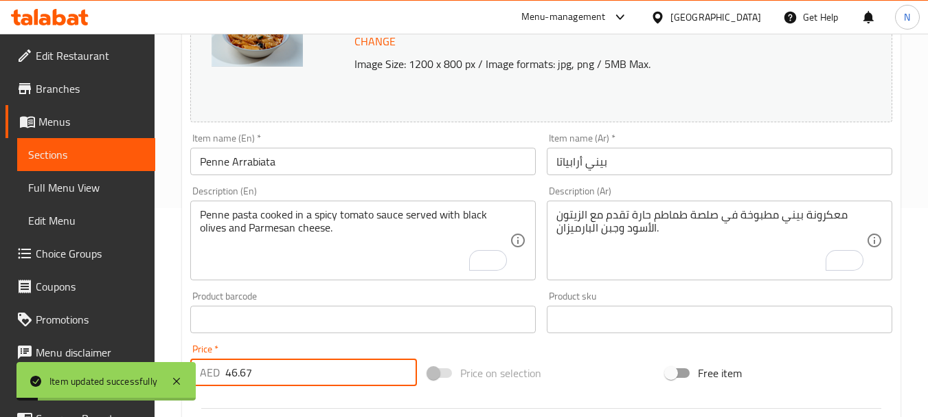
click at [231, 369] on input "46.67" at bounding box center [321, 371] width 192 height 27
click at [232, 370] on input "46.67" at bounding box center [321, 371] width 192 height 27
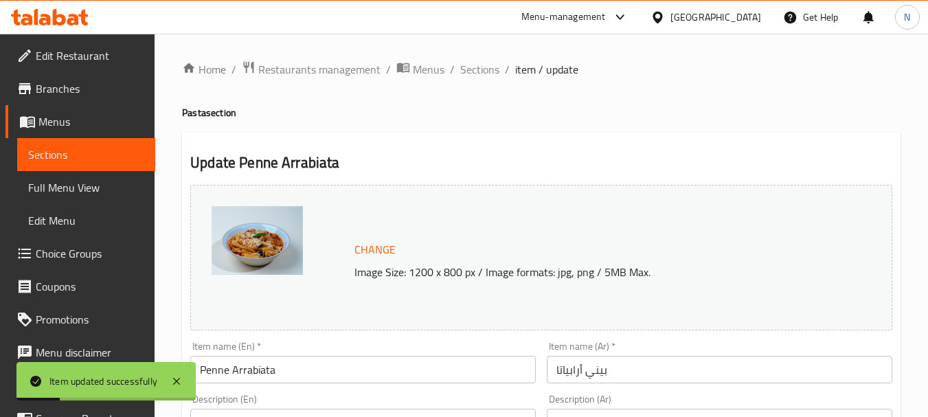
scroll to position [0, 0]
click at [474, 74] on span "Sections" at bounding box center [479, 70] width 39 height 16
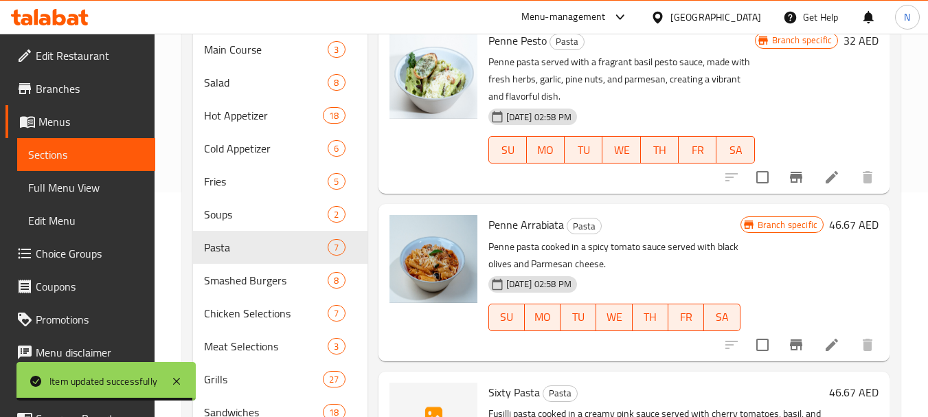
scroll to position [252, 0]
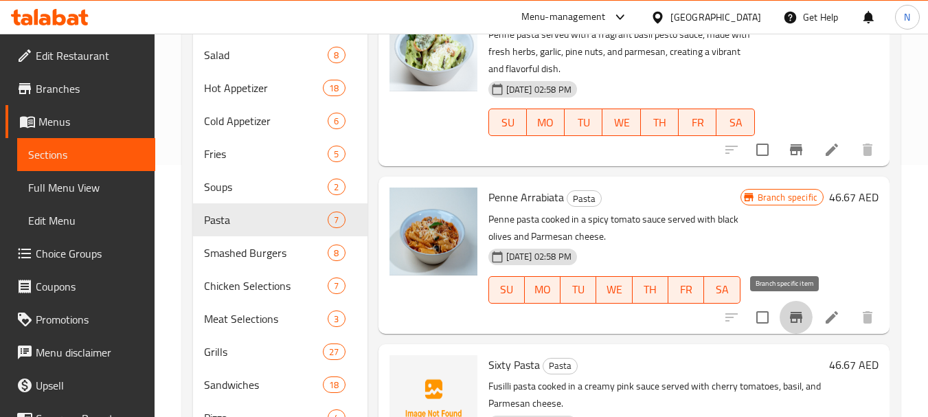
click at [788, 318] on icon "Branch-specific-item" at bounding box center [796, 317] width 16 height 16
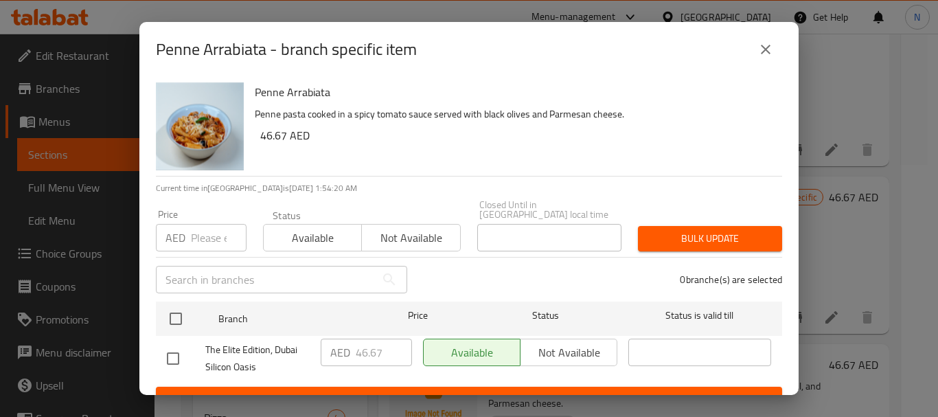
click at [764, 49] on icon "close" at bounding box center [765, 49] width 16 height 16
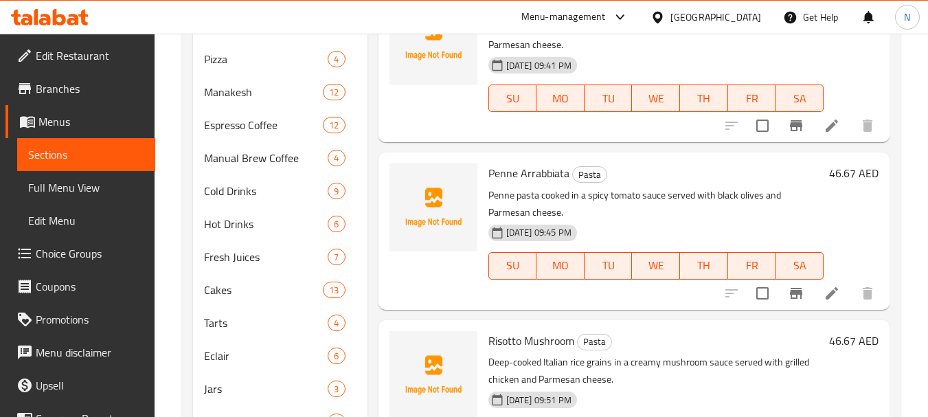
scroll to position [612, 0]
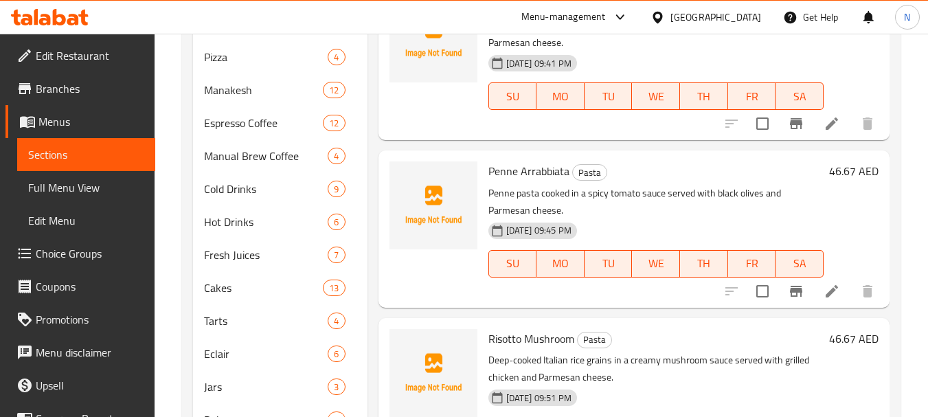
click at [825, 290] on icon at bounding box center [831, 291] width 12 height 12
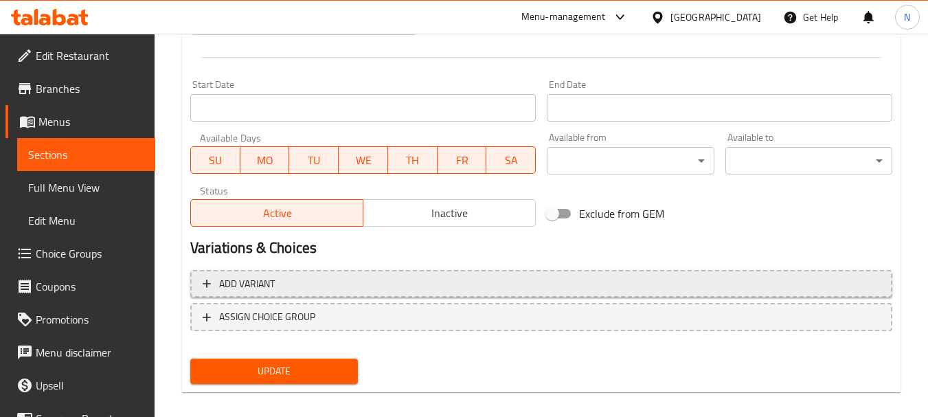
scroll to position [553, 0]
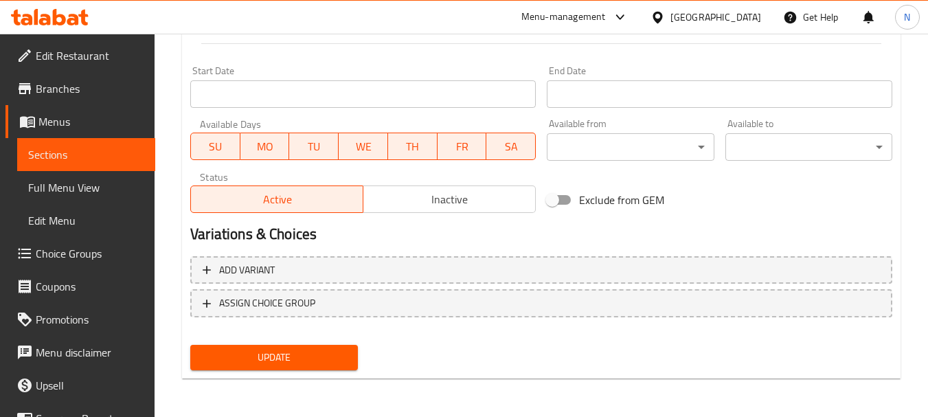
click at [455, 203] on span "Inactive" at bounding box center [449, 200] width 161 height 20
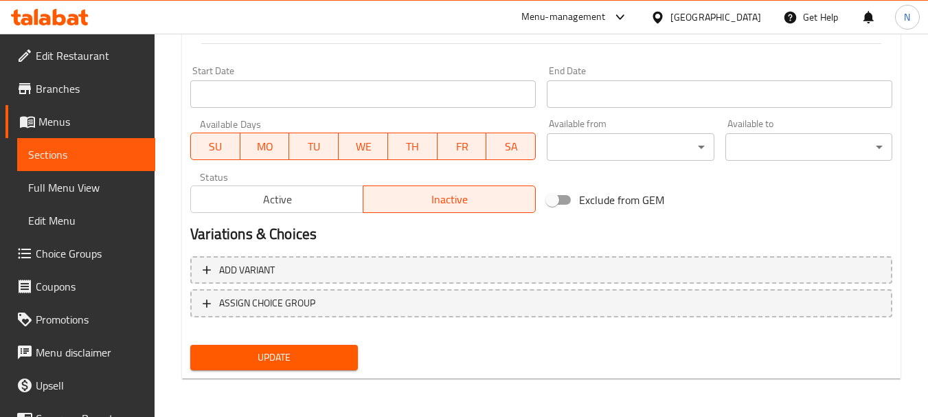
click at [314, 358] on span "Update" at bounding box center [273, 357] width 145 height 17
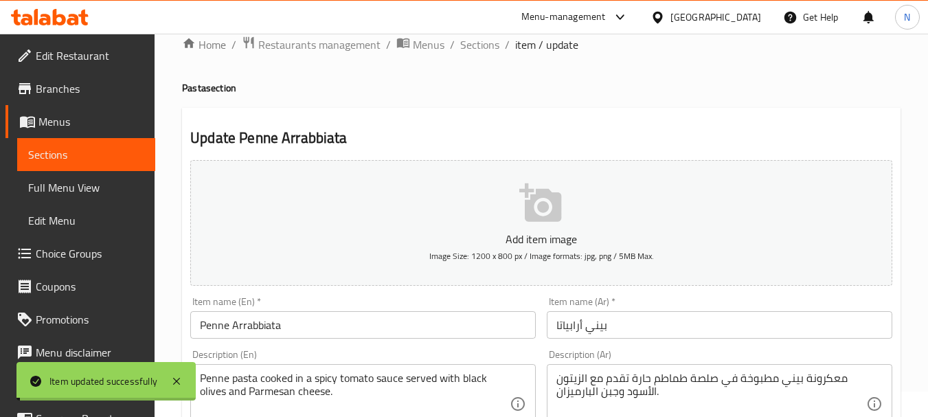
scroll to position [0, 0]
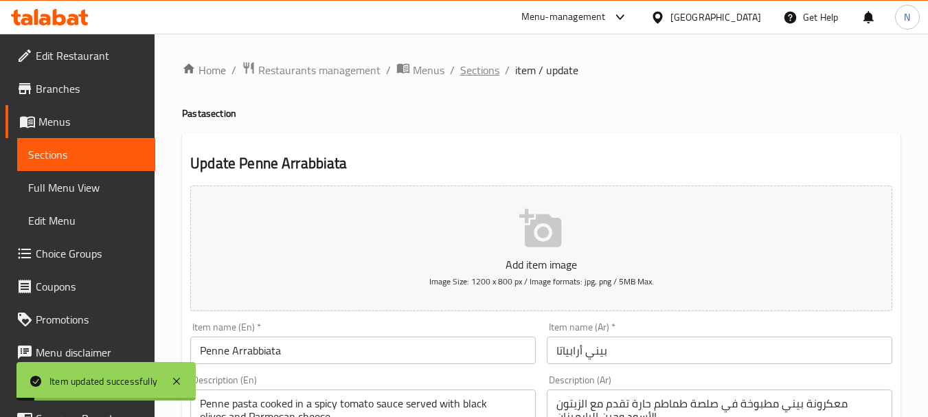
click at [485, 72] on span "Sections" at bounding box center [479, 70] width 39 height 16
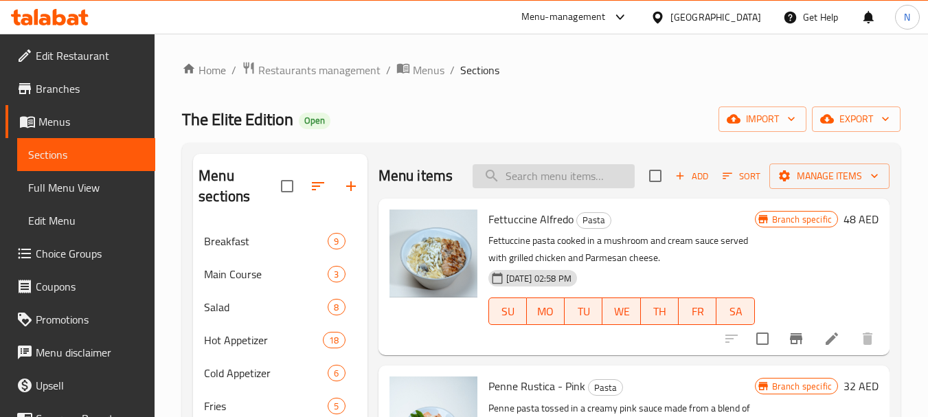
click at [547, 188] on input "search" at bounding box center [553, 176] width 162 height 24
paste input "Risotto ai Frutti Di Mare"
type input "Risotto ai Frutti Di Mare"
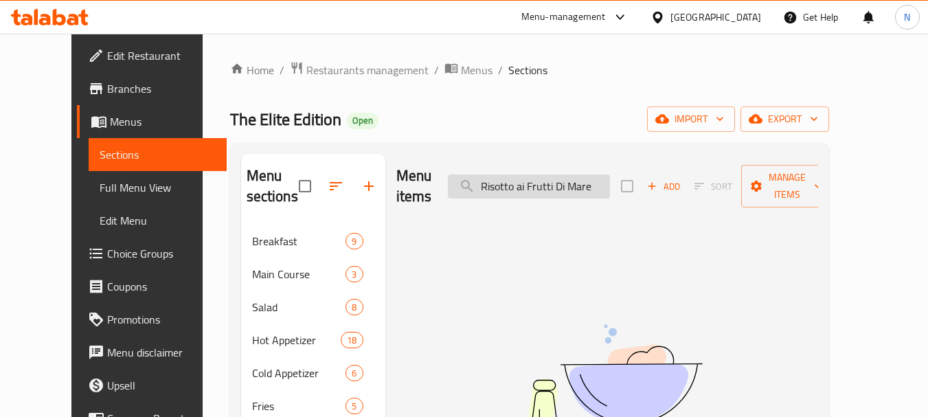
click at [562, 182] on input "Risotto ai Frutti Di Mare" at bounding box center [529, 186] width 162 height 24
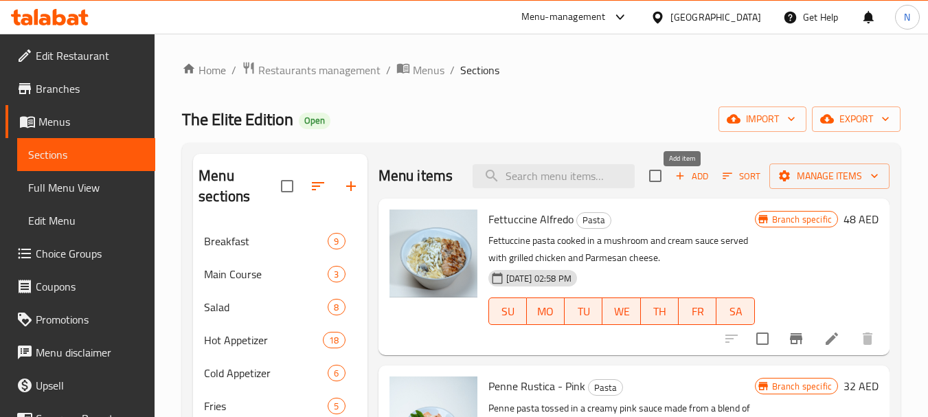
click at [677, 184] on span "Add" at bounding box center [691, 176] width 37 height 16
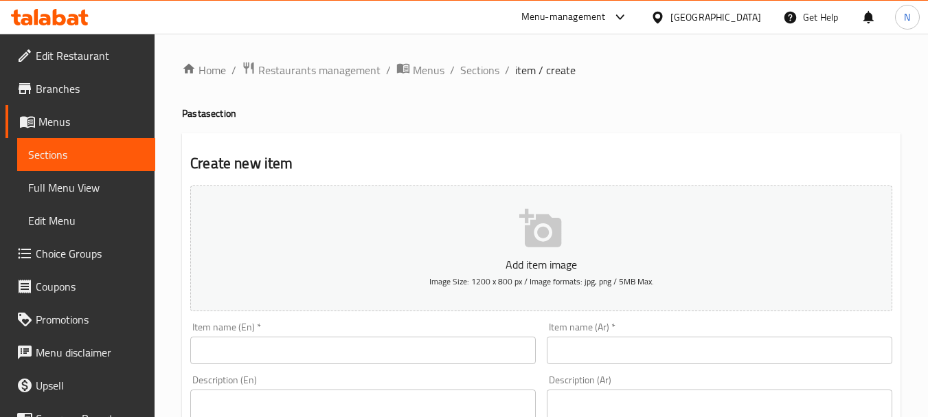
click at [435, 346] on input "text" at bounding box center [362, 349] width 345 height 27
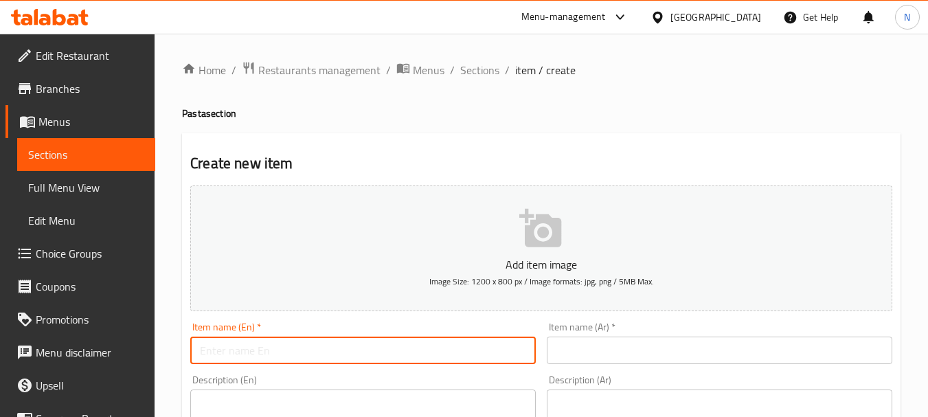
paste input "Risotto ai Frutti Di Mare"
type input "Risotto ai Frutti Di Mare"
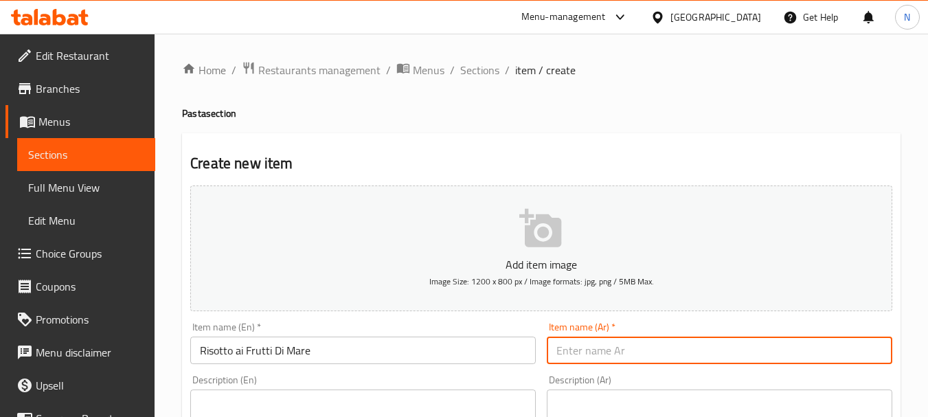
click at [555, 346] on input "text" at bounding box center [719, 349] width 345 height 27
paste input "ريزوتو بحري"
click at [261, 349] on input "Risotto ai Frutti Di Mare" at bounding box center [362, 349] width 345 height 27
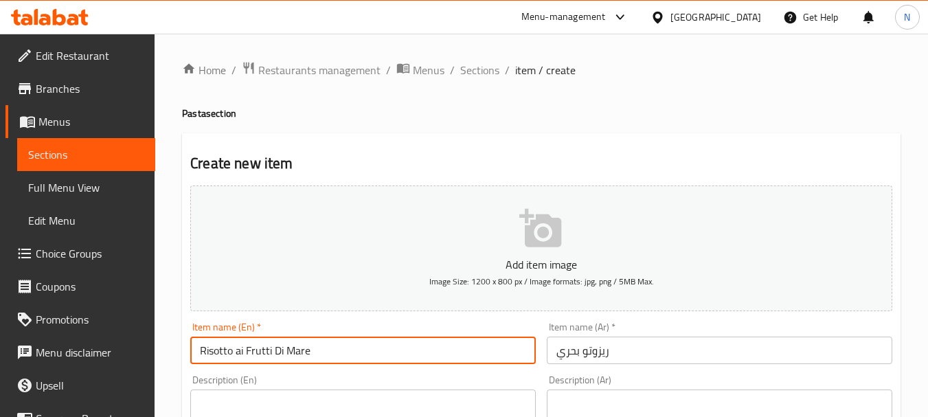
click at [261, 349] on input "Risotto ai Frutti Di Mare" at bounding box center [362, 349] width 345 height 27
click at [309, 358] on input "Risotto ai Frutti Di Mare" at bounding box center [362, 349] width 345 height 27
drag, startPoint x: 236, startPoint y: 357, endPoint x: 329, endPoint y: 349, distance: 93.0
click at [329, 349] on input "Risotto ai Frutti Di Mare" at bounding box center [362, 349] width 345 height 27
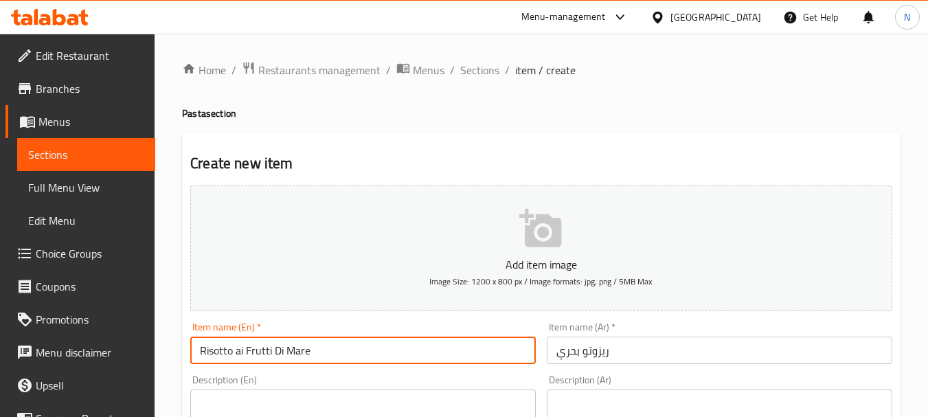
click at [710, 354] on input "ريزوتو بحري" at bounding box center [719, 349] width 345 height 27
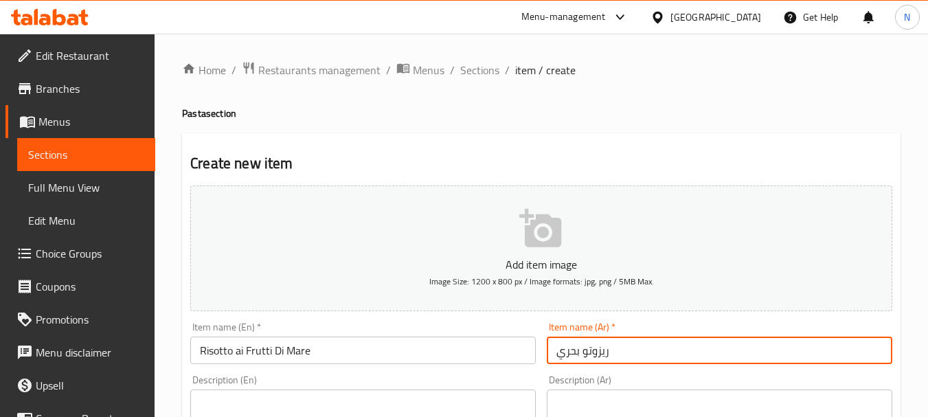
click at [566, 347] on input "ريزوتو بحري" at bounding box center [719, 349] width 345 height 27
paste input "فروتي دي ماري"
type input "ريزوتو أى فروتي دي ماري"
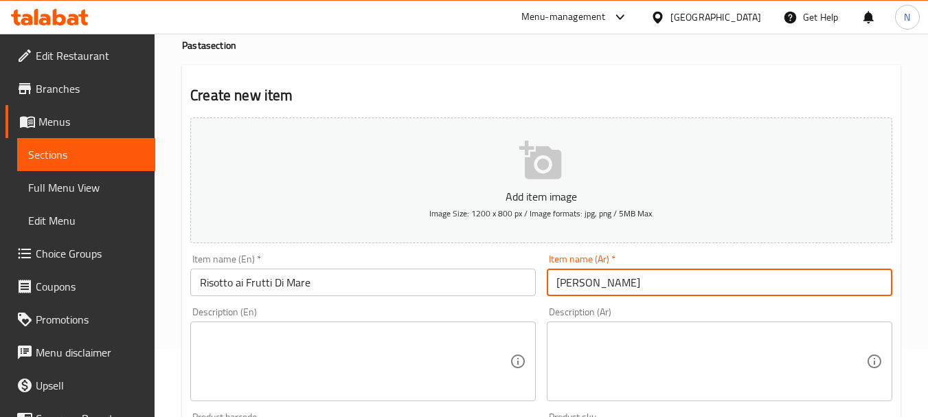
click at [426, 343] on textarea at bounding box center [355, 361] width 310 height 65
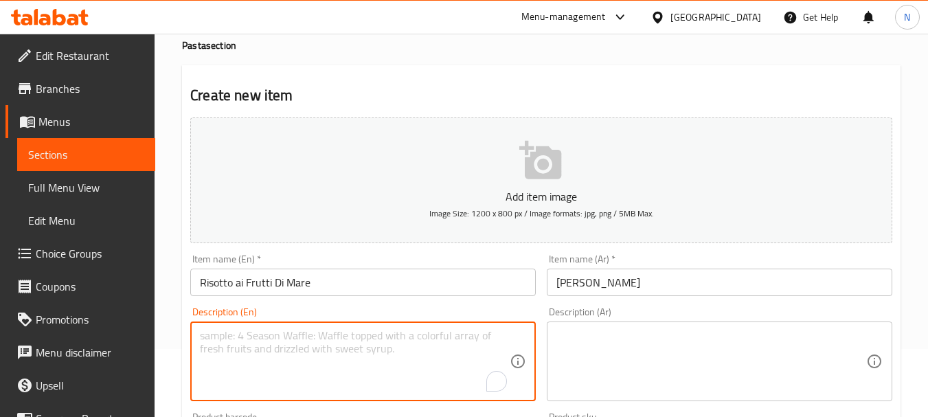
paste textarea ""Italian rice grains mixed with fresh seafood pieces cooked in a saffron sauce …"
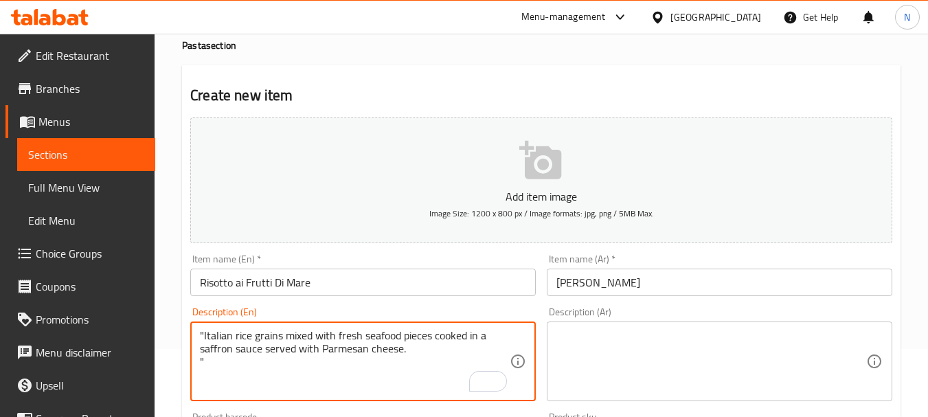
type textarea ""Italian rice grains mixed with fresh seafood pieces cooked in a saffron sauce …"
click at [632, 376] on textarea at bounding box center [711, 361] width 310 height 65
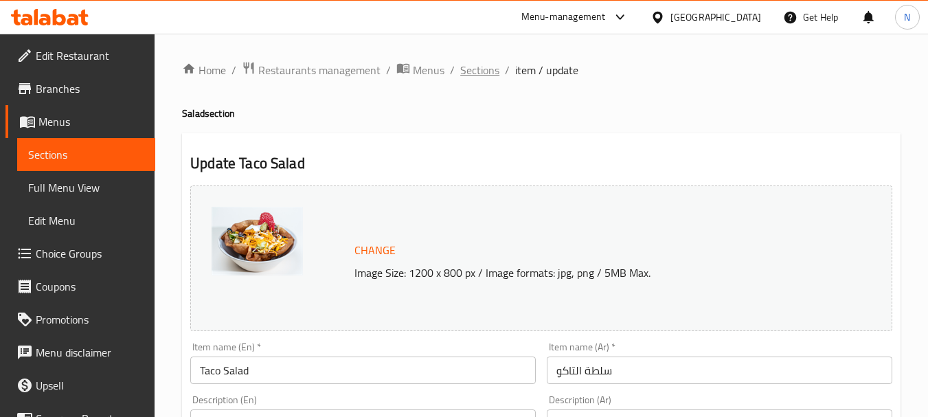
click at [485, 68] on span "Sections" at bounding box center [479, 70] width 39 height 16
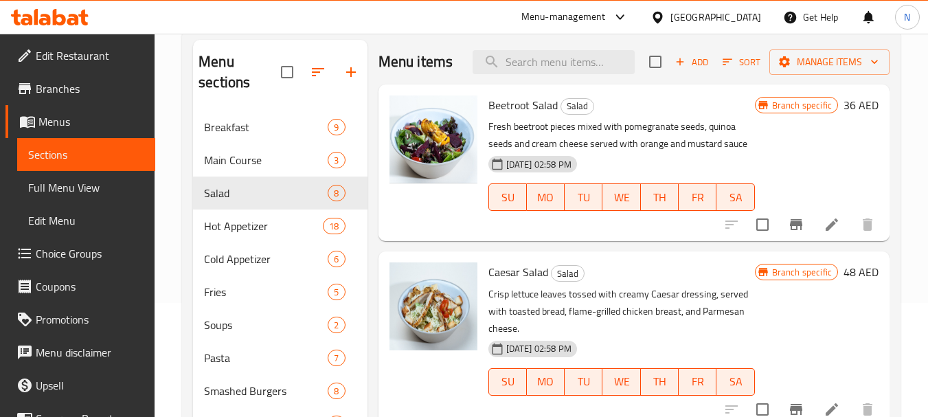
scroll to position [134, 0]
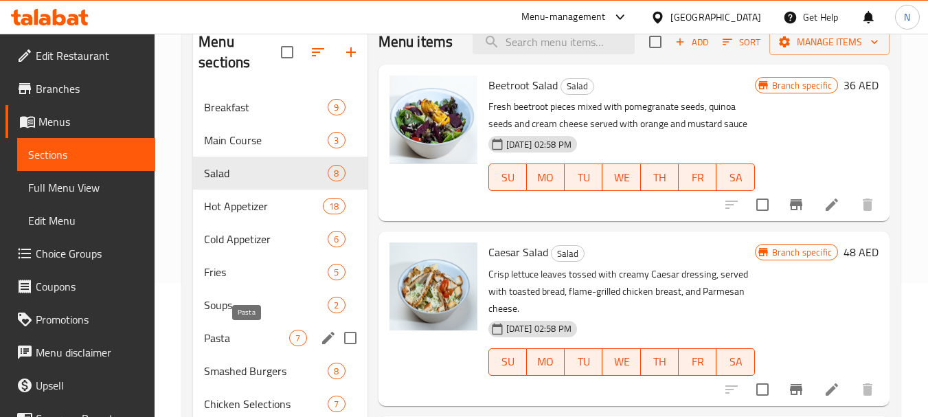
click at [212, 337] on span "Pasta" at bounding box center [246, 338] width 85 height 16
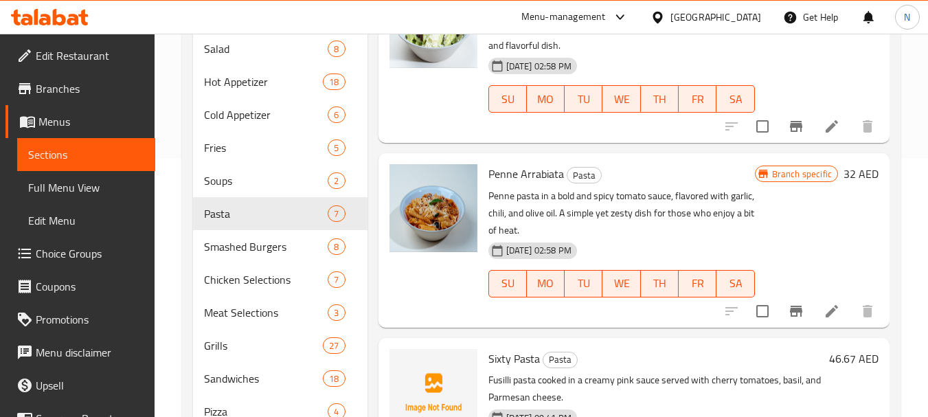
scroll to position [291, 0]
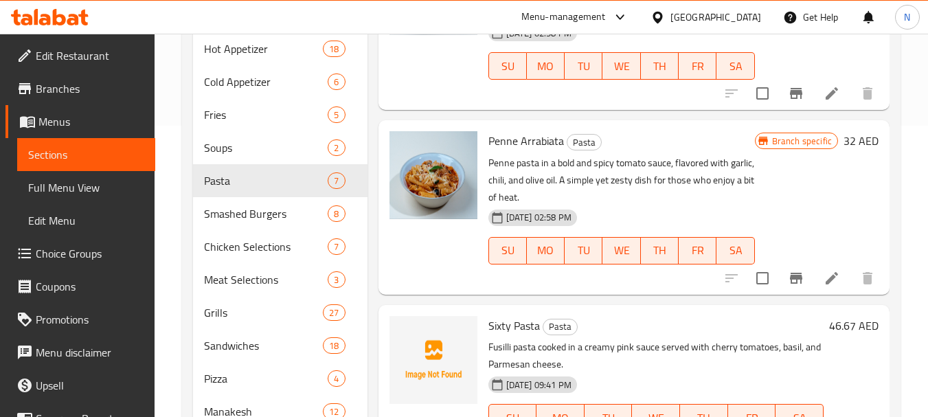
click at [788, 281] on icon "Branch-specific-item" at bounding box center [796, 278] width 16 height 16
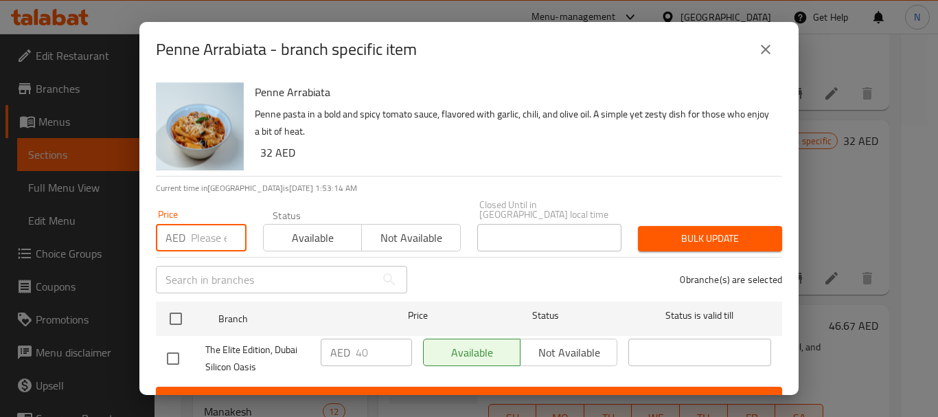
click at [198, 234] on input "number" at bounding box center [219, 237] width 56 height 27
paste input "46.67"
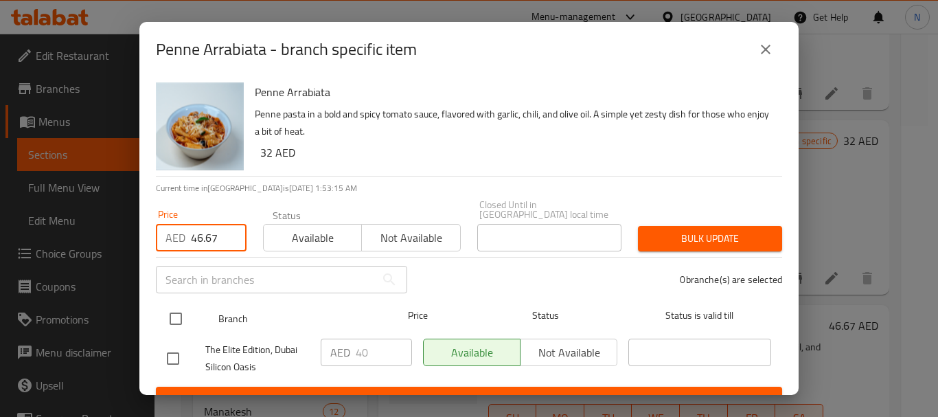
type input "46.67"
click at [174, 322] on input "checkbox" at bounding box center [175, 318] width 29 height 29
checkbox input "true"
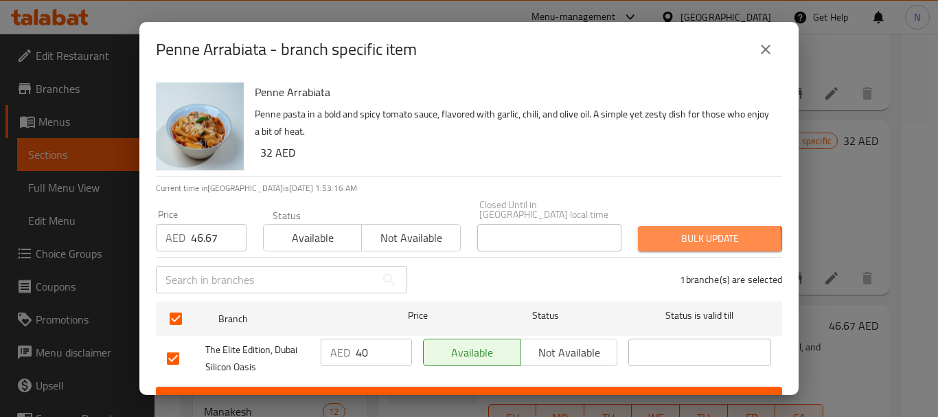
click at [659, 244] on span "Bulk update" at bounding box center [710, 238] width 122 height 17
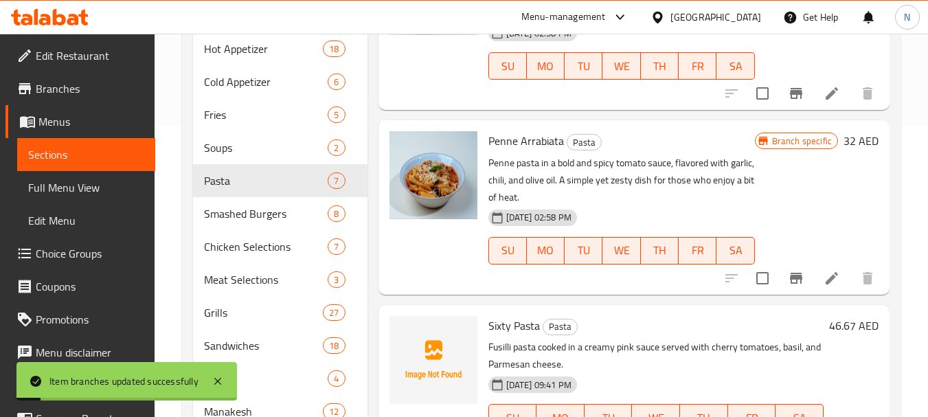
click at [843, 139] on h6 "32 AED" at bounding box center [860, 140] width 35 height 19
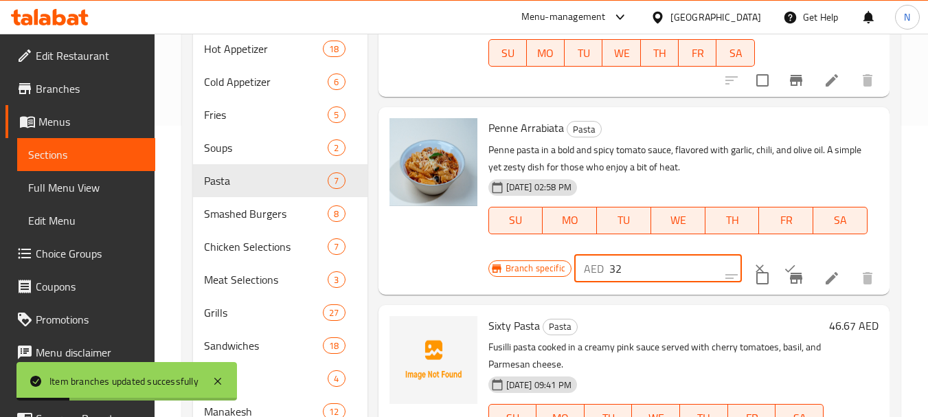
click at [618, 282] on input "32" at bounding box center [675, 268] width 133 height 27
paste input "46.67"
type input "46.67"
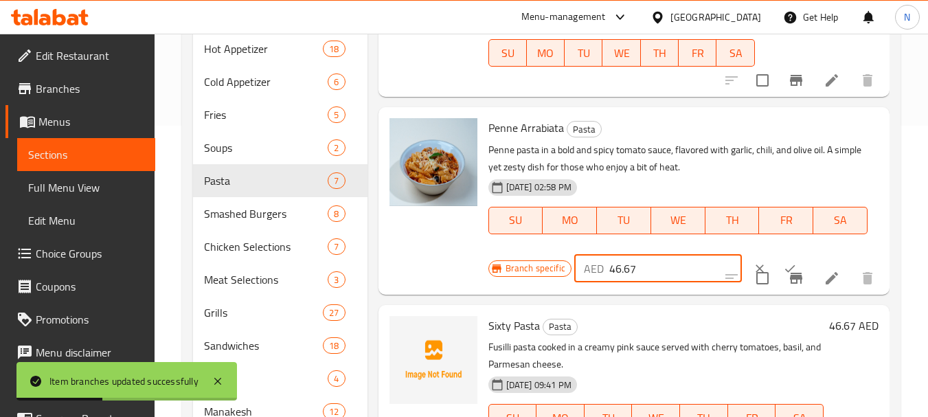
click at [774, 271] on button "ok" at bounding box center [789, 268] width 30 height 30
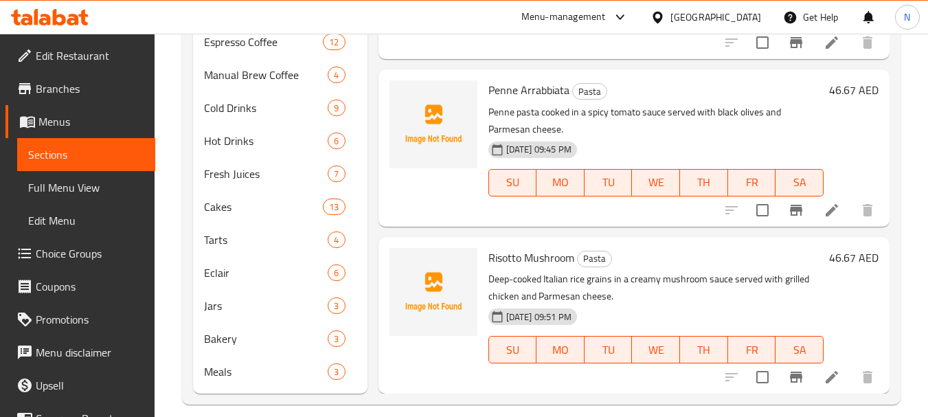
scroll to position [709, 0]
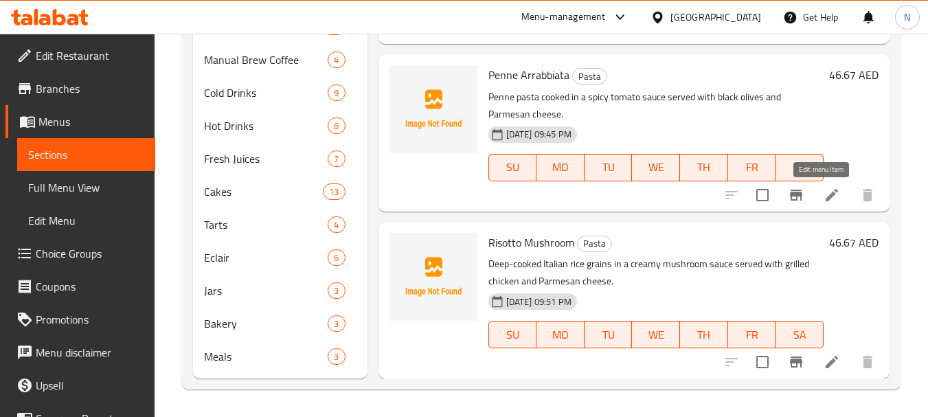
click at [823, 193] on icon at bounding box center [831, 195] width 16 height 16
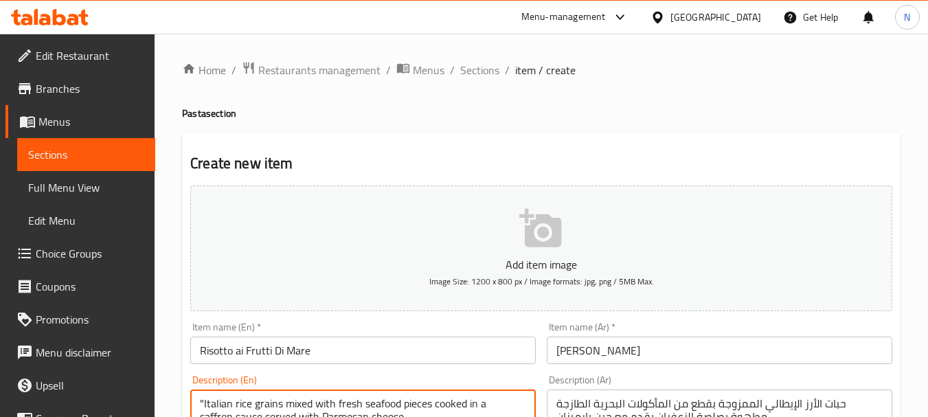
scroll to position [68, 0]
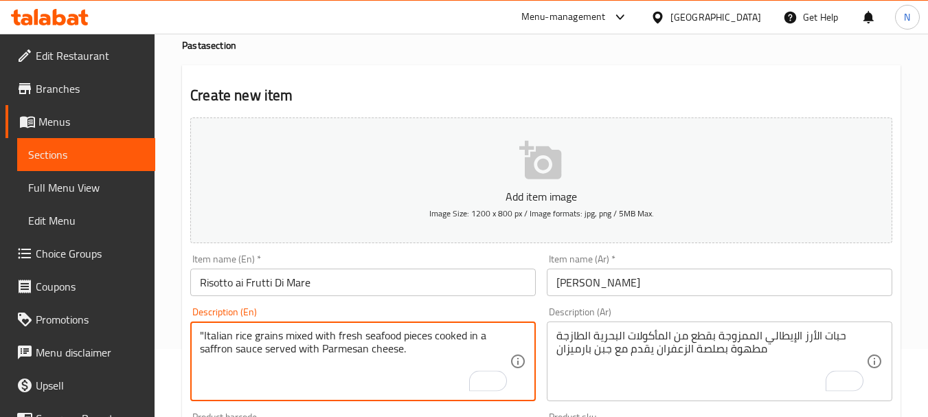
click at [203, 334] on textarea ""Italian rice grains mixed with fresh seafood pieces cooked in a saffron sauce …" at bounding box center [355, 361] width 310 height 65
click at [395, 340] on textarea "Italian rice grains mixed with fresh seafood pieces cooked in a saffron sauce s…" at bounding box center [355, 361] width 310 height 65
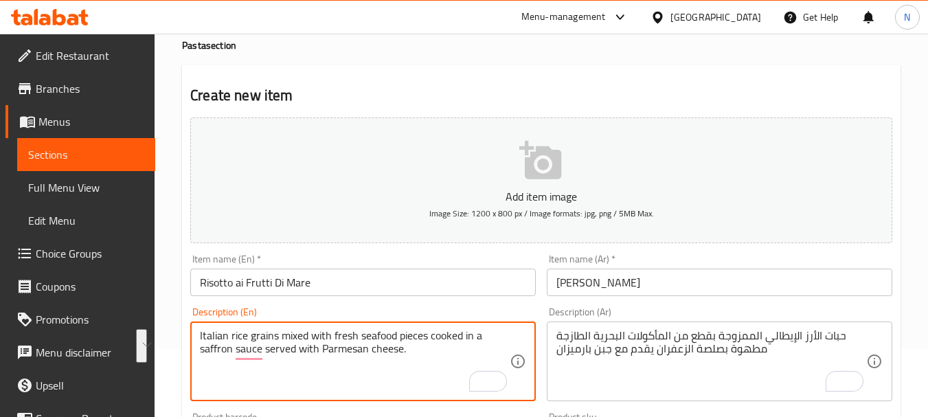
type textarea "Italian rice grains mixed with fresh seafood pieces cooked in a saffron sauce s…"
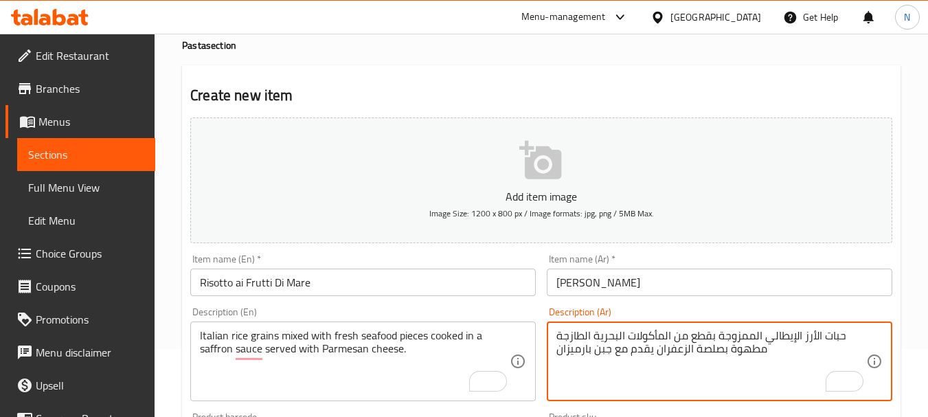
scroll to position [433, 0]
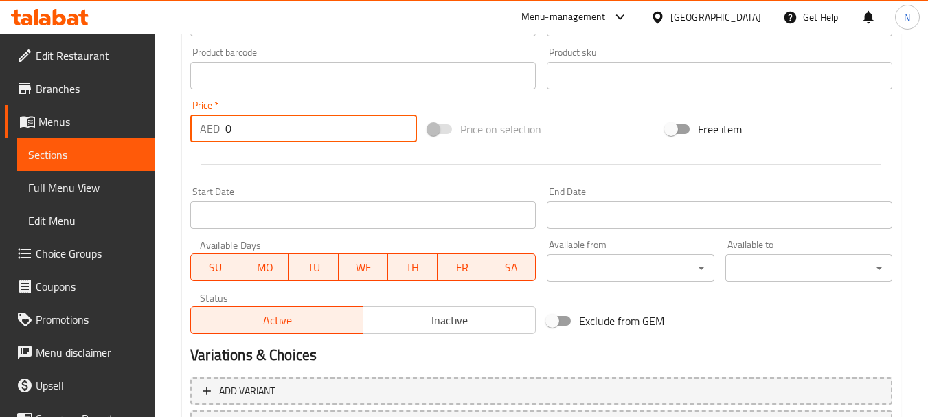
drag, startPoint x: 251, startPoint y: 136, endPoint x: 219, endPoint y: 128, distance: 32.6
click at [219, 128] on div "AED 0 Price *" at bounding box center [303, 128] width 227 height 27
paste input "number"
type input "60.00"
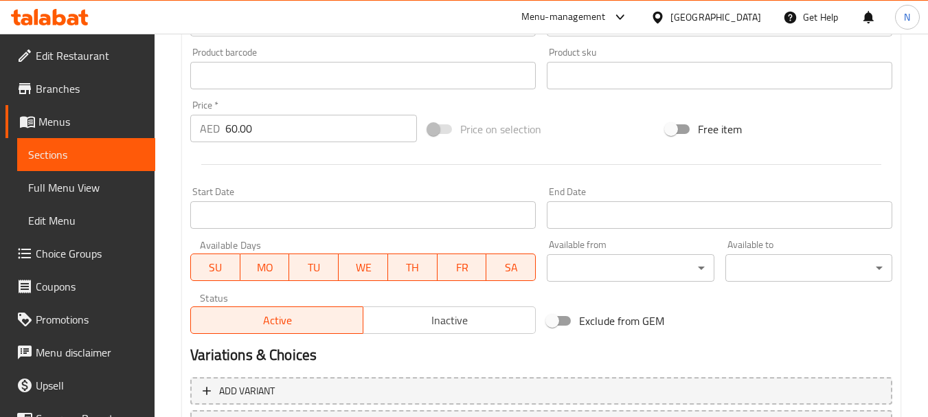
click at [546, 143] on div "Price on selection" at bounding box center [541, 129] width 238 height 37
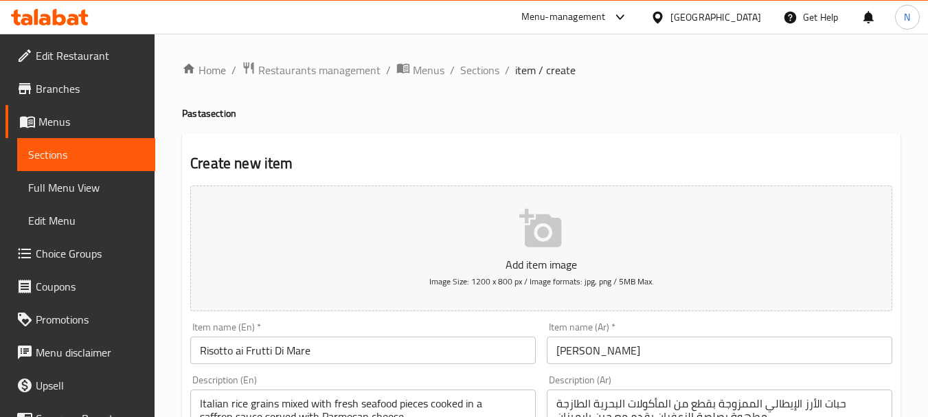
scroll to position [553, 0]
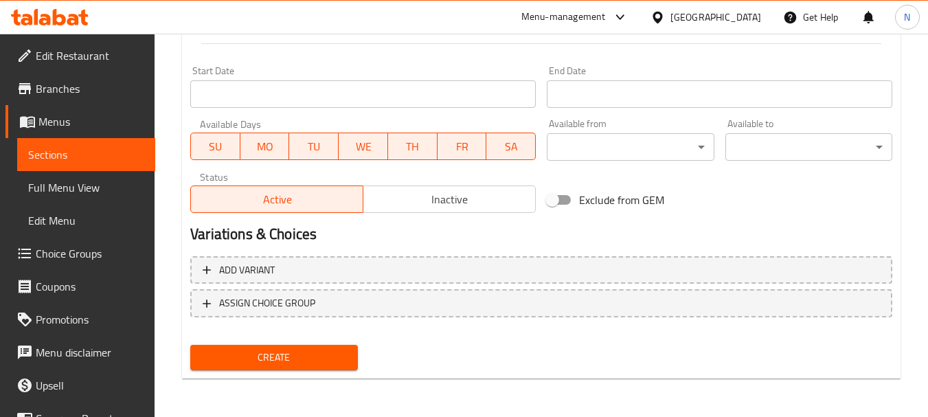
click at [298, 356] on span "Create" at bounding box center [273, 357] width 145 height 17
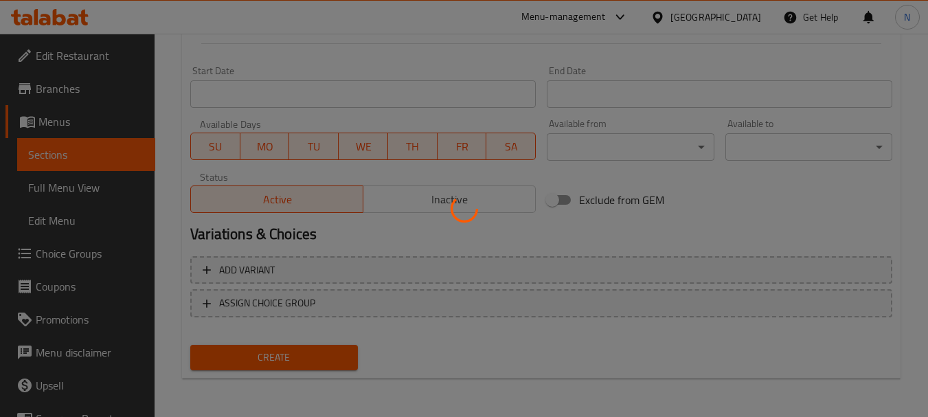
type input "0"
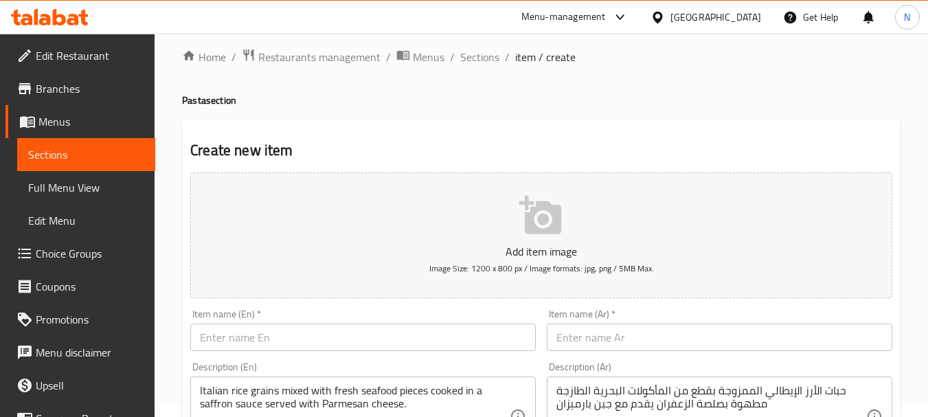
scroll to position [0, 0]
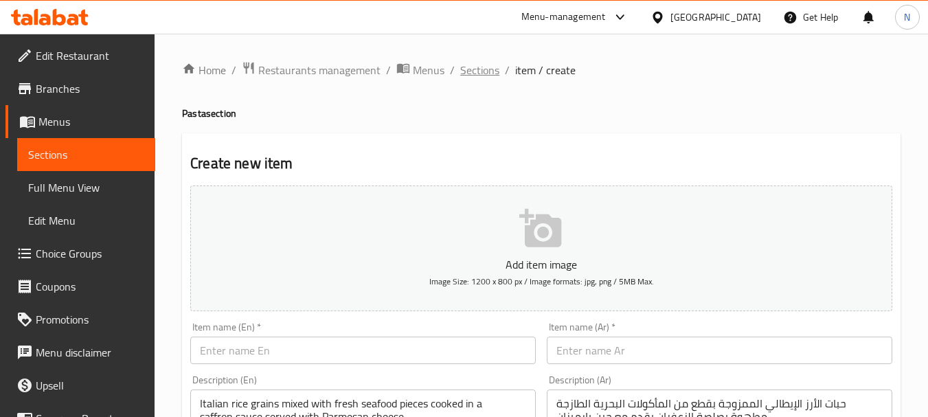
click at [490, 66] on span "Sections" at bounding box center [479, 70] width 39 height 16
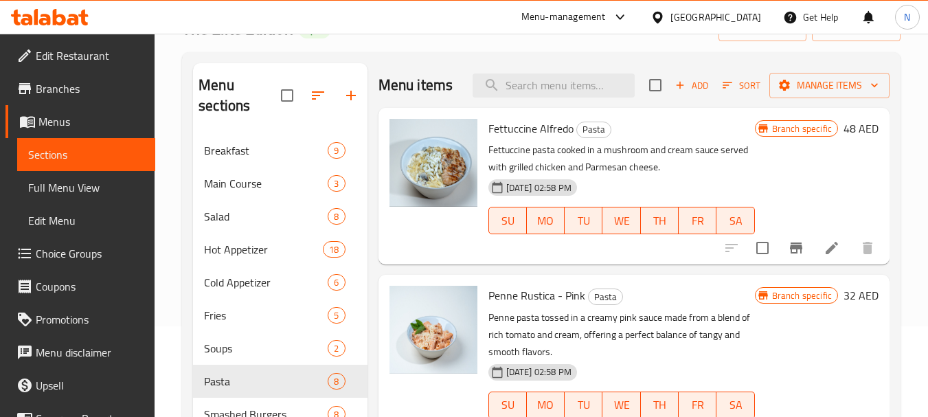
scroll to position [32, 0]
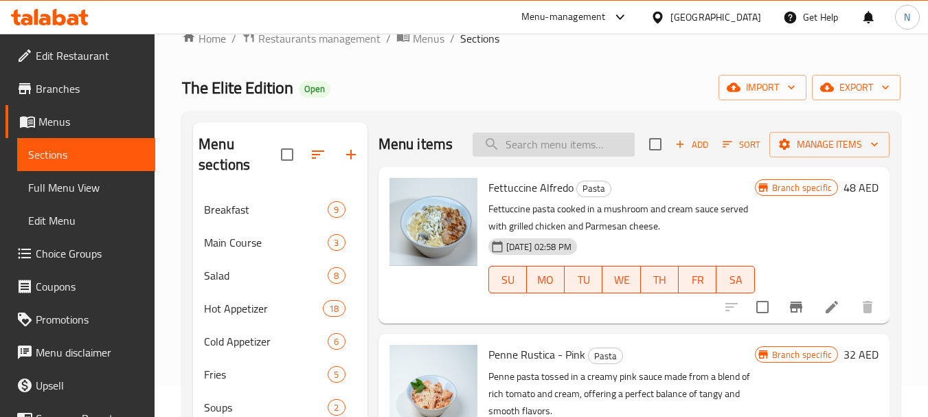
click at [589, 152] on input "search" at bounding box center [553, 145] width 162 height 24
paste input "Chicken Crispy Burger"
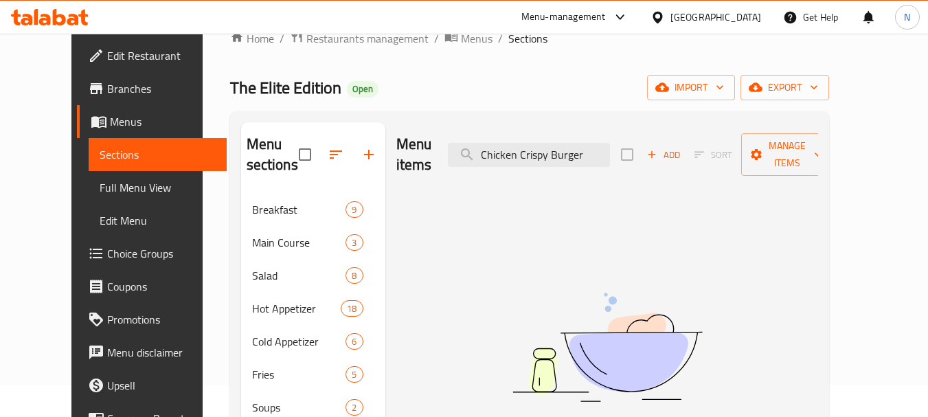
type input "Chicken Crispy Burger"
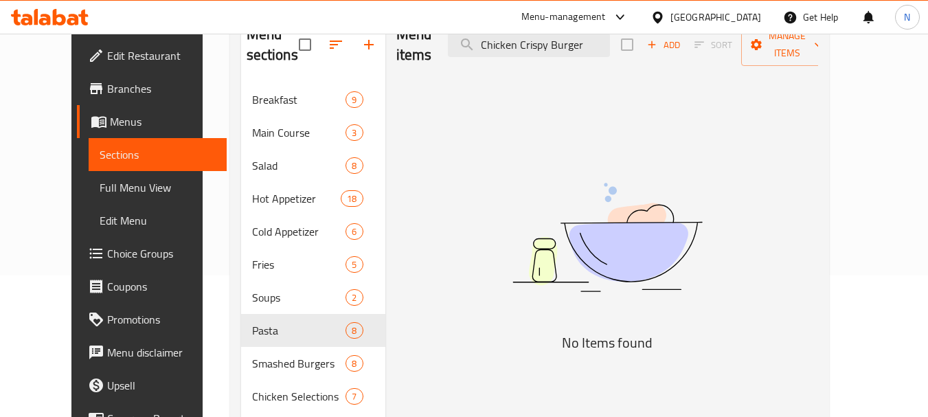
scroll to position [169, 0]
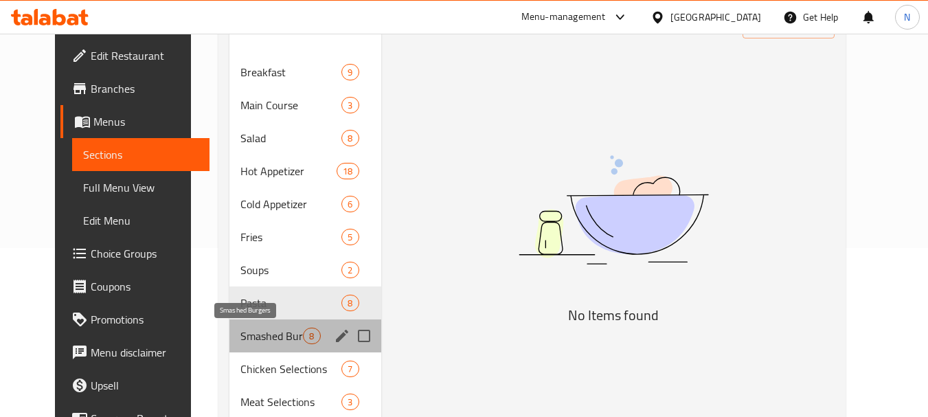
click at [282, 335] on span "Smashed Burgers" at bounding box center [271, 336] width 62 height 16
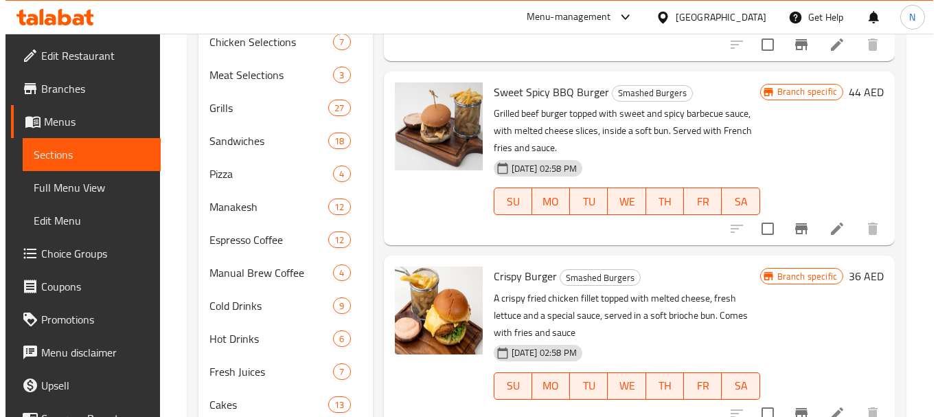
scroll to position [522, 0]
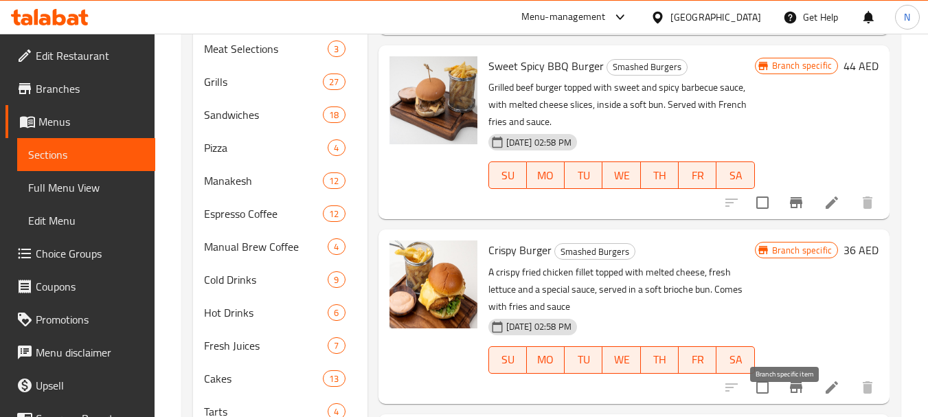
click at [790, 393] on icon "Branch-specific-item" at bounding box center [796, 387] width 12 height 11
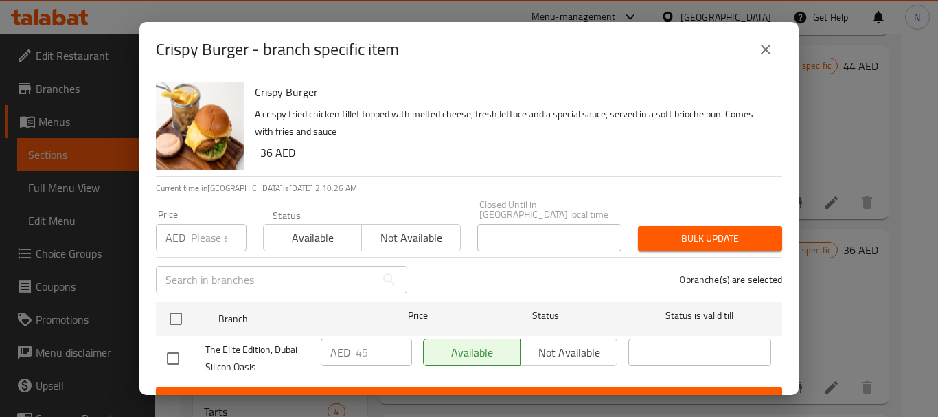
click at [761, 43] on icon "close" at bounding box center [765, 49] width 16 height 16
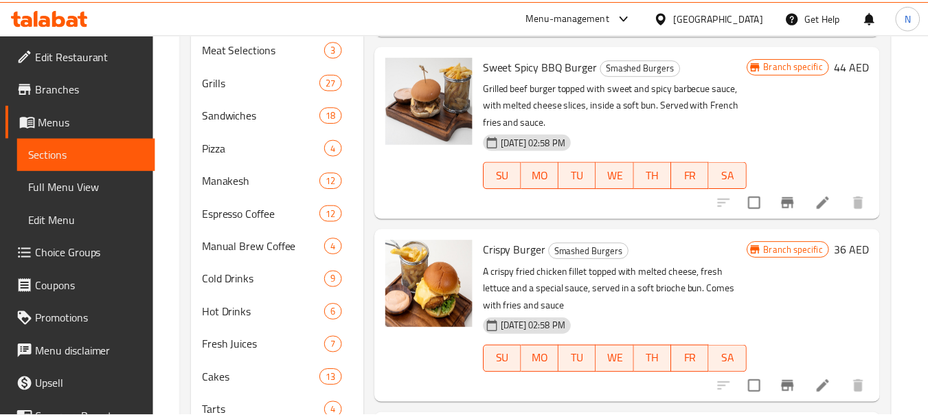
scroll to position [529, 0]
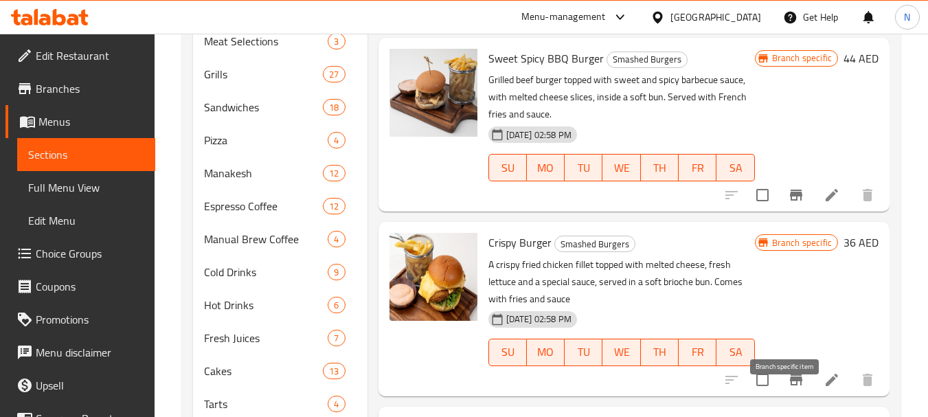
click at [792, 388] on icon "Branch-specific-item" at bounding box center [796, 379] width 16 height 16
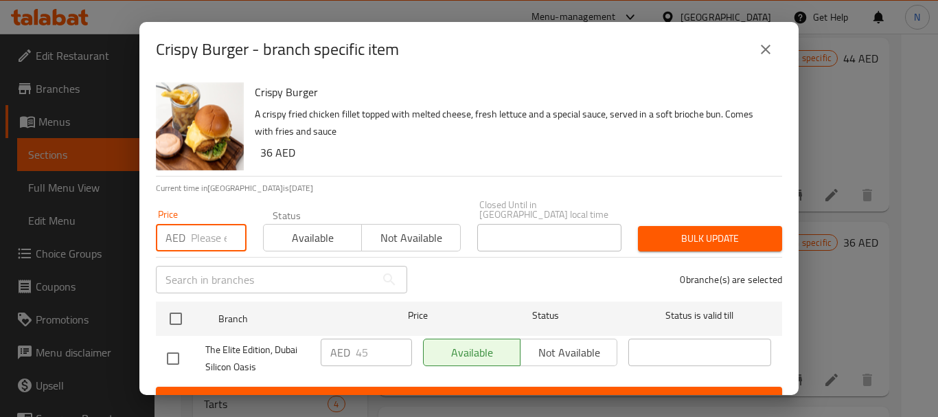
click at [191, 229] on input "number" at bounding box center [219, 237] width 56 height 27
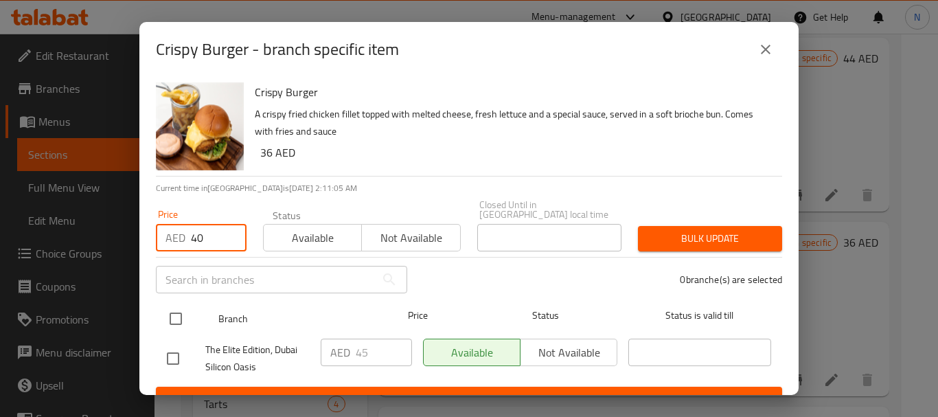
type input "40"
click at [174, 328] on input "checkbox" at bounding box center [175, 318] width 29 height 29
checkbox input "true"
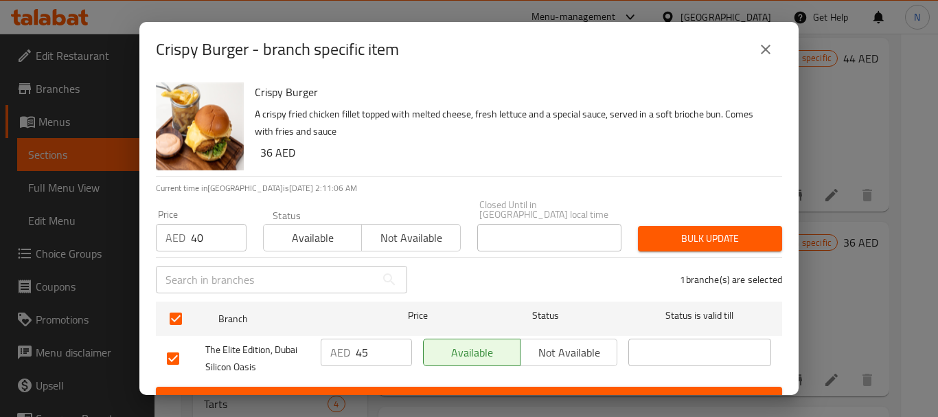
click at [670, 234] on span "Bulk update" at bounding box center [710, 238] width 122 height 17
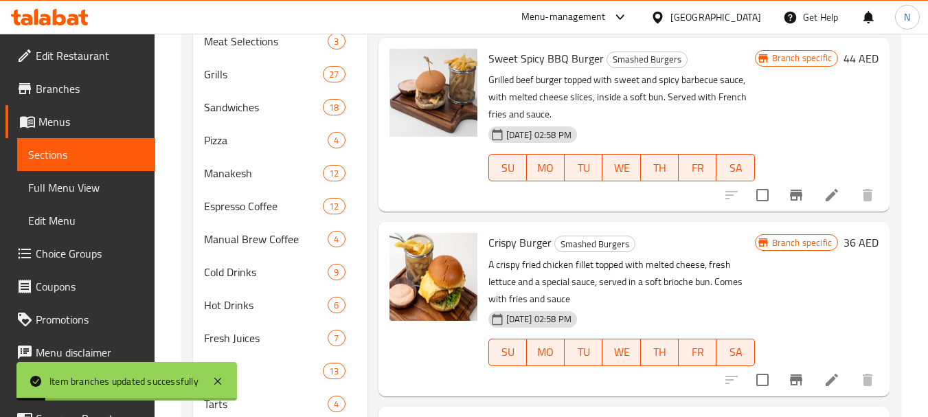
click at [845, 252] on h6 "36 AED" at bounding box center [860, 242] width 35 height 19
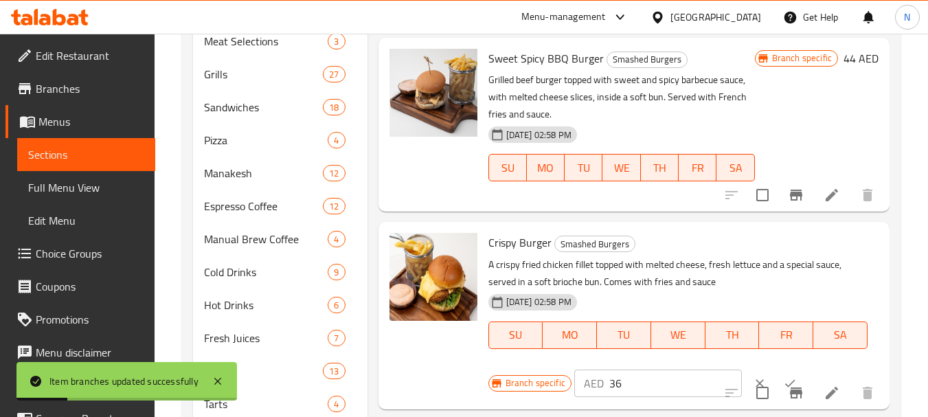
click at [610, 397] on input "36" at bounding box center [675, 382] width 133 height 27
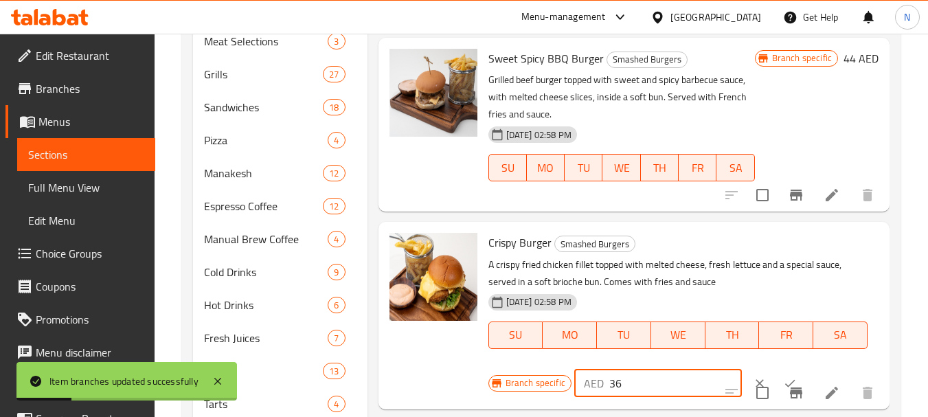
click at [610, 397] on input "36" at bounding box center [675, 382] width 133 height 27
click at [641, 397] on input "4036" at bounding box center [675, 382] width 133 height 27
click at [640, 397] on input "4036" at bounding box center [675, 382] width 133 height 27
type input "40"
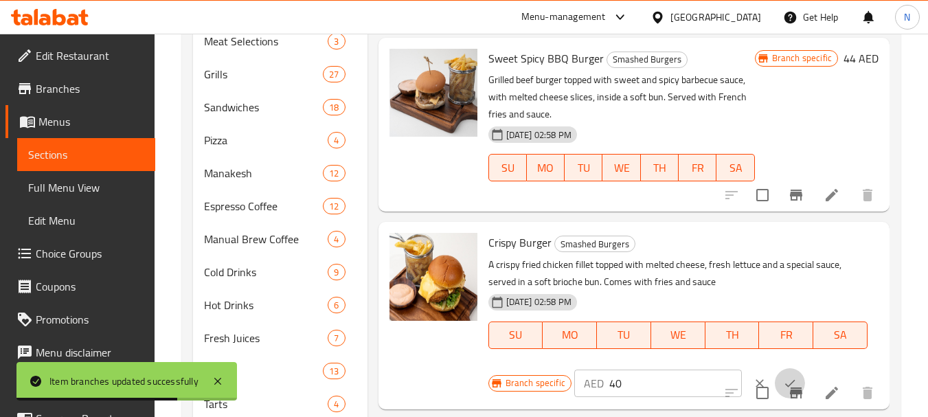
click at [783, 390] on icon "ok" at bounding box center [790, 383] width 14 height 14
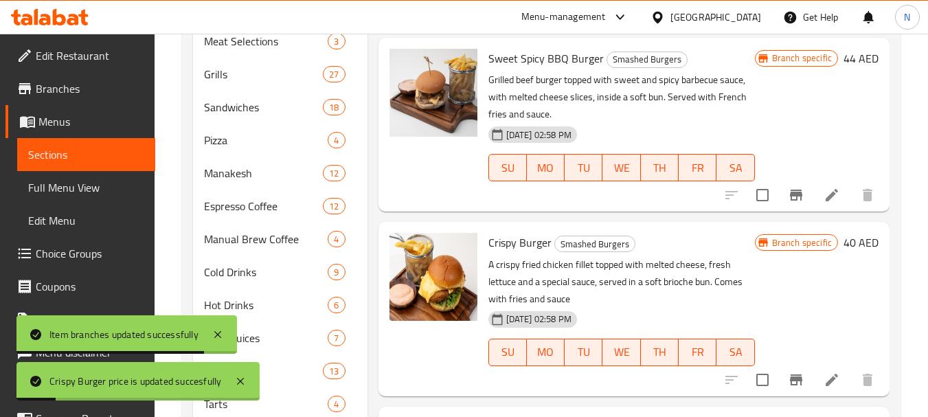
click at [825, 388] on icon at bounding box center [831, 379] width 16 height 16
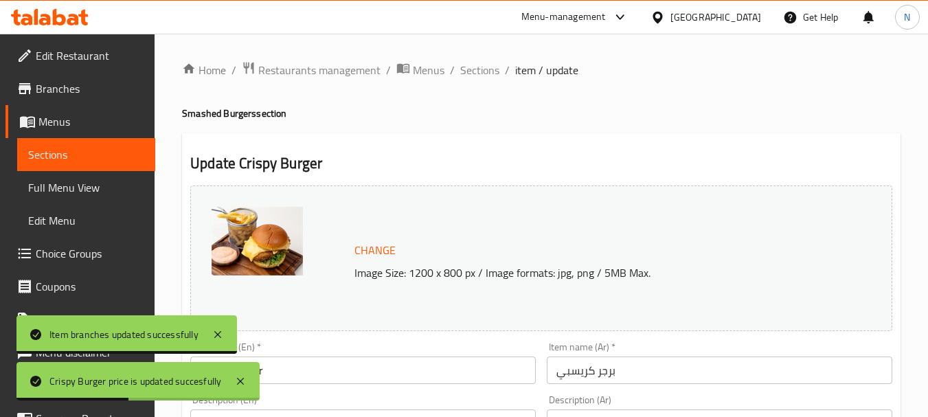
click at [372, 368] on input "Crispy Burger" at bounding box center [362, 369] width 345 height 27
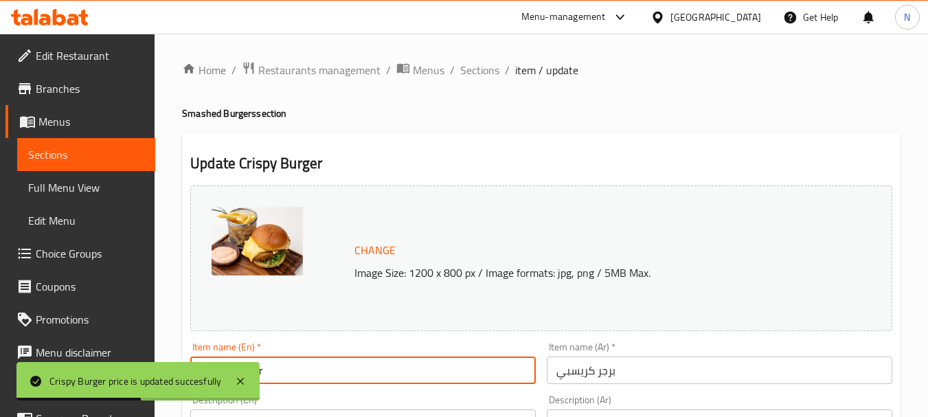
click at [372, 368] on input "Crispy Burger" at bounding box center [362, 369] width 345 height 27
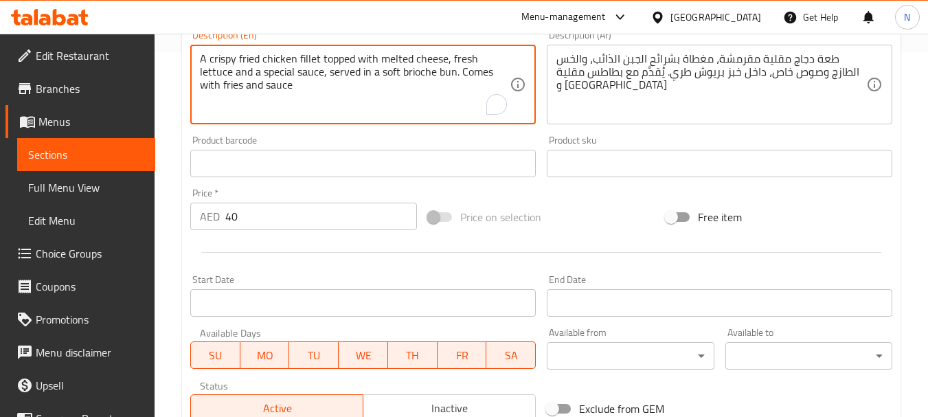
click at [324, 59] on textarea "A crispy fried chicken fillet topped with melted cheese, fresh lettuce and a sp…" at bounding box center [355, 84] width 310 height 65
type textarea "\"
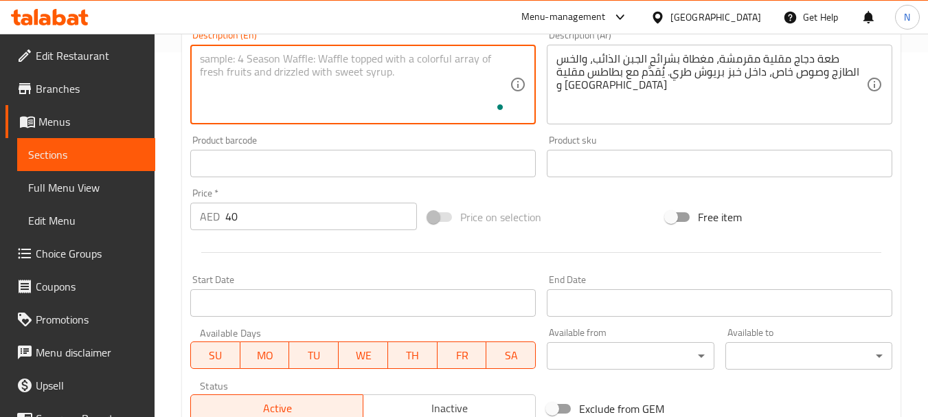
paste textarea "Chicken Crispy Burger"
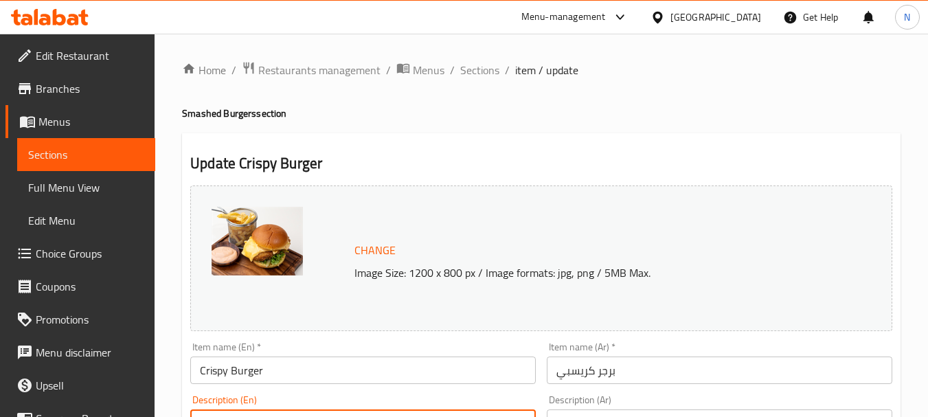
type textarea "Chicken Crispy Burger"
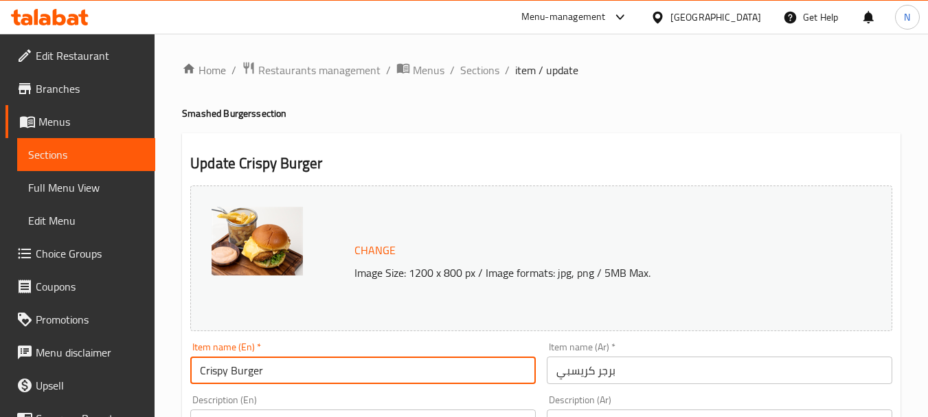
click at [231, 369] on input "Crispy Burger" at bounding box center [362, 369] width 345 height 27
paste input "Chicken"
type input "Chicken Crispy Burger"
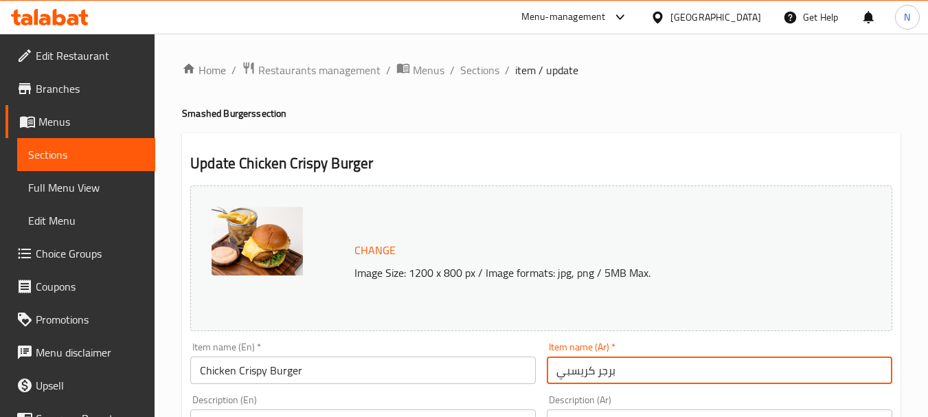
click at [608, 371] on input "برجر كريسبي" at bounding box center [719, 369] width 345 height 27
paste input "دجاج مقرمش"
type input "برجر دجاج مقرمش"
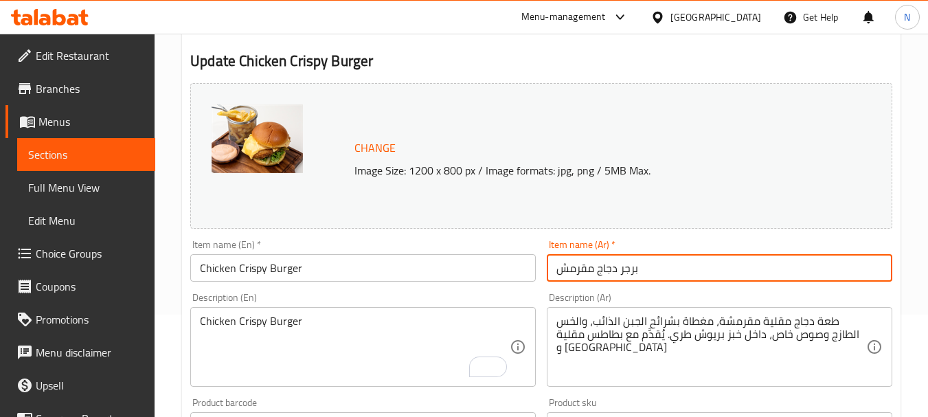
scroll to position [137, 0]
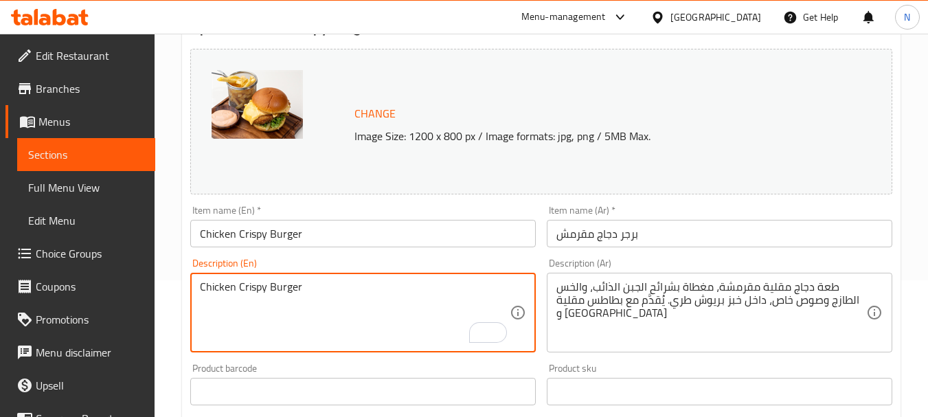
click at [291, 288] on textarea "Chicken Crispy Burger" at bounding box center [355, 312] width 310 height 65
paste textarea "rispy chicken breast coated in maple sauce served with coleslaw,cheddar cheese,…"
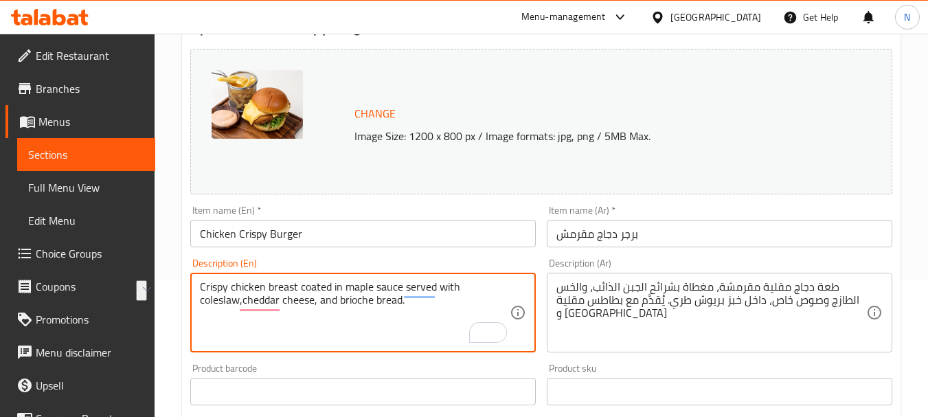
type textarea "Crispy chicken breast coated in maple sauce served with coleslaw,cheddar cheese…"
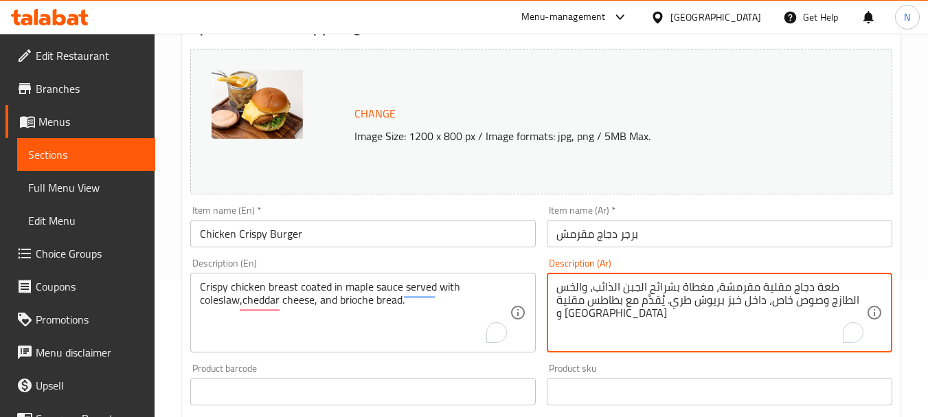
click at [647, 306] on textarea "طعة دجاج مقلية مقرمشة، مغطاة بشرائح الجبن الذائب، والخس الطازج وصوص خاص، داخل خ…" at bounding box center [711, 312] width 310 height 65
paste textarea "در دجاج مقرمش المغطاة بصلصة القيقب تقدم مع سلطة الملفوف وجبنة الشيدر وخبز البري…"
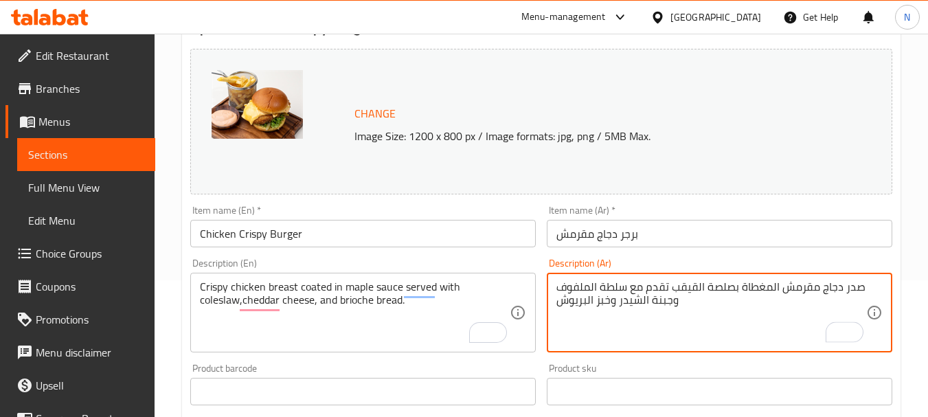
type textarea "صدر دجاج مقرمش المغطاة بصلصة القيقب تقدم مع سلطة الملفوف وجبنة الشيدر وخبز البر…"
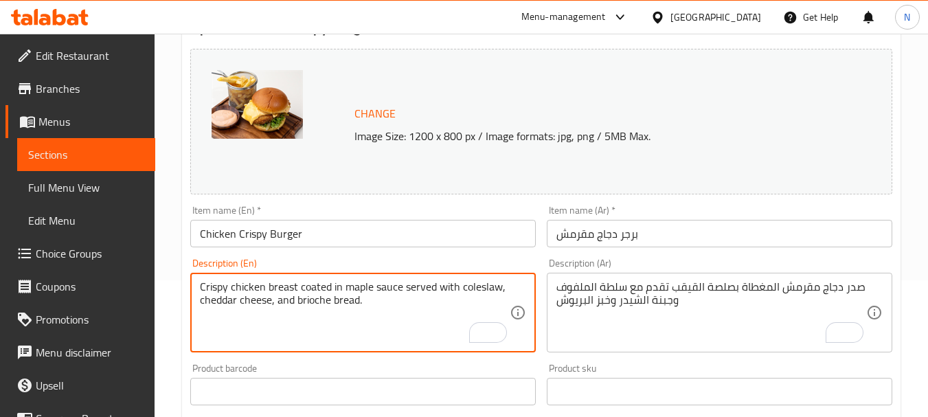
click at [288, 283] on textarea "Crispy chicken breast coated in maple sauce served with coleslaw, cheddar chees…" at bounding box center [355, 312] width 310 height 65
type textarea "Crispy chicken breast coated in maple sauce served with coleslaw, cheddar chees…"
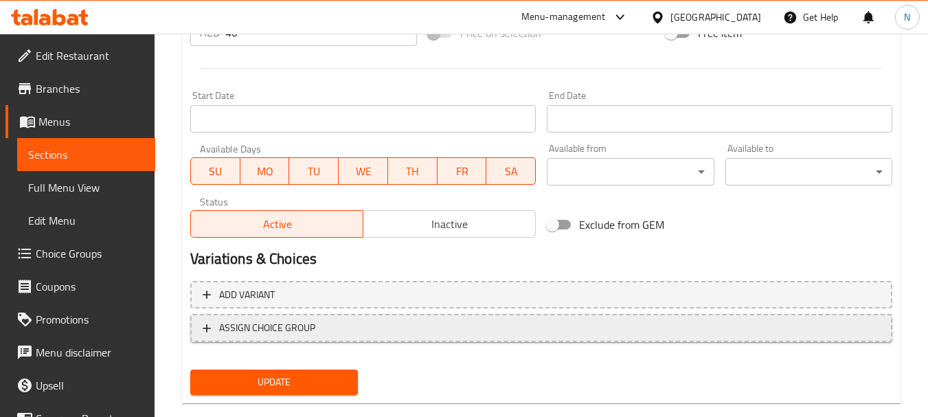
scroll to position [573, 0]
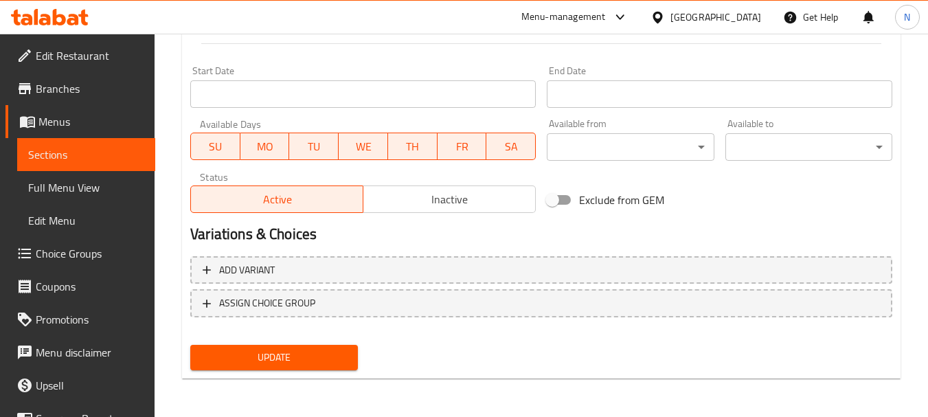
click at [297, 358] on span "Update" at bounding box center [273, 357] width 145 height 17
click at [268, 354] on span "Update" at bounding box center [273, 357] width 145 height 17
click at [268, 365] on span "Update" at bounding box center [273, 357] width 145 height 17
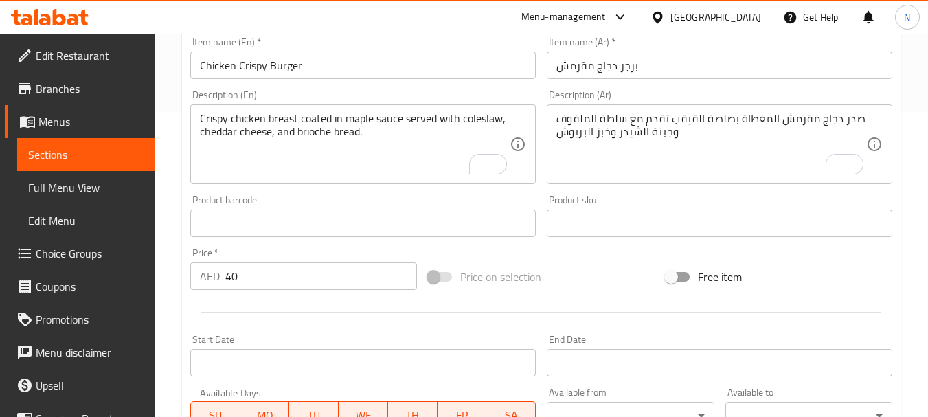
scroll to position [0, 0]
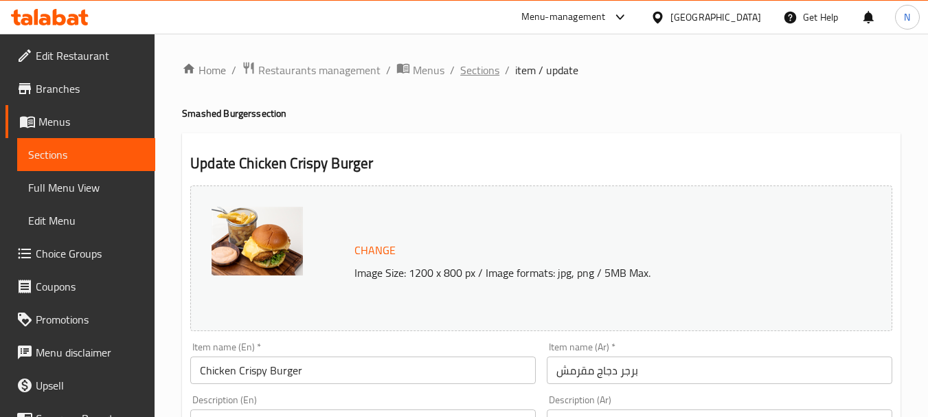
click at [479, 76] on span "Sections" at bounding box center [479, 70] width 39 height 16
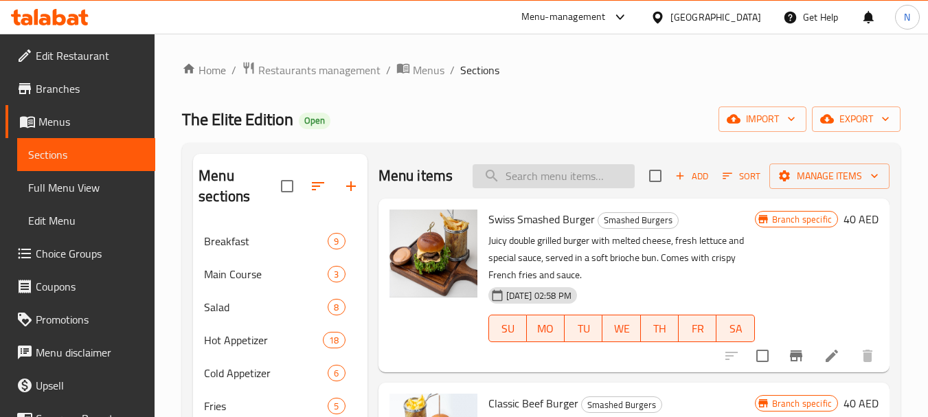
click at [564, 188] on input "search" at bounding box center [553, 176] width 162 height 24
paste input "Grill Chicken Burger"
type input "Grill Chicken Burger"
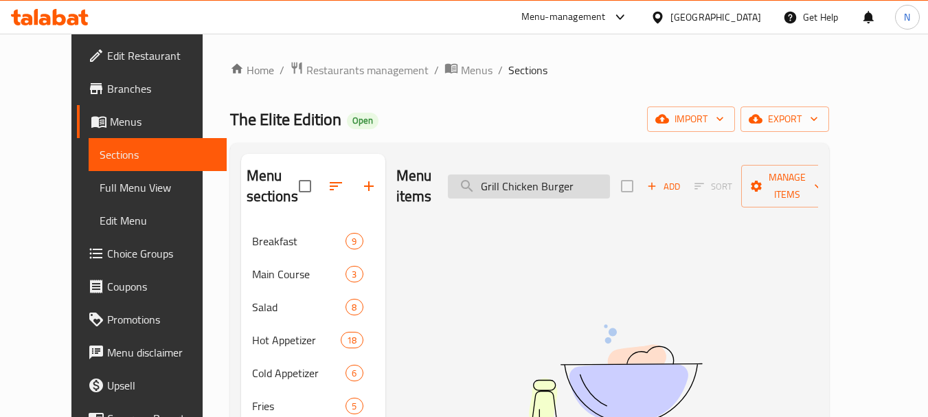
click at [568, 183] on input "Grill Chicken Burger" at bounding box center [529, 186] width 162 height 24
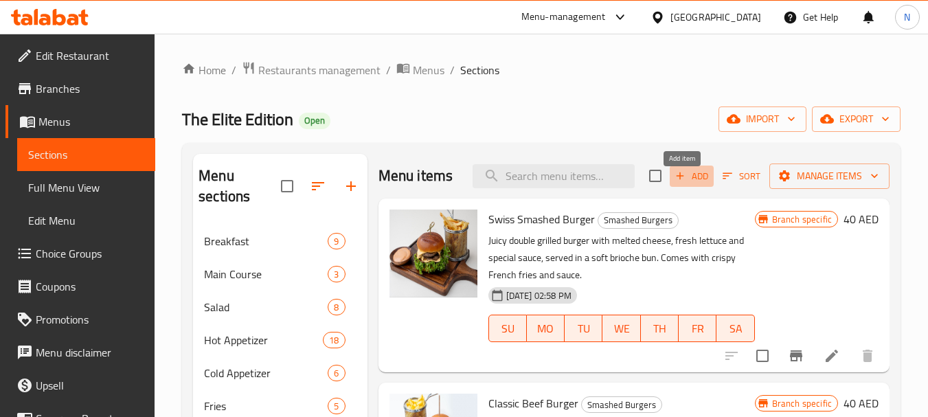
click at [674, 182] on icon "button" at bounding box center [680, 176] width 12 height 12
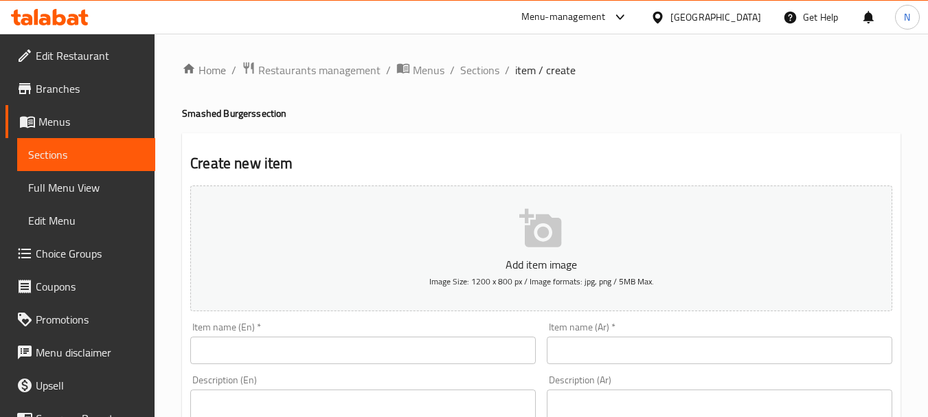
click at [482, 354] on input "text" at bounding box center [362, 349] width 345 height 27
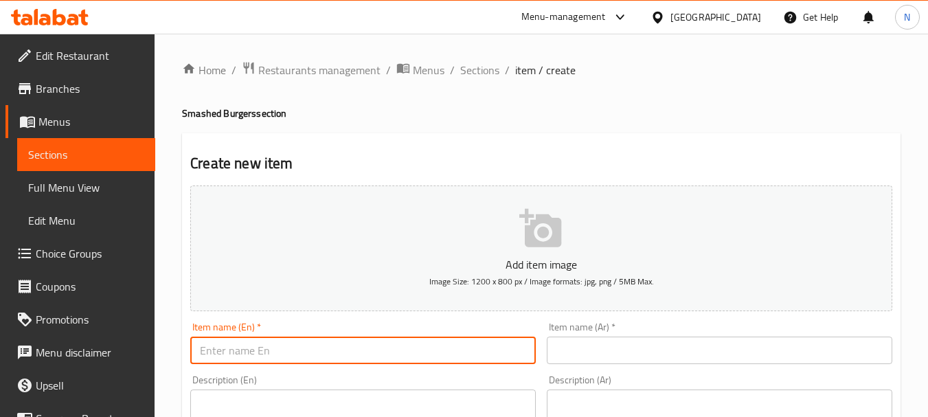
paste input "Grill Chicken Burger"
type input "Grill Chicken Burger"
click at [670, 347] on input "text" at bounding box center [719, 349] width 345 height 27
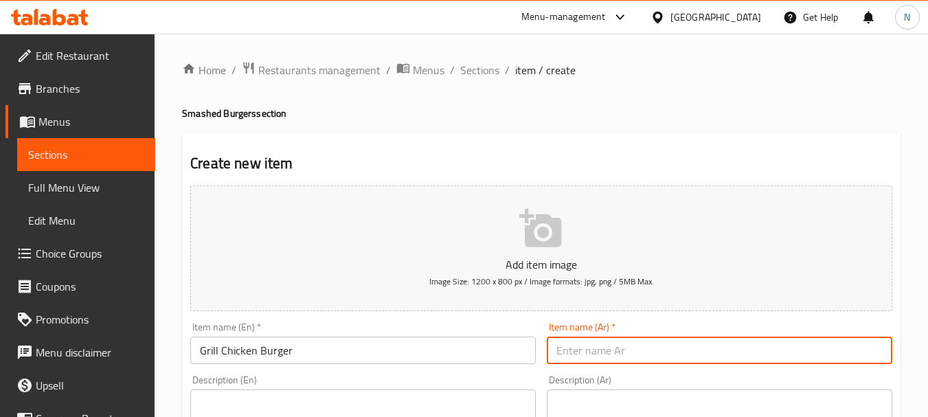
paste input "برجر دجاج مشوي"
type input "برجر دجاج مشوي"
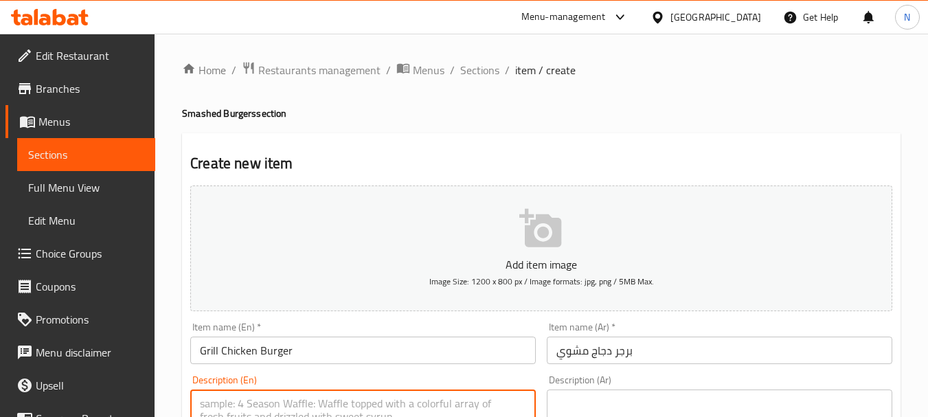
paste textarea ""Grilled chicken breast served with lettuce, tomatoes, pickles,cheddar cheese, …"
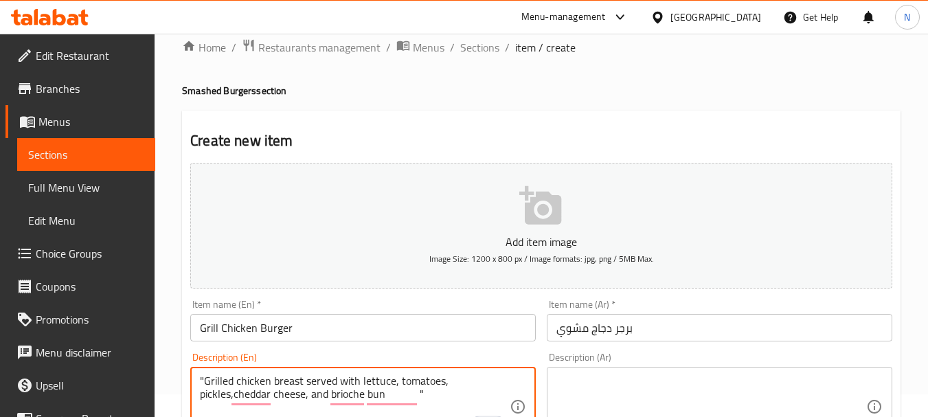
type textarea ""Grilled chicken breast served with lettuce, tomatoes, pickles,cheddar cheese, …"
click at [604, 402] on textarea at bounding box center [711, 406] width 310 height 65
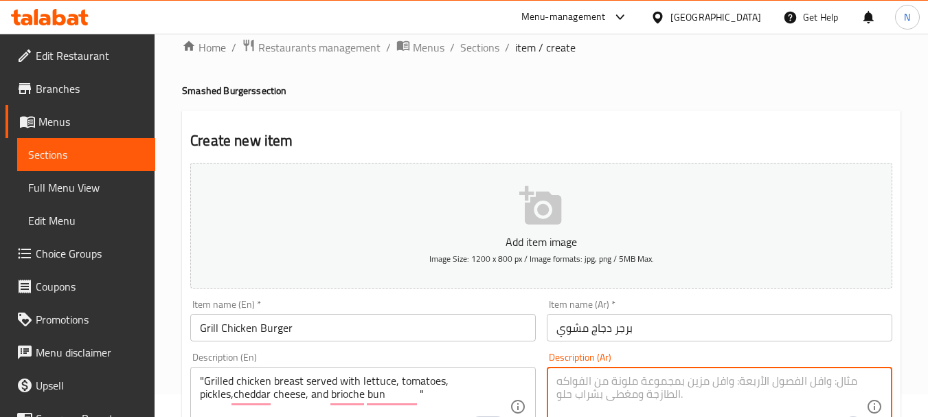
paste textarea "صدر الدجاج المشوي يقدم مع الخس,الطماطم,مخلل, جبنة الشيدر, خبز بريوش"
type textarea "صدر الدجاج المشوي يقدم مع الخس,الطماطم,مخلل, جبنة الشيدر, خبز بريوش"
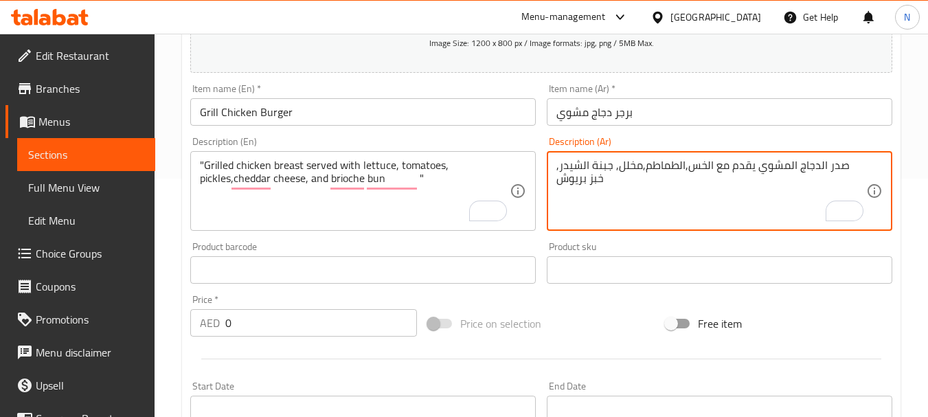
scroll to position [243, 0]
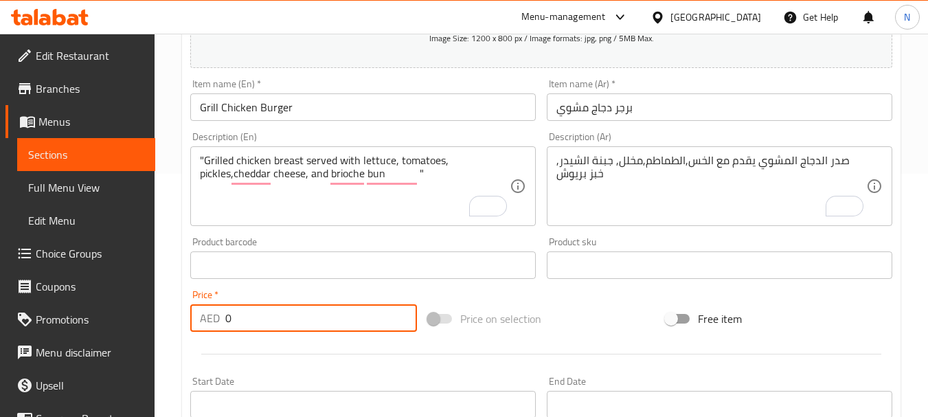
drag, startPoint x: 271, startPoint y: 327, endPoint x: 207, endPoint y: 321, distance: 64.2
click at [207, 321] on div "AED 0 Price *" at bounding box center [303, 317] width 227 height 27
paste input "number"
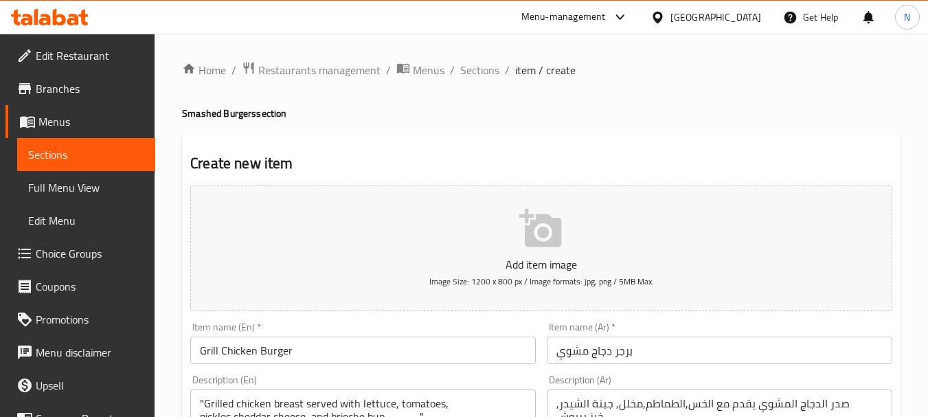
scroll to position [243, 0]
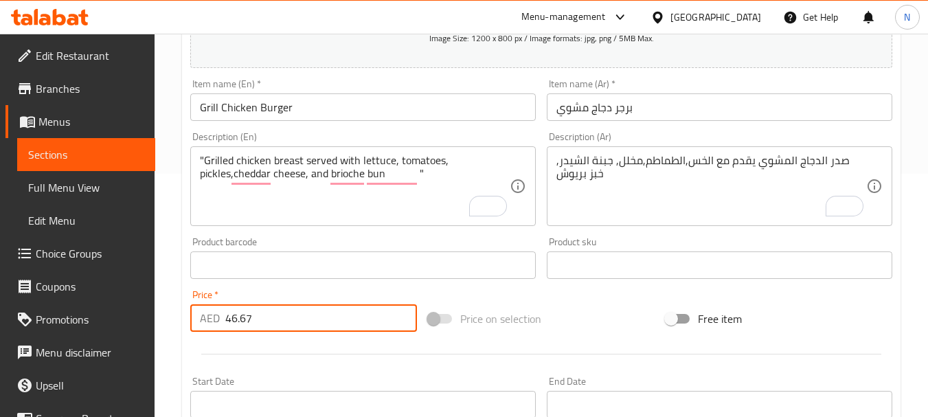
type input "46.67"
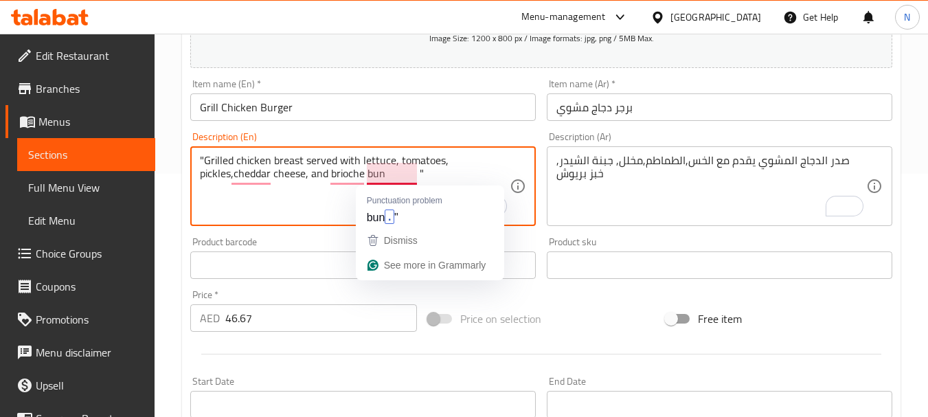
drag, startPoint x: 422, startPoint y: 175, endPoint x: 386, endPoint y: 180, distance: 36.7
click at [386, 180] on textarea ""Grilled chicken breast served with lettuce, tomatoes, pickles,cheddar cheese, …" at bounding box center [355, 186] width 310 height 65
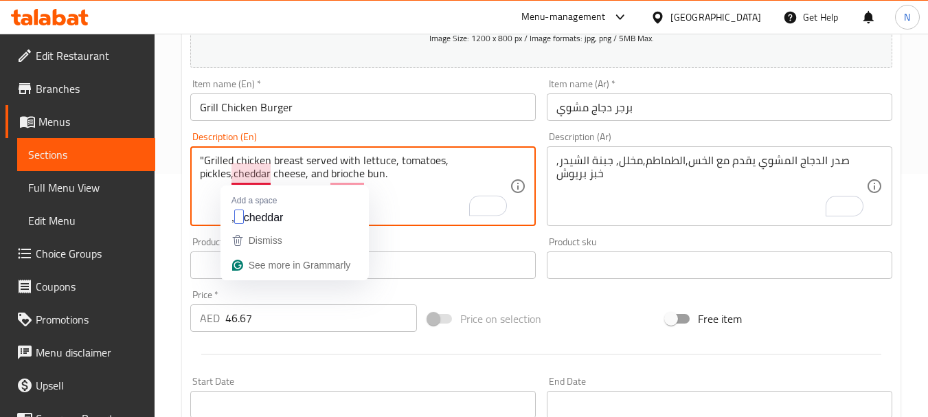
click at [233, 180] on textarea ""Grilled chicken breast served with lettuce, tomatoes, pickles,cheddar cheese, …" at bounding box center [355, 186] width 310 height 65
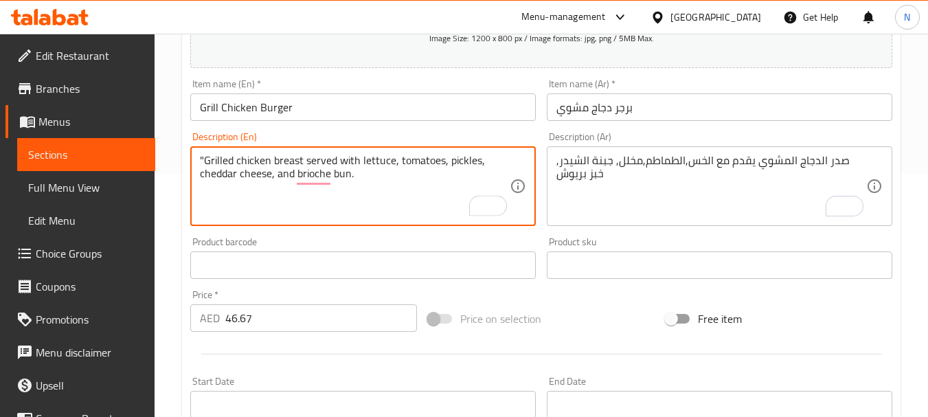
click at [204, 151] on div ""Grilled chicken breast served with lettuce, tomatoes, pickles, cheddar cheese,…" at bounding box center [362, 186] width 345 height 80
click at [204, 157] on textarea ""Grilled chicken breast served with lettuce, tomatoes, pickles, cheddar cheese,…" at bounding box center [355, 186] width 310 height 65
type textarea "Grilled chicken breast served with lettuce, tomatoes, pickles, cheddar cheese, …"
click at [561, 317] on div "Price on selection" at bounding box center [541, 318] width 238 height 37
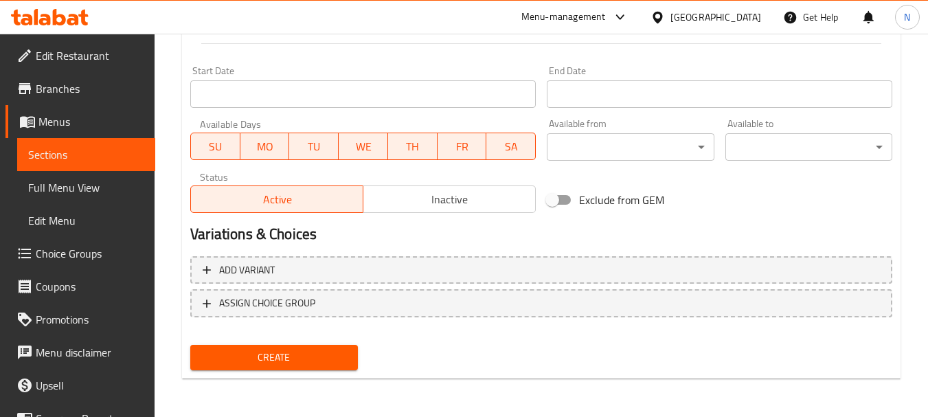
scroll to position [189, 0]
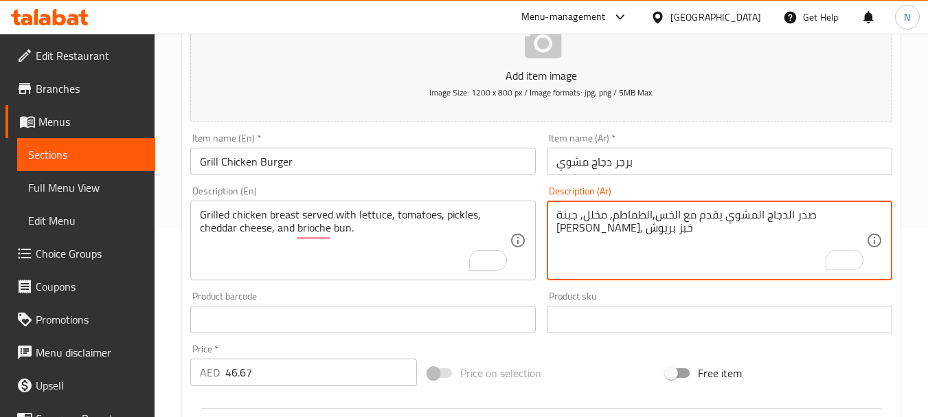
click at [701, 218] on textarea "صدر الدجاج المشوي يقدم مع الخس,الطماطم, مخلل, جبنة الشيدر, خبز بريوش" at bounding box center [711, 240] width 310 height 65
click at [703, 217] on textarea "صدر الدجاج المشوي يقدم مع الخس,الطماطم, مخلل, جبنة الشيدر, خبز بريوش" at bounding box center [711, 240] width 310 height 65
type textarea "صدر الدجاج المشوي يقدم مع الخس, الطماطم, مخلل, جبنة الشيدر, خبز بريوش"
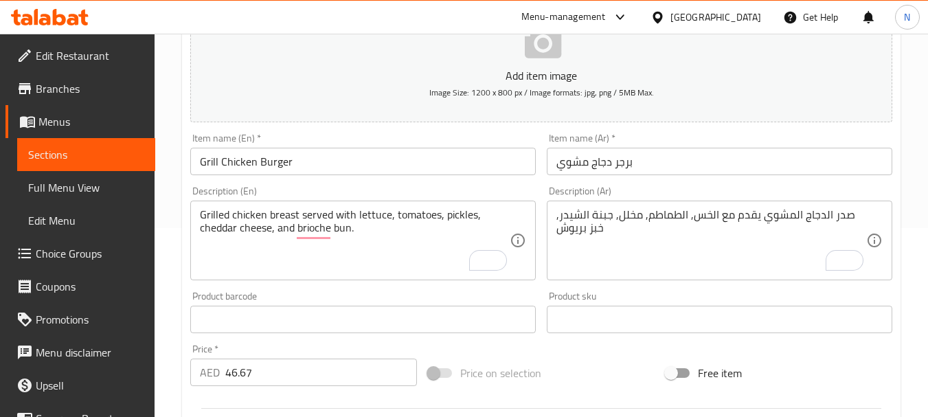
click at [566, 378] on div "Price on selection" at bounding box center [541, 372] width 238 height 37
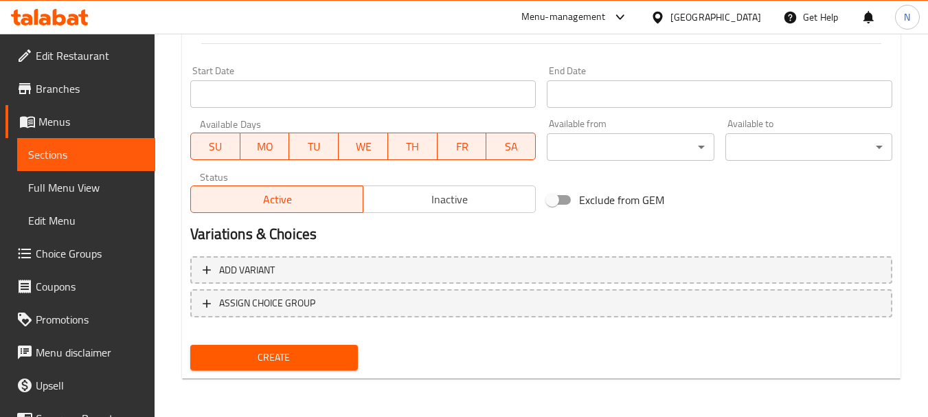
click at [323, 360] on span "Create" at bounding box center [273, 357] width 145 height 17
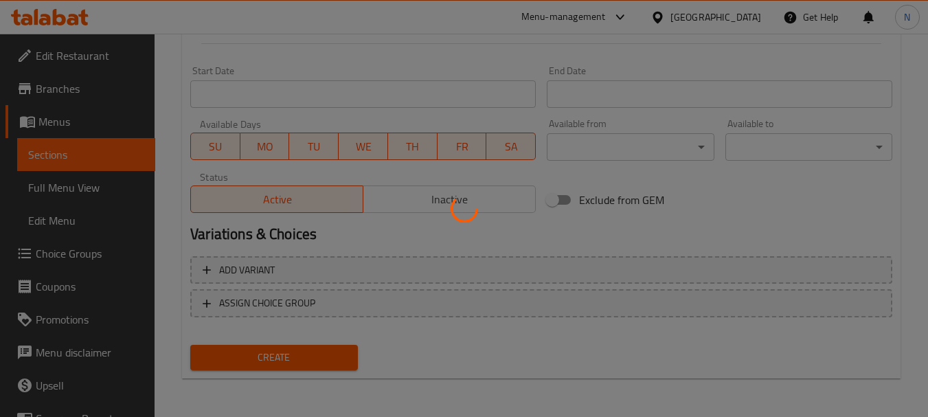
type input "0"
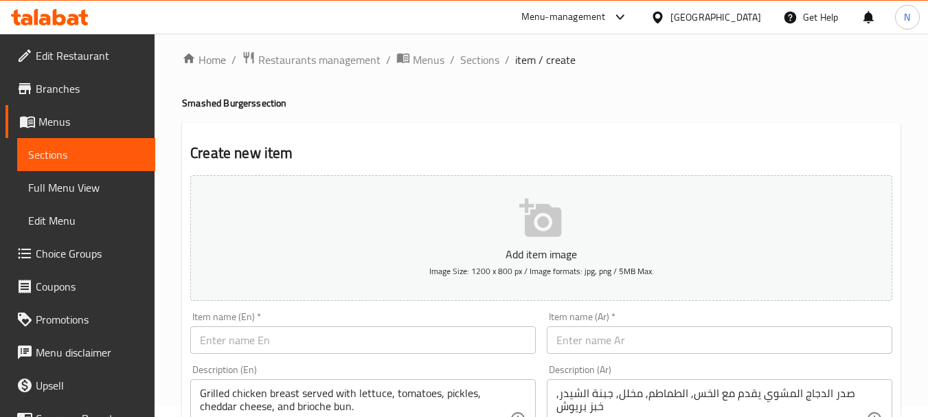
scroll to position [0, 0]
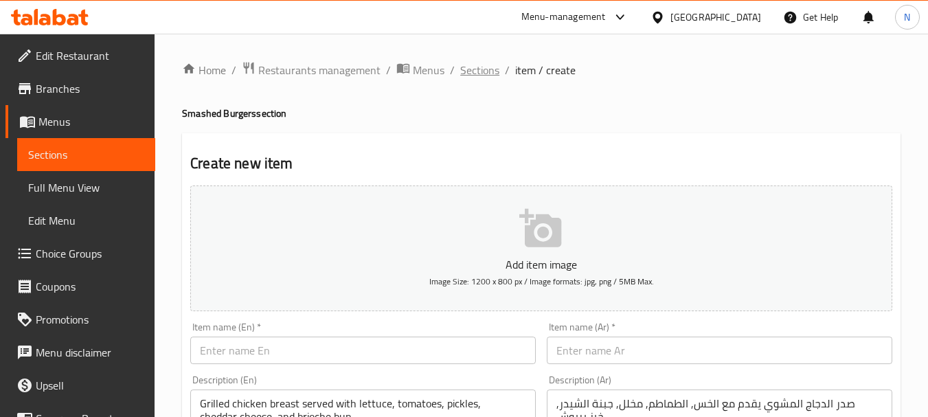
click at [479, 71] on span "Sections" at bounding box center [479, 70] width 39 height 16
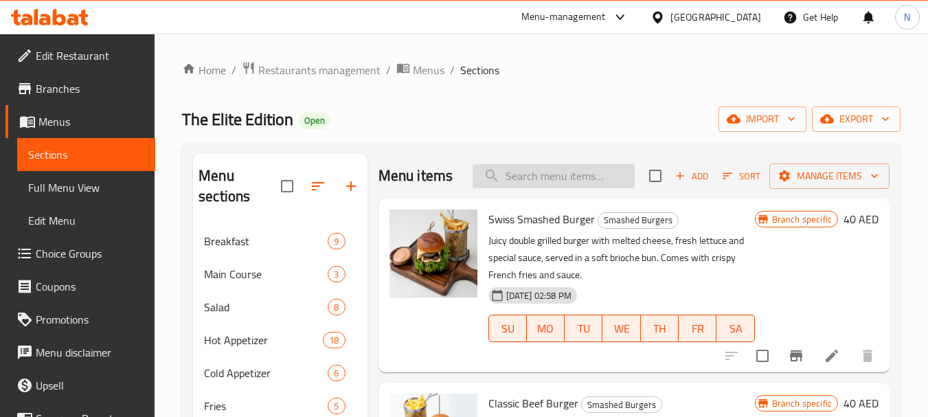
click at [573, 187] on input "search" at bounding box center [553, 176] width 162 height 24
paste input "Classic Beef Burger"
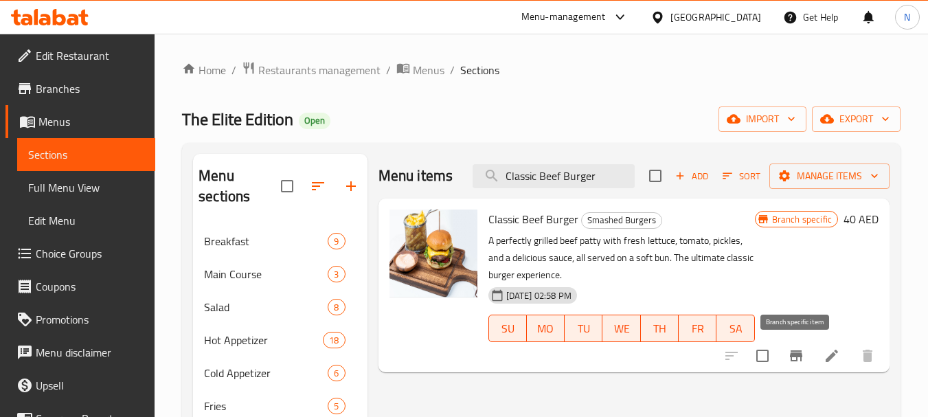
type input "Classic Beef Burger"
click at [801, 356] on icon "Branch-specific-item" at bounding box center [796, 355] width 12 height 11
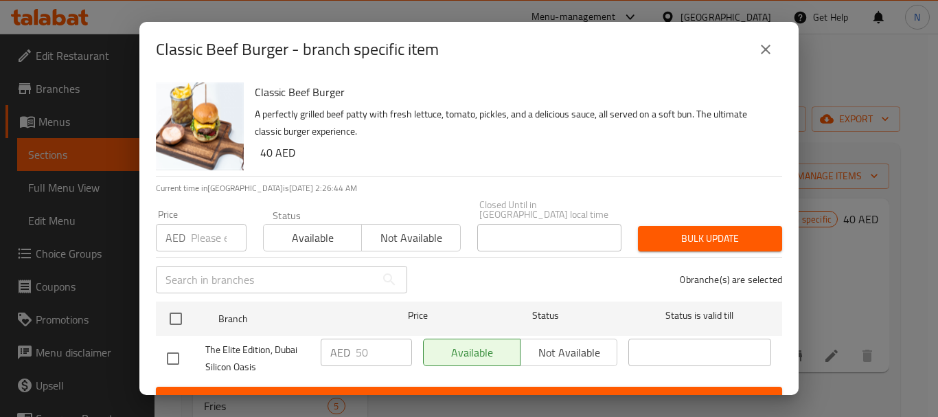
click at [200, 238] on input "number" at bounding box center [219, 237] width 56 height 27
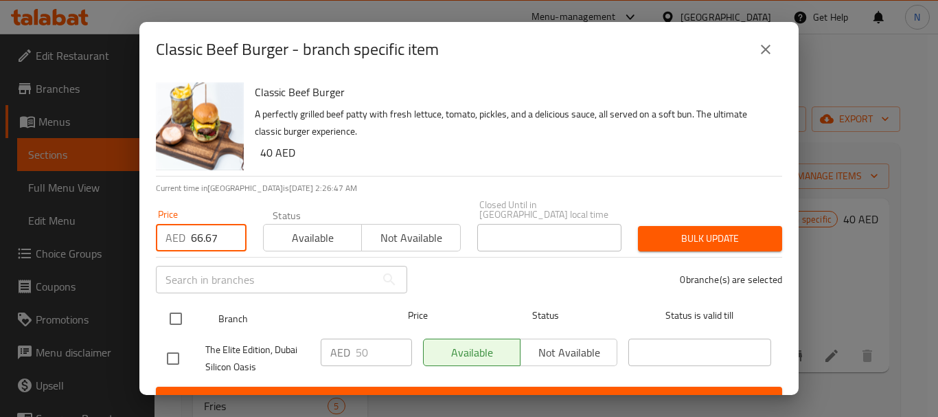
type input "66.67"
click at [181, 320] on input "checkbox" at bounding box center [175, 318] width 29 height 29
checkbox input "true"
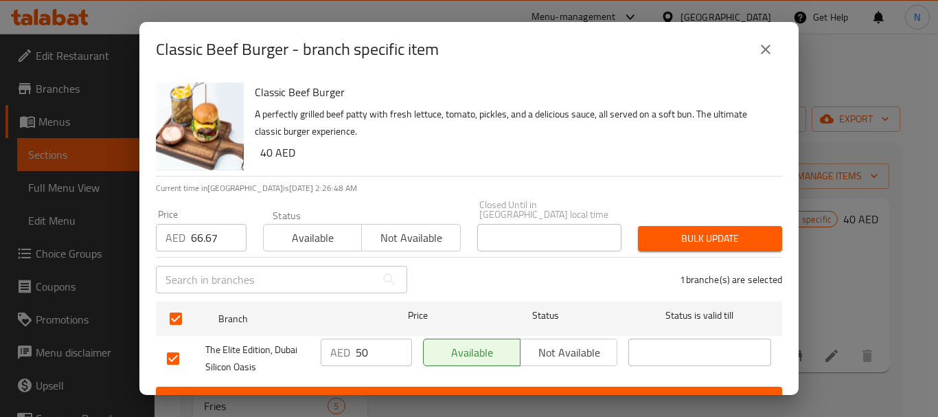
click at [713, 240] on span "Bulk update" at bounding box center [710, 238] width 122 height 17
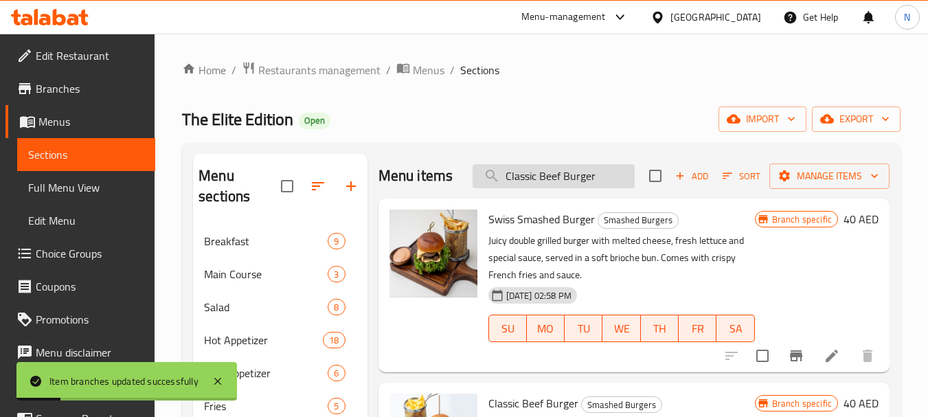
click at [598, 188] on input "Classic Beef Burger" at bounding box center [553, 176] width 162 height 24
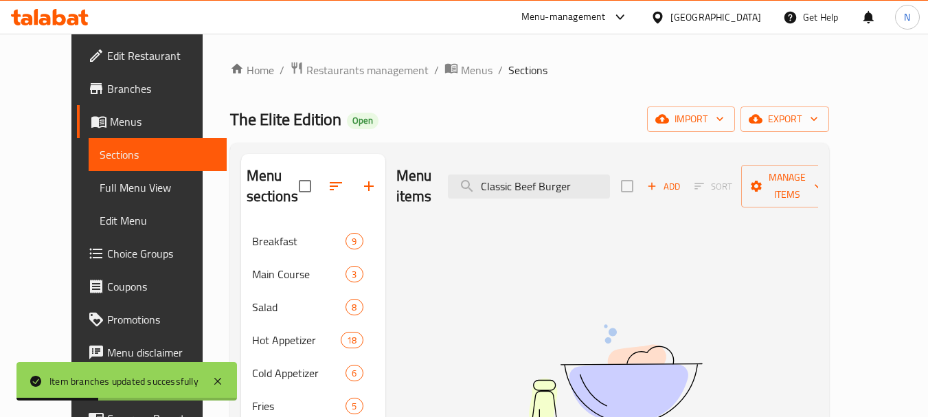
type input "Classic Beef Burger"
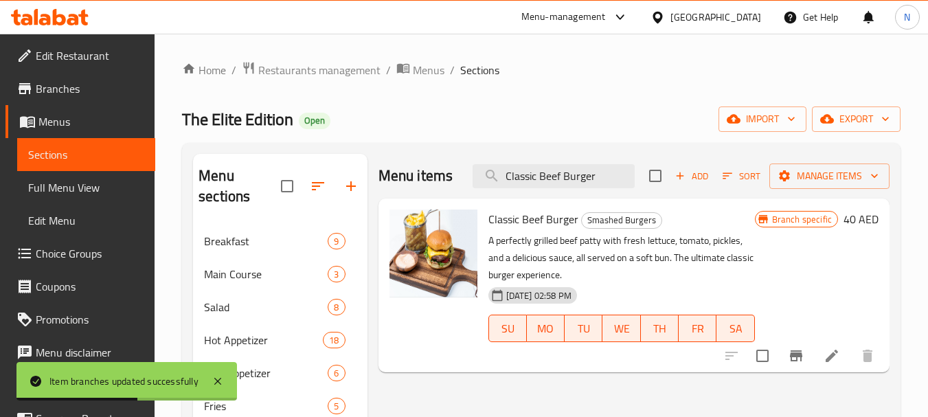
click at [849, 223] on h6 "40 AED" at bounding box center [860, 218] width 35 height 19
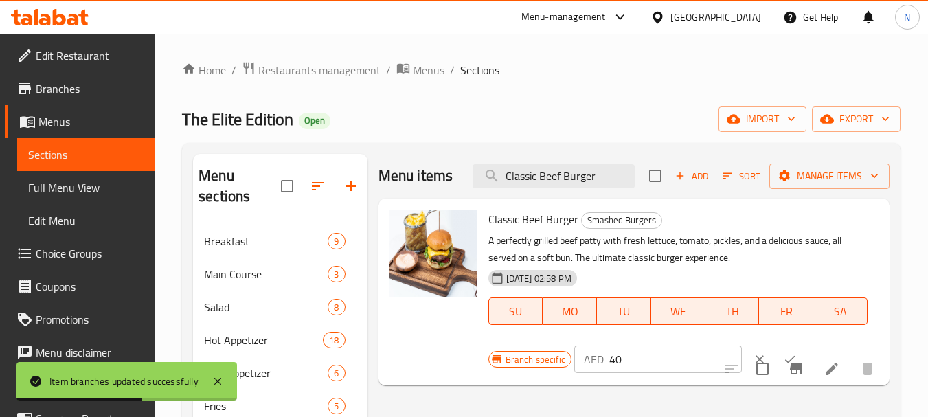
click at [849, 223] on h6 "Classic Beef Burger Smashed Burgers" at bounding box center [677, 218] width 379 height 19
click at [613, 360] on input "40" at bounding box center [675, 358] width 133 height 27
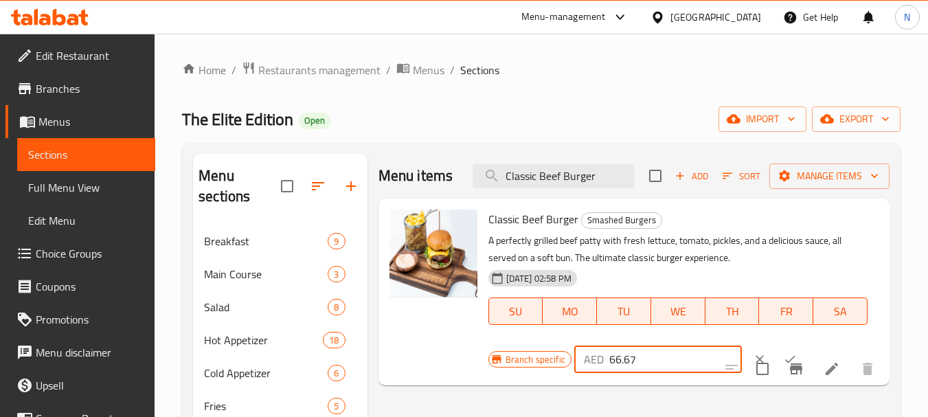
type input "66.67"
click at [774, 352] on button "ok" at bounding box center [789, 359] width 30 height 30
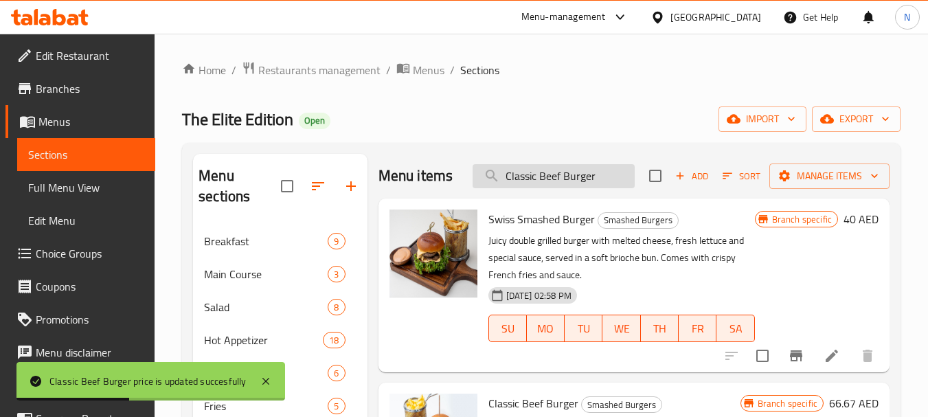
click at [610, 188] on input "Classic Beef Burger" at bounding box center [553, 176] width 162 height 24
type input "Classic Beef Burger"
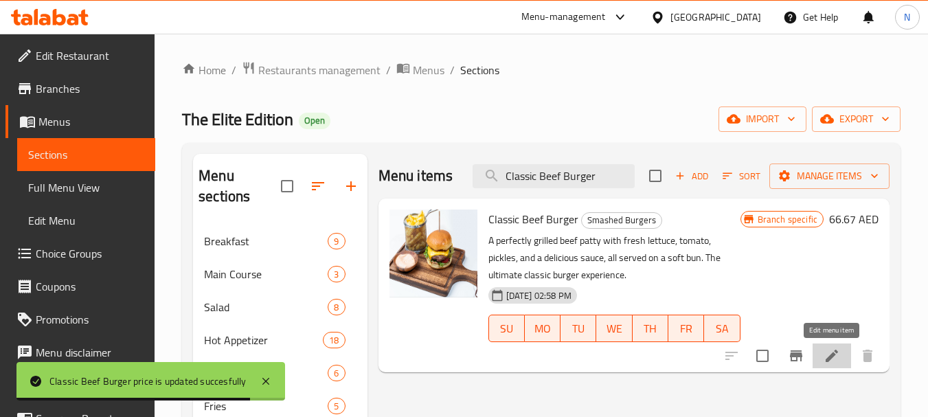
click at [829, 360] on icon at bounding box center [831, 355] width 12 height 12
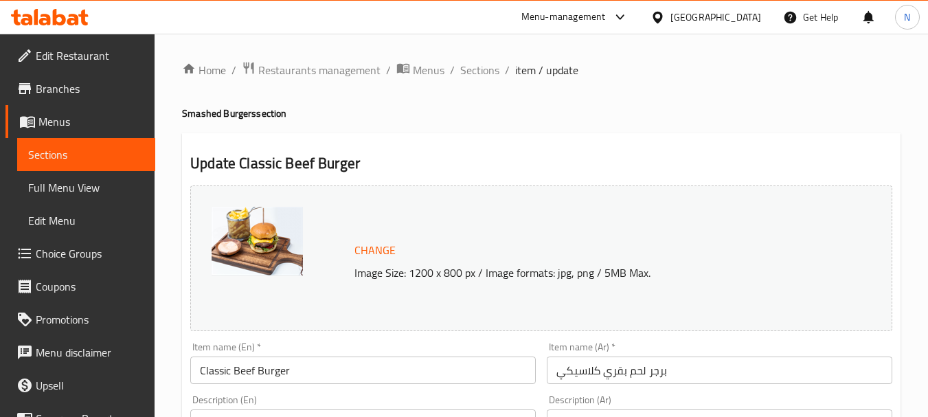
scroll to position [365, 0]
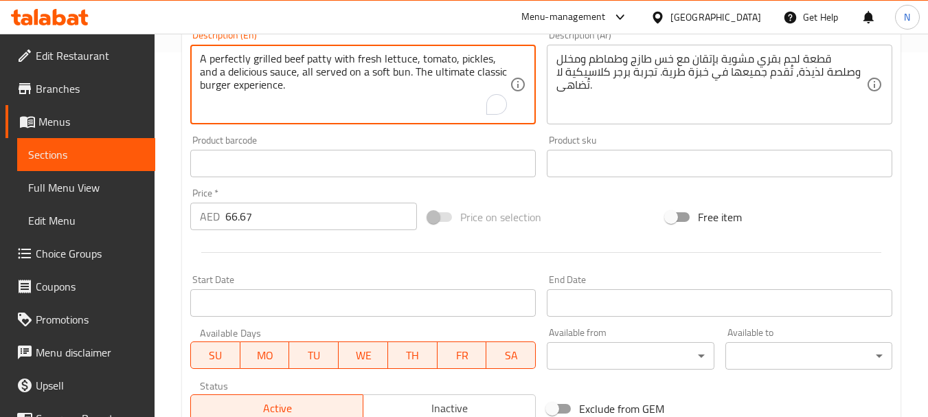
click at [265, 94] on textarea "A perfectly grilled beef patty with fresh lettuce, tomato, pickles, and a delic…" at bounding box center [355, 84] width 310 height 65
paste textarea ""Classic Black Angus beef patty, lettuce, tomatoes, onions, pickles, topped wit…"
click at [220, 87] on textarea ""Classic Black Angus beef patty, lettuce, tomatoes, onions, pickles, topped wit…" at bounding box center [355, 84] width 310 height 65
click at [204, 57] on textarea ""Classic Black Angus beef patty, lettuce, tomatoes, onions, pickles, topped wit…" at bounding box center [355, 84] width 310 height 65
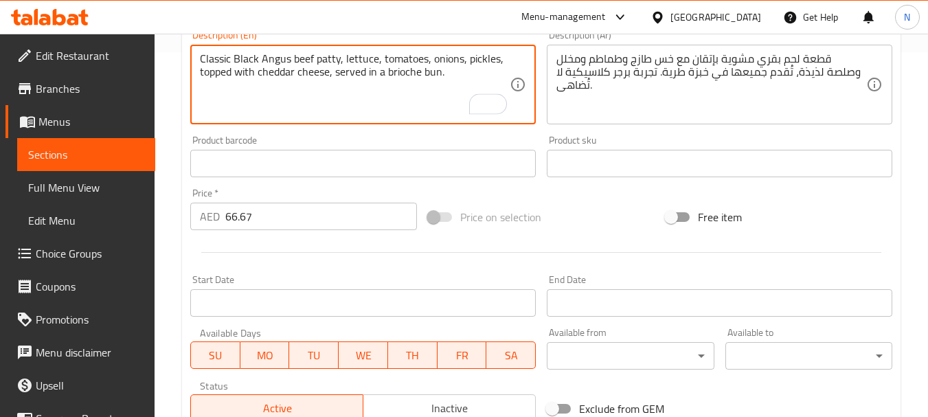
type textarea "Classic Black Angus beef patty, lettuce, tomatoes, onions, pickles, topped with…"
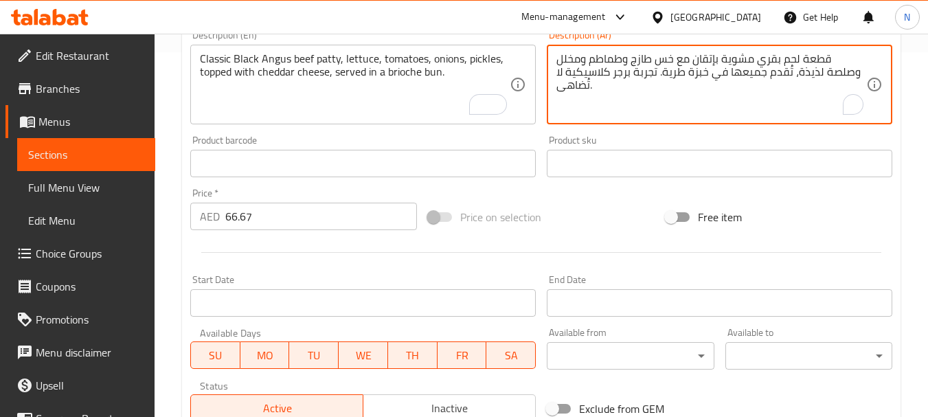
click at [704, 78] on textarea "قطعة لحم بقري مشوية بإتقان مع خس طازج وطماطم ومخلل وصلصة لذيذة، تُقدم جميعها في…" at bounding box center [711, 84] width 310 height 65
paste textarea ""لحم بقري بلاك أنجوس مشوي على الطريقة الكلاسيكية , خس, طماطم,بصل,مخلل,مغطاة بجب…"
drag, startPoint x: 577, startPoint y: 84, endPoint x: 557, endPoint y: 86, distance: 20.0
click at [557, 86] on textarea ""لحم بقري بلاك أنجوس مشوي على الطريقة الكلاسيكية , خس, طماطم,بصل,مخلل,مغطاة بجب…" at bounding box center [711, 84] width 310 height 65
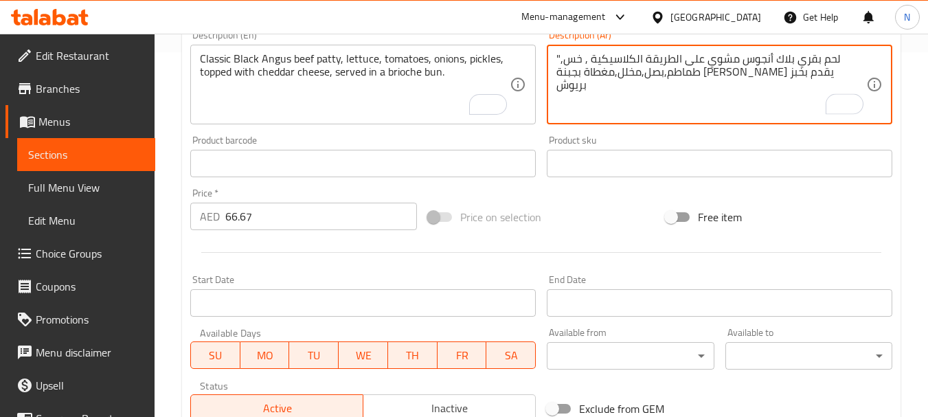
click at [557, 54] on textarea ""لحم بقري بلاك أنجوس مشوي على الطريقة الكلاسيكية , خس, طماطم,بصل,مخلل,مغطاة بجب…" at bounding box center [711, 84] width 310 height 65
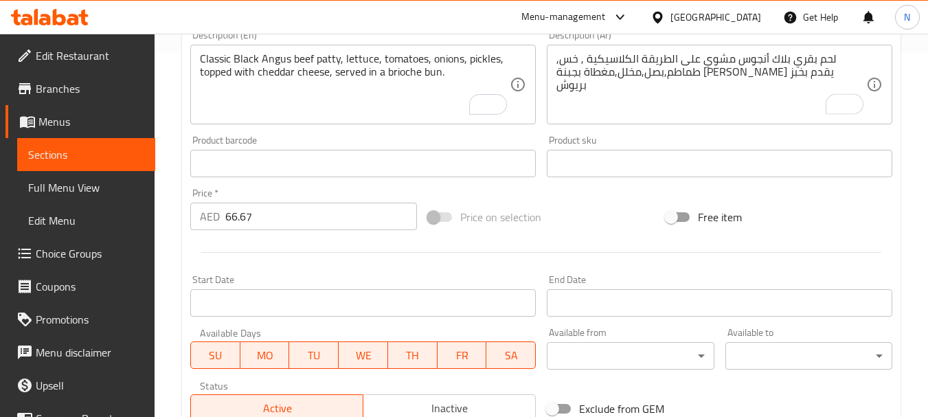
click at [927, 5] on div "N" at bounding box center [906, 17] width 41 height 33
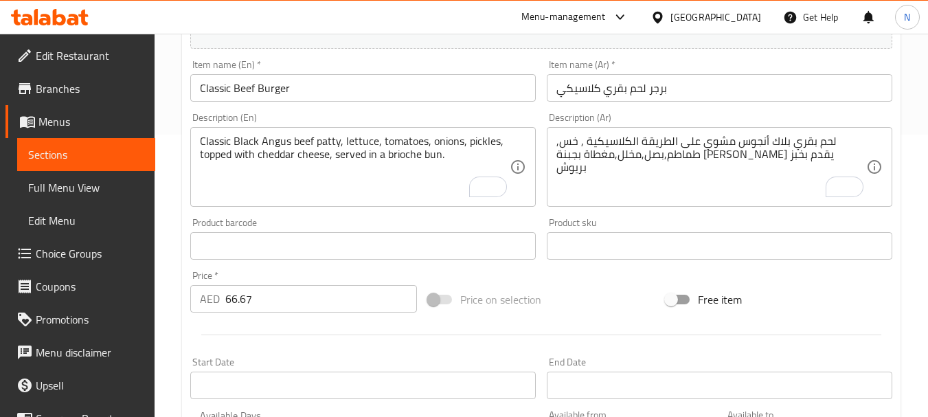
scroll to position [255, 0]
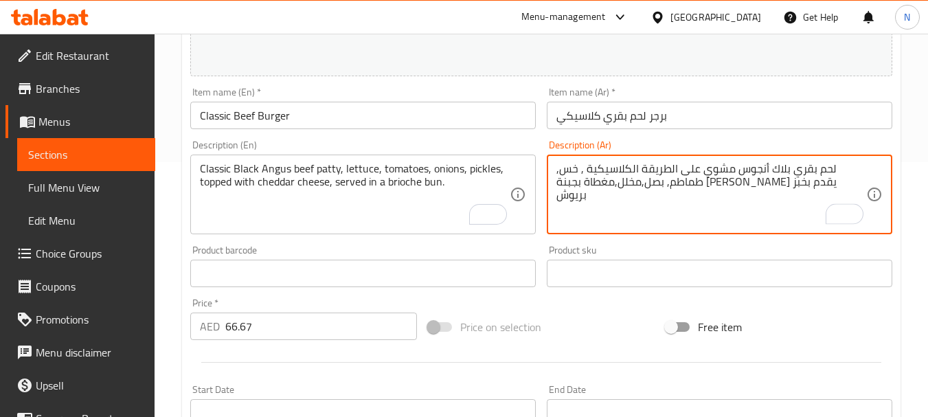
click at [751, 186] on textarea "لحم بقري بلاك أنجوس مشوي على الطريقة الكلاسيكية , خس, طماطم, بصل,مخلل,مغطاة بجب…" at bounding box center [711, 194] width 310 height 65
click at [724, 185] on textarea "لحم بقري بلاك أنجوس مشوي على الطريقة الكلاسيكية , خس, طماطم, بصل, مخلل,مغطاة بج…" at bounding box center [711, 194] width 310 height 65
type textarea "لحم بقري بلاك أنجوس مشوي على الطريقة الكلاسيكية , خس, طماطم, بصل, مخلل, مغطاة ب…"
click at [608, 343] on div "Price on selection" at bounding box center [541, 326] width 238 height 37
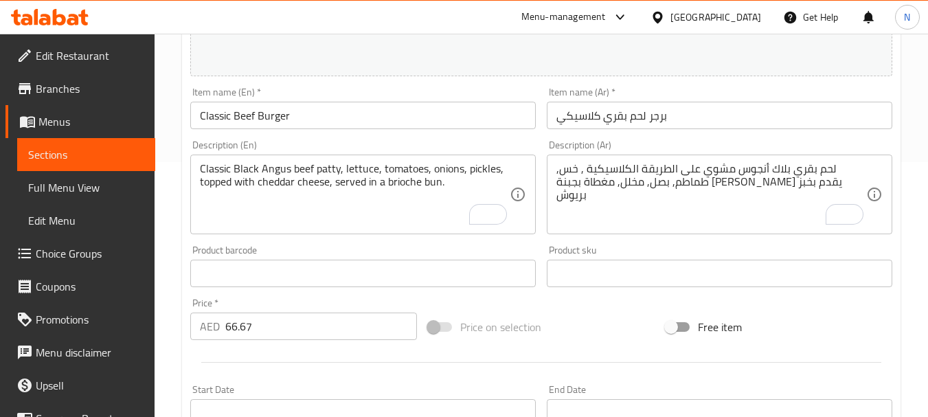
scroll to position [573, 0]
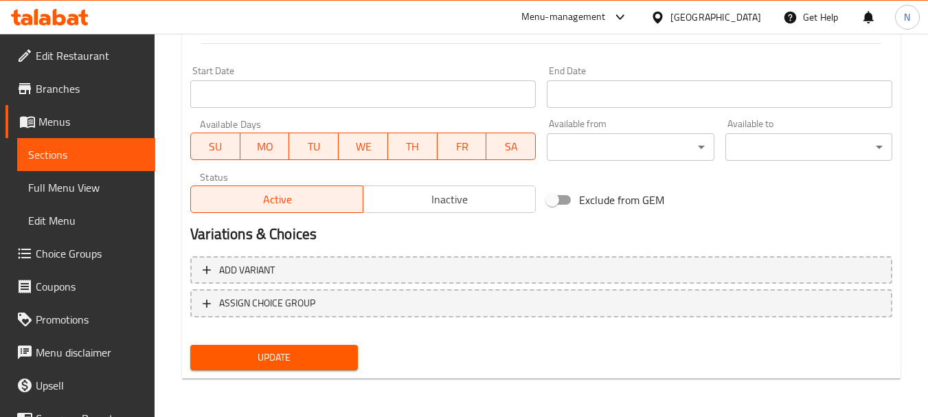
click at [275, 364] on span "Update" at bounding box center [273, 357] width 145 height 17
click at [274, 354] on span "Update" at bounding box center [273, 357] width 145 height 17
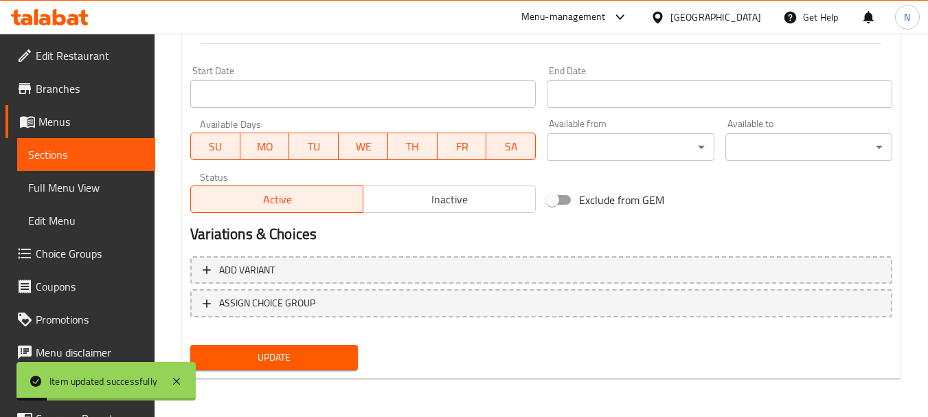
scroll to position [0, 0]
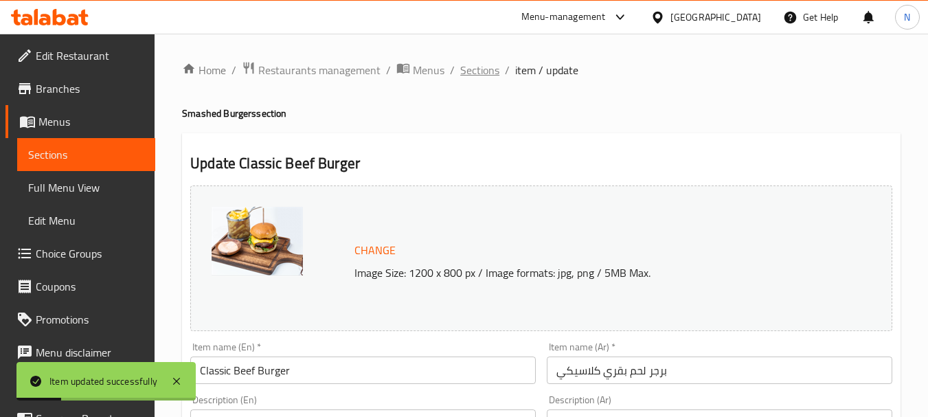
click at [472, 75] on span "Sections" at bounding box center [479, 70] width 39 height 16
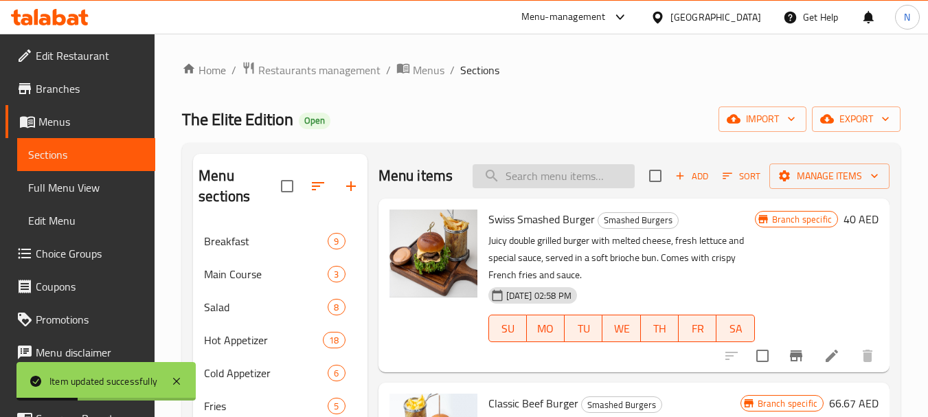
click at [577, 188] on input "search" at bounding box center [553, 176] width 162 height 24
paste input "Swiss Cheese Burger"
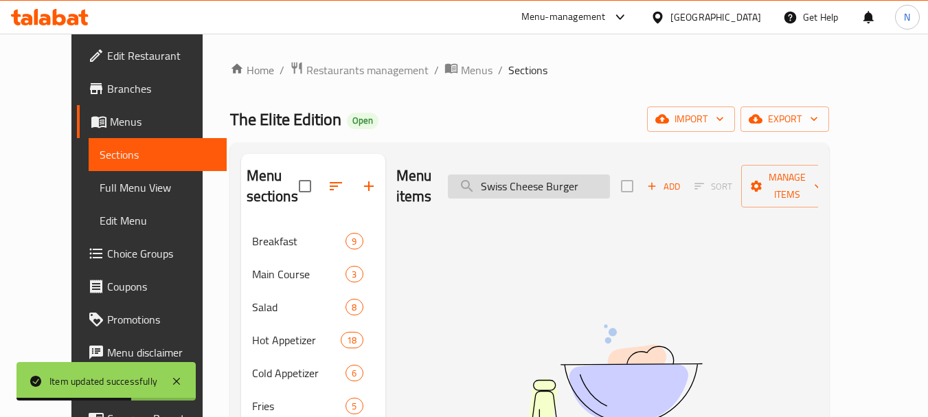
click at [582, 183] on input "Swiss Cheese Burger" at bounding box center [529, 186] width 162 height 24
type input "Swiss Cheese"
click at [560, 185] on input "Swiss Cheese" at bounding box center [529, 186] width 162 height 24
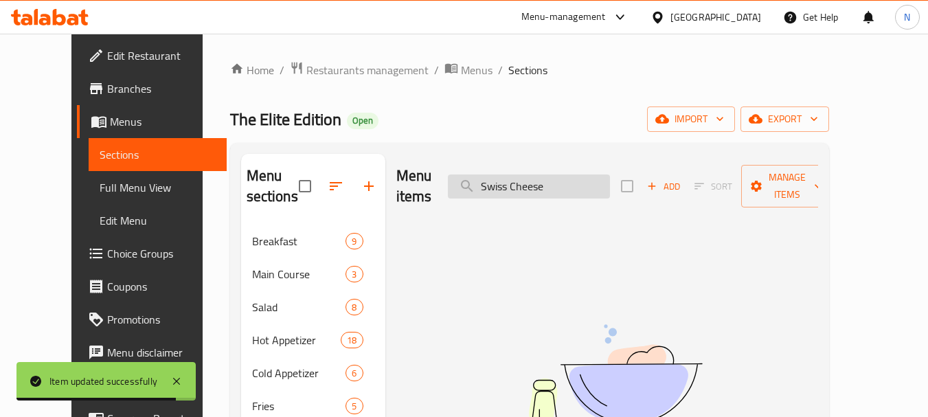
click at [560, 185] on input "Swiss Cheese" at bounding box center [529, 186] width 162 height 24
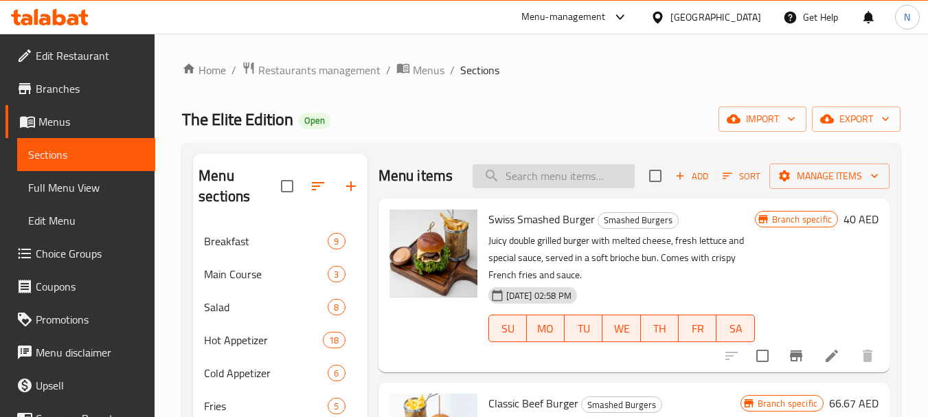
click at [584, 188] on input "search" at bounding box center [553, 176] width 162 height 24
paste input "Swiss Cheese Burger"
type input "Swiss Cheese Burger"
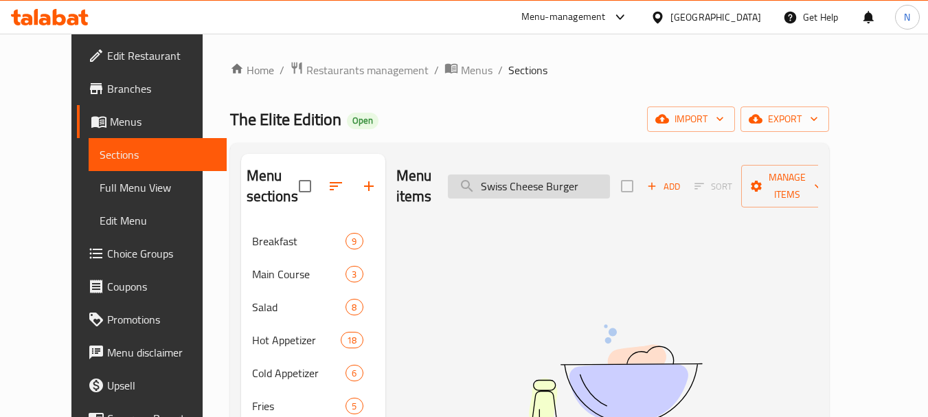
click at [573, 179] on input "Swiss Cheese Burger" at bounding box center [529, 186] width 162 height 24
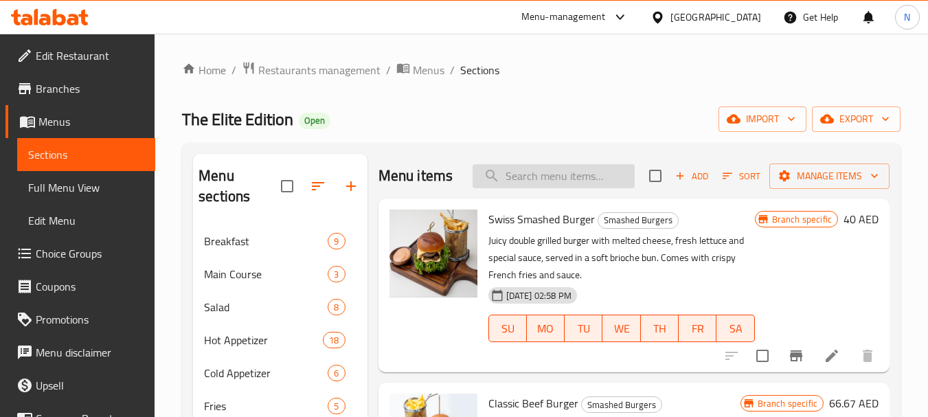
click at [590, 188] on input "search" at bounding box center [553, 176] width 162 height 24
paste input "Swiss Cheese Burger"
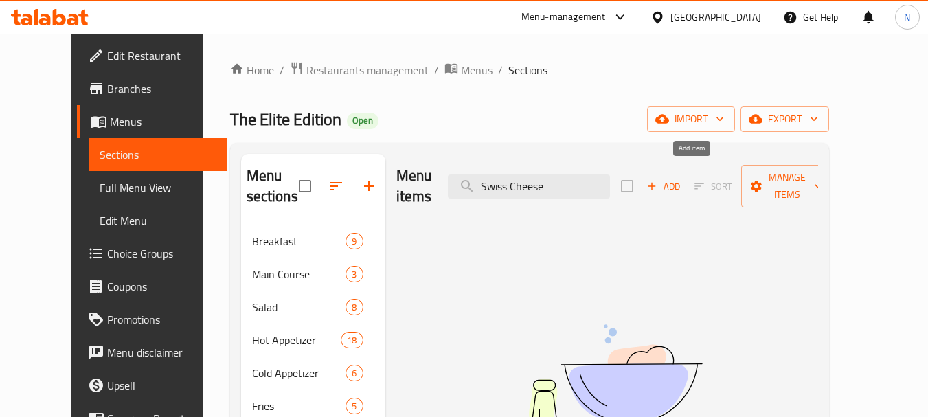
type input "Swiss Cheese"
click at [682, 179] on span "Add" at bounding box center [663, 187] width 37 height 16
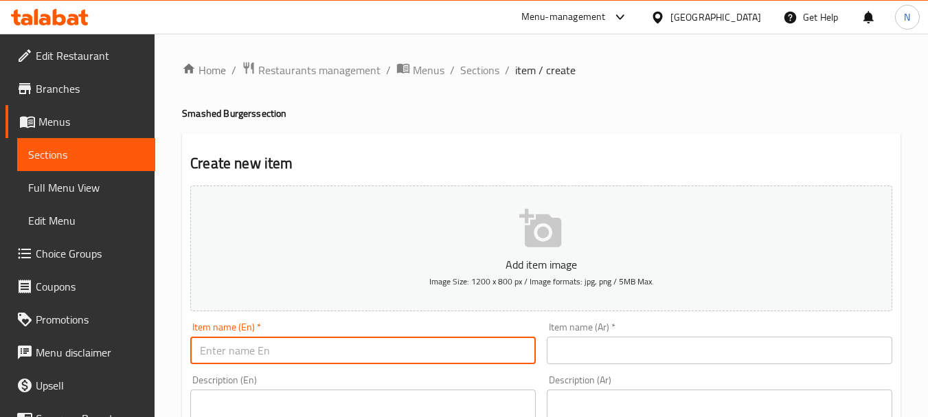
click at [428, 355] on input "text" at bounding box center [362, 349] width 345 height 27
paste input "Swiss Cheese Burger"
type input "Swiss Cheese Burger"
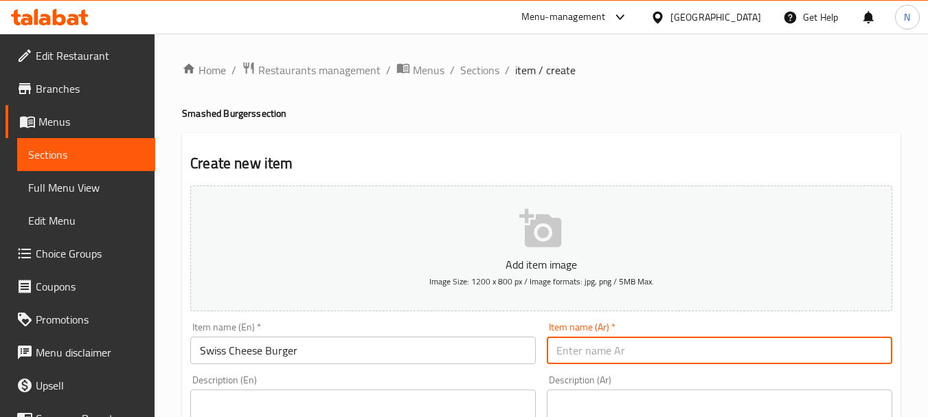
click at [597, 356] on input "text" at bounding box center [719, 349] width 345 height 27
paste input "برجر الجبن السويسري"
type input "برجر الجبن السويسري"
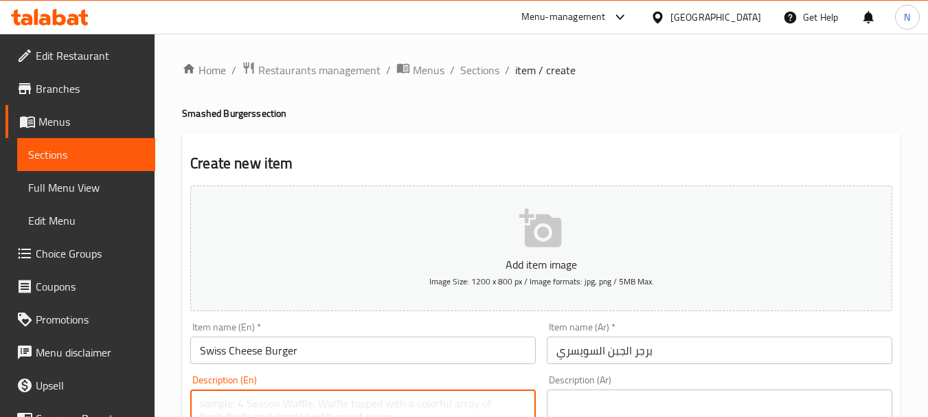
paste textarea ""Flame-grilled Black Angus beef patty, Lollo Rosso lettuce, caramelized onions,…"
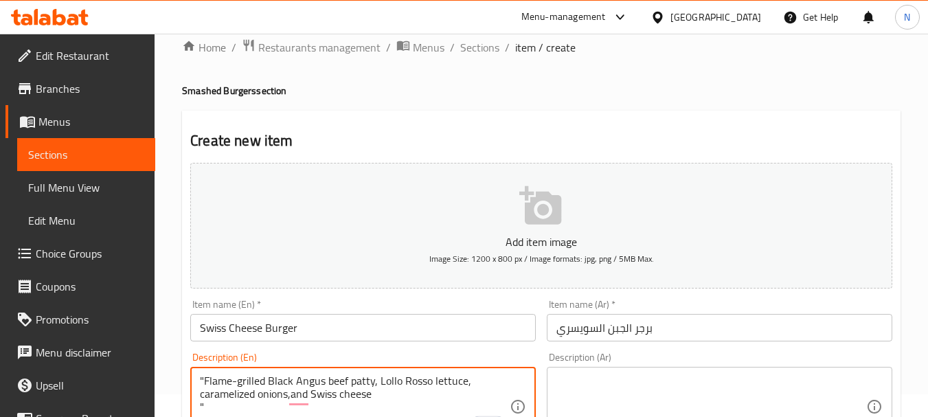
drag, startPoint x: 375, startPoint y: 390, endPoint x: 446, endPoint y: 395, distance: 71.6
click at [446, 395] on textarea ""Flame-grilled Black Angus beef patty, Lollo Rosso lettuce, caramelized onions,…" at bounding box center [355, 406] width 310 height 65
click at [419, 404] on textarea ""Flame-grilled Black Angus beef patty, Lollo Rosso lettuce, caramelized onions,…" at bounding box center [355, 406] width 310 height 65
click at [380, 390] on textarea ""Flame-grilled Black Angus beef patty, Lollo Rosso lettuce, caramelized onions,…" at bounding box center [355, 406] width 310 height 65
drag, startPoint x: 378, startPoint y: 393, endPoint x: 498, endPoint y: 398, distance: 120.9
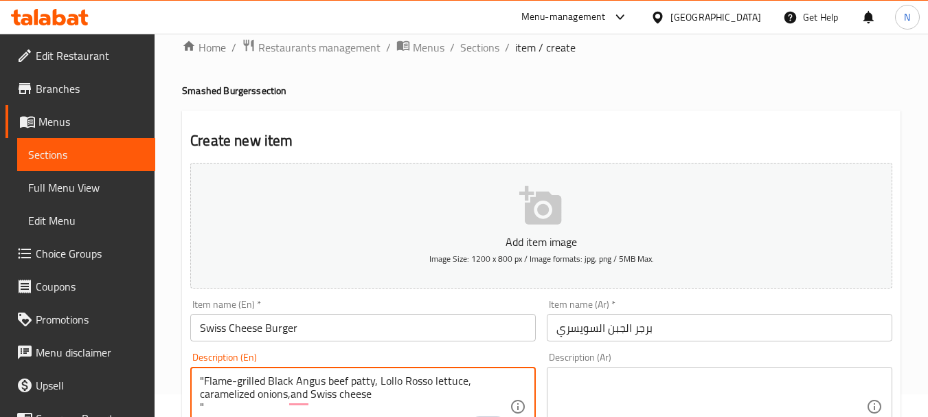
click at [498, 398] on textarea ""Flame-grilled Black Angus beef patty, Lollo Rosso lettuce, caramelized onions,…" at bounding box center [355, 406] width 310 height 65
click at [204, 380] on textarea ""Flame-grilled Black Angus beef patty, Lollo Rosso lettuce, caramelized onions,…" at bounding box center [355, 406] width 310 height 65
type textarea "Flame-grilled Black Angus beef patty, Lollo Rosso lettuce, caramelized onions,a…"
click at [576, 406] on textarea at bounding box center [711, 406] width 310 height 65
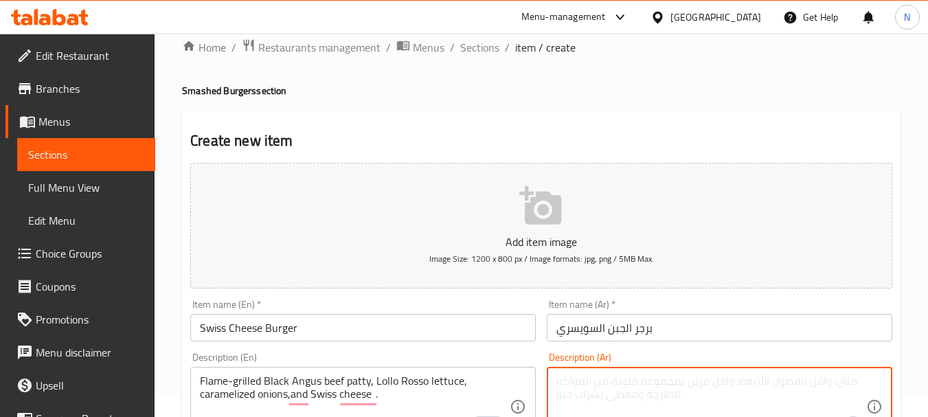
paste textarea ""شريحة من لحم بقر بلاك انجوس مشوية على اللهب والخس لولي راسو والبصل المكرمل مغط…"
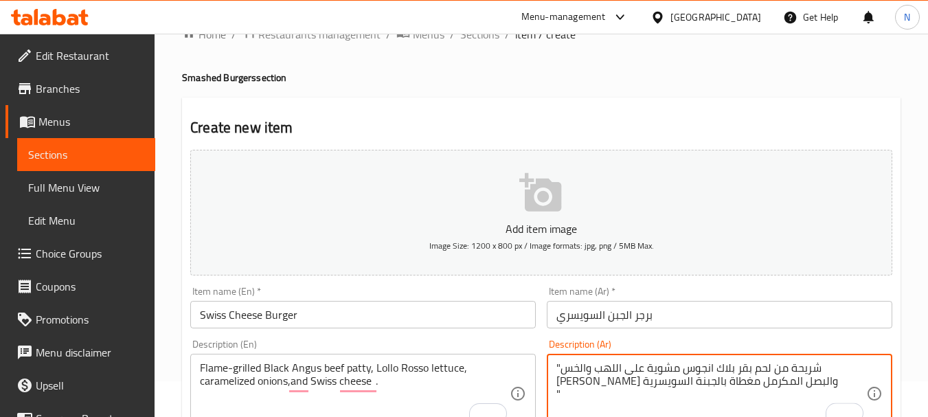
scroll to position [400, 0]
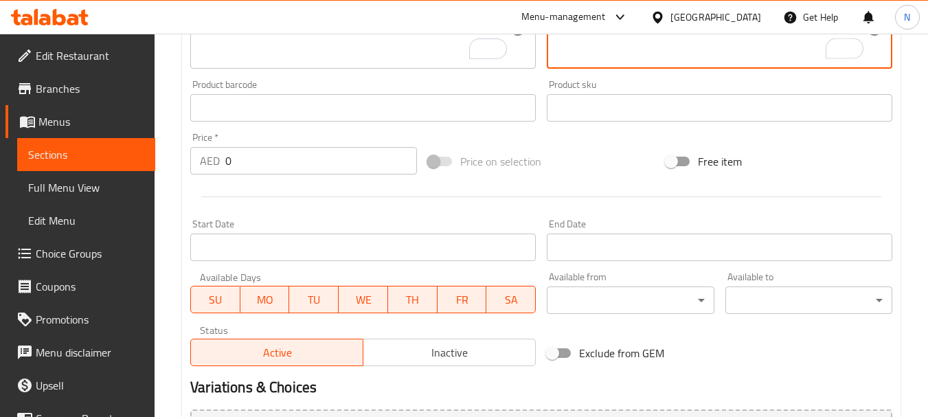
type textarea ""شريحة من لحم بقر بلاك انجوس مشوية على اللهب والخس لولي راسو والبصل المكرمل مغط…"
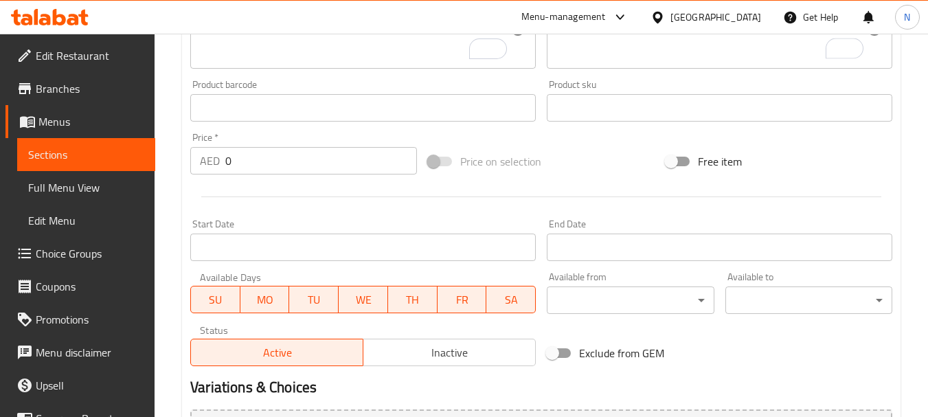
drag, startPoint x: 239, startPoint y: 177, endPoint x: 230, endPoint y: 161, distance: 18.1
click at [231, 165] on div "Price   * AED 0 Price *" at bounding box center [304, 153] width 238 height 53
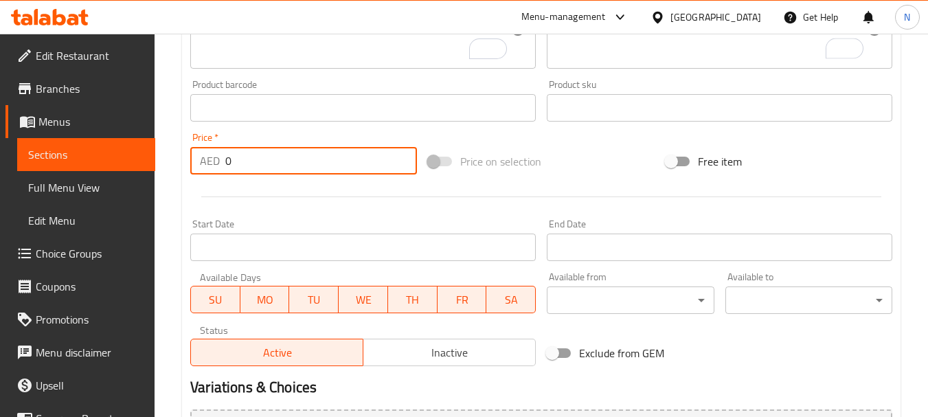
drag, startPoint x: 230, startPoint y: 161, endPoint x: 222, endPoint y: 161, distance: 8.2
click at [222, 161] on div "AED 0 Price *" at bounding box center [303, 160] width 227 height 27
type input "73.33"
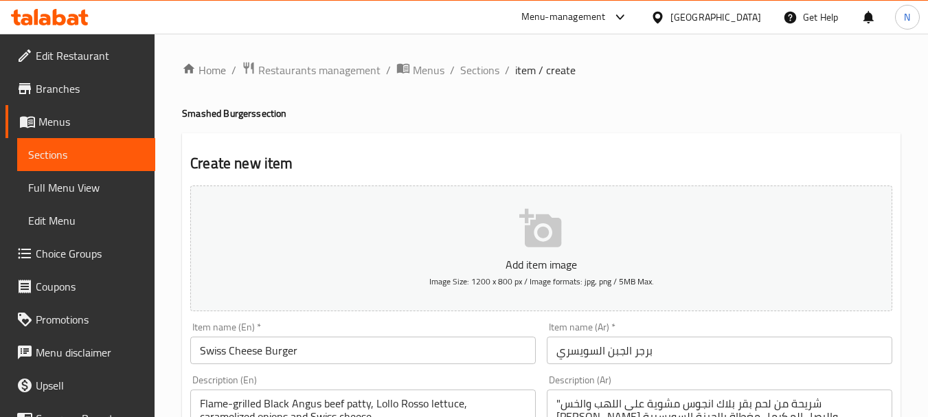
scroll to position [400, 0]
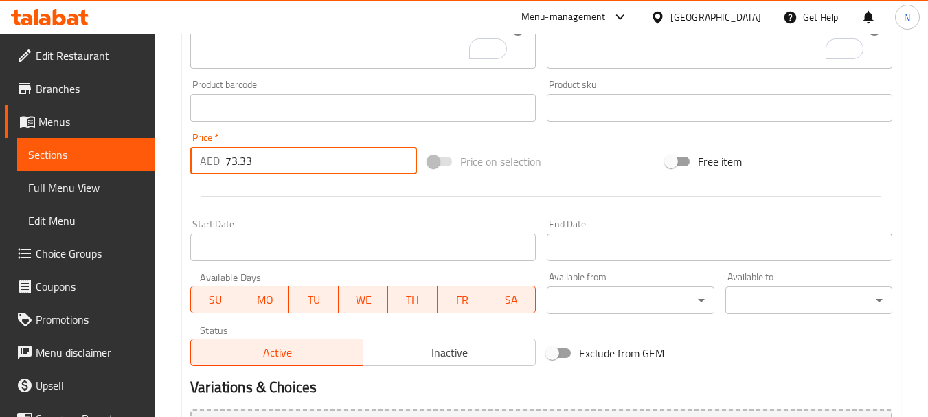
click at [619, 170] on div "Price on selection" at bounding box center [541, 161] width 238 height 37
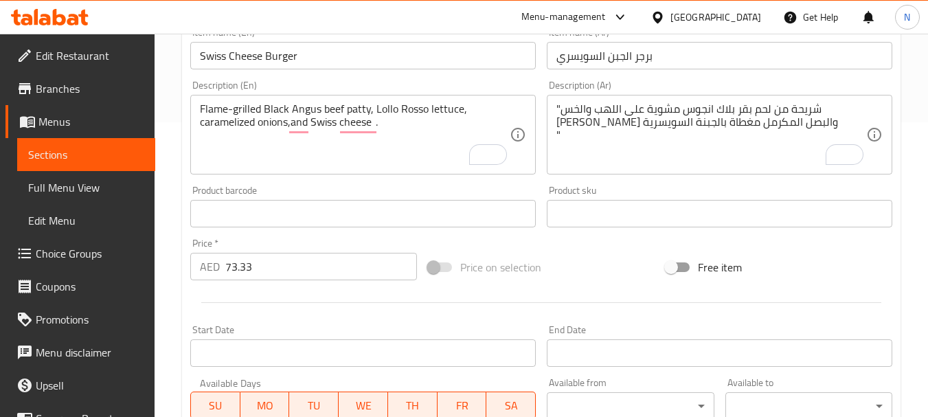
scroll to position [290, 0]
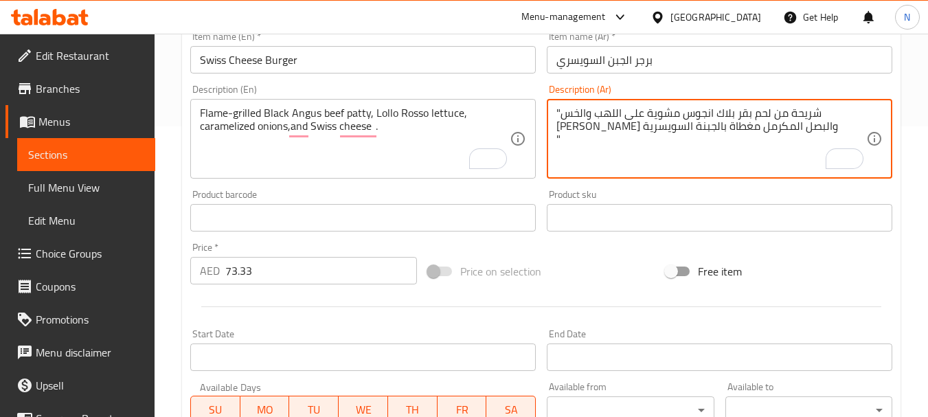
drag, startPoint x: 563, startPoint y: 139, endPoint x: 552, endPoint y: 139, distance: 11.0
click at [560, 107] on textarea ""شريحة من لحم بقر بلاك انجوس مشوية على اللهب والخس [PERSON_NAME] والبصل المكرمل…" at bounding box center [711, 138] width 310 height 65
type textarea "شريحة من لحم بقر بلاك انجوس مشوية على اللهب والخس لولي راسو والبصل المكرمل مغطا…"
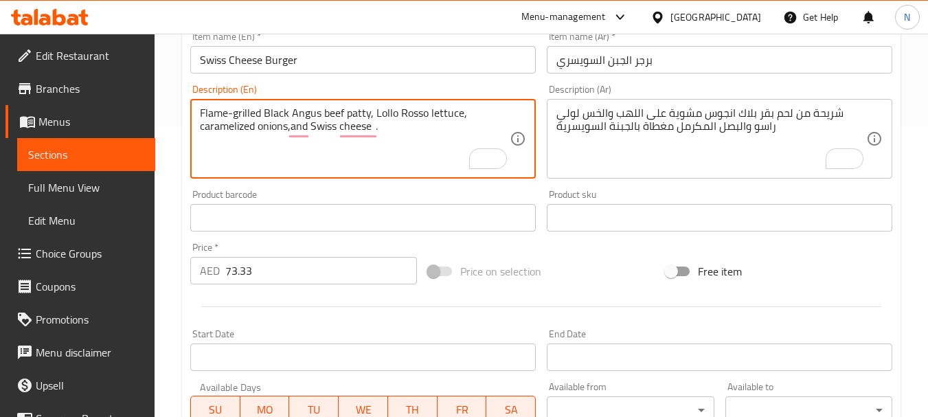
click at [328, 130] on textarea "Flame-grilled Black Angus beef patty, Lollo Rosso lettuce, caramelized onions,a…" at bounding box center [355, 138] width 310 height 65
click at [306, 133] on textarea "Flame-grilled Black Angus beef patty, Lollo Rosso lettuce, caramelized onions,a…" at bounding box center [355, 138] width 310 height 65
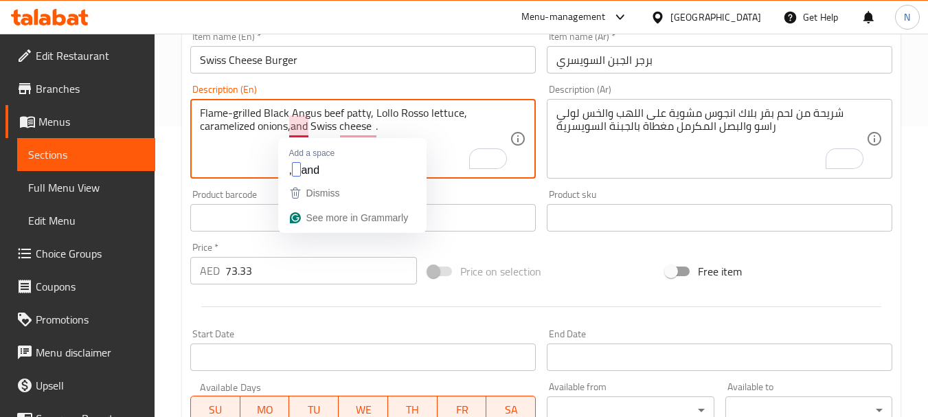
click at [292, 128] on textarea "Flame-grilled Black Angus beef patty, Lollo Rosso lettuce, caramelized onions,a…" at bounding box center [355, 138] width 310 height 65
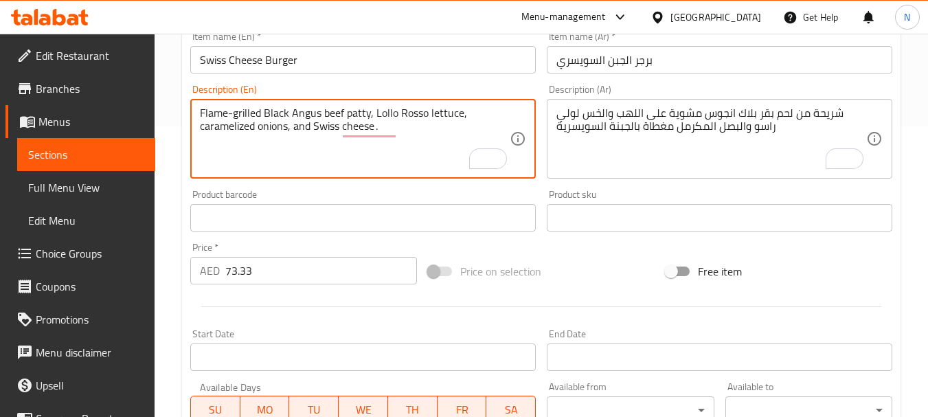
click at [303, 128] on textarea "Flame-grilled Black Angus beef patty, Lollo Rosso lettuce, caramelized onions, …" at bounding box center [355, 138] width 310 height 65
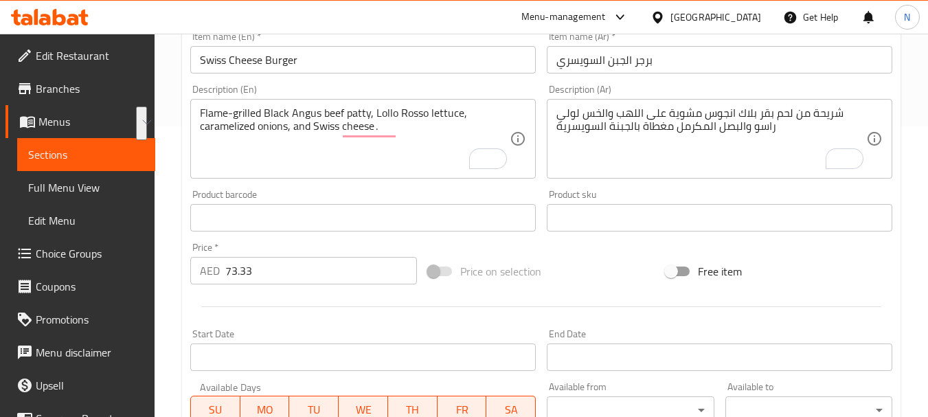
click at [332, 161] on textarea "Flame-grilled Black Angus beef patty, Lollo Rosso lettuce, caramelized onions, …" at bounding box center [355, 138] width 310 height 65
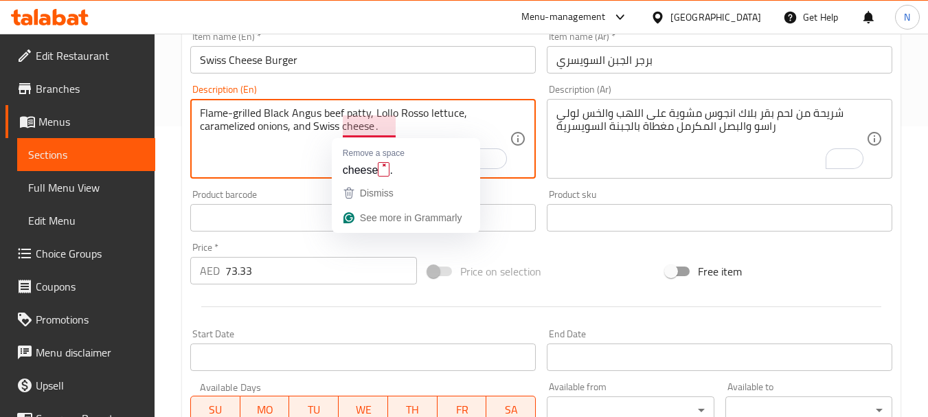
click at [393, 126] on textarea "Flame-grilled Black Angus beef patty, Lollo Rosso lettuce, caramelized onions, …" at bounding box center [355, 138] width 310 height 65
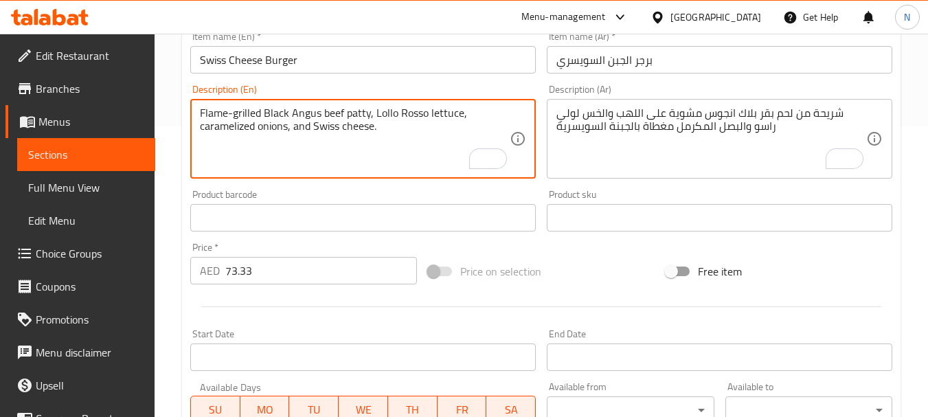
type textarea "Flame-grilled Black Angus beef patty, Lollo Rosso lettuce, caramelized onions, …"
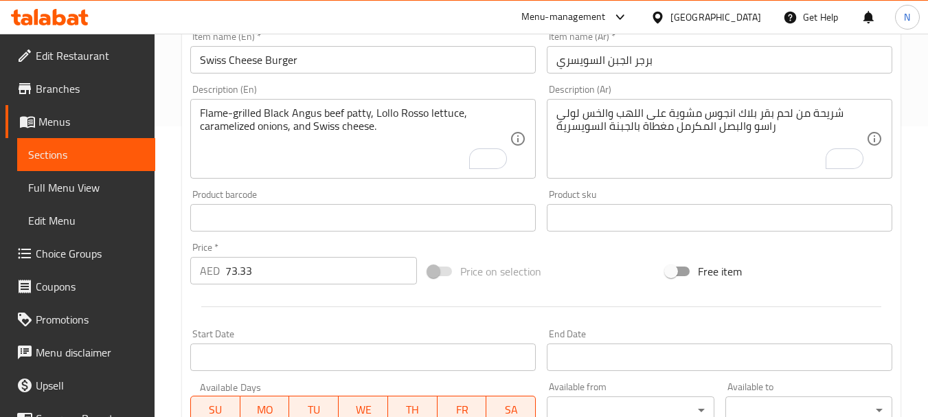
click at [575, 264] on div "Price on selection" at bounding box center [541, 271] width 238 height 37
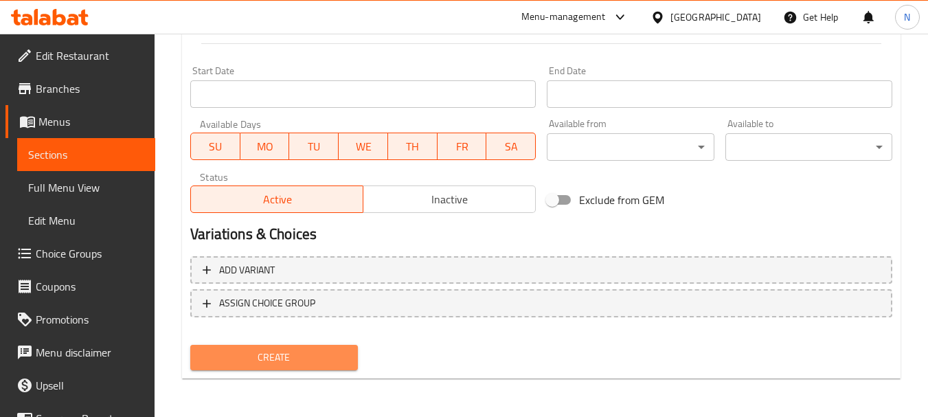
click at [299, 357] on span "Create" at bounding box center [273, 357] width 145 height 17
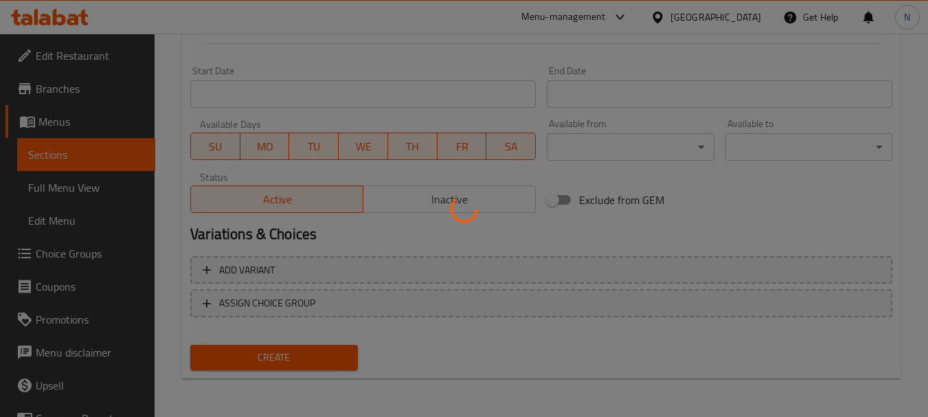
type input "0"
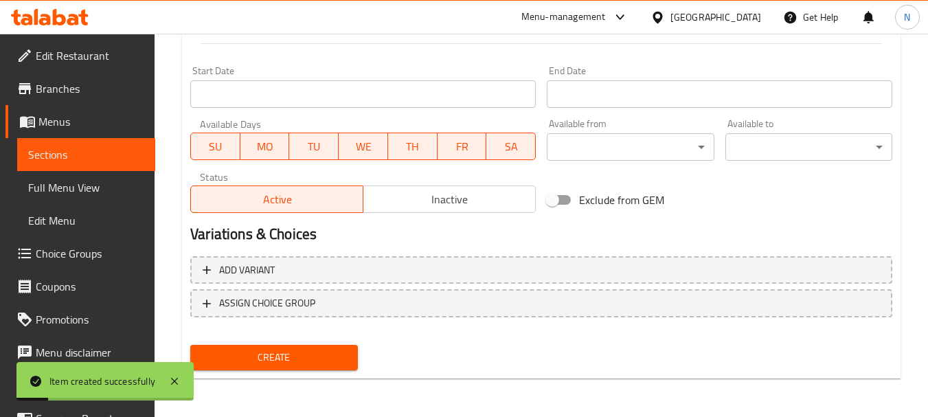
scroll to position [0, 0]
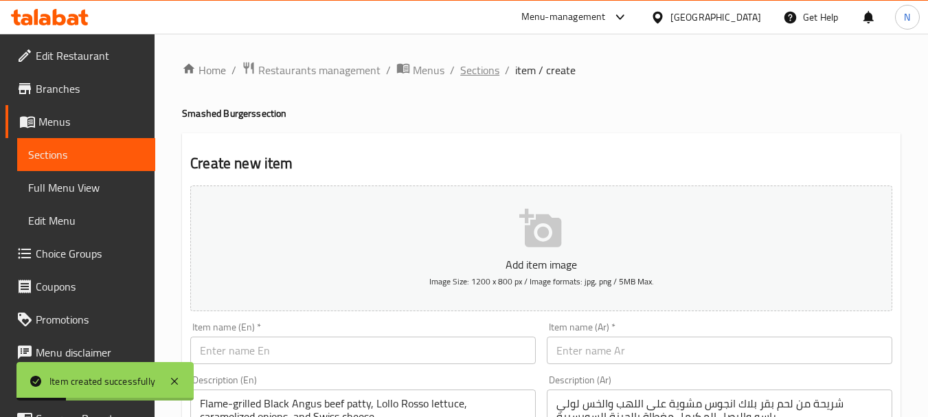
click at [466, 69] on span "Sections" at bounding box center [479, 70] width 39 height 16
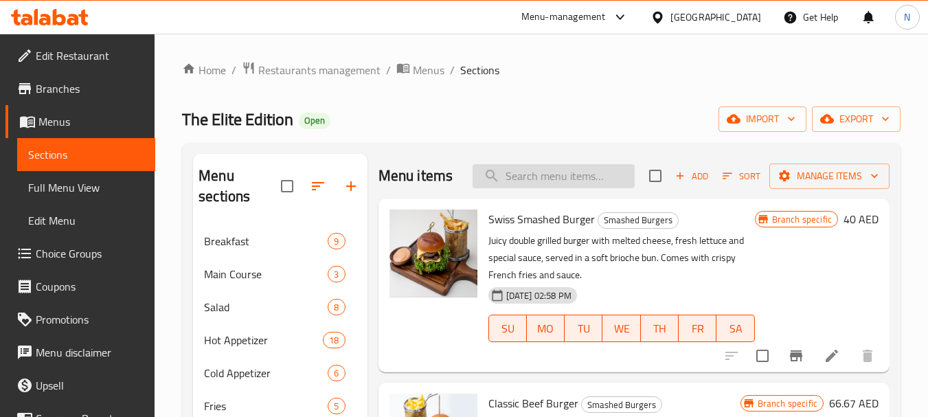
click at [511, 178] on input "search" at bounding box center [553, 176] width 162 height 24
paste input "Truffle Burger"
type input "Truffle Burger"
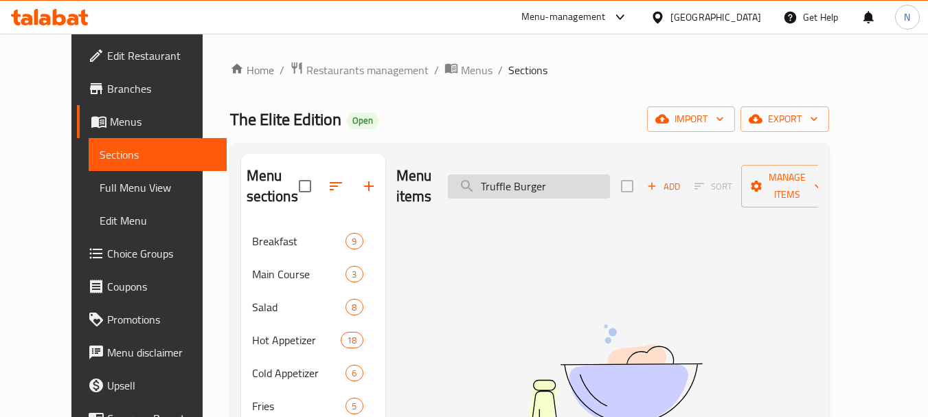
click at [558, 187] on input "Truffle Burger" at bounding box center [529, 186] width 162 height 24
click at [558, 186] on input "Truffle Burger" at bounding box center [529, 186] width 162 height 24
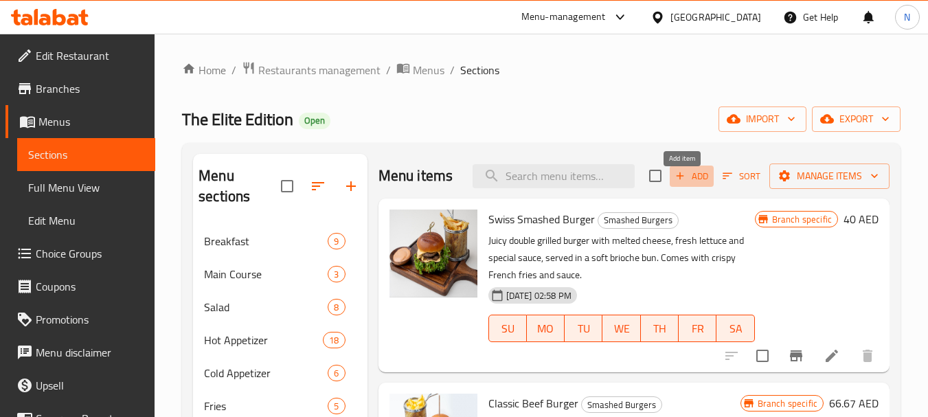
click at [695, 184] on span "Add" at bounding box center [691, 176] width 37 height 16
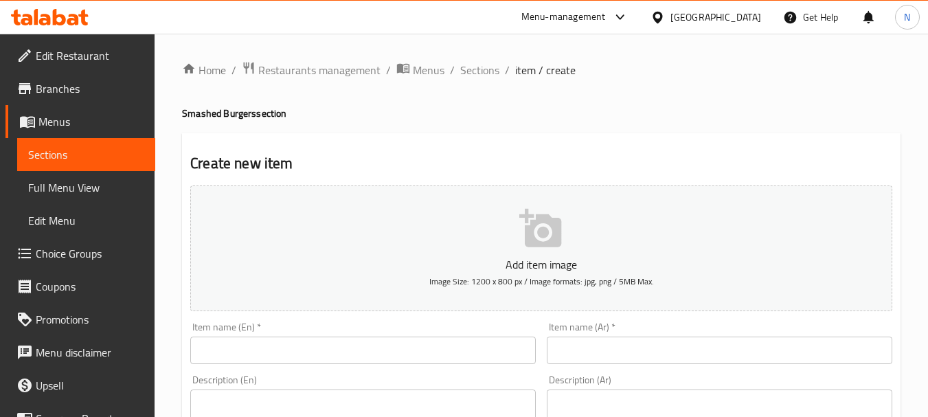
click at [352, 361] on input "text" at bounding box center [362, 349] width 345 height 27
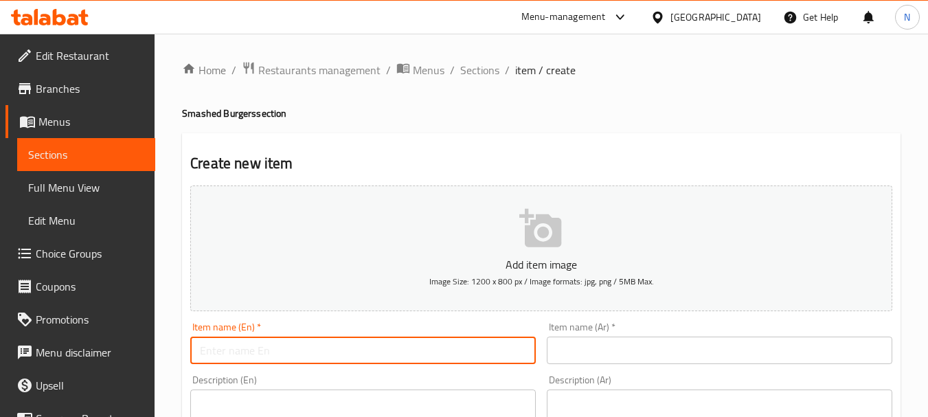
paste input "Truffle Burger"
type input "Truffle Burger"
click at [595, 358] on input "text" at bounding box center [719, 349] width 345 height 27
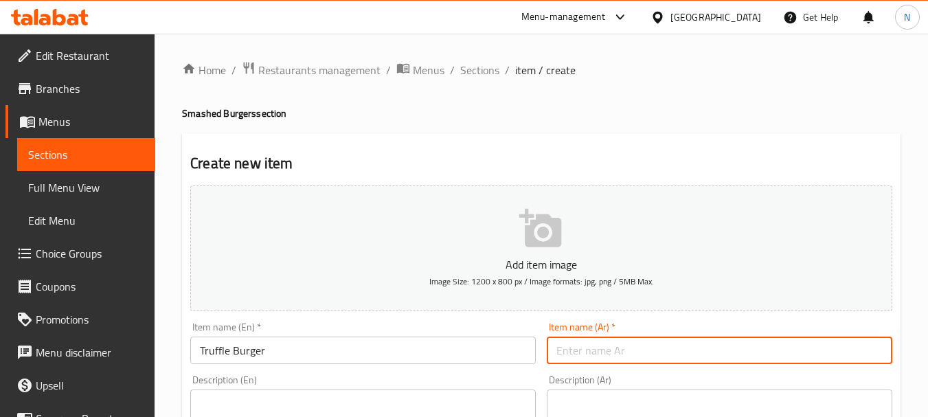
paste input "برجر الكمأة"
click at [581, 356] on input "برجر الكمأة" at bounding box center [719, 349] width 345 height 27
type input "برجر تروفل"
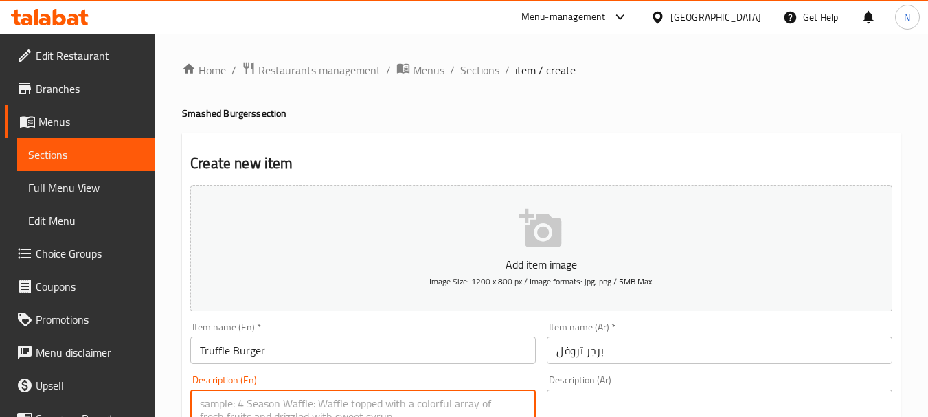
paste textarea "Black Angus beef burger patty served with creamy truffle sauce and a brioche bun"
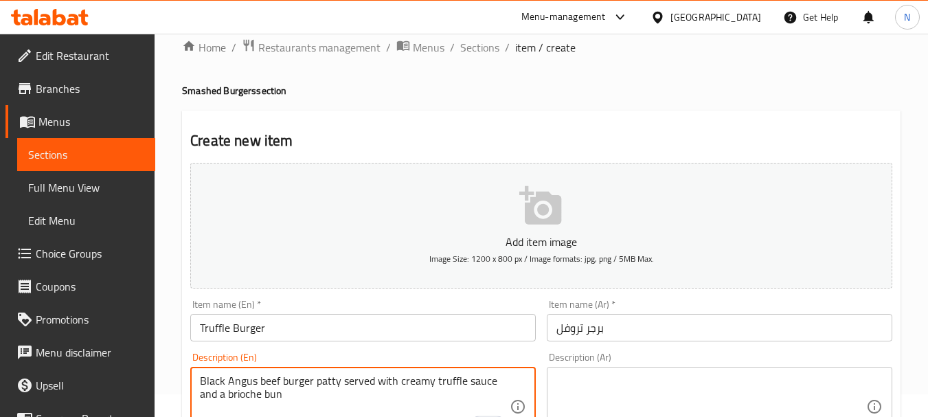
type textarea "Black Angus beef burger patty served with creamy truffle sauce and a brioche bun"
click at [617, 382] on textarea at bounding box center [711, 406] width 310 height 65
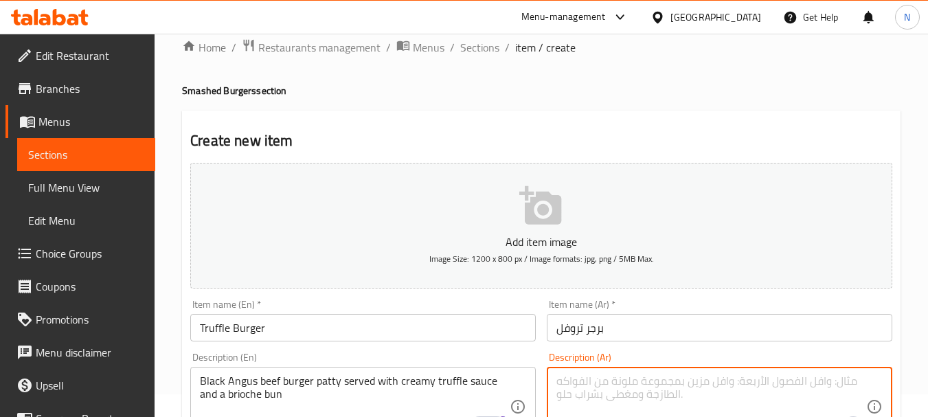
paste textarea "شريحة من لحم بلاك أنجوس البقري يقدم مع صلصة الترافيل الكريمية وخبز بريوش"
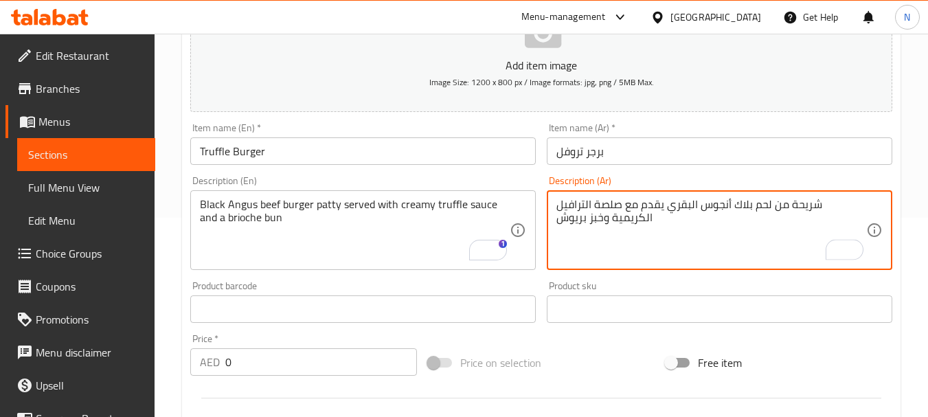
scroll to position [218, 0]
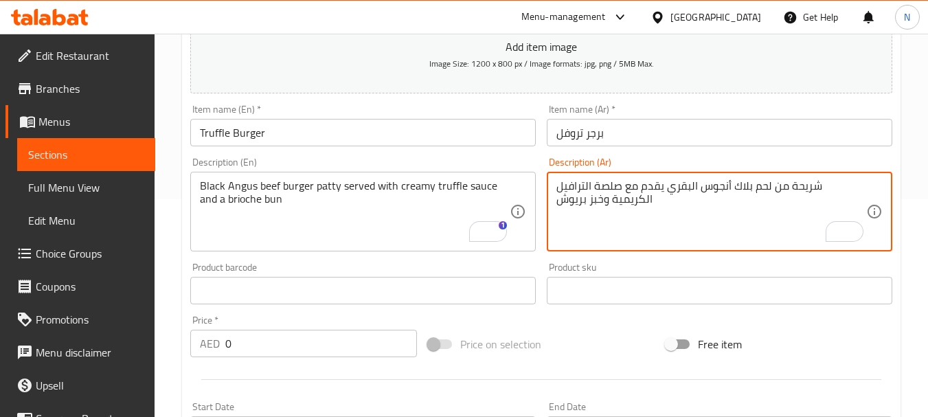
type textarea "شريحة من لحم بلاك أنجوس البقري يقدم مع صلصة الترافيل الكريمية وخبز بريوش"
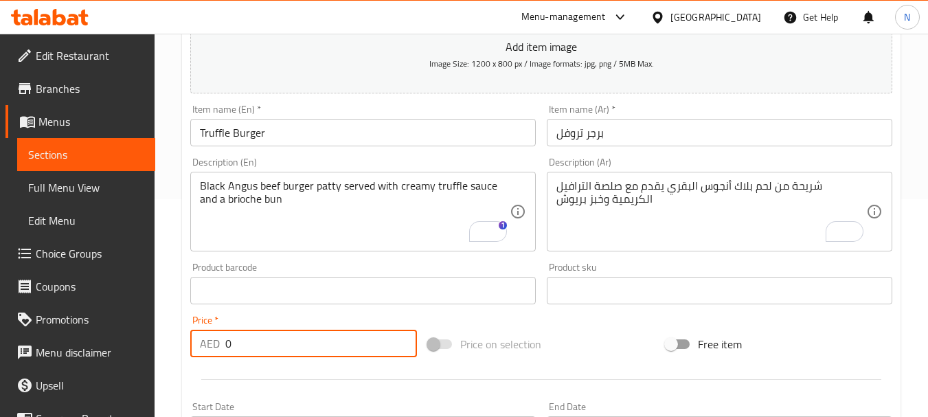
drag, startPoint x: 258, startPoint y: 335, endPoint x: 204, endPoint y: 338, distance: 54.4
click at [204, 338] on div "AED 0 Price *" at bounding box center [303, 343] width 227 height 27
type input "80"
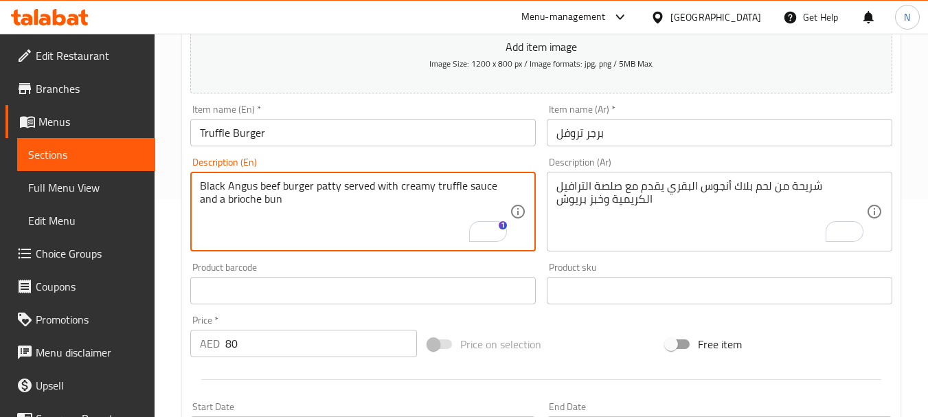
click at [288, 203] on textarea "Black Angus beef burger patty served with creamy truffle sauce and a brioche bun" at bounding box center [355, 211] width 310 height 65
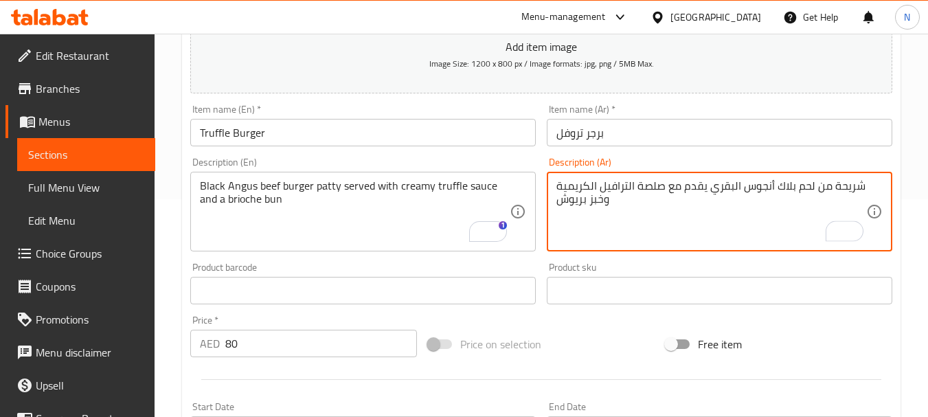
type textarea "شريحة من لحم بلاك أنجوس البقري يقدم مع صلصة الترافيل الكريمية وخبز بريوش"
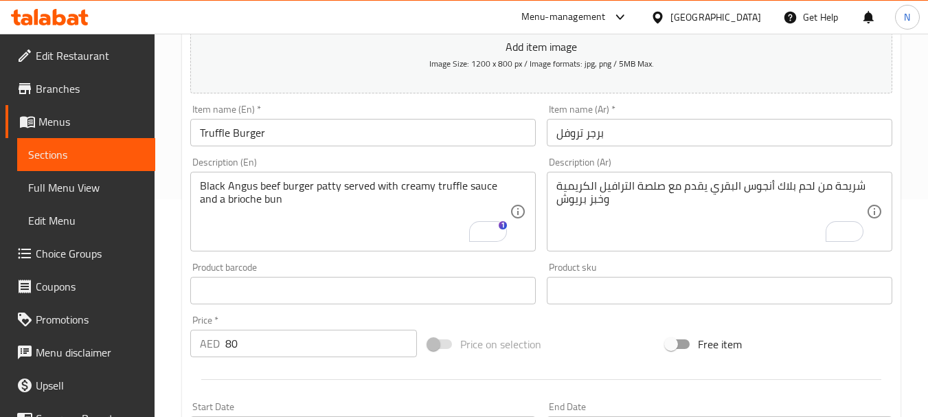
click at [588, 356] on div "Price on selection" at bounding box center [541, 343] width 238 height 37
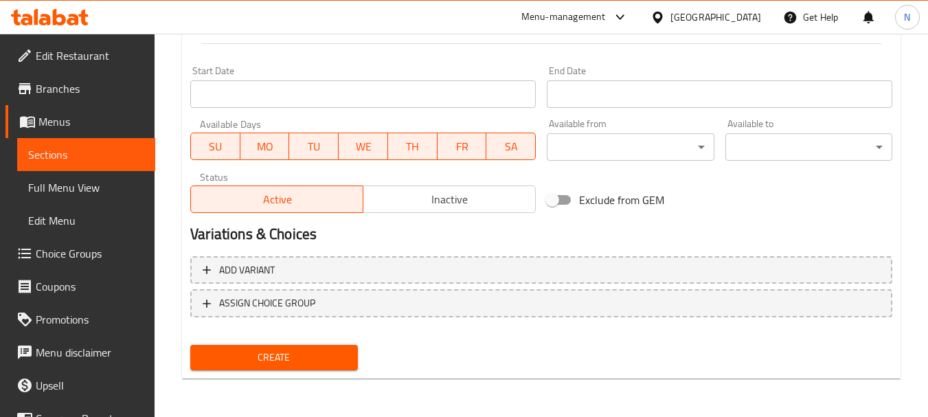
click at [321, 358] on span "Create" at bounding box center [273, 357] width 145 height 17
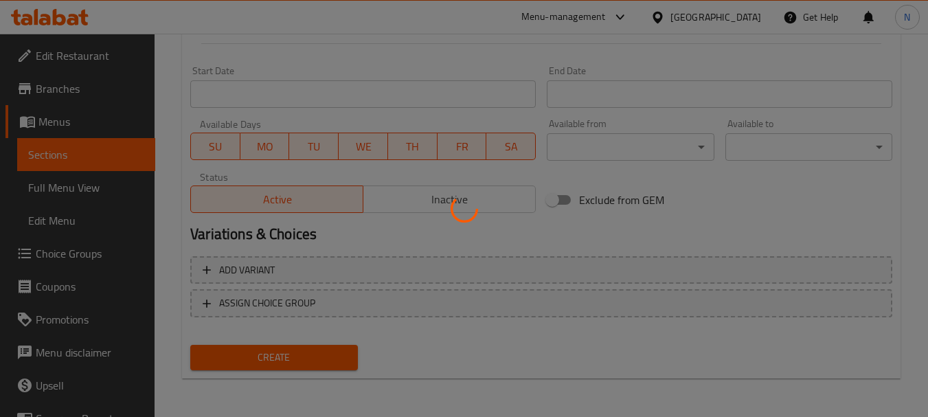
type input "0"
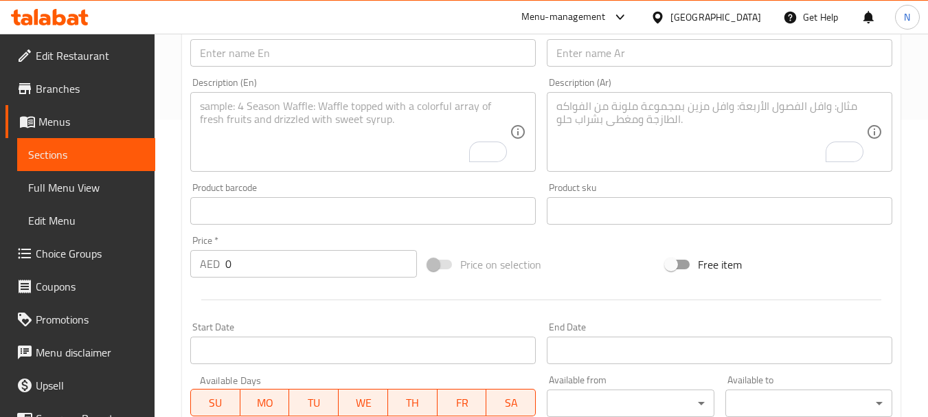
scroll to position [0, 0]
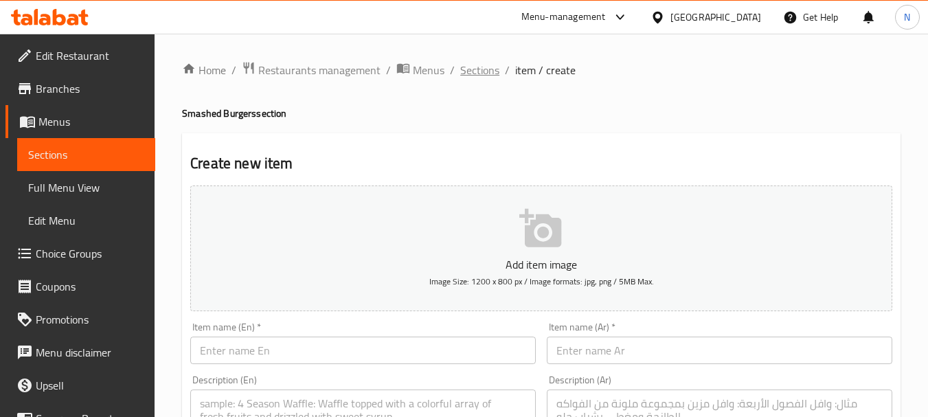
click at [475, 69] on span "Sections" at bounding box center [479, 70] width 39 height 16
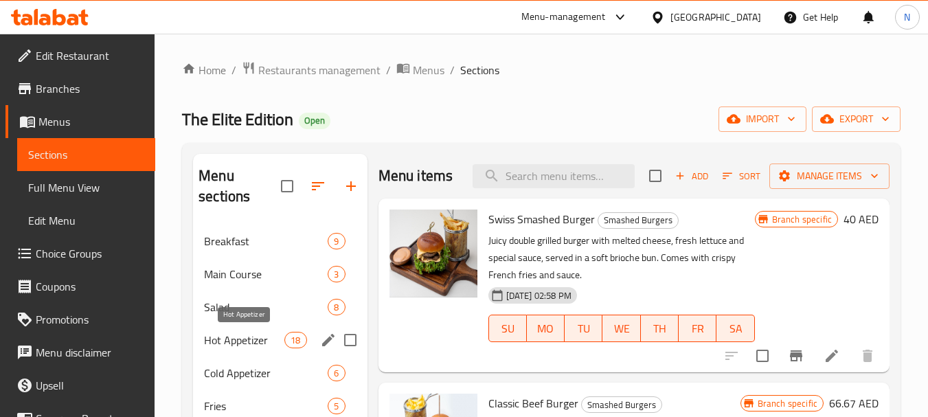
click at [277, 335] on span "Hot Appetizer" at bounding box center [244, 340] width 80 height 16
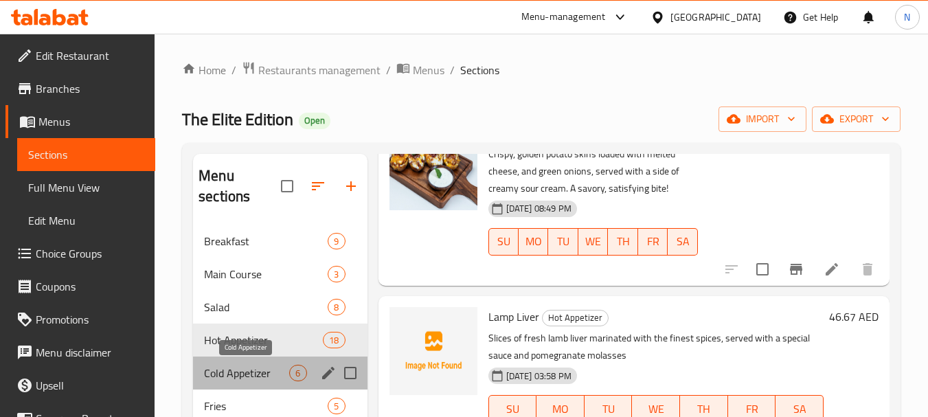
click at [239, 377] on span "Cold Appetizer" at bounding box center [246, 373] width 85 height 16
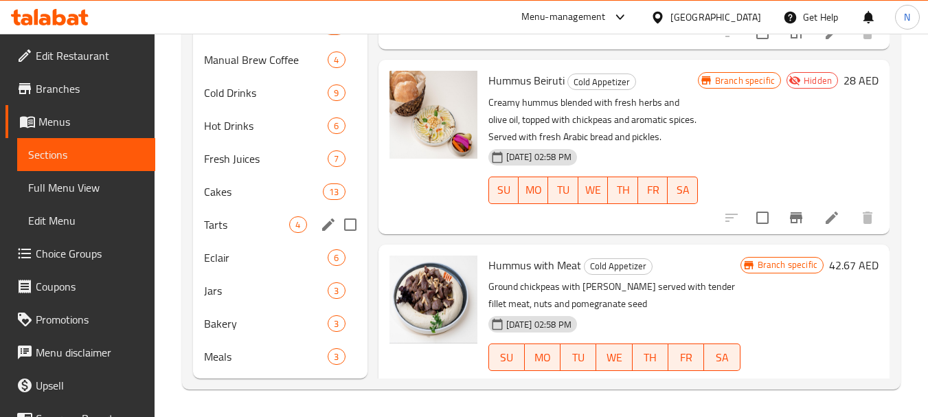
scroll to position [344, 0]
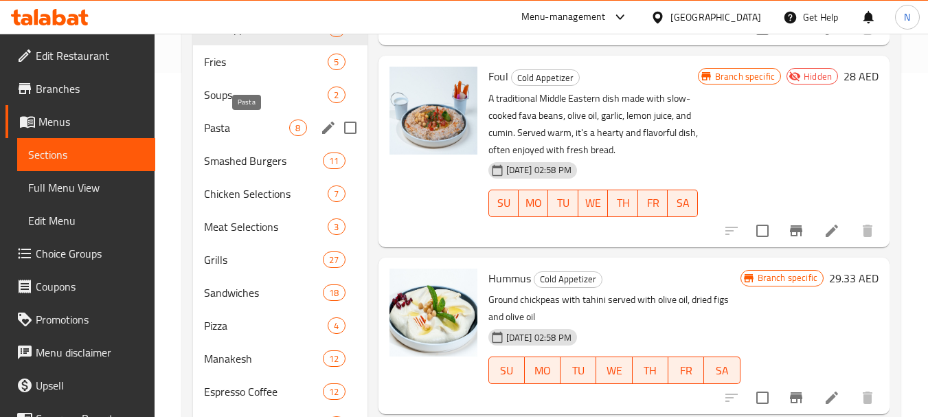
click at [264, 129] on span "Pasta" at bounding box center [246, 127] width 85 height 16
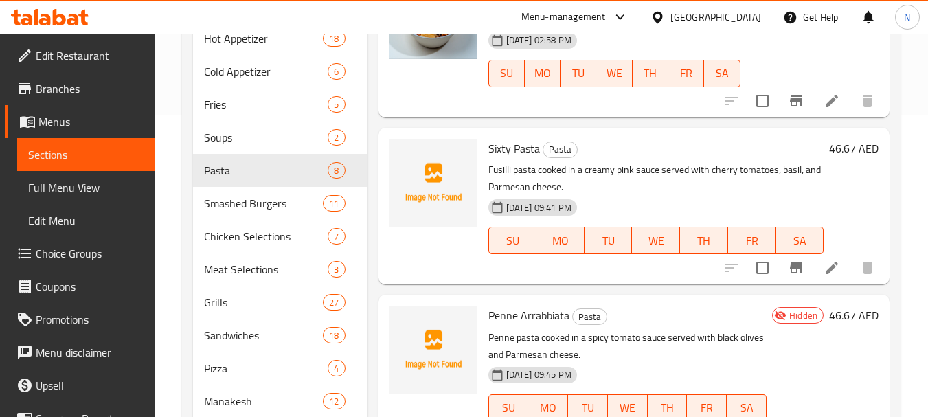
scroll to position [493, 0]
click at [271, 93] on div "Fries 5" at bounding box center [280, 104] width 174 height 33
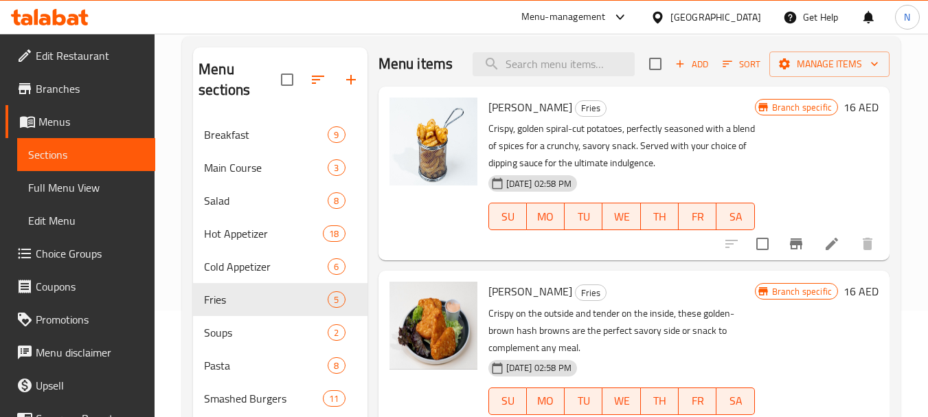
scroll to position [104, 0]
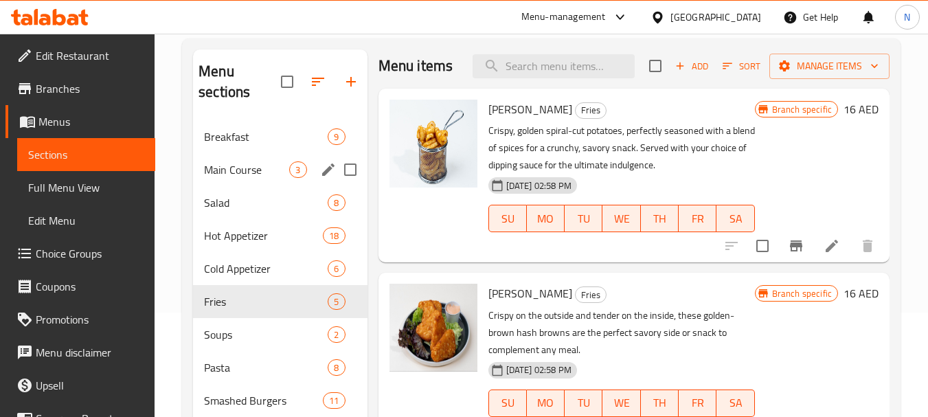
click at [256, 166] on span "Main Course" at bounding box center [246, 169] width 85 height 16
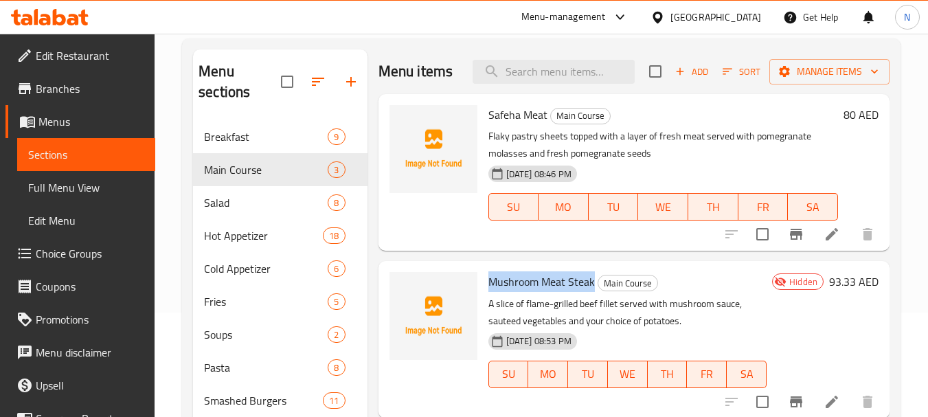
drag, startPoint x: 594, startPoint y: 286, endPoint x: 488, endPoint y: 281, distance: 105.8
click at [488, 281] on span "Mushroom Meat Steak" at bounding box center [541, 281] width 106 height 21
copy span "Mushroom Meat Steak"
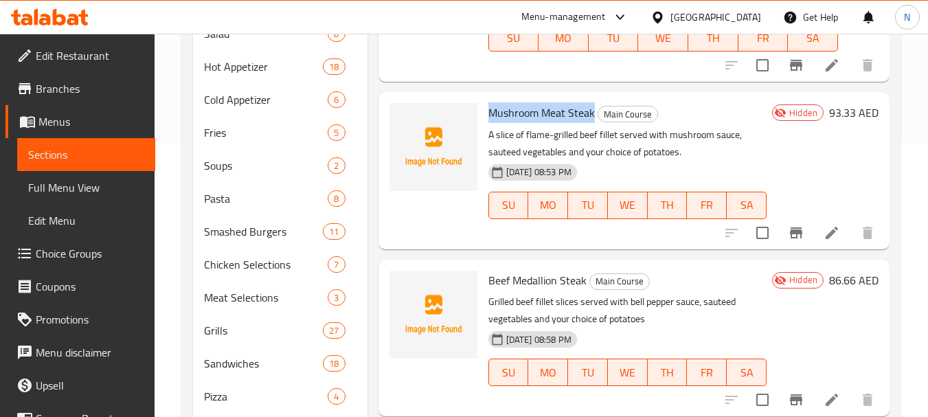
scroll to position [282, 0]
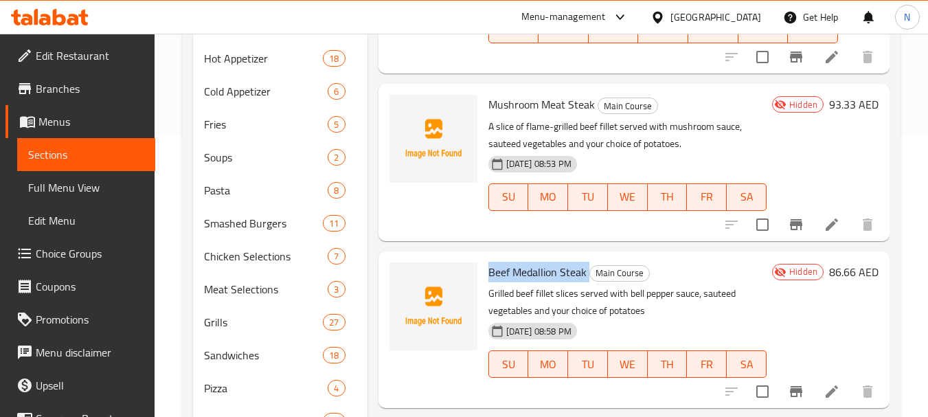
drag, startPoint x: 587, startPoint y: 272, endPoint x: 483, endPoint y: 272, distance: 103.7
click at [483, 272] on div "Beef Medallion Steak Main Course Grilled beef fillet slices served with bell pe…" at bounding box center [627, 330] width 289 height 146
copy h6 "Beef Medallion Steak"
click at [831, 328] on div "Hidden 86.66 AED" at bounding box center [822, 329] width 112 height 135
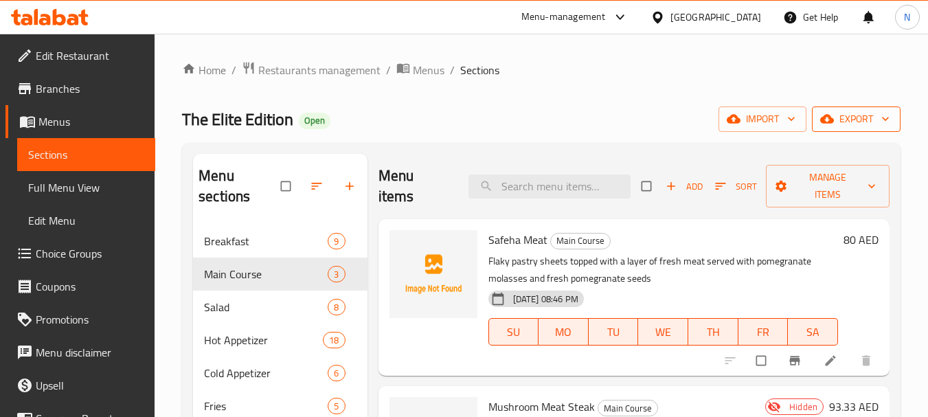
click at [836, 117] on span "export" at bounding box center [856, 119] width 67 height 17
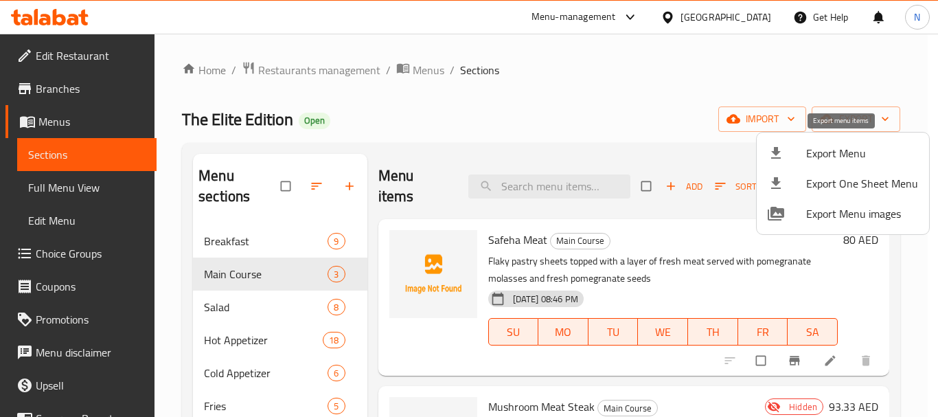
click at [835, 148] on span "Export Menu" at bounding box center [862, 153] width 112 height 16
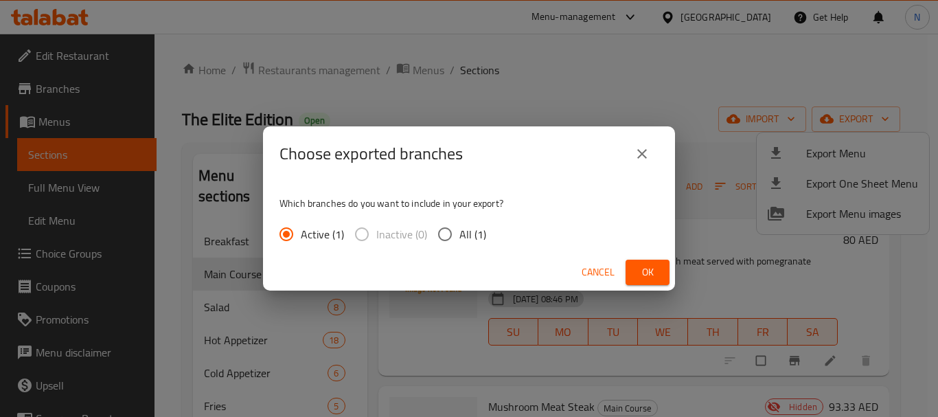
click at [660, 261] on button "Ok" at bounding box center [647, 272] width 44 height 25
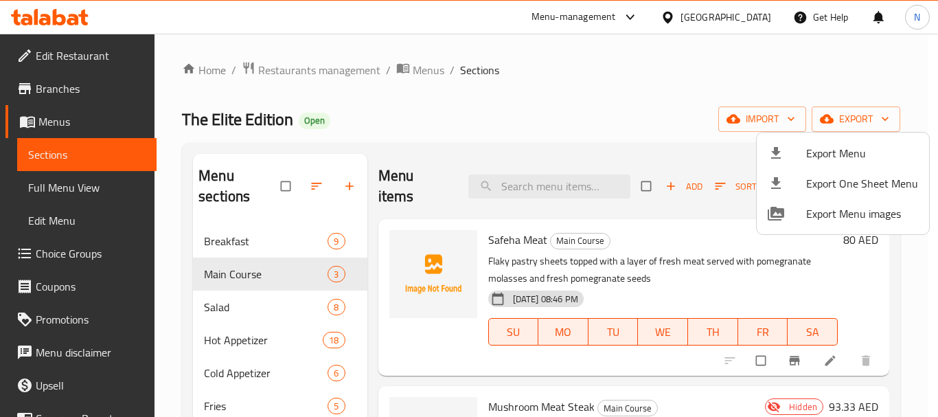
click at [542, 104] on div at bounding box center [469, 208] width 938 height 417
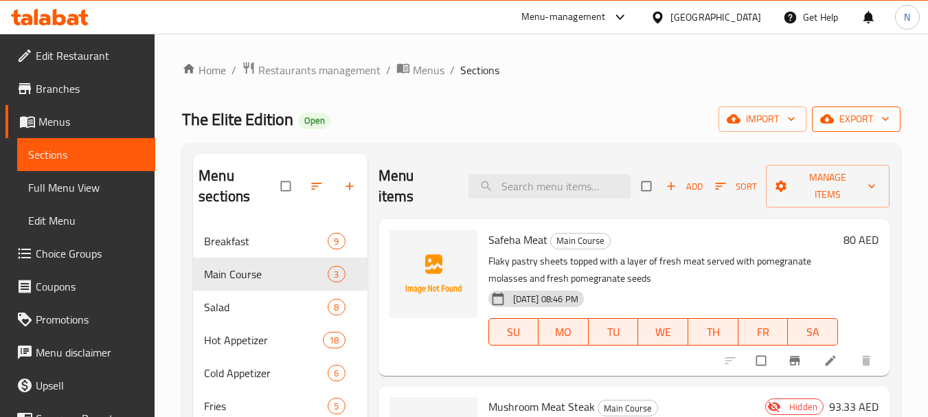
click at [823, 124] on icon "button" at bounding box center [827, 119] width 14 height 14
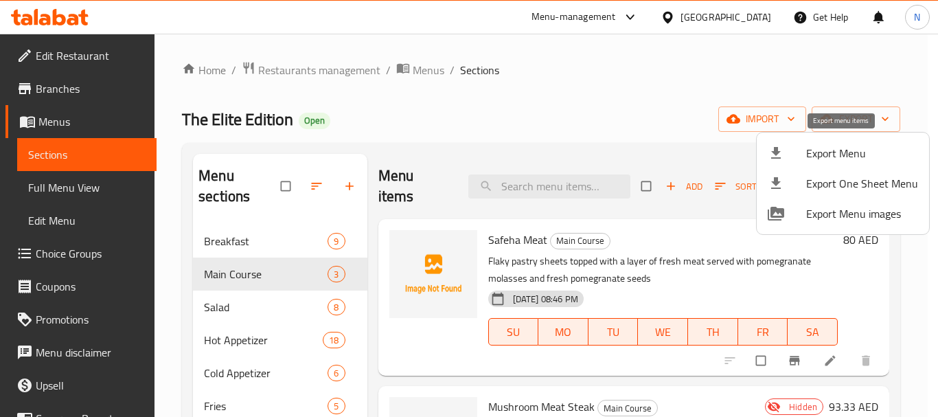
click at [819, 152] on span "Export Menu" at bounding box center [862, 153] width 112 height 16
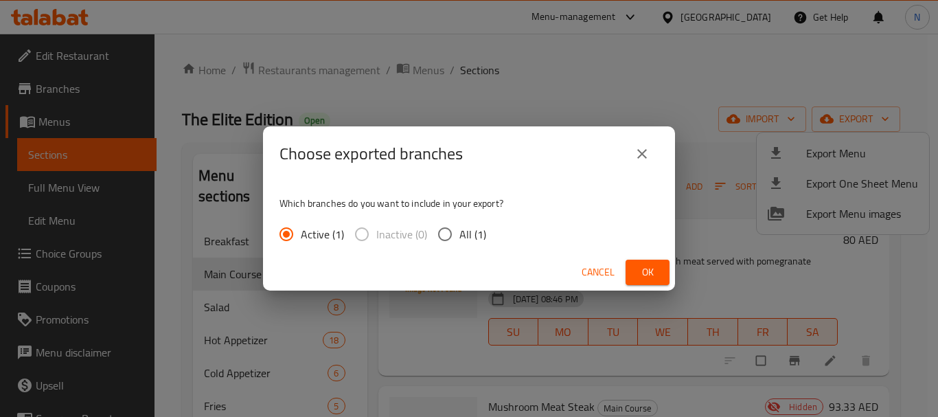
click at [644, 271] on span "Ok" at bounding box center [647, 272] width 22 height 17
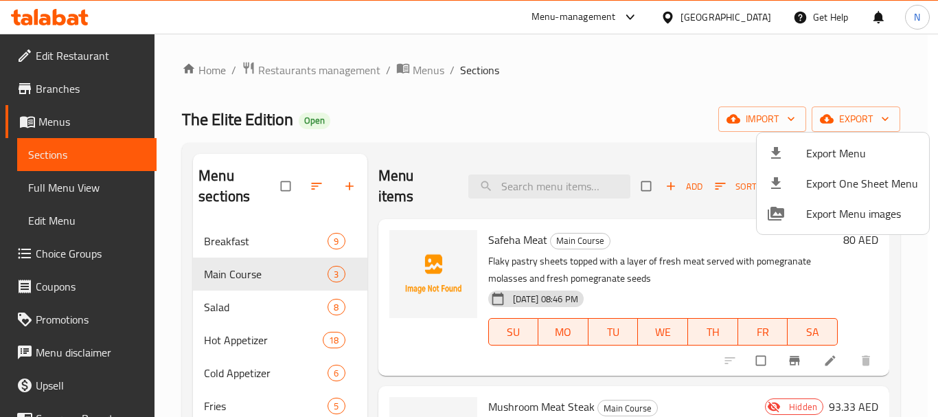
click at [78, 97] on div at bounding box center [469, 208] width 938 height 417
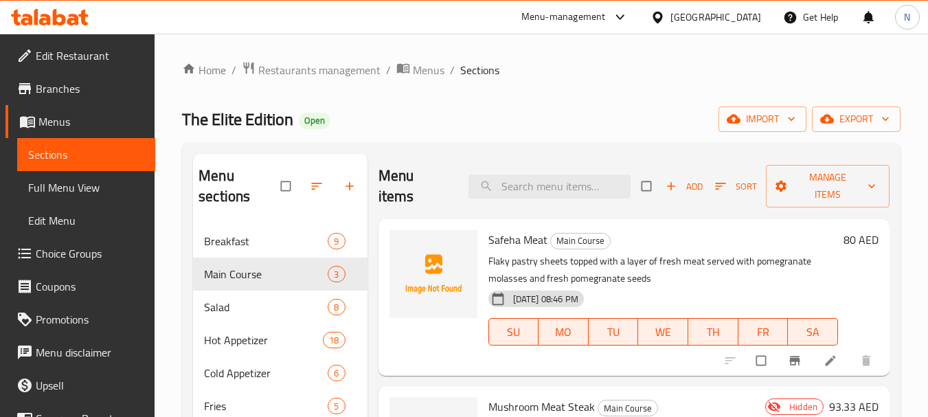
click at [65, 95] on span "Branches" at bounding box center [90, 88] width 108 height 16
